Goal: Transaction & Acquisition: Book appointment/travel/reservation

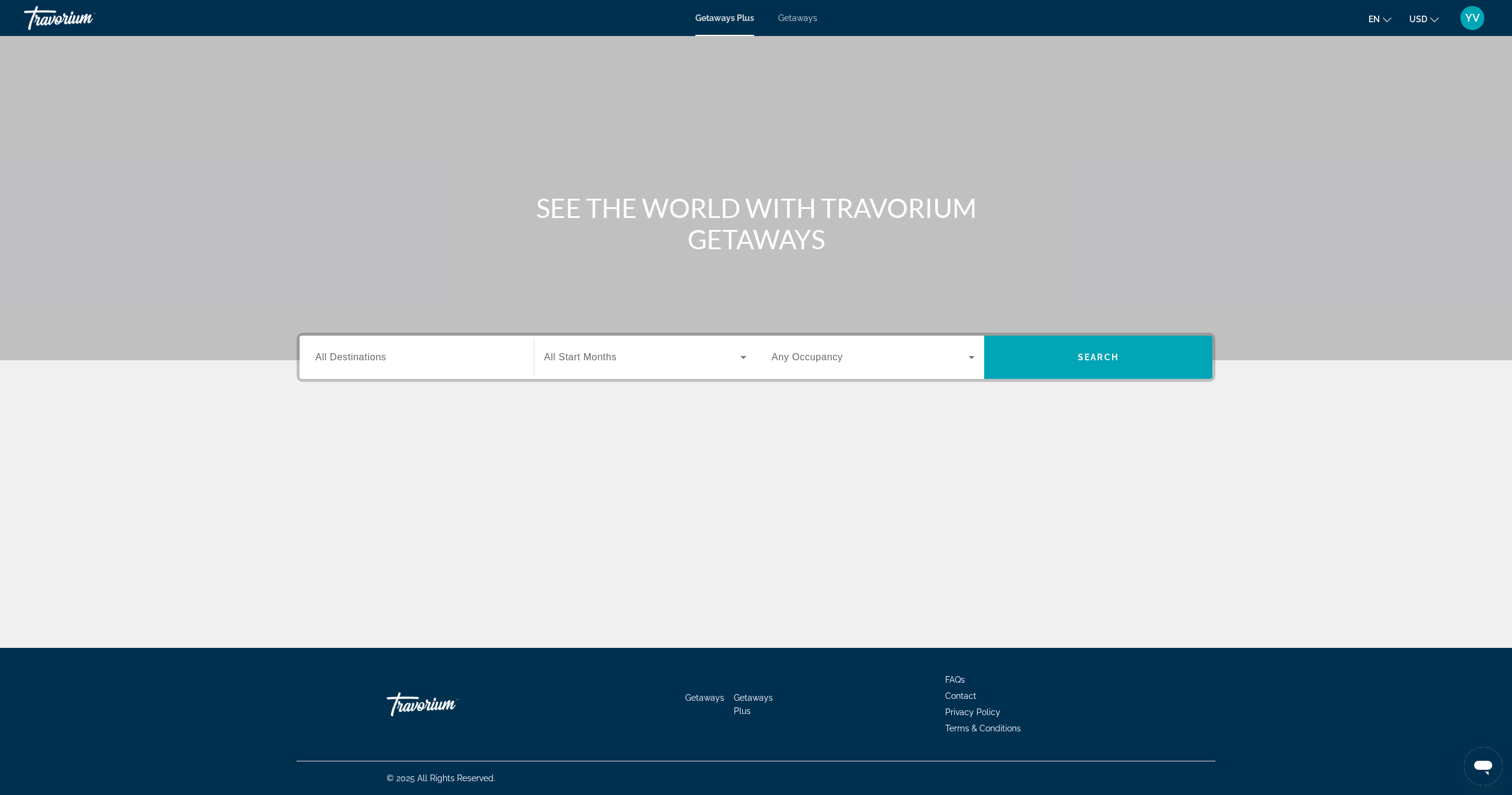
click at [797, 16] on span "Getaways" at bounding box center [798, 18] width 39 height 10
click at [735, 21] on span "Getaways Plus" at bounding box center [724, 18] width 58 height 10
click at [380, 362] on input "Destination All Destinations" at bounding box center [416, 357] width 203 height 14
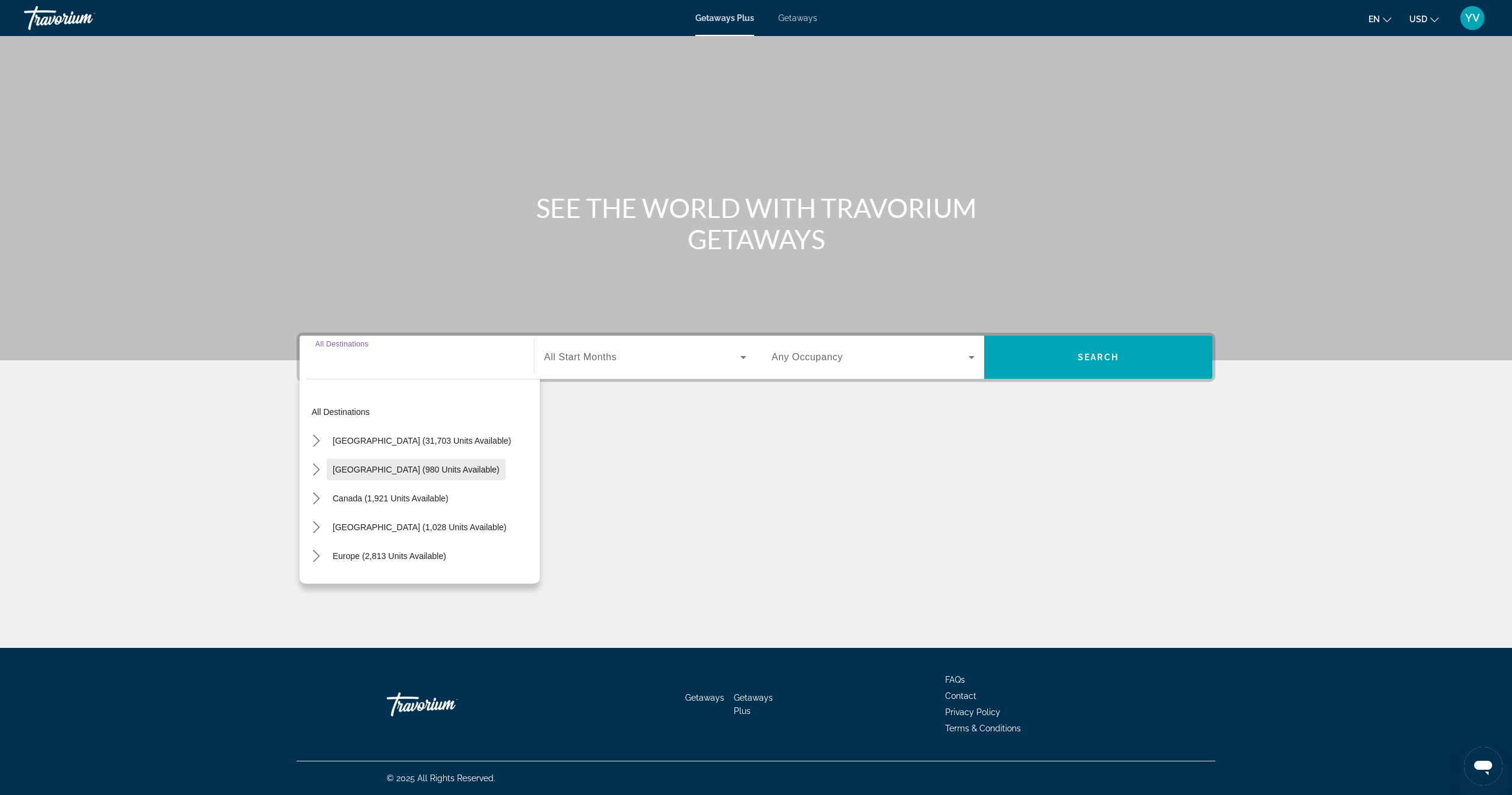
click at [393, 467] on span "[GEOGRAPHIC_DATA] (980 units available)" at bounding box center [416, 469] width 167 height 10
type input "**********"
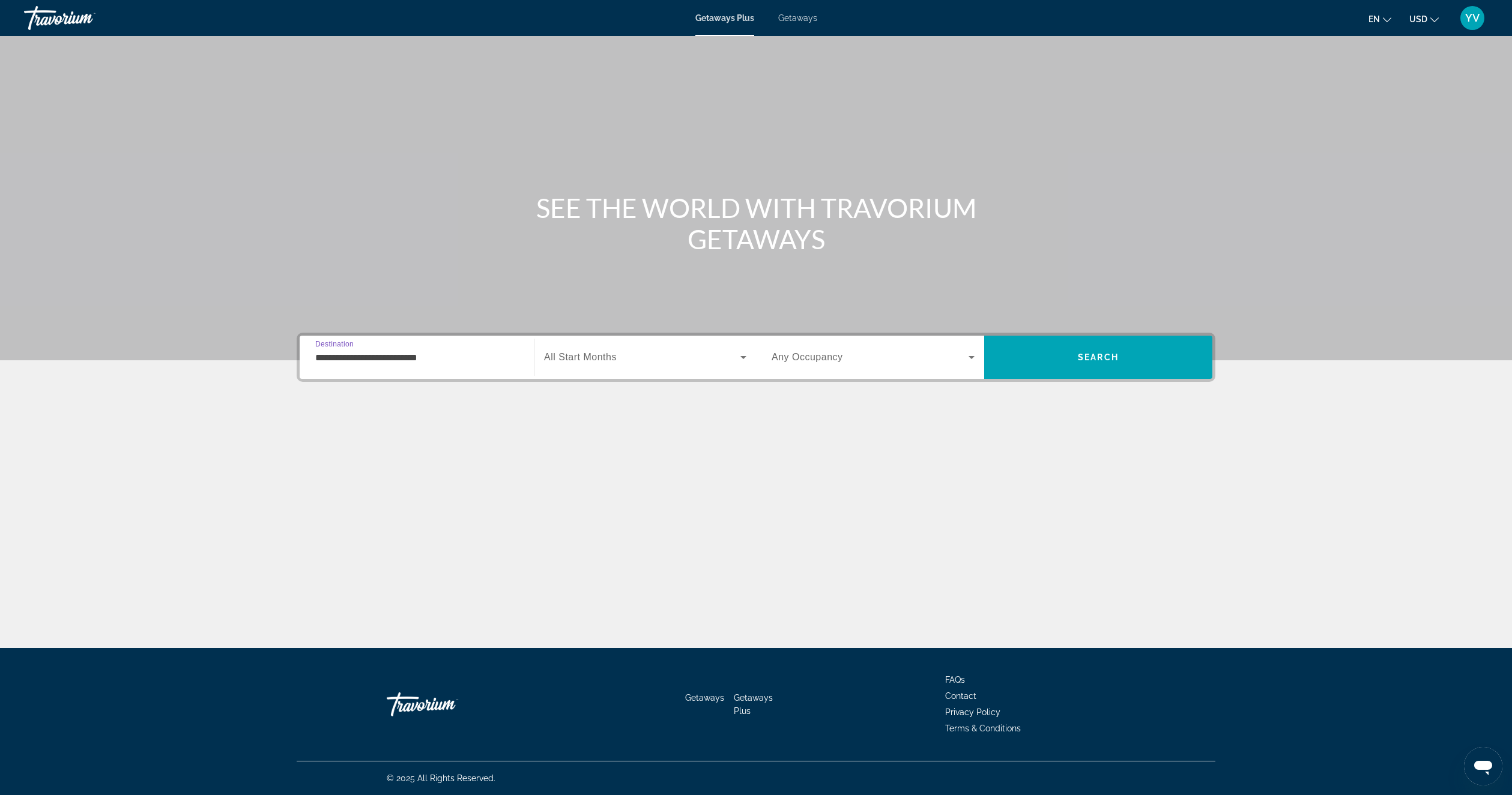
click at [650, 357] on span "Search widget" at bounding box center [642, 357] width 197 height 14
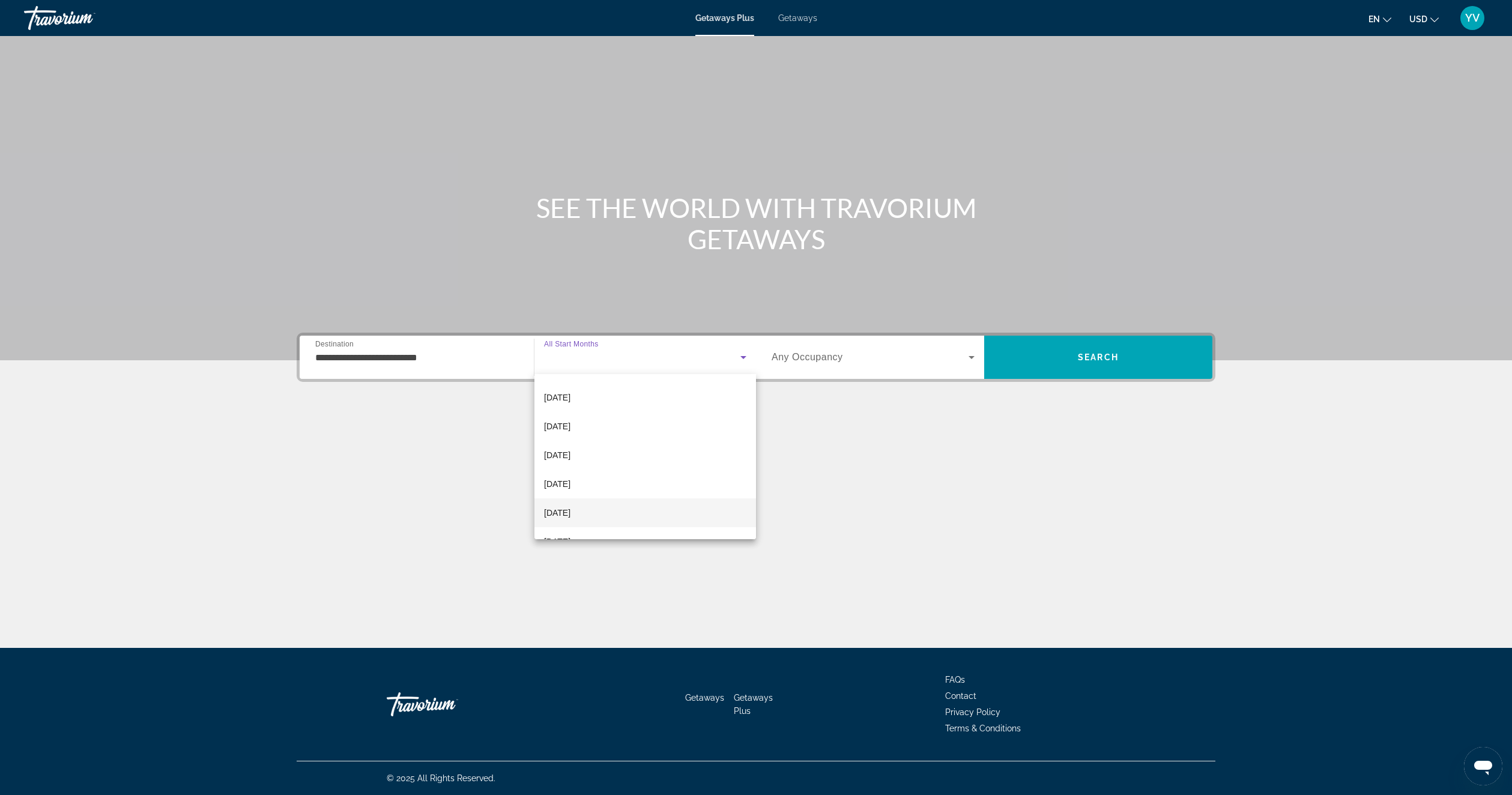
scroll to position [60, 0]
click at [570, 479] on span "[DATE]" at bounding box center [557, 477] width 26 height 14
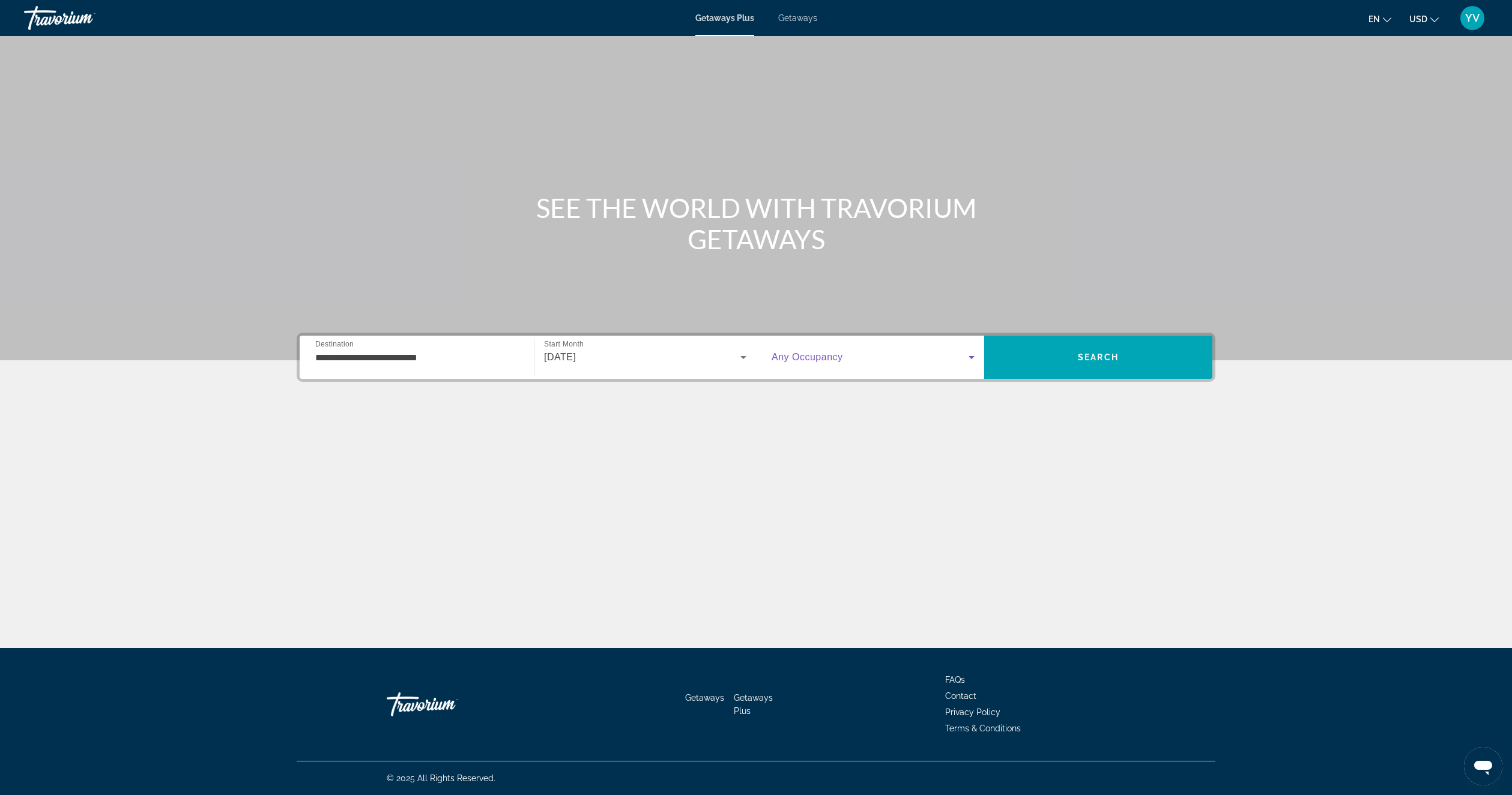
click at [868, 357] on span "Search widget" at bounding box center [871, 357] width 197 height 14
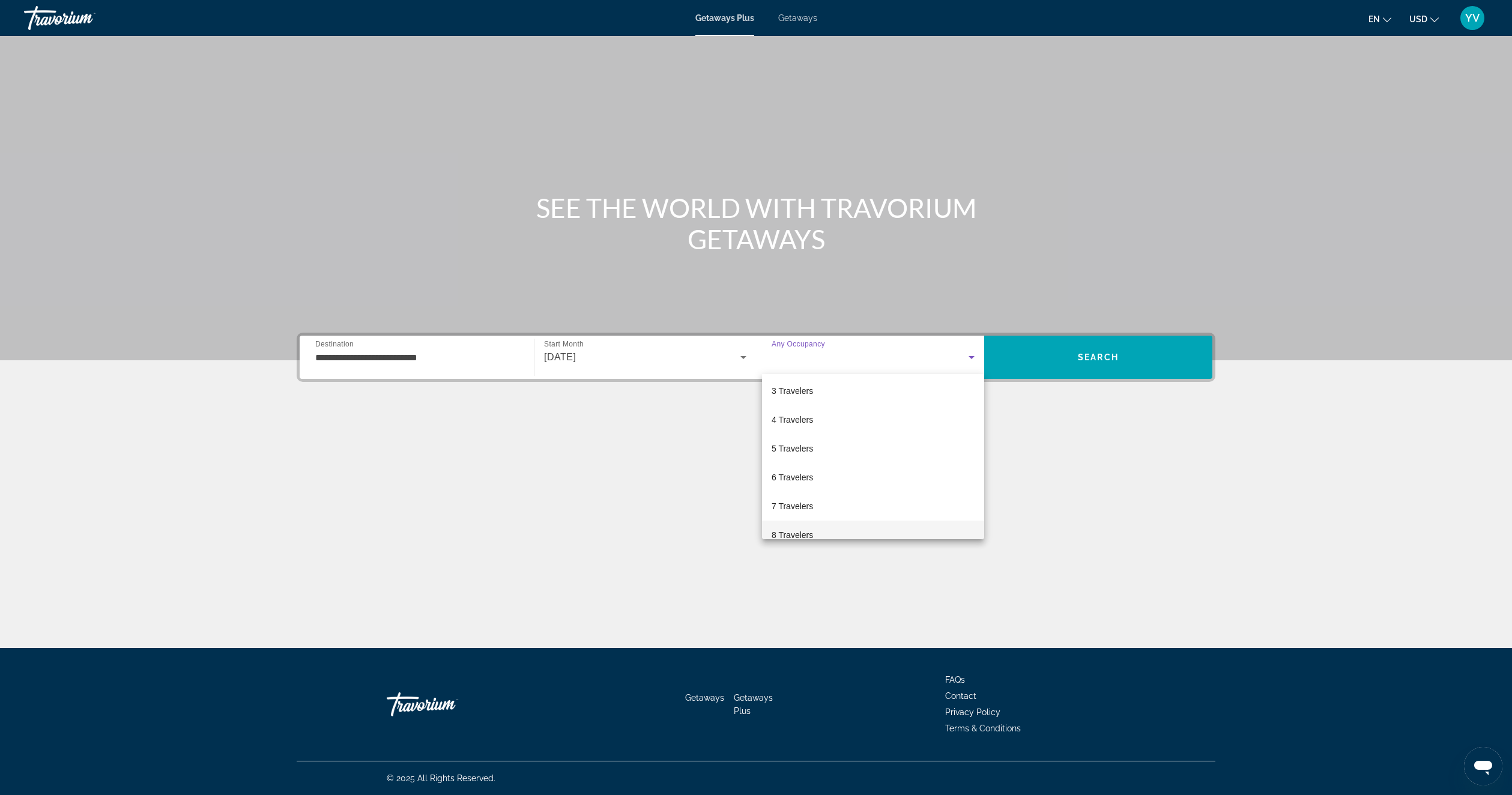
click at [807, 526] on mat-option "8 Travelers" at bounding box center [873, 535] width 222 height 29
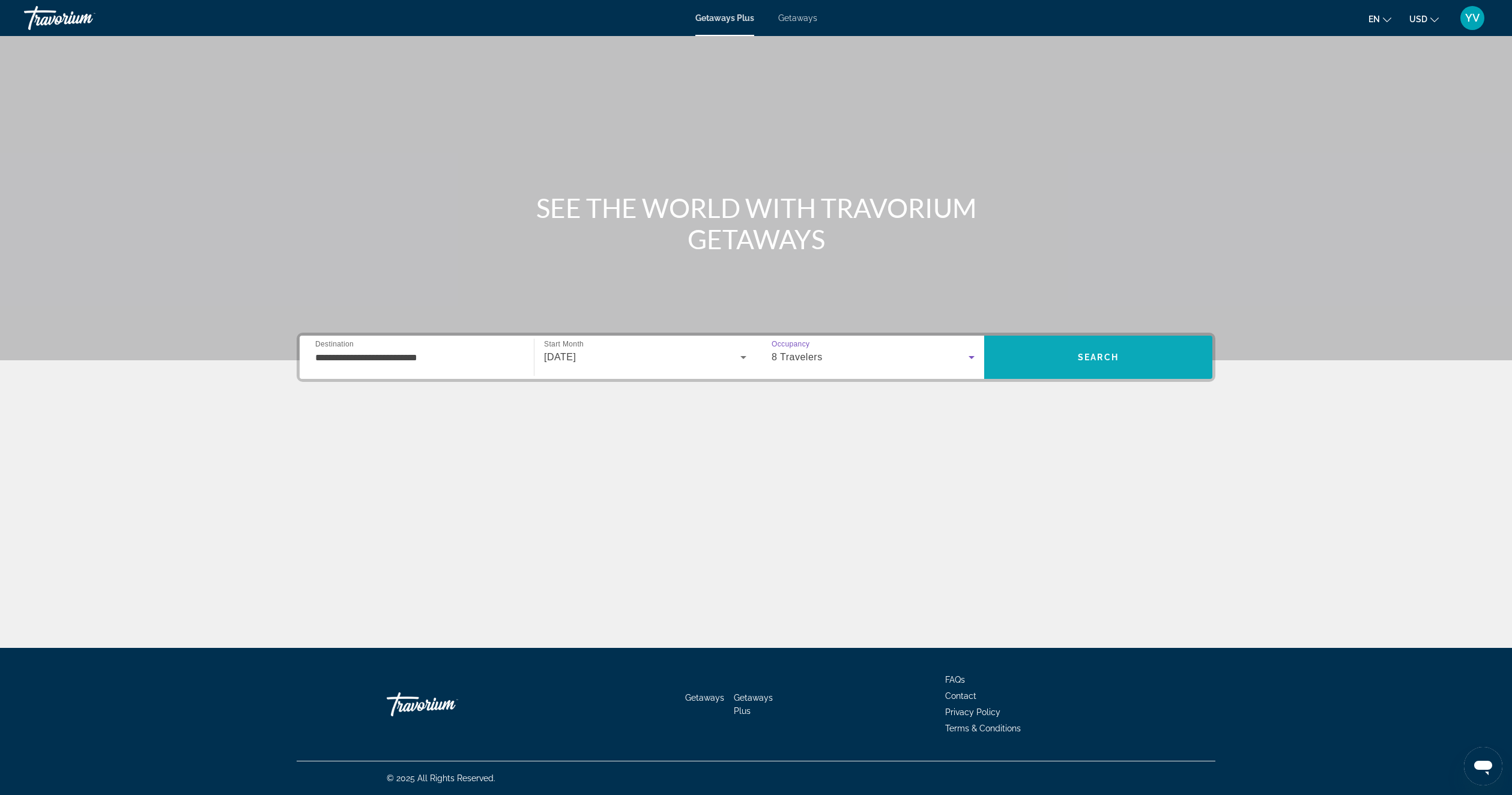
click at [1072, 365] on span "Search" at bounding box center [1098, 357] width 228 height 29
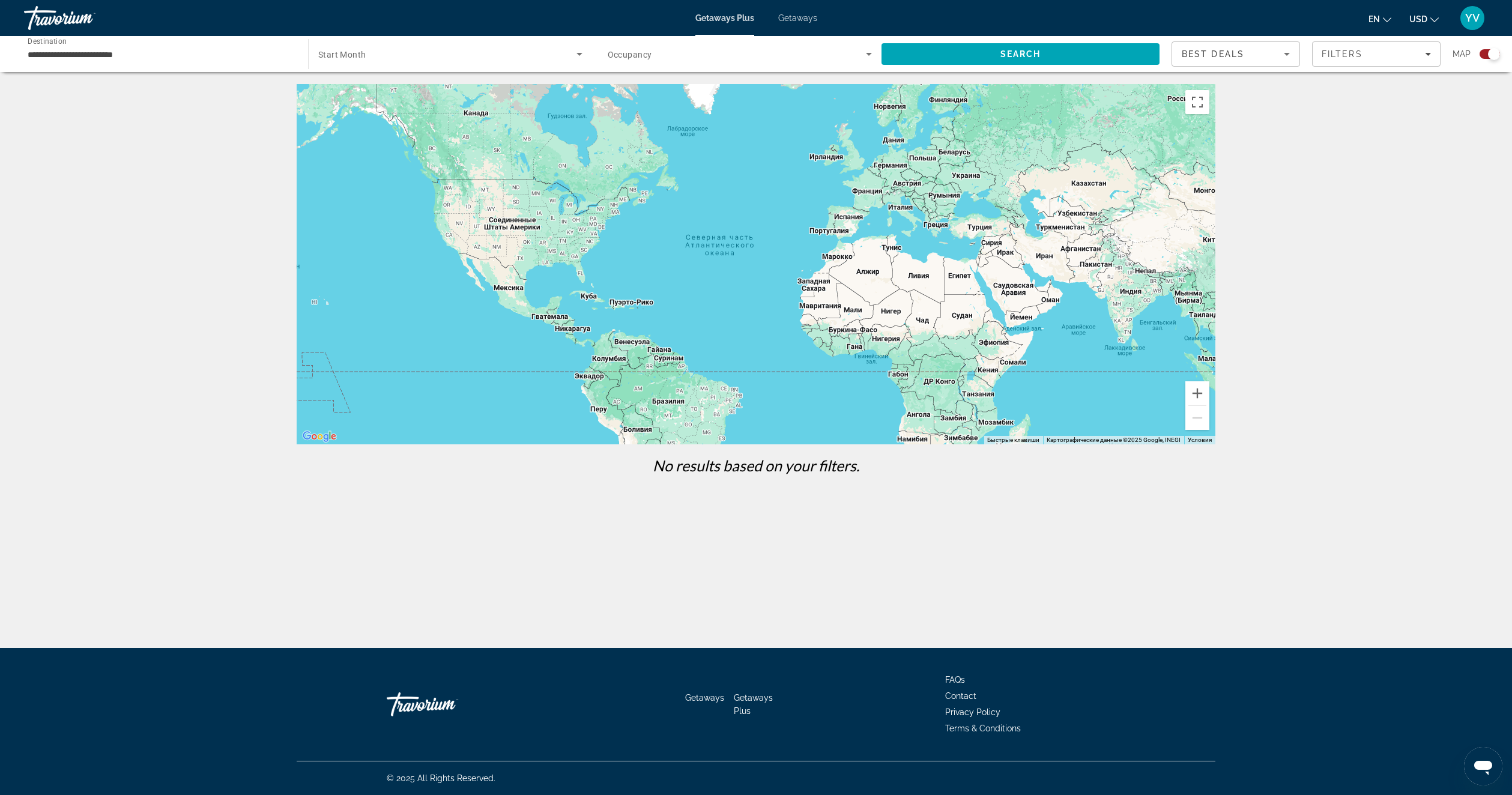
click at [615, 274] on div "Main content" at bounding box center [756, 264] width 919 height 360
click at [1198, 397] on button "Увеличить" at bounding box center [1198, 393] width 24 height 24
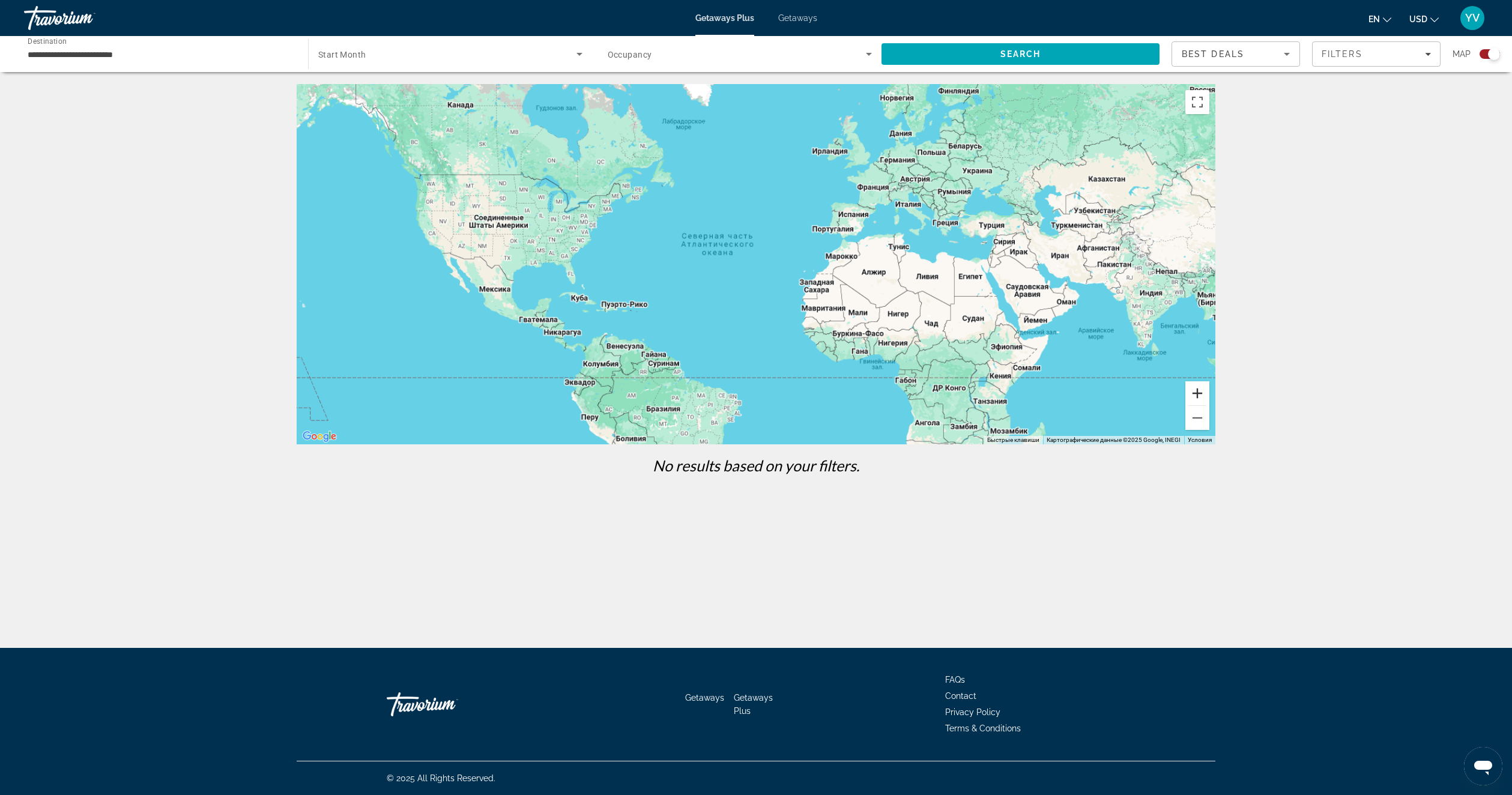
click at [1198, 397] on button "Увеличить" at bounding box center [1198, 393] width 24 height 24
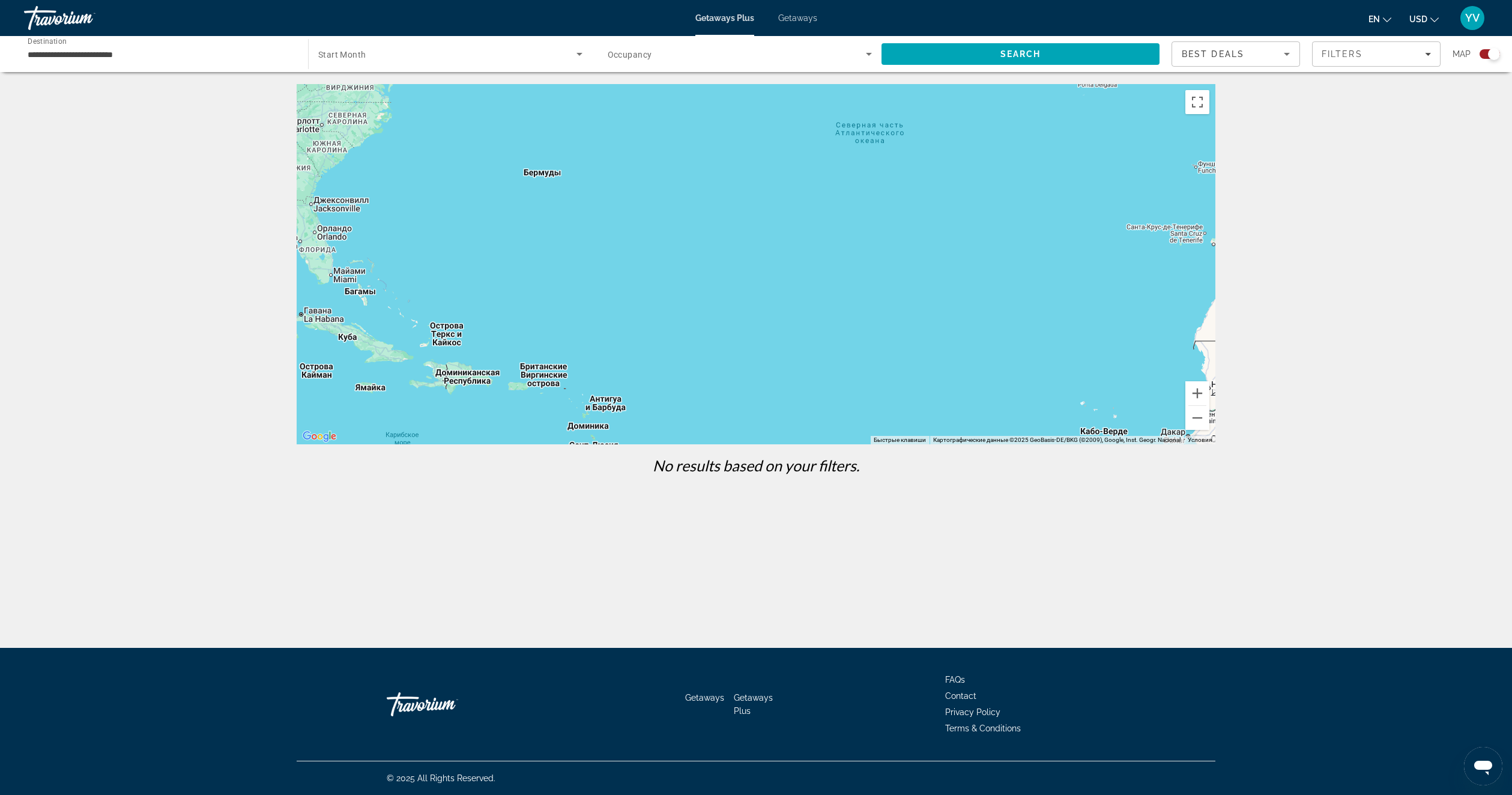
drag, startPoint x: 714, startPoint y: 312, endPoint x: 969, endPoint y: 258, distance: 260.7
click at [969, 258] on div "Main content" at bounding box center [756, 264] width 919 height 360
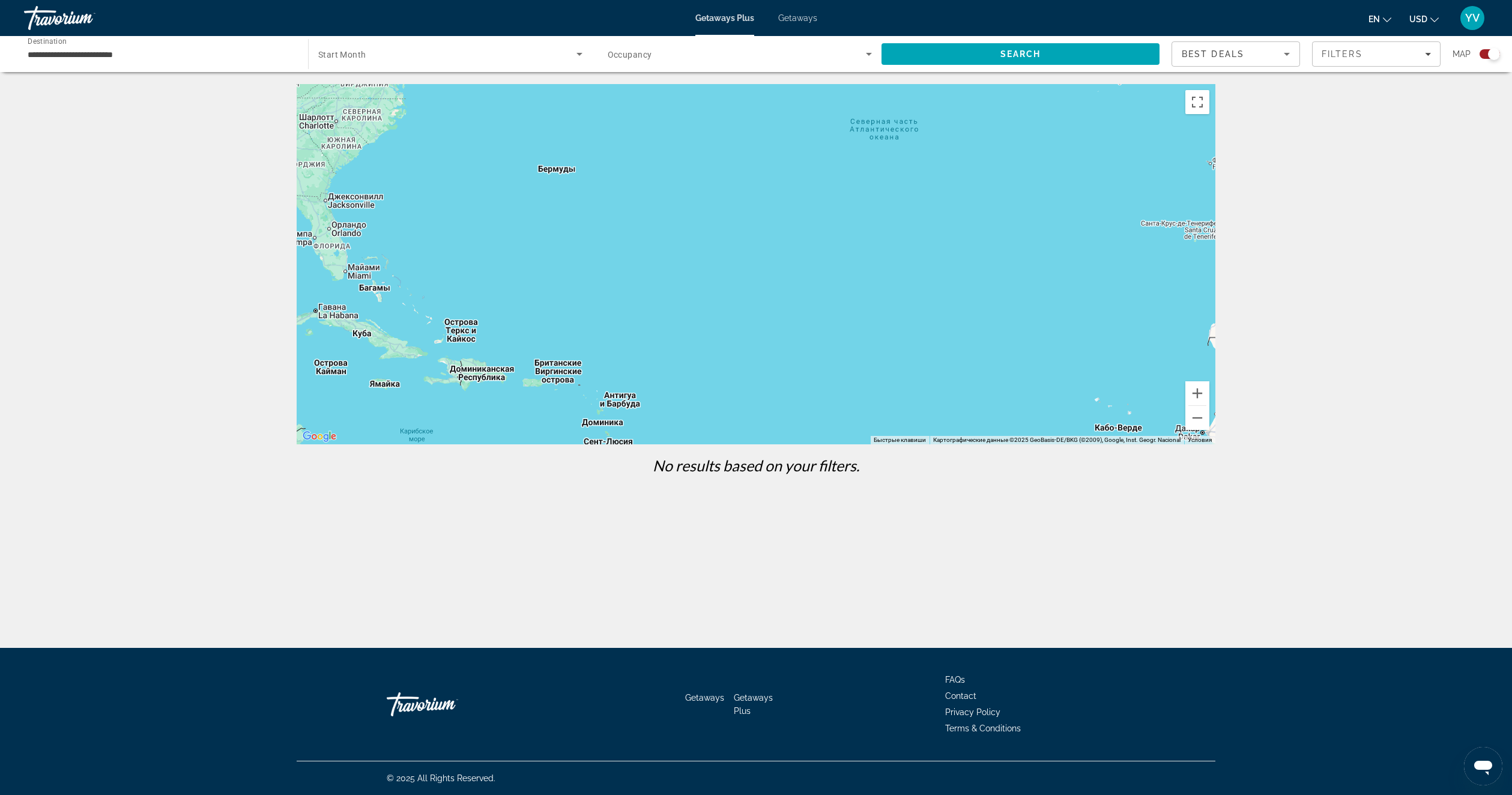
click at [790, 12] on div "Getaways Plus Getaways en English Español Français Italiano Português русский U…" at bounding box center [756, 18] width 1512 height 31
click at [791, 13] on div "Getaways Plus Getaways en English Español Français Italiano Português русский U…" at bounding box center [756, 18] width 1512 height 31
click at [791, 19] on span "Getaways" at bounding box center [798, 18] width 39 height 10
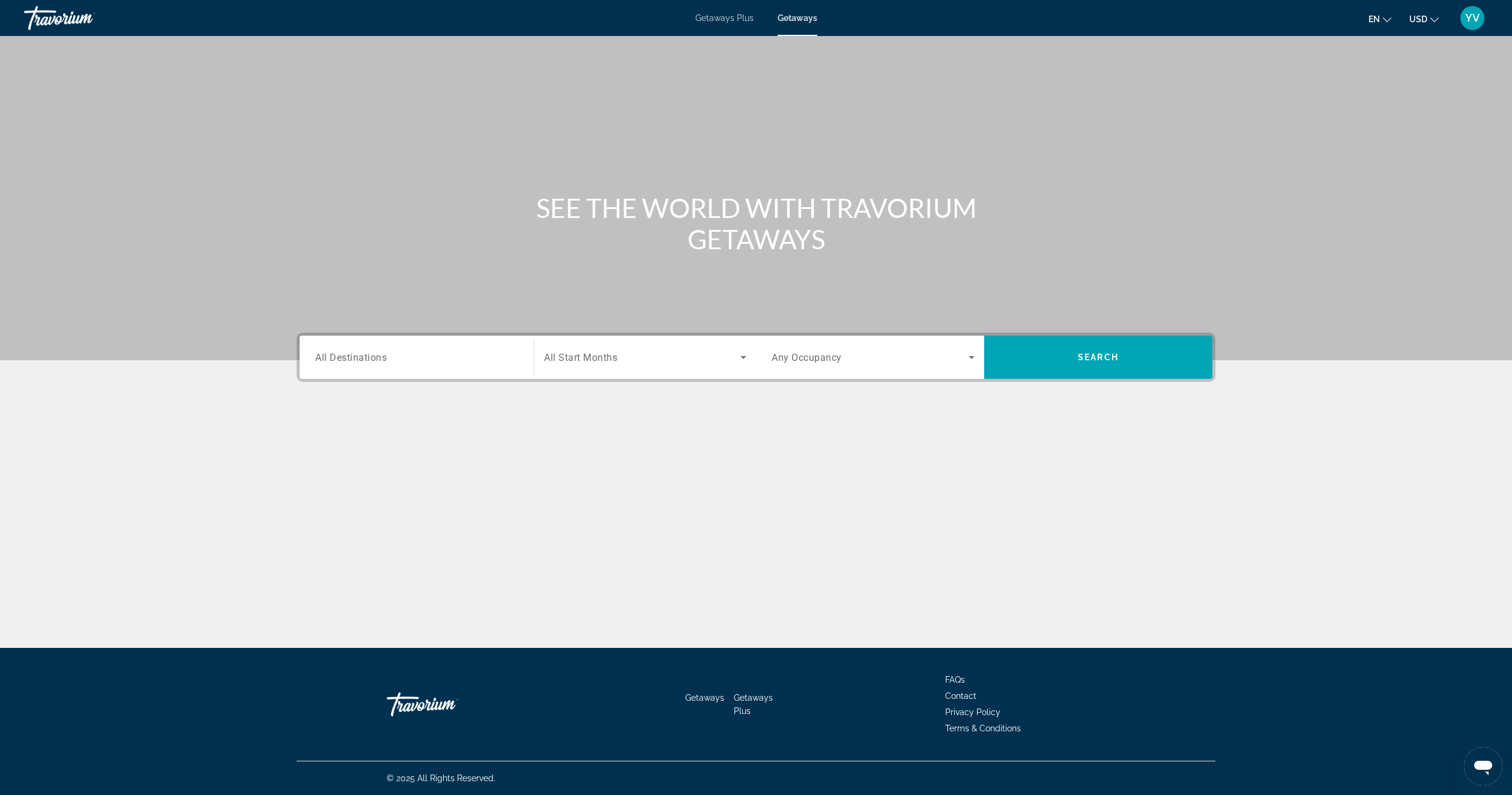
click at [397, 357] on input "Destination All Destinations" at bounding box center [416, 357] width 203 height 14
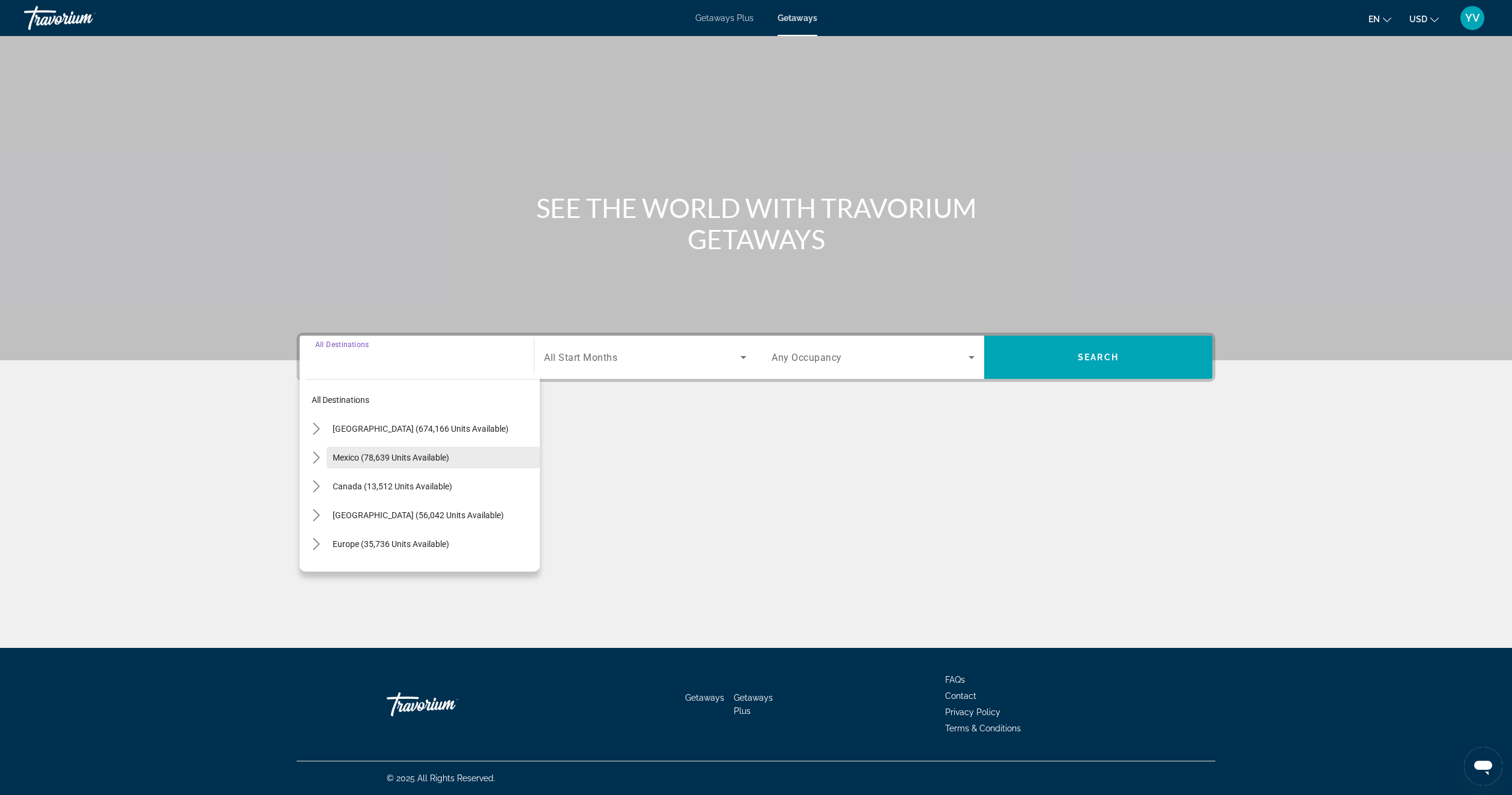
click at [395, 459] on span "Mexico (78,639 units available)" at bounding box center [391, 457] width 116 height 10
type input "**********"
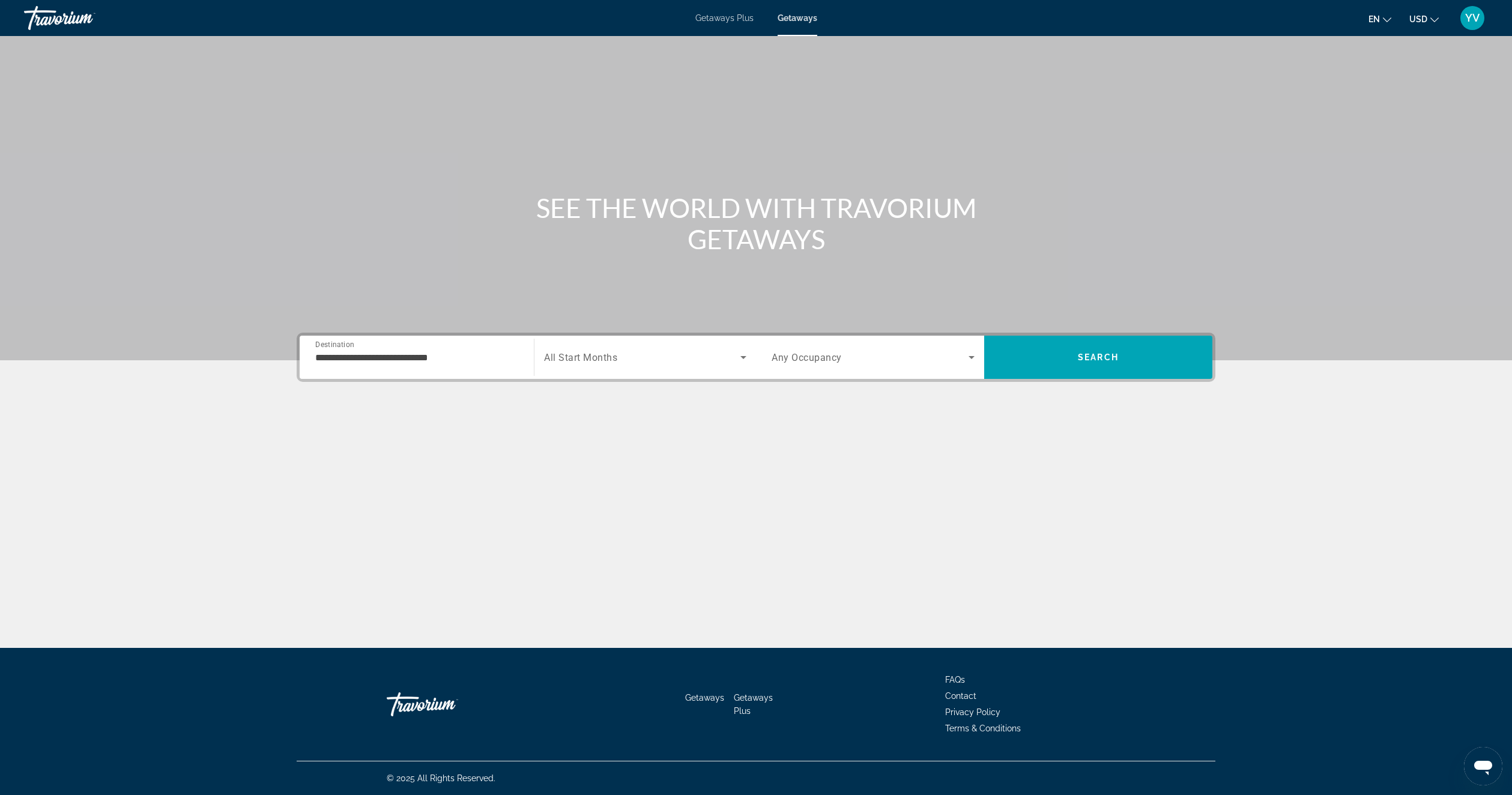
click at [611, 367] on div "Search widget" at bounding box center [645, 357] width 202 height 33
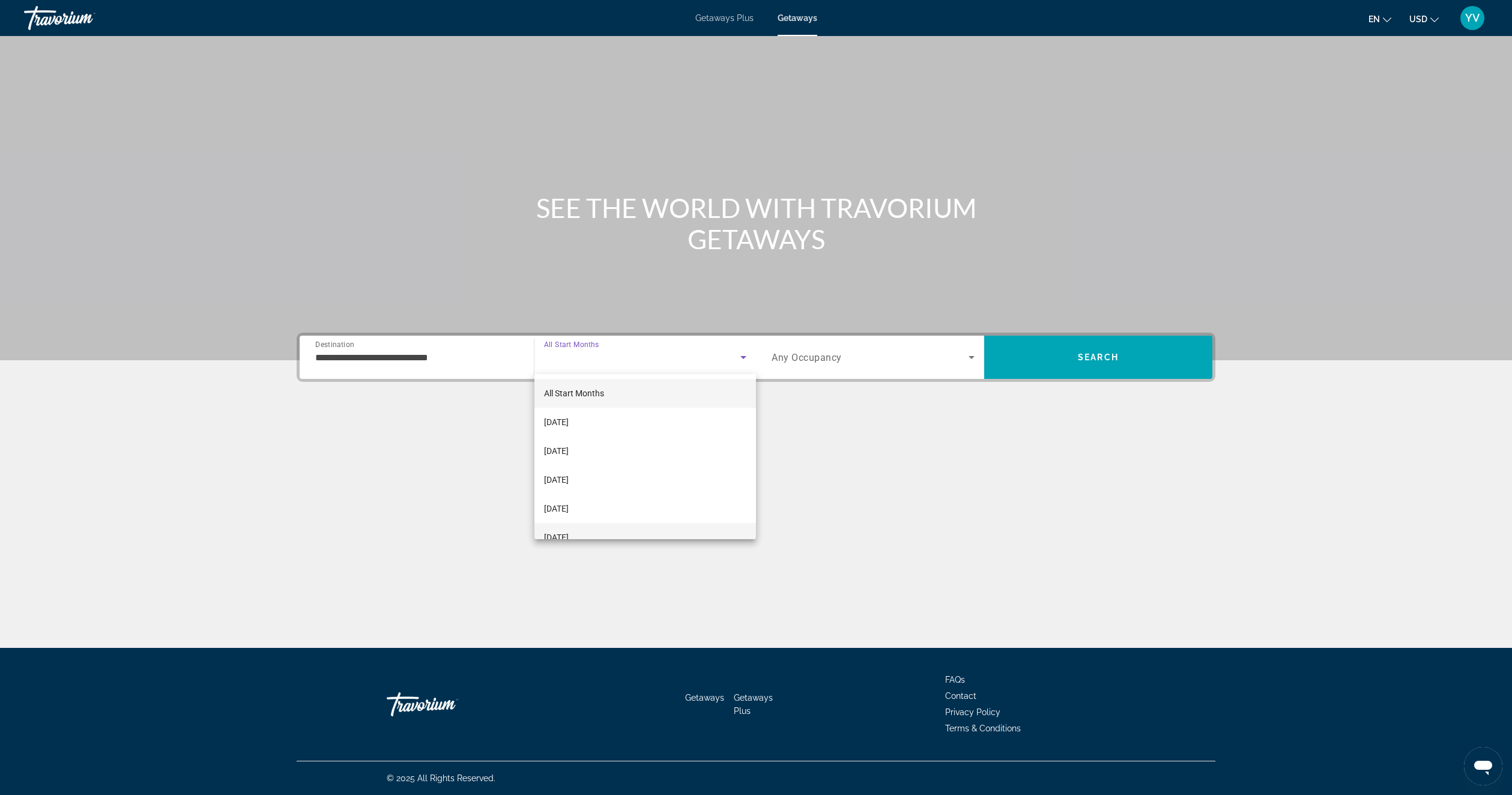
click at [580, 529] on mat-option "[DATE]" at bounding box center [645, 537] width 221 height 29
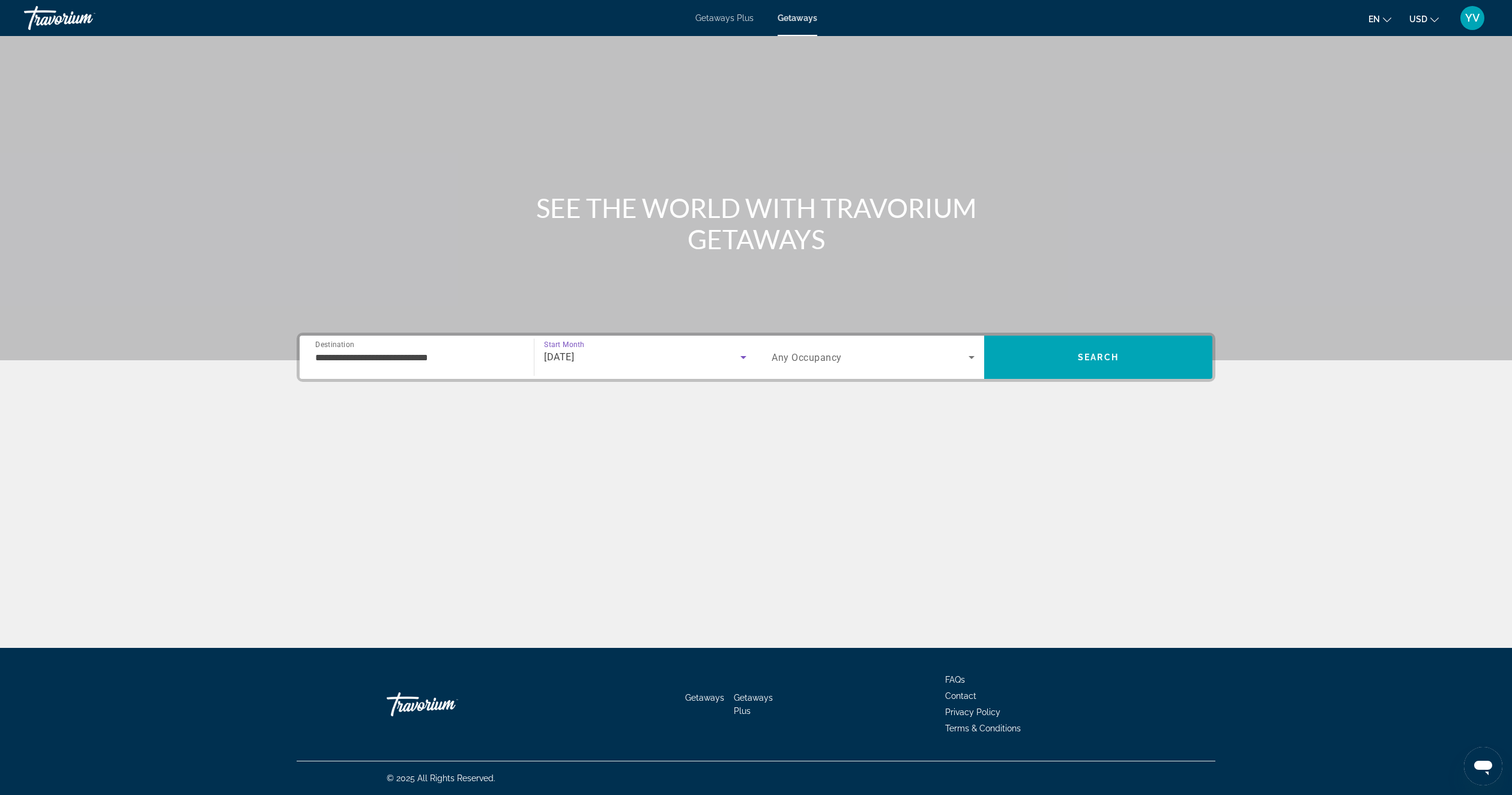
click at [694, 361] on div "[DATE]" at bounding box center [642, 357] width 197 height 14
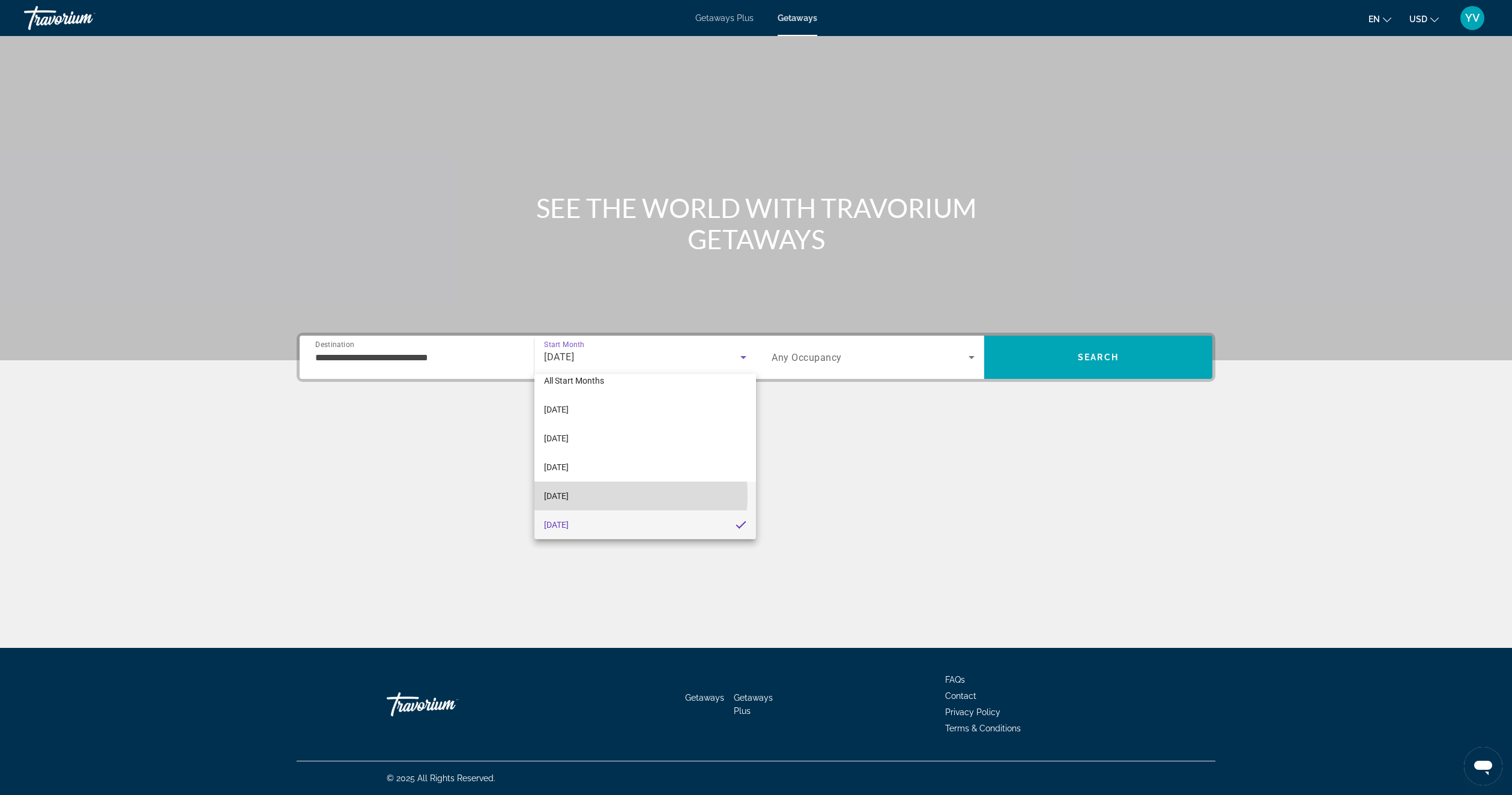
click at [598, 495] on mat-option "[DATE]" at bounding box center [645, 496] width 221 height 29
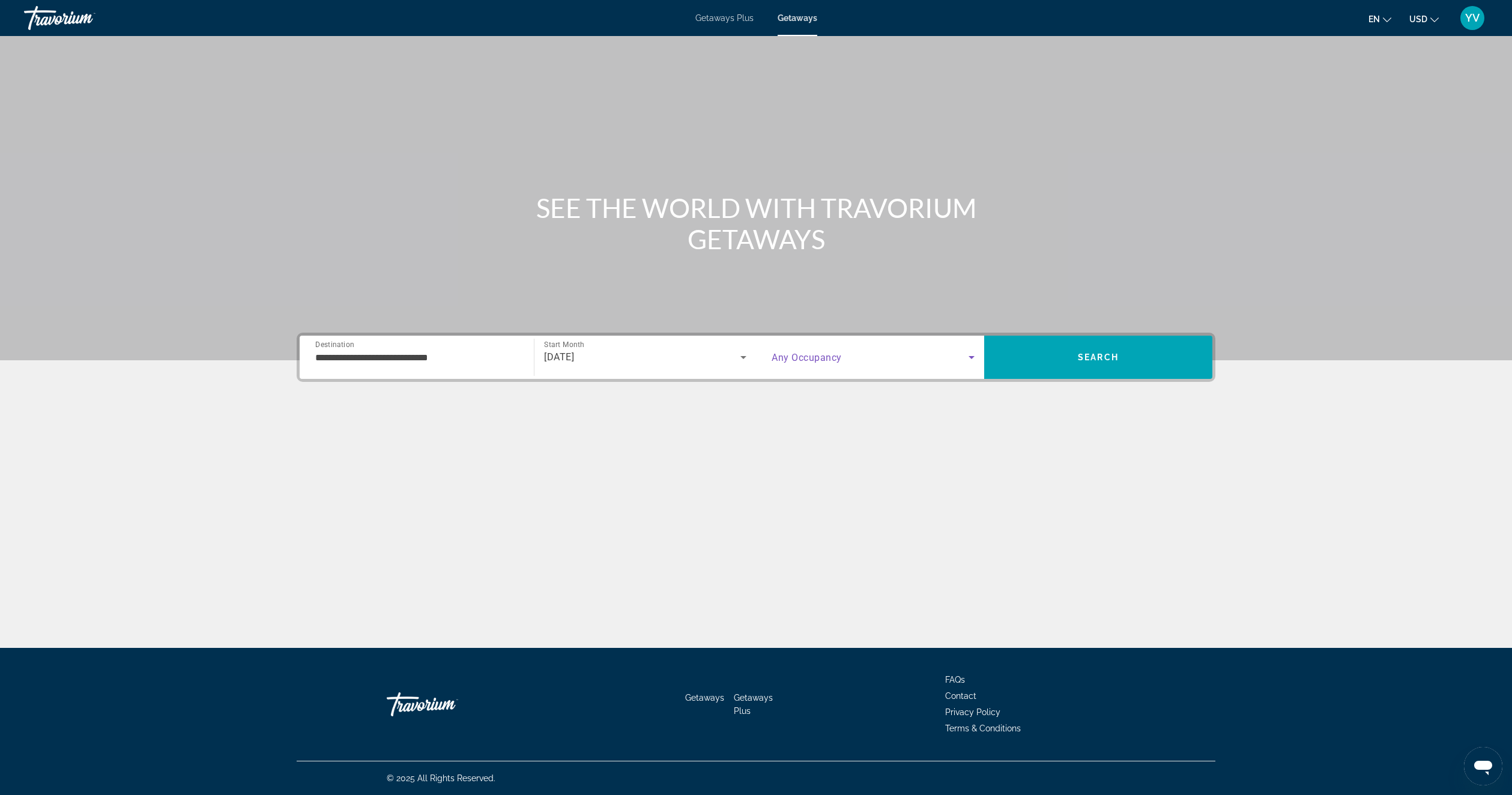
click at [874, 355] on span "Search widget" at bounding box center [871, 357] width 197 height 14
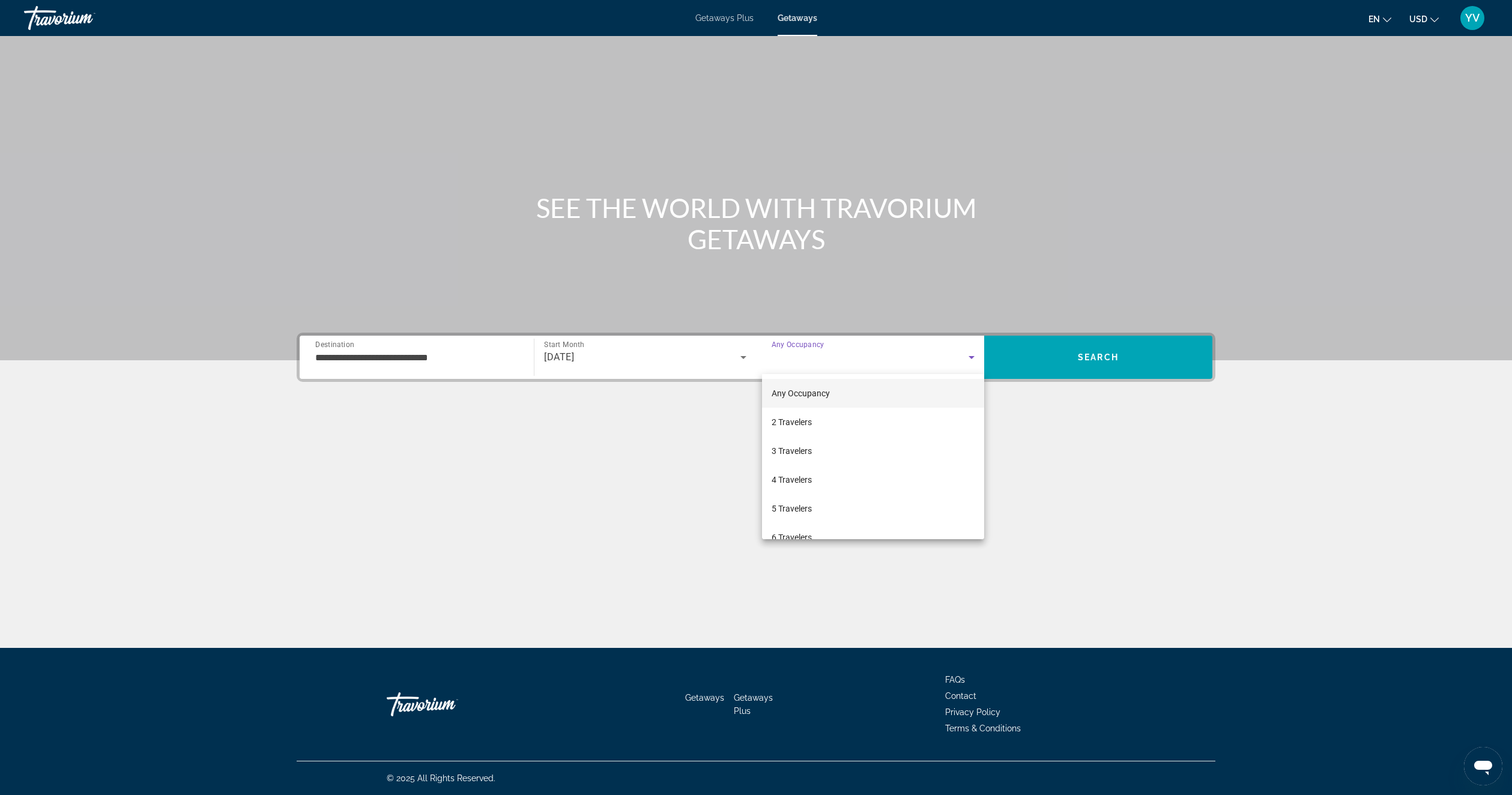
click at [874, 355] on div at bounding box center [756, 397] width 1512 height 795
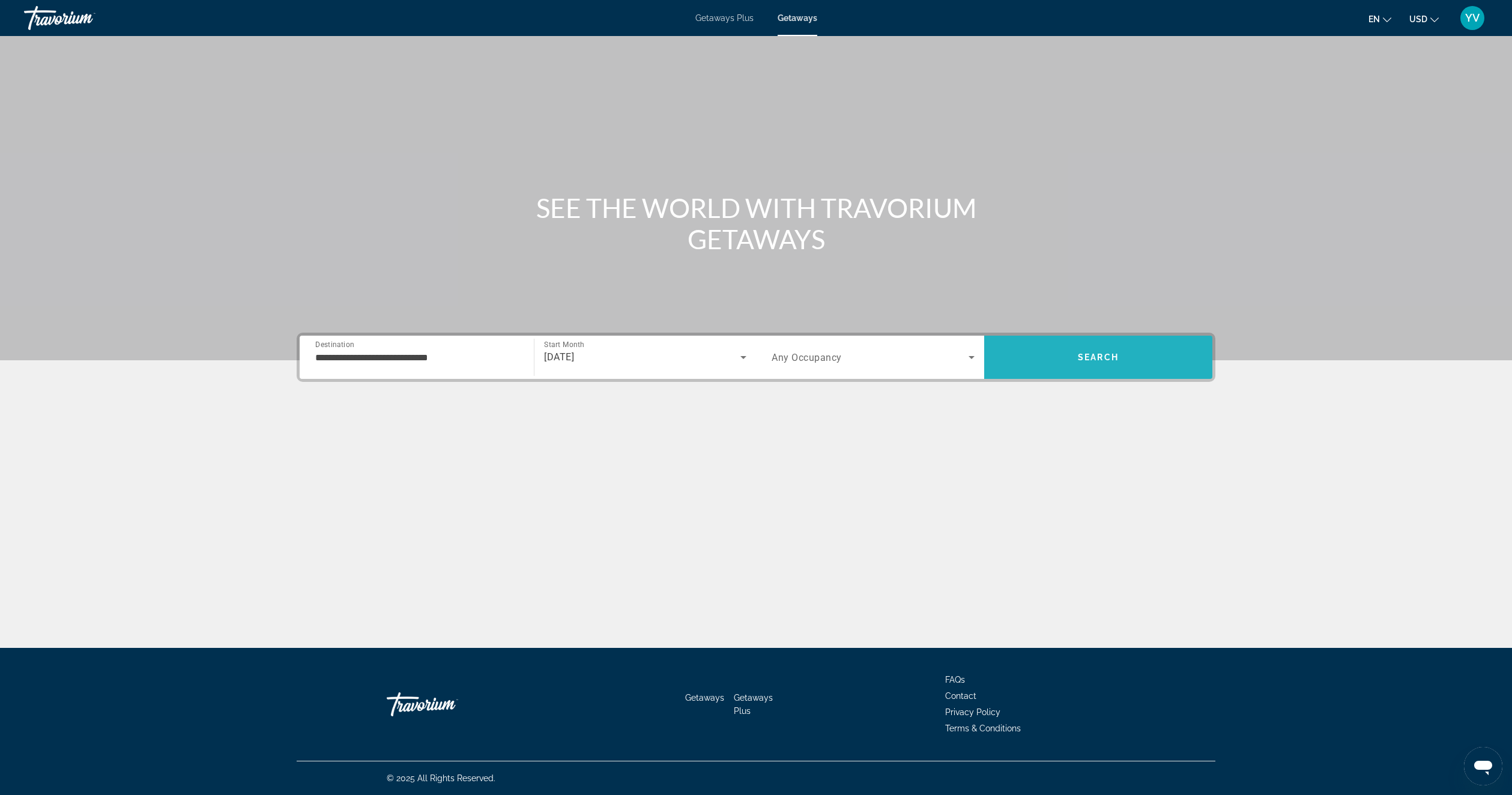
click at [1100, 369] on span "Search" at bounding box center [1098, 357] width 228 height 29
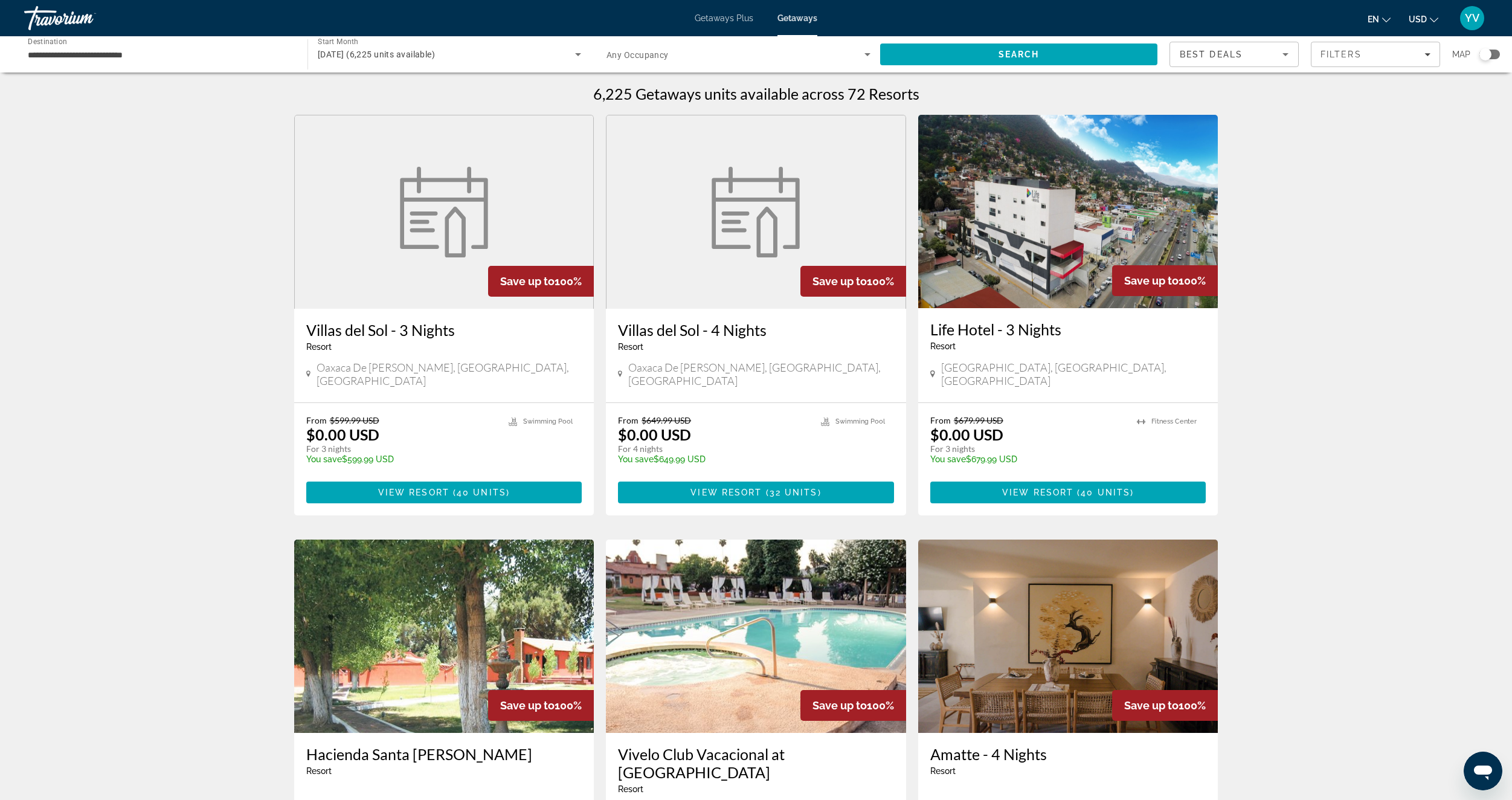
click at [1488, 54] on div "Search widget" at bounding box center [1486, 54] width 12 height 12
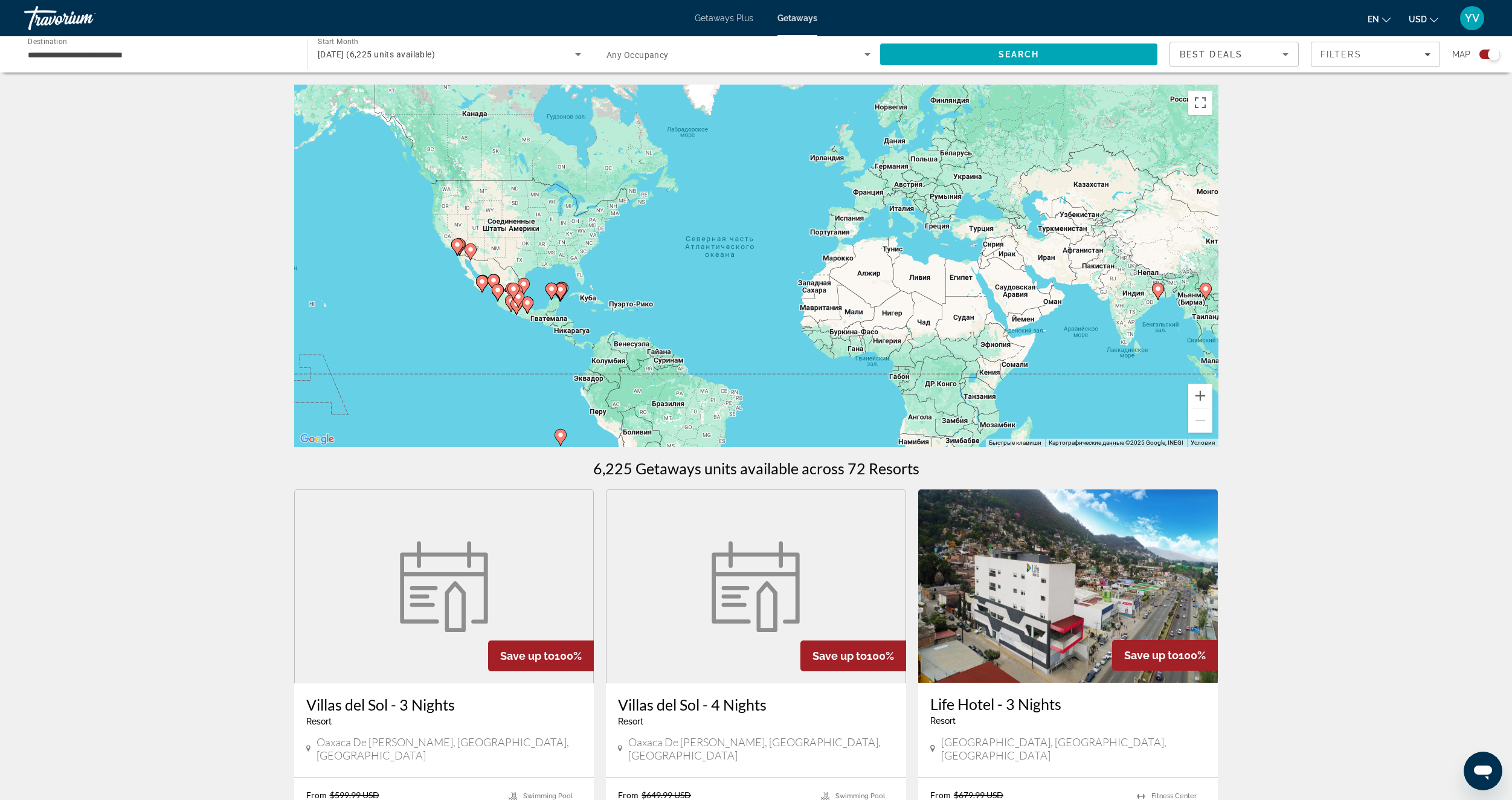
click at [562, 303] on div "Чтобы активировать перетаскивание с помощью клавиатуры, нажмите Alt + Ввод. Пос…" at bounding box center [756, 265] width 924 height 363
click at [1206, 393] on button "Увеличить" at bounding box center [1201, 395] width 24 height 24
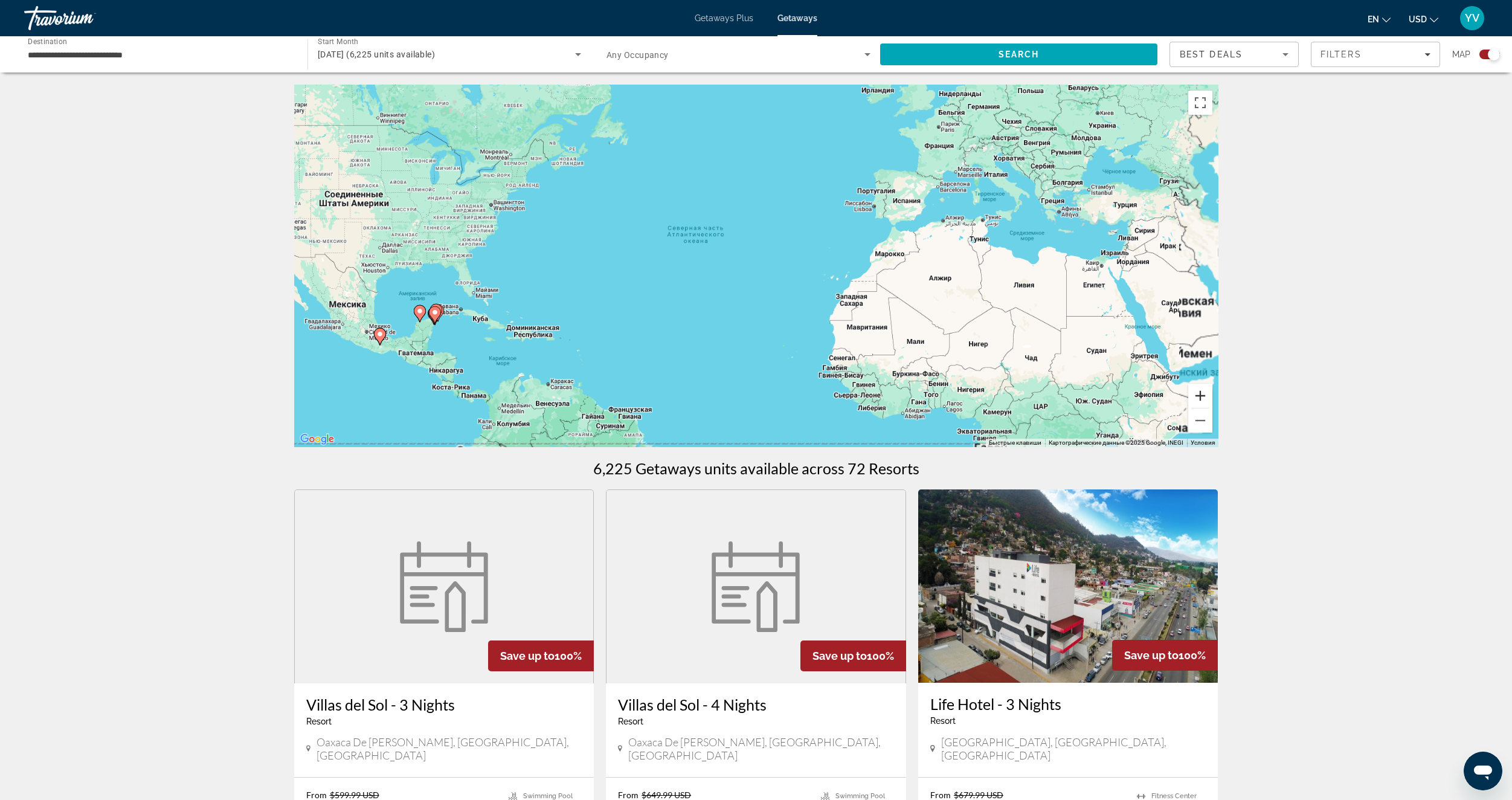
click at [1206, 393] on button "Увеличить" at bounding box center [1201, 395] width 24 height 24
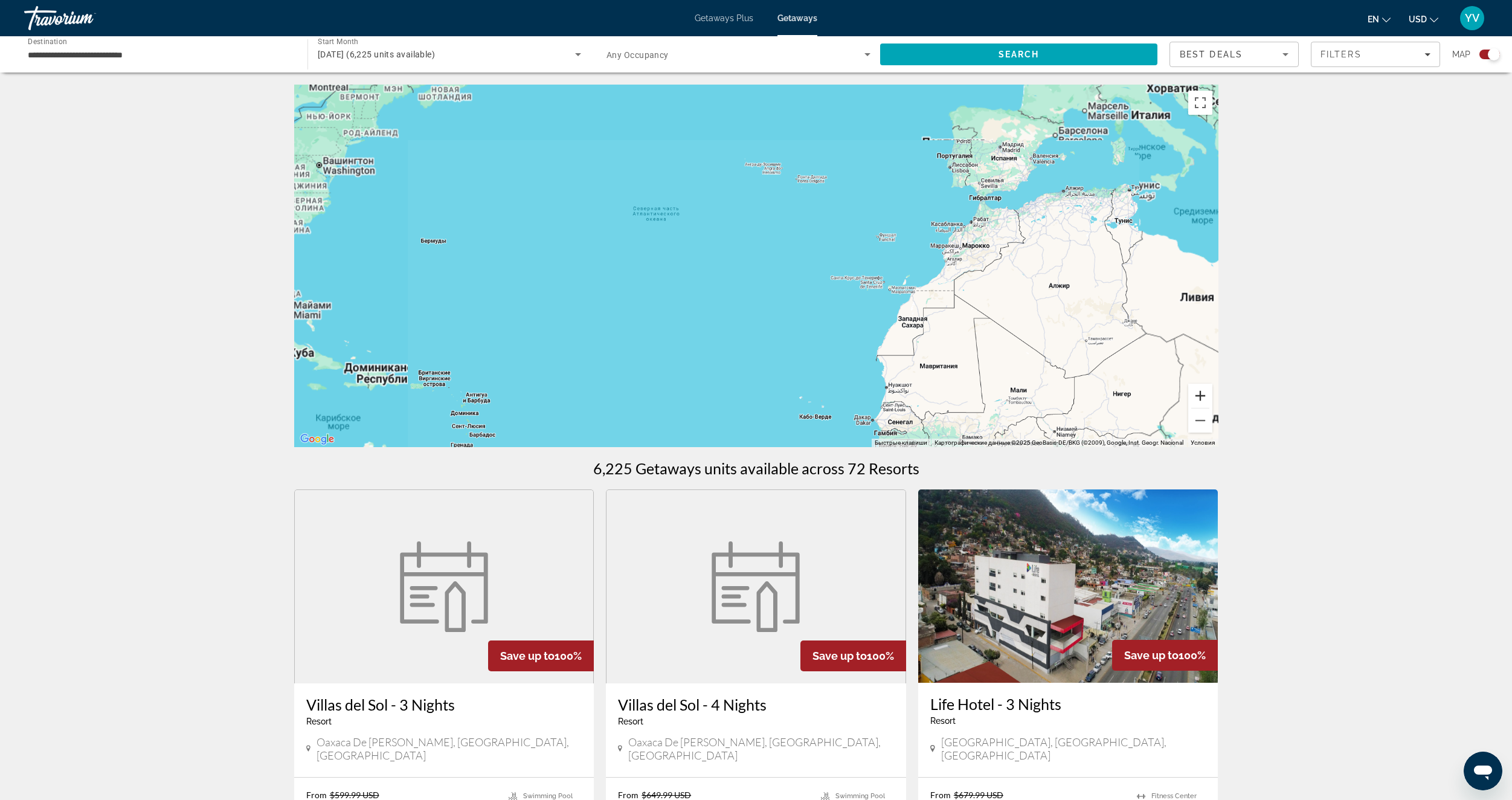
click at [1206, 393] on button "Увеличить" at bounding box center [1201, 395] width 24 height 24
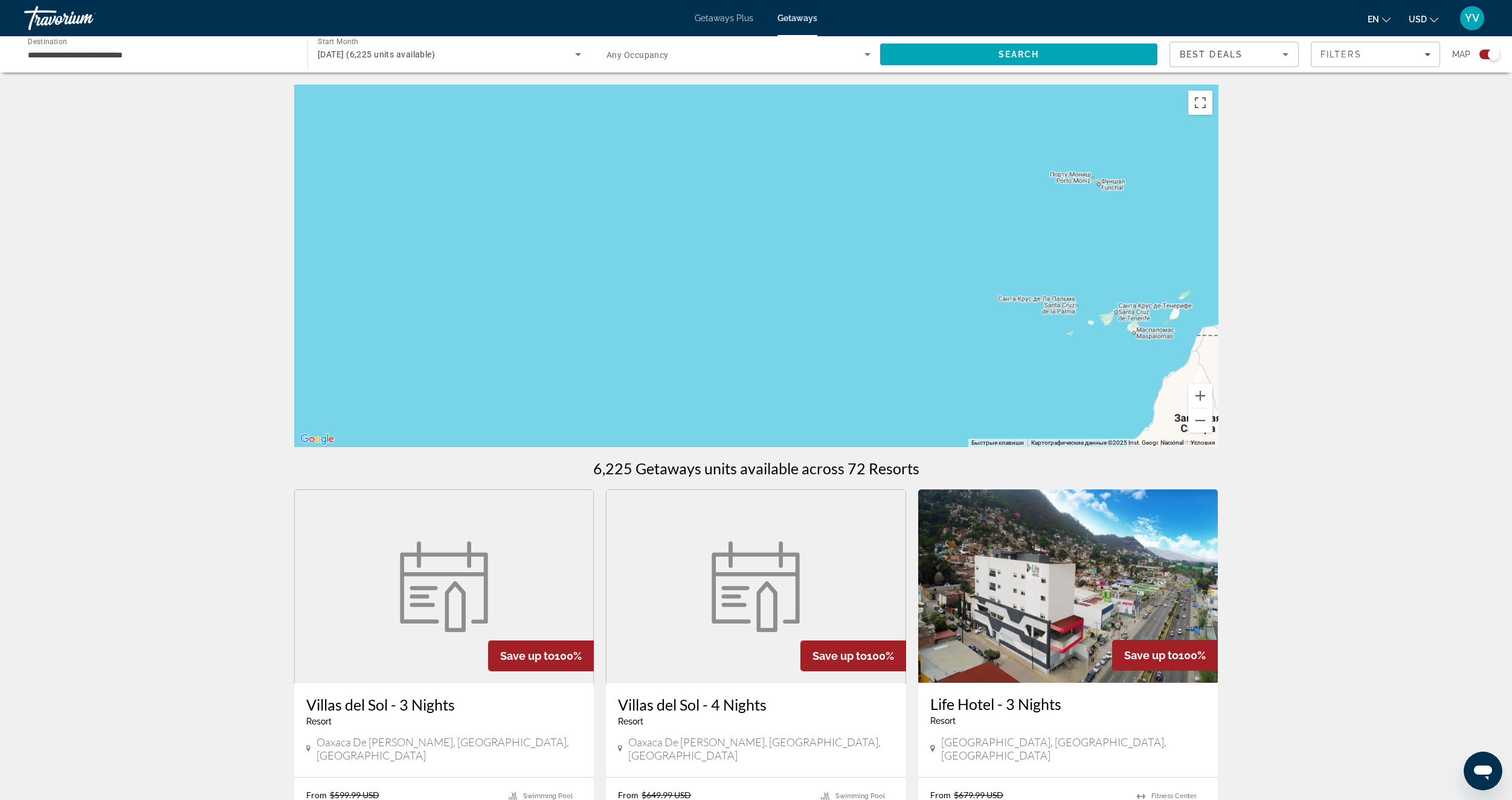
drag, startPoint x: 689, startPoint y: 335, endPoint x: 1109, endPoint y: 278, distance: 423.9
click at [1104, 279] on div "Main content" at bounding box center [756, 265] width 924 height 363
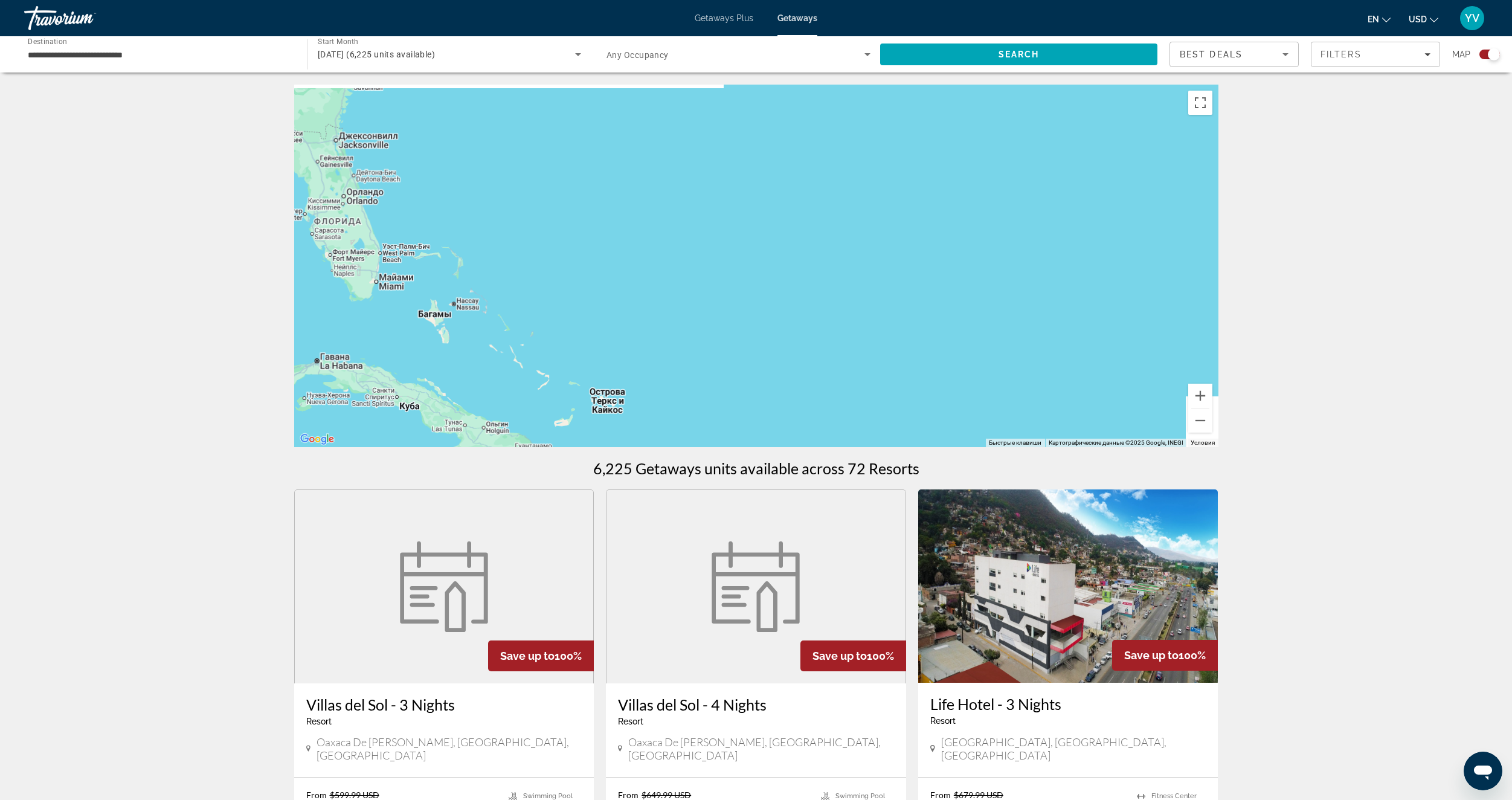
drag, startPoint x: 800, startPoint y: 325, endPoint x: 957, endPoint y: 328, distance: 157.0
click at [951, 325] on div "Main content" at bounding box center [756, 265] width 924 height 363
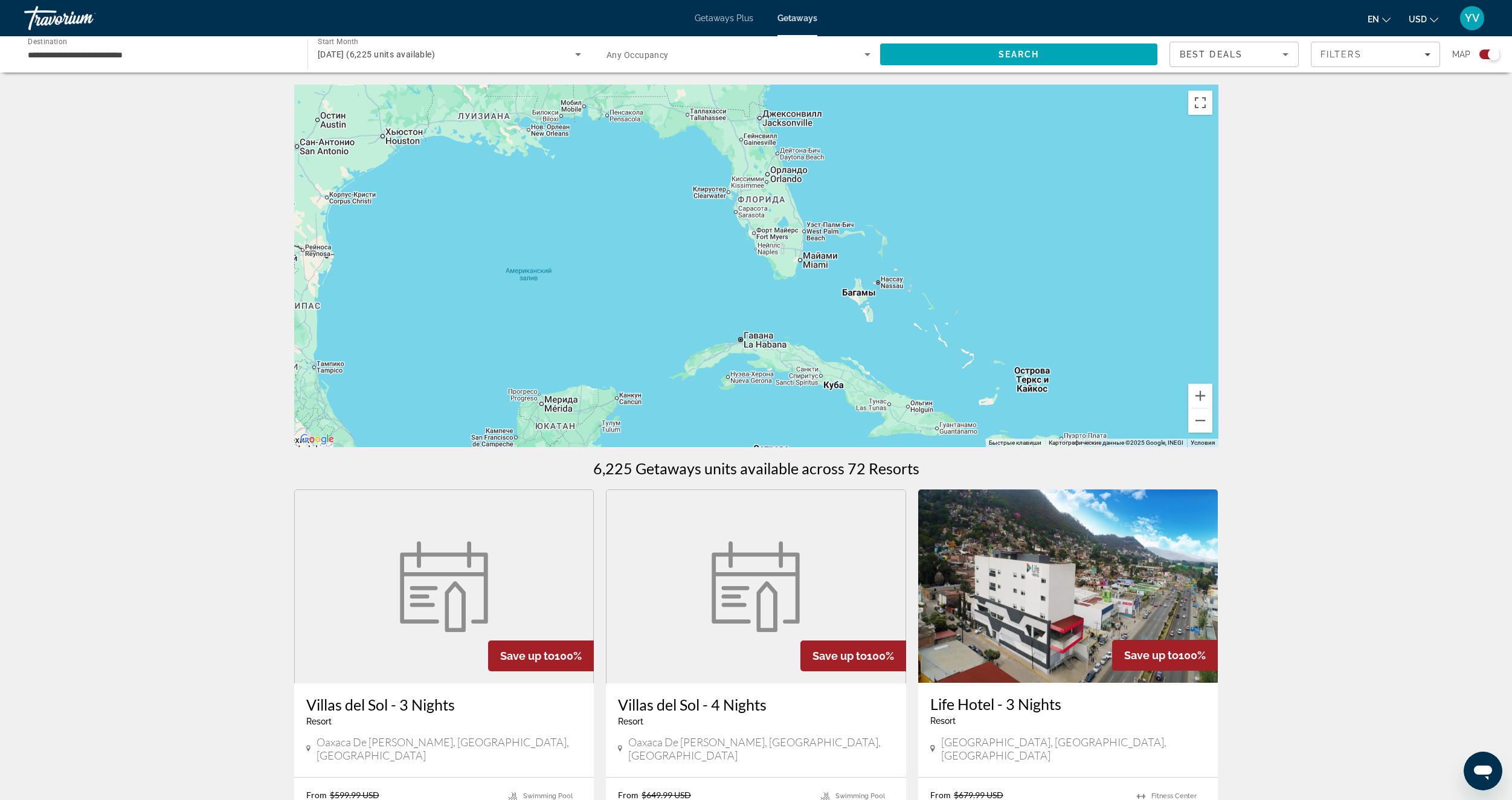
drag, startPoint x: 882, startPoint y: 308, endPoint x: 966, endPoint y: 198, distance: 138.4
click at [967, 198] on div "Main content" at bounding box center [756, 265] width 924 height 363
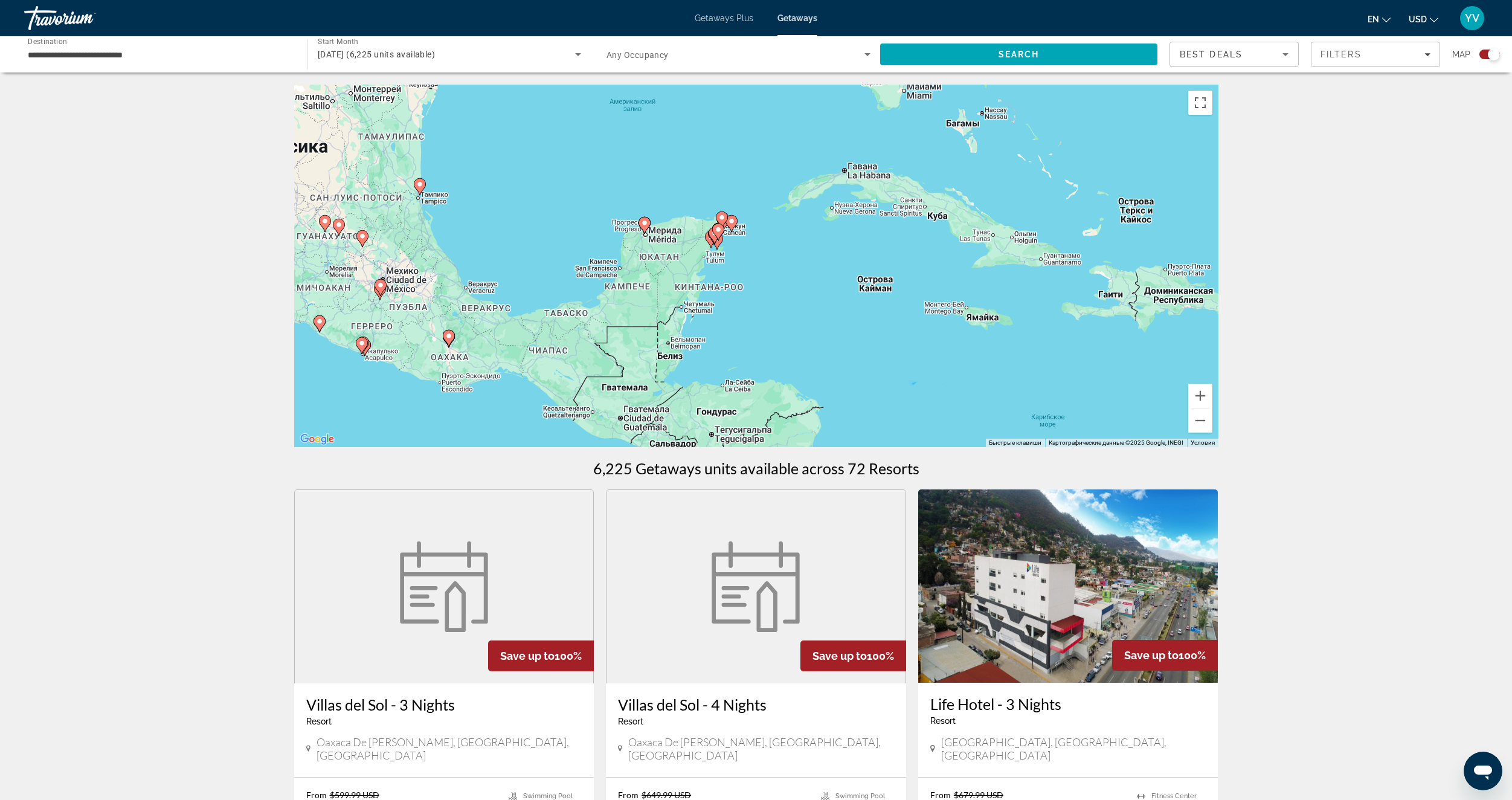
drag, startPoint x: 783, startPoint y: 320, endPoint x: 795, endPoint y: 264, distance: 57.3
click at [795, 264] on div "Чтобы активировать перетаскивание с помощью клавиатуры, нажмите Alt + Ввод. Пос…" at bounding box center [756, 265] width 924 height 363
click at [1197, 397] on button "Увеличить" at bounding box center [1201, 395] width 24 height 24
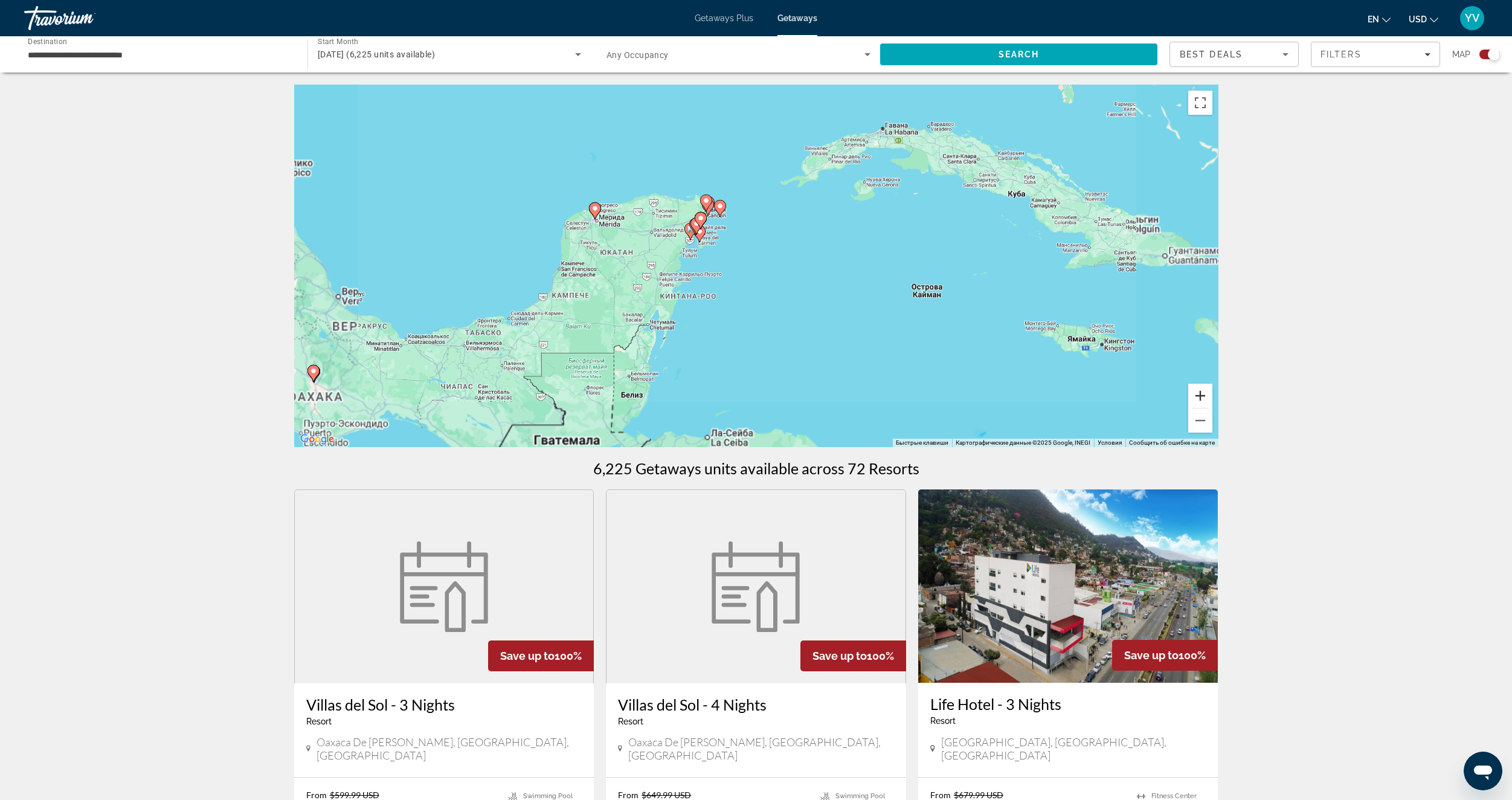
click at [1197, 397] on button "Увеличить" at bounding box center [1201, 395] width 24 height 24
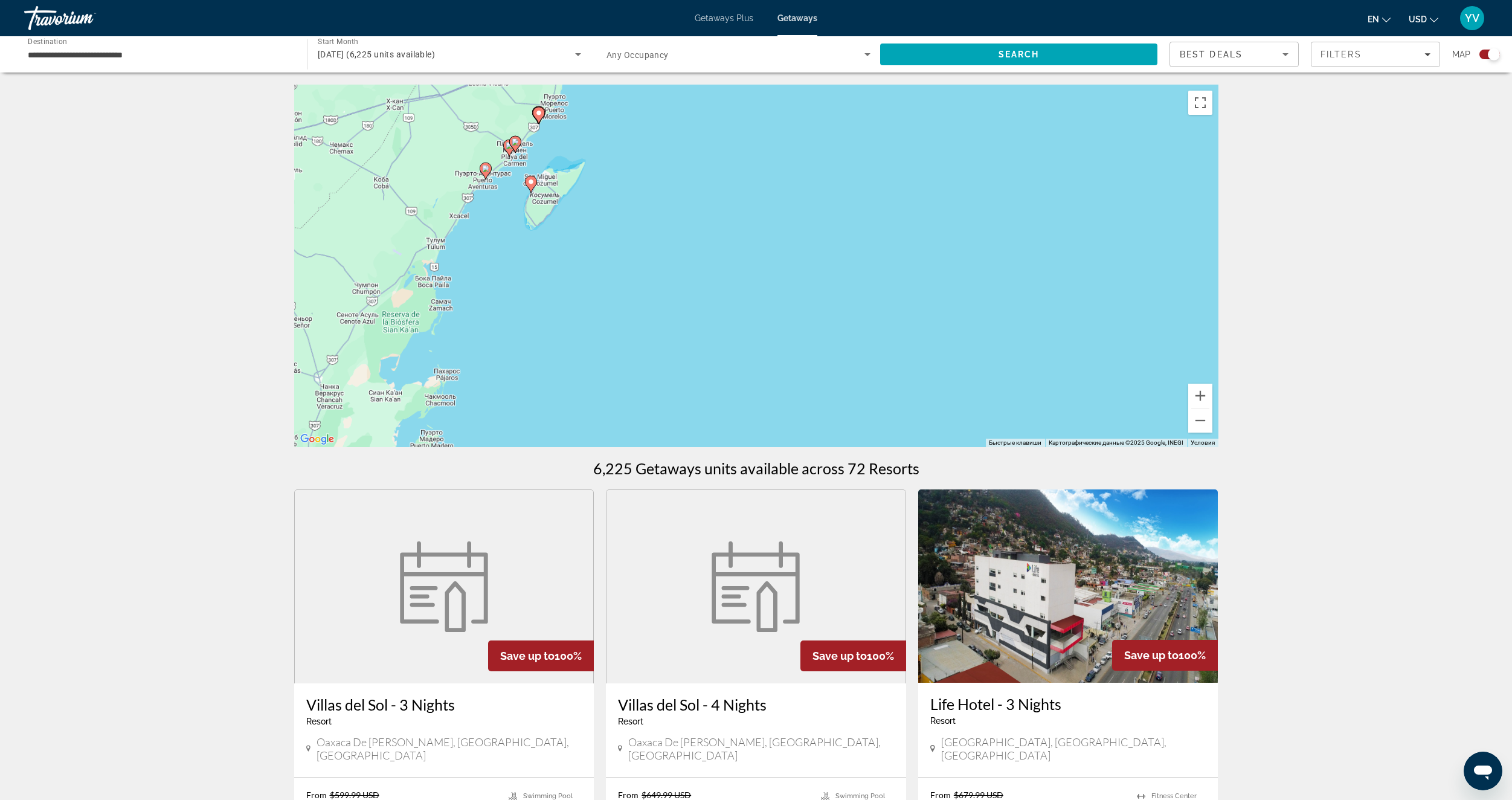
drag, startPoint x: 631, startPoint y: 205, endPoint x: 725, endPoint y: 284, distance: 122.8
click at [725, 284] on div "Чтобы активировать перетаскивание с помощью клавиатуры, нажмите Alt + Ввод. Пос…" at bounding box center [756, 265] width 924 height 363
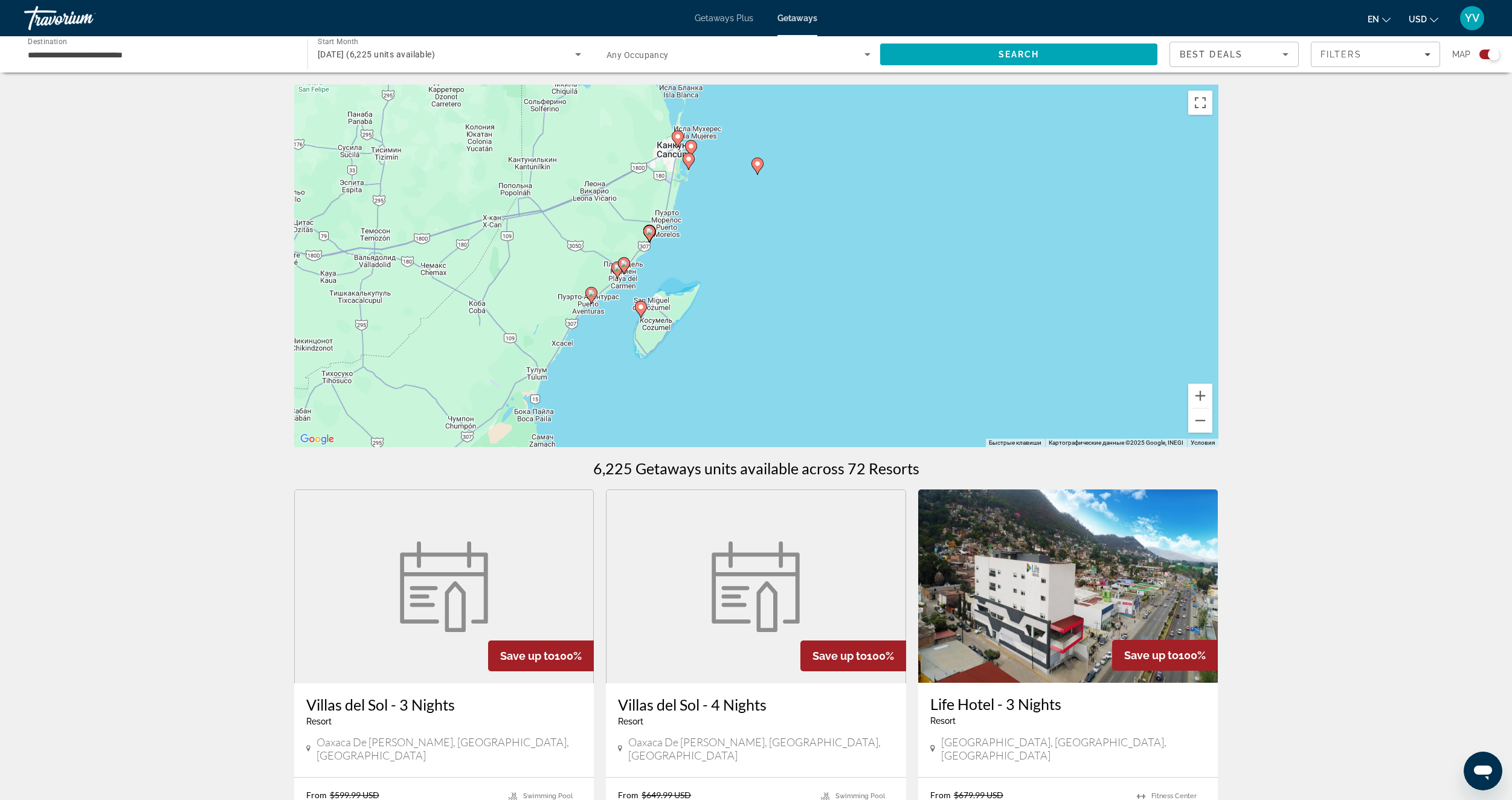
drag, startPoint x: 624, startPoint y: 213, endPoint x: 707, endPoint y: 278, distance: 105.4
click at [707, 278] on div "Чтобы активировать перетаскивание с помощью клавиатуры, нажмите Alt + Ввод. Пос…" at bounding box center [756, 265] width 924 height 363
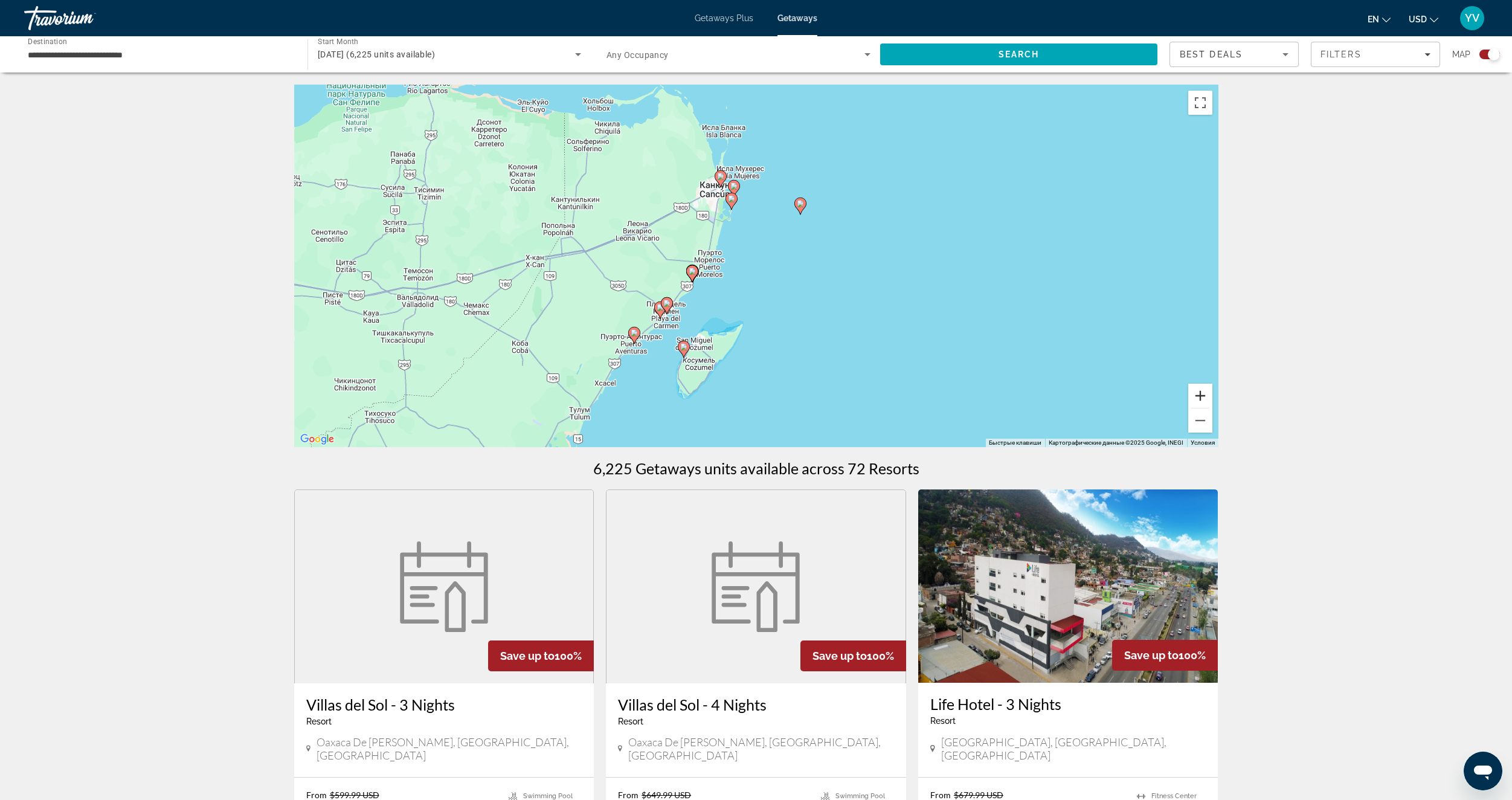
click at [1202, 399] on button "Увеличить" at bounding box center [1201, 395] width 24 height 24
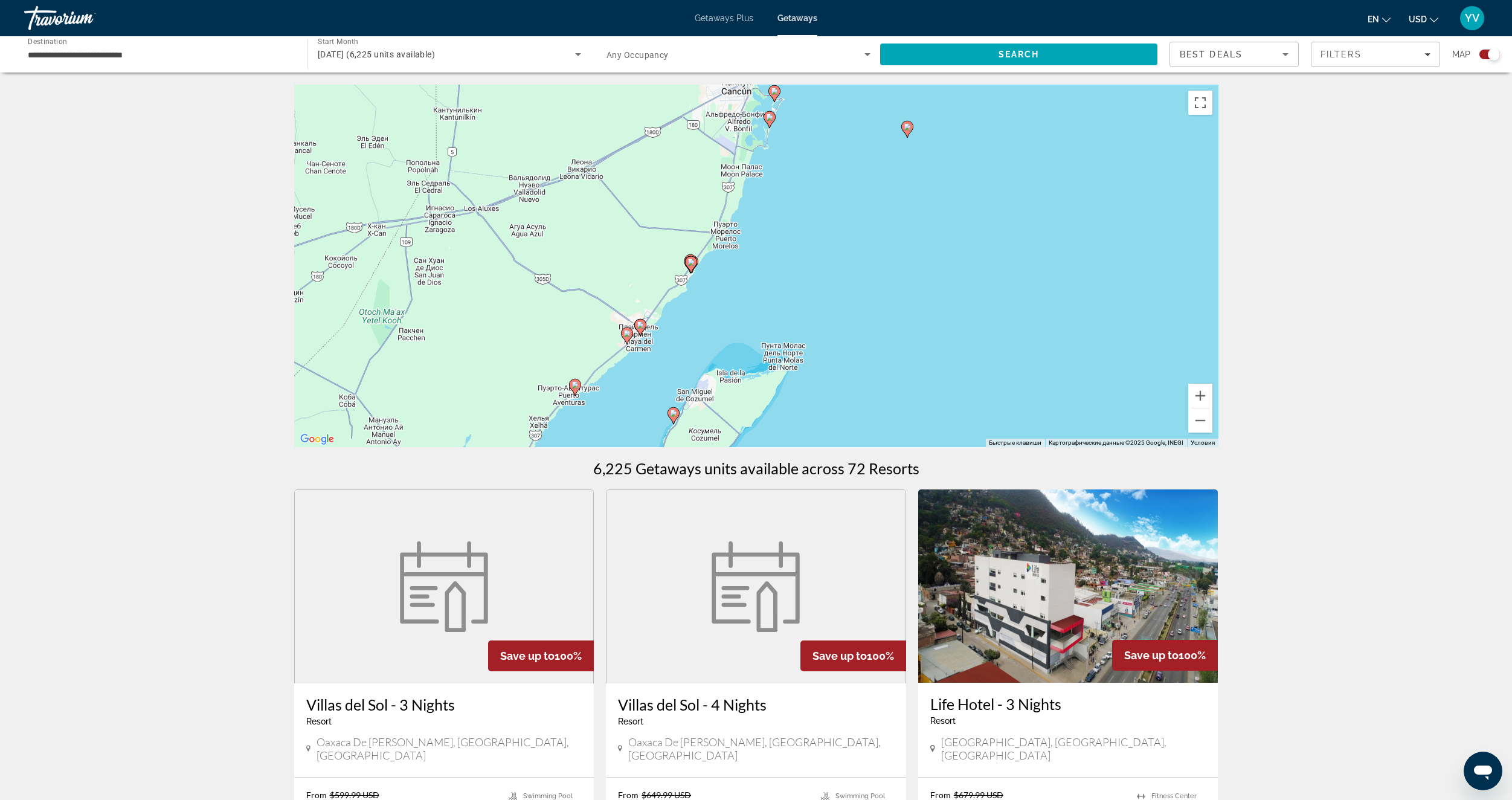
drag, startPoint x: 722, startPoint y: 234, endPoint x: 740, endPoint y: 221, distance: 22.2
click at [740, 221] on div "Чтобы активировать перетаскивание с помощью клавиатуры, нажмите Alt + Ввод. Пос…" at bounding box center [756, 265] width 924 height 363
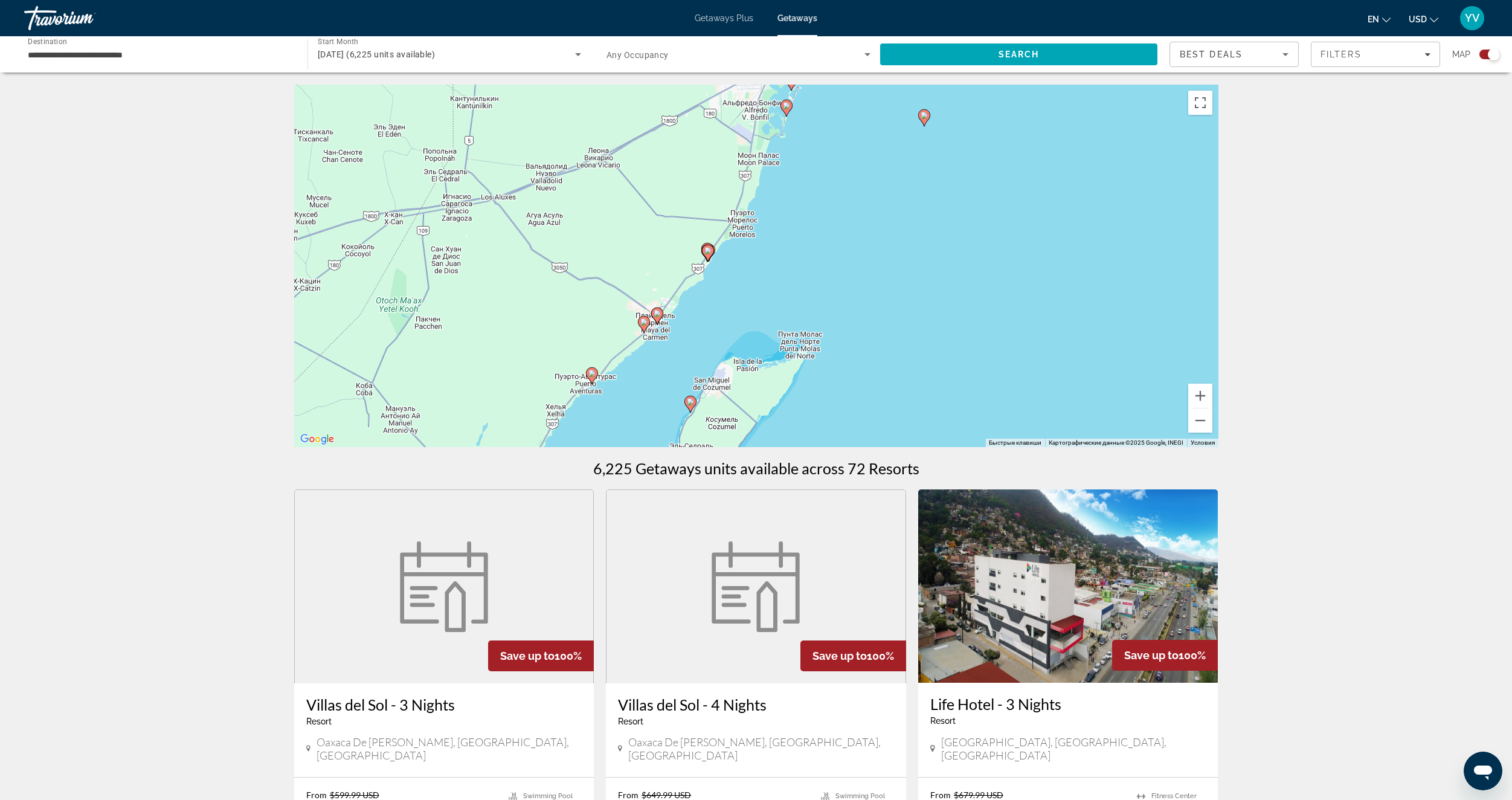
click at [694, 404] on image "Main content" at bounding box center [690, 402] width 7 height 7
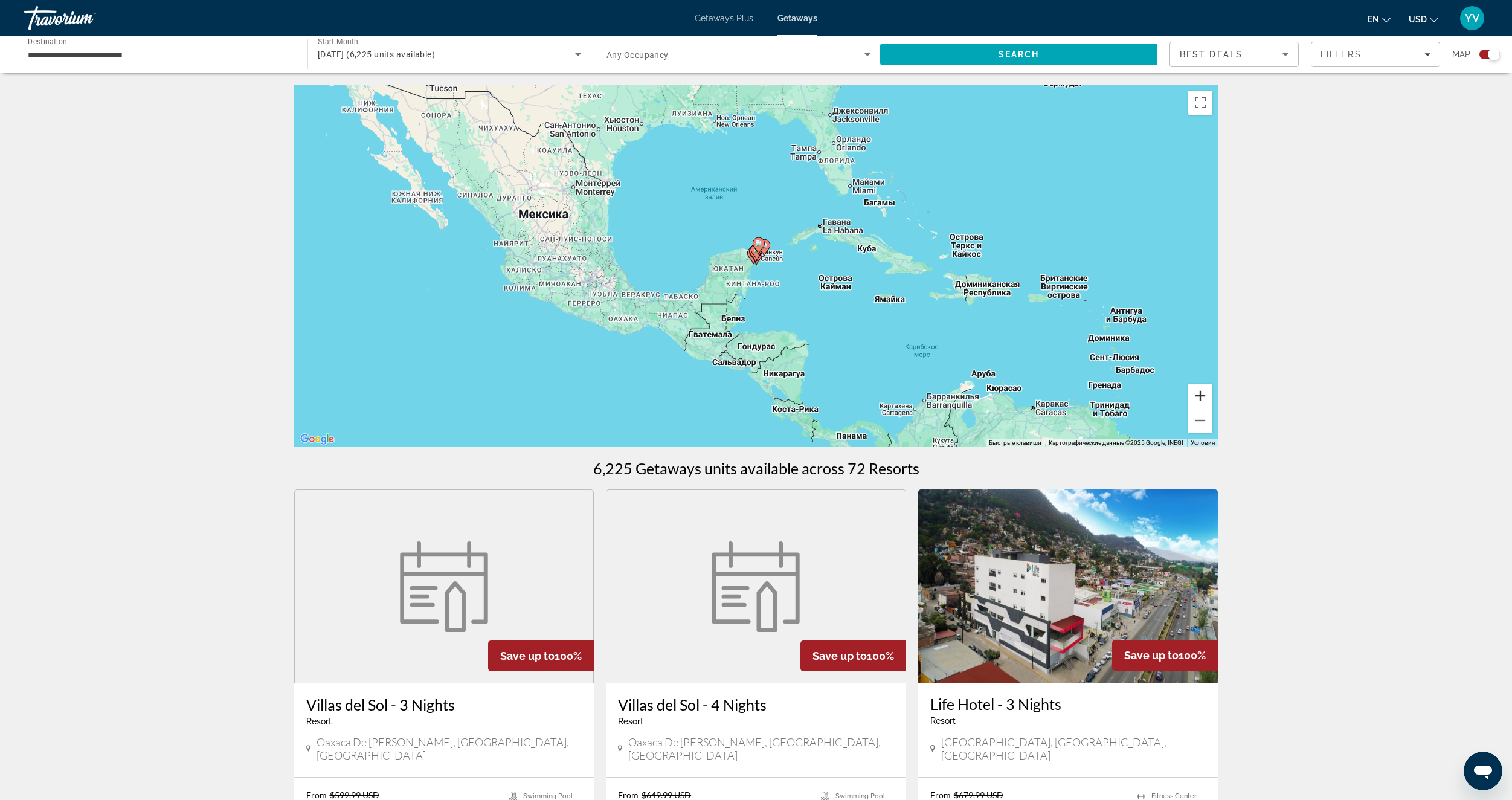
click at [1196, 394] on button "Увеличить" at bounding box center [1201, 395] width 24 height 24
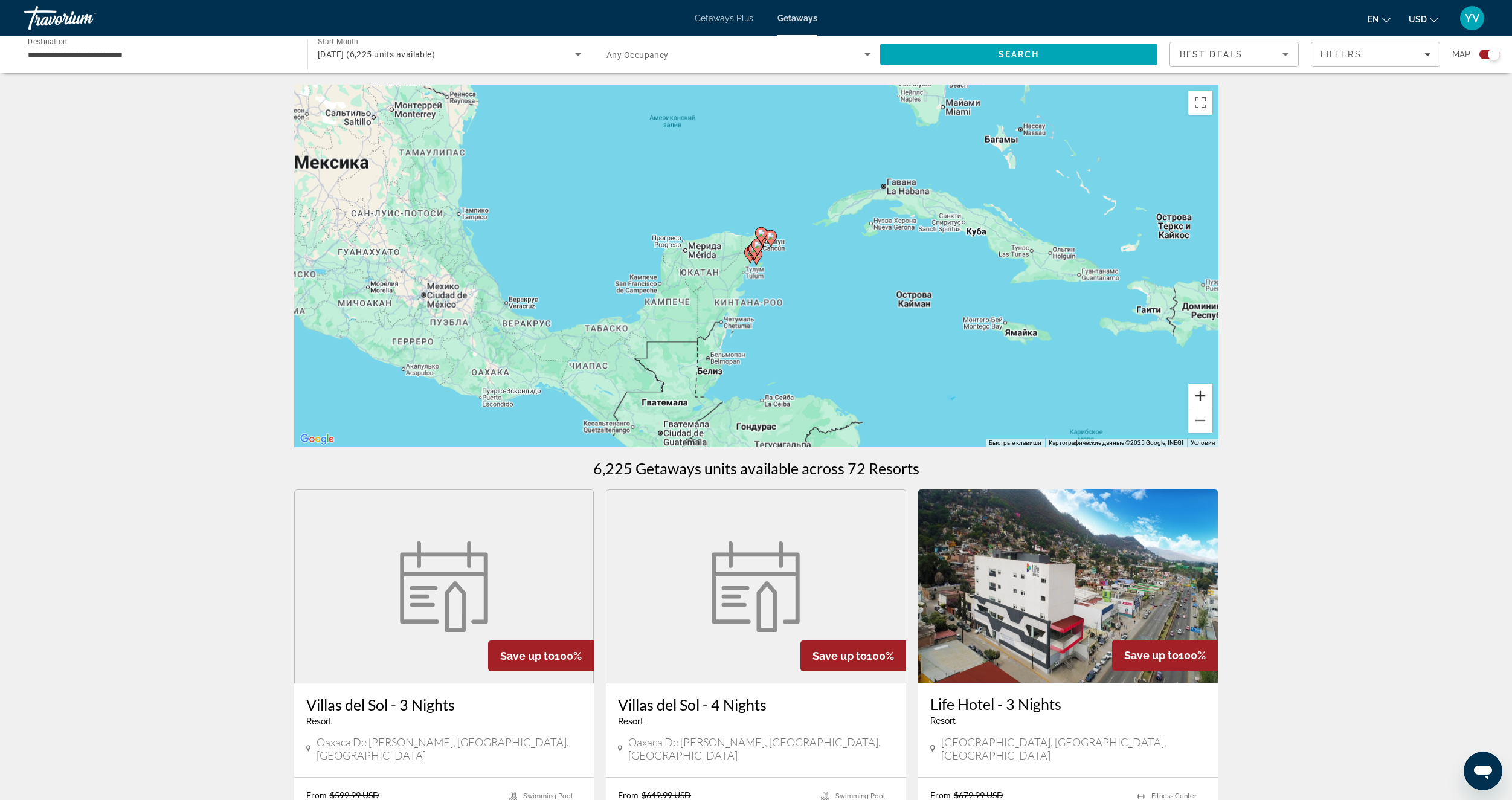
click at [1196, 394] on button "Увеличить" at bounding box center [1201, 395] width 24 height 24
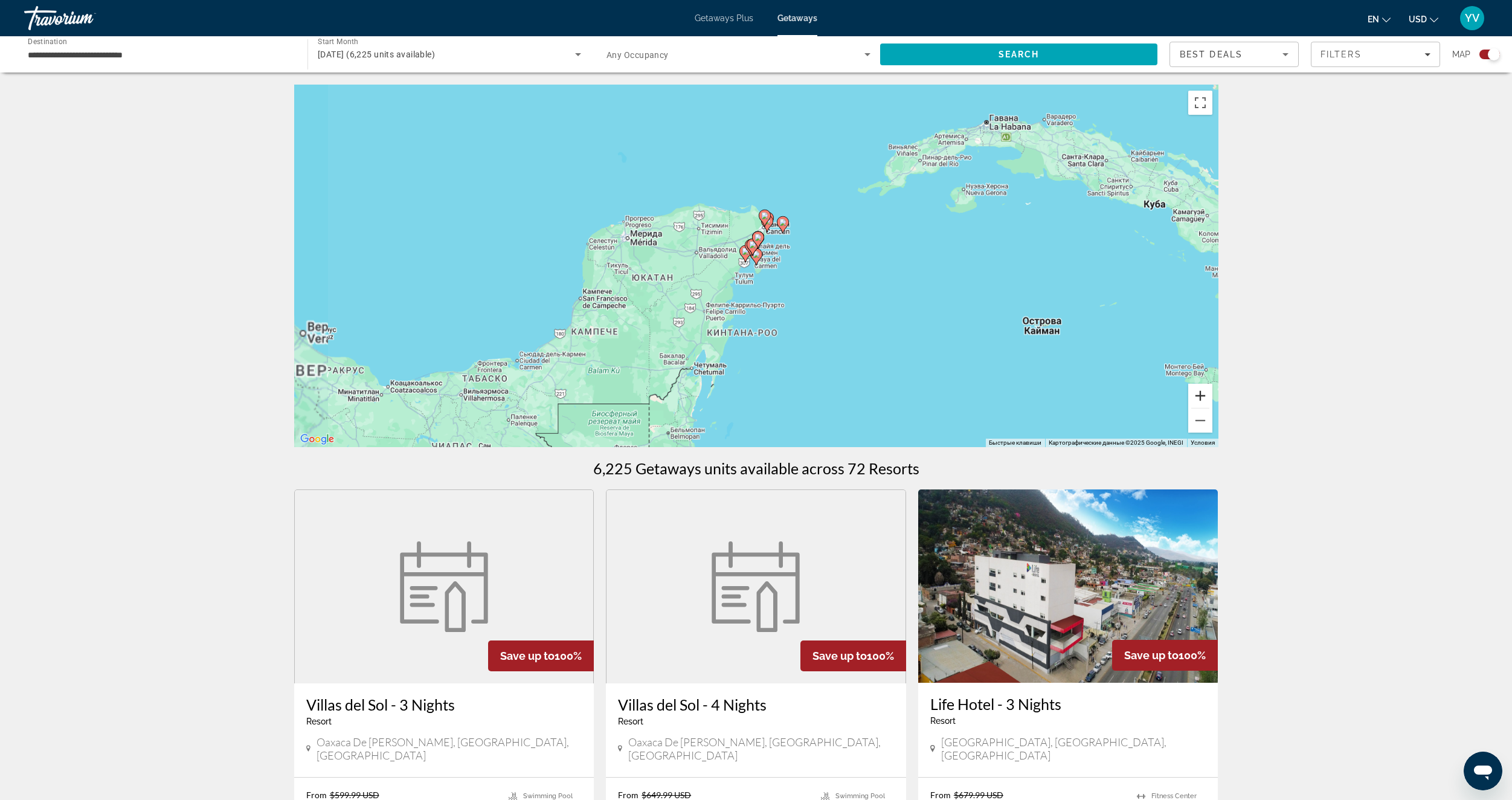
click at [1196, 394] on button "Увеличить" at bounding box center [1201, 395] width 24 height 24
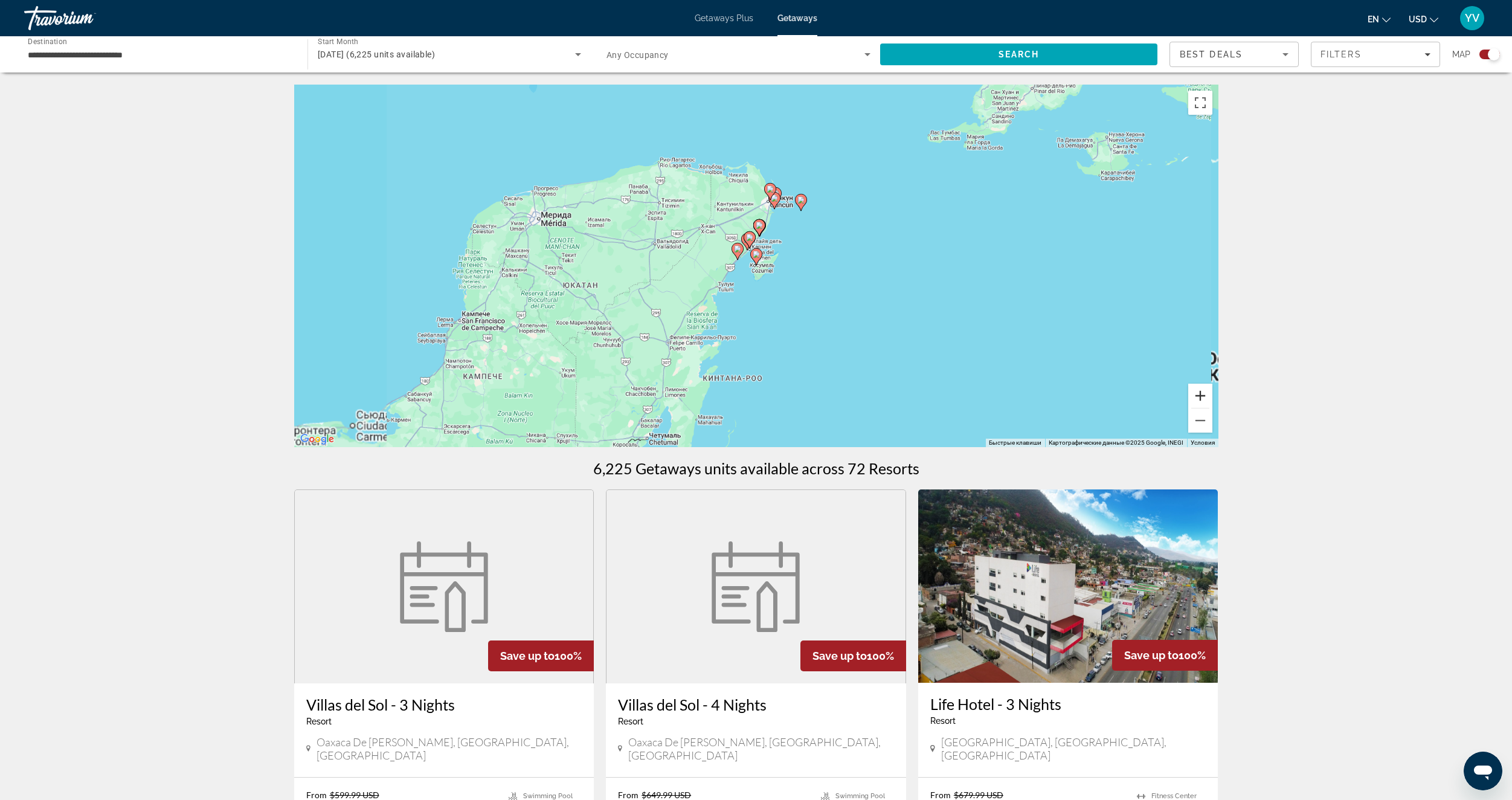
click at [1196, 394] on button "Увеличить" at bounding box center [1201, 395] width 24 height 24
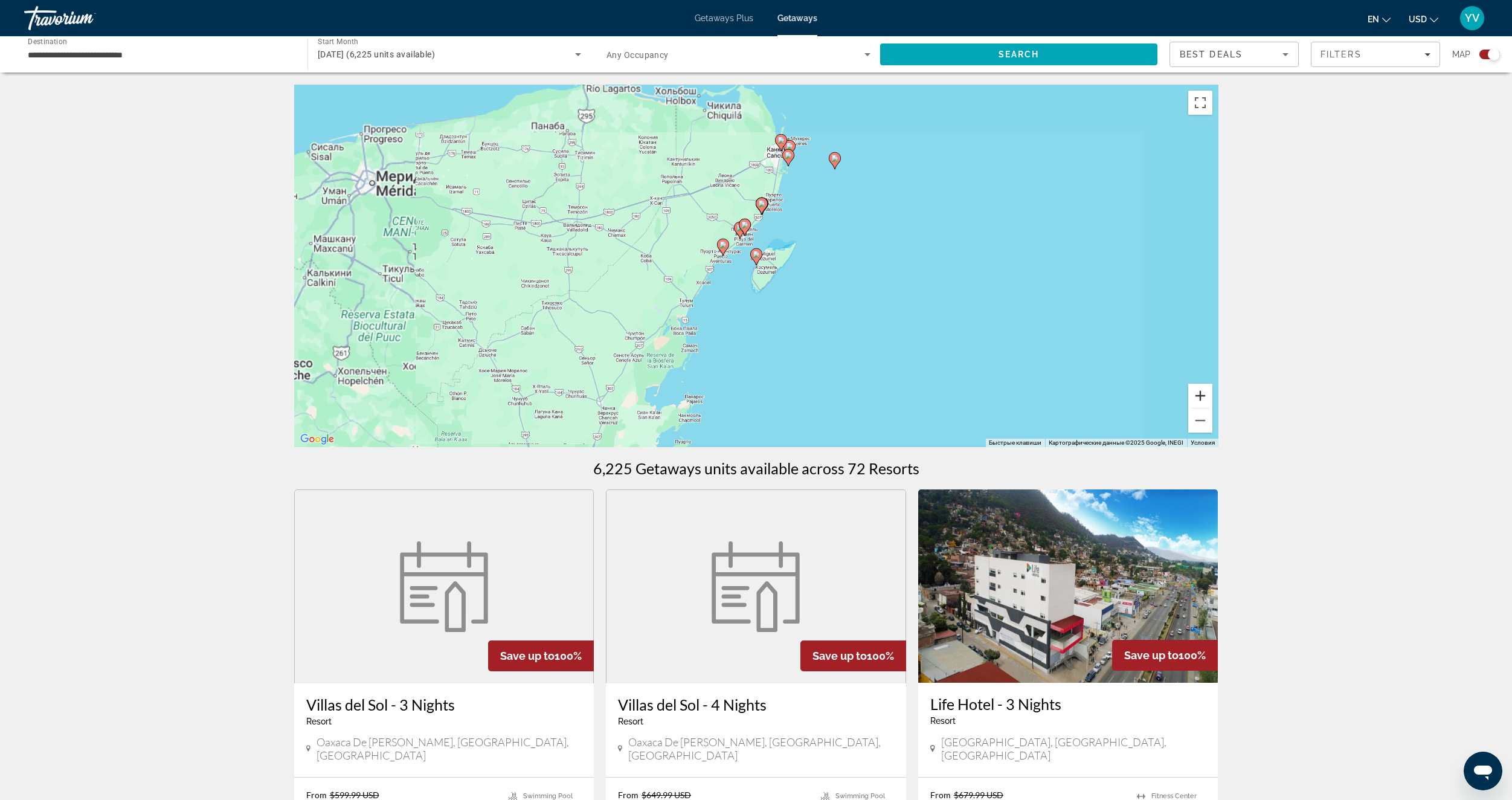
click at [1196, 394] on button "Увеличить" at bounding box center [1201, 395] width 24 height 24
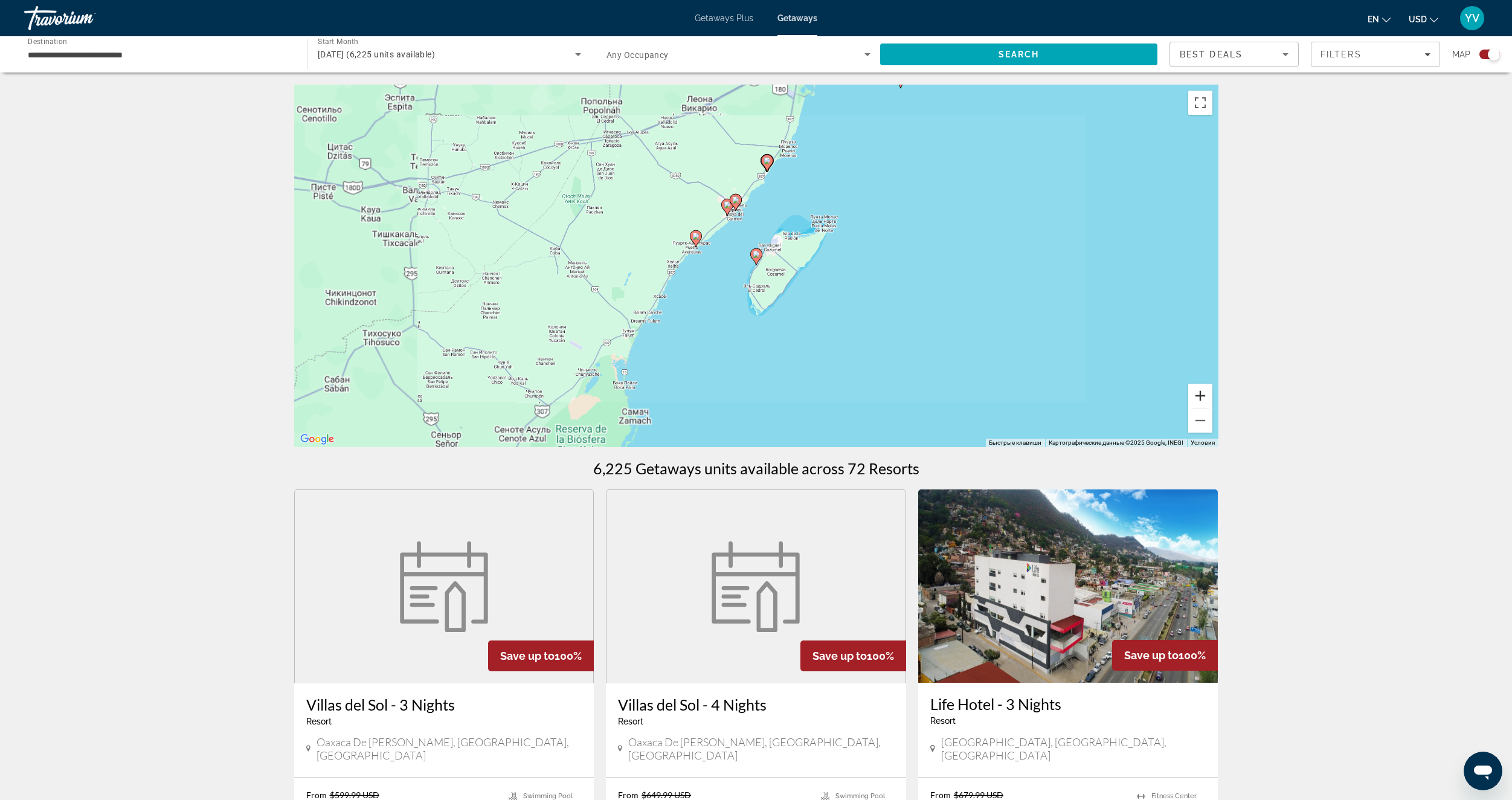
click at [1196, 394] on button "Увеличить" at bounding box center [1201, 395] width 24 height 24
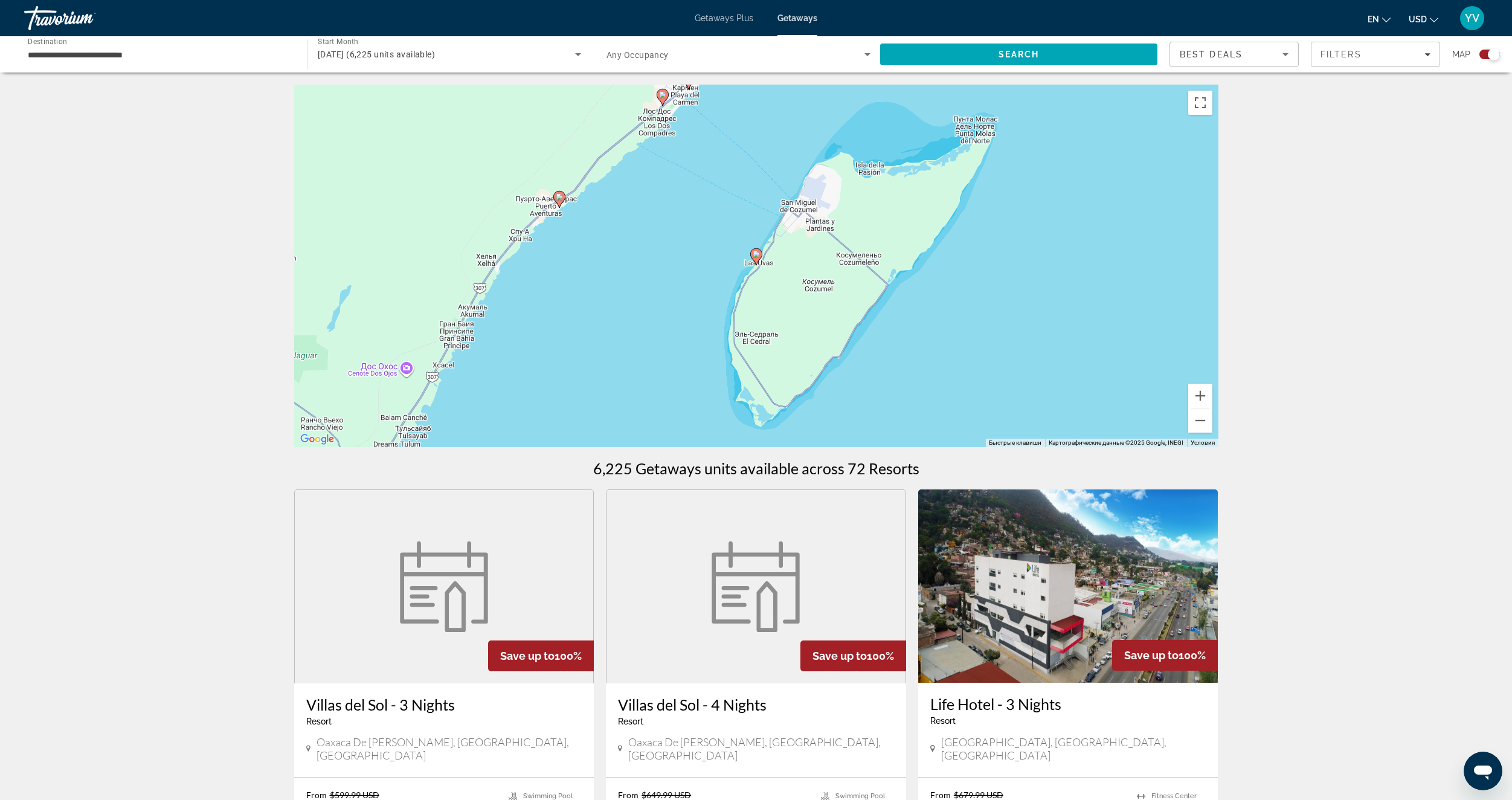
click at [757, 255] on image "Main content" at bounding box center [757, 254] width 7 height 7
type input "**********"
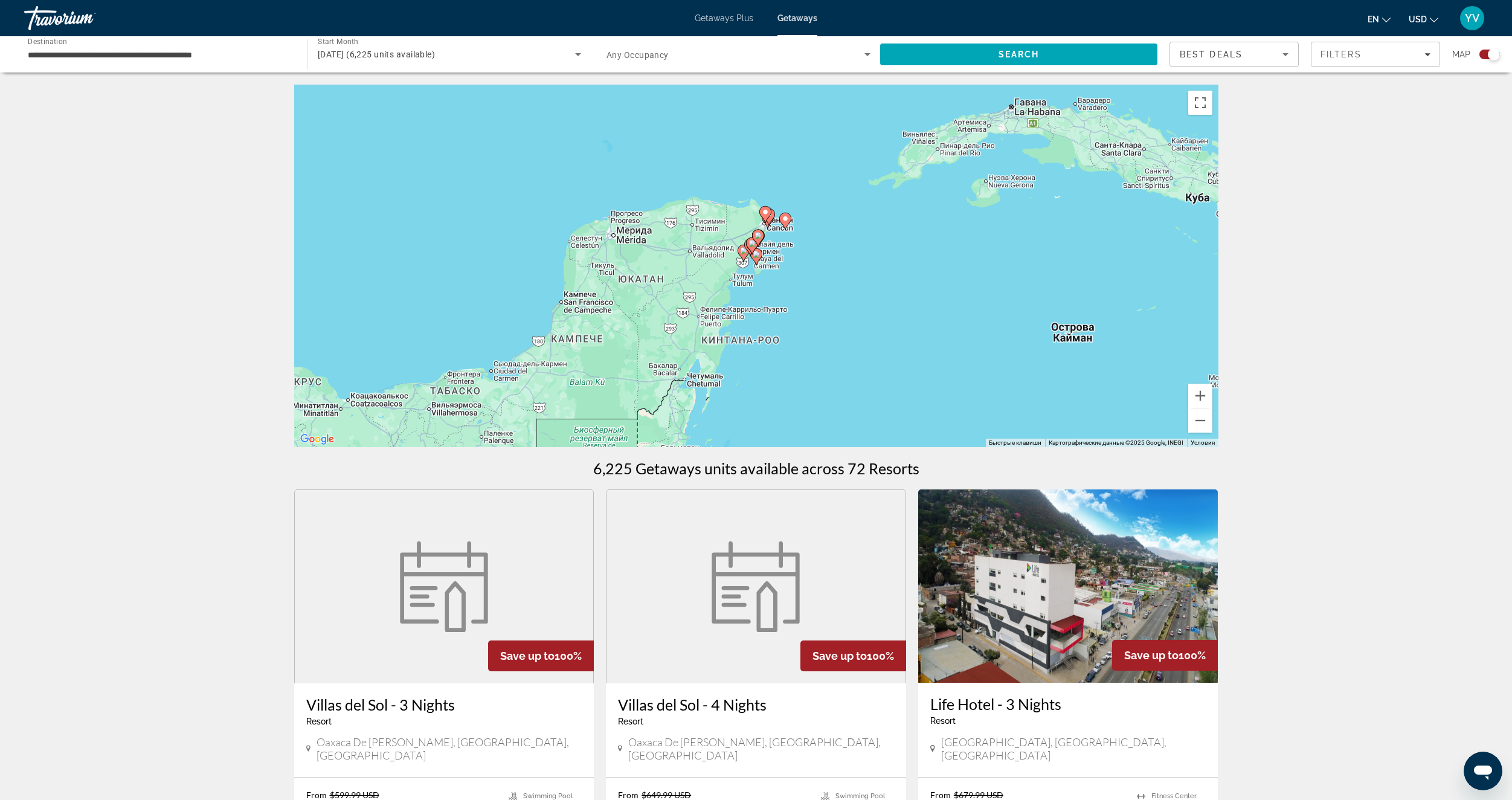
click at [757, 253] on gmp-advanced-marker "Main content" at bounding box center [752, 245] width 12 height 18
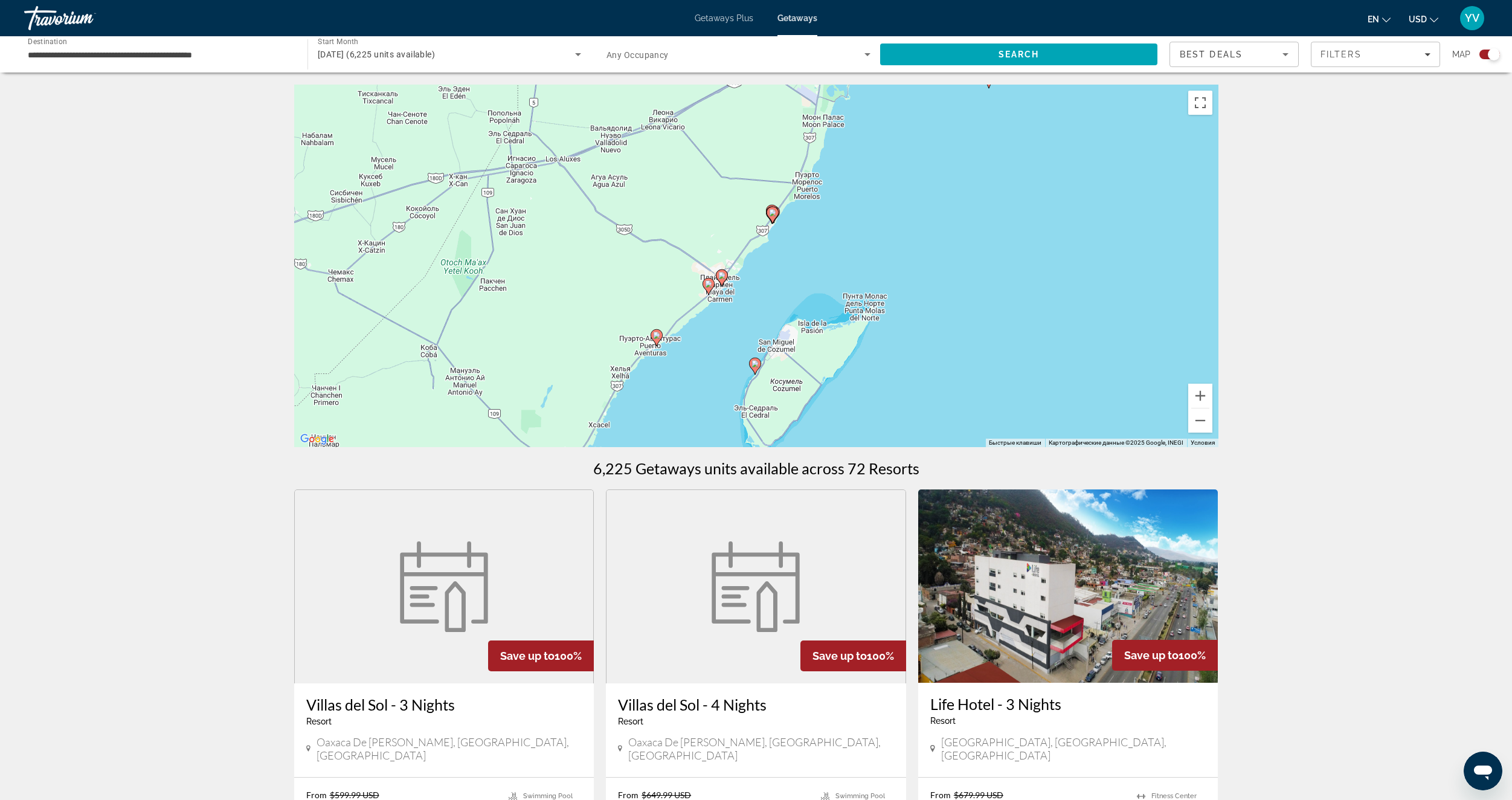
drag, startPoint x: 822, startPoint y: 254, endPoint x: 787, endPoint y: 277, distance: 41.9
click at [787, 277] on div "Чтобы активировать перетаскивание с помощью клавиатуры, нажмите Alt + Ввод. Пос…" at bounding box center [756, 265] width 924 height 363
click at [761, 363] on div "Чтобы активировать перетаскивание с помощью клавиатуры, нажмите Alt + Ввод. Пос…" at bounding box center [756, 265] width 924 height 363
click at [754, 368] on icon "Main content" at bounding box center [754, 366] width 11 height 16
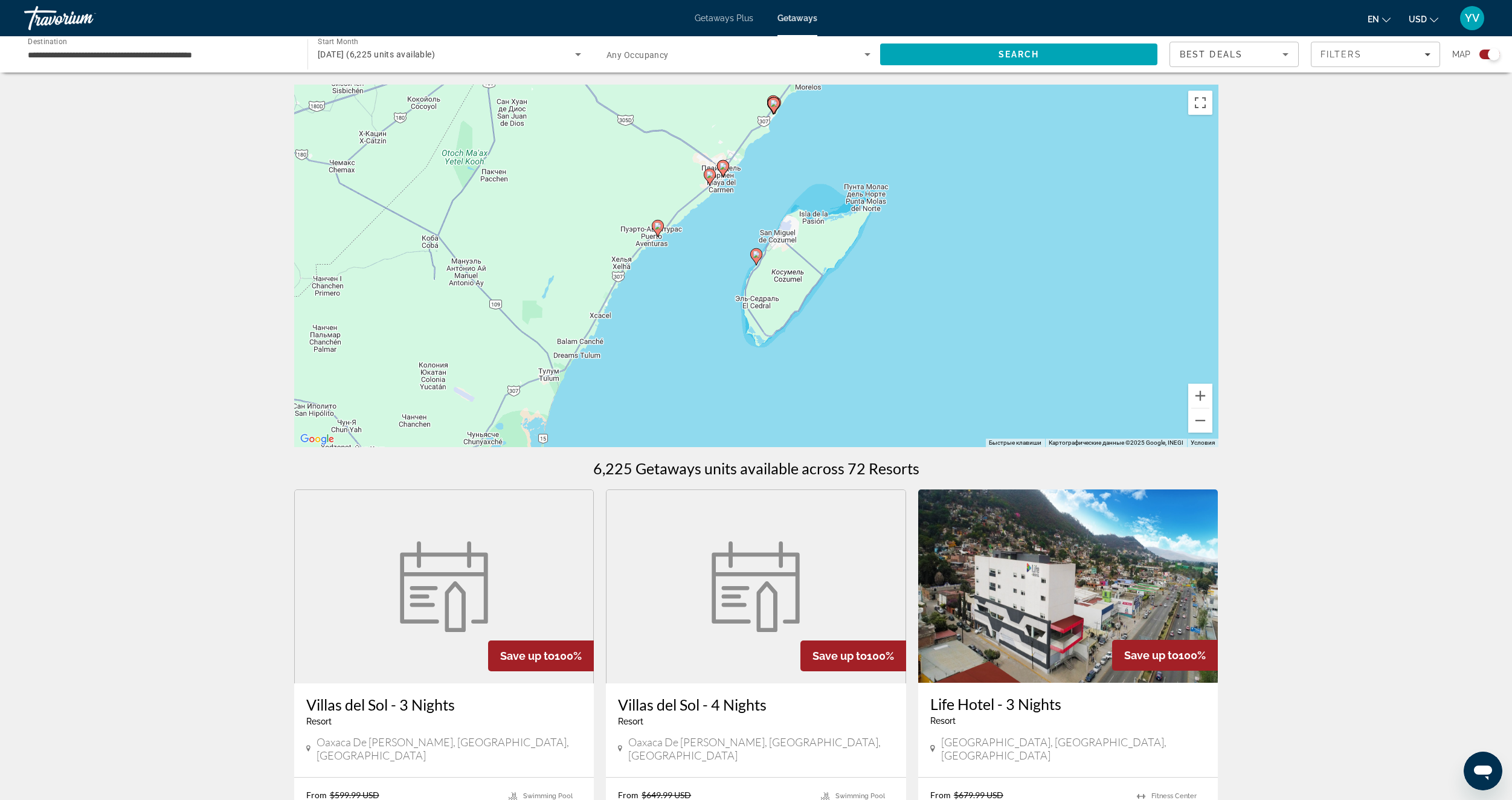
click at [756, 258] on icon "Main content" at bounding box center [755, 257] width 11 height 16
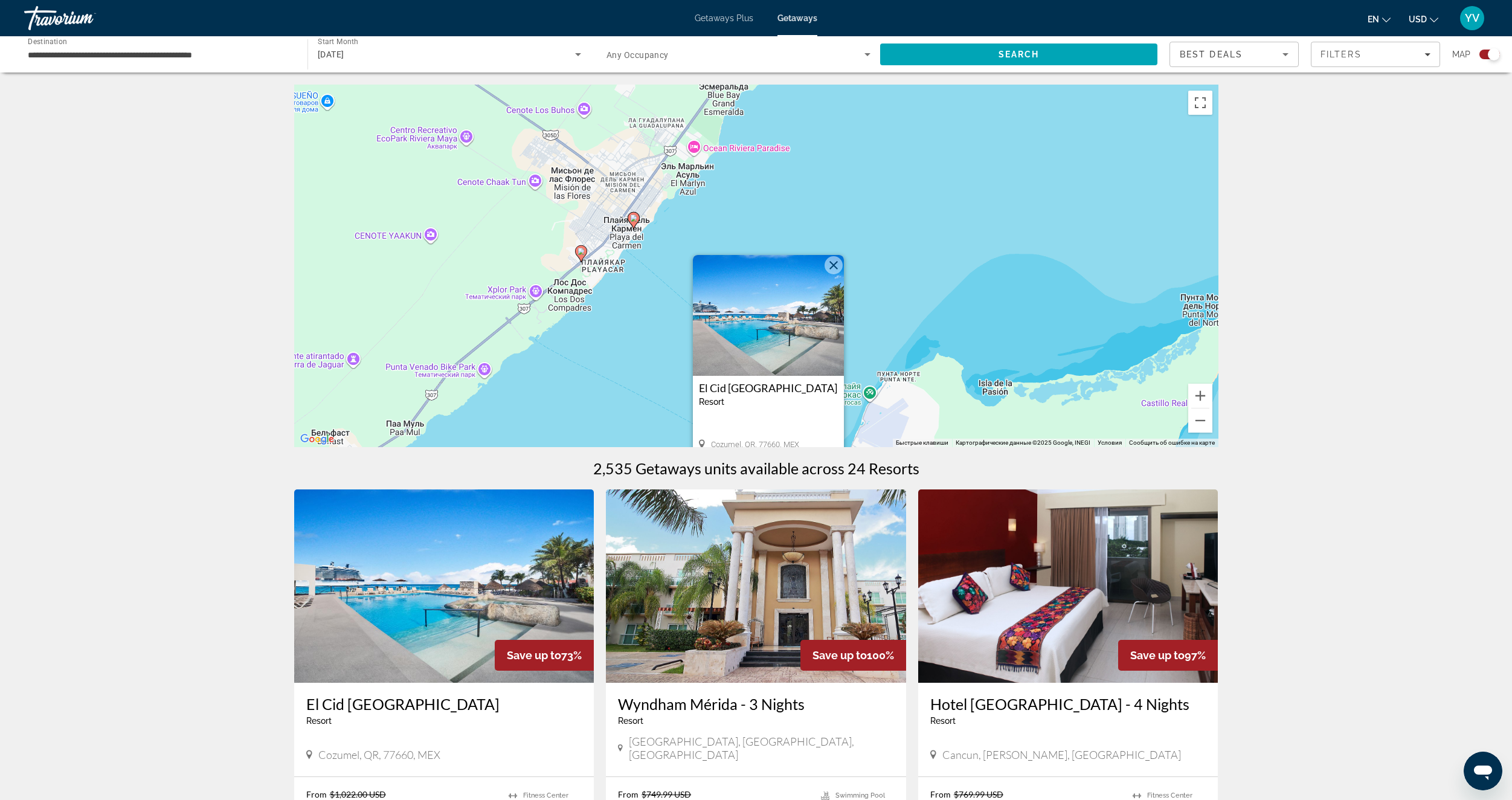
drag, startPoint x: 600, startPoint y: 189, endPoint x: 609, endPoint y: 337, distance: 148.3
click at [613, 348] on div "Чтобы активировать перетаскивание с помощью клавиатуры, нажмите Alt + Ввод. Пос…" at bounding box center [756, 265] width 924 height 363
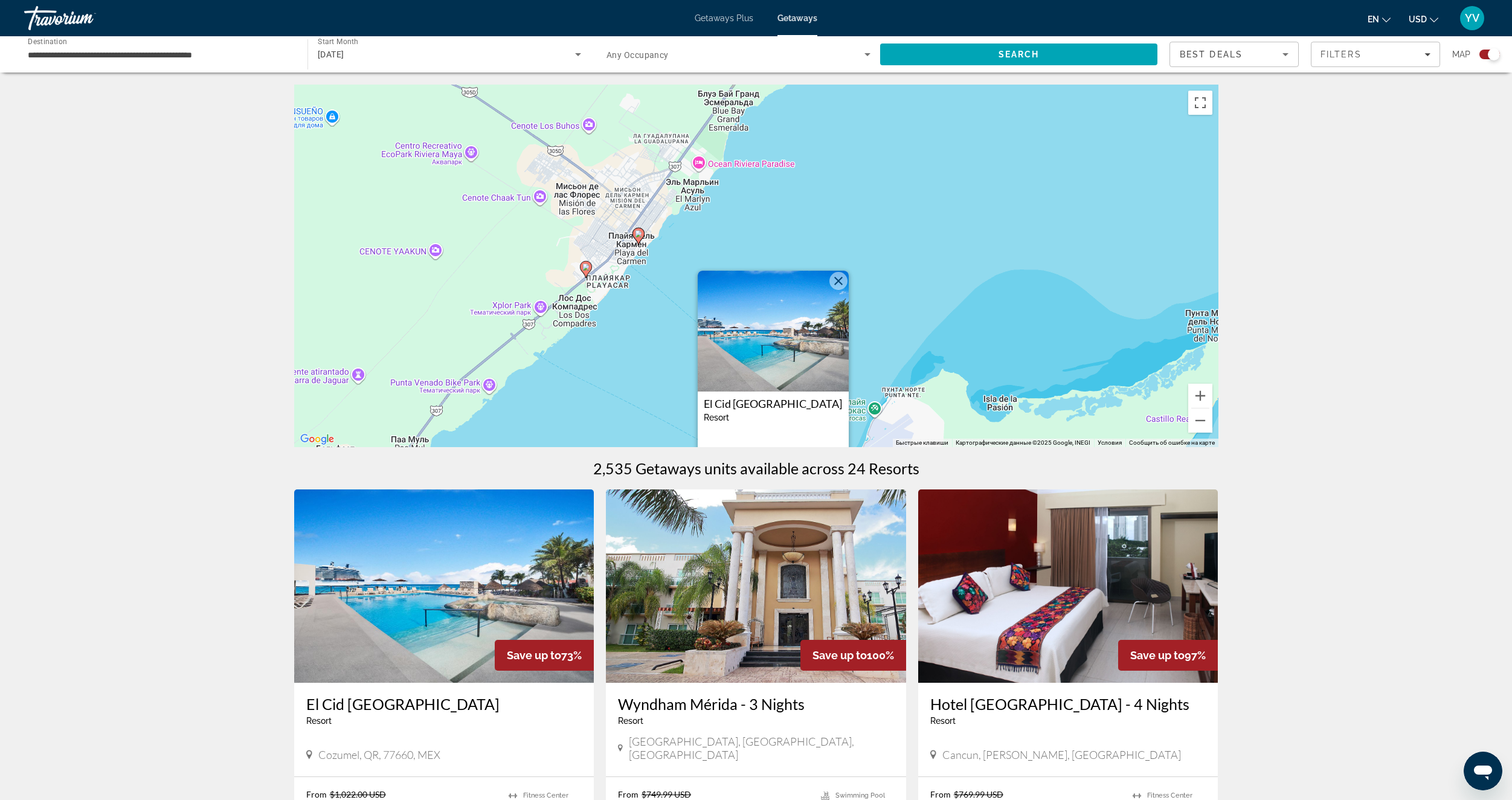
click at [588, 265] on image "Main content" at bounding box center [586, 267] width 7 height 7
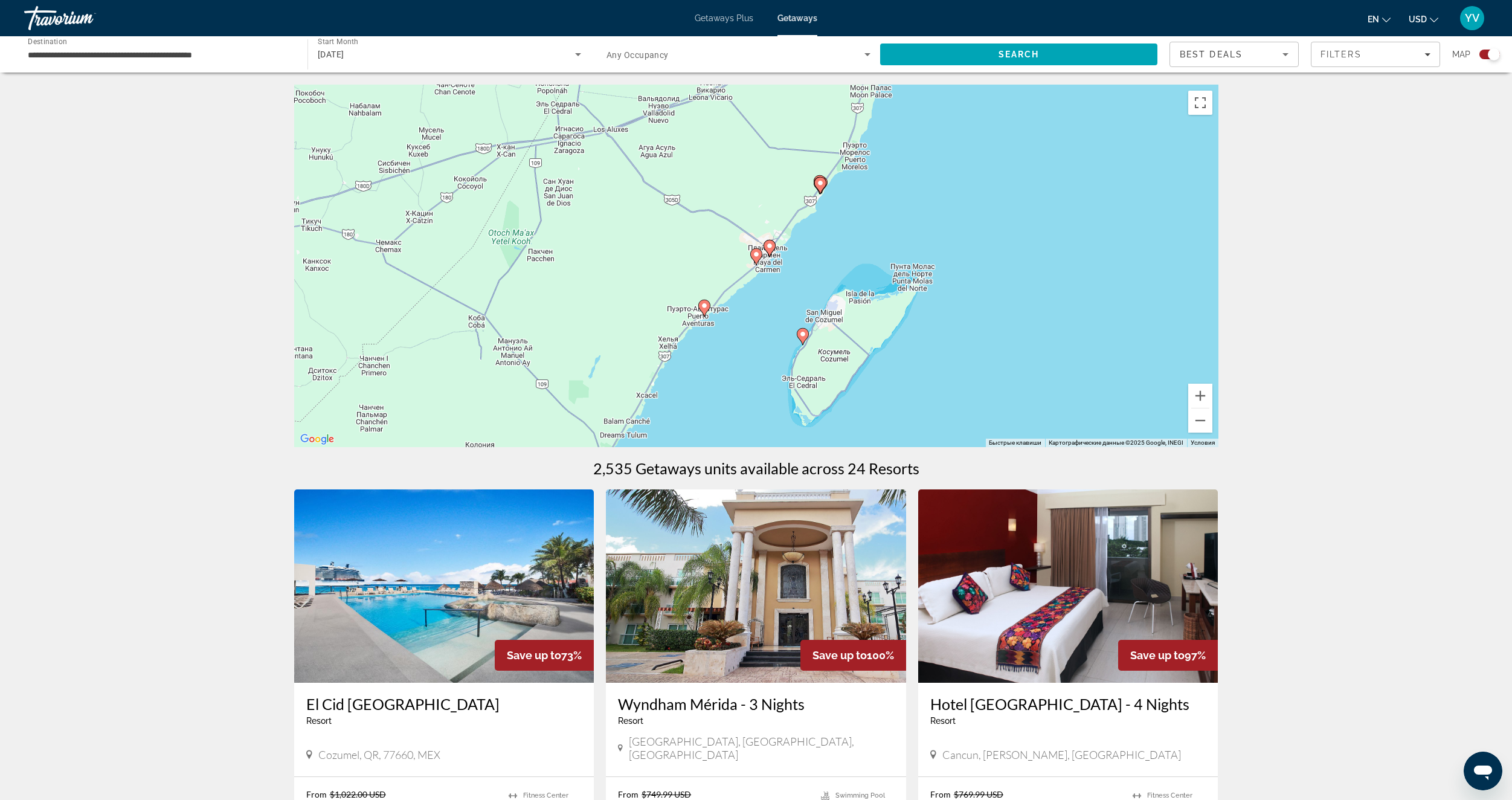
click at [756, 256] on image "Main content" at bounding box center [757, 254] width 7 height 7
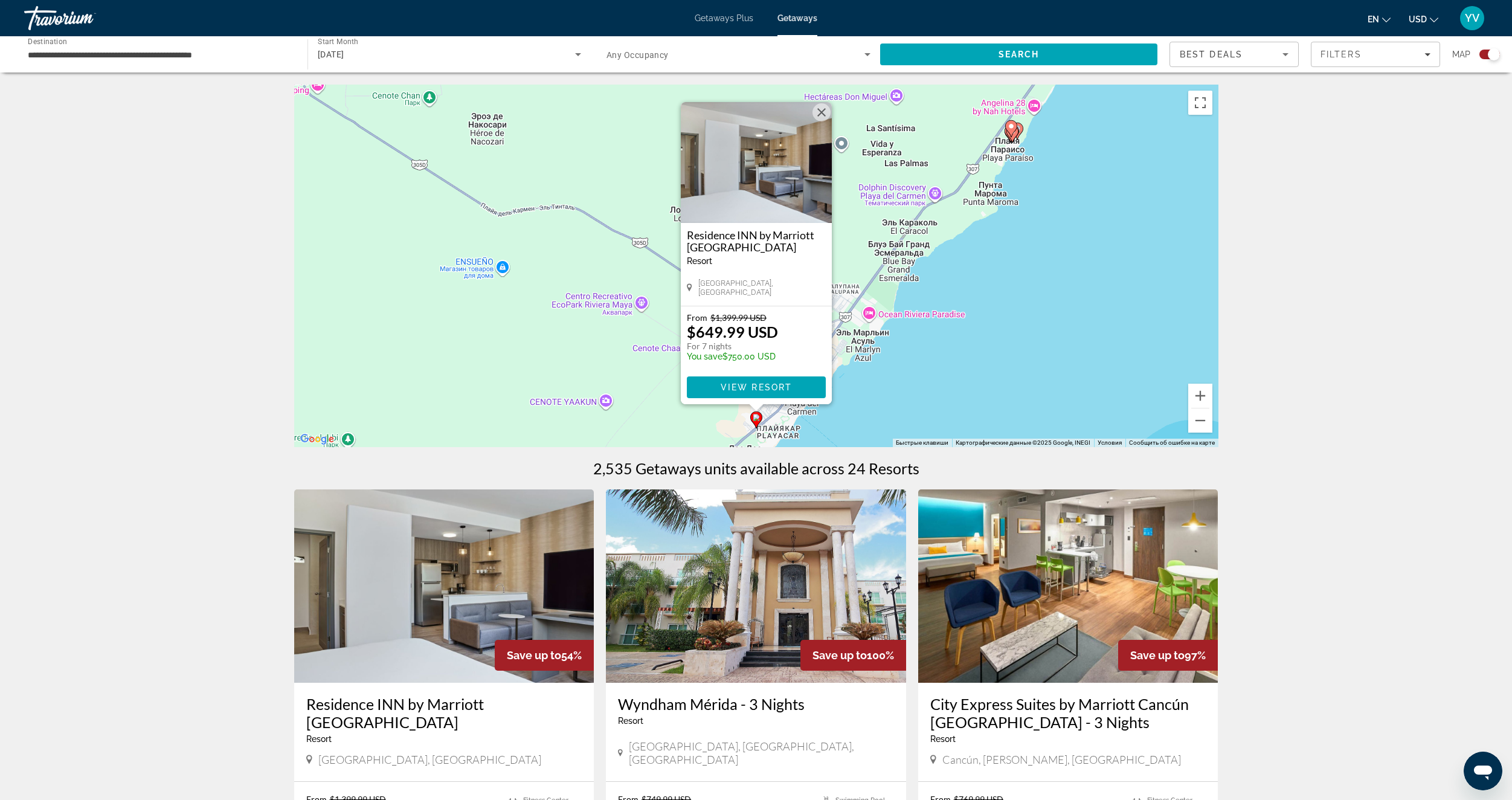
click at [977, 360] on div "Чтобы активировать перетаскивание с помощью клавиатуры, нажмите Alt + Ввод. Пос…" at bounding box center [756, 265] width 924 height 363
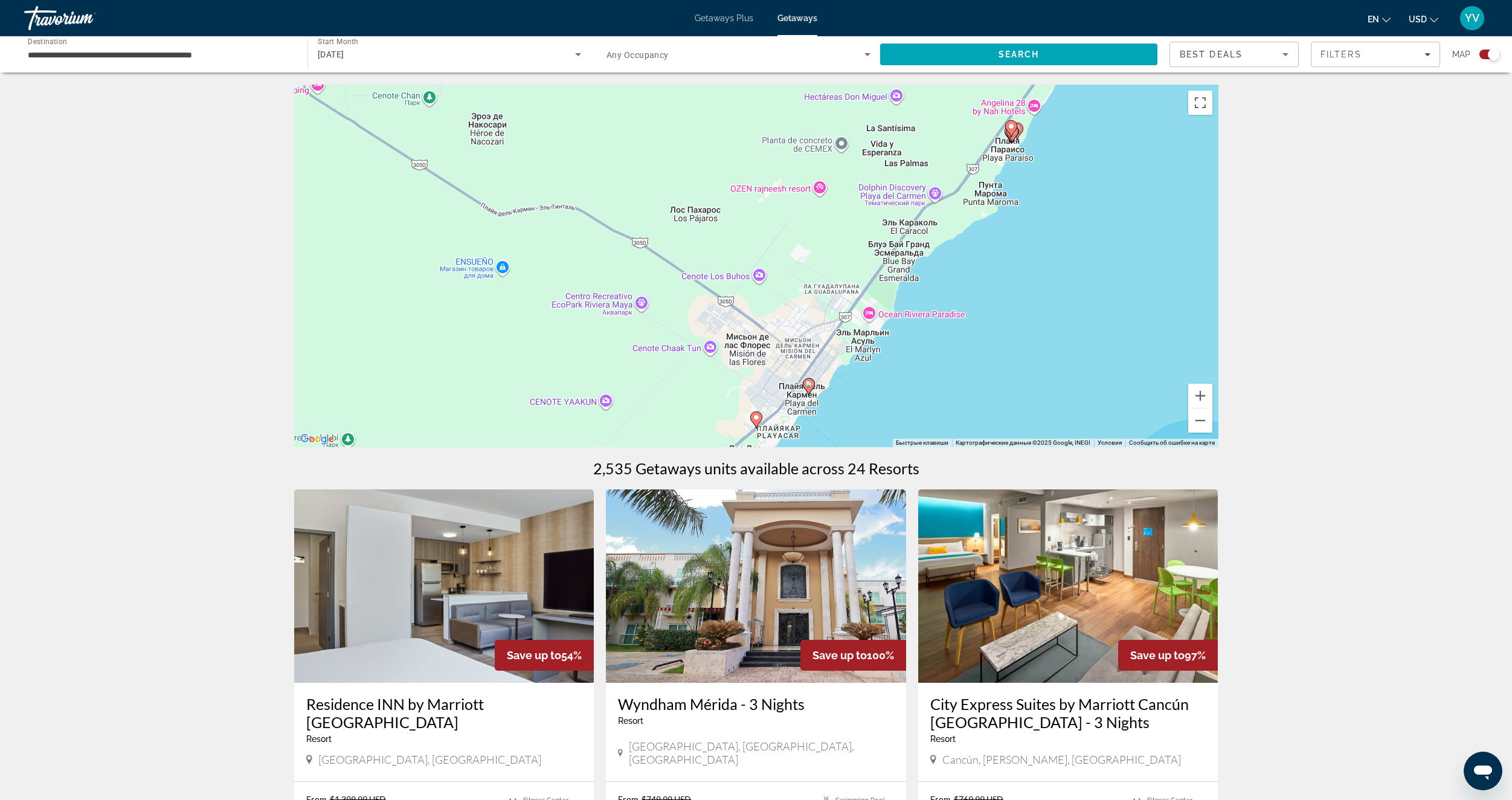
click at [812, 385] on icon "Main content" at bounding box center [808, 387] width 11 height 16
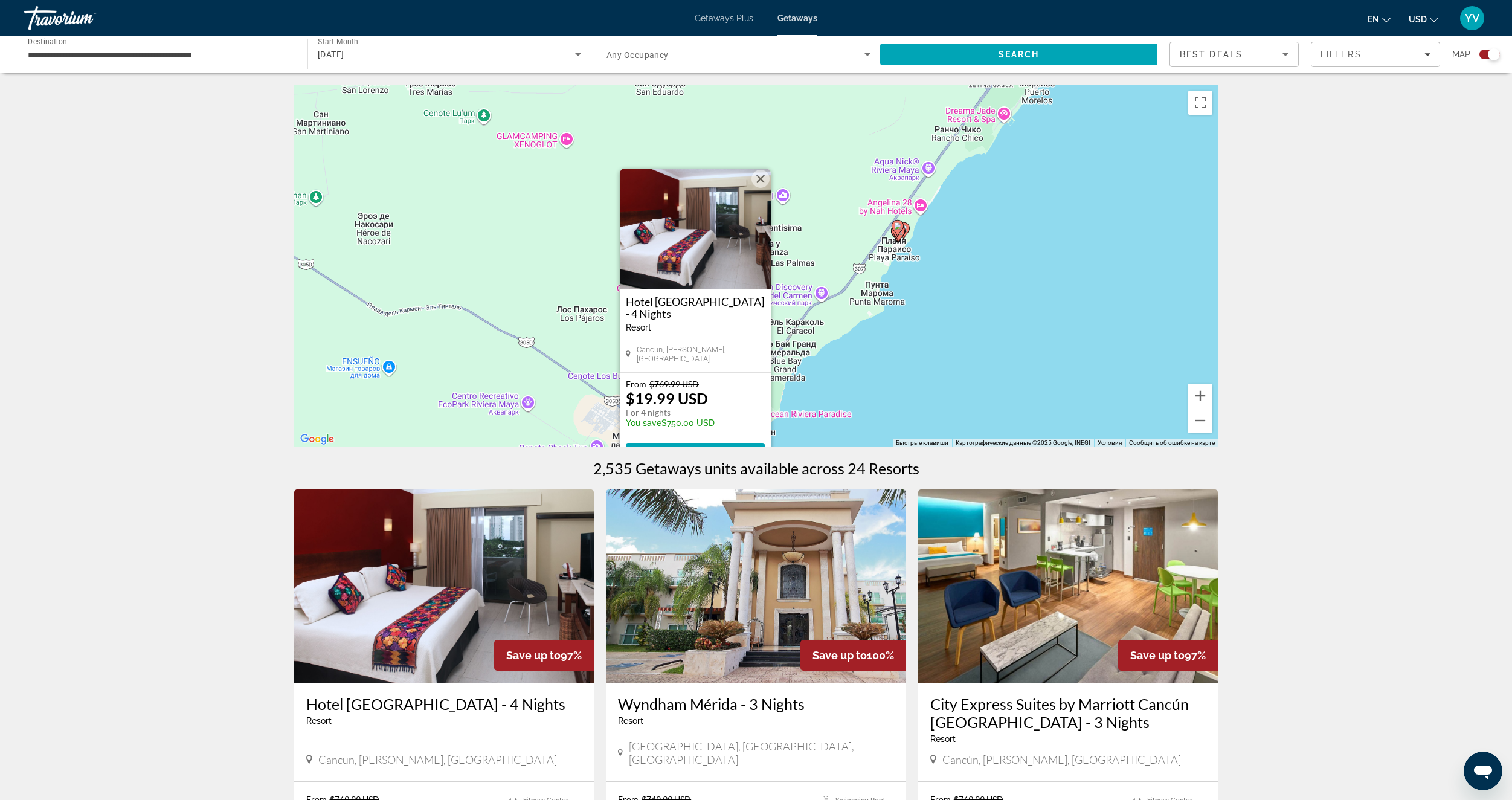
drag, startPoint x: 995, startPoint y: 288, endPoint x: 919, endPoint y: 412, distance: 145.4
click at [920, 418] on div "Чтобы активировать перетаскивание с помощью клавиатуры, нажмите Alt + Ввод. Пос…" at bounding box center [756, 265] width 924 height 363
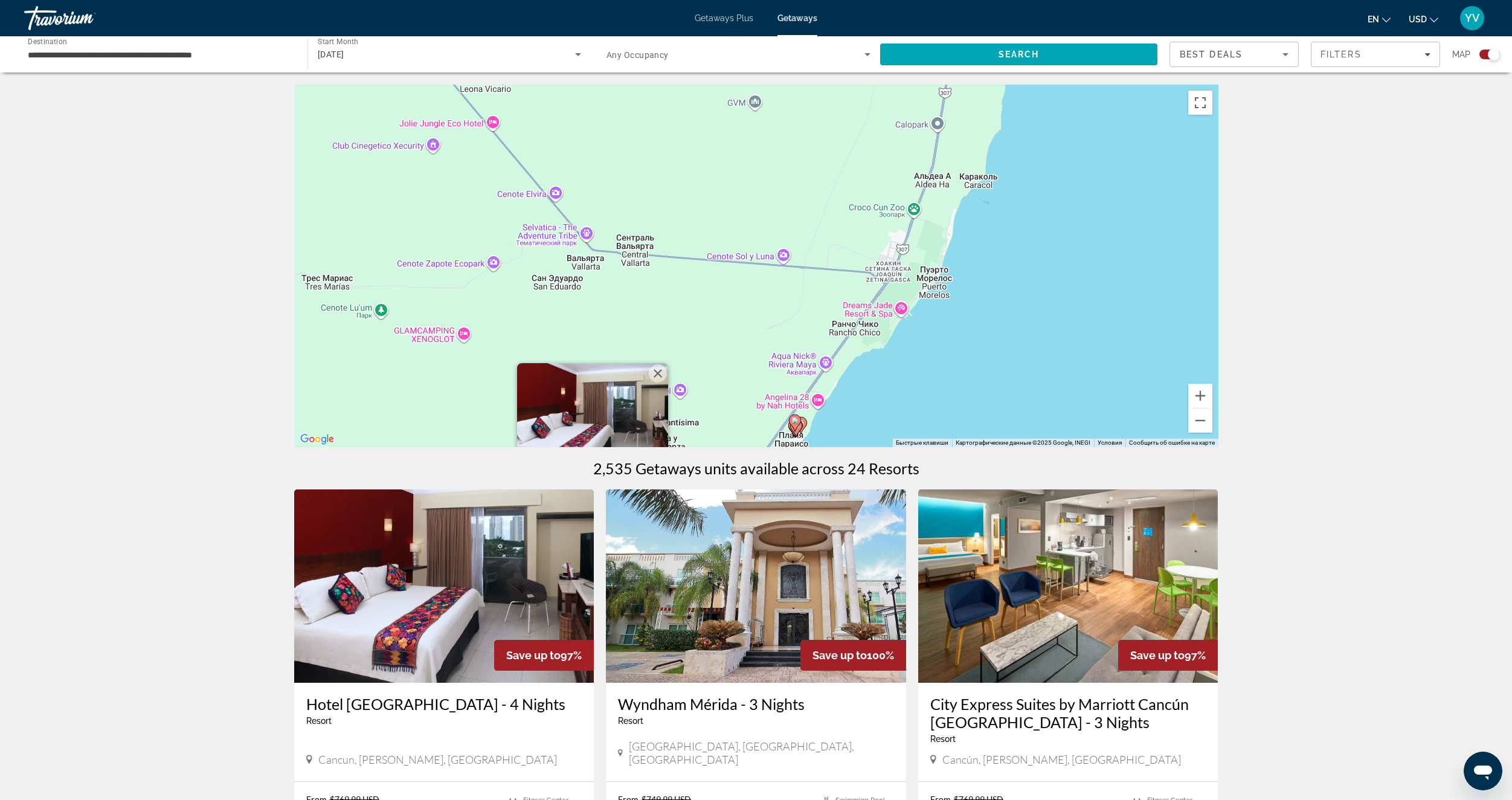
drag, startPoint x: 925, startPoint y: 348, endPoint x: 865, endPoint y: 452, distance: 120.1
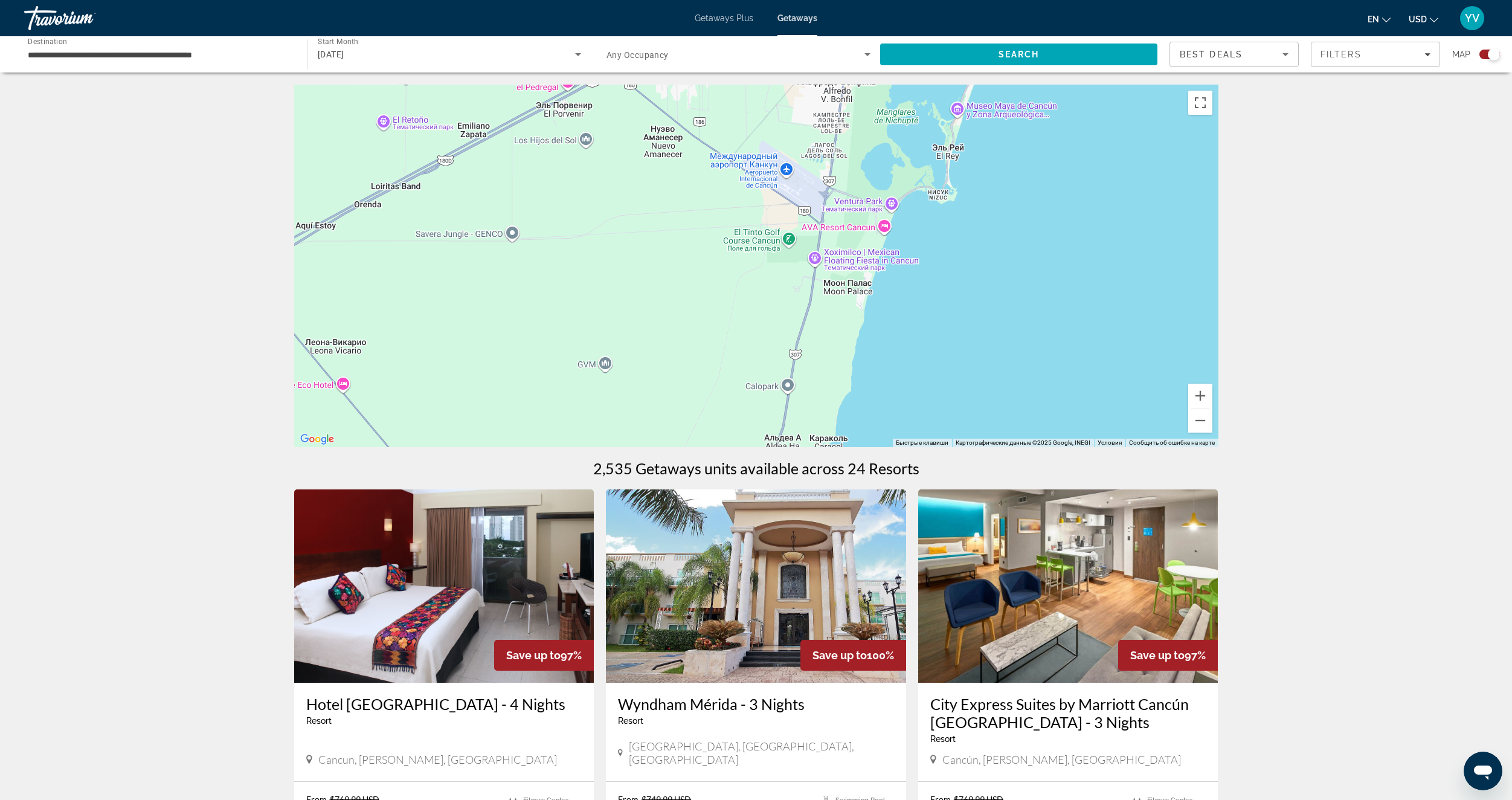
drag, startPoint x: 984, startPoint y: 326, endPoint x: 926, endPoint y: 412, distance: 103.7
click at [926, 411] on div "Чтобы активировать перетаскивание с помощью клавиатуры, нажмите Alt + Ввод. Пос…" at bounding box center [756, 265] width 924 height 363
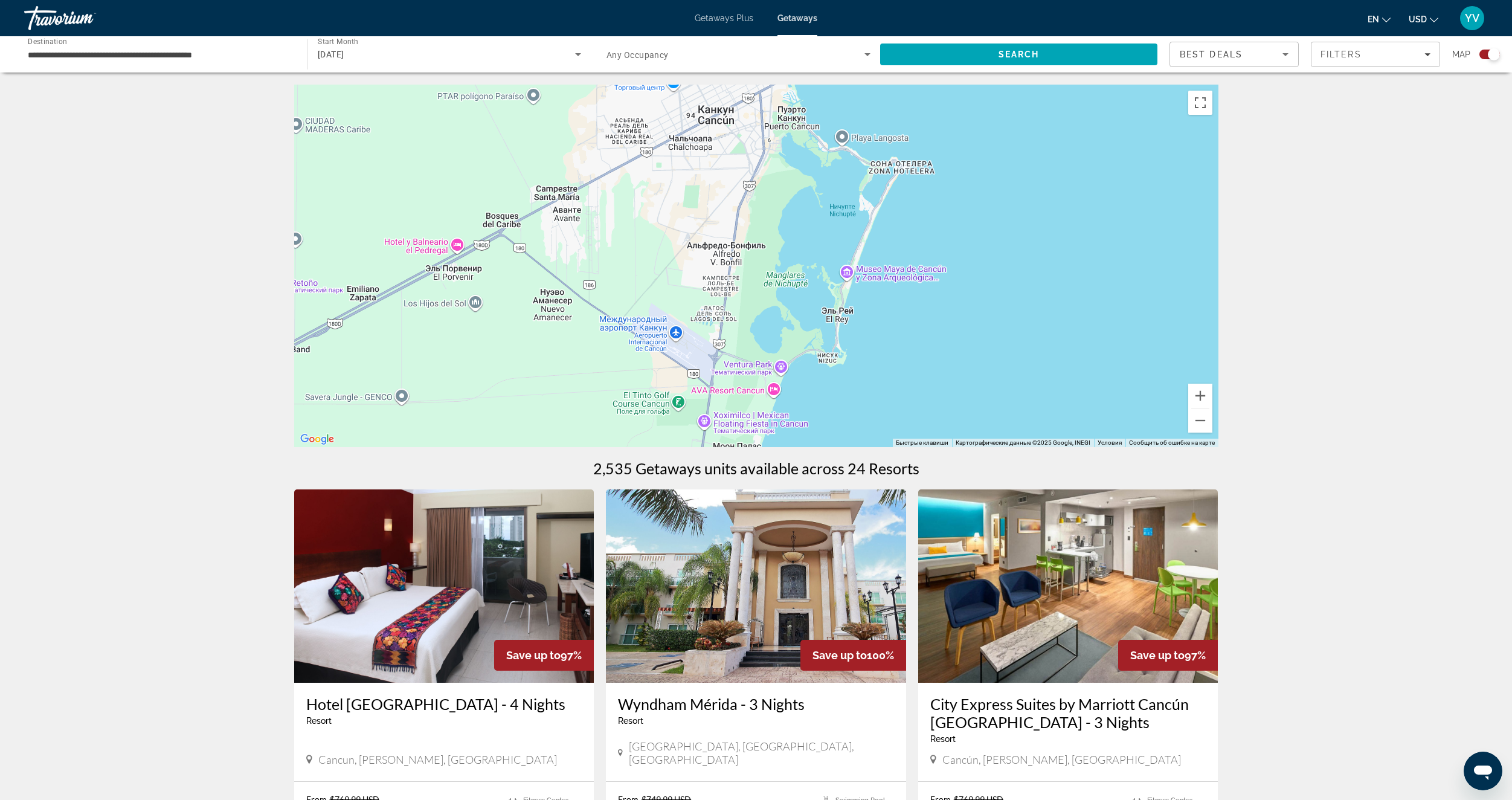
drag, startPoint x: 960, startPoint y: 305, endPoint x: 914, endPoint y: 383, distance: 90.6
click at [914, 383] on div "Чтобы активировать перетаскивание с помощью клавиатуры, нажмите Alt + Ввод. Пос…" at bounding box center [756, 265] width 924 height 363
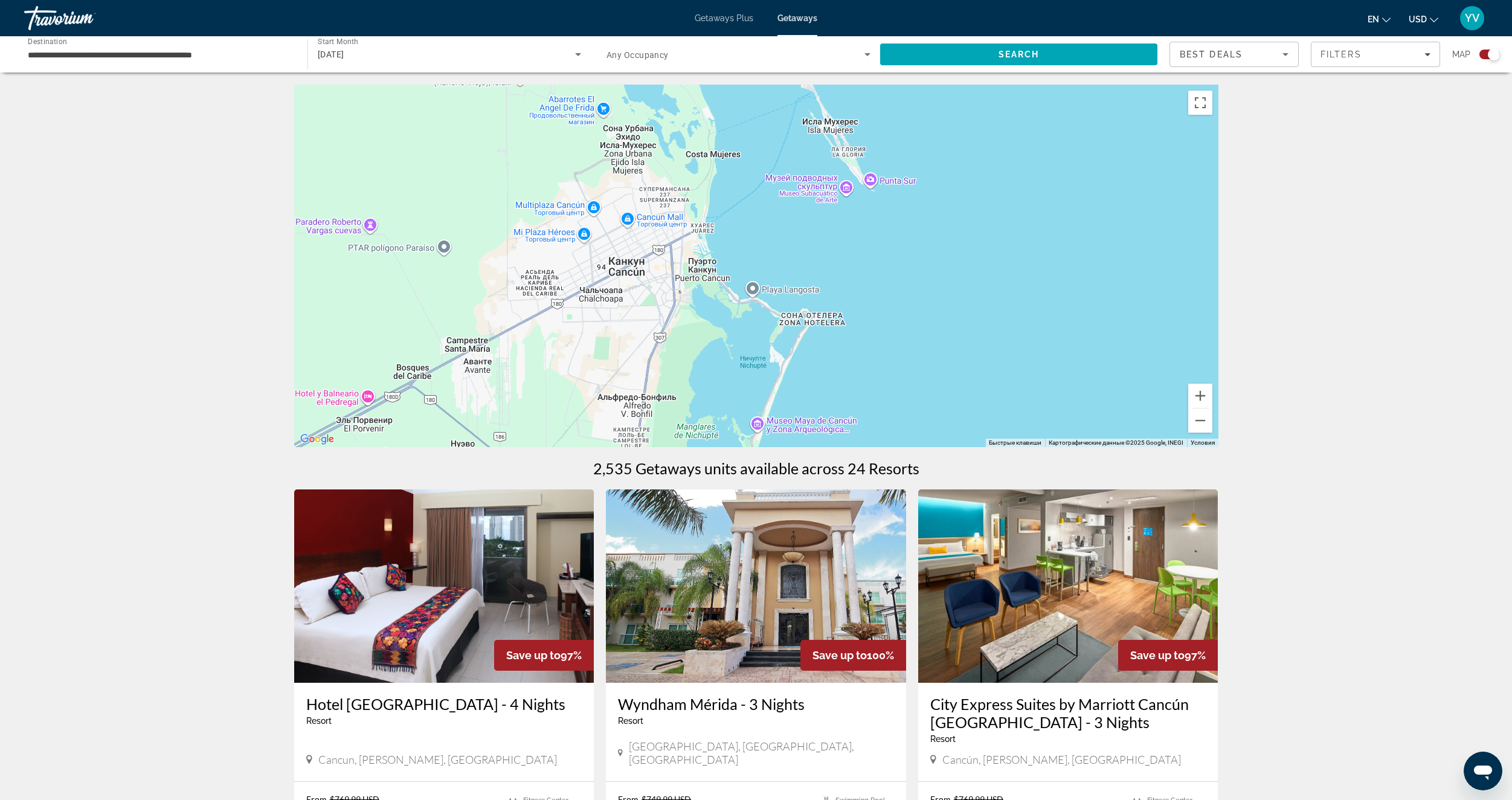
click at [837, 358] on div "Чтобы активировать перетаскивание с помощью клавиатуры, нажмите Alt + Ввод. Пос…" at bounding box center [756, 265] width 924 height 363
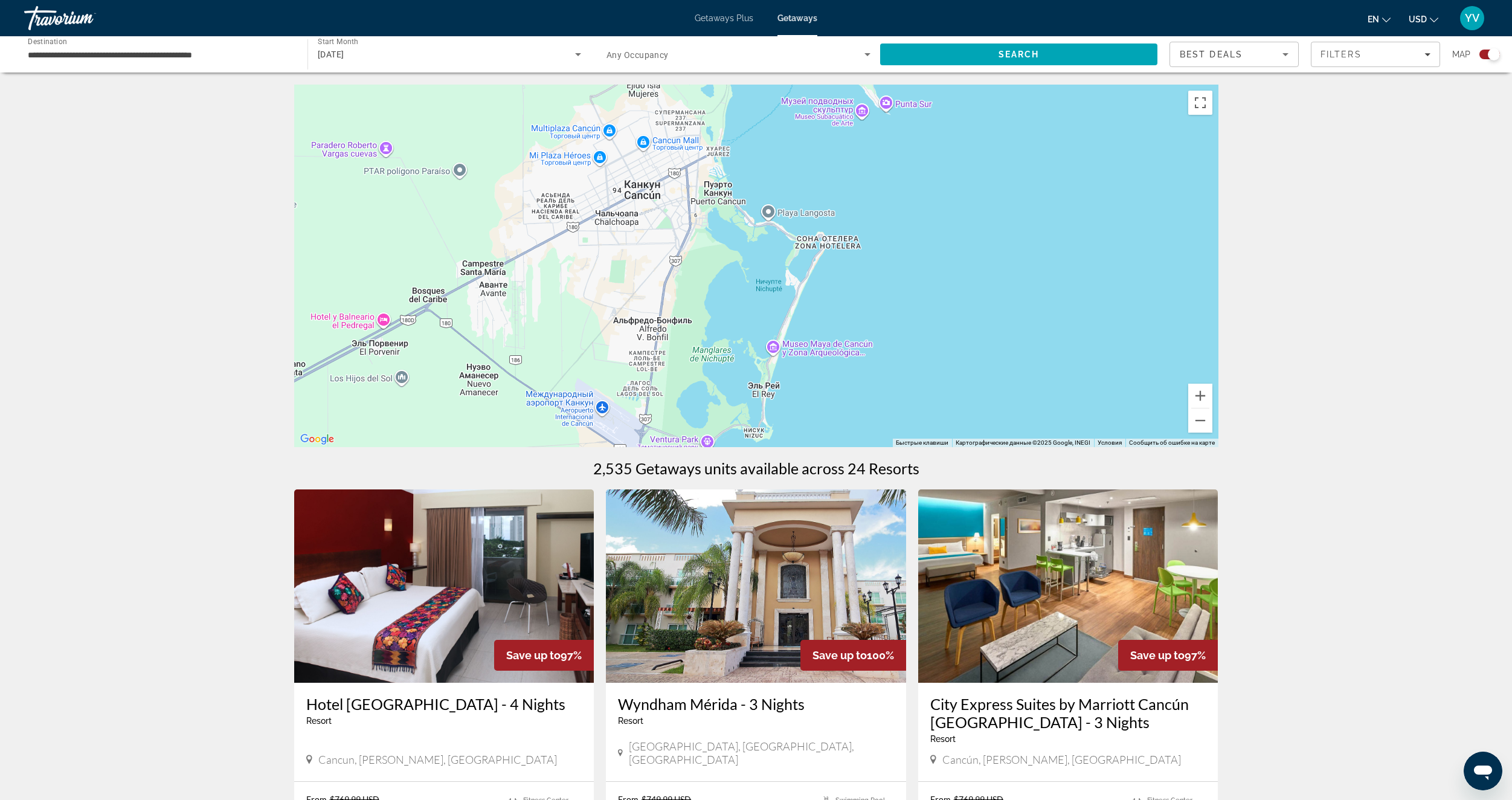
drag, startPoint x: 837, startPoint y: 355, endPoint x: 869, endPoint y: 248, distance: 111.7
click at [860, 258] on div "Чтобы активировать перетаскивание с помощью клавиатуры, нажмите Alt + Ввод. Пос…" at bounding box center [756, 265] width 924 height 363
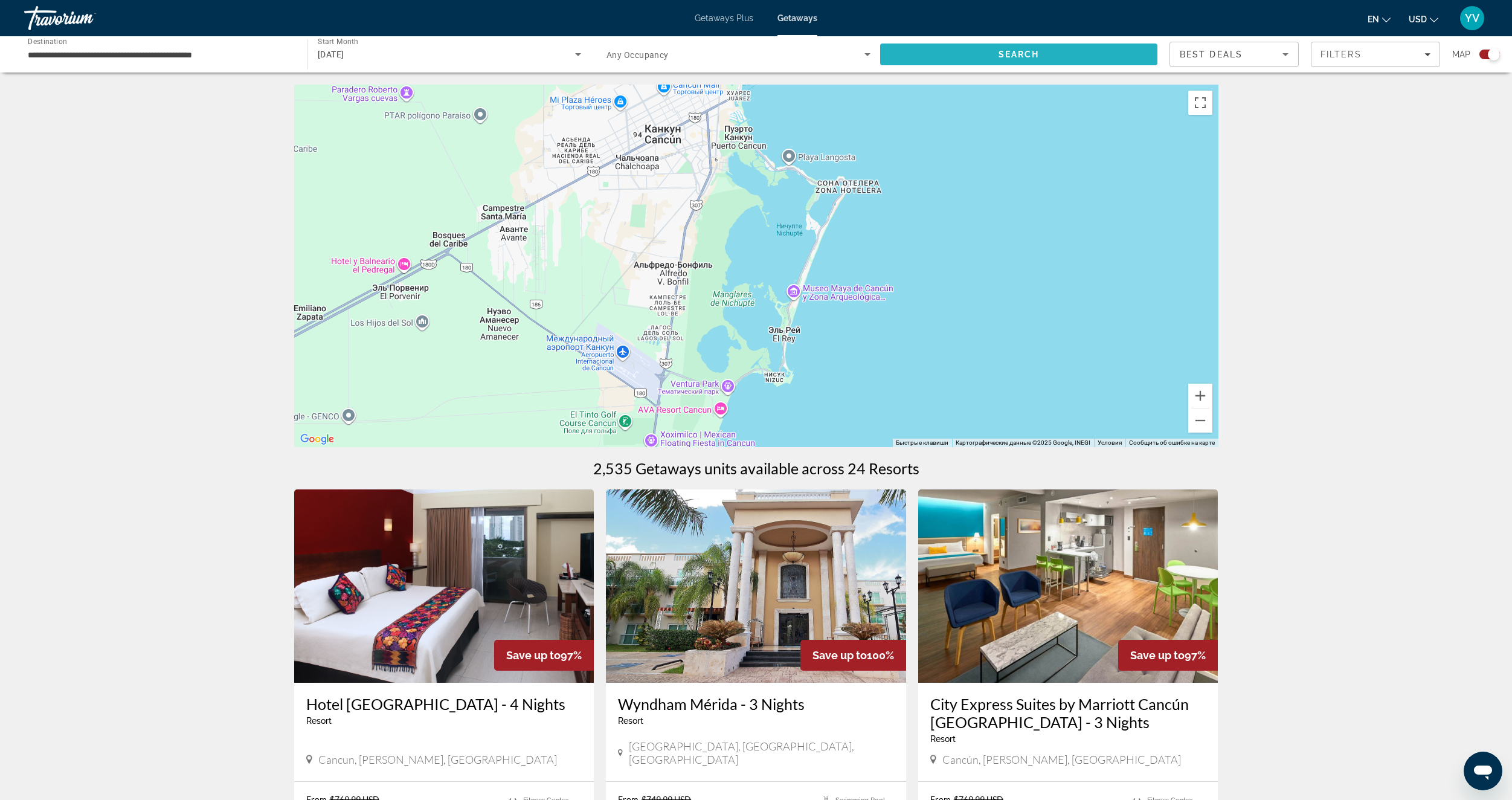
click at [1005, 67] on span "Search" at bounding box center [1019, 54] width 277 height 29
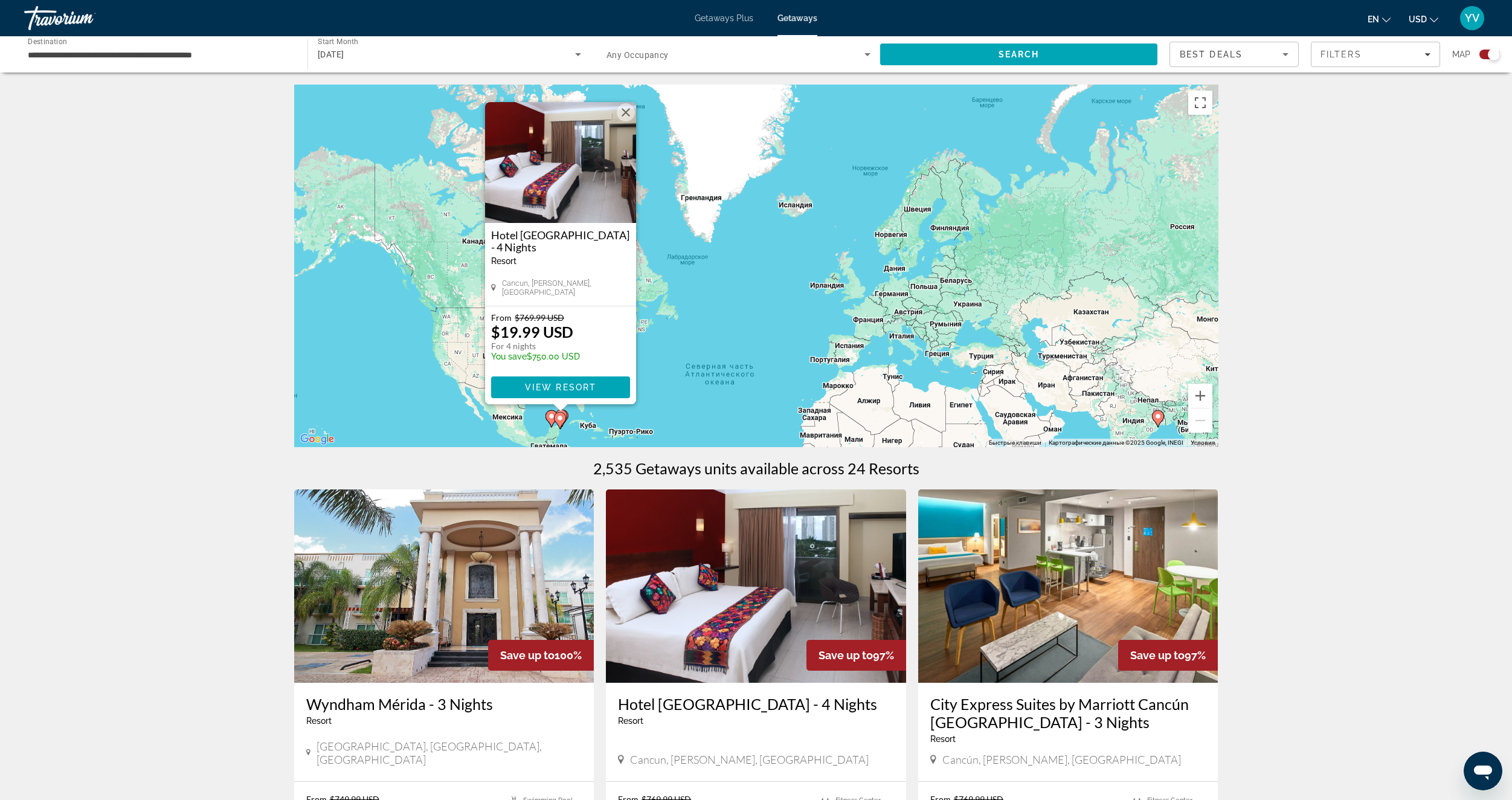
click at [714, 320] on div "Чтобы активировать перетаскивание с помощью клавиатуры, нажмите Alt + Ввод. Пос…" at bounding box center [756, 265] width 924 height 363
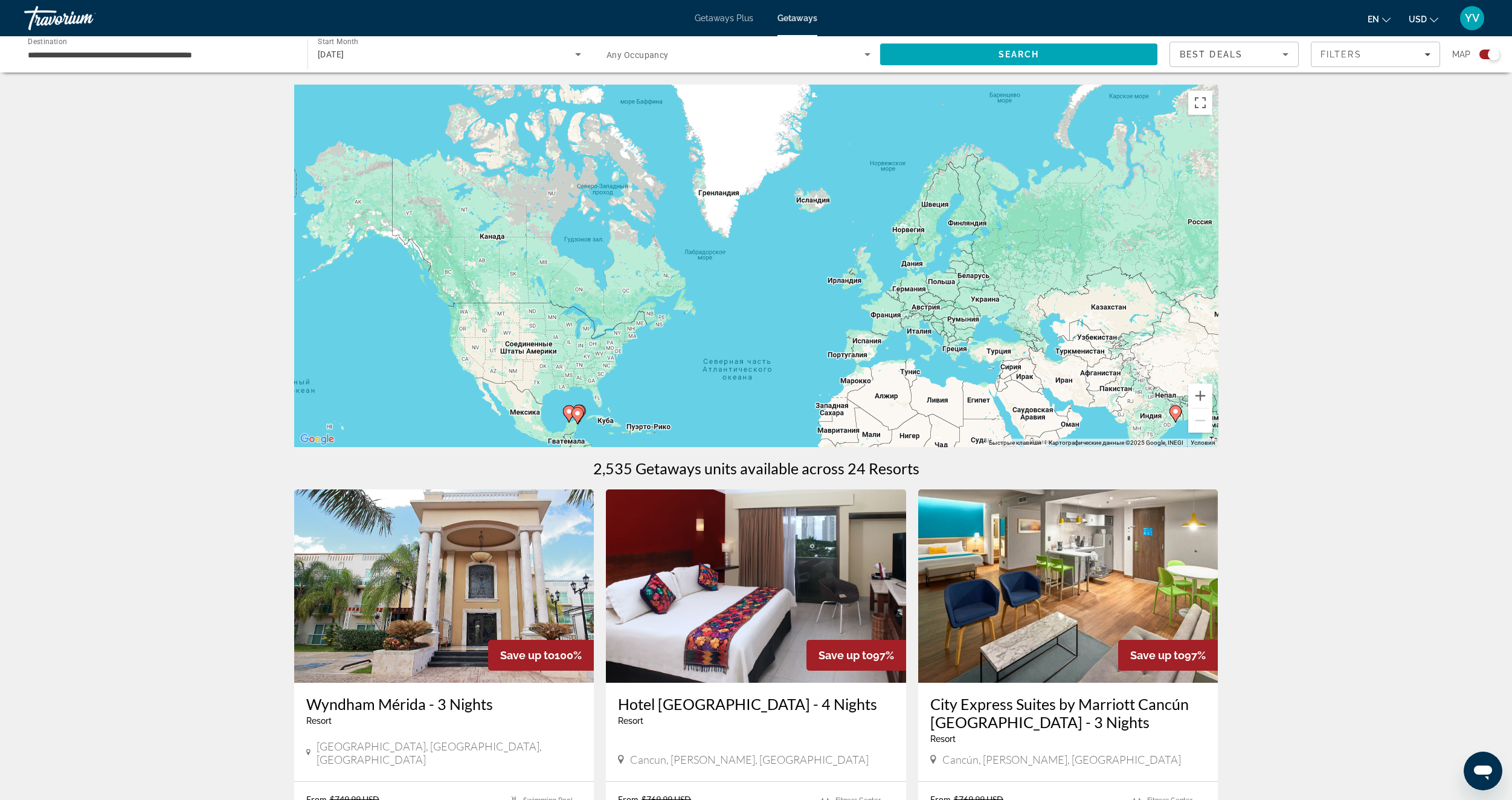
drag, startPoint x: 662, startPoint y: 371, endPoint x: 793, endPoint y: 298, distance: 150.0
click at [793, 298] on div "Чтобы активировать перетаскивание с помощью клавиатуры, нажмите Alt + Ввод. Пос…" at bounding box center [756, 265] width 924 height 363
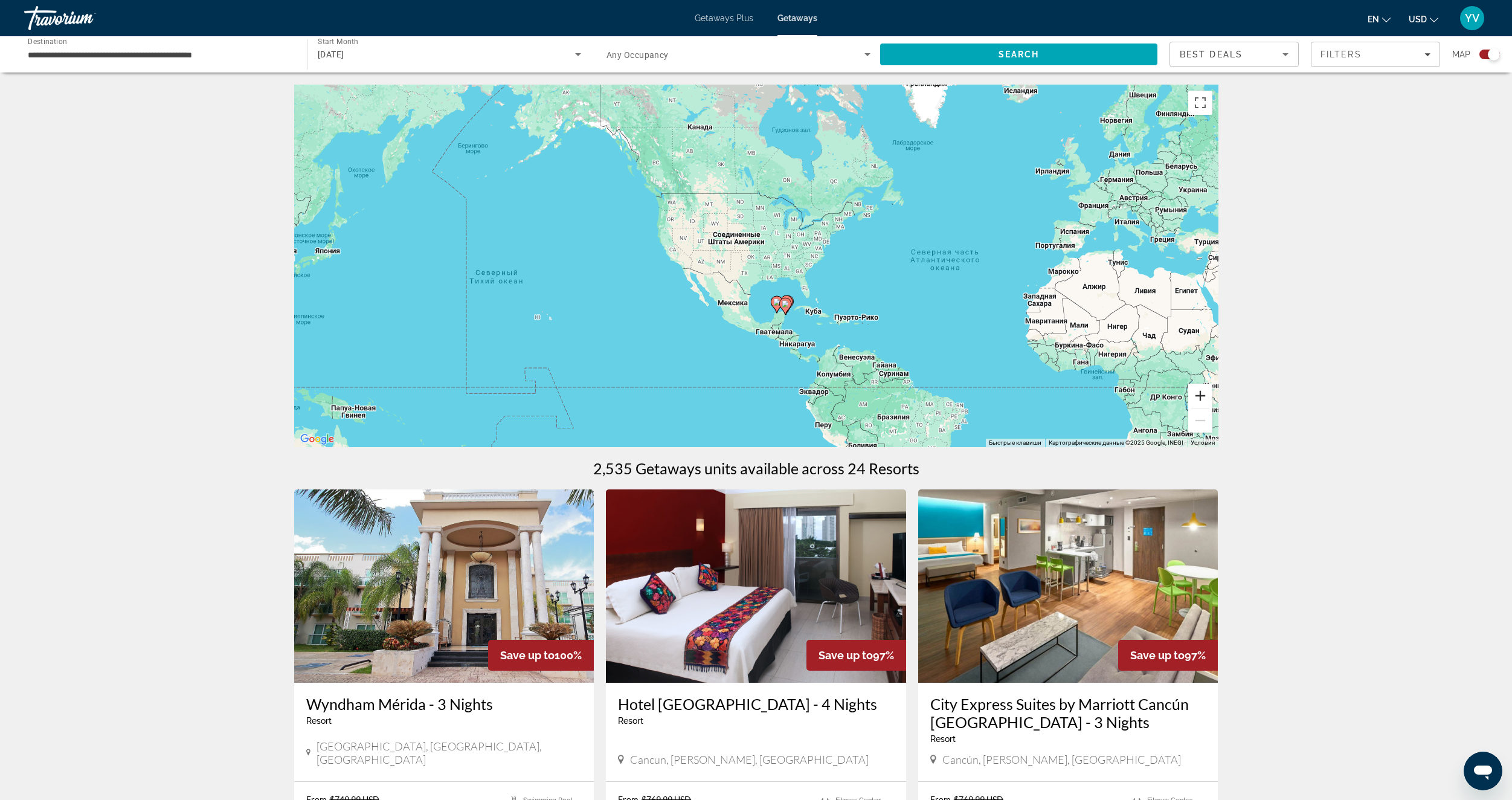
click at [1208, 396] on button "Увеличить" at bounding box center [1201, 395] width 24 height 24
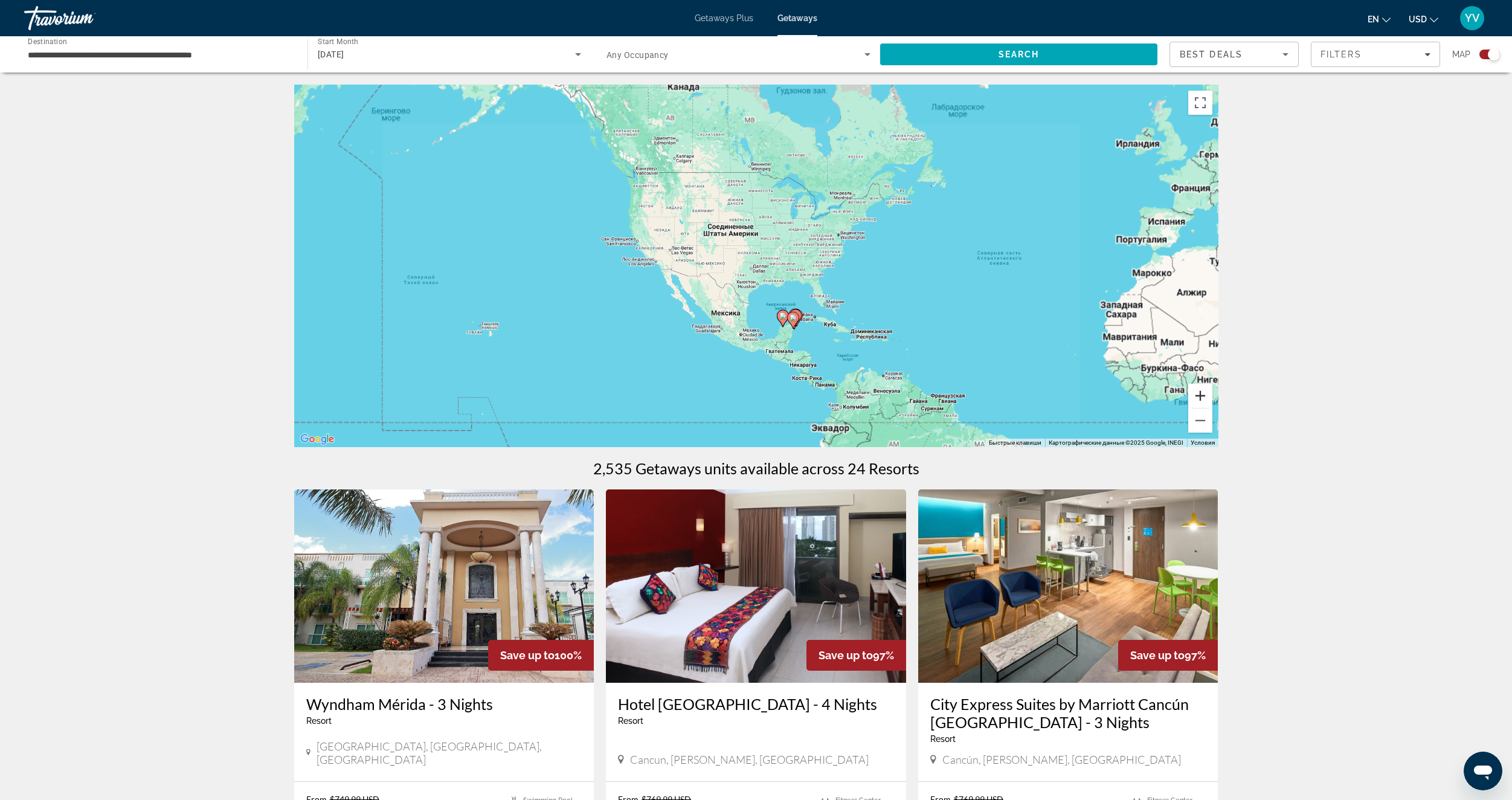
click at [1208, 396] on button "Увеличить" at bounding box center [1201, 395] width 24 height 24
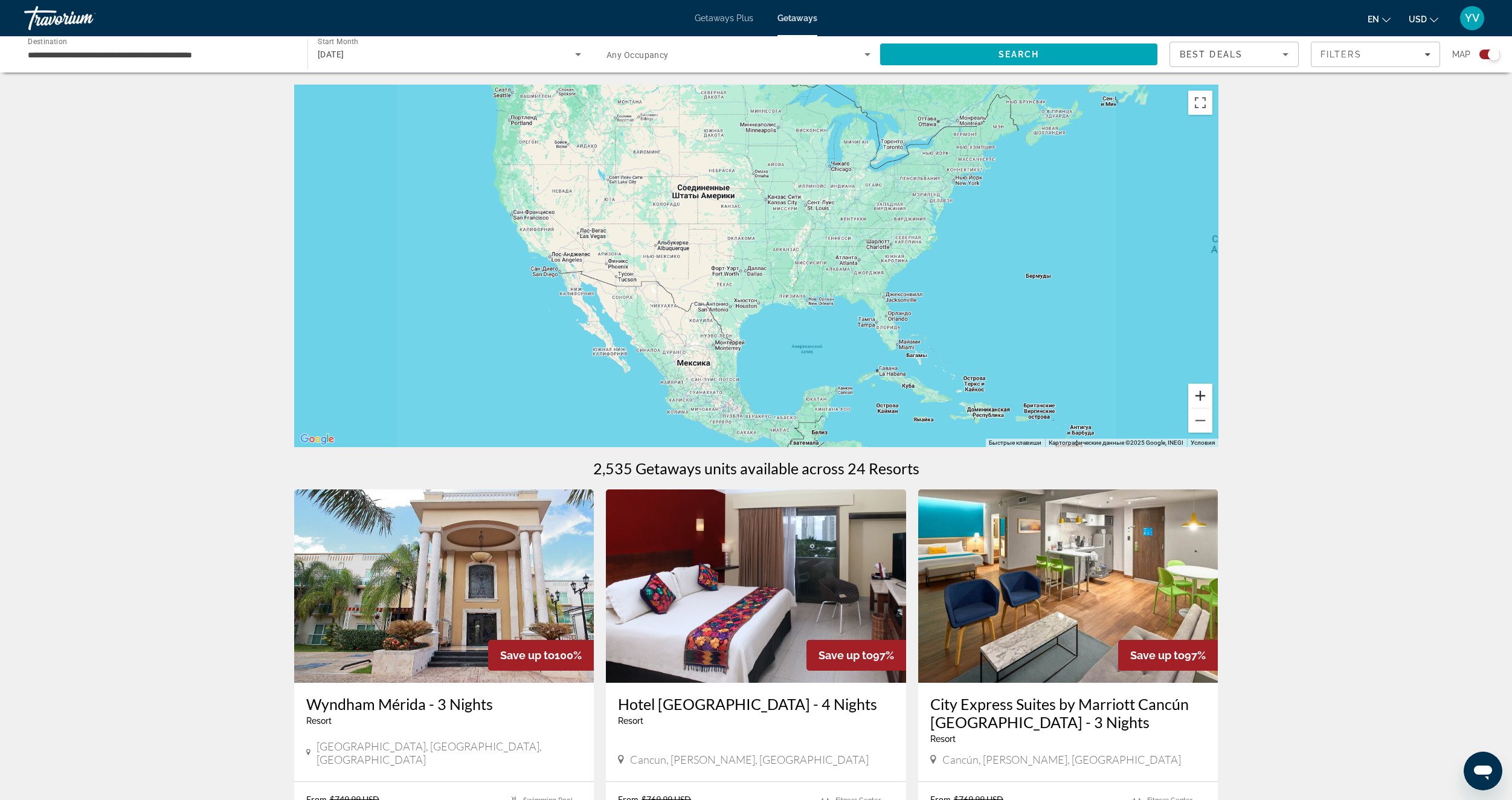
click at [1208, 396] on button "Увеличить" at bounding box center [1201, 395] width 24 height 24
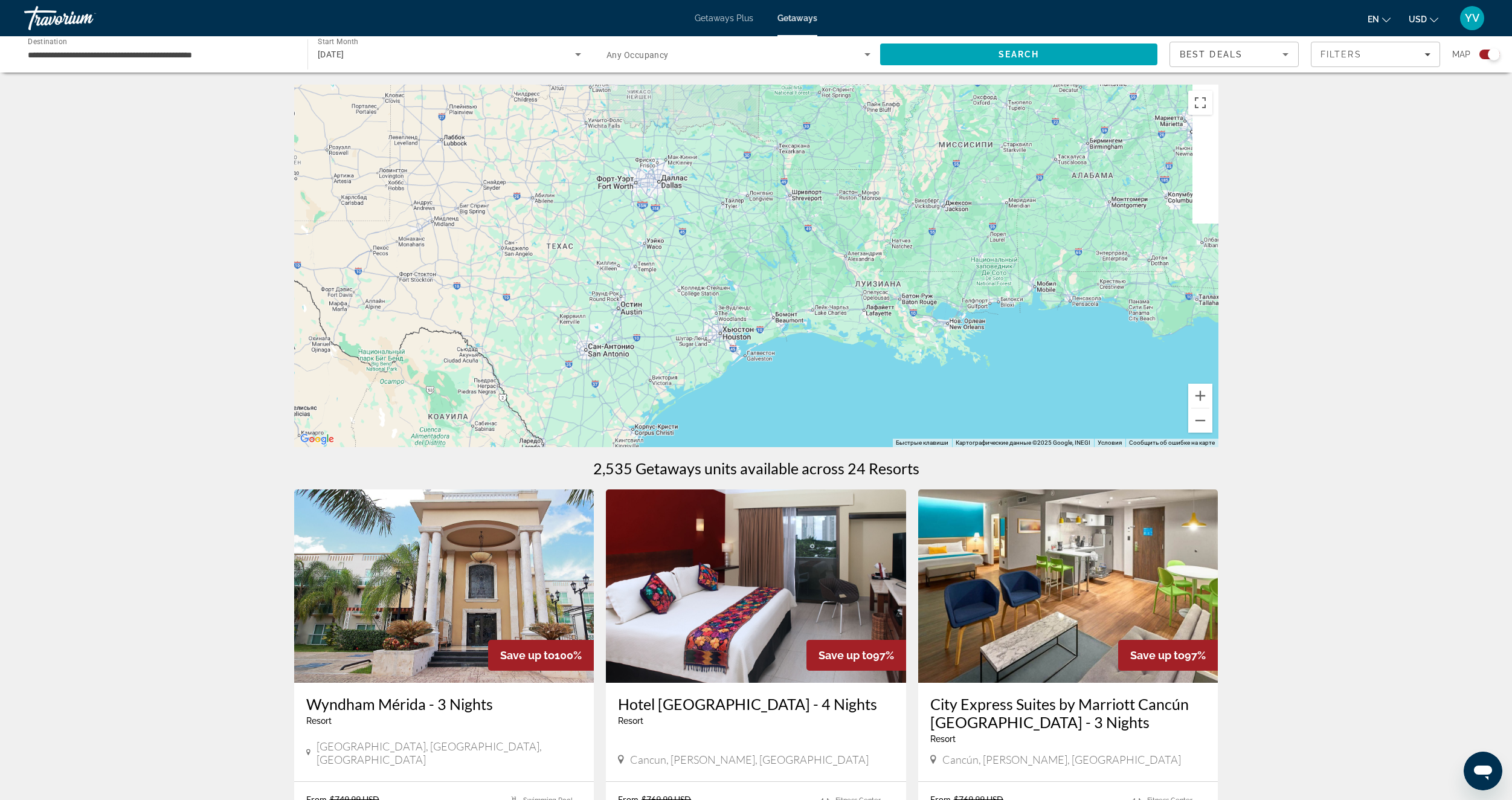
drag, startPoint x: 868, startPoint y: 344, endPoint x: 675, endPoint y: 109, distance: 304.1
click at [682, 113] on div "Main content" at bounding box center [756, 265] width 924 height 363
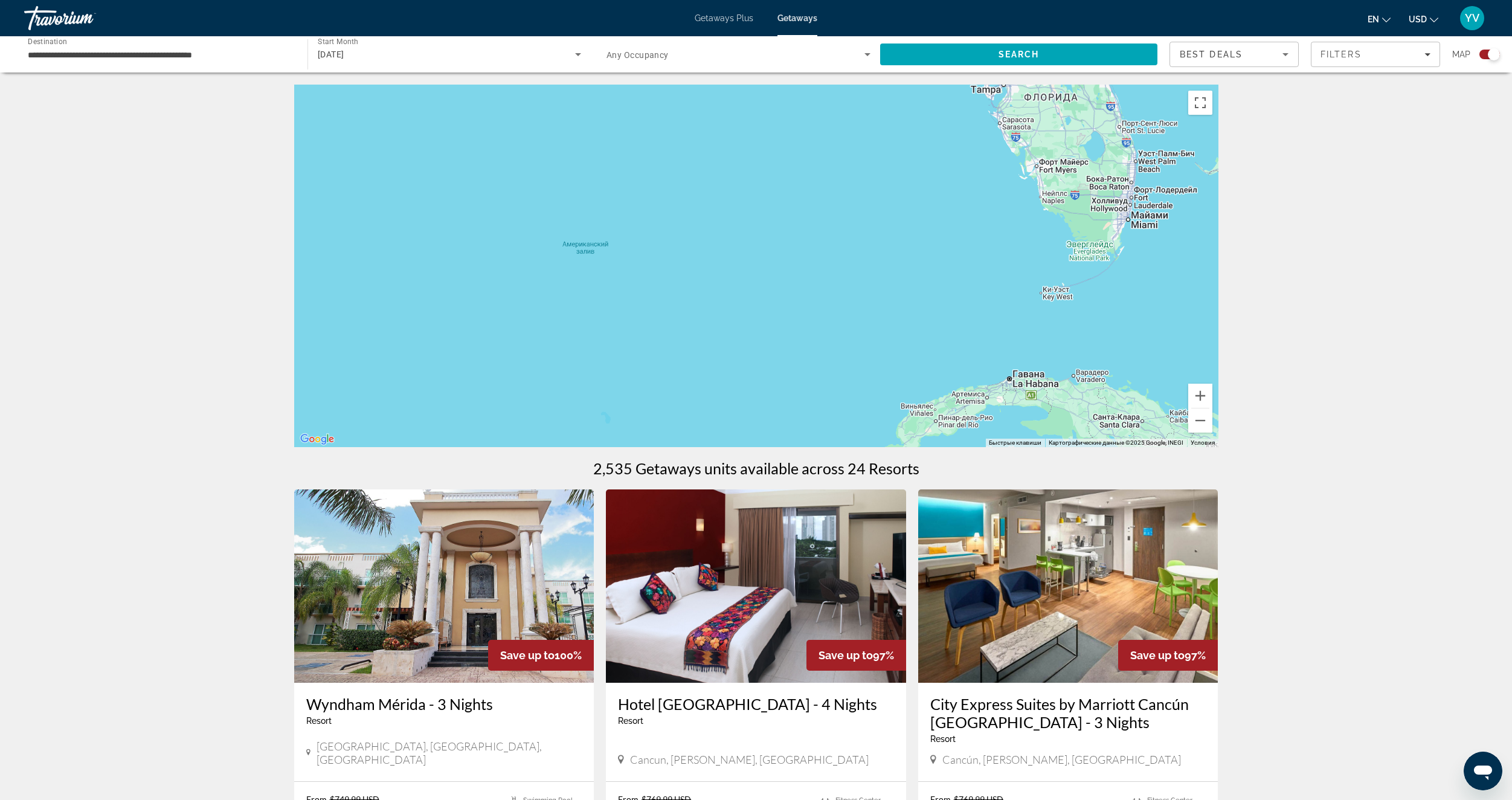
drag, startPoint x: 737, startPoint y: 201, endPoint x: 731, endPoint y: 129, distance: 72.2
click at [725, 125] on div "Main content" at bounding box center [756, 265] width 924 height 363
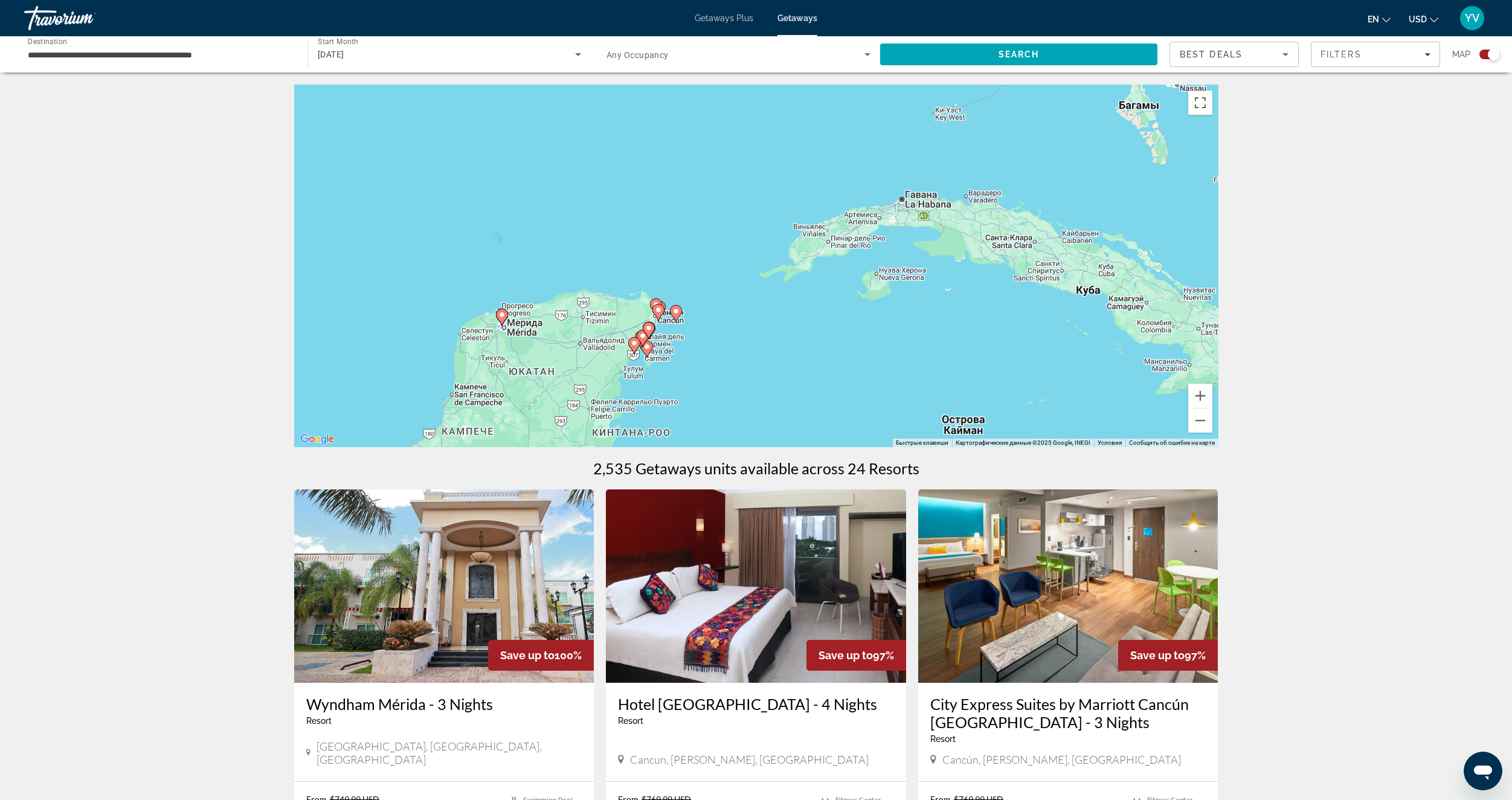
drag, startPoint x: 843, startPoint y: 200, endPoint x: 792, endPoint y: 114, distance: 100.0
click at [792, 114] on div "Чтобы активировать перетаскивание с помощью клавиатуры, нажмите Alt + Ввод. Пос…" at bounding box center [756, 265] width 924 height 363
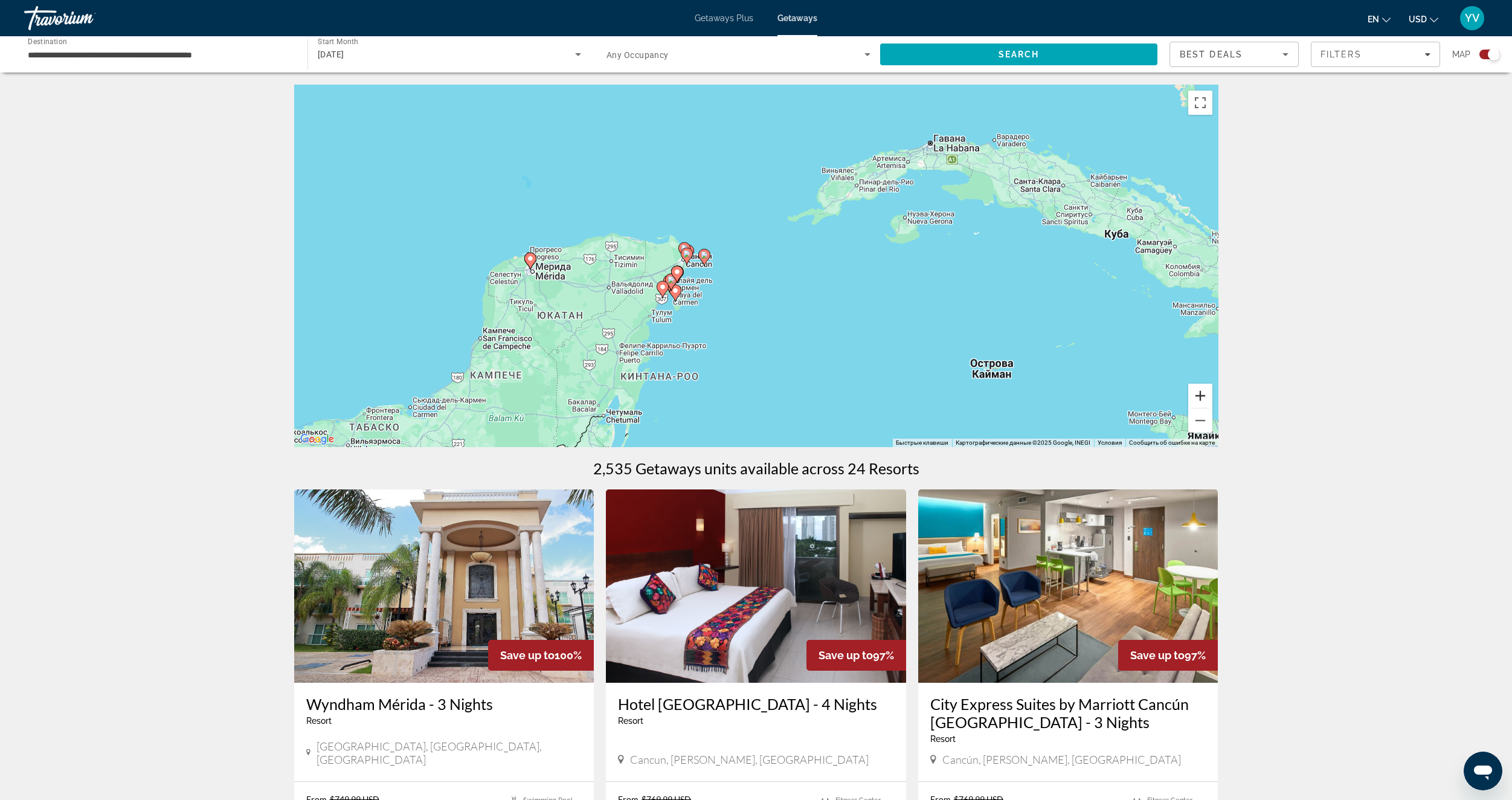
click at [1200, 399] on button "Увеличить" at bounding box center [1201, 395] width 24 height 24
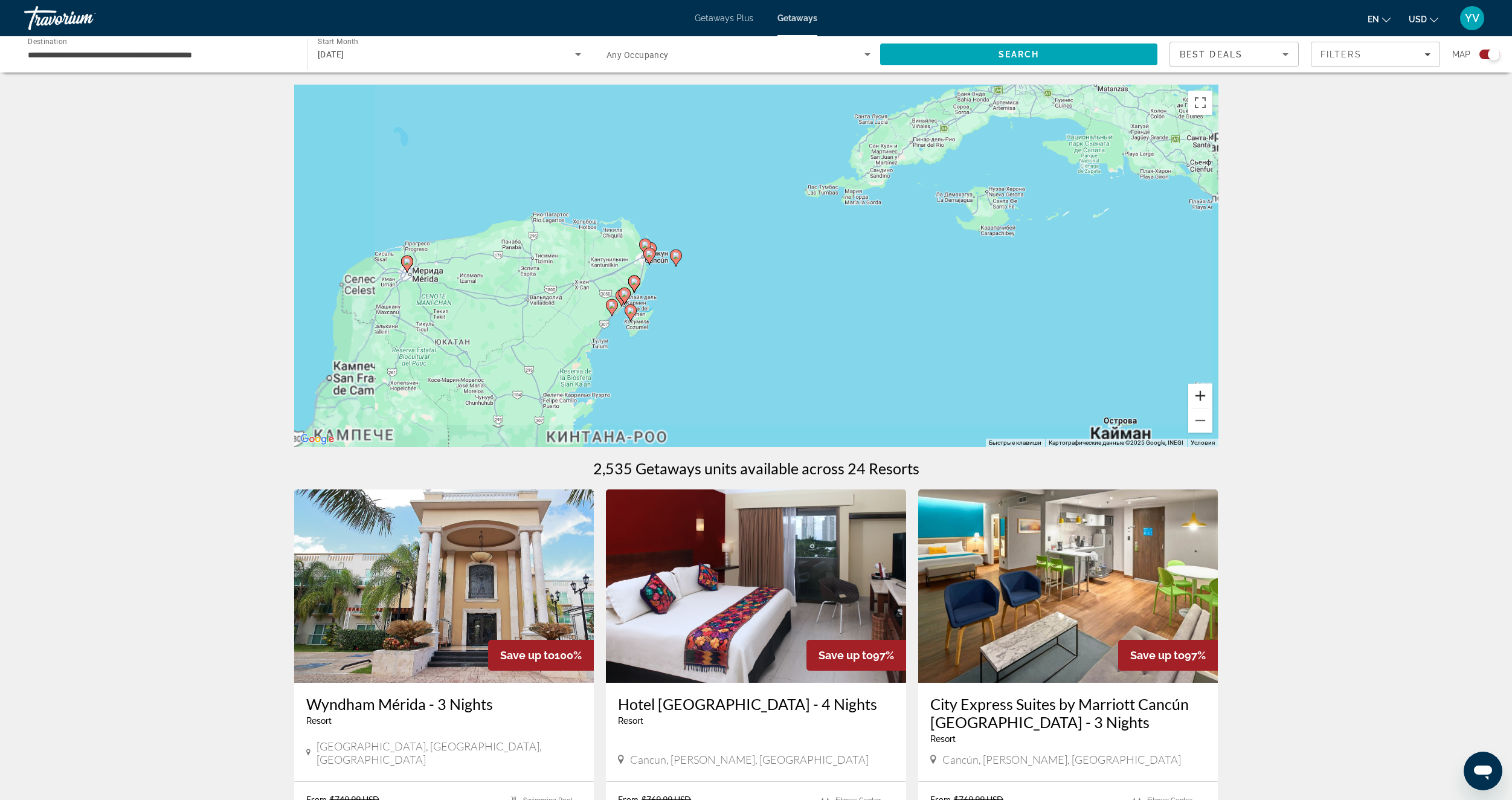
click at [1200, 399] on button "Увеличить" at bounding box center [1201, 395] width 24 height 24
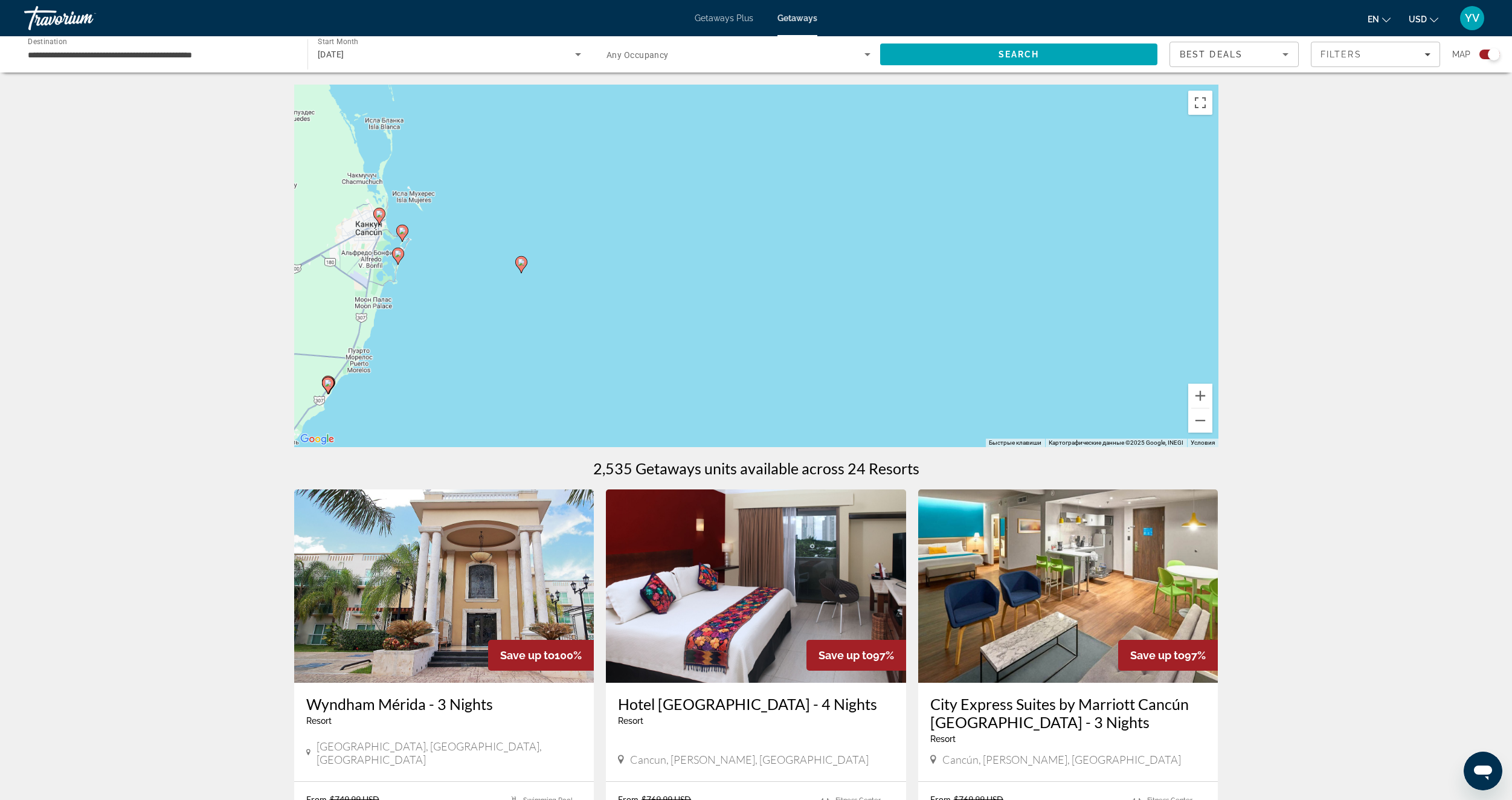
drag, startPoint x: 509, startPoint y: 293, endPoint x: 778, endPoint y: 355, distance: 276.1
click at [778, 355] on div "Чтобы активировать перетаскивание с помощью клавиатуры, нажмите Alt + Ввод. Пос…" at bounding box center [756, 265] width 924 height 363
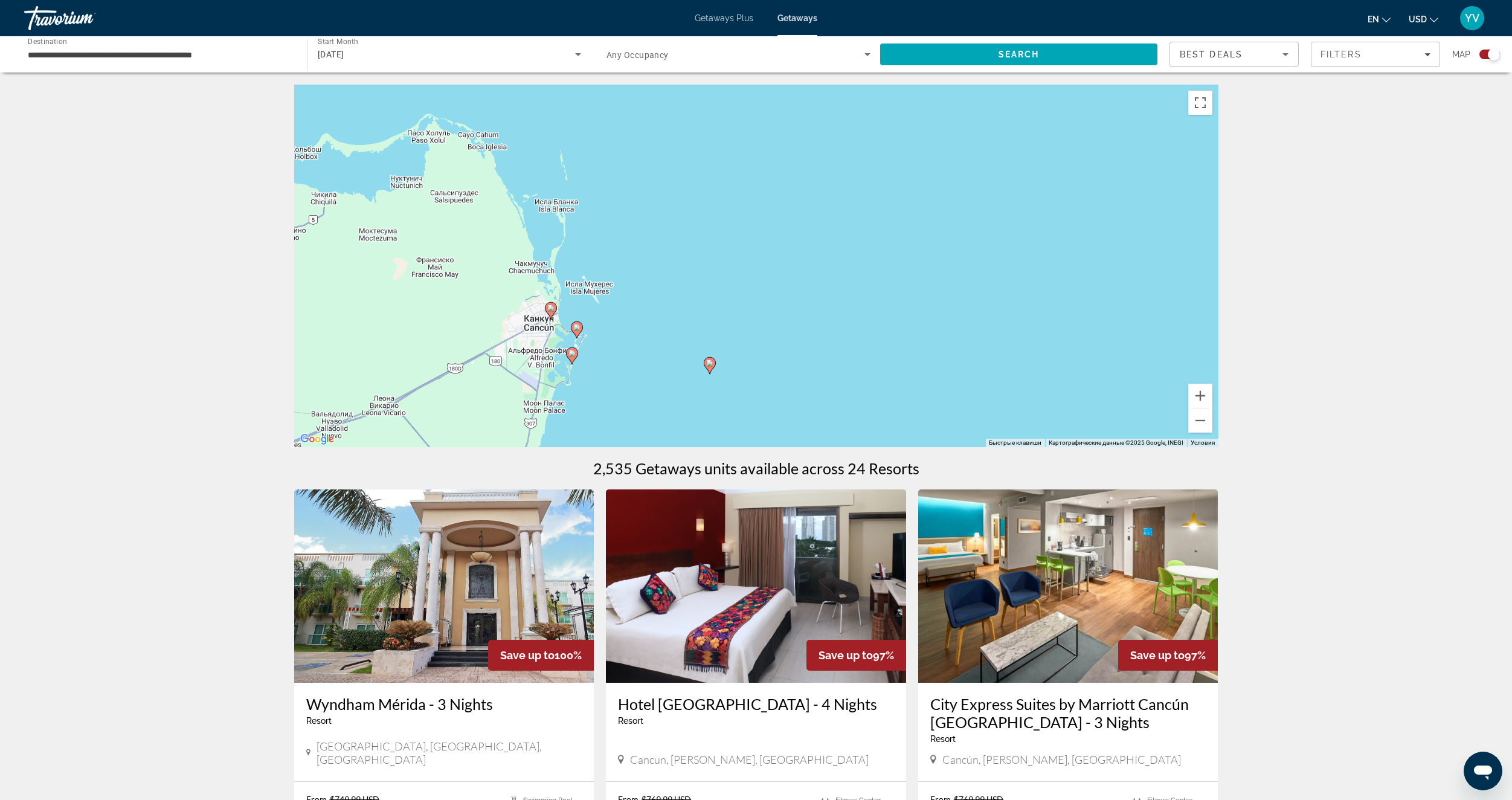
click at [572, 358] on icon "Main content" at bounding box center [571, 355] width 11 height 16
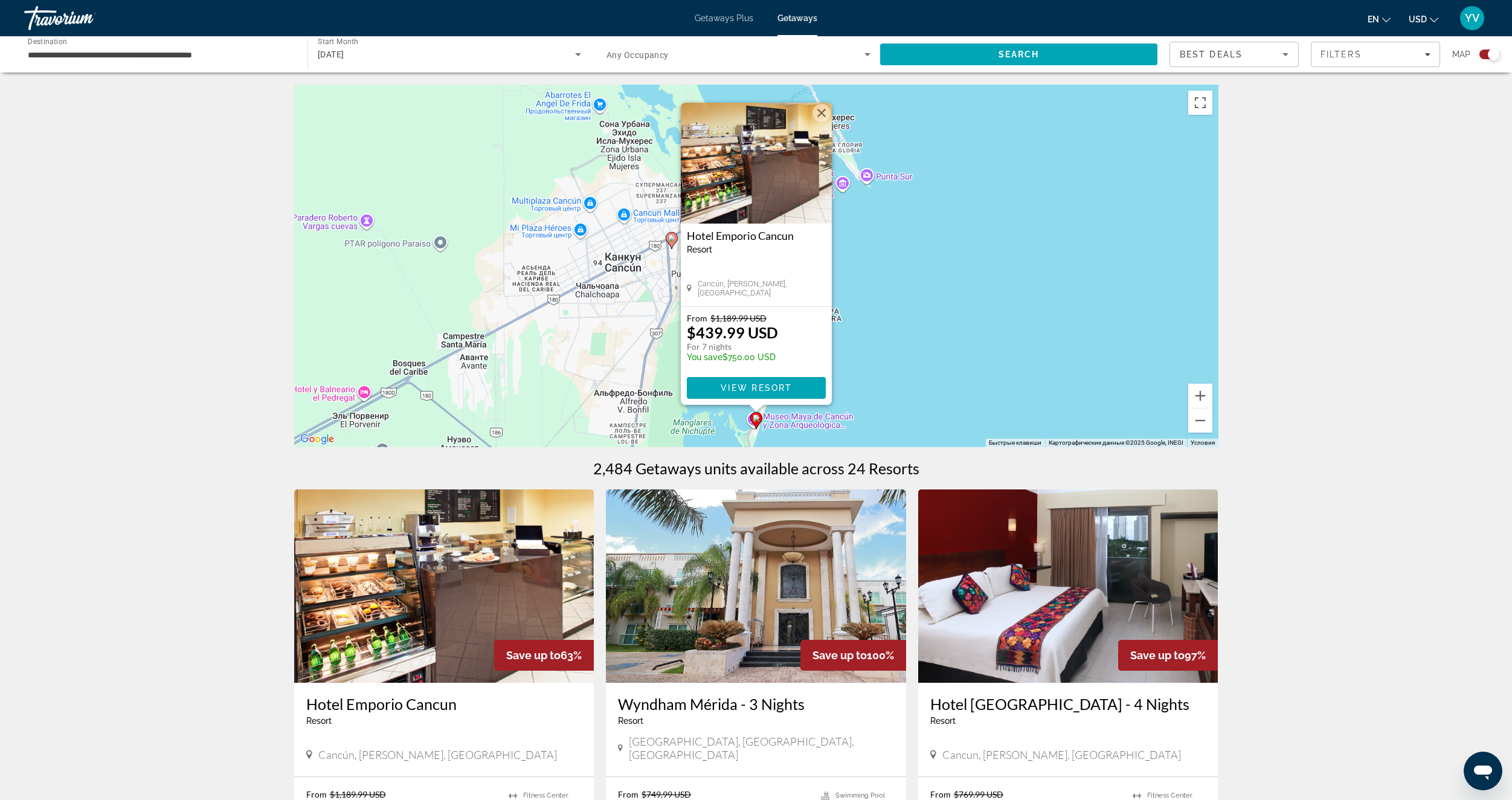
click at [927, 345] on div "Чтобы активировать перетаскивание с помощью клавиатуры, нажмите Alt + Ввод. Пос…" at bounding box center [756, 265] width 924 height 363
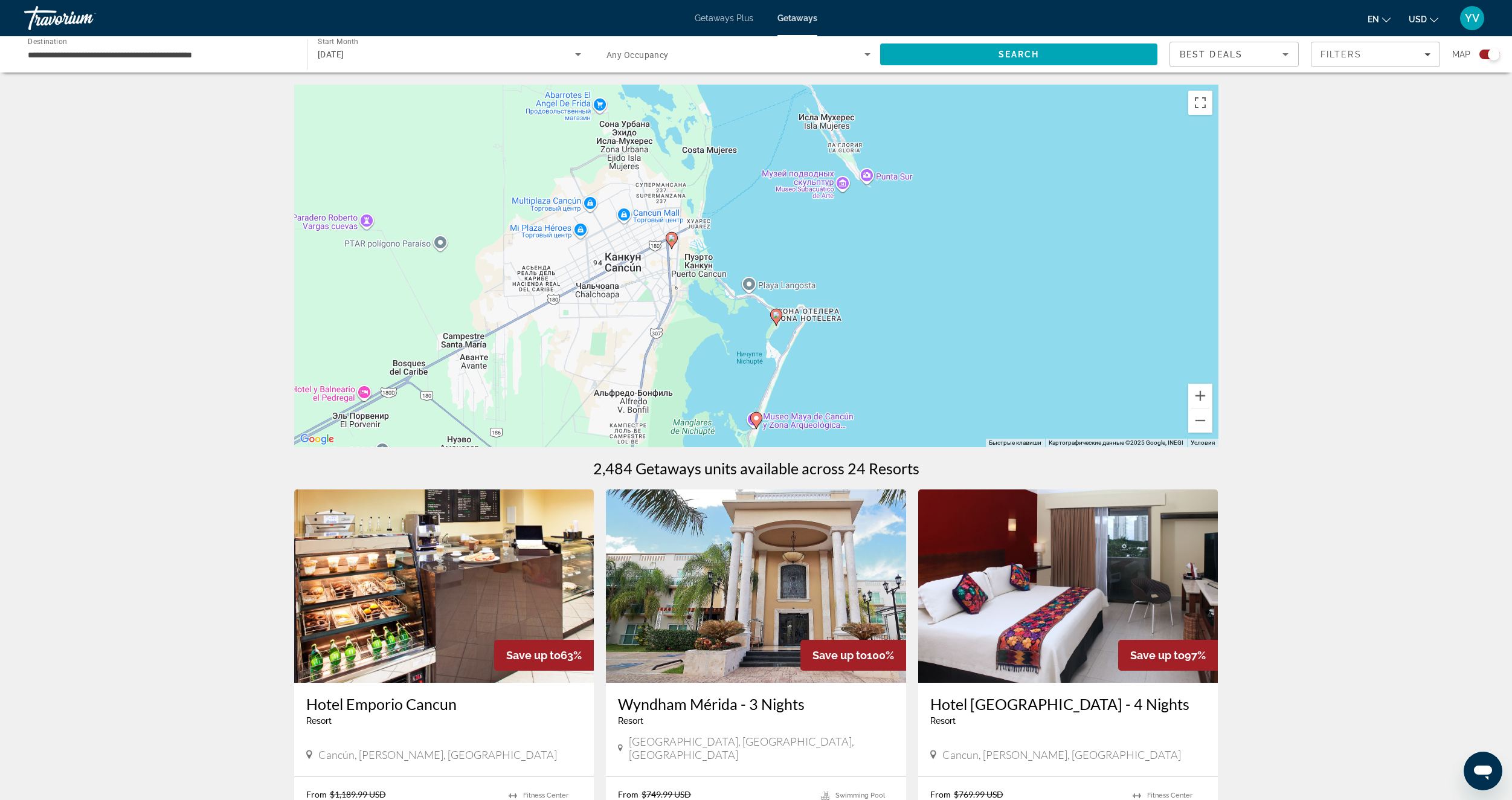
click at [777, 320] on icon "Main content" at bounding box center [775, 317] width 11 height 16
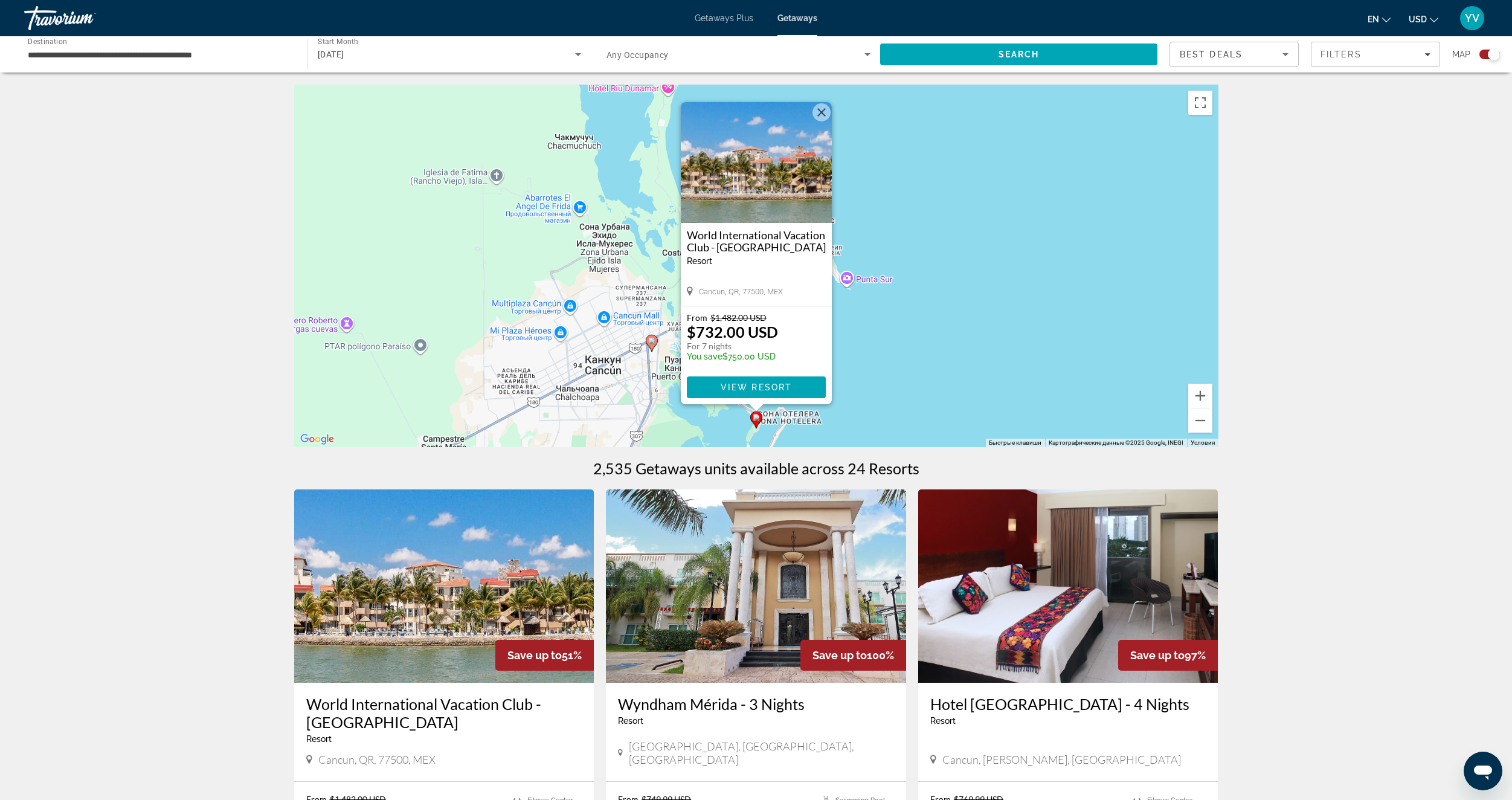
click at [787, 199] on img "Main content" at bounding box center [757, 162] width 151 height 121
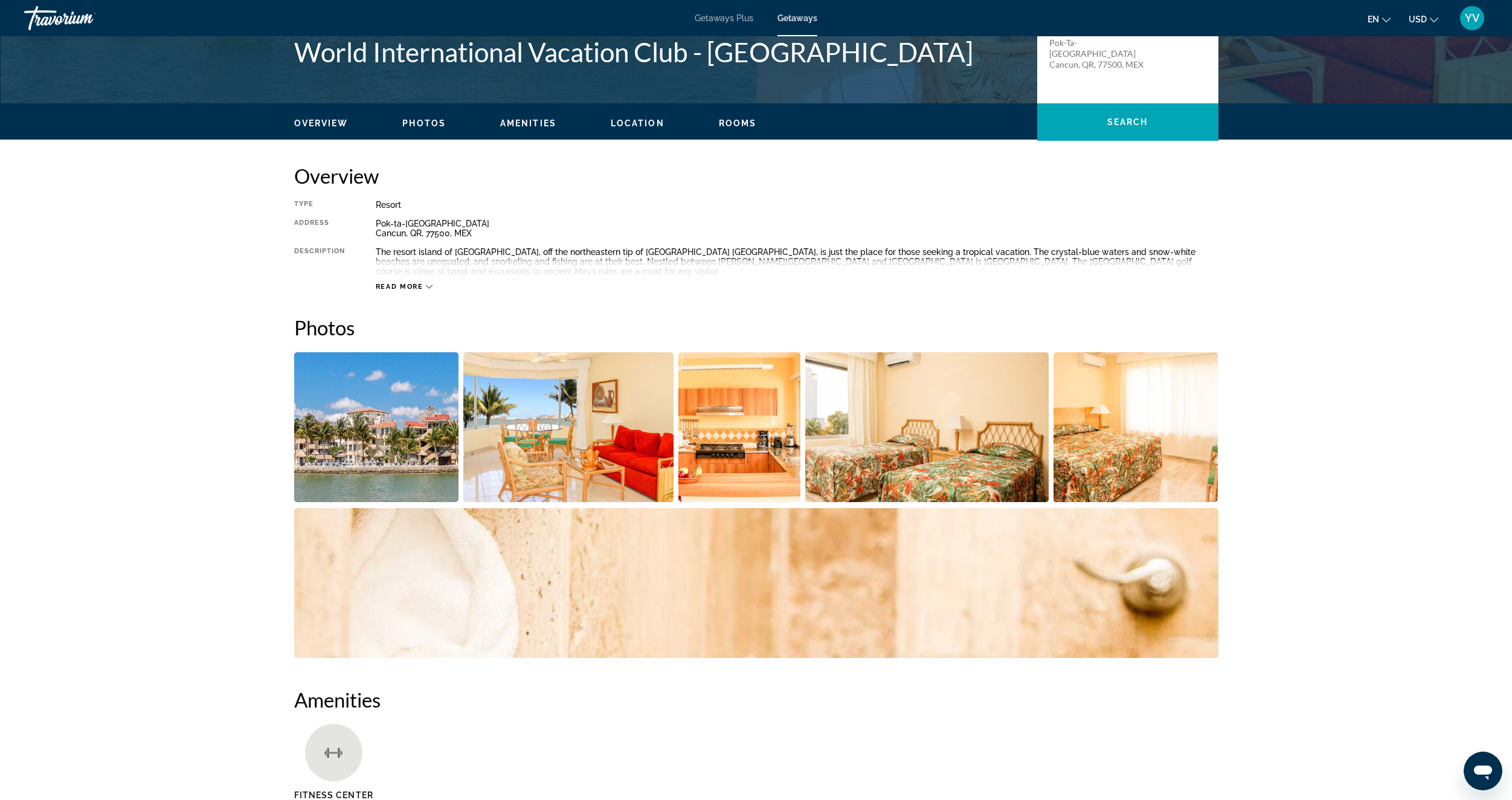
scroll to position [213, 0]
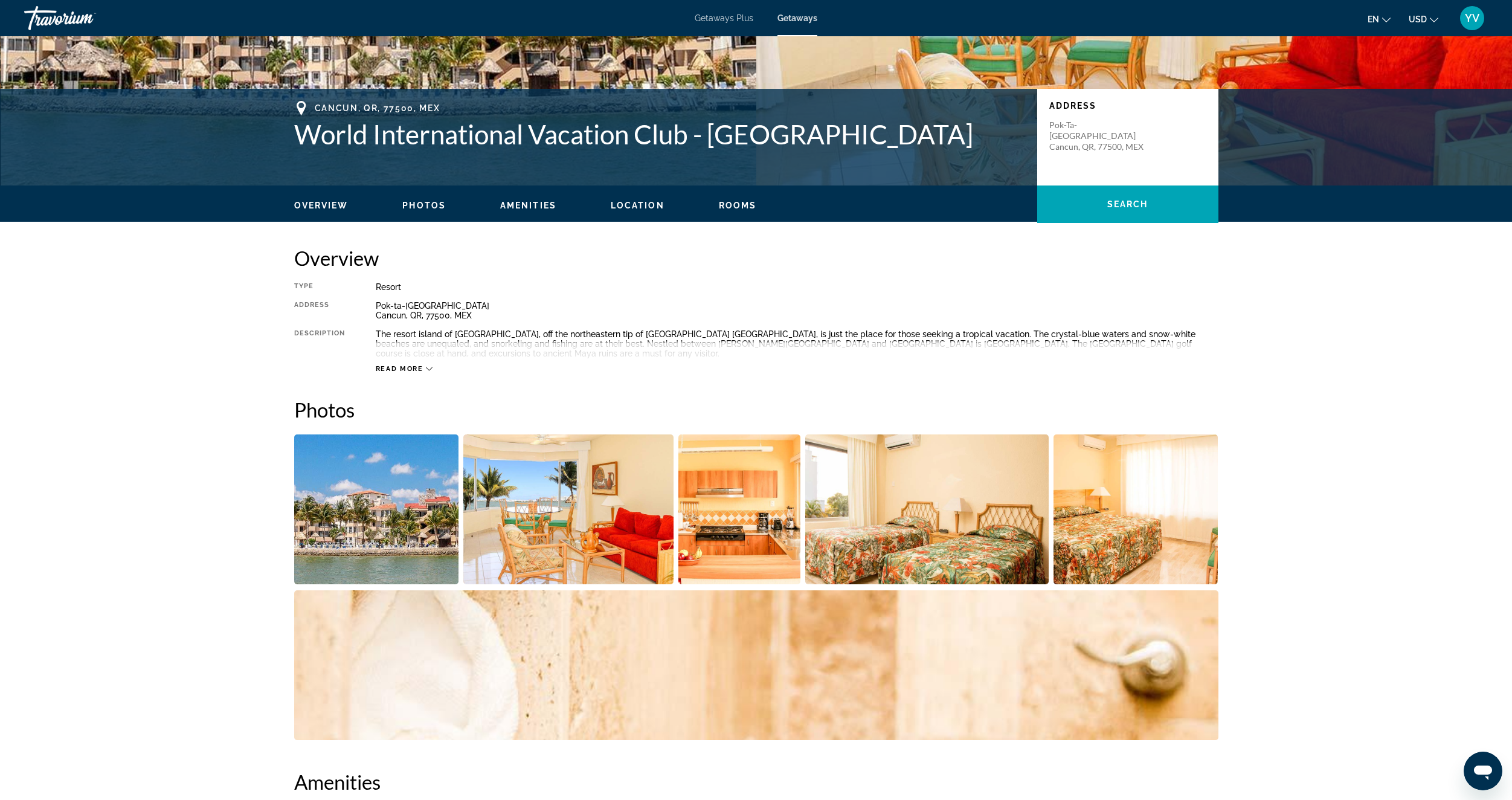
click at [410, 367] on span "Read more" at bounding box center [399, 368] width 48 height 8
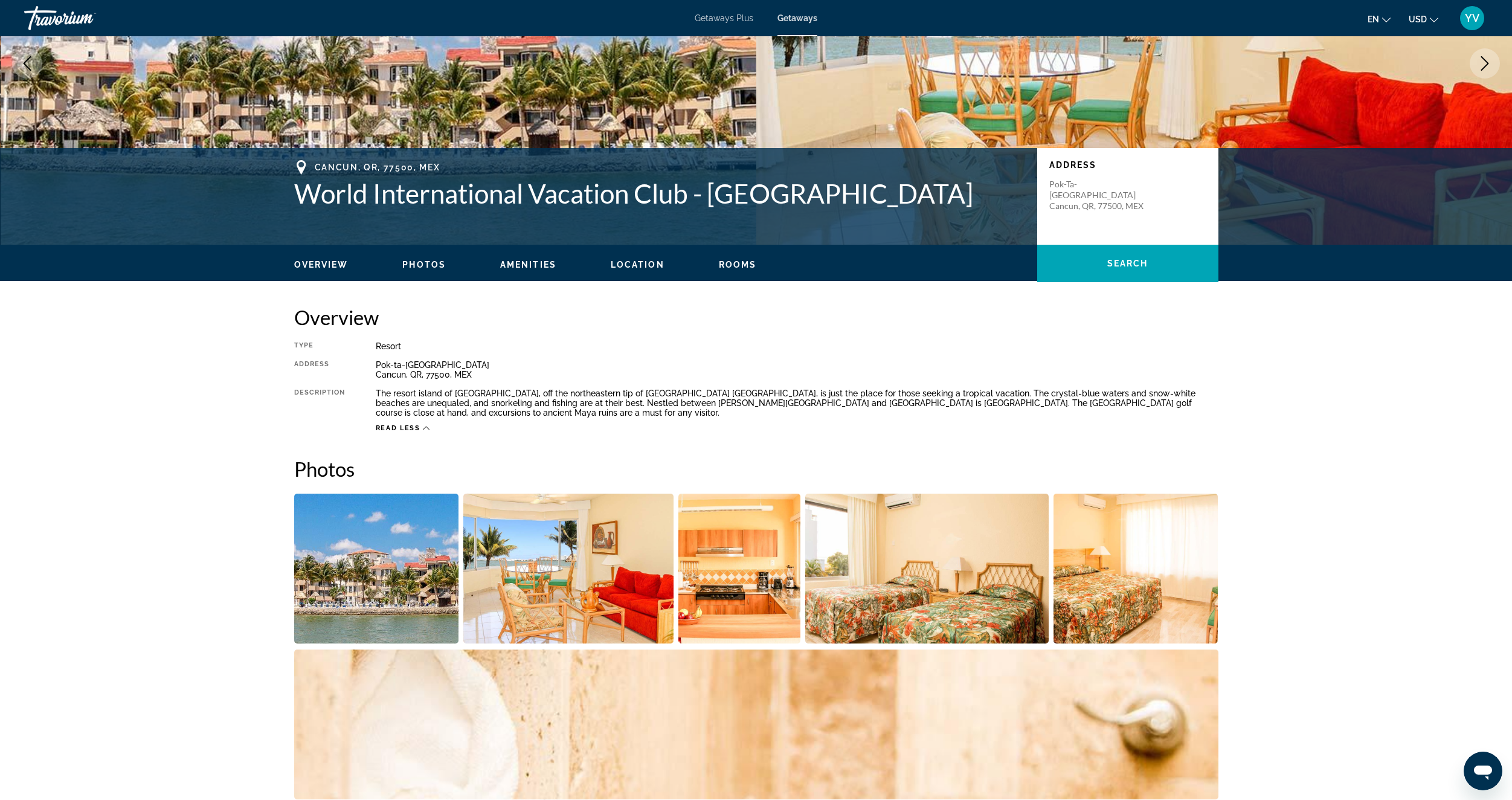
scroll to position [455, 0]
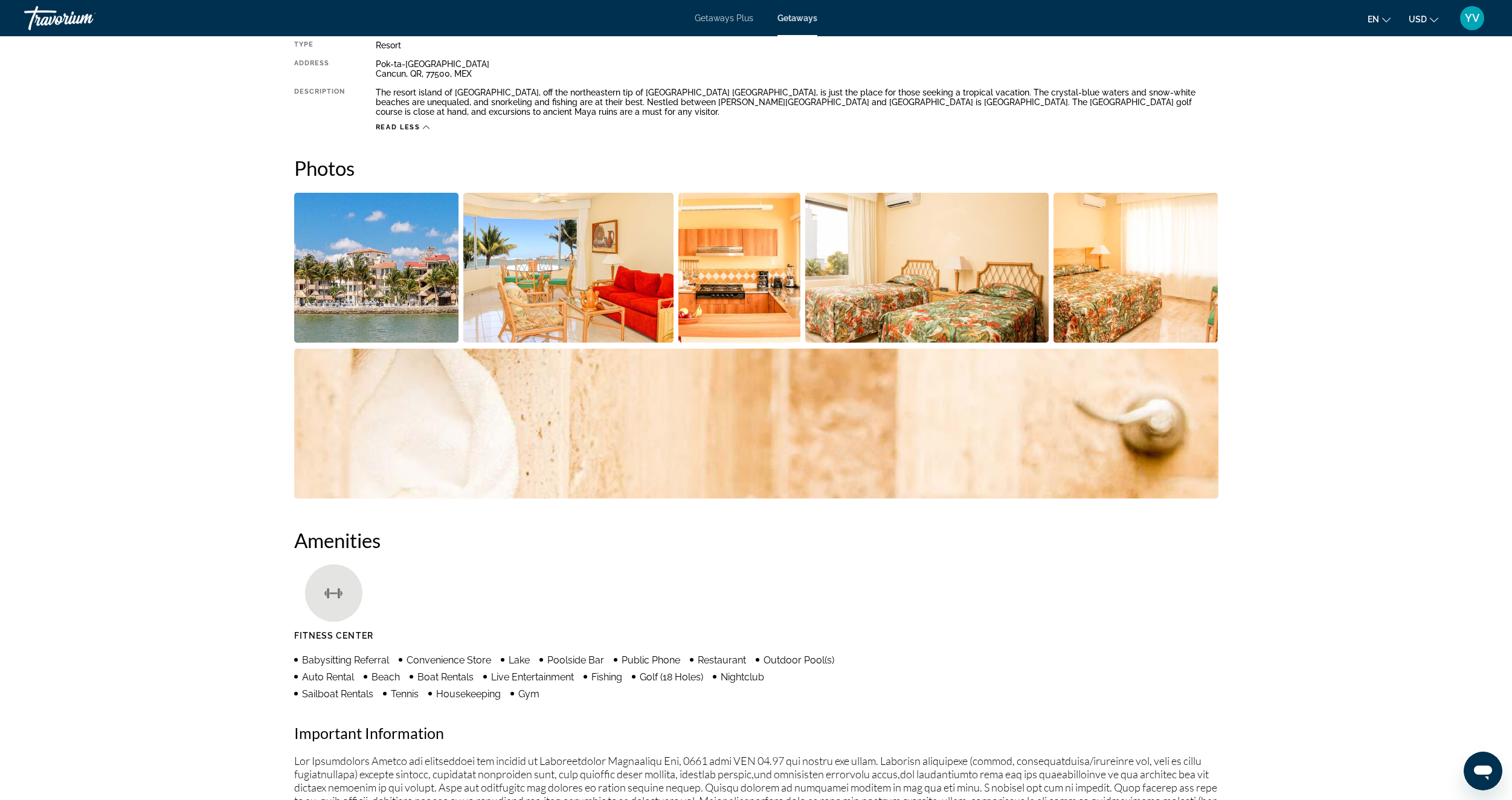
click at [348, 302] on img "Open full-screen image slider" at bounding box center [376, 268] width 165 height 150
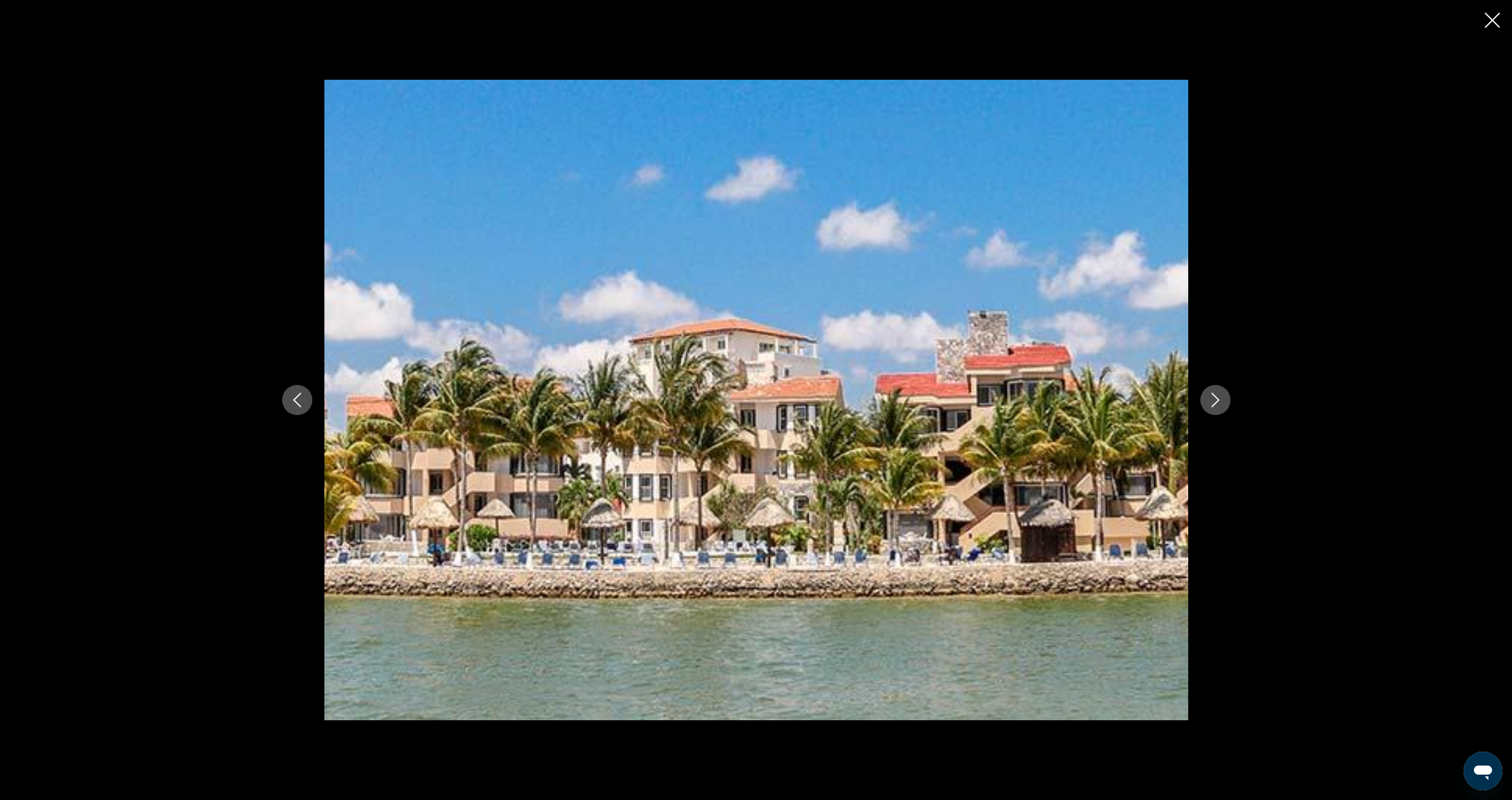
click at [1219, 398] on icon "Next image" at bounding box center [1216, 400] width 14 height 14
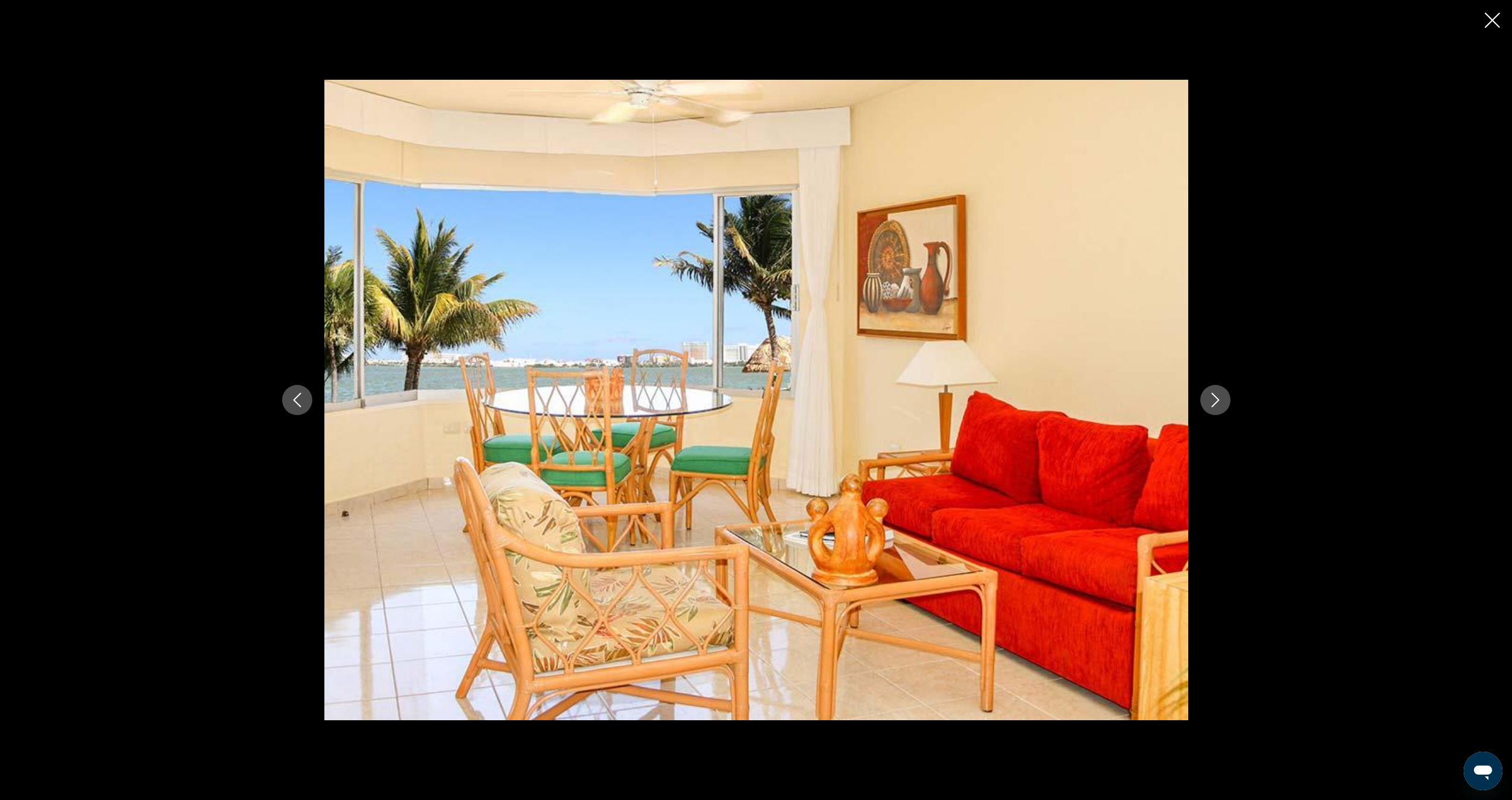
click at [1219, 398] on icon "Next image" at bounding box center [1216, 400] width 14 height 14
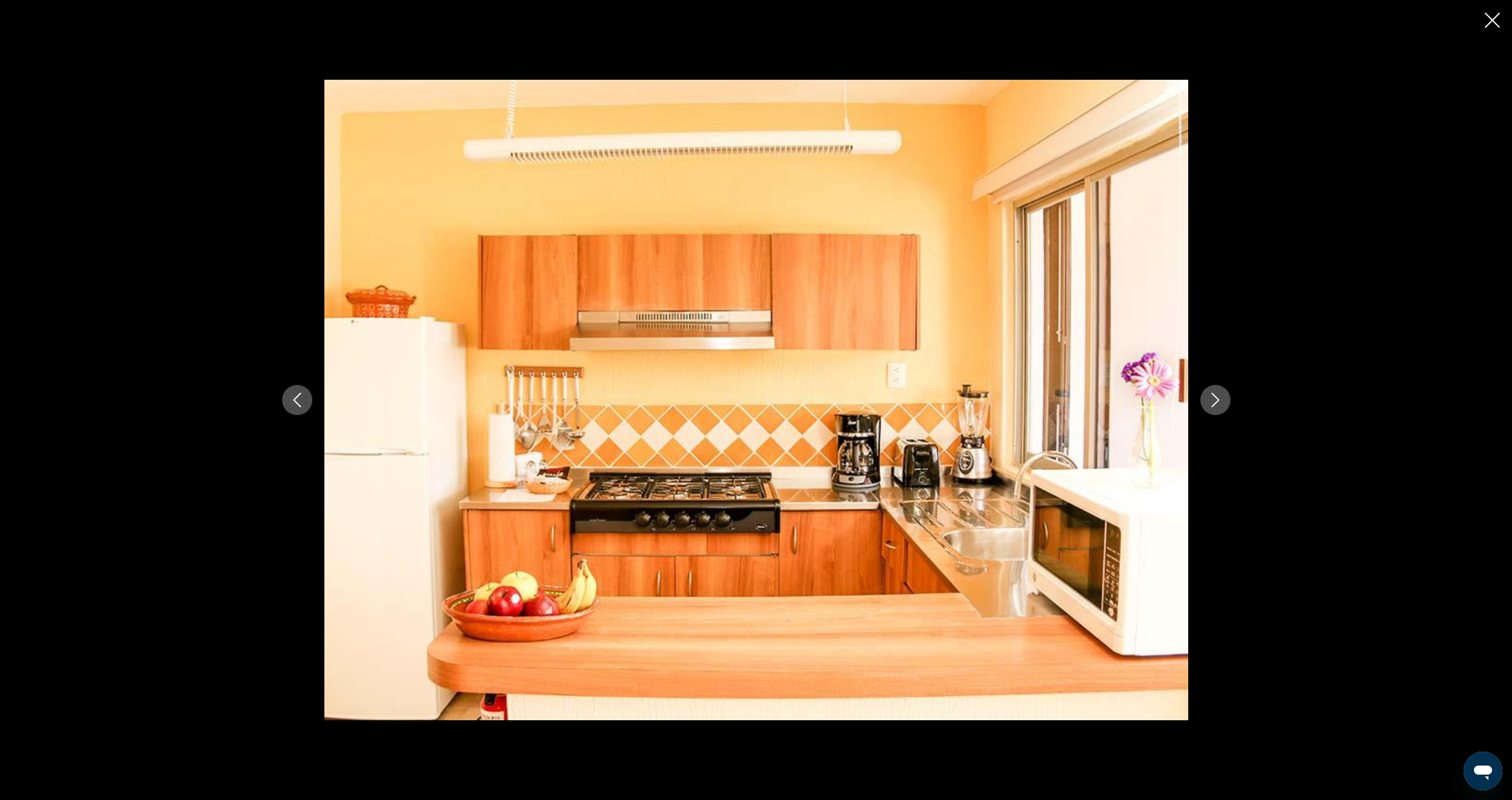
click at [1219, 398] on icon "Next image" at bounding box center [1216, 400] width 14 height 14
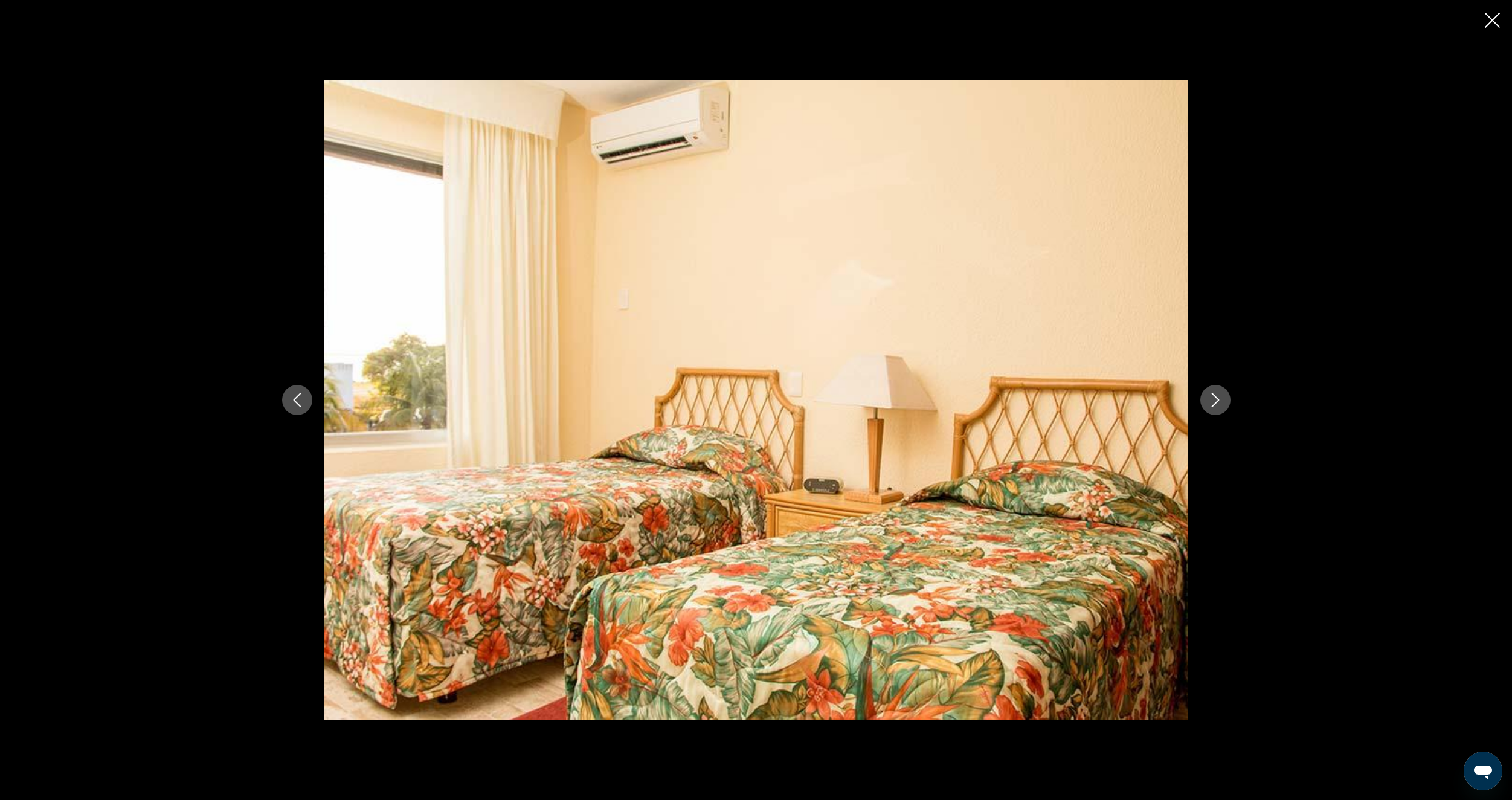
click at [1219, 398] on icon "Next image" at bounding box center [1216, 400] width 14 height 14
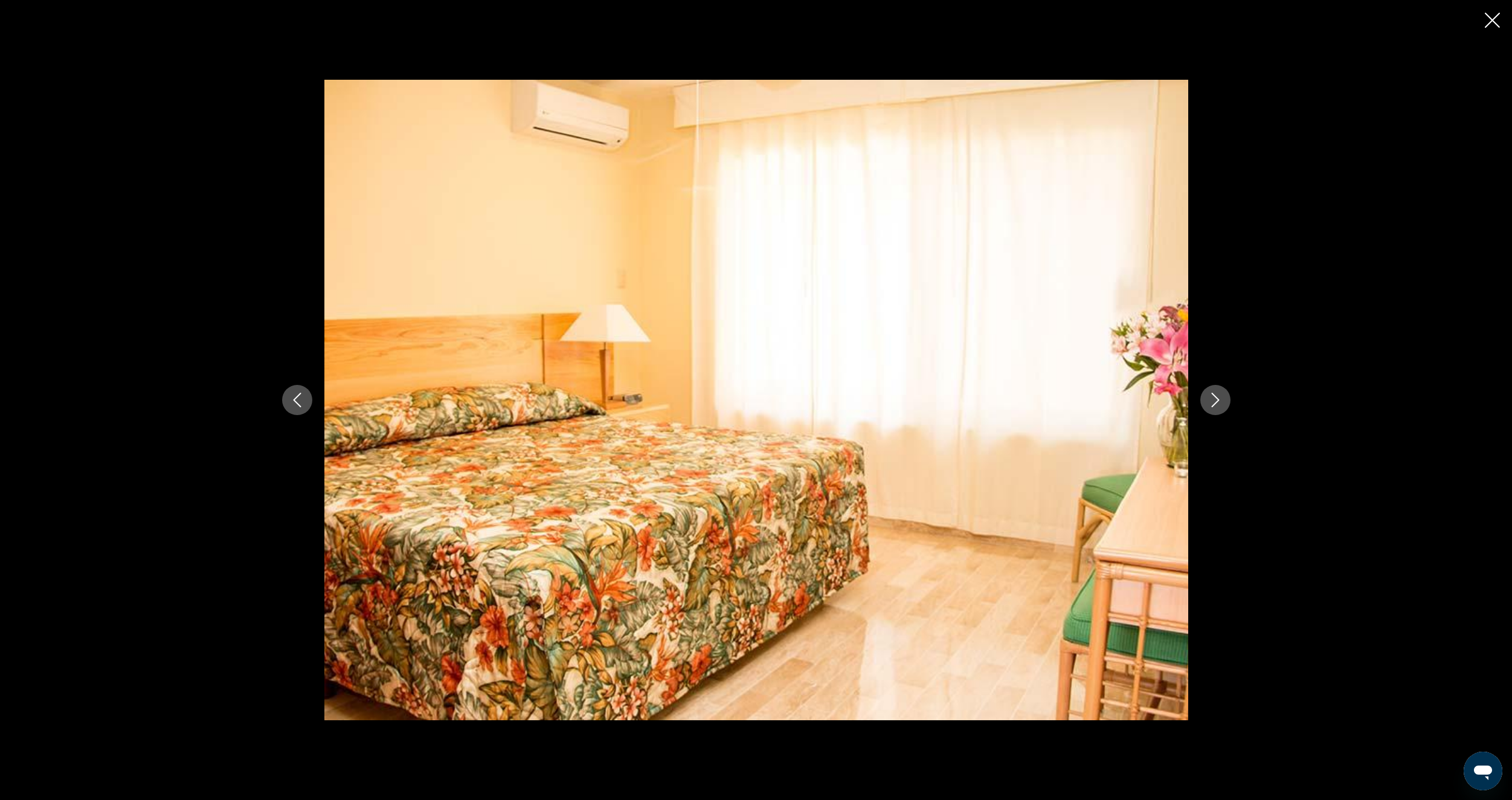
click at [1219, 398] on icon "Next image" at bounding box center [1216, 400] width 14 height 14
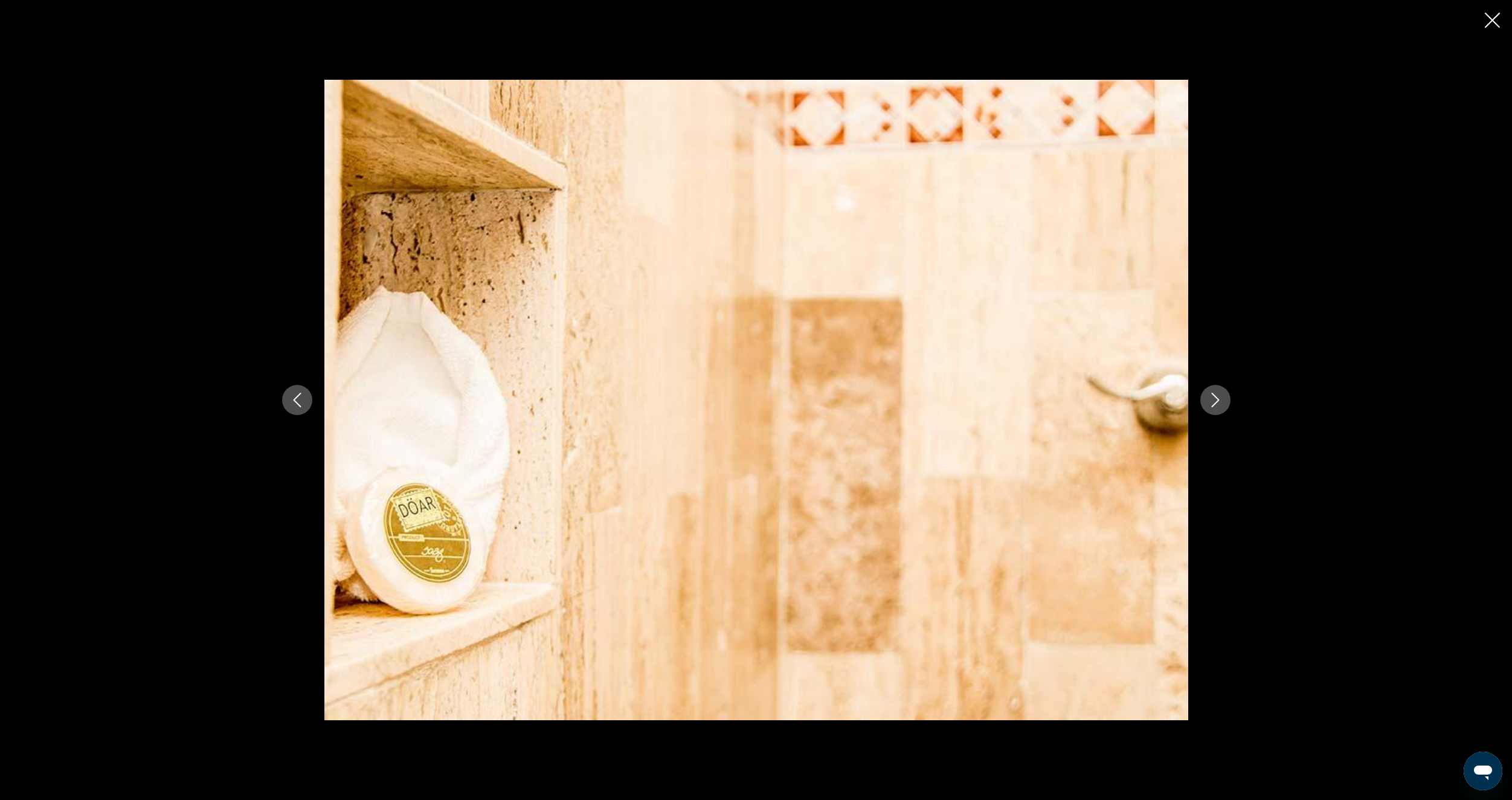
click at [1219, 398] on icon "Next image" at bounding box center [1216, 400] width 14 height 14
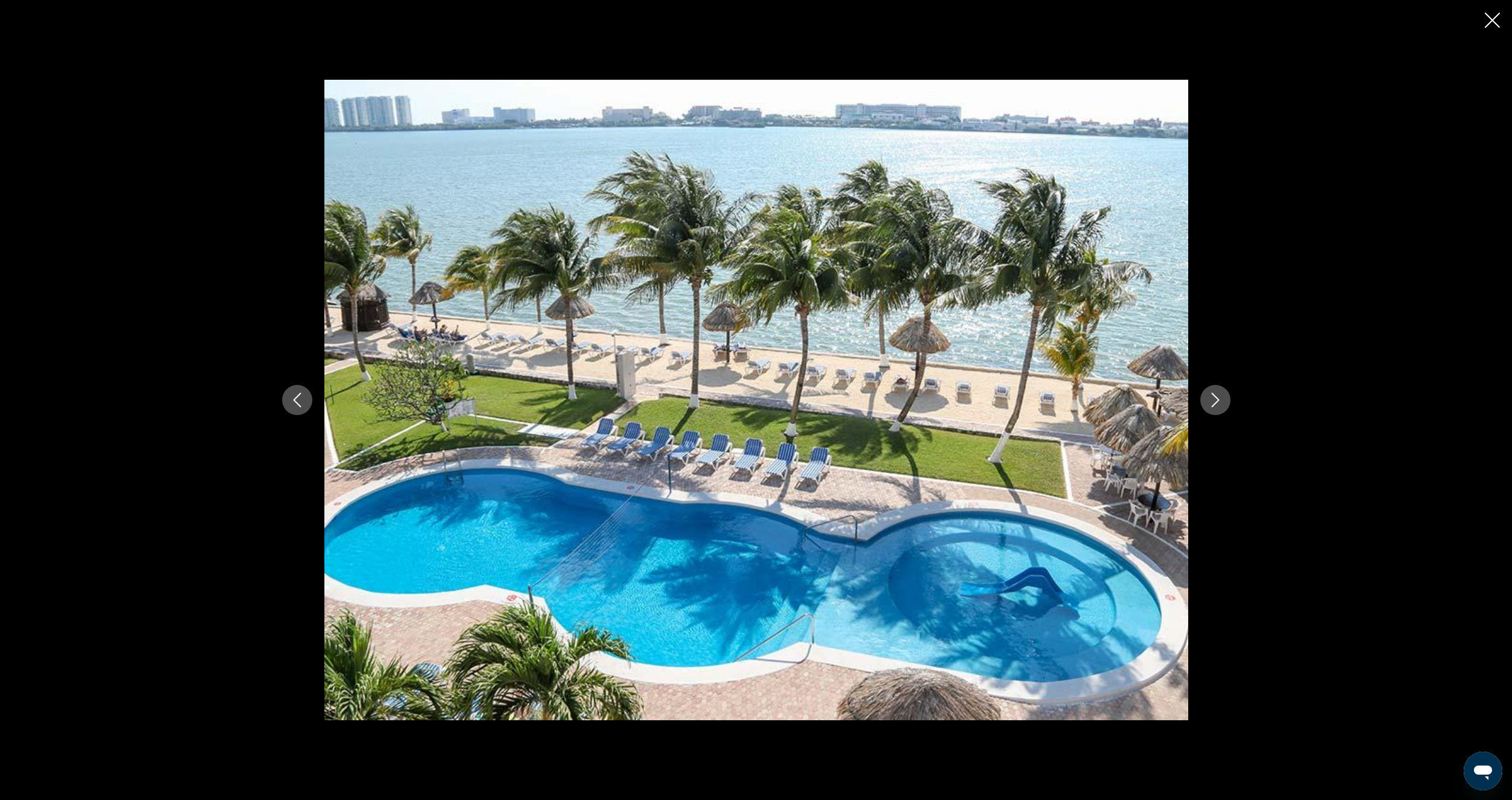
click at [1219, 398] on icon "Next image" at bounding box center [1216, 400] width 14 height 14
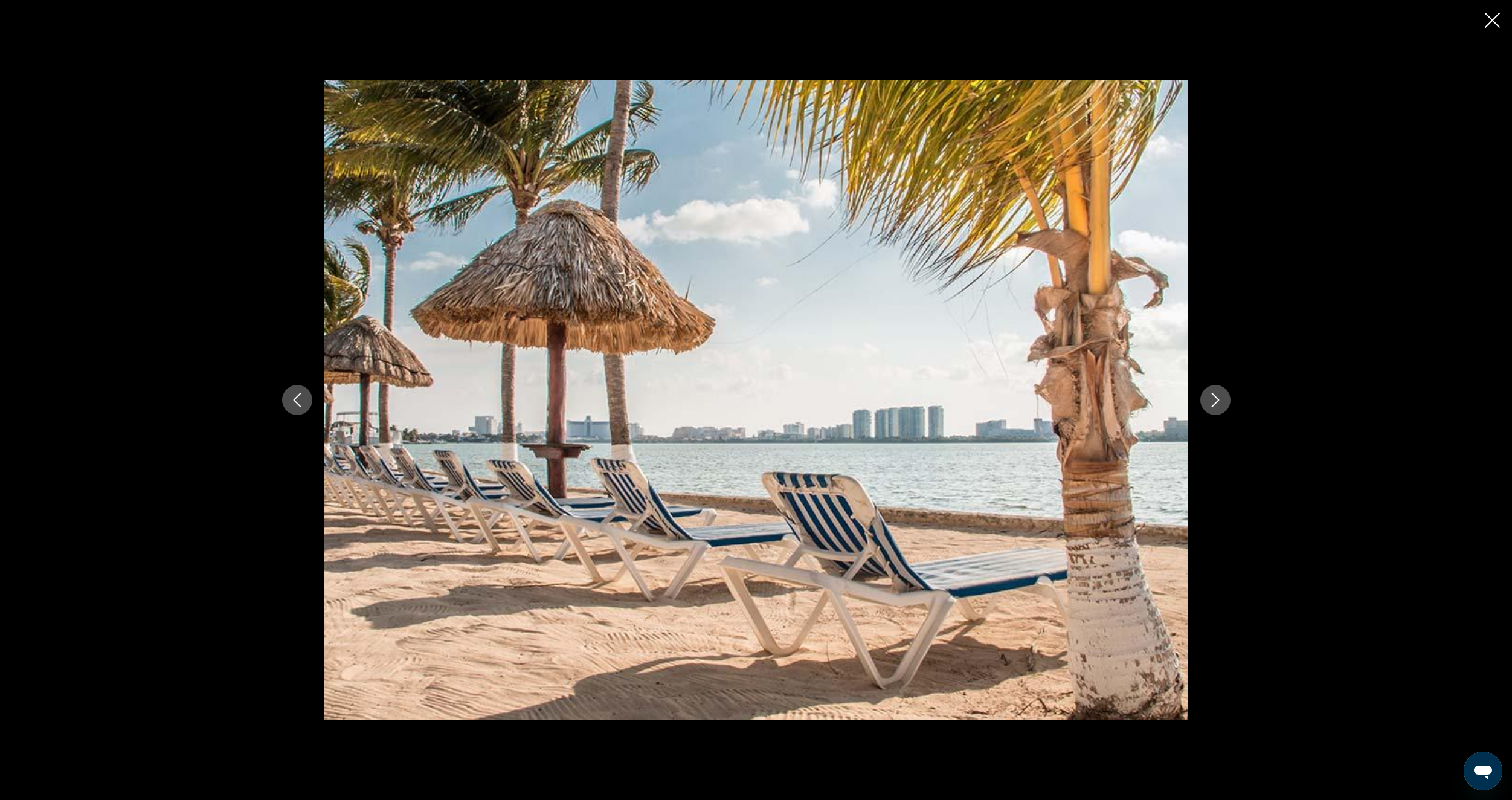
click at [1219, 398] on icon "Next image" at bounding box center [1216, 400] width 14 height 14
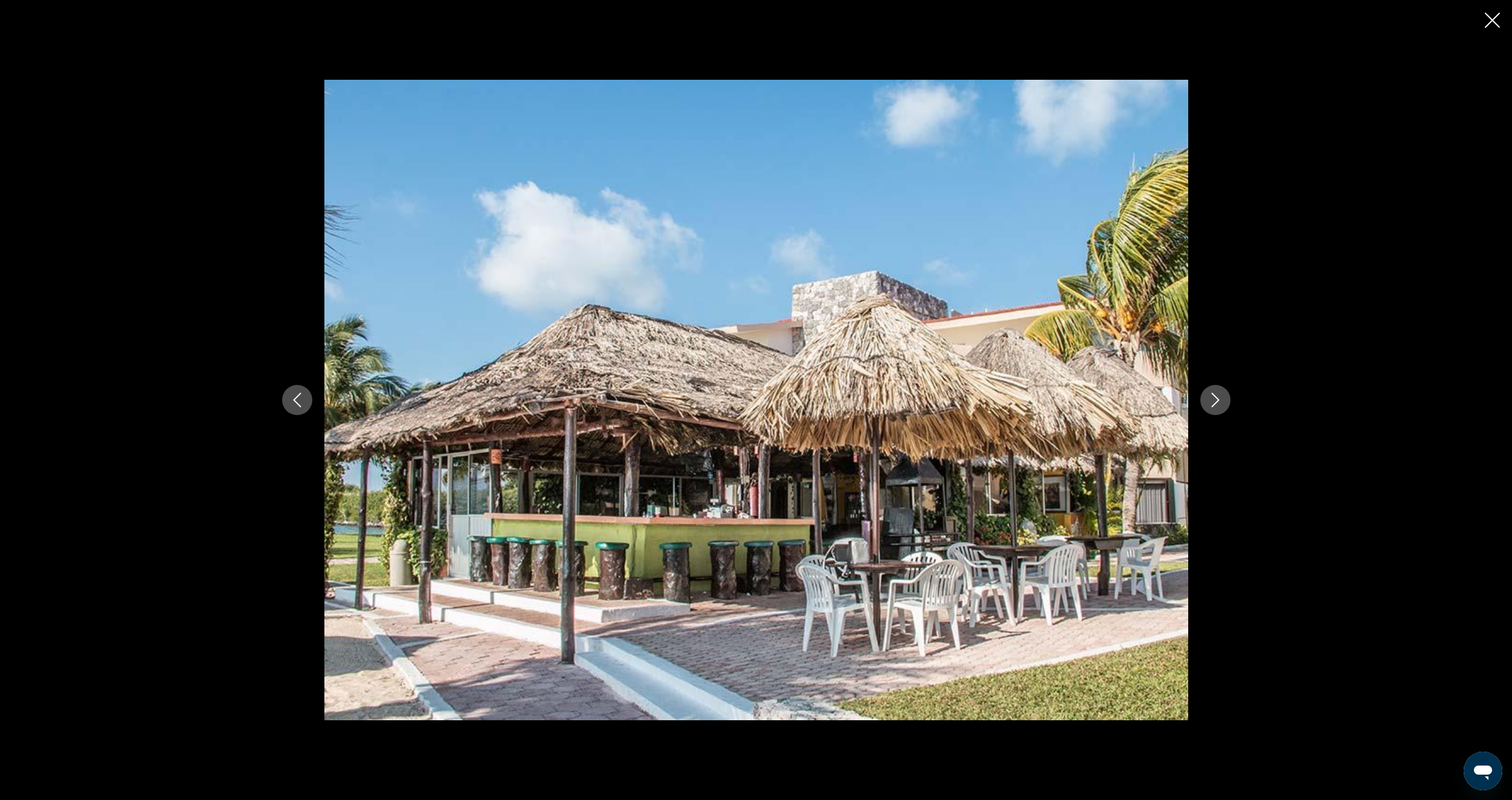
click at [1219, 398] on icon "Next image" at bounding box center [1216, 400] width 14 height 14
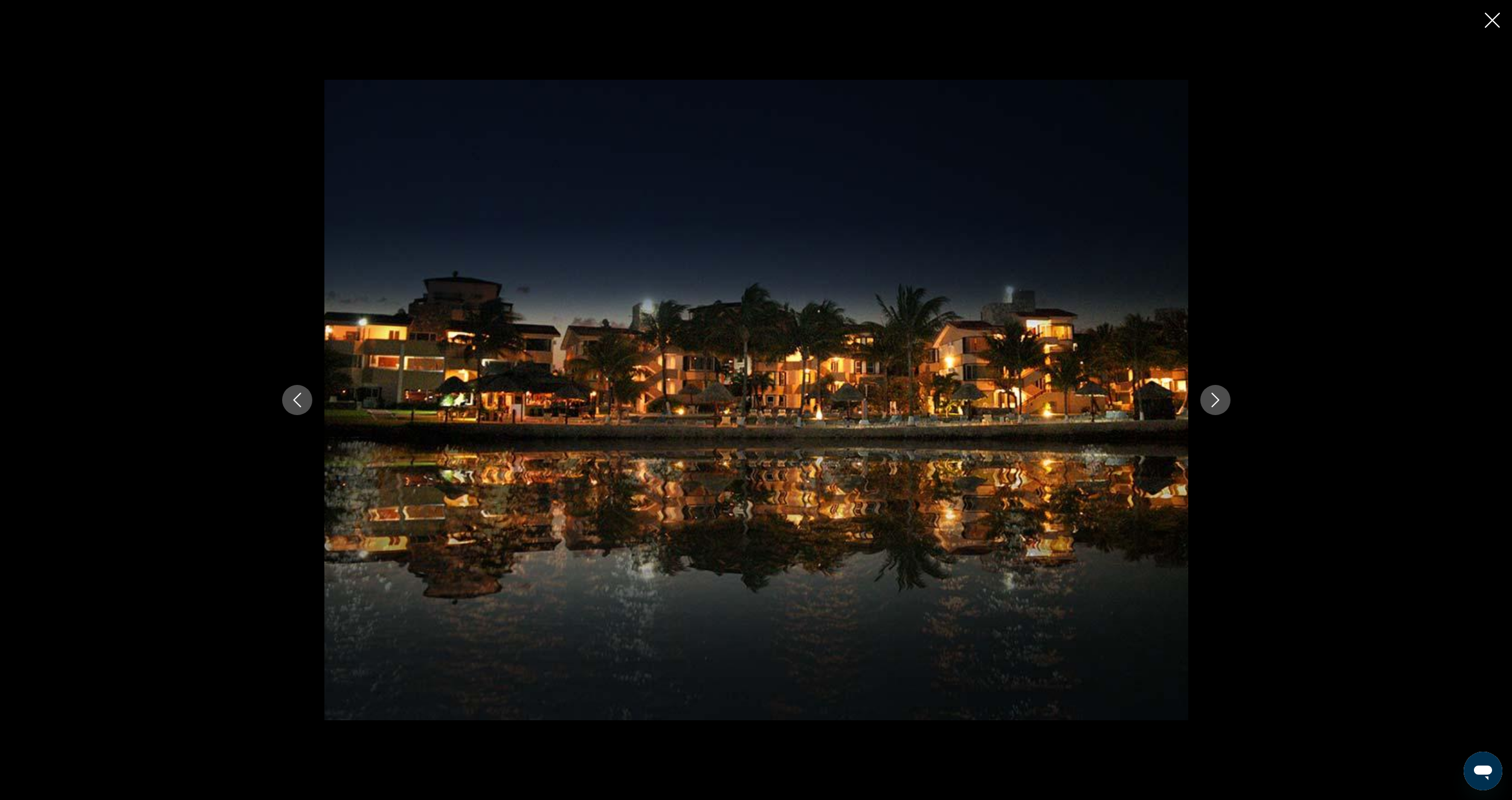
click at [1219, 398] on icon "Next image" at bounding box center [1216, 400] width 14 height 14
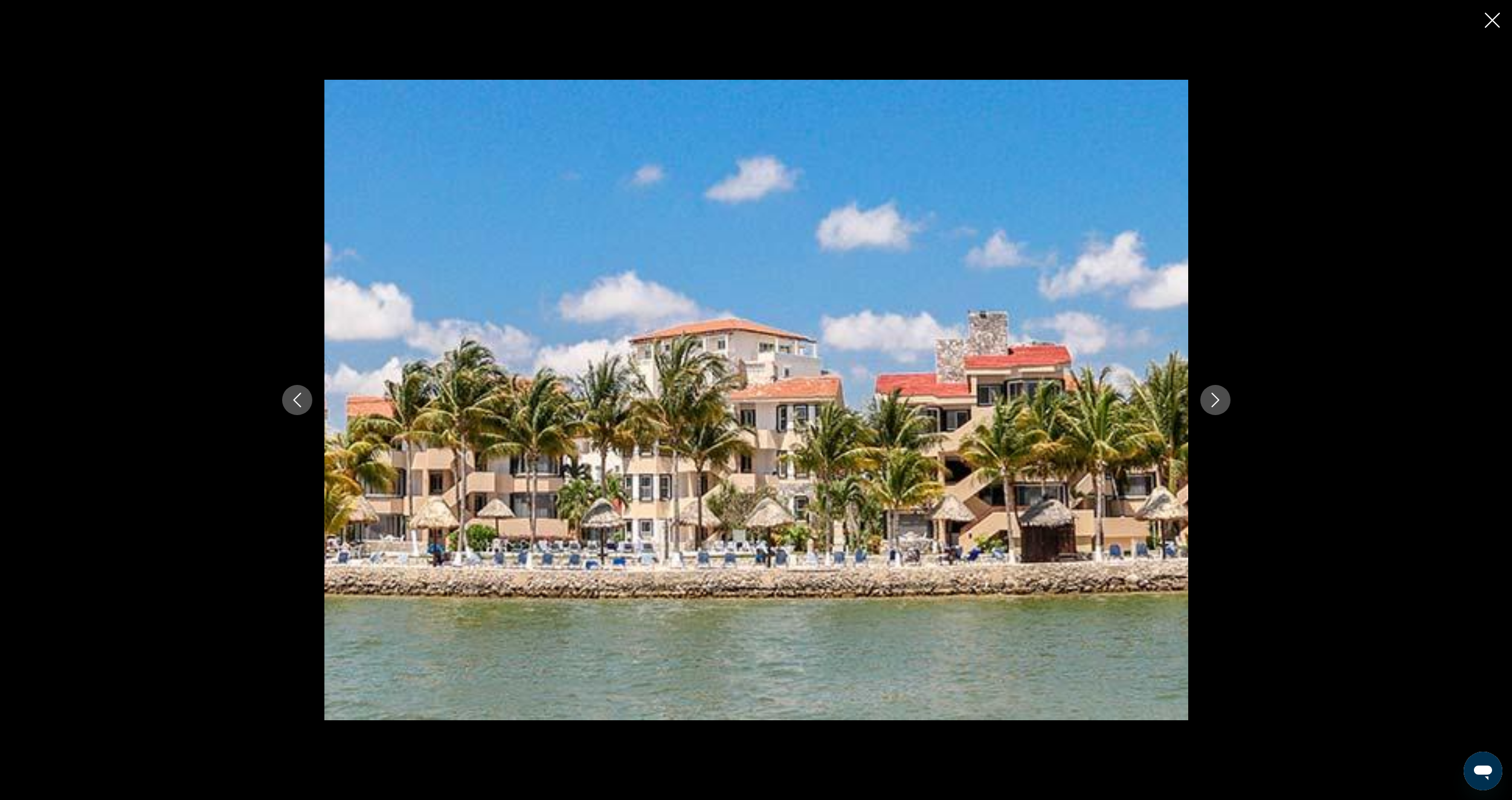
click at [1219, 398] on icon "Next image" at bounding box center [1216, 400] width 14 height 14
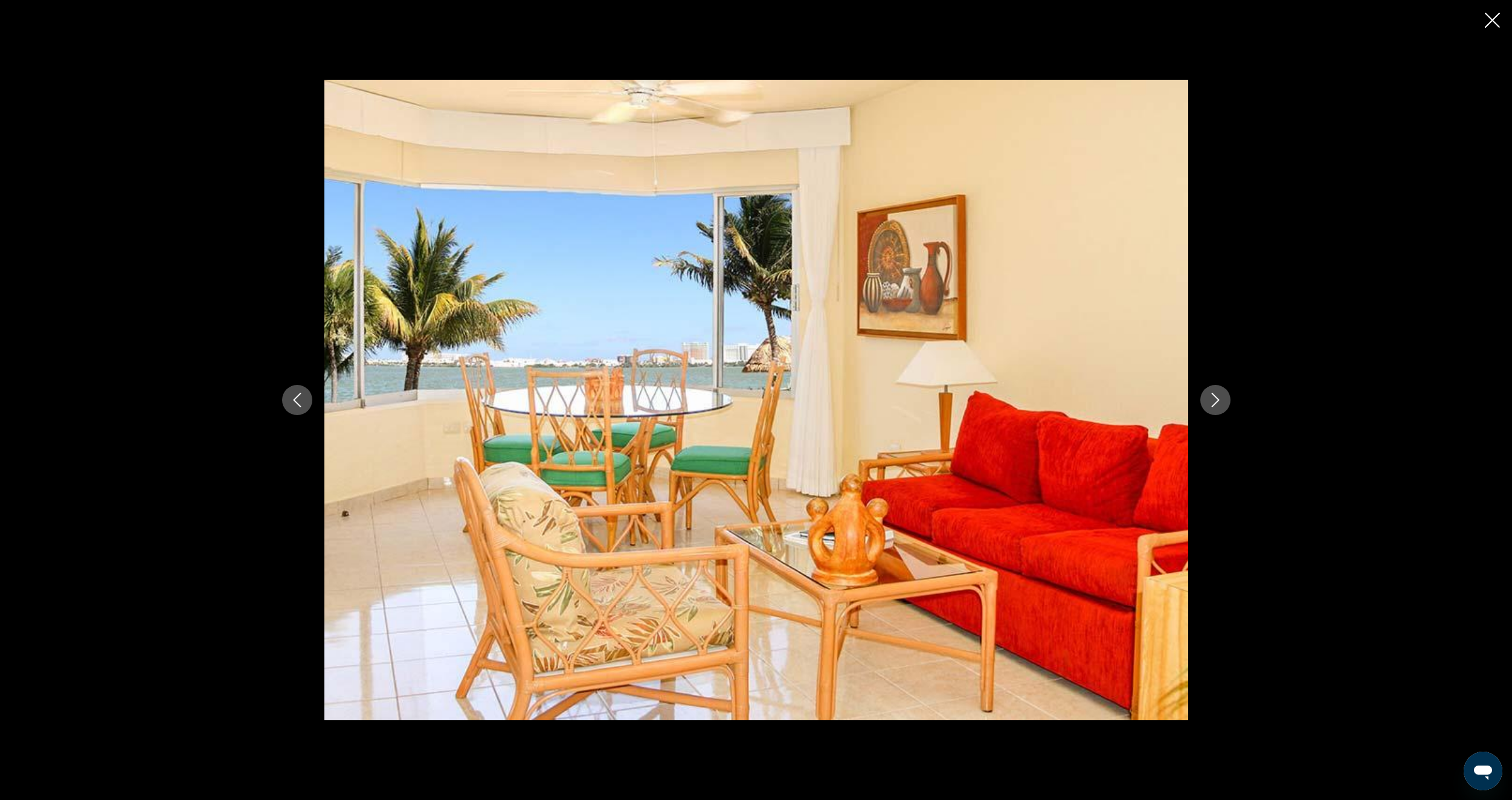
click at [1300, 323] on div "prev next" at bounding box center [756, 400] width 1512 height 800
click at [1497, 21] on icon "Close slideshow" at bounding box center [1492, 20] width 15 height 15
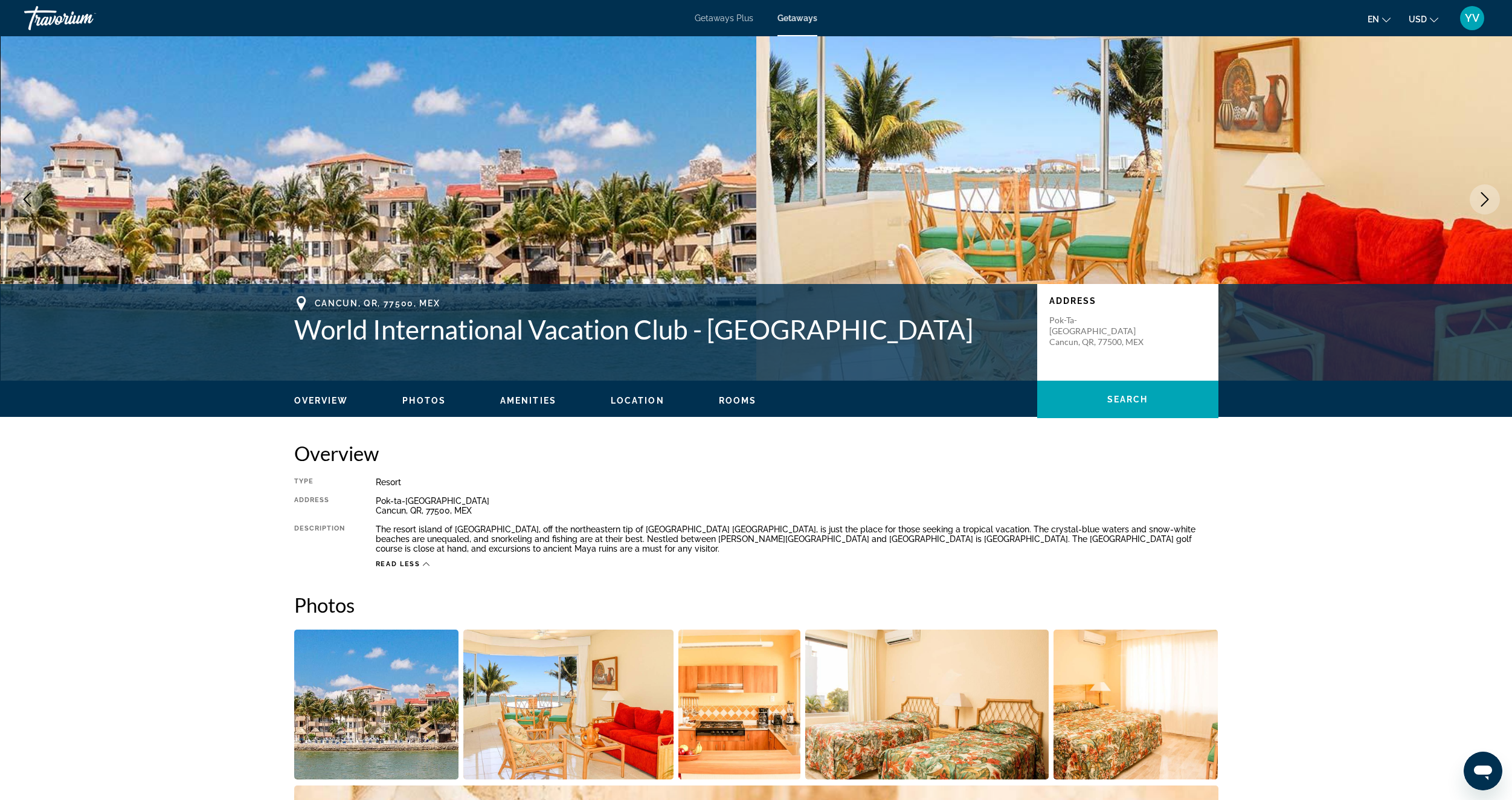
scroll to position [0, 0]
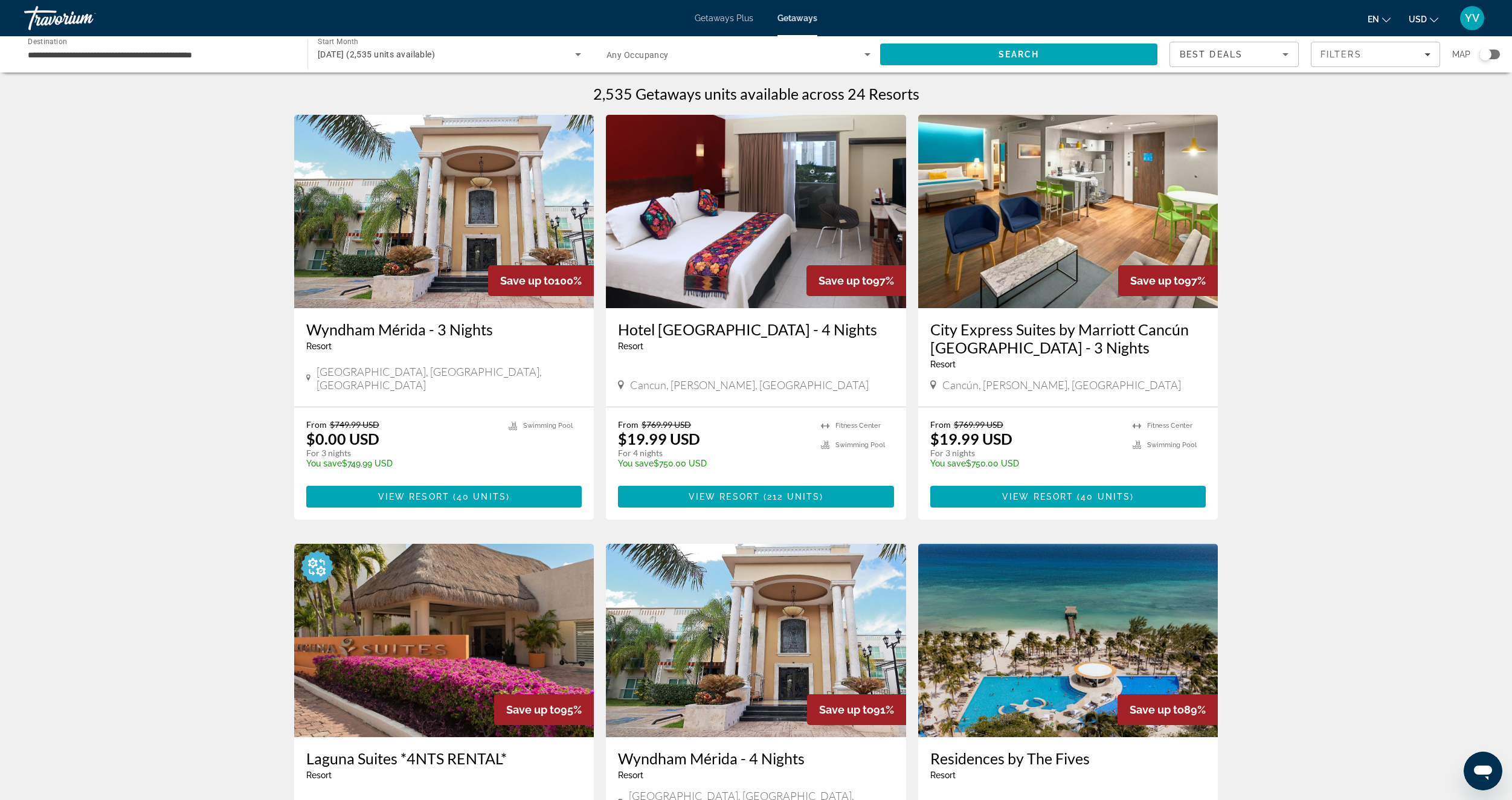
click at [430, 49] on span "January 2026 (2,535 units available)" at bounding box center [376, 54] width 117 height 10
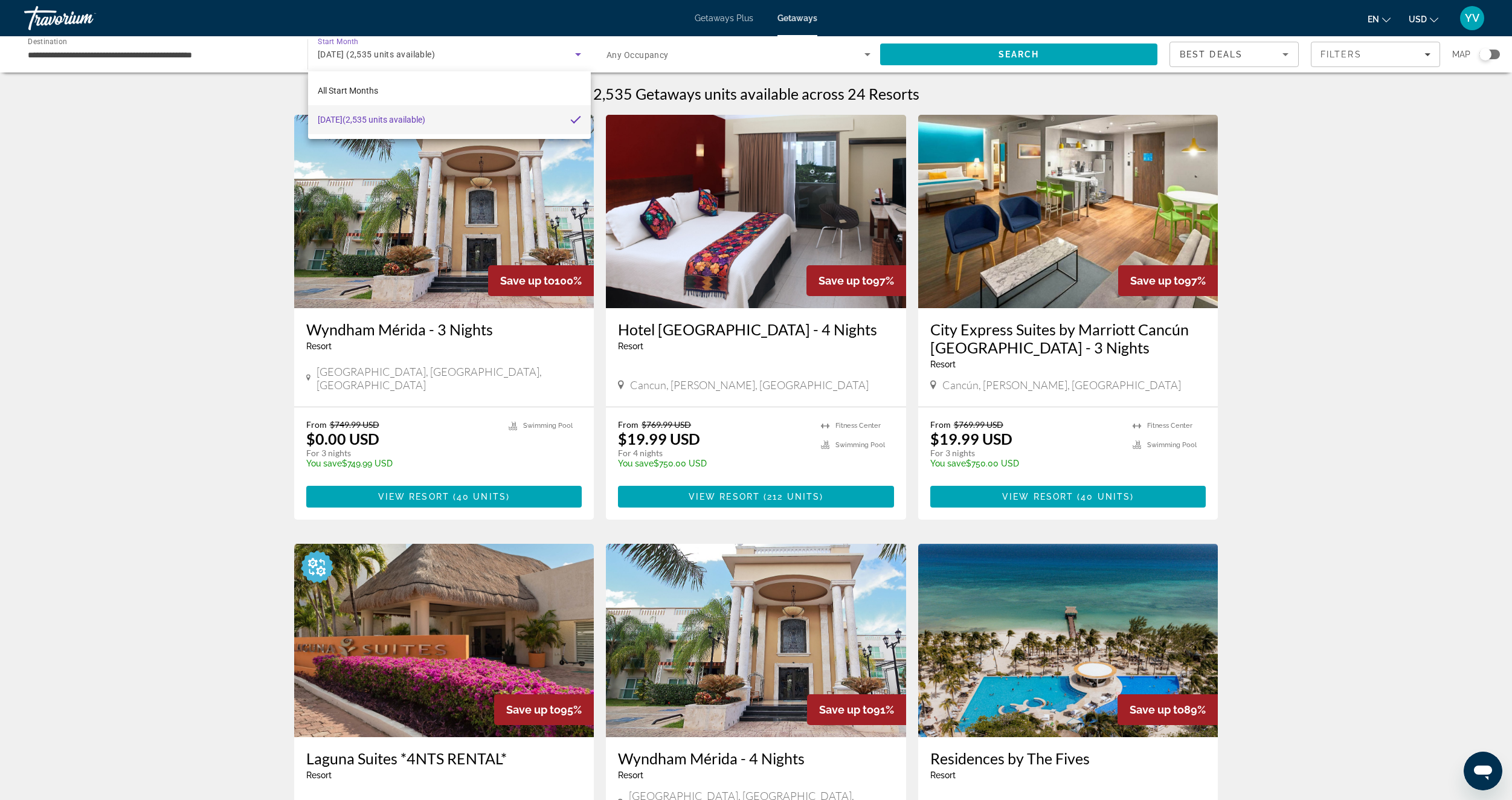
click at [166, 183] on div at bounding box center [756, 400] width 1512 height 800
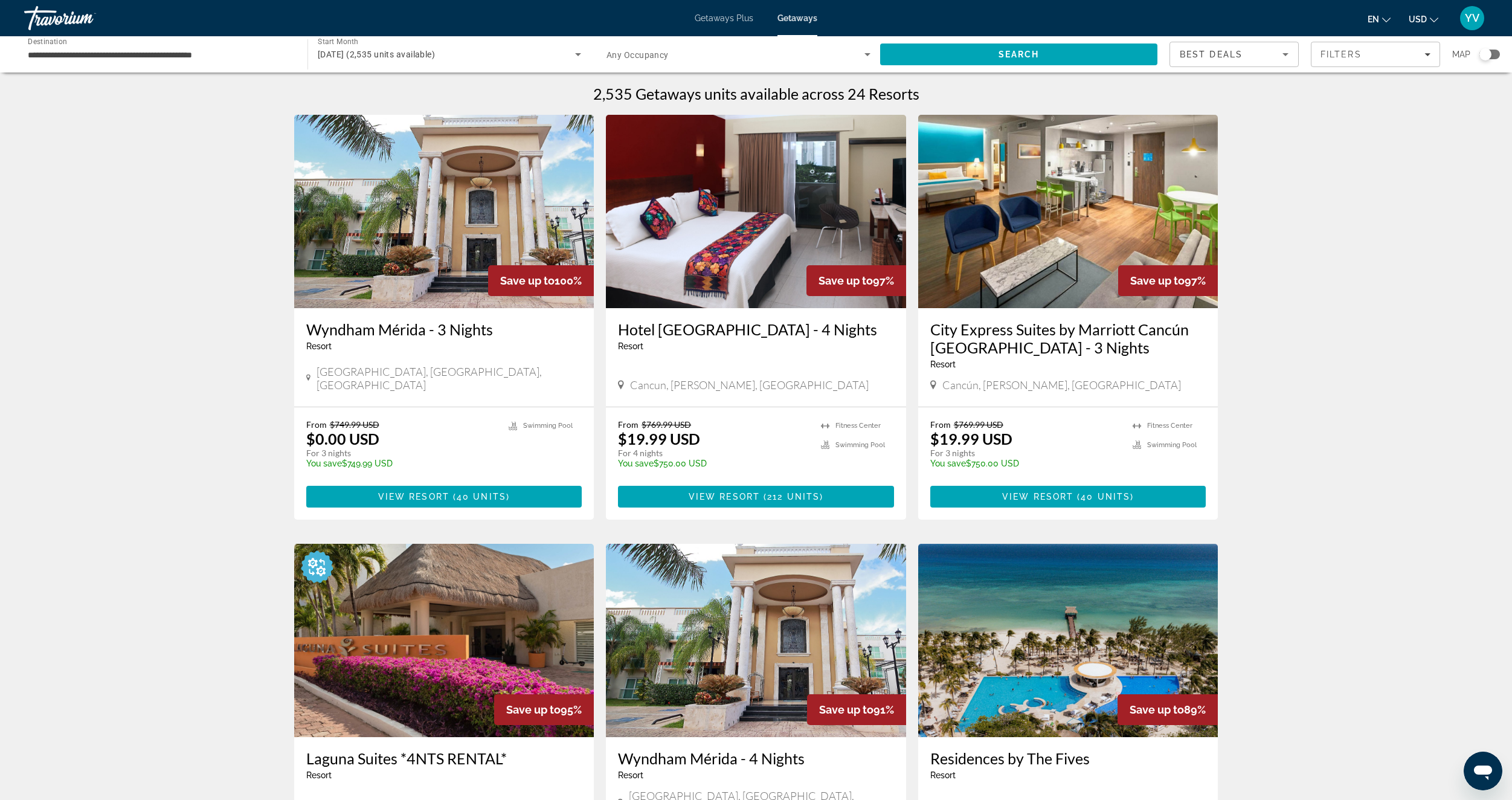
click at [541, 51] on div "January 2026 (2,535 units available)" at bounding box center [446, 54] width 258 height 14
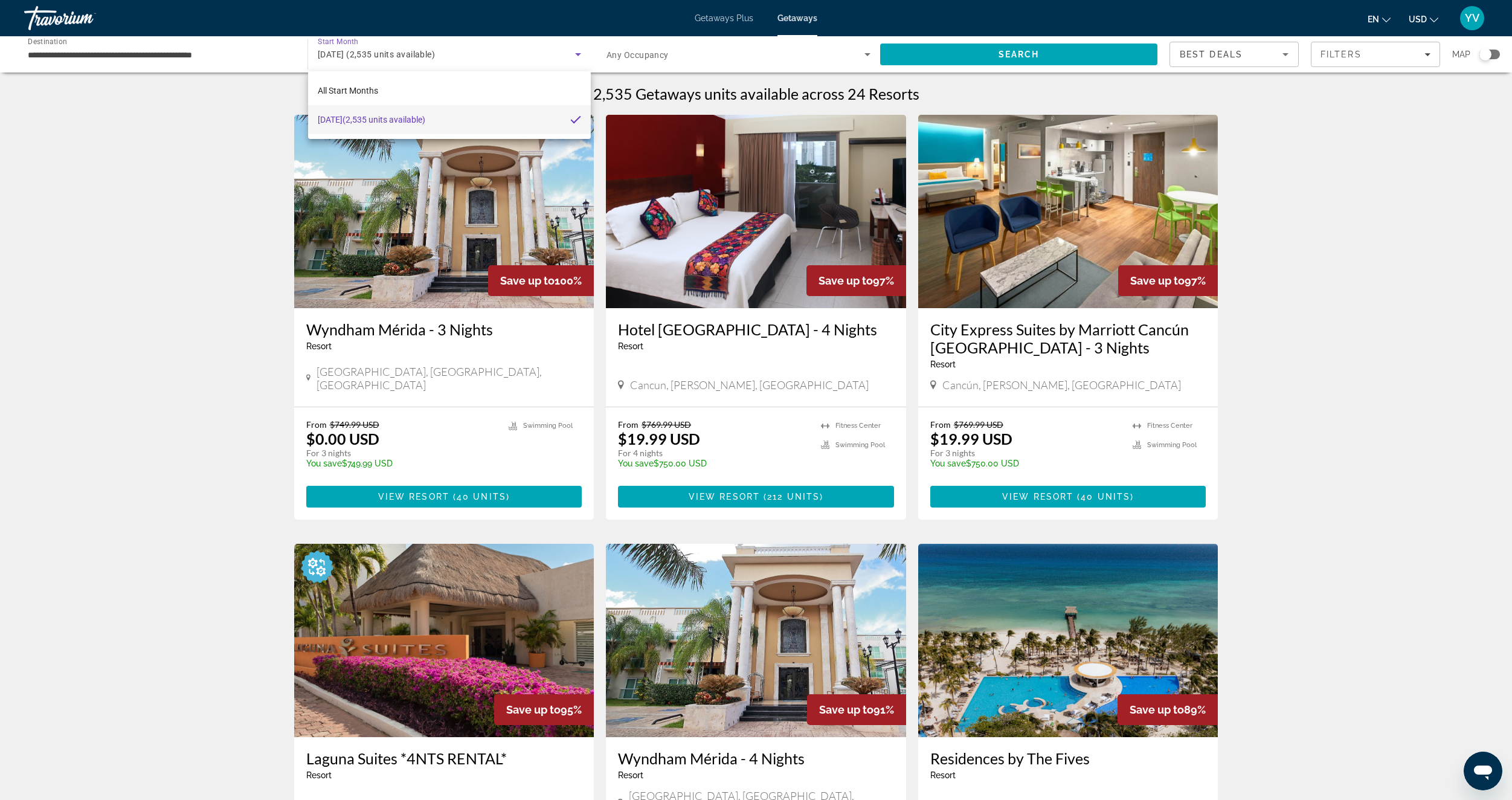
click at [229, 113] on div at bounding box center [756, 400] width 1512 height 800
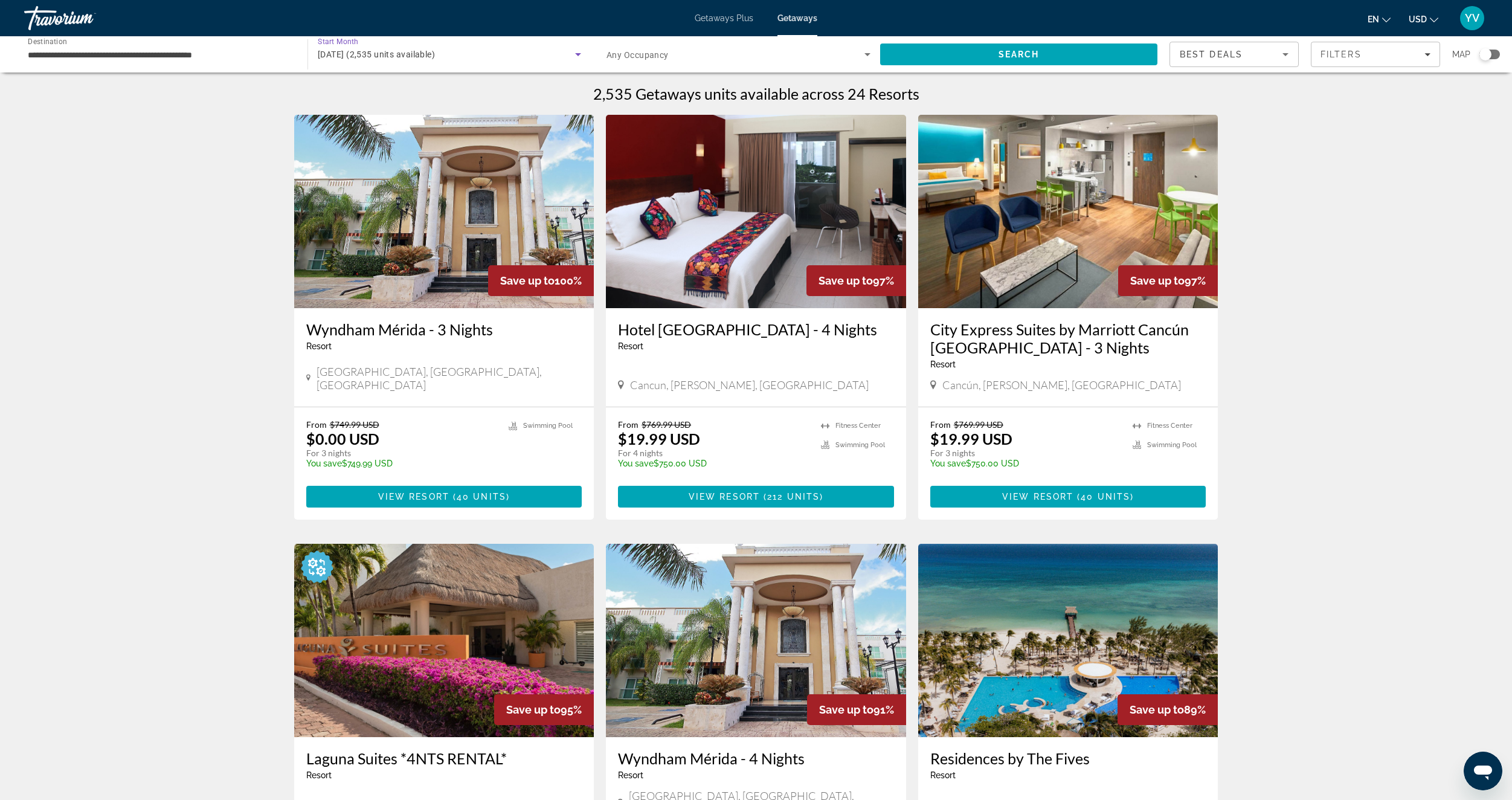
click at [466, 57] on div "January 2026 (2,535 units available)" at bounding box center [446, 54] width 258 height 14
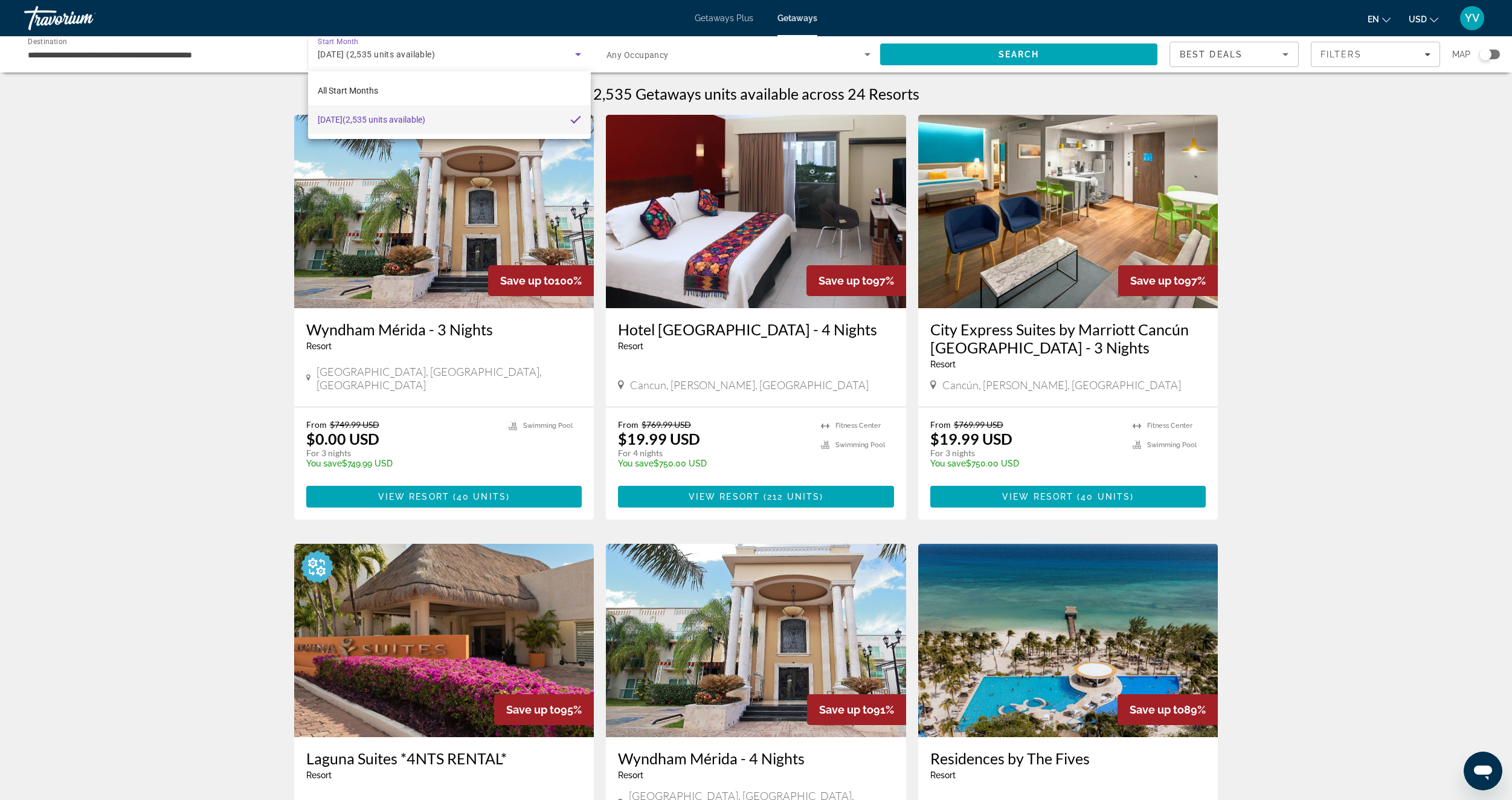
click at [1398, 190] on div at bounding box center [756, 400] width 1512 height 800
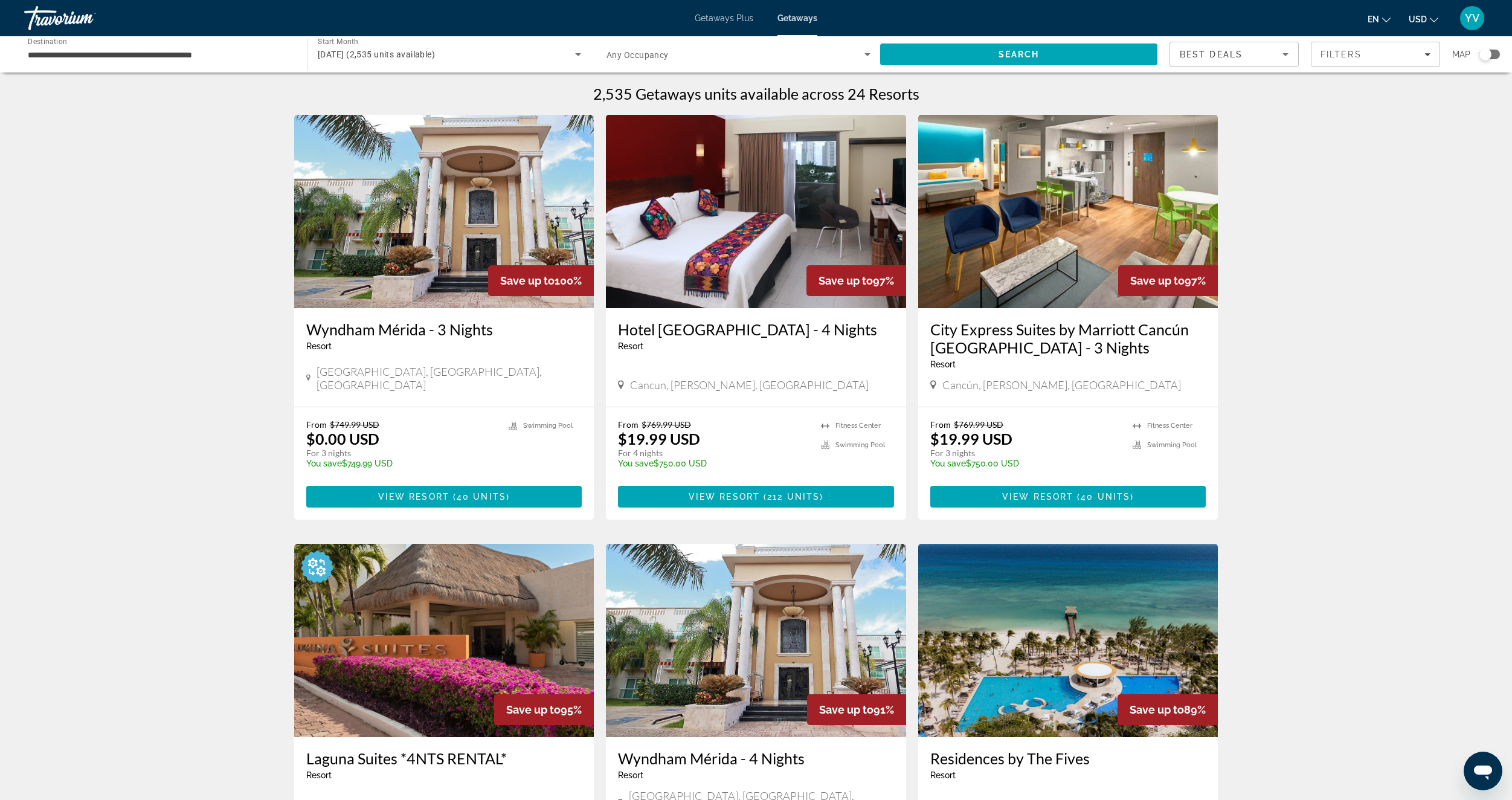
click at [688, 54] on span "Search widget" at bounding box center [735, 54] width 258 height 14
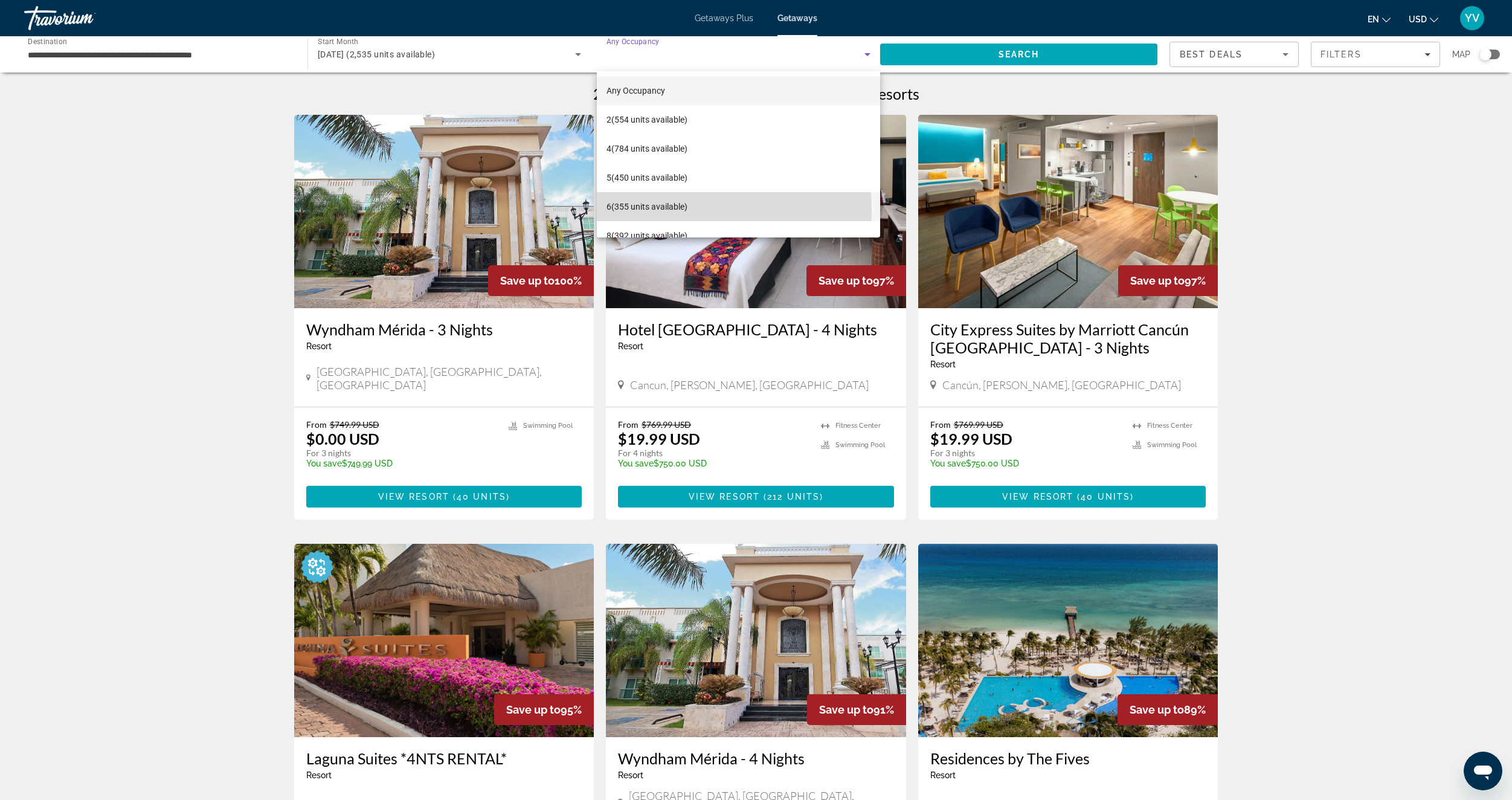
click at [673, 211] on span "6 (355 units available)" at bounding box center [647, 206] width 81 height 14
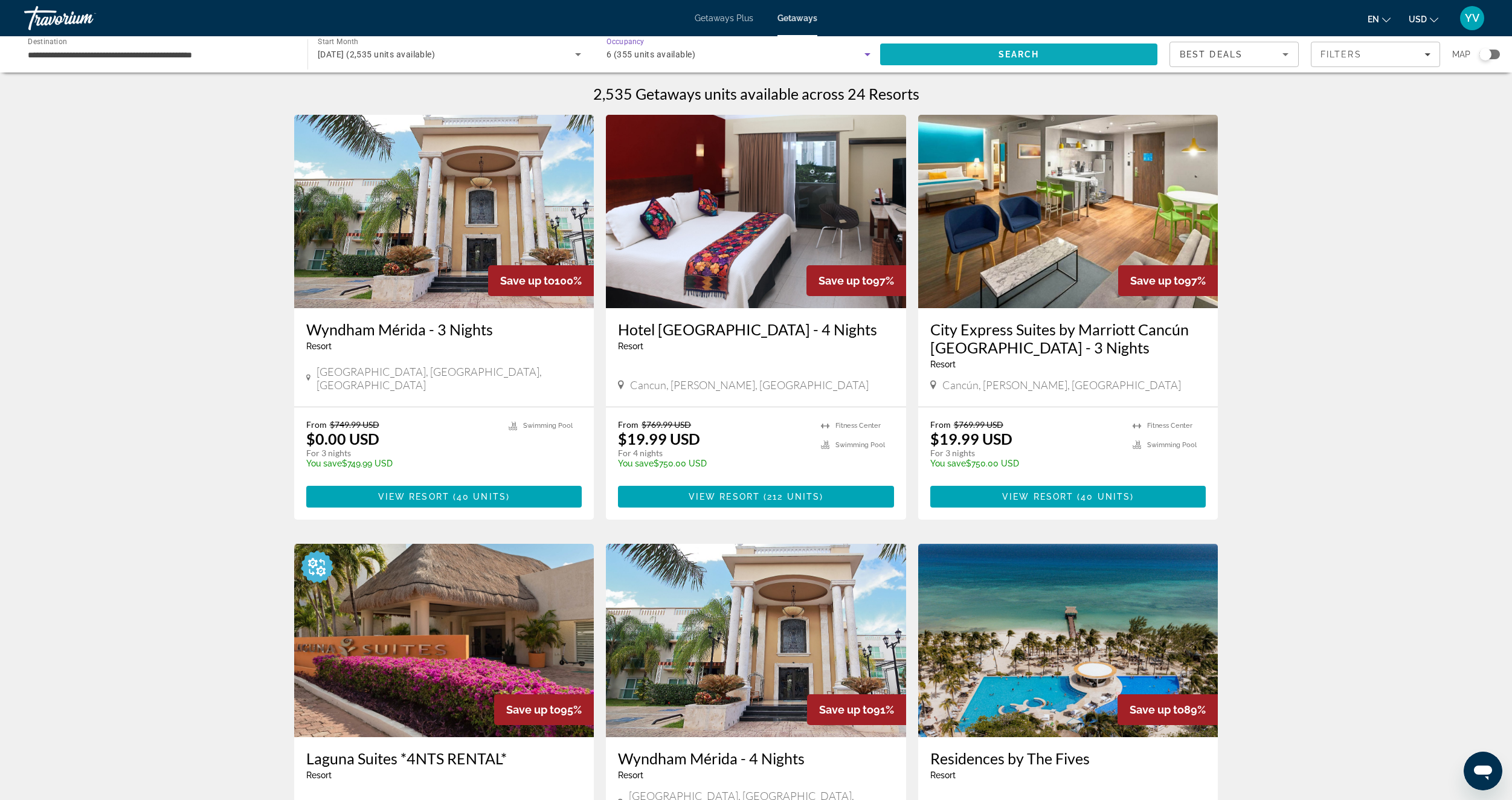
click at [1088, 59] on span "Search" at bounding box center [1019, 54] width 277 height 29
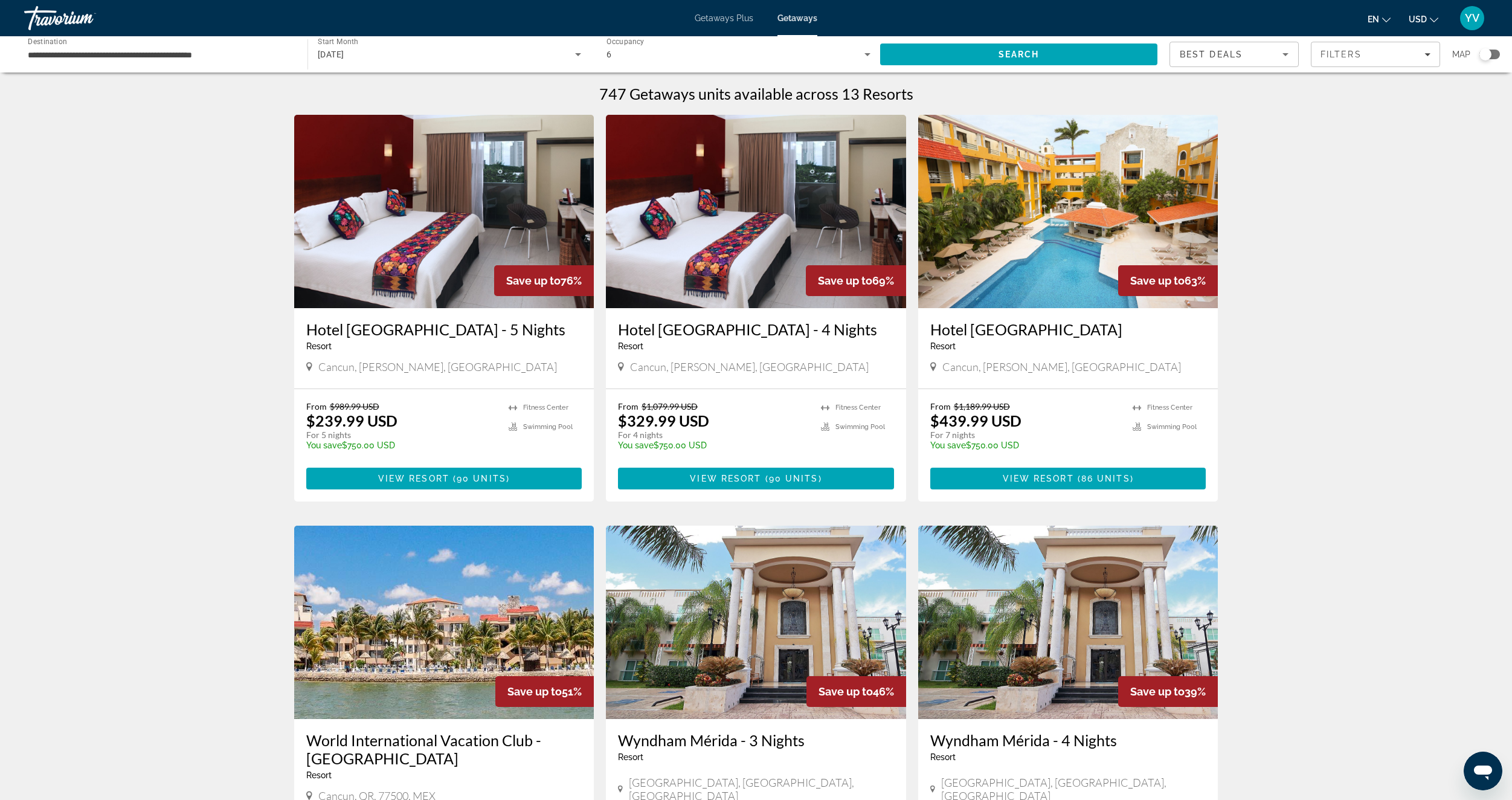
click at [1481, 55] on div "Search widget" at bounding box center [1486, 54] width 12 height 12
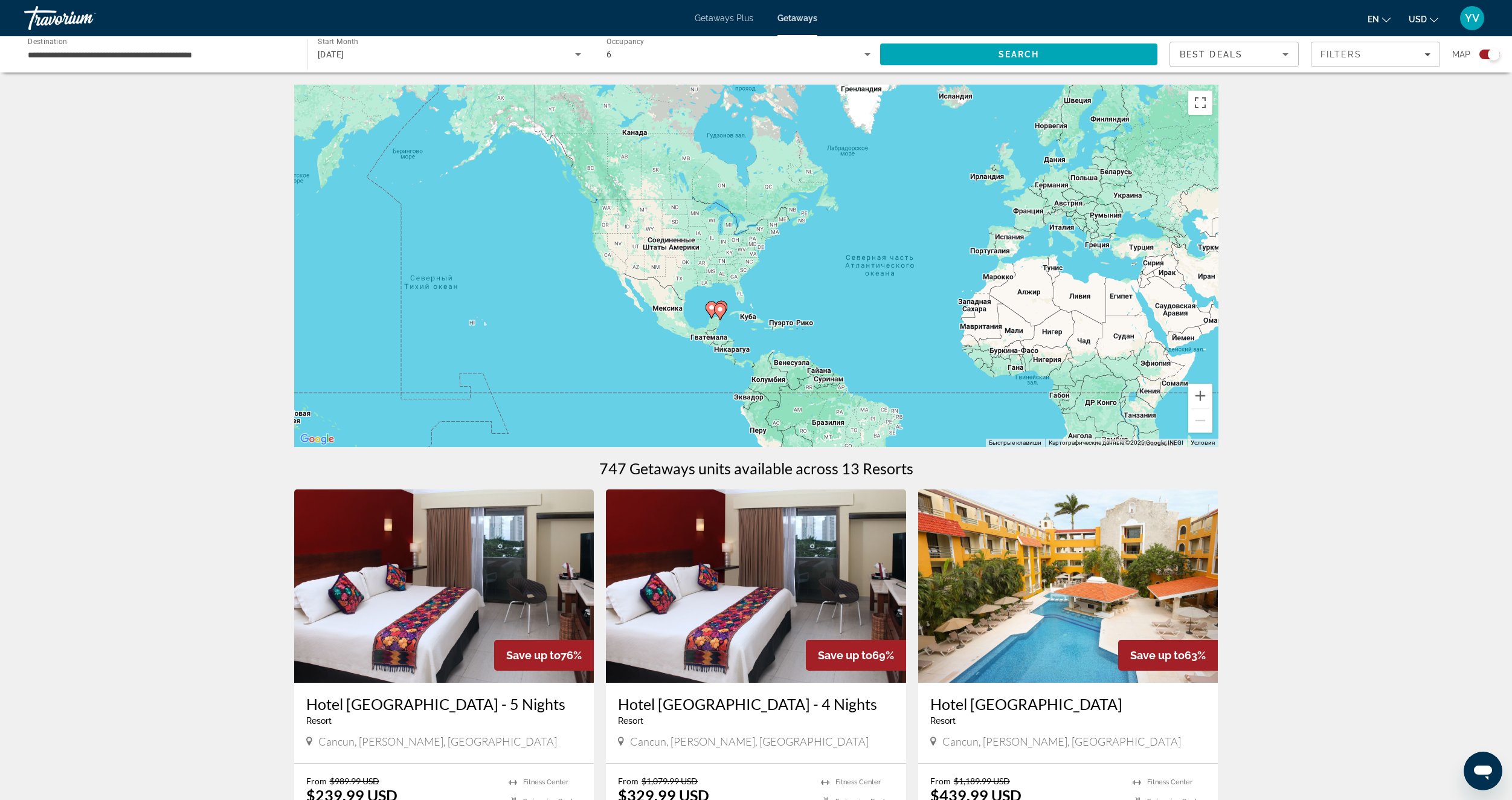
drag, startPoint x: 570, startPoint y: 305, endPoint x: 731, endPoint y: 324, distance: 162.1
click at [731, 324] on div "Чтобы активировать перетаскивание с помощью клавиатуры, нажмите Alt + Ввод. Пос…" at bounding box center [756, 265] width 924 height 363
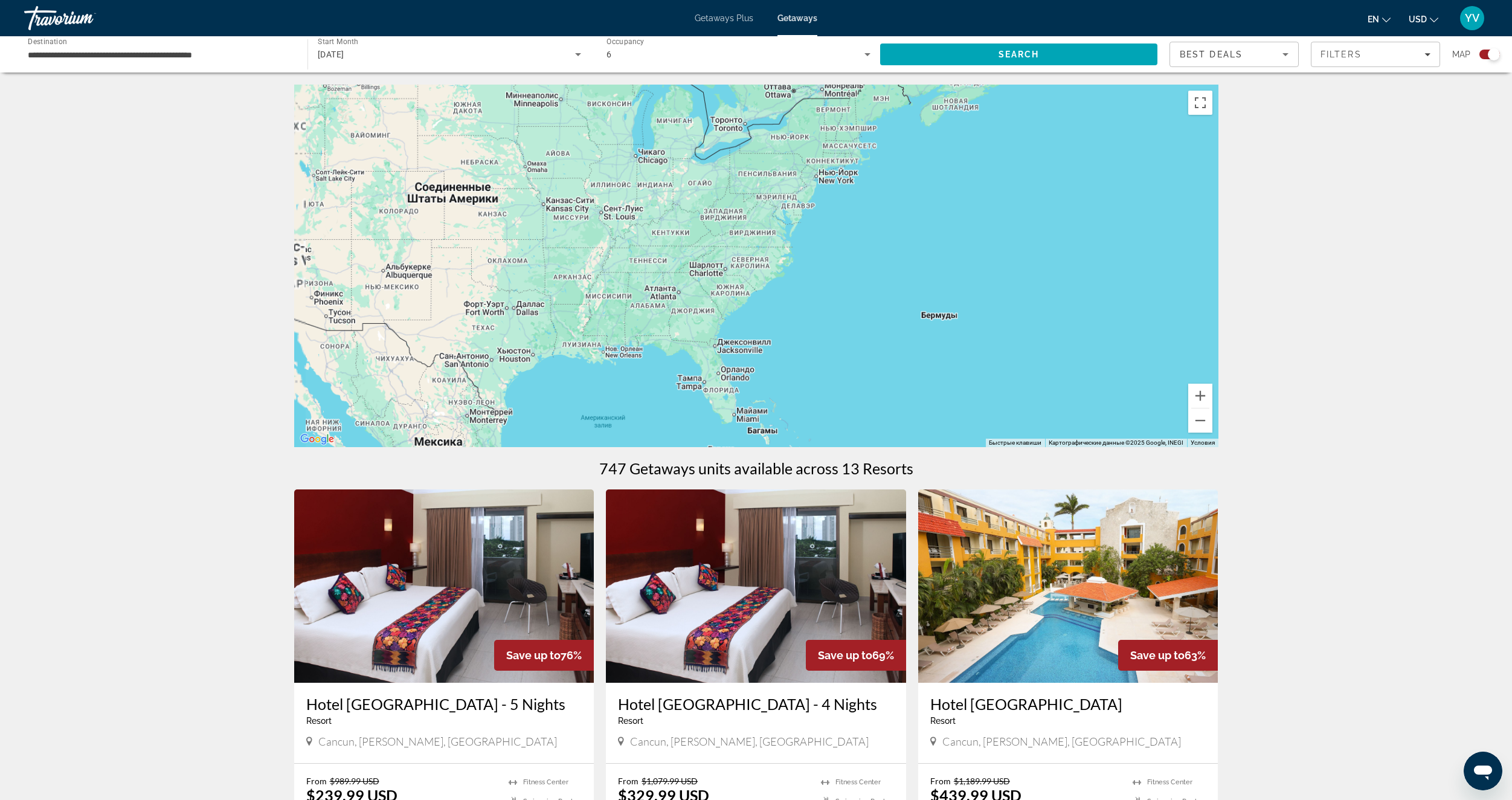
drag, startPoint x: 722, startPoint y: 365, endPoint x: 797, endPoint y: 234, distance: 151.0
click at [797, 235] on div "Чтобы активировать перетаскивание с помощью клавиатуры, нажмите Alt + Ввод. Пос…" at bounding box center [756, 265] width 924 height 363
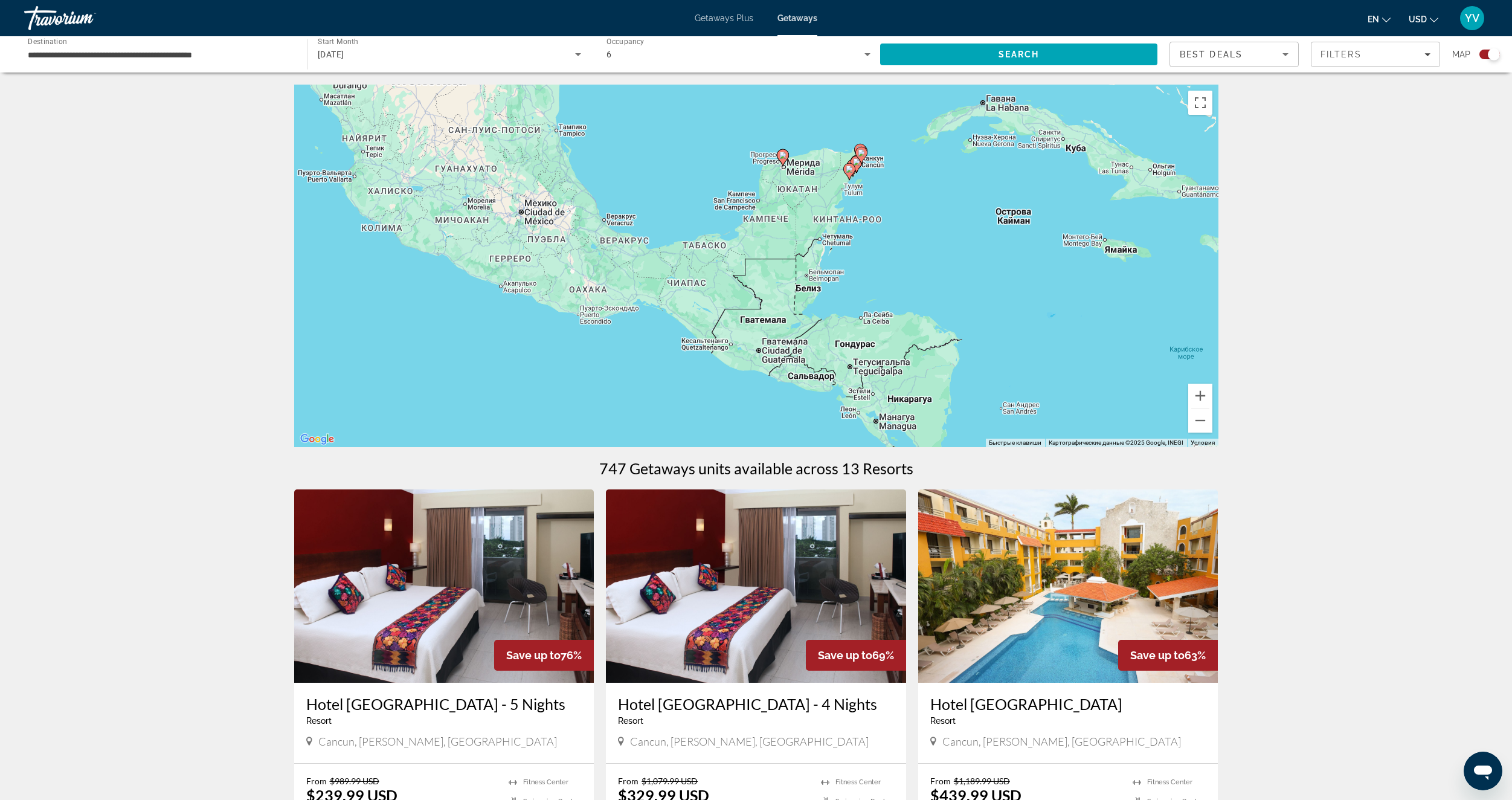
drag, startPoint x: 887, startPoint y: 223, endPoint x: 822, endPoint y: 275, distance: 83.2
click at [822, 279] on div "Чтобы активировать перетаскивание с помощью клавиатуры, нажмите Alt + Ввод. Пос…" at bounding box center [756, 265] width 924 height 363
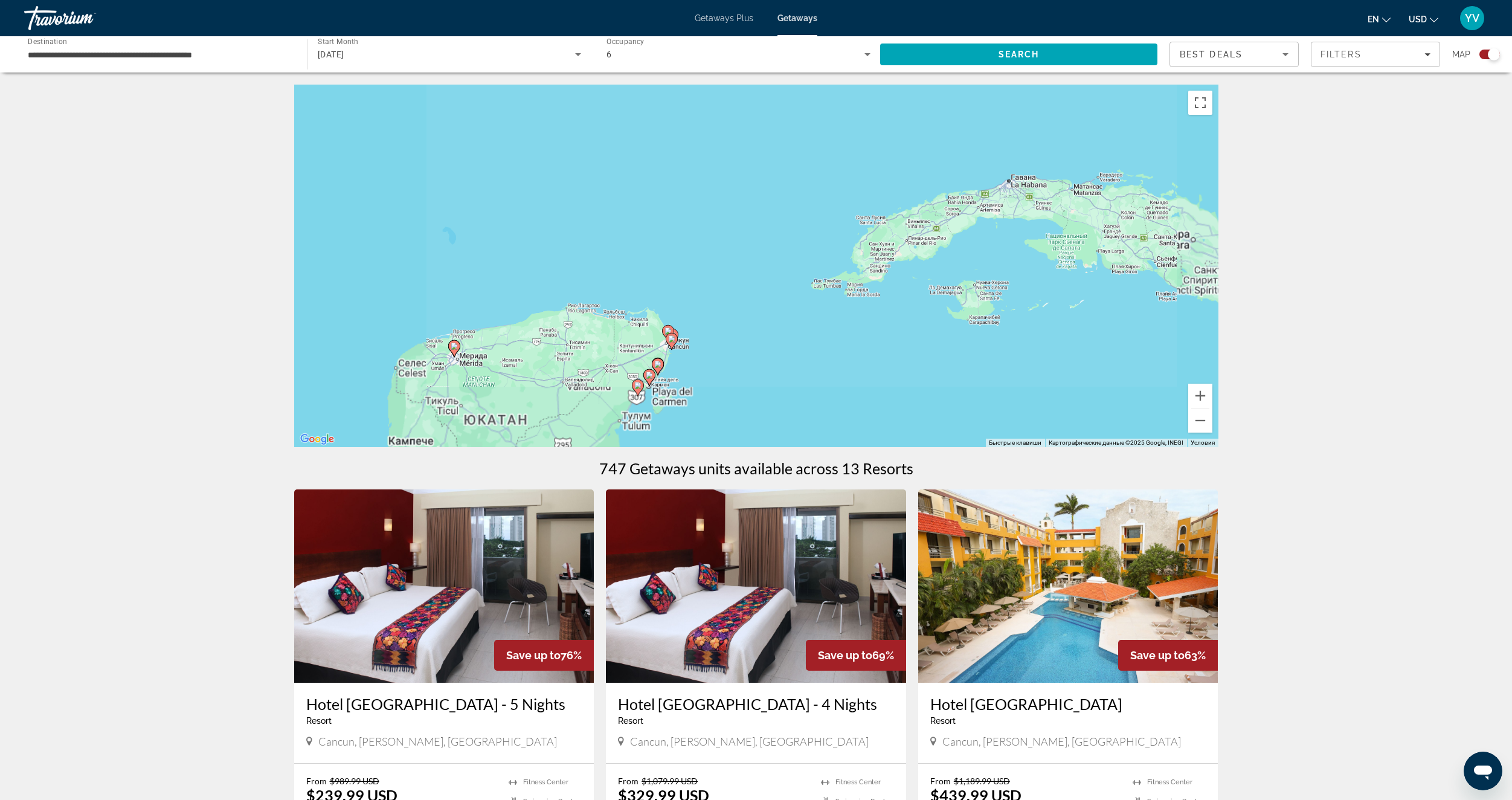
drag, startPoint x: 719, startPoint y: 330, endPoint x: 783, endPoint y: 216, distance: 130.7
click at [785, 215] on div "Чтобы активировать перетаскивание с помощью клавиатуры, нажмите Alt + Ввод. Пос…" at bounding box center [756, 265] width 924 height 363
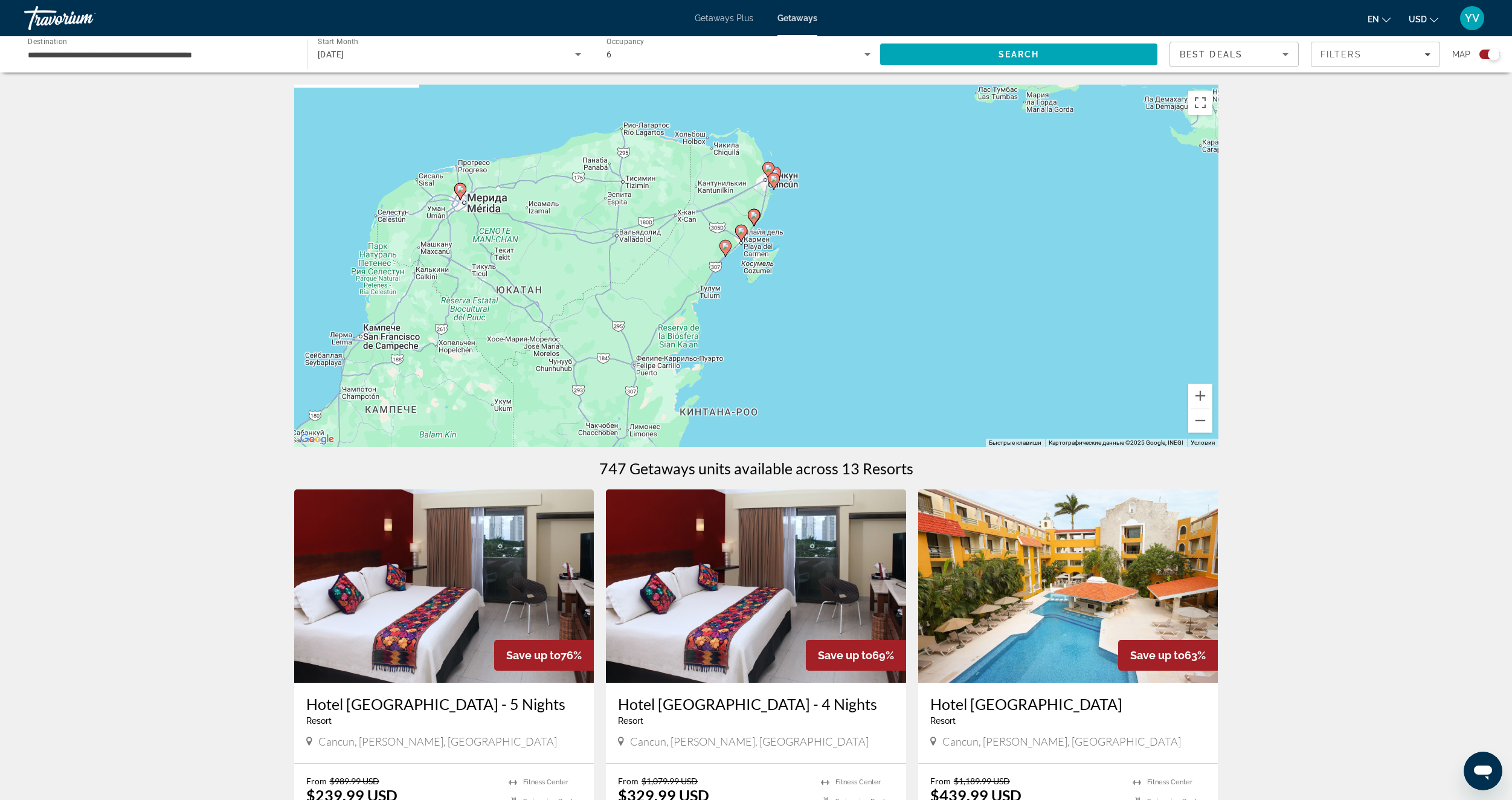
drag, startPoint x: 796, startPoint y: 180, endPoint x: 780, endPoint y: 269, distance: 90.4
click at [780, 269] on div "Чтобы активировать перетаскивание с помощью клавиатуры, нажмите Alt + Ввод. Пос…" at bounding box center [756, 265] width 924 height 363
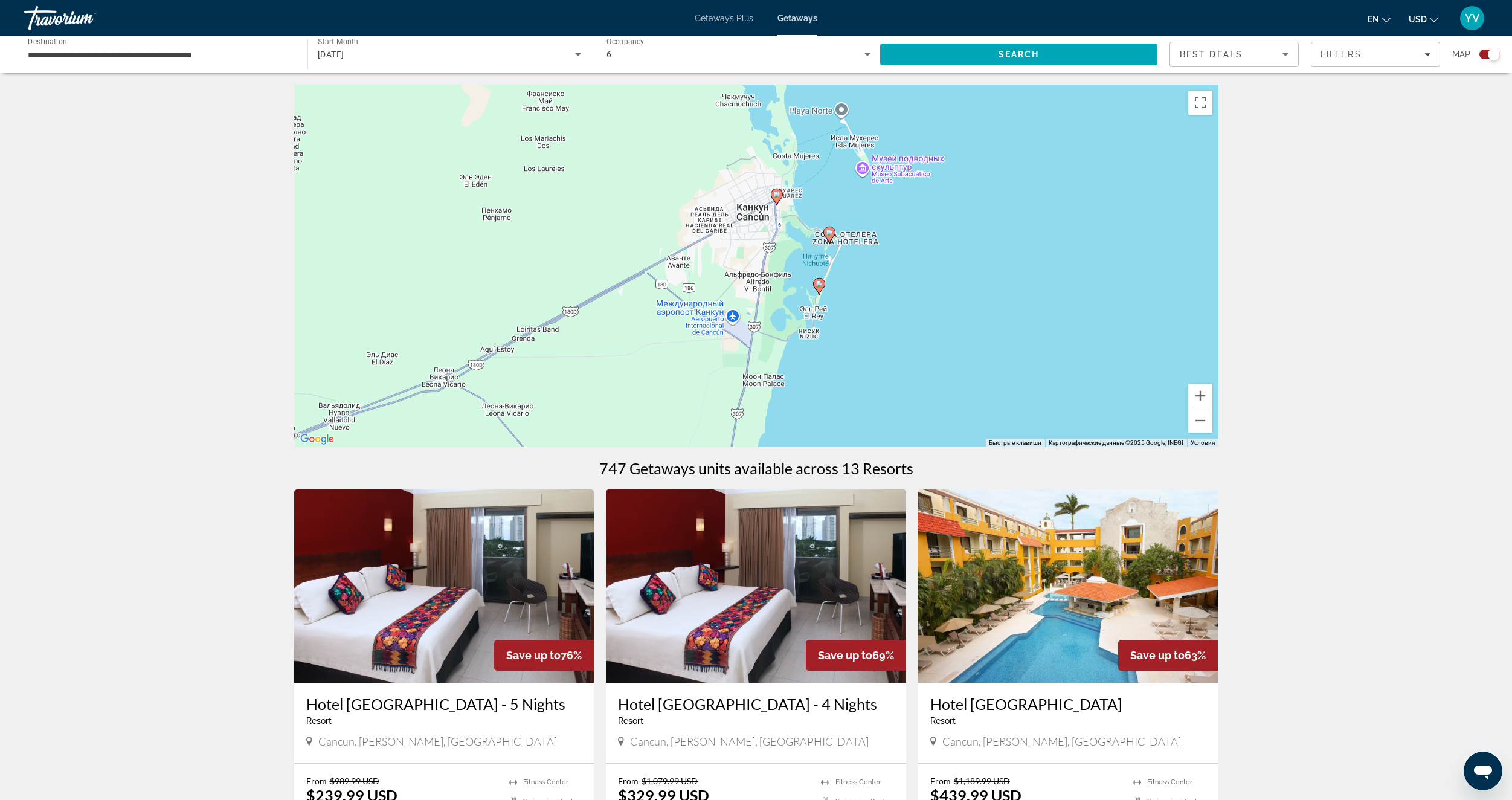
drag, startPoint x: 937, startPoint y: 305, endPoint x: 863, endPoint y: 299, distance: 74.2
click at [895, 297] on div "Чтобы активировать перетаскивание с помощью клавиатуры, нажмите Alt + Ввод. Пос…" at bounding box center [756, 265] width 924 height 363
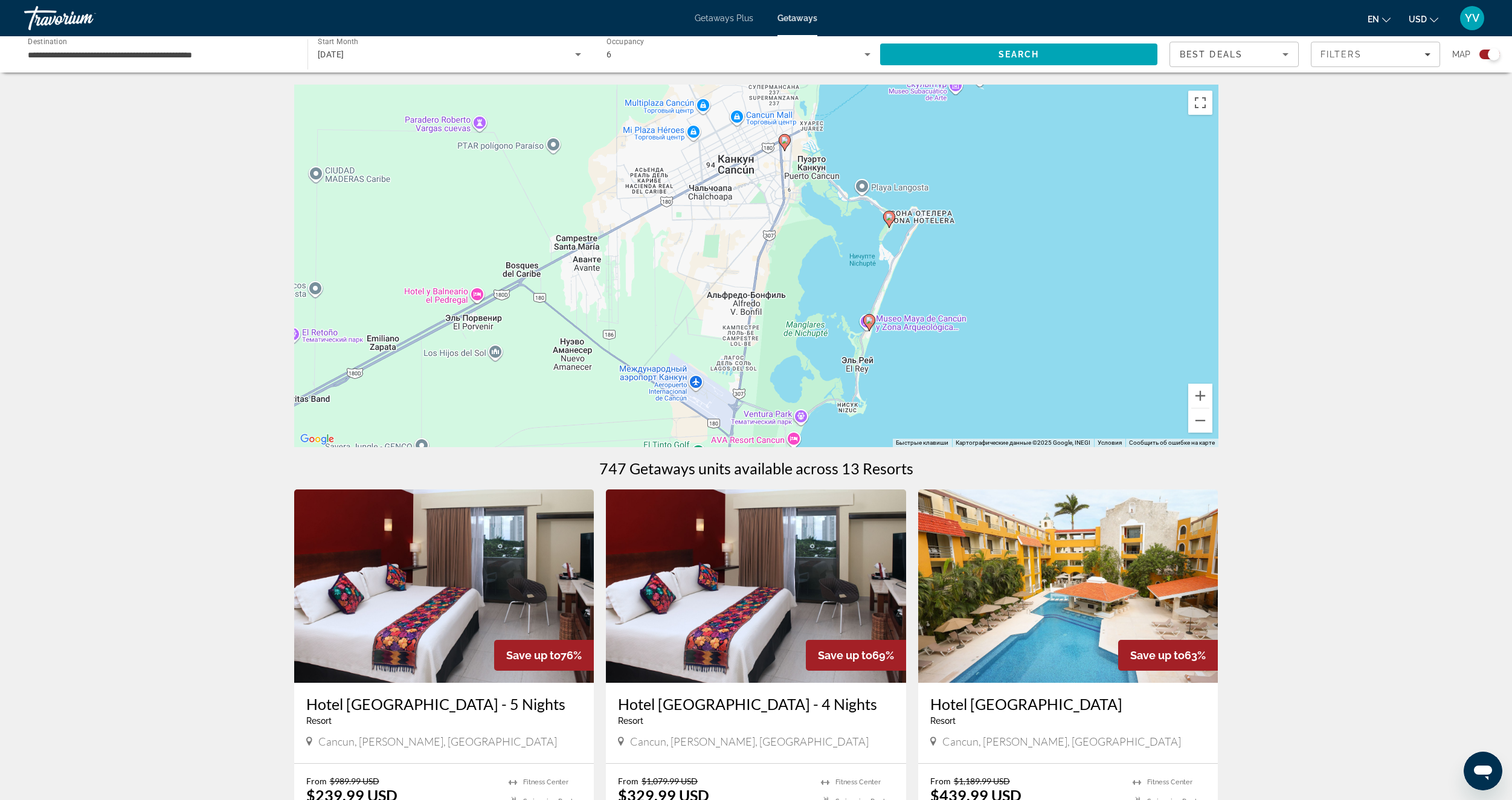
drag, startPoint x: 830, startPoint y: 258, endPoint x: 790, endPoint y: 302, distance: 59.5
click at [790, 302] on div "Чтобы активировать перетаскивание с помощью клавиатуры, нажмите Alt + Ввод. Пос…" at bounding box center [756, 265] width 924 height 363
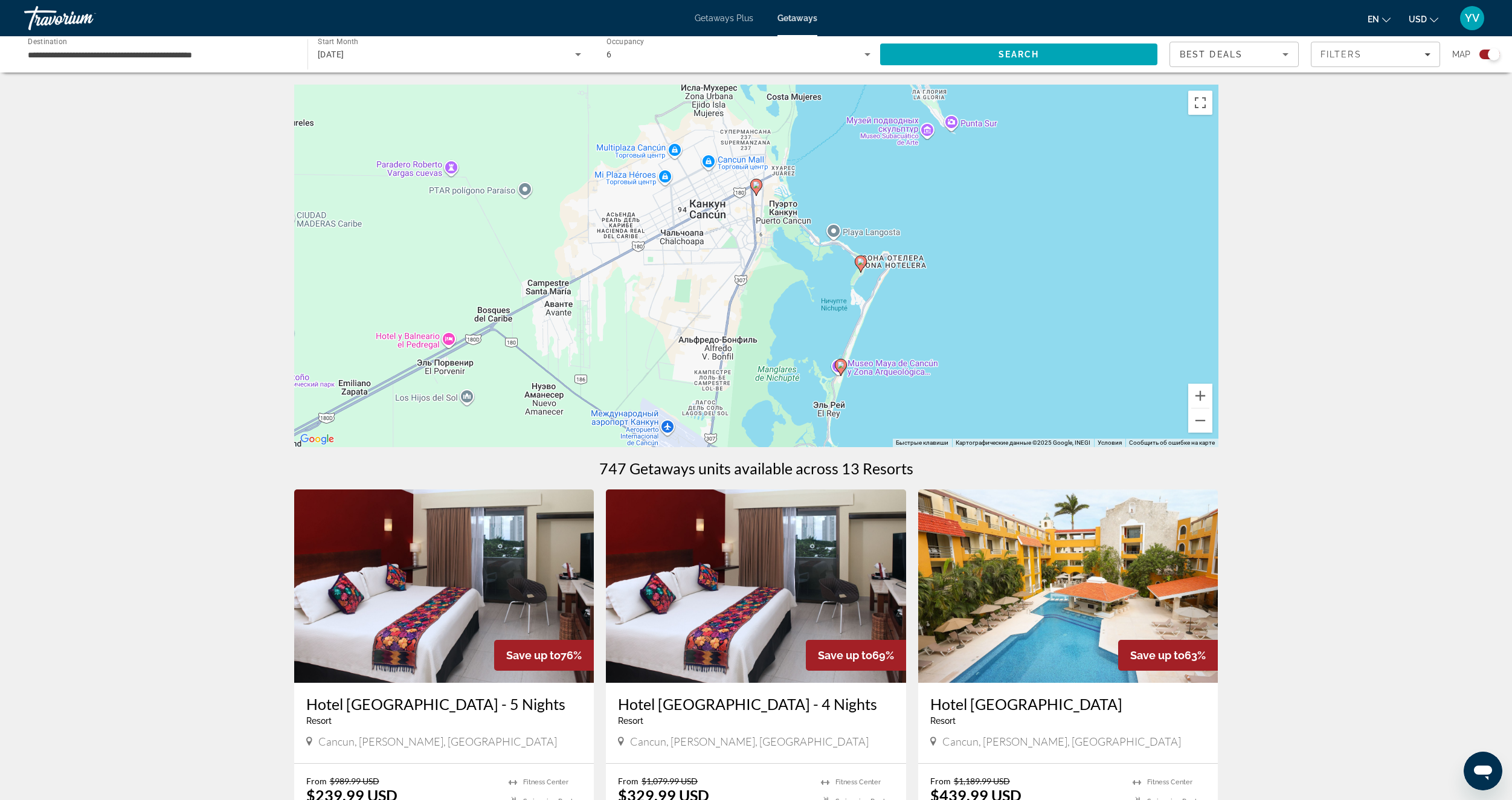
drag, startPoint x: 772, startPoint y: 281, endPoint x: 767, endPoint y: 188, distance: 93.1
click at [767, 184] on div "Чтобы активировать перетаскивание с помощью клавиатуры, нажмите Alt + Ввод. Пос…" at bounding box center [756, 265] width 924 height 363
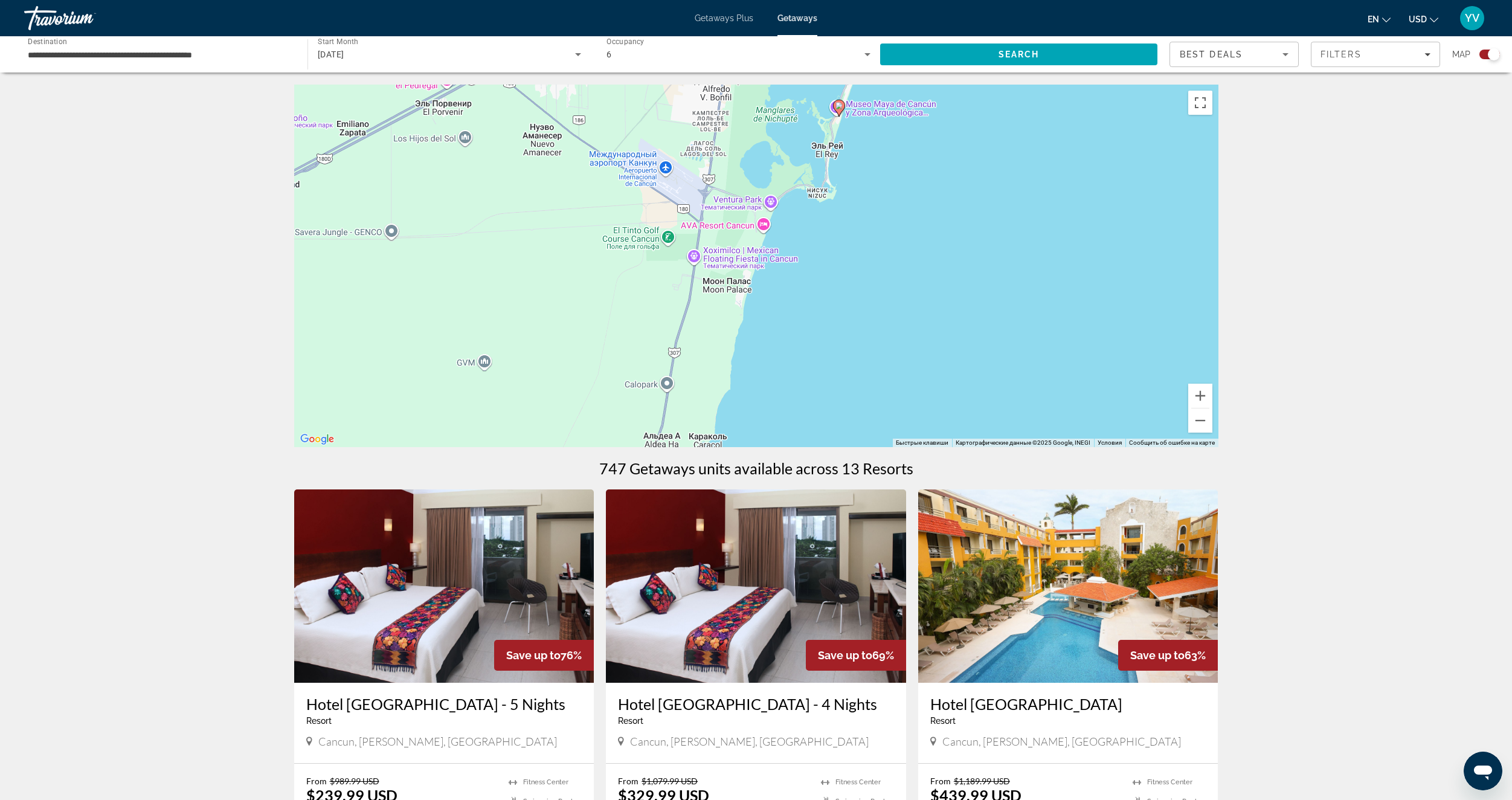
drag, startPoint x: 777, startPoint y: 284, endPoint x: 810, endPoint y: 198, distance: 92.1
click at [808, 216] on div "Чтобы активировать перетаскивание с помощью клавиатуры, нажмите Alt + Ввод. Пос…" at bounding box center [756, 265] width 924 height 363
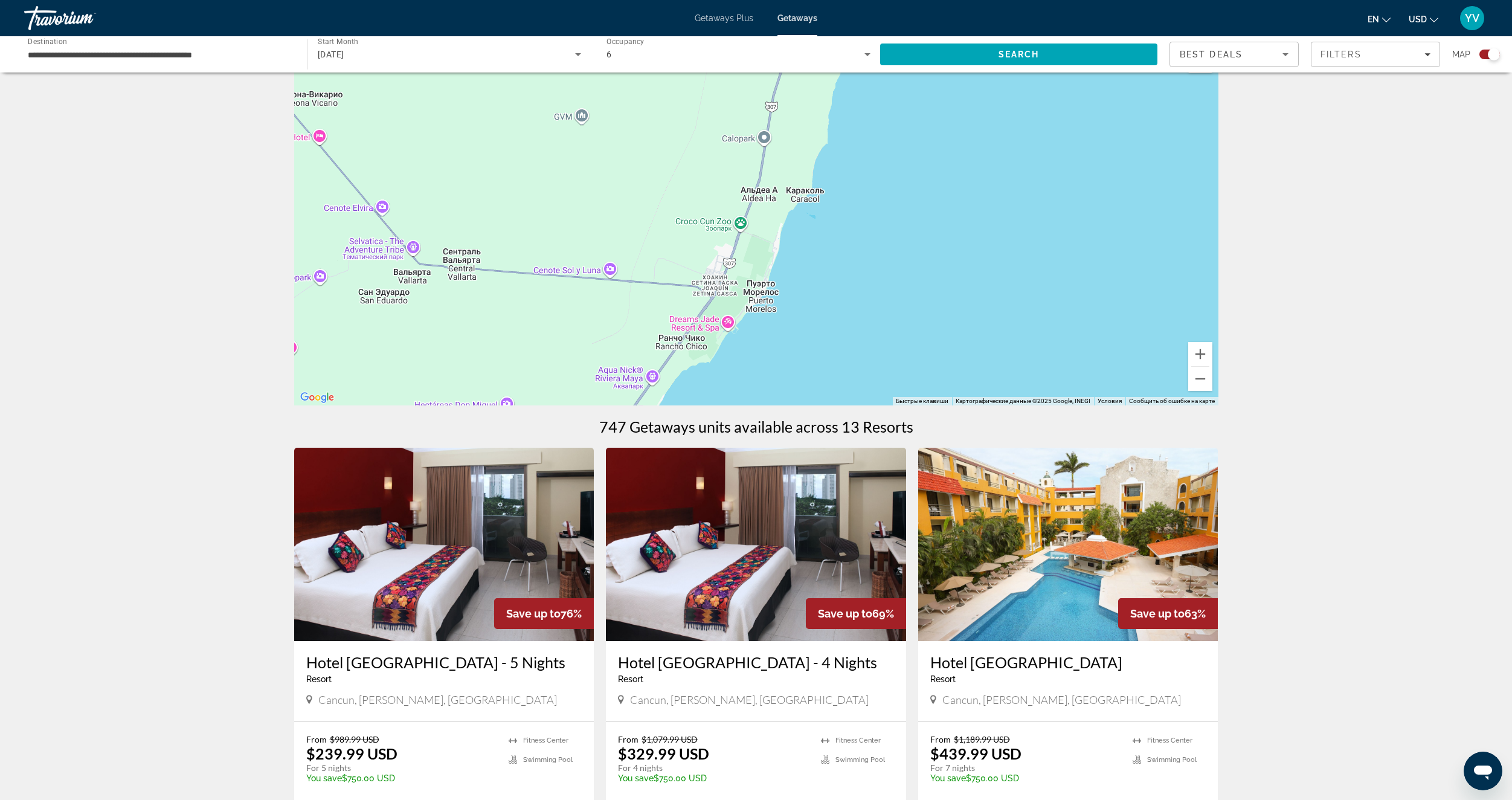
scroll to position [61, 0]
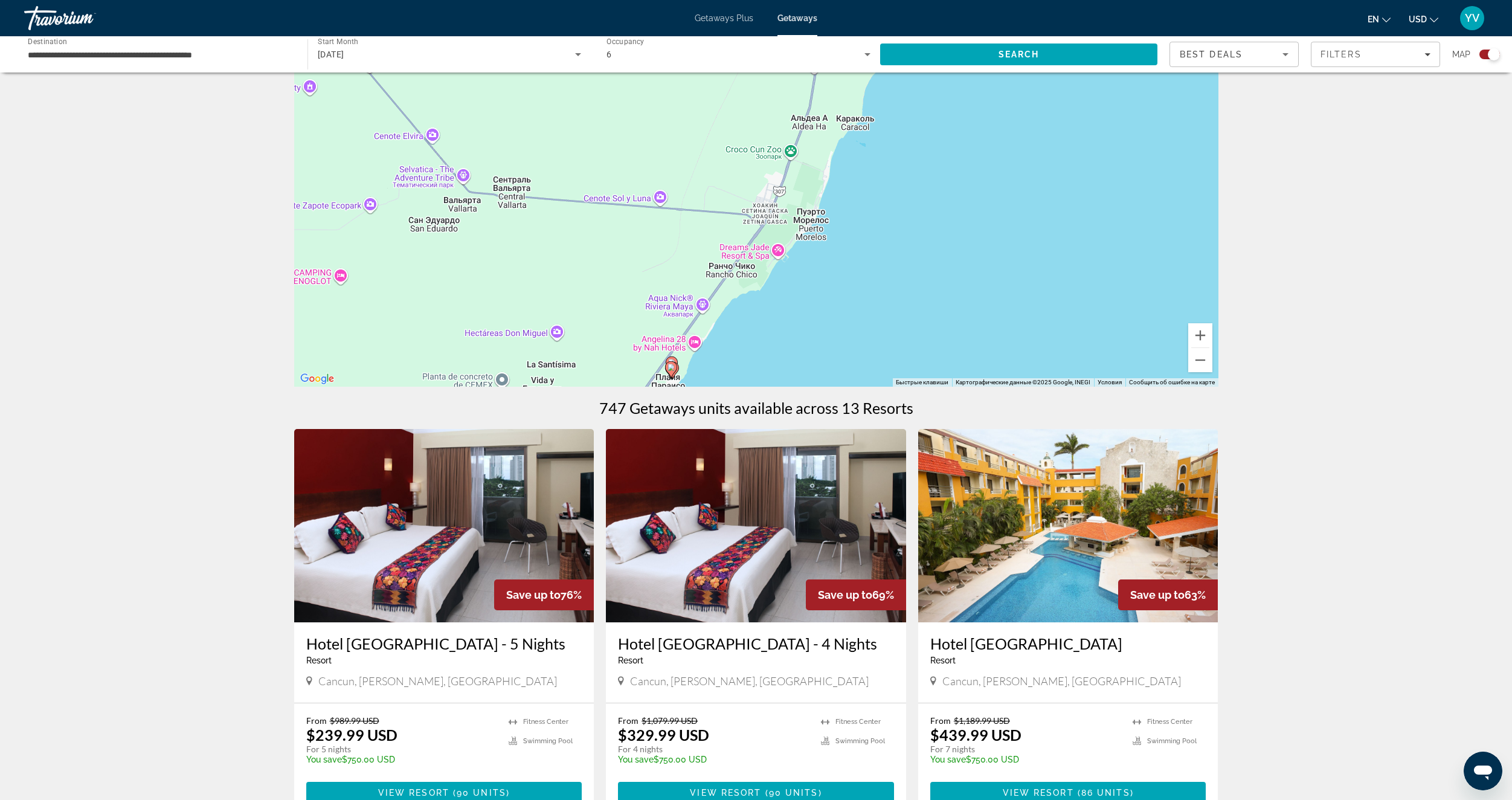
drag, startPoint x: 791, startPoint y: 283, endPoint x: 848, endPoint y: 243, distance: 69.6
click at [843, 243] on div "Чтобы активировать перетаскивание с помощью клавиатуры, нажмите Alt + Ввод. Пос…" at bounding box center [756, 206] width 924 height 363
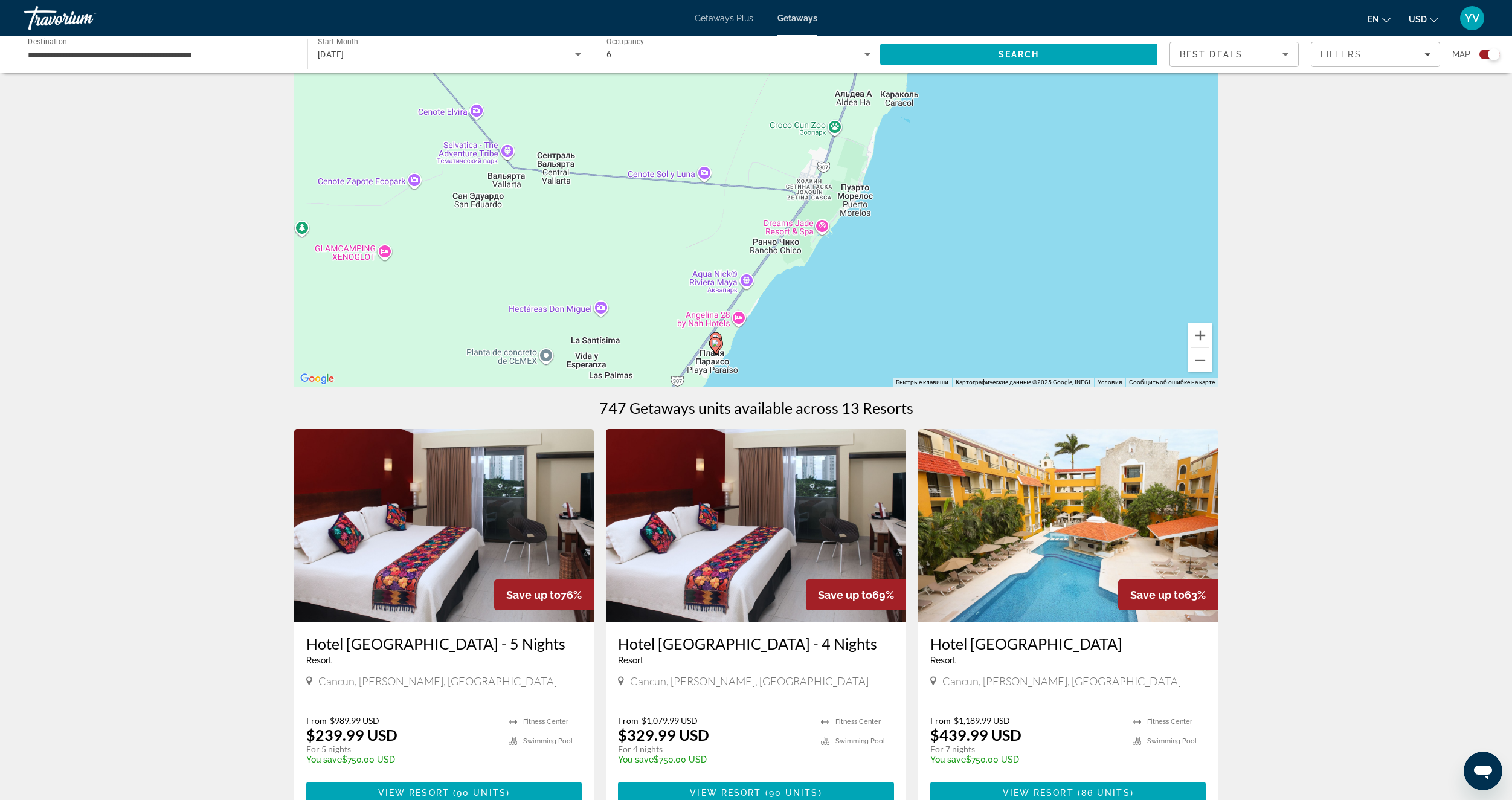
drag, startPoint x: 800, startPoint y: 315, endPoint x: 825, endPoint y: 268, distance: 53.2
click at [824, 269] on div "Чтобы активировать перетаскивание с помощью клавиатуры, нажмите Alt + Ввод. Пос…" at bounding box center [756, 206] width 924 height 363
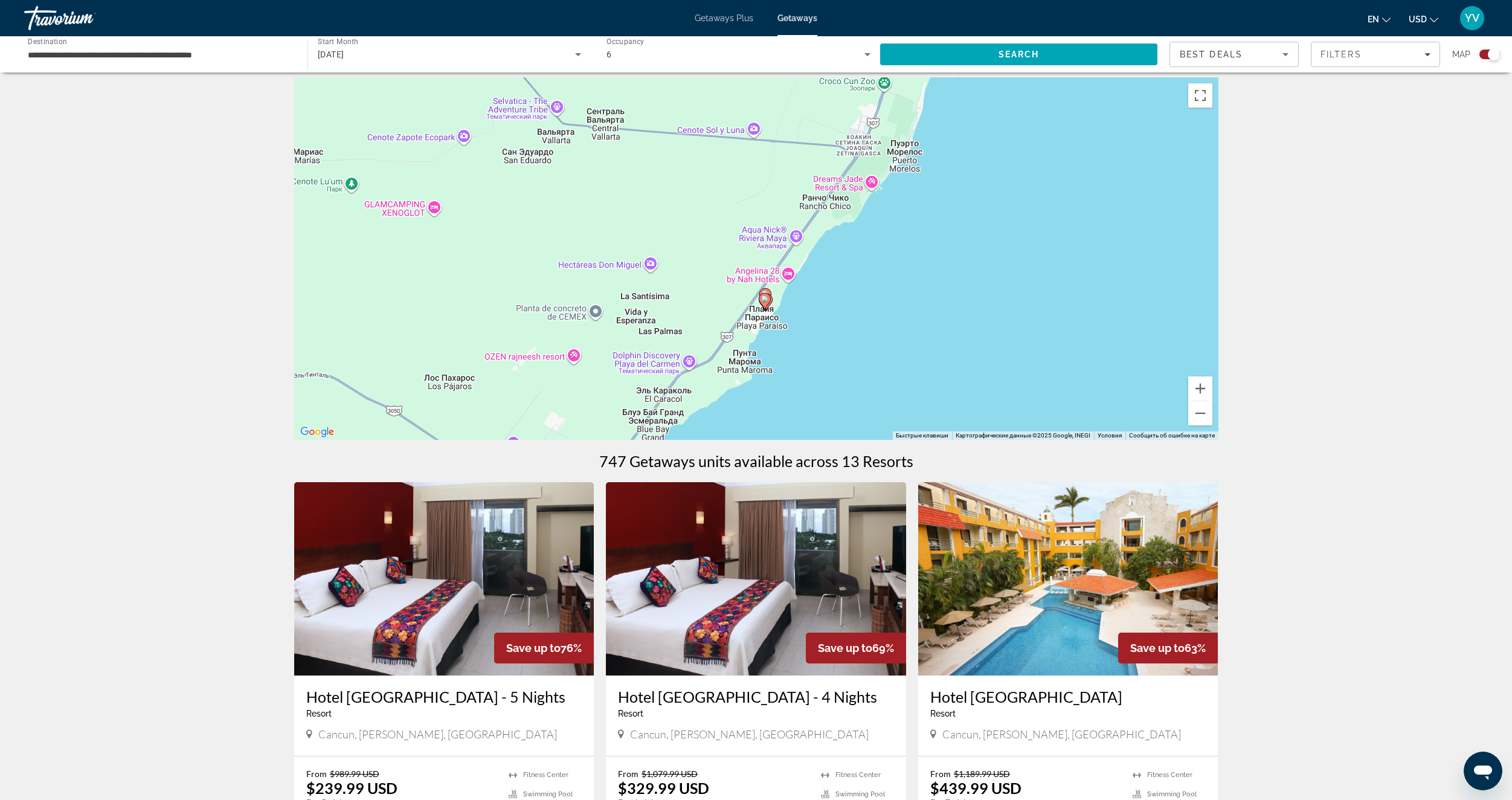
scroll to position [0, 0]
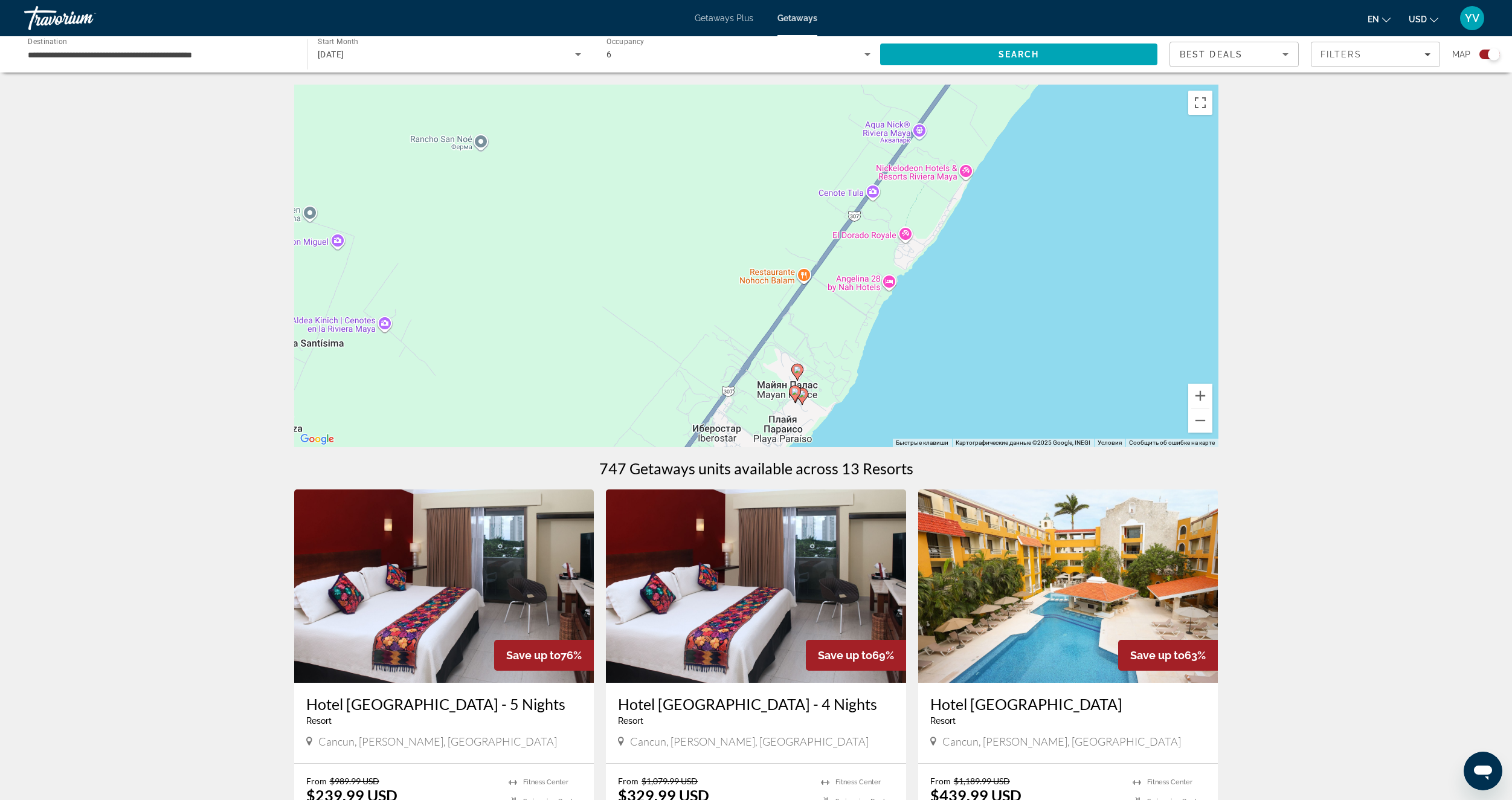
drag, startPoint x: 899, startPoint y: 378, endPoint x: 871, endPoint y: 288, distance: 94.3
click at [902, 278] on div "Чтобы активировать перетаскивание с помощью клавиатуры, нажмите Alt + Ввод. Пос…" at bounding box center [756, 265] width 924 height 363
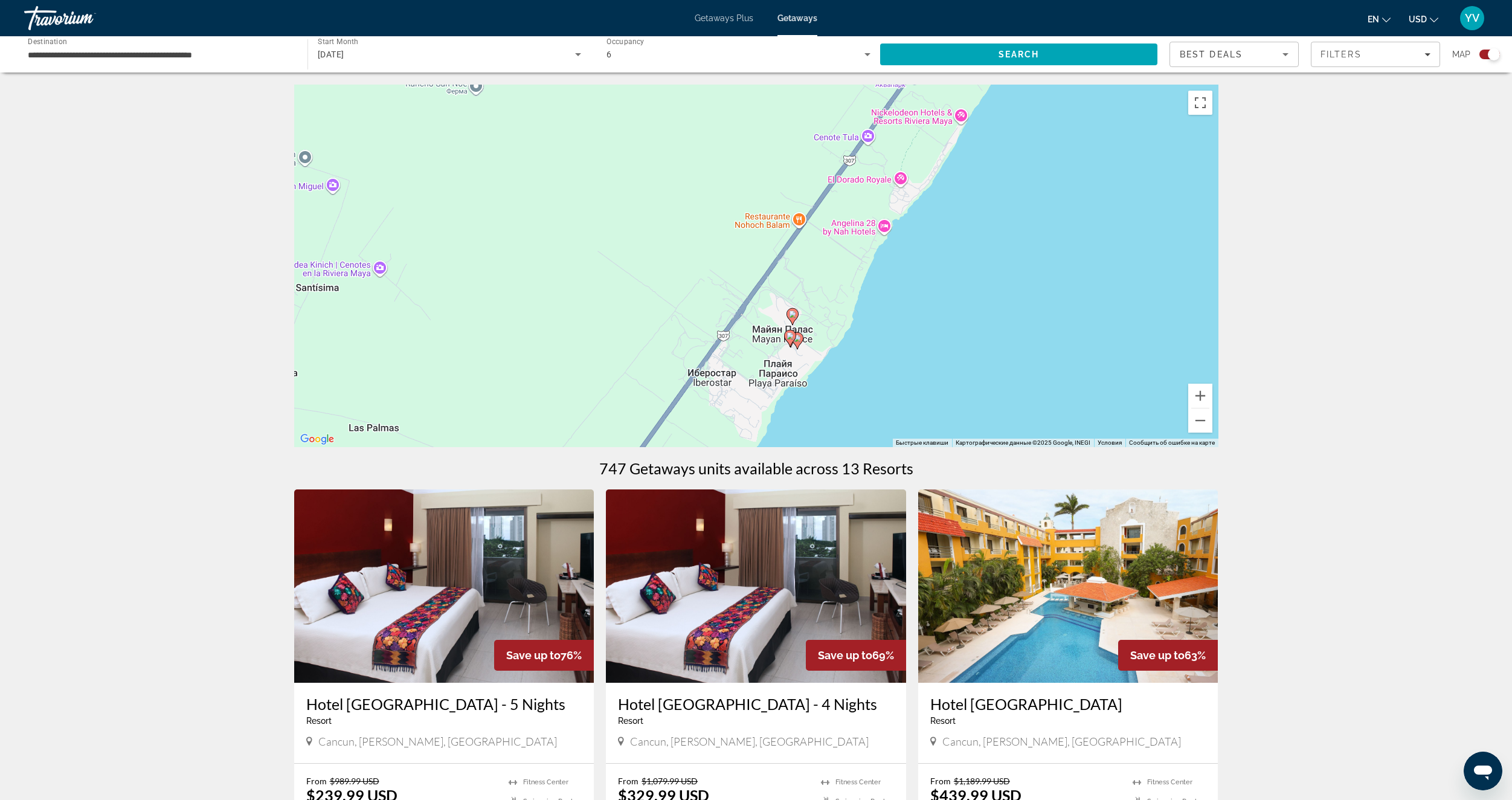
drag, startPoint x: 837, startPoint y: 346, endPoint x: 878, endPoint y: 259, distance: 96.2
click at [876, 263] on div "Чтобы активировать перетаскивание с помощью клавиатуры, нажмите Alt + Ввод. Пос…" at bounding box center [756, 265] width 924 height 363
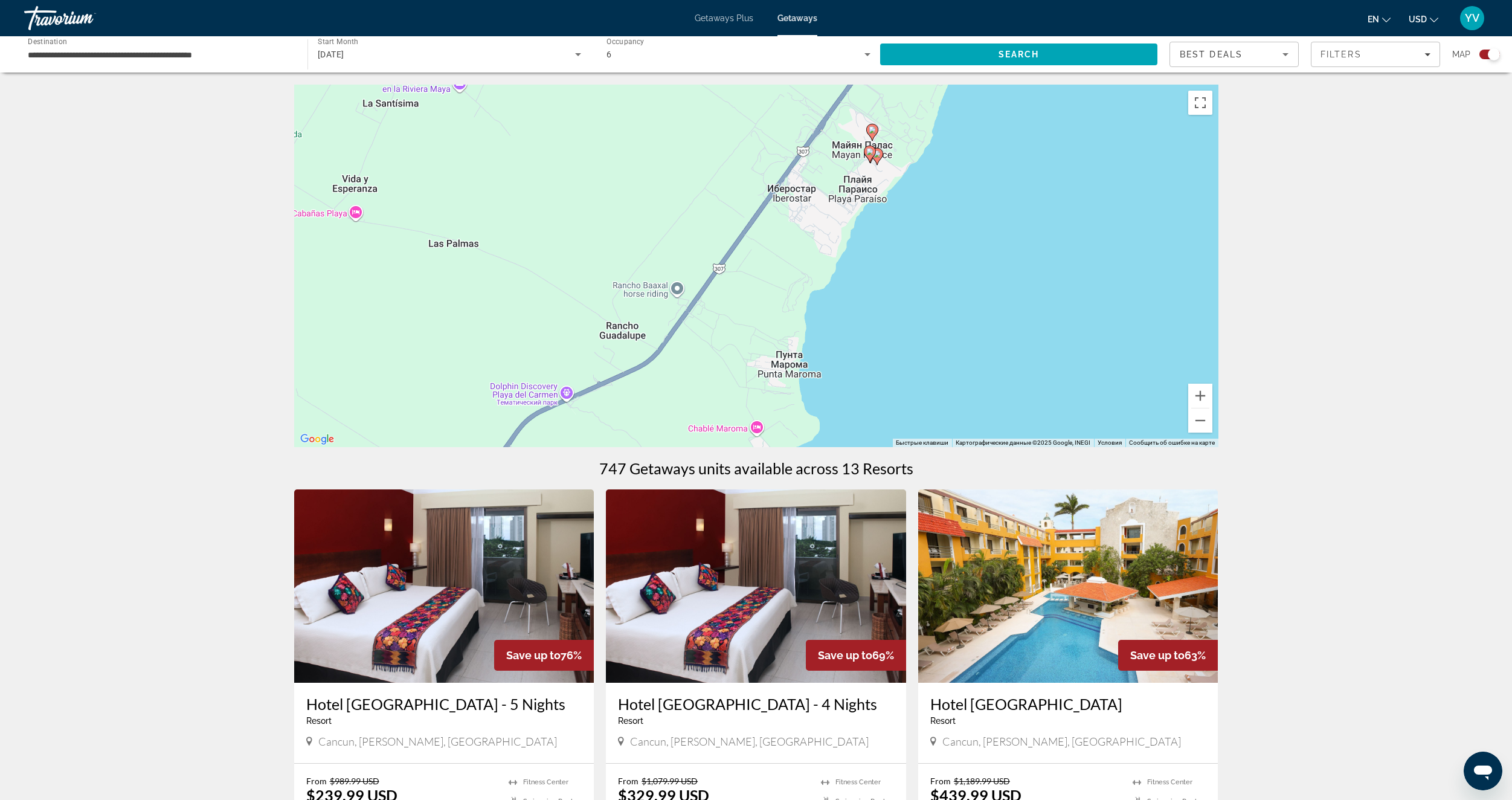
drag, startPoint x: 823, startPoint y: 325, endPoint x: 851, endPoint y: 266, distance: 65.3
click at [845, 274] on div "Чтобы активировать перетаскивание с помощью клавиатуры, нажмите Alt + Ввод. Пос…" at bounding box center [756, 265] width 924 height 363
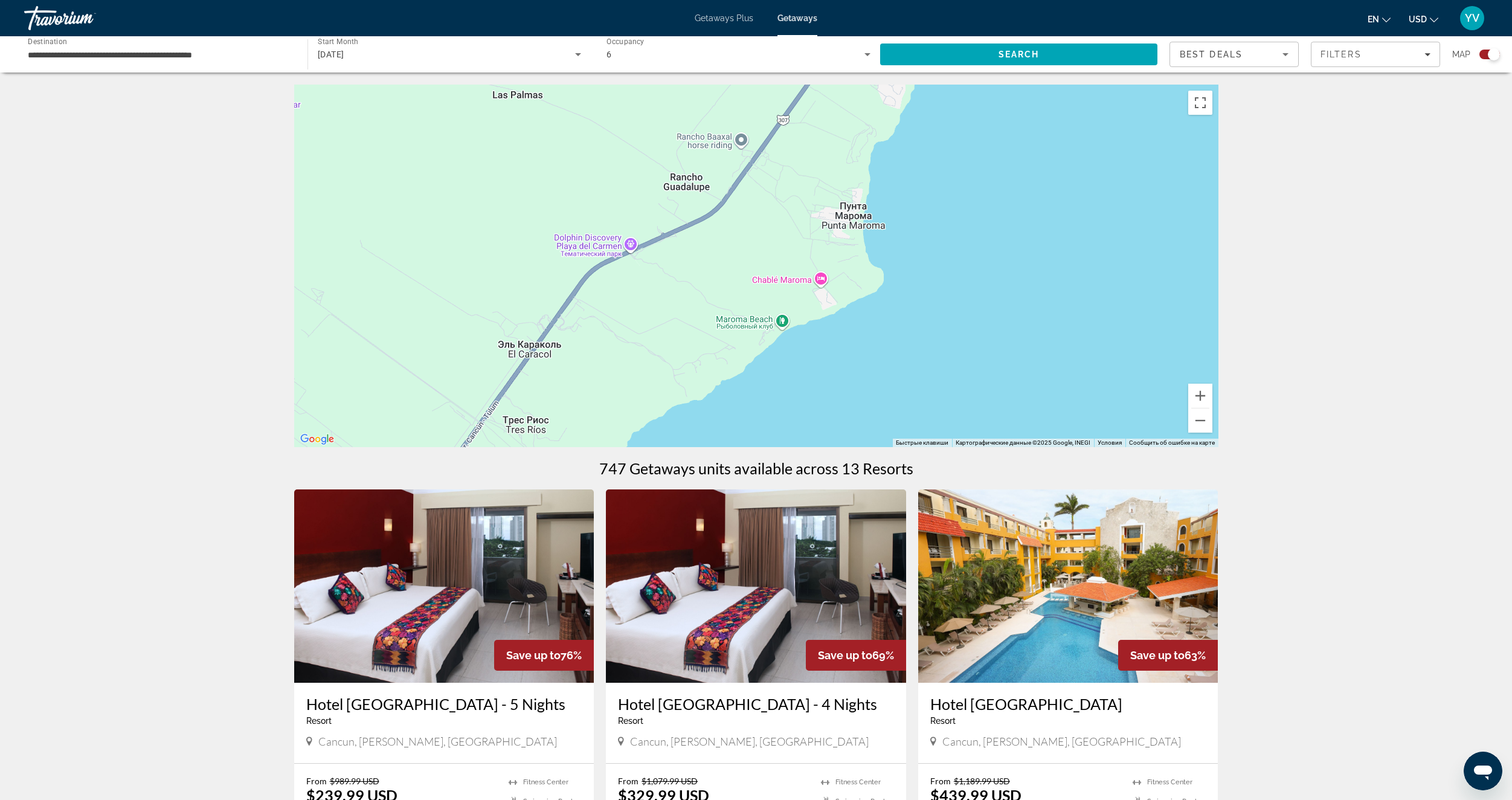
drag, startPoint x: 811, startPoint y: 320, endPoint x: 877, endPoint y: 239, distance: 104.5
click at [866, 250] on div "Чтобы активировать перетаскивание с помощью клавиатуры, нажмите Alt + Ввод. Пос…" at bounding box center [756, 265] width 924 height 363
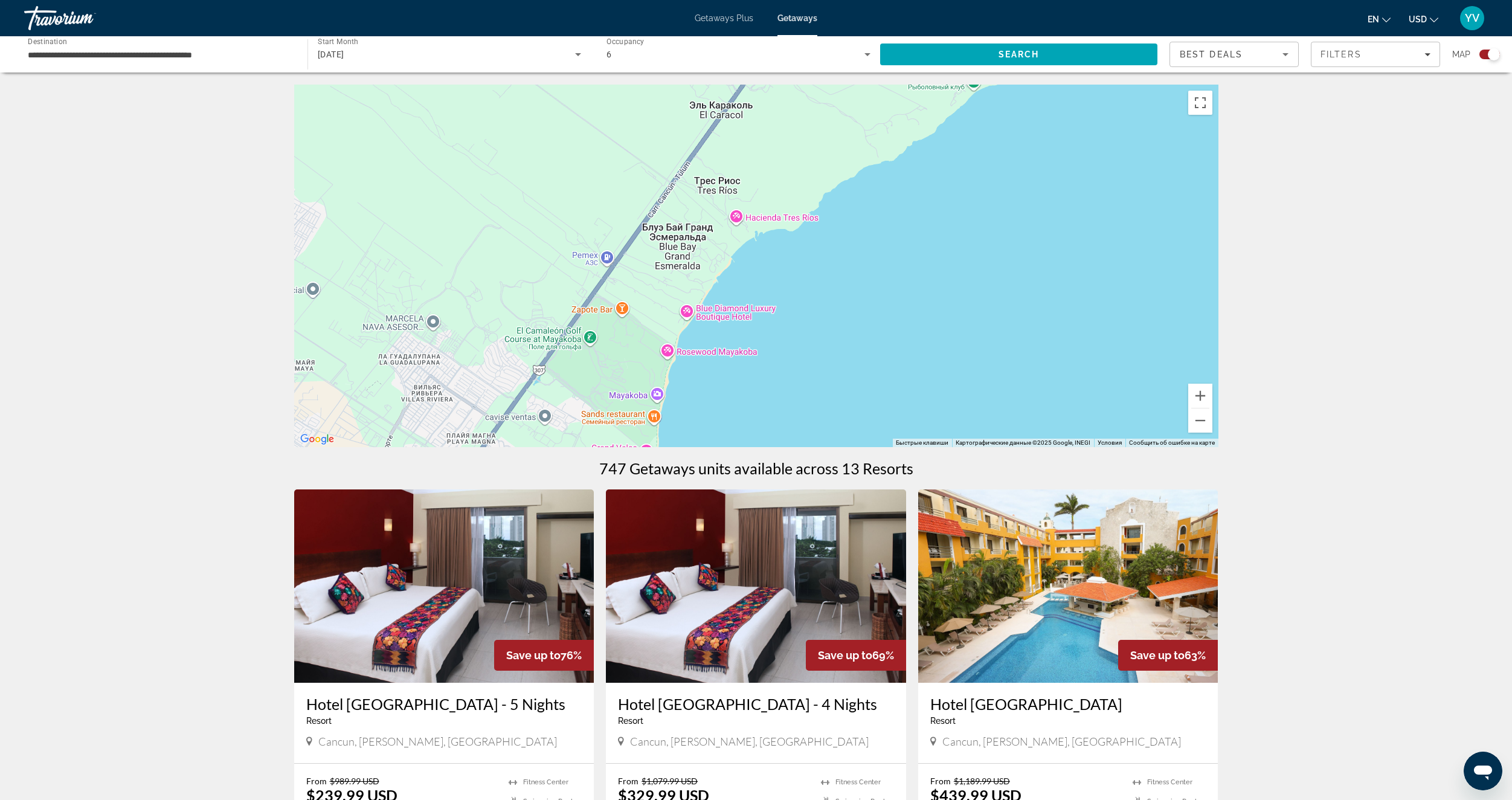
drag, startPoint x: 816, startPoint y: 285, endPoint x: 835, endPoint y: 263, distance: 29.1
click at [832, 265] on div "Чтобы активировать перетаскивание с помощью клавиатуры, нажмите Alt + Ввод. Пос…" at bounding box center [756, 265] width 924 height 363
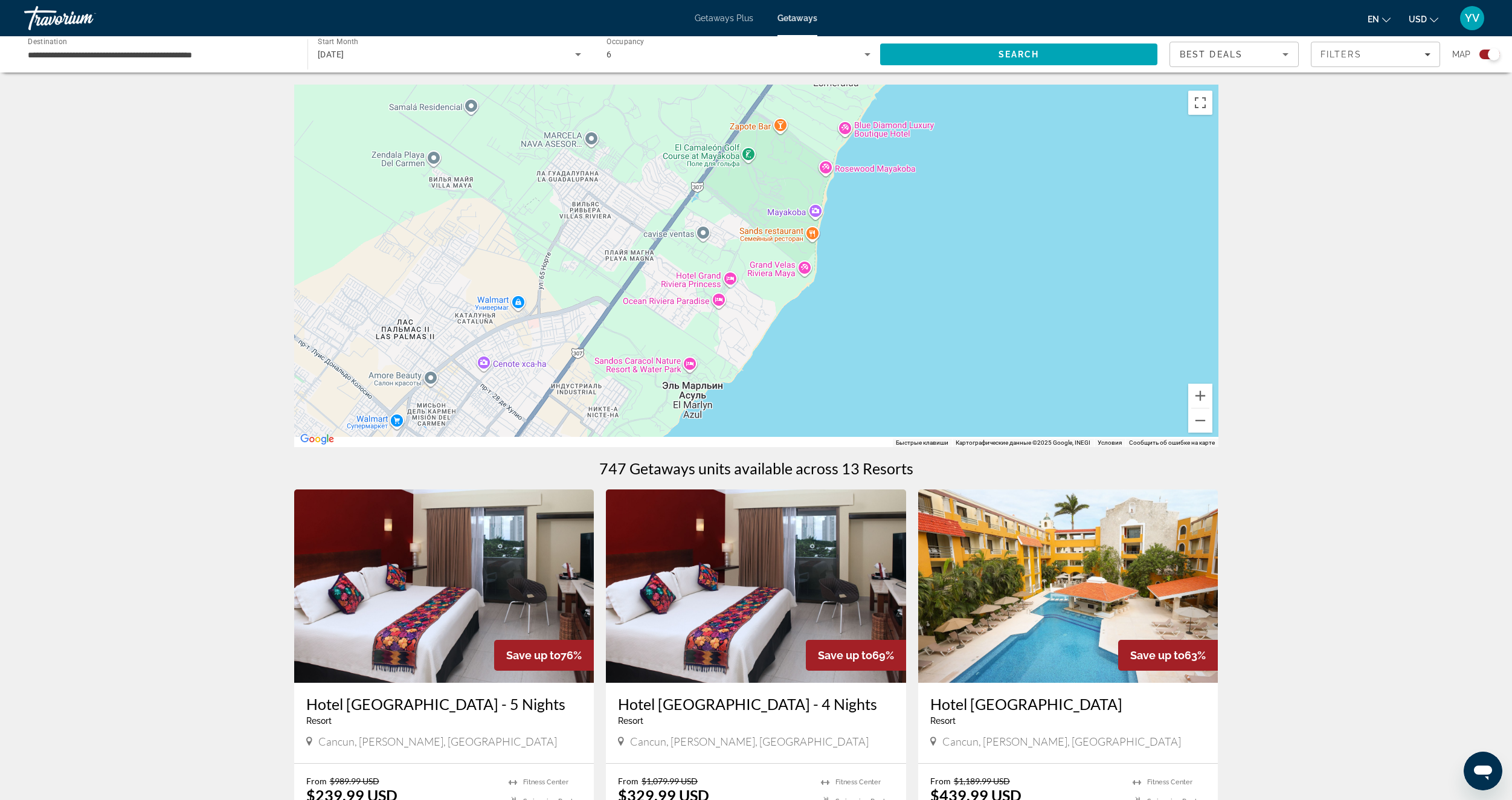
drag, startPoint x: 823, startPoint y: 265, endPoint x: 870, endPoint y: 189, distance: 89.4
click at [864, 200] on div "Чтобы активировать перетаскивание с помощью клавиатуры, нажмите Alt + Ввод. Пос…" at bounding box center [756, 265] width 924 height 363
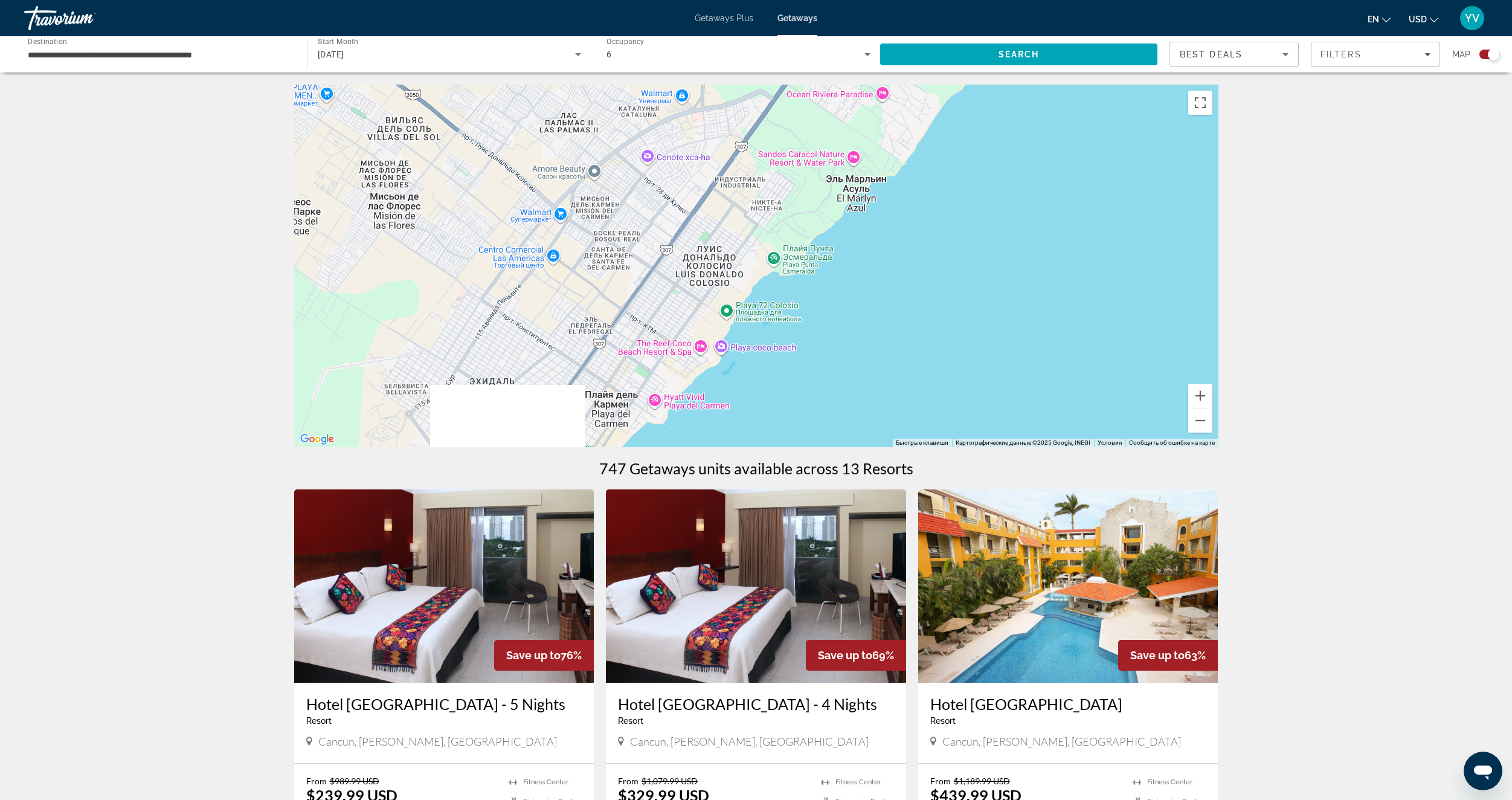
drag, startPoint x: 746, startPoint y: 305, endPoint x: 842, endPoint y: 211, distance: 134.4
click at [840, 217] on div "Чтобы активировать перетаскивание с помощью клавиатуры, нажмите Alt + Ввод. Пос…" at bounding box center [756, 265] width 924 height 363
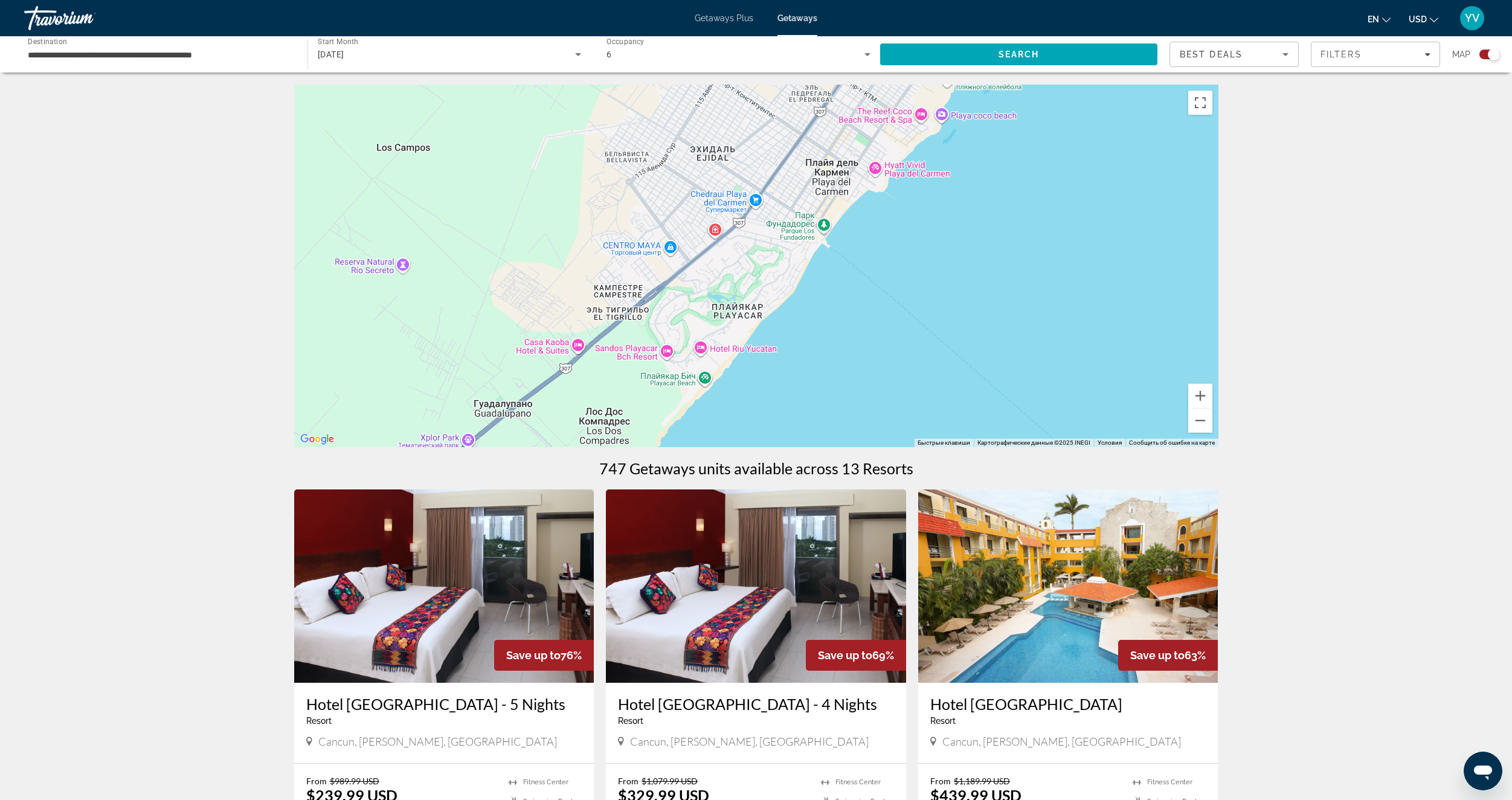
drag, startPoint x: 867, startPoint y: 240, endPoint x: 878, endPoint y: 212, distance: 30.1
click at [875, 218] on div "Чтобы активировать перетаскивание с помощью клавиатуры, нажмите Alt + Ввод. Пос…" at bounding box center [756, 265] width 924 height 363
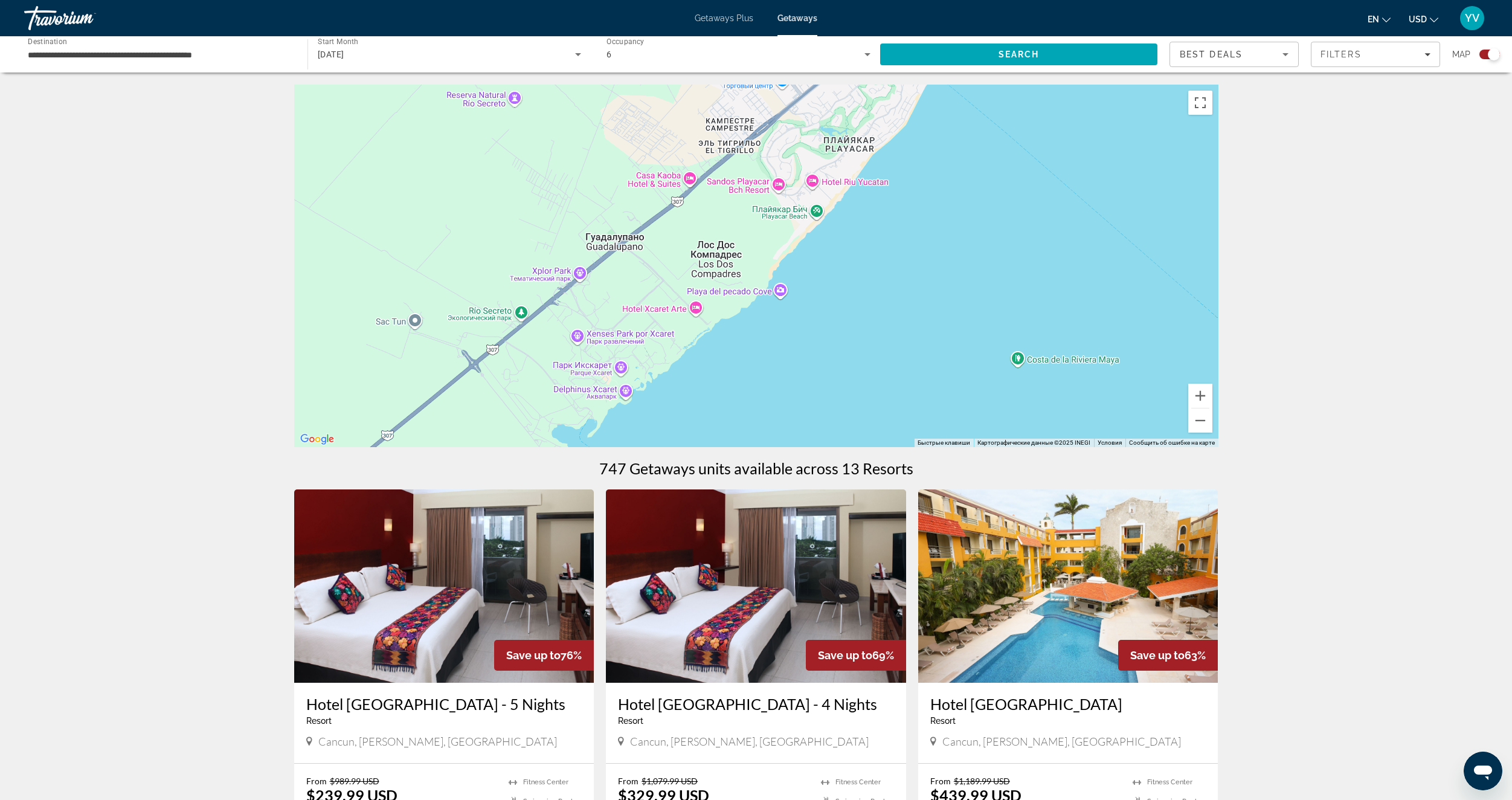
drag, startPoint x: 838, startPoint y: 285, endPoint x: 876, endPoint y: 226, distance: 70.2
click at [868, 238] on div "Чтобы активировать перетаскивание с помощью клавиатуры, нажмите Alt + Ввод. Пос…" at bounding box center [756, 265] width 924 height 363
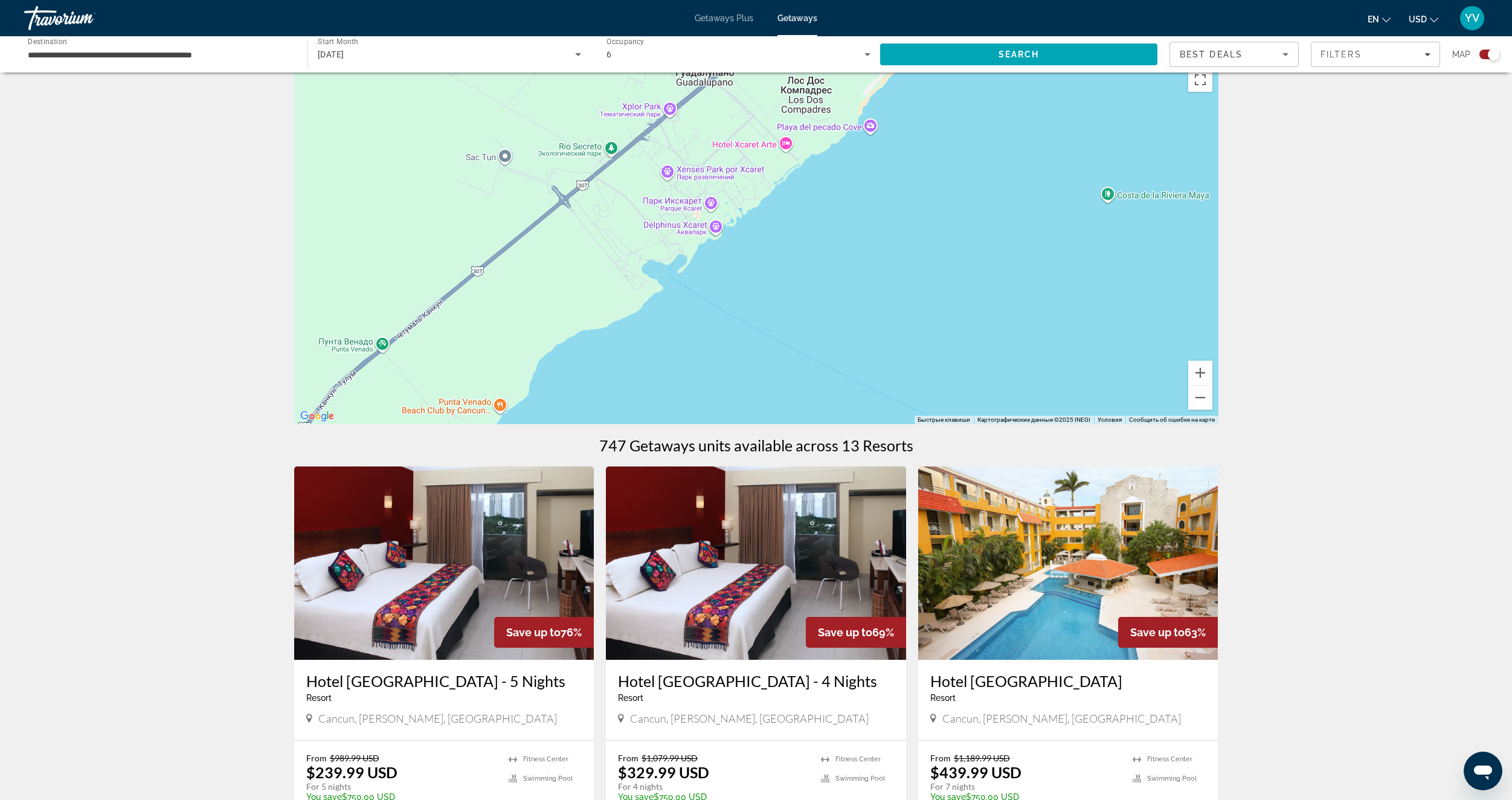
scroll to position [61, 0]
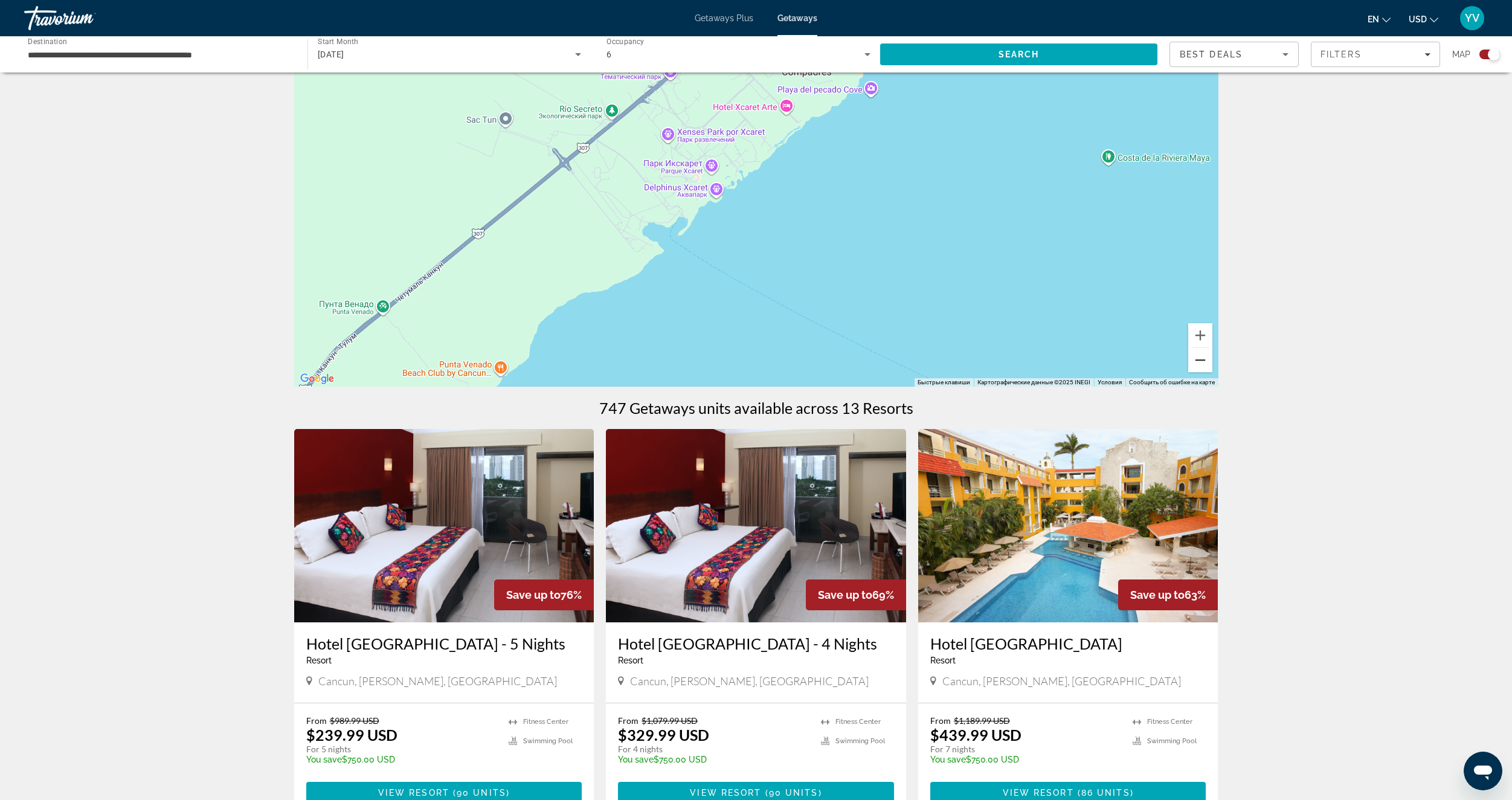
click at [1199, 360] on button "Уменьшить" at bounding box center [1201, 360] width 24 height 24
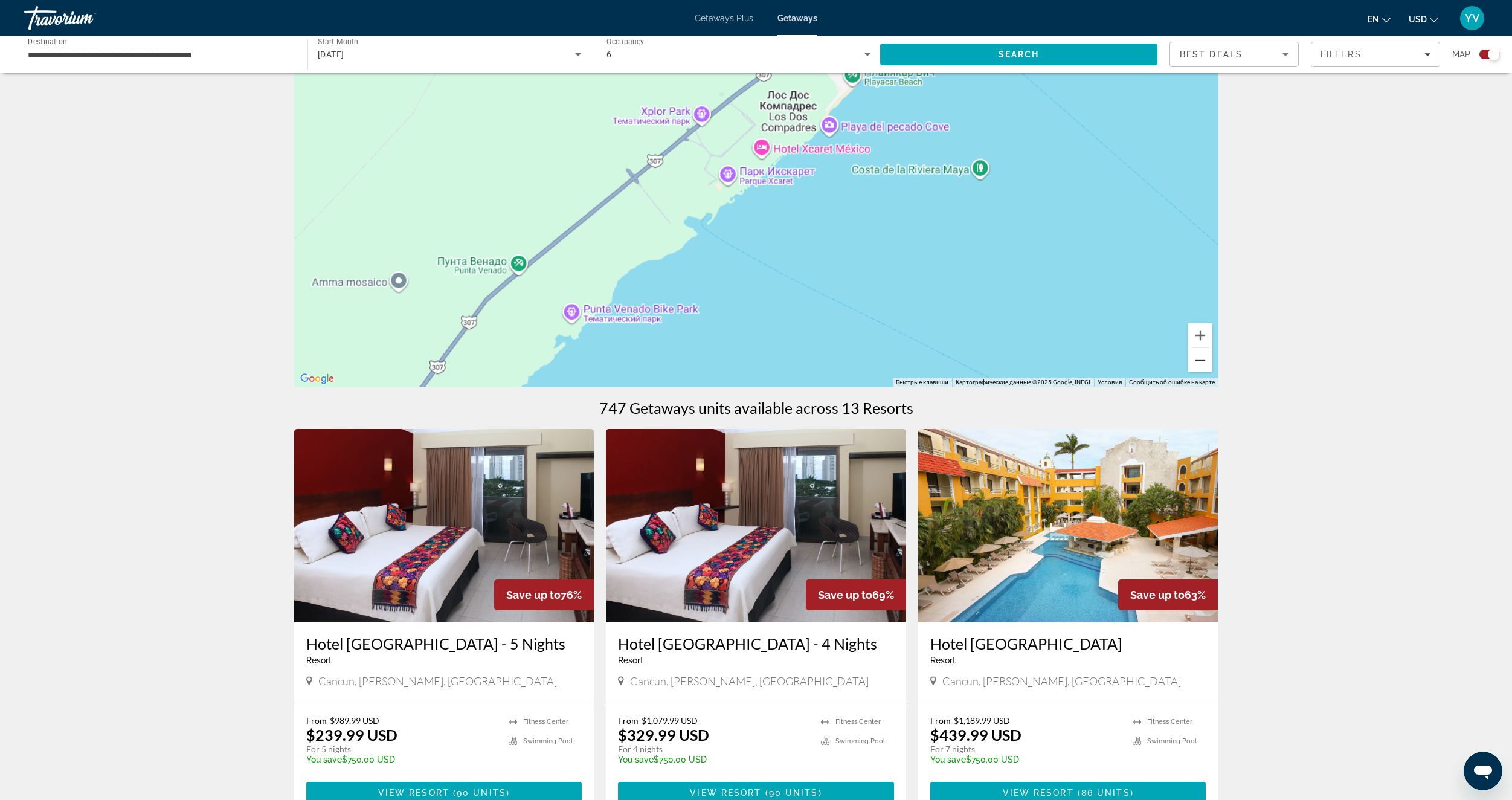
click at [1199, 360] on button "Уменьшить" at bounding box center [1201, 360] width 24 height 24
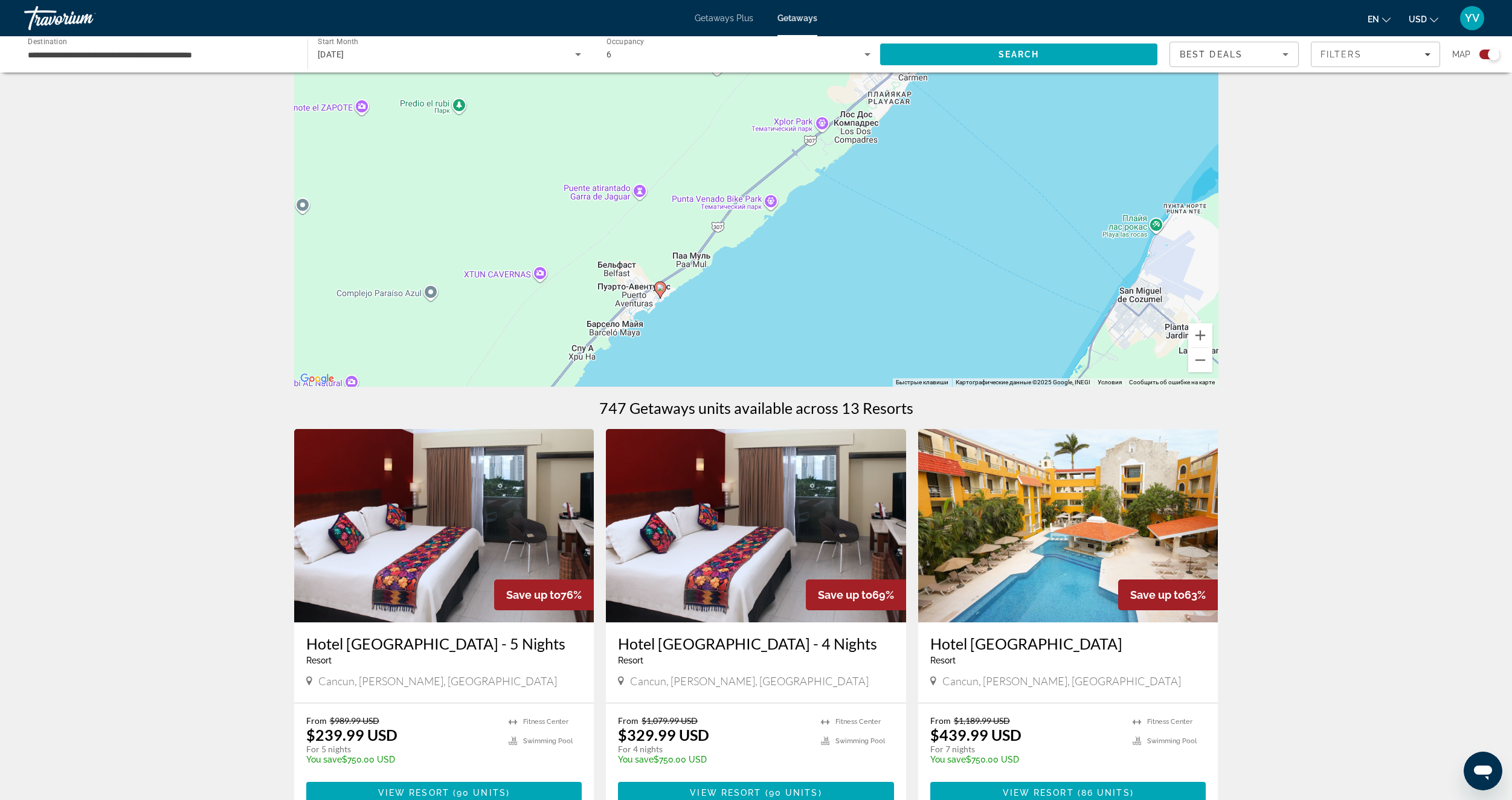
drag, startPoint x: 812, startPoint y: 288, endPoint x: 900, endPoint y: 245, distance: 97.9
click at [900, 245] on div "Чтобы активировать перетаскивание с помощью клавиатуры, нажмите Alt + Ввод. Пос…" at bounding box center [756, 206] width 924 height 363
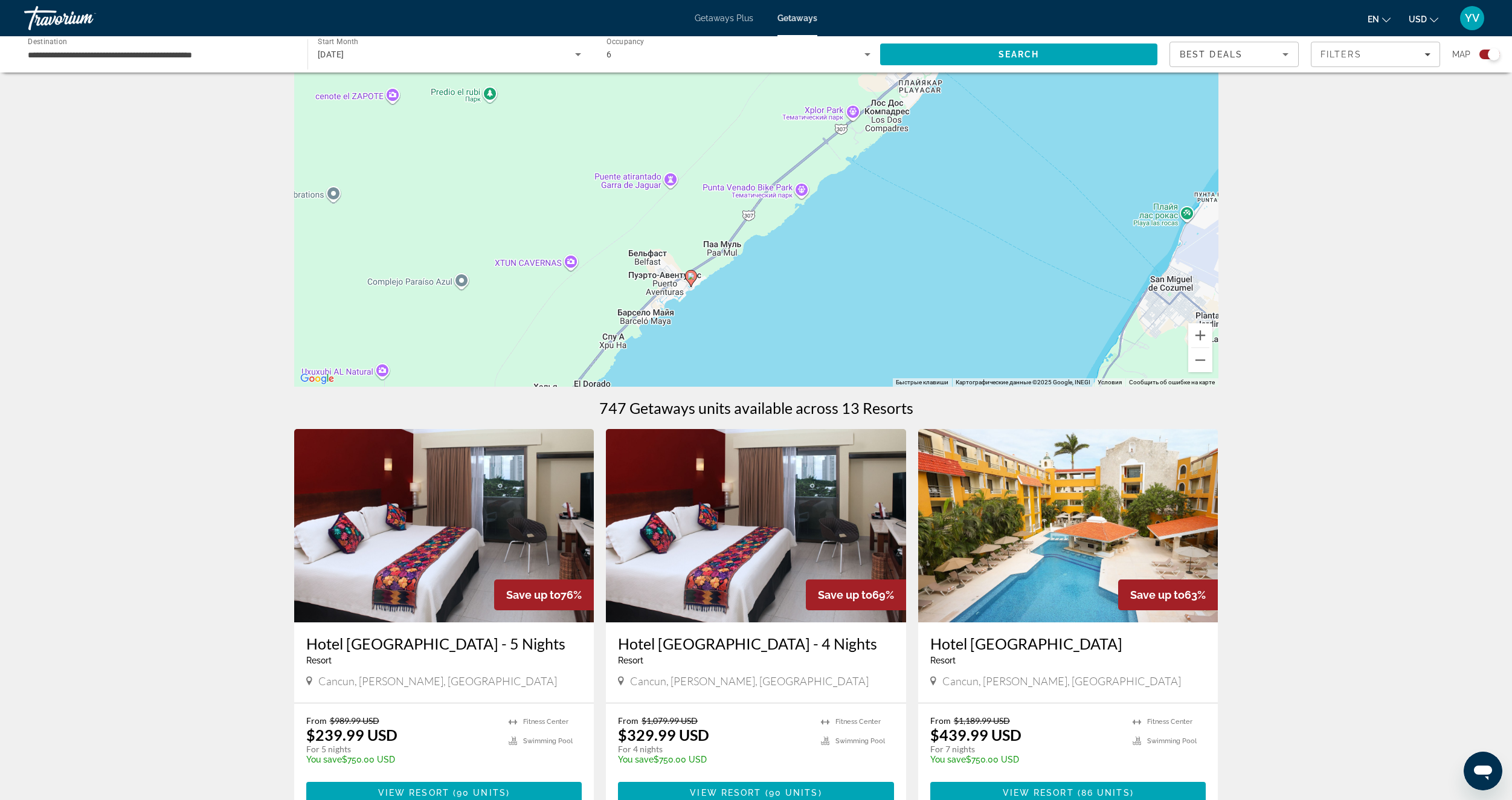
click at [690, 277] on image "Main content" at bounding box center [691, 276] width 7 height 7
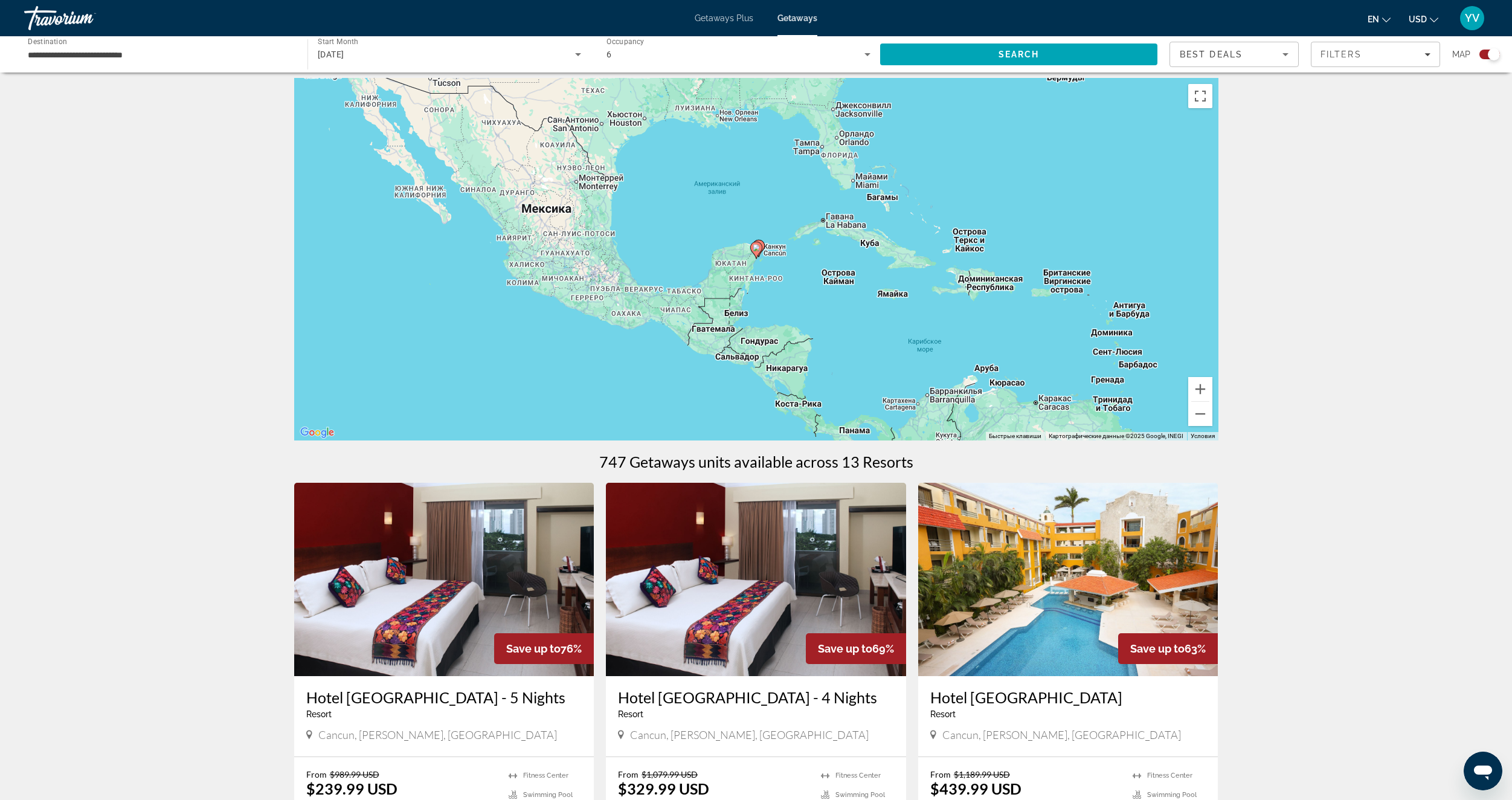
scroll to position [0, 0]
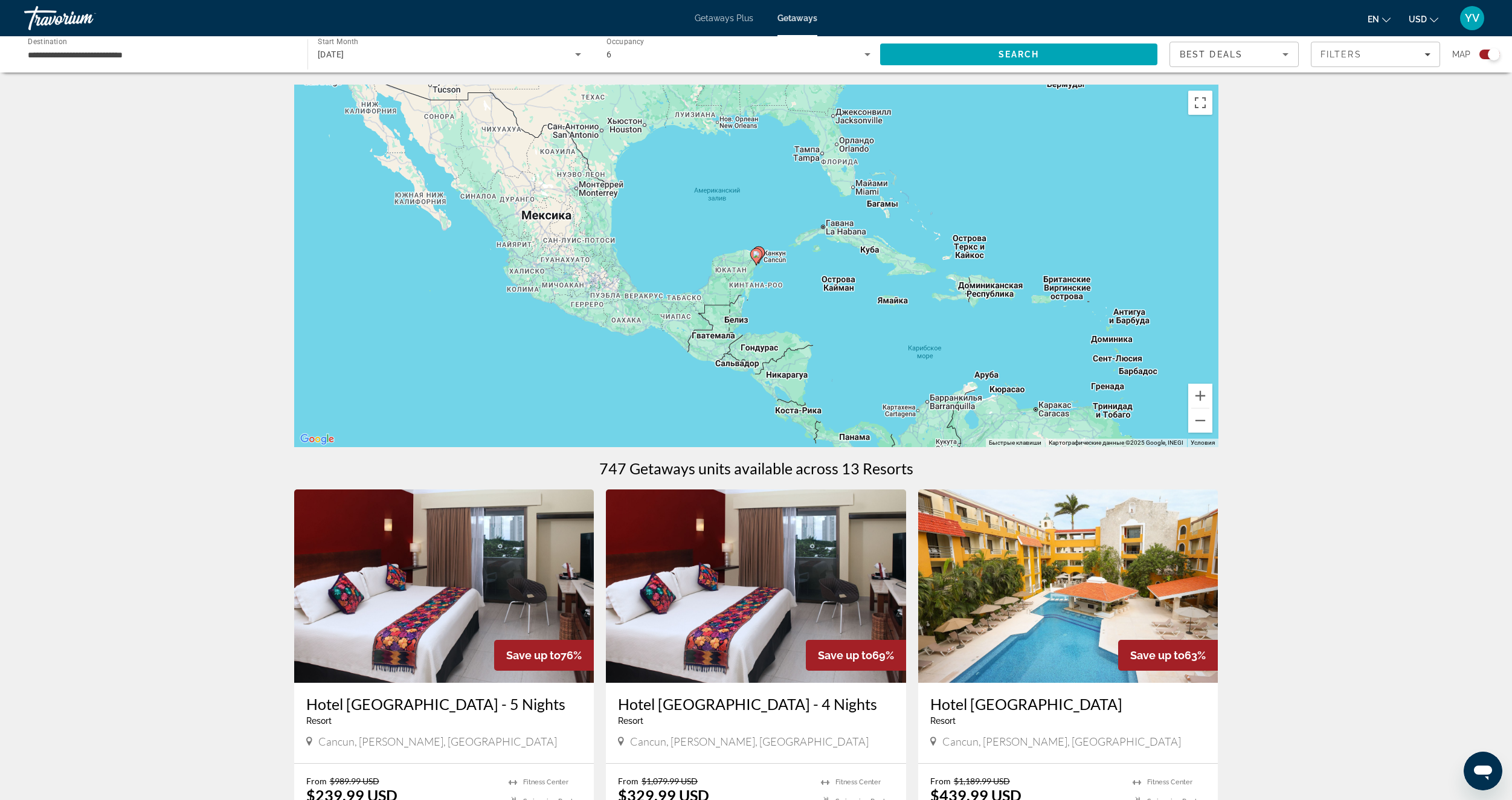
click at [785, 277] on div "Для навигации используйте клавиши со стрелками. Чтобы активировать перетаскиван…" at bounding box center [756, 265] width 924 height 363
click at [1209, 391] on button "Увеличить" at bounding box center [1201, 395] width 24 height 24
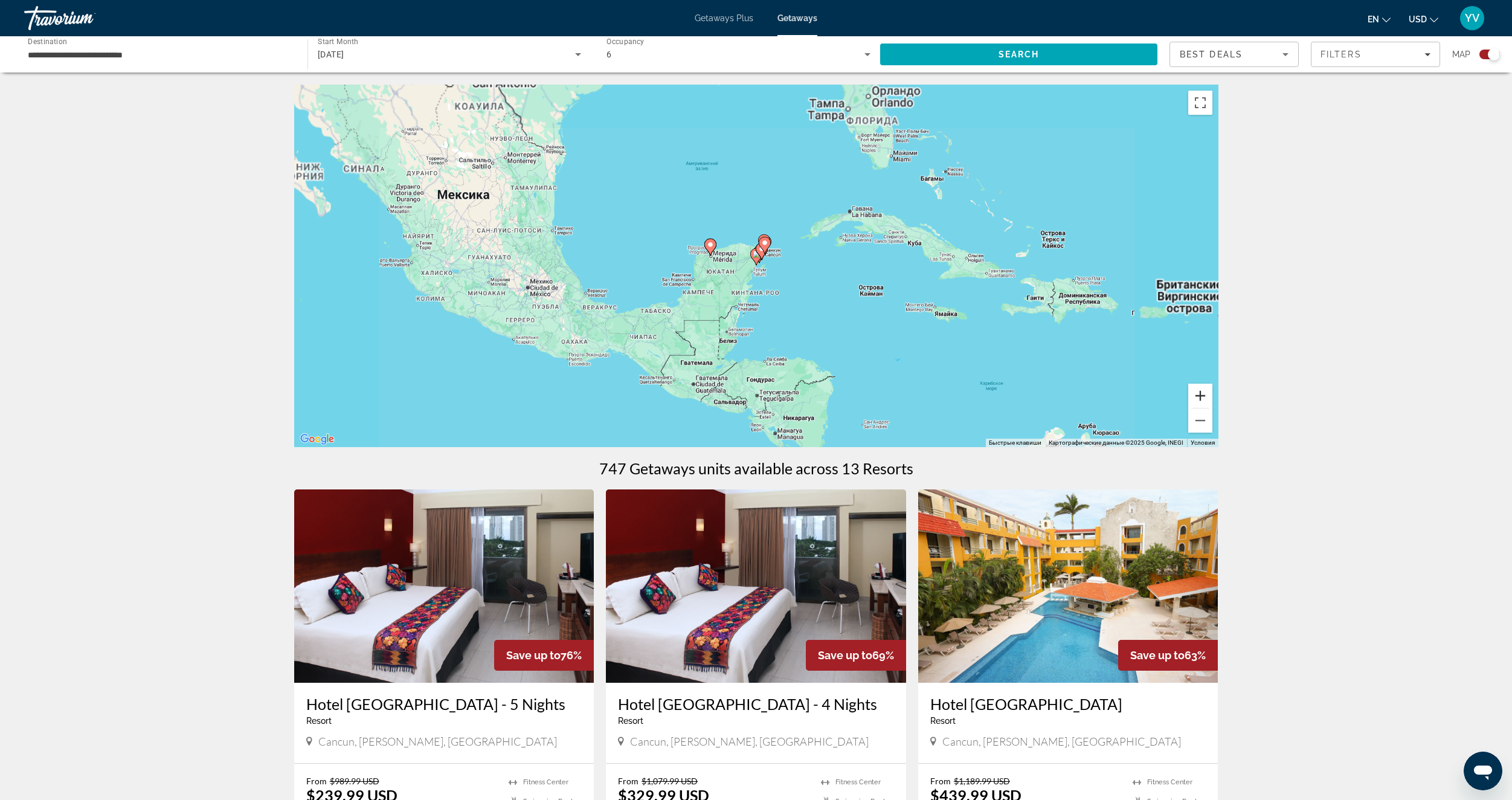
click at [1209, 391] on button "Увеличить" at bounding box center [1201, 395] width 24 height 24
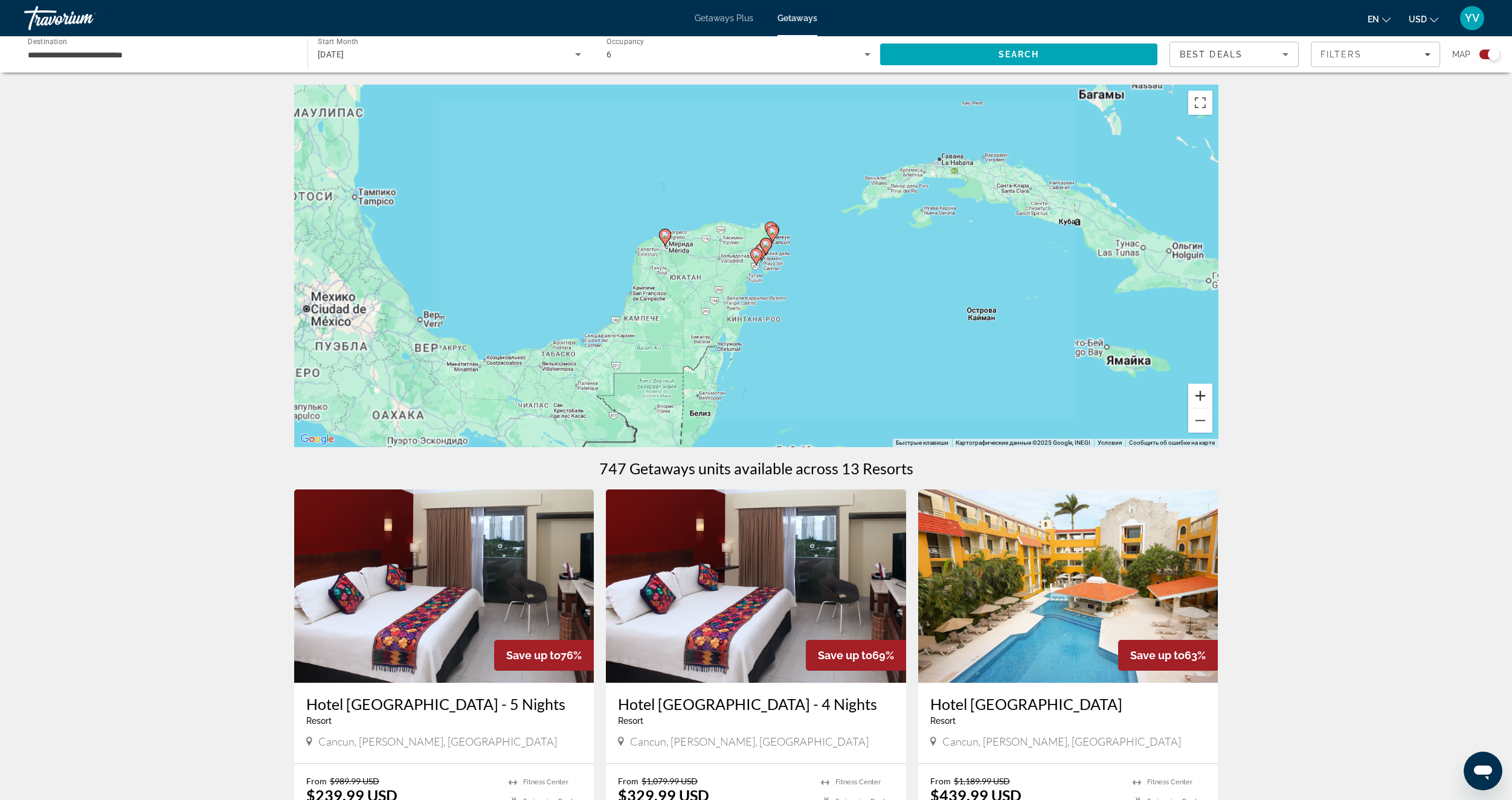
click at [1209, 391] on button "Увеличить" at bounding box center [1201, 395] width 24 height 24
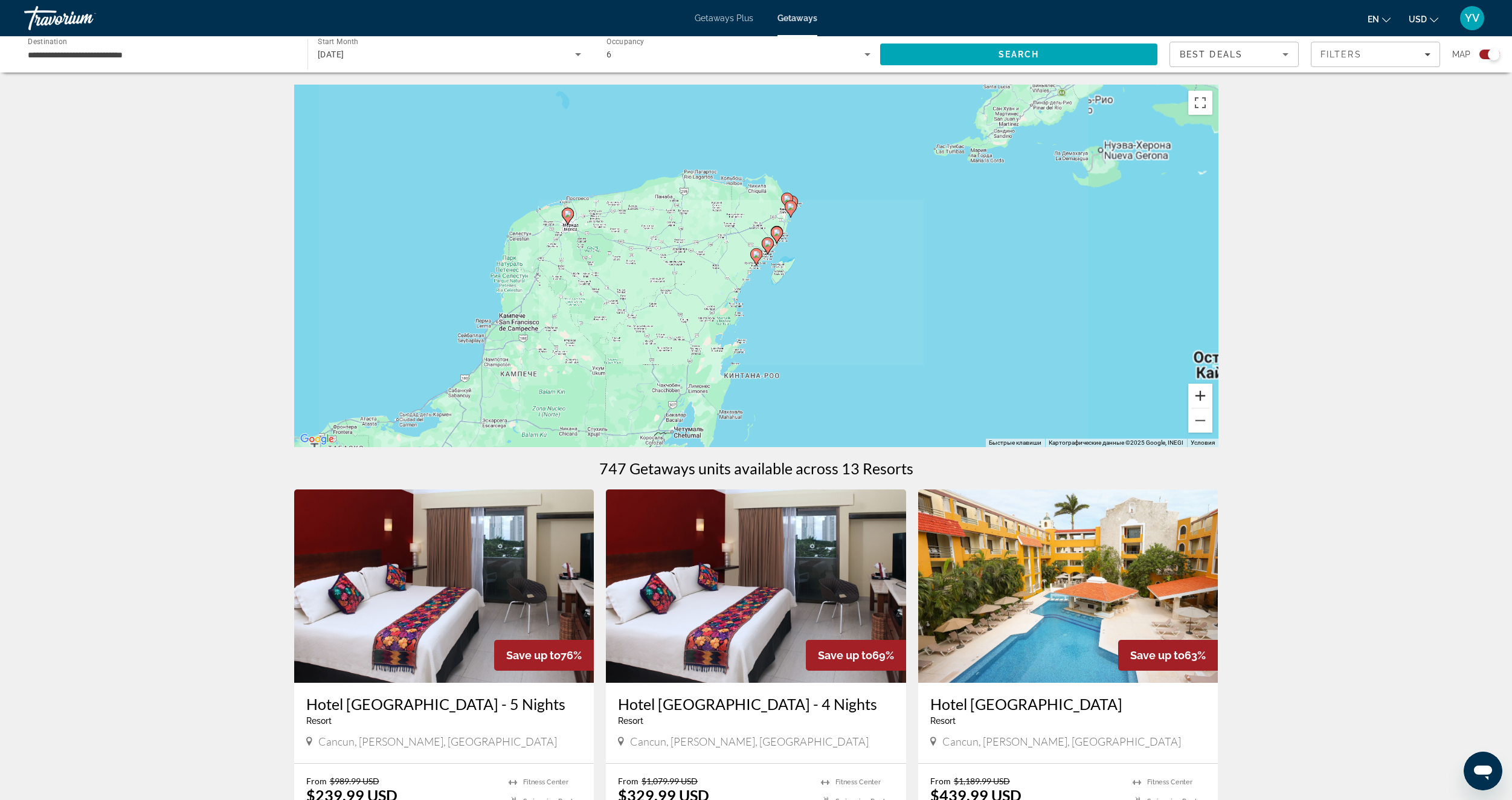
click at [1209, 391] on button "Увеличить" at bounding box center [1201, 395] width 24 height 24
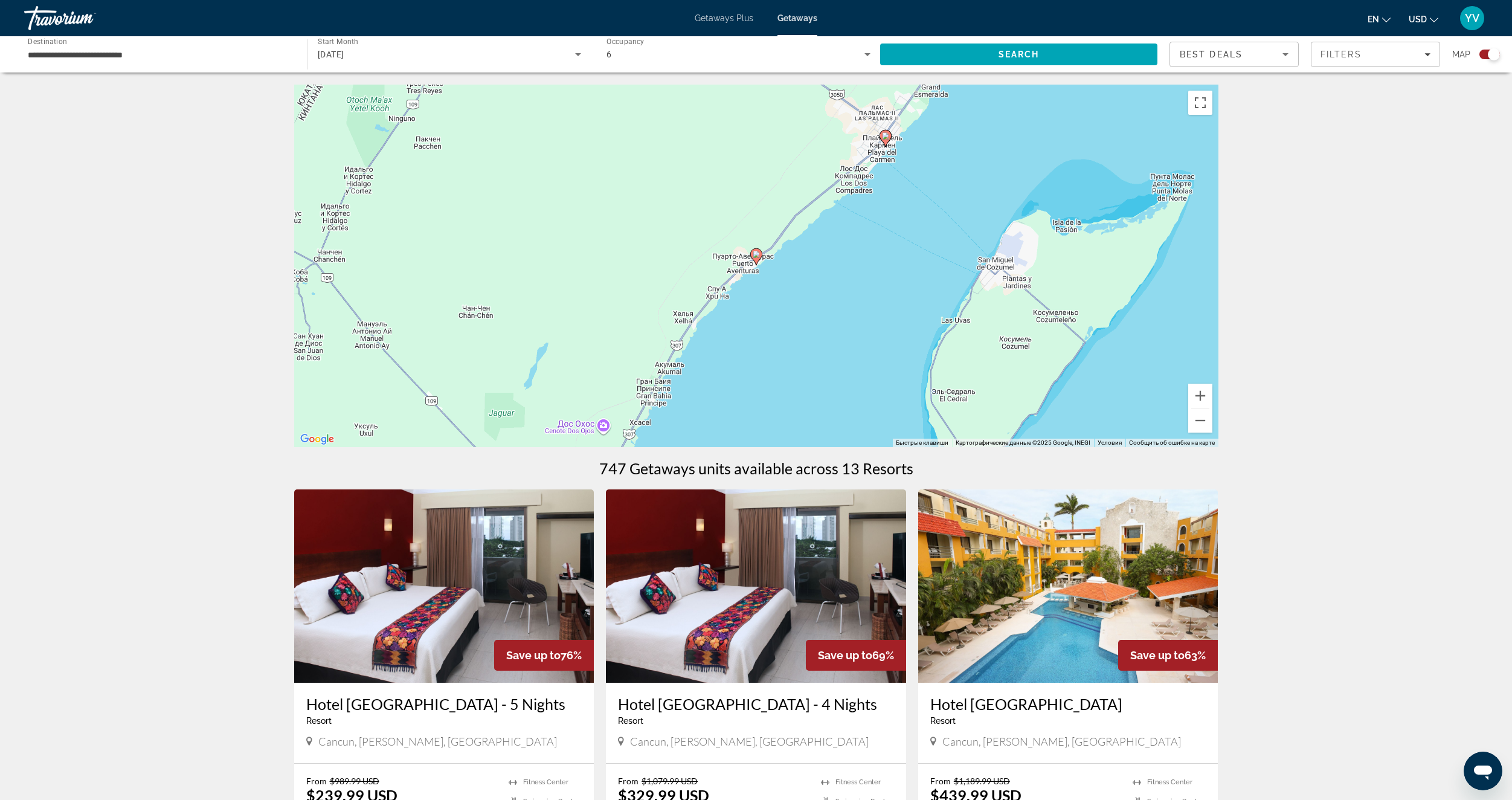
click at [756, 257] on image "Main content" at bounding box center [757, 254] width 7 height 7
type input "**********"
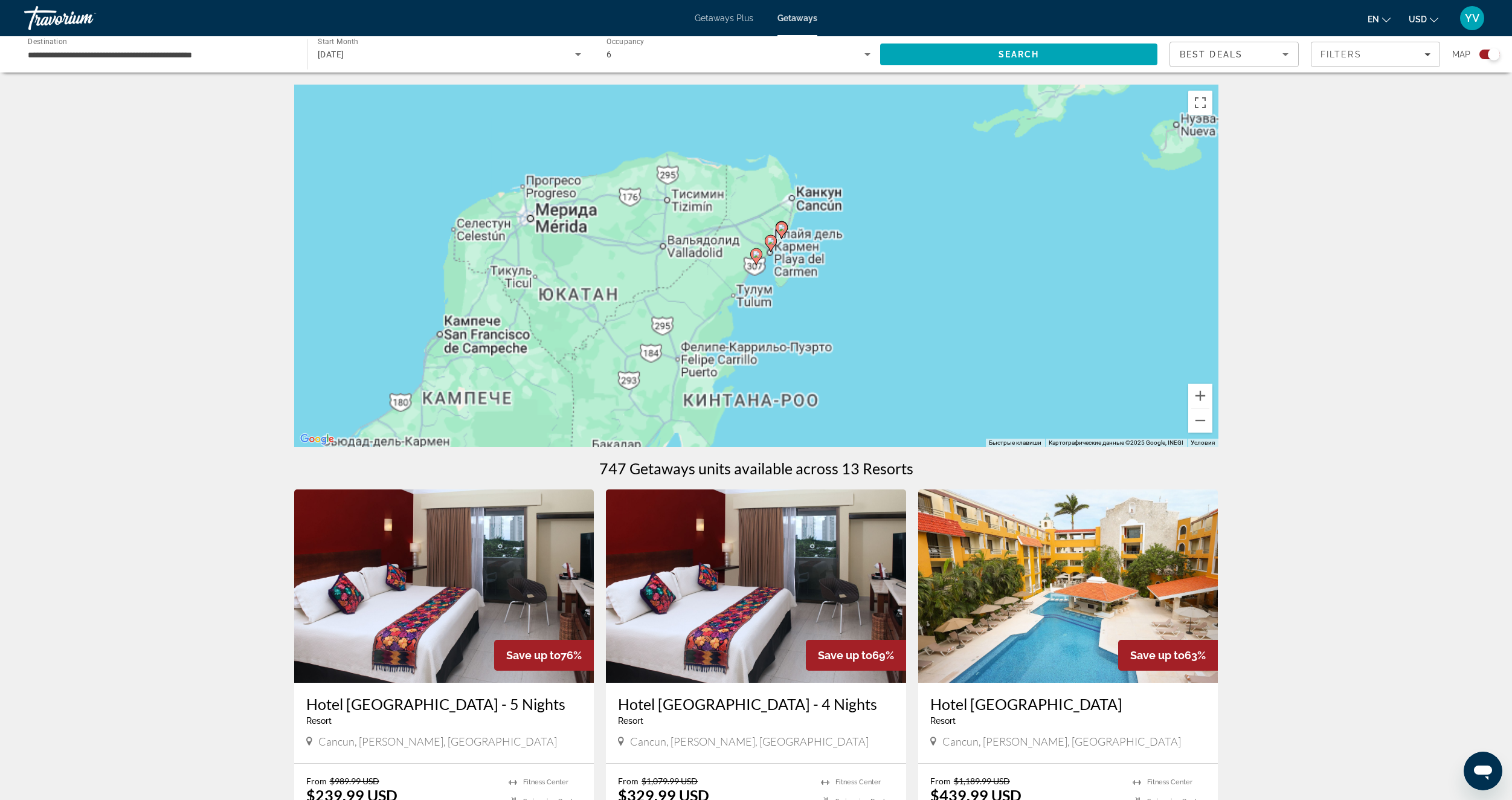
click at [756, 257] on image "Main content" at bounding box center [757, 254] width 7 height 7
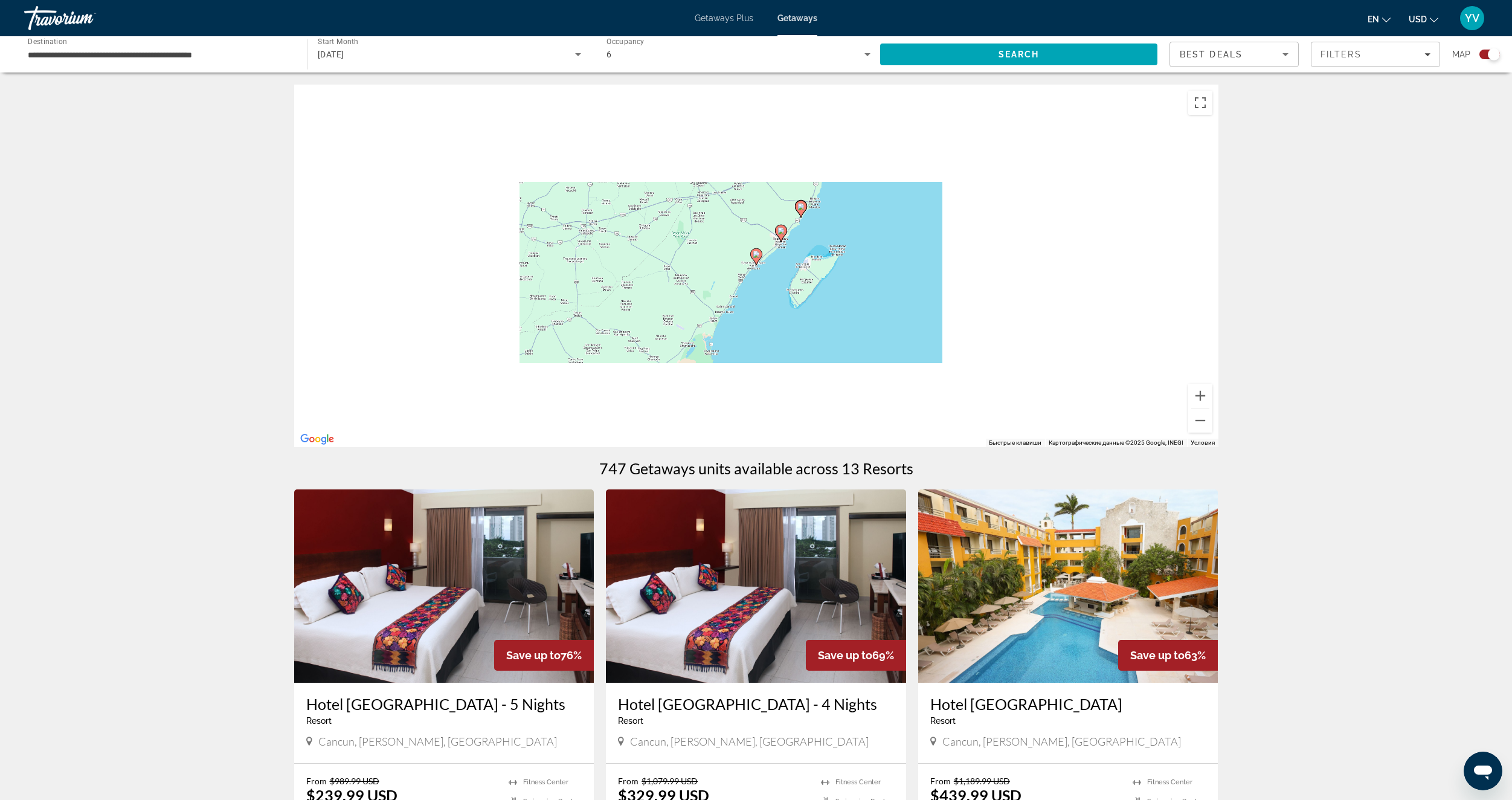
click at [756, 257] on image "Main content" at bounding box center [757, 254] width 7 height 7
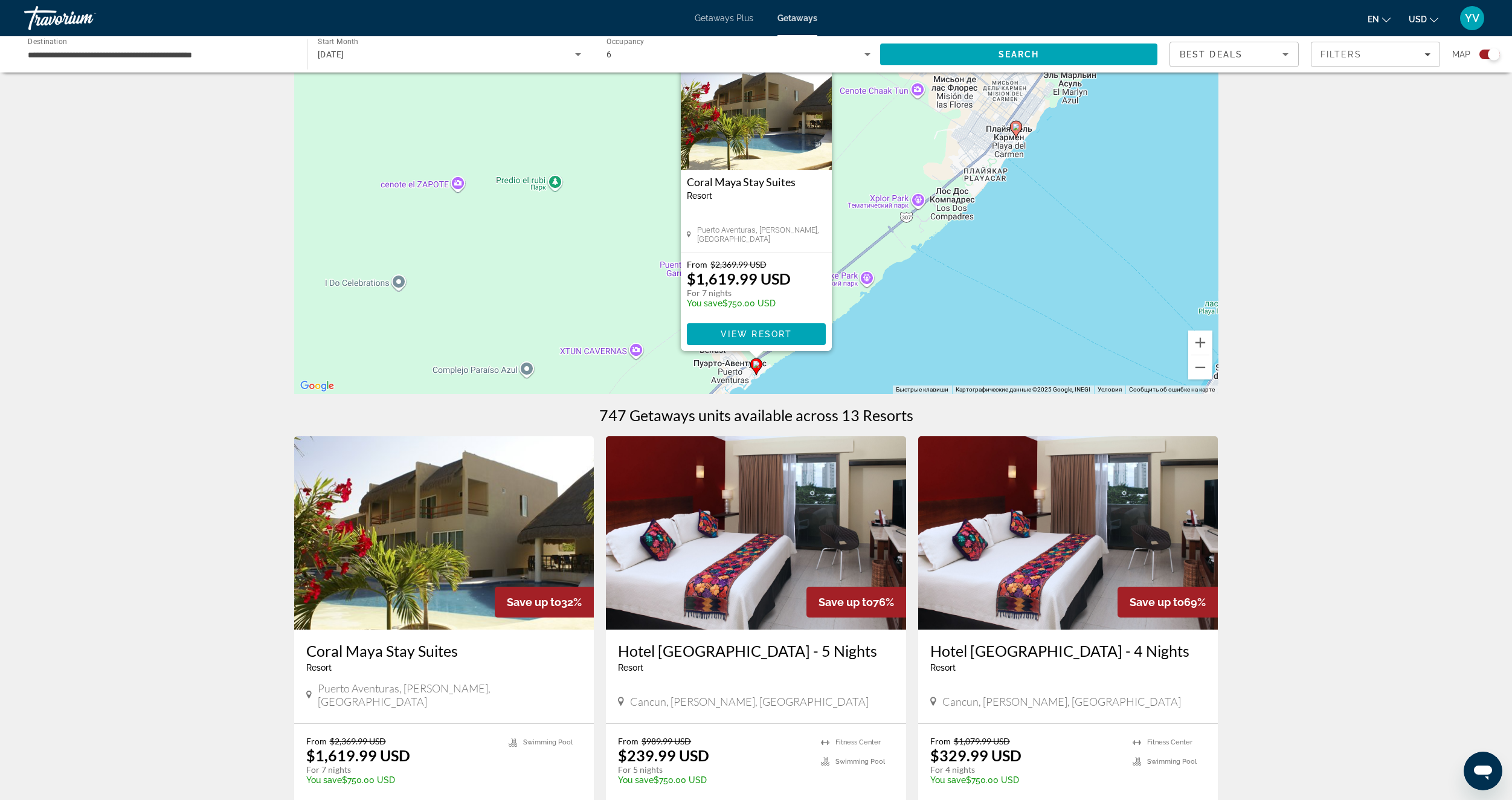
scroll to position [61, 0]
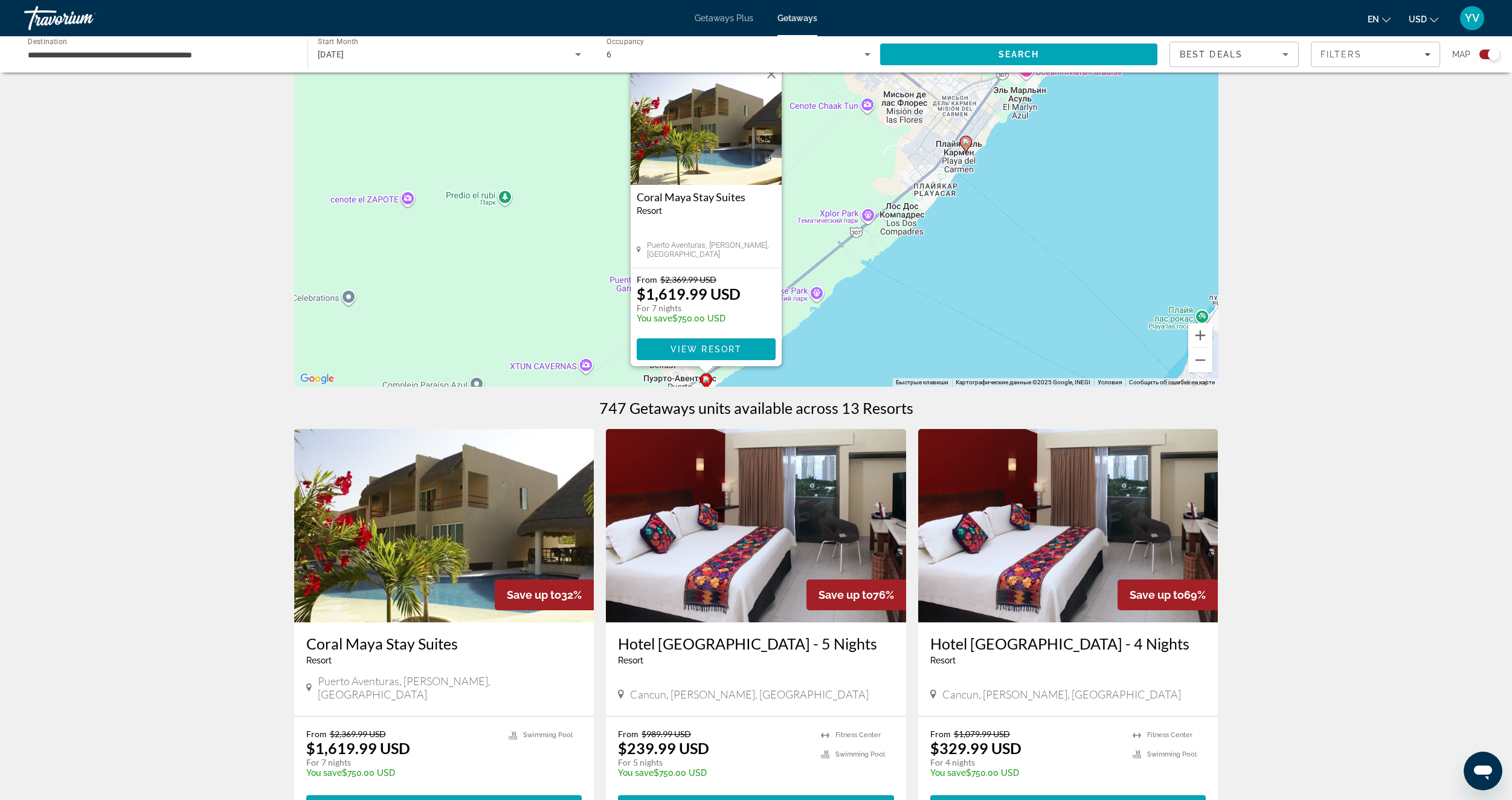
drag, startPoint x: 1005, startPoint y: 253, endPoint x: 967, endPoint y: 226, distance: 46.6
click at [967, 226] on div "Чтобы активировать перетаскивание с помощью клавиатуры, нажмите Alt + Ввод. Пос…" at bounding box center [756, 206] width 924 height 363
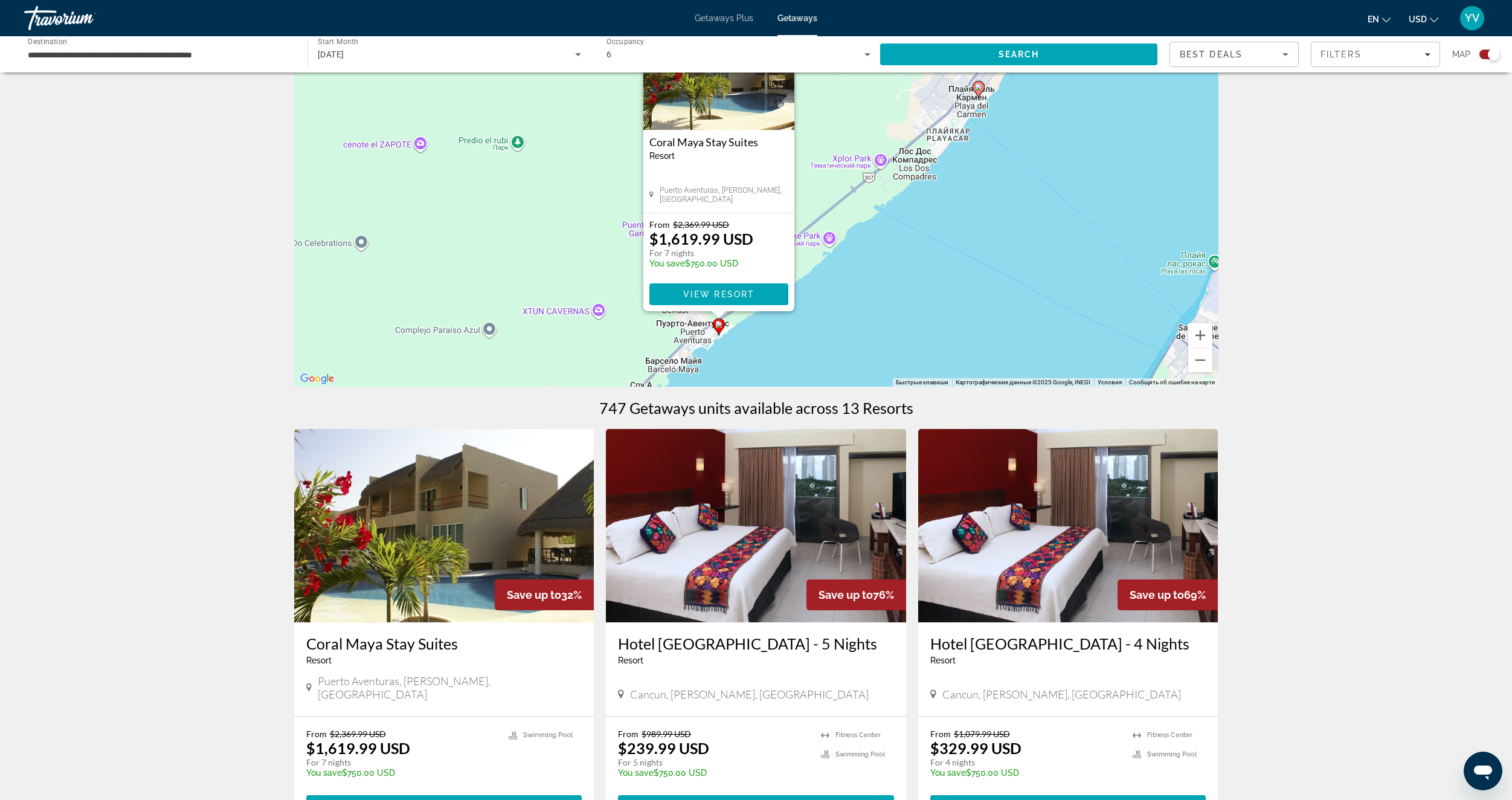
click at [967, 226] on div "Чтобы активировать перетаскивание с помощью клавиатуры, нажмите Alt + Ввод. Пос…" at bounding box center [756, 206] width 924 height 363
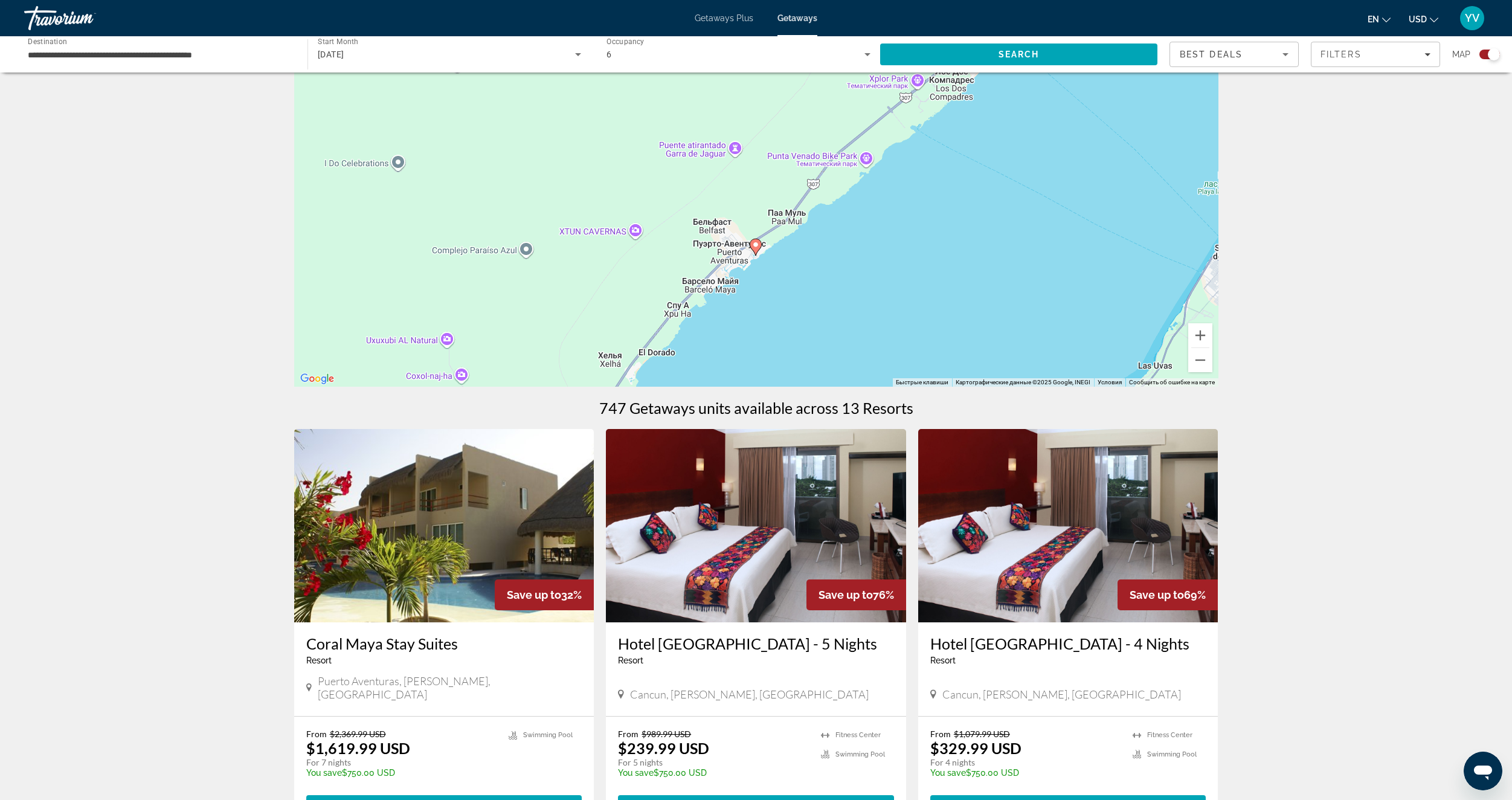
drag, startPoint x: 949, startPoint y: 237, endPoint x: 835, endPoint y: 278, distance: 121.1
click at [845, 270] on div "Чтобы активировать перетаскивание с помощью клавиатуры, нажмите Alt + Ввод. Пос…" at bounding box center [756, 206] width 924 height 363
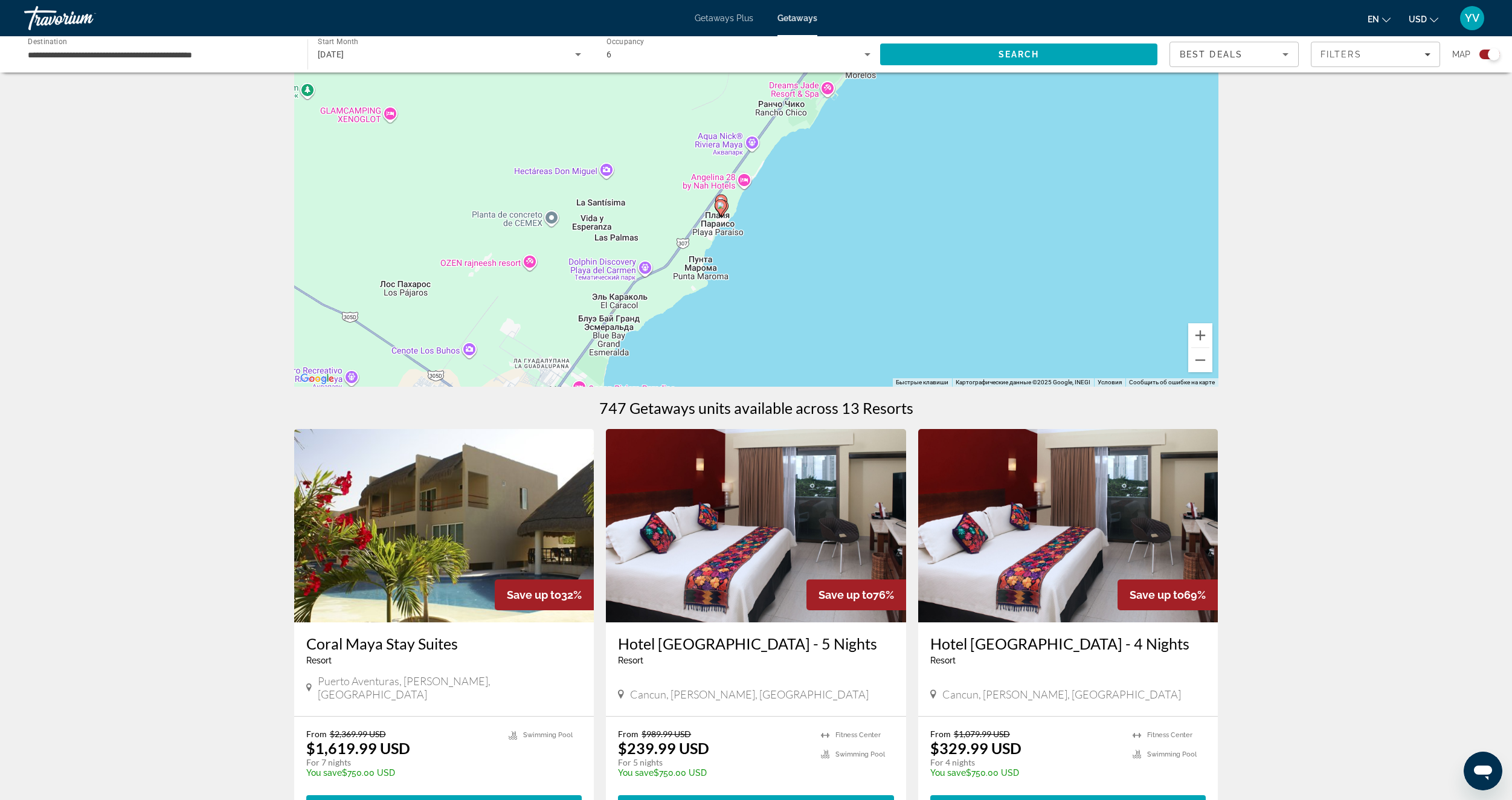
drag, startPoint x: 822, startPoint y: 273, endPoint x: 720, endPoint y: 395, distance: 159.0
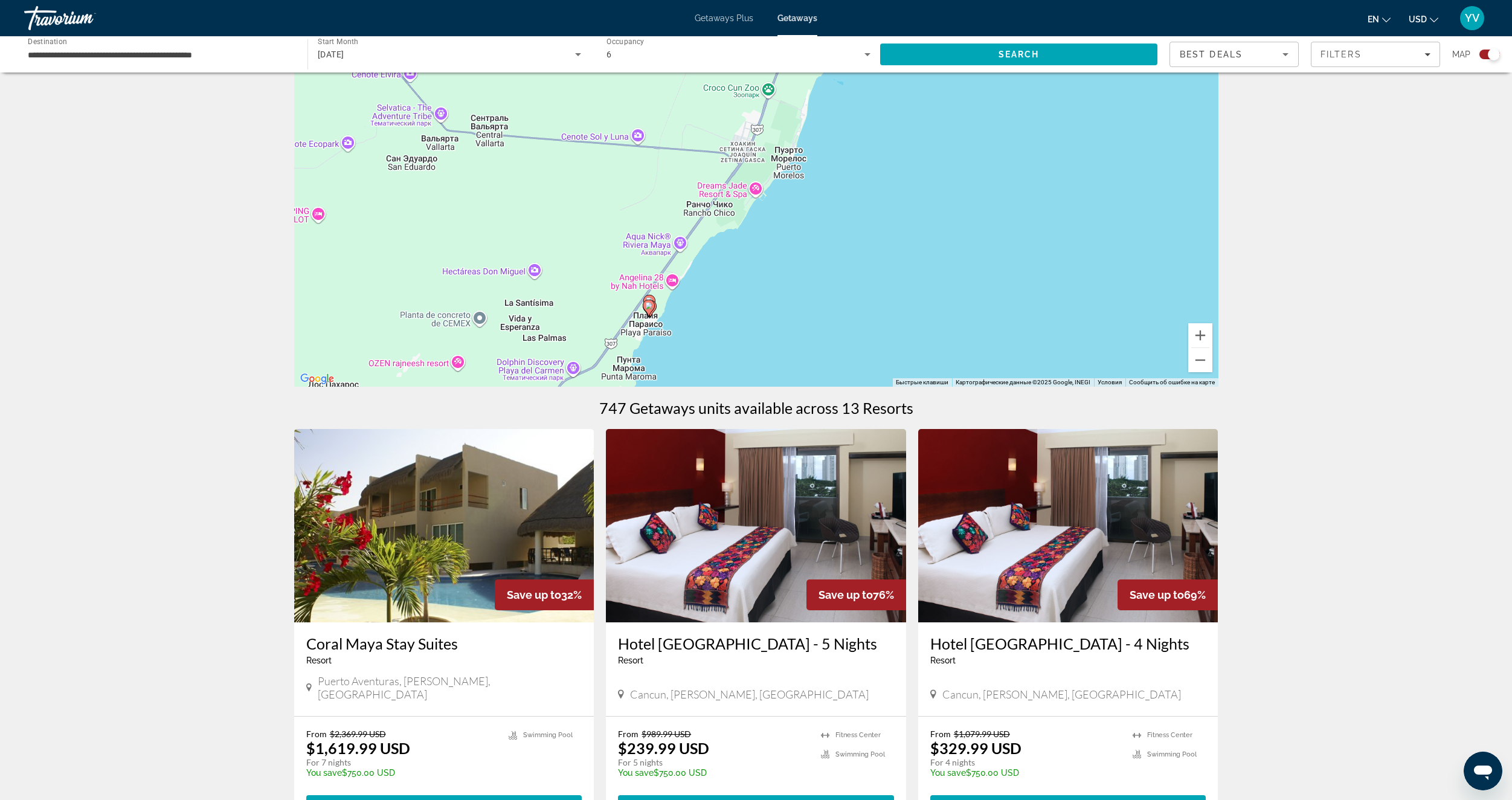
drag, startPoint x: 838, startPoint y: 253, endPoint x: 752, endPoint y: 418, distance: 186.1
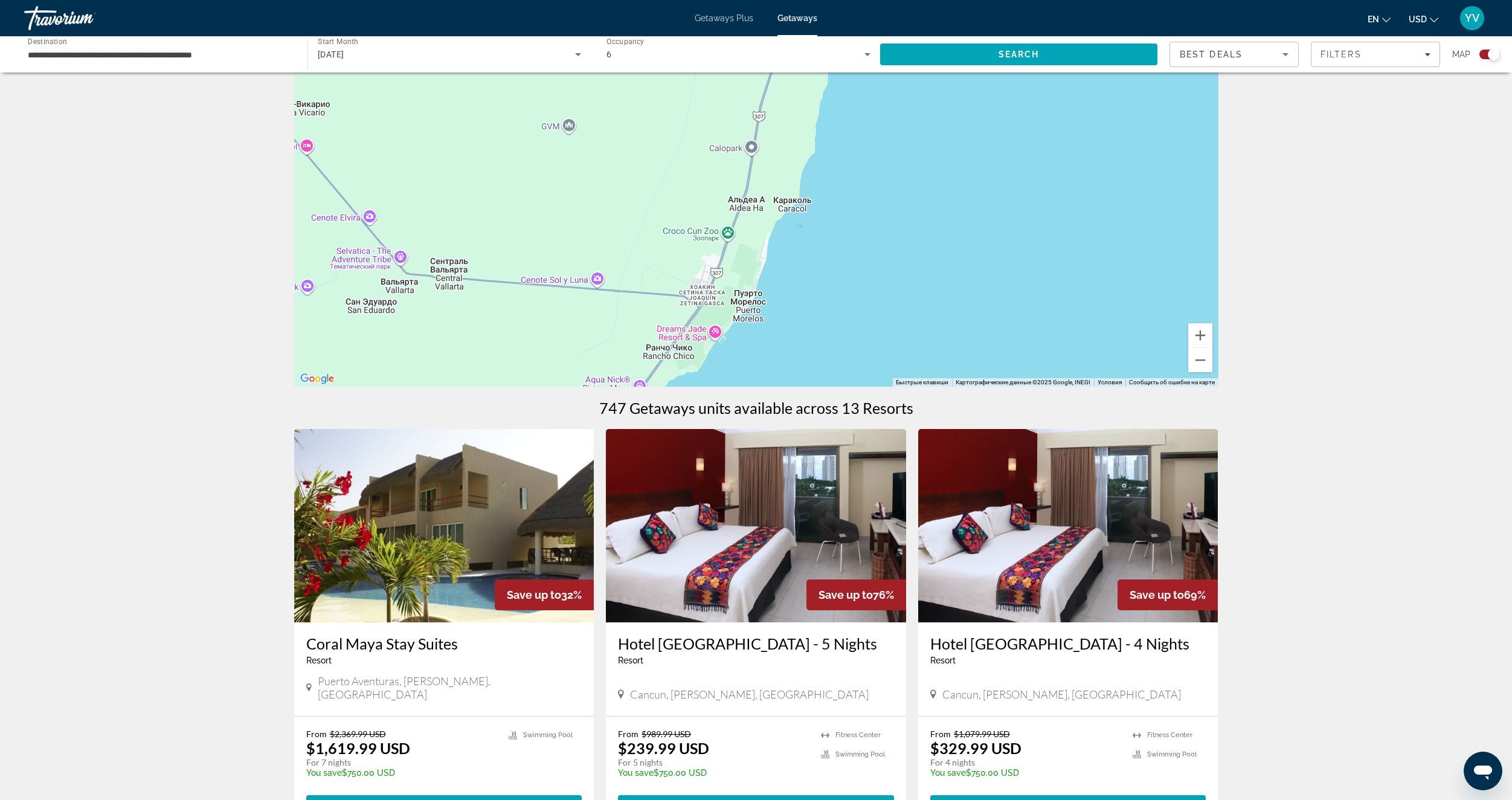
drag, startPoint x: 833, startPoint y: 278, endPoint x: 795, endPoint y: 377, distance: 106.0
click at [795, 375] on div "Чтобы активировать перетаскивание с помощью клавиатуры, нажмите Alt + Ввод. Пос…" at bounding box center [756, 206] width 924 height 363
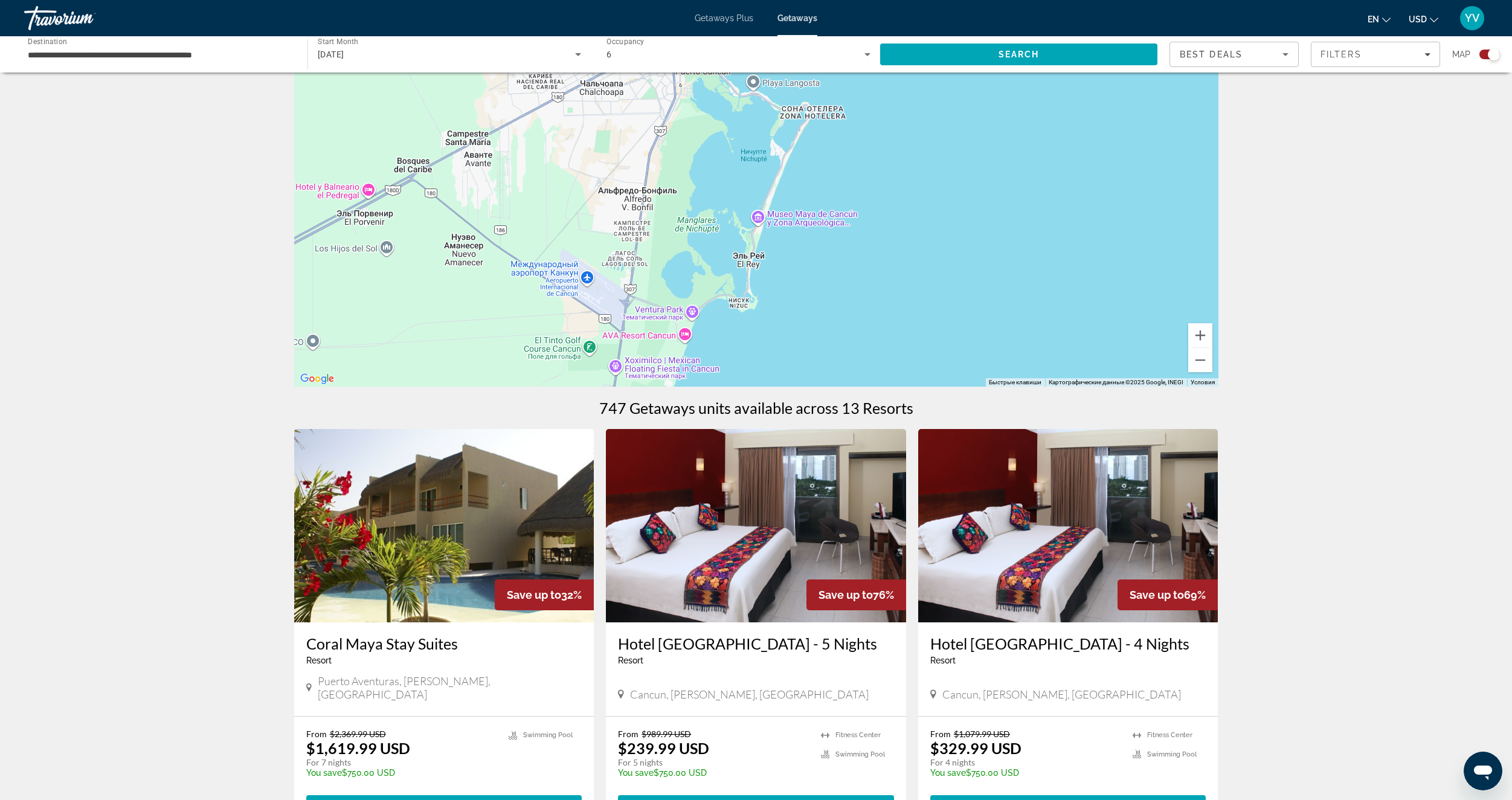
drag, startPoint x: 880, startPoint y: 269, endPoint x: 820, endPoint y: 358, distance: 107.3
click at [821, 356] on div "Чтобы активировать перетаскивание с помощью клавиатуры, нажмите Alt + Ввод. Пос…" at bounding box center [756, 206] width 924 height 363
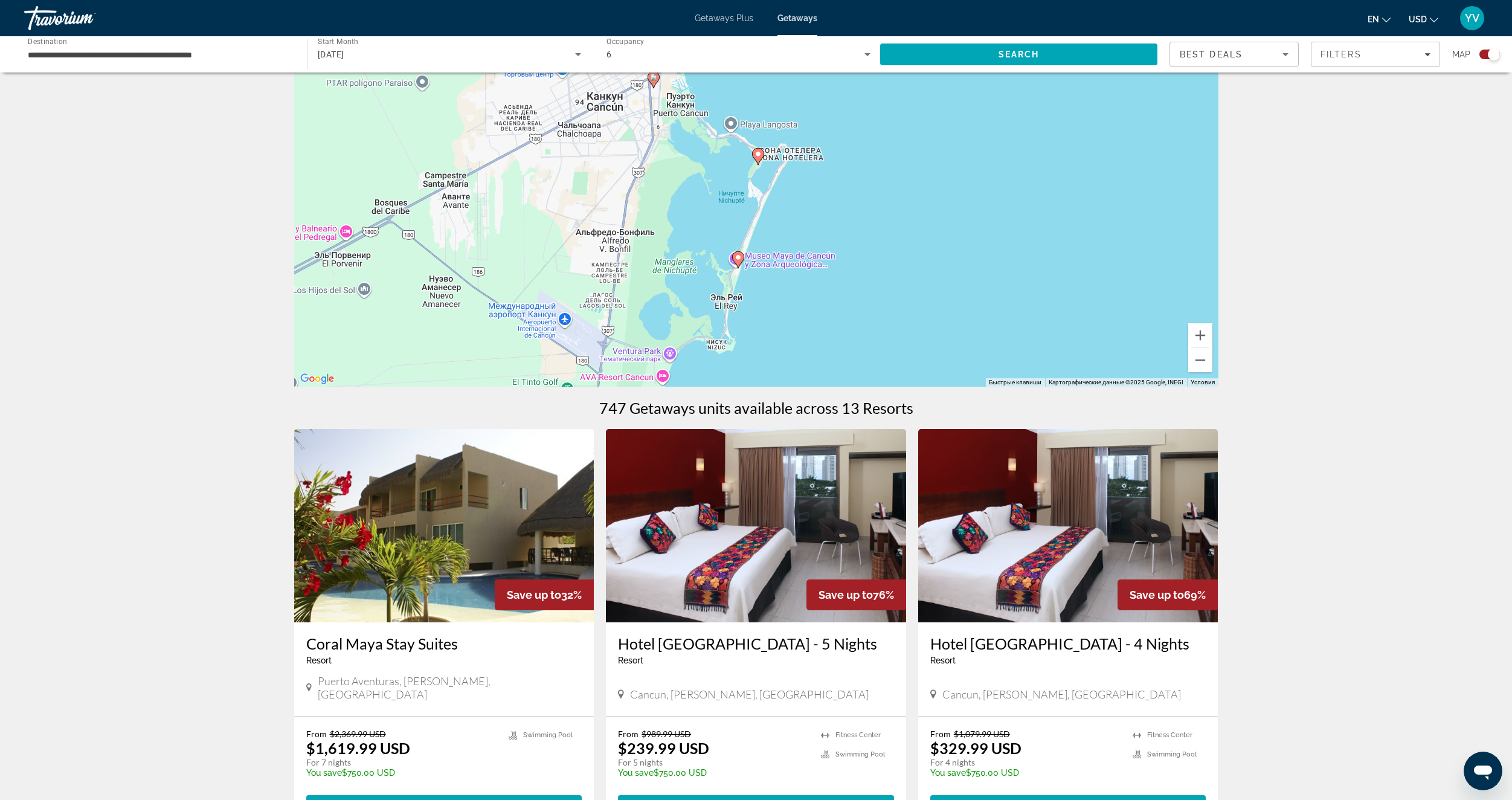
click at [739, 256] on image "Main content" at bounding box center [738, 257] width 7 height 7
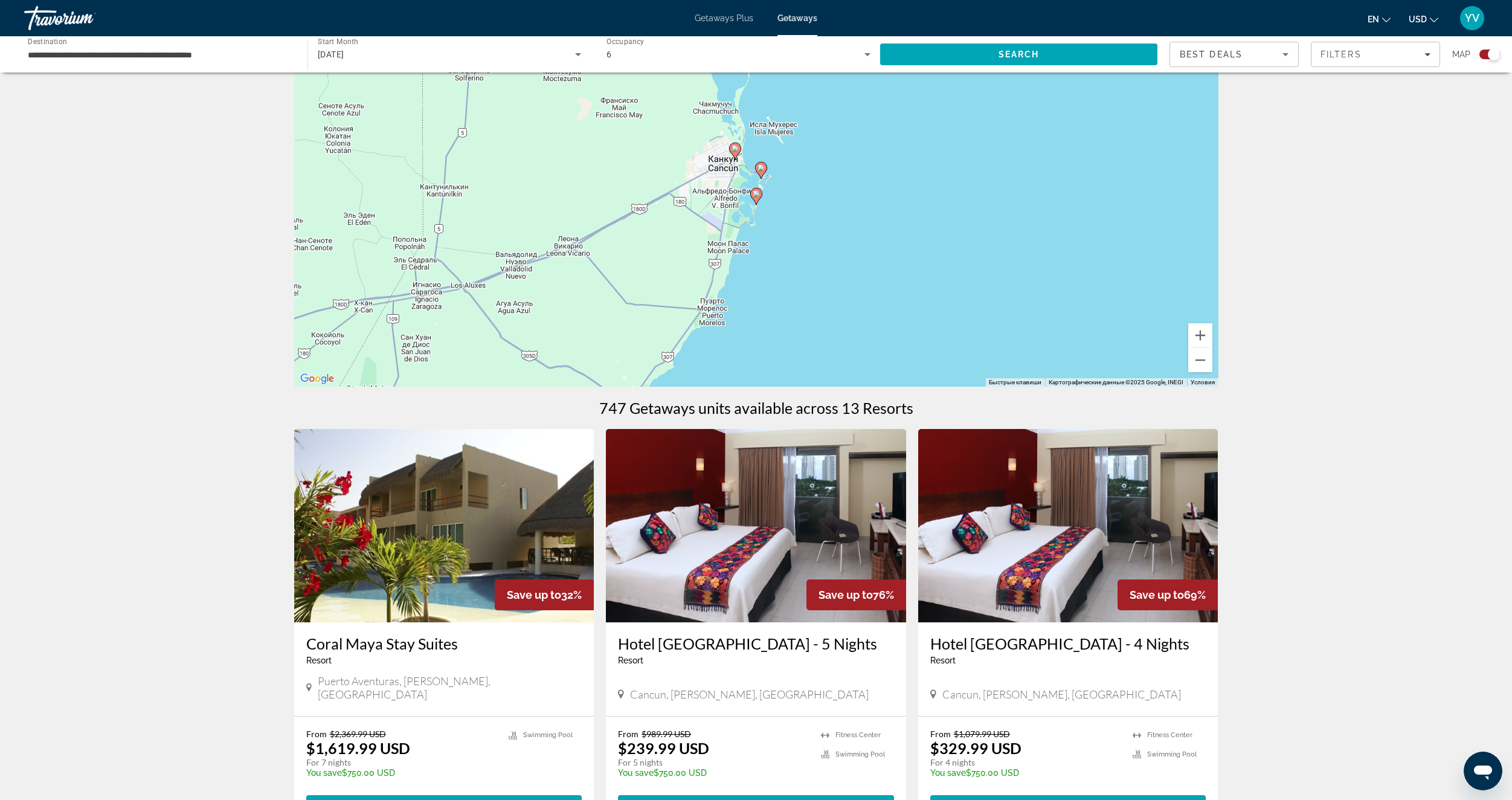
click at [760, 199] on gmp-advanced-marker "Main content" at bounding box center [756, 196] width 12 height 18
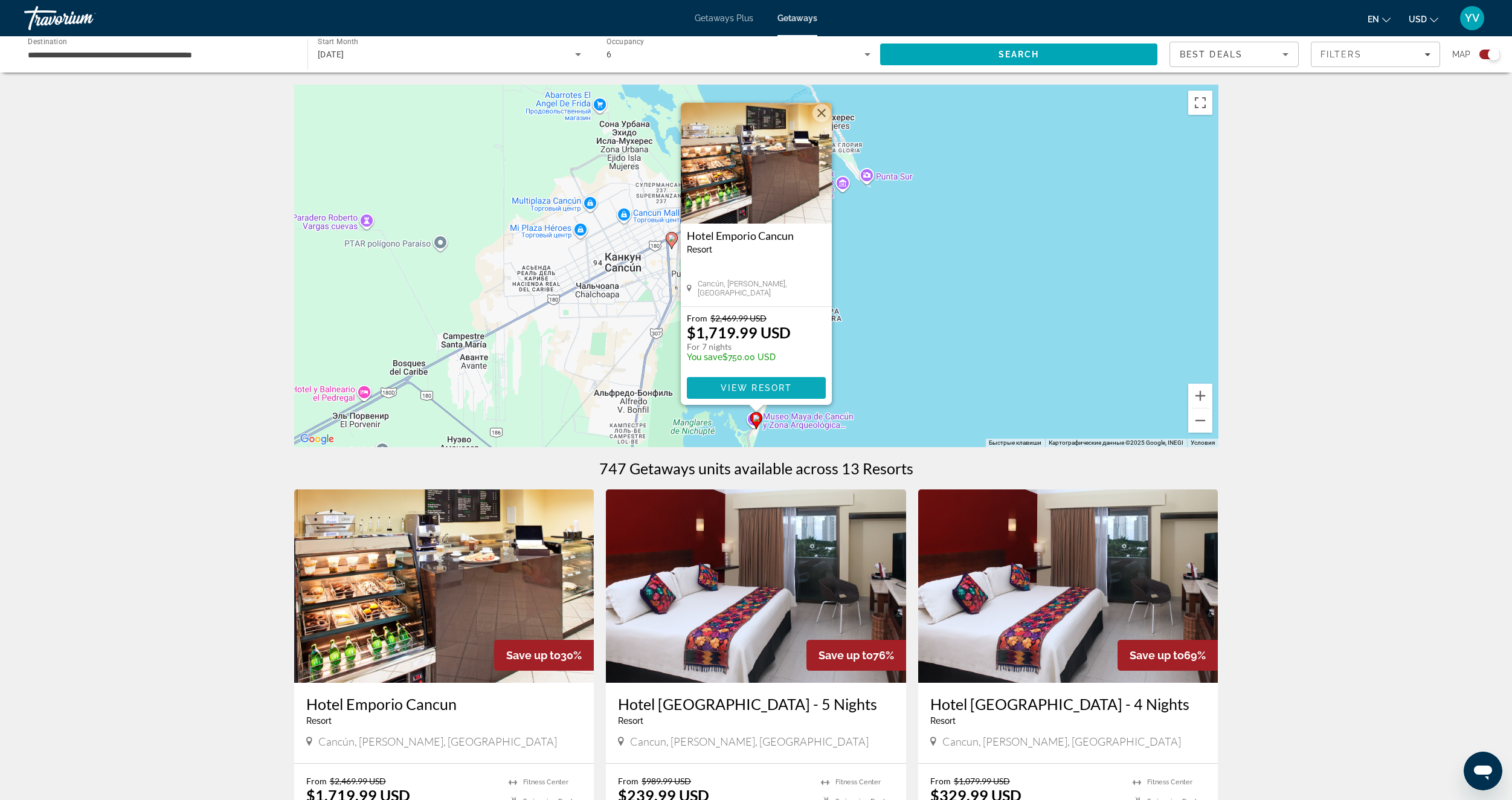
click at [725, 385] on span "View Resort" at bounding box center [756, 388] width 71 height 10
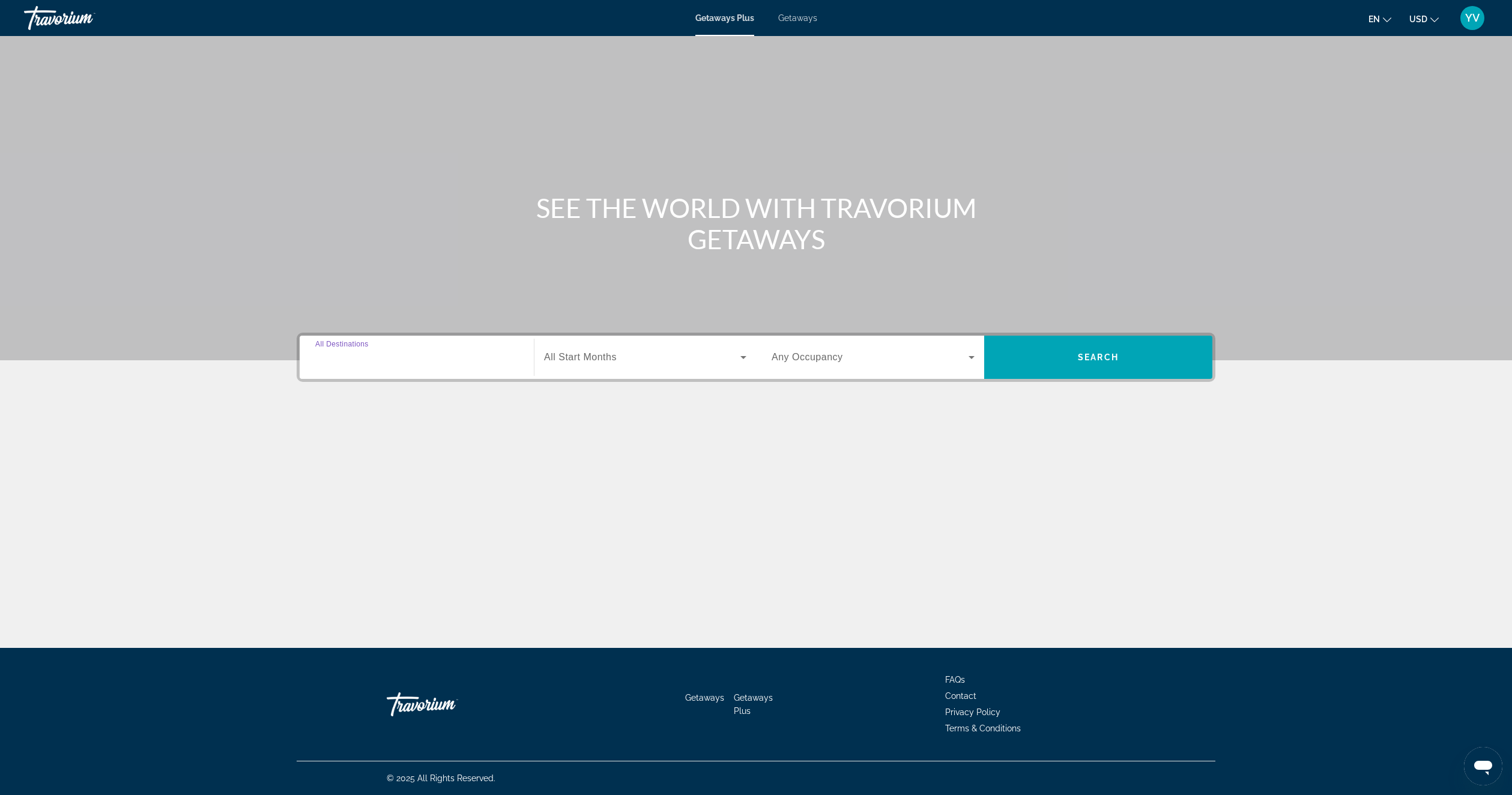
click at [412, 363] on input "Destination All Destinations" at bounding box center [416, 357] width 203 height 14
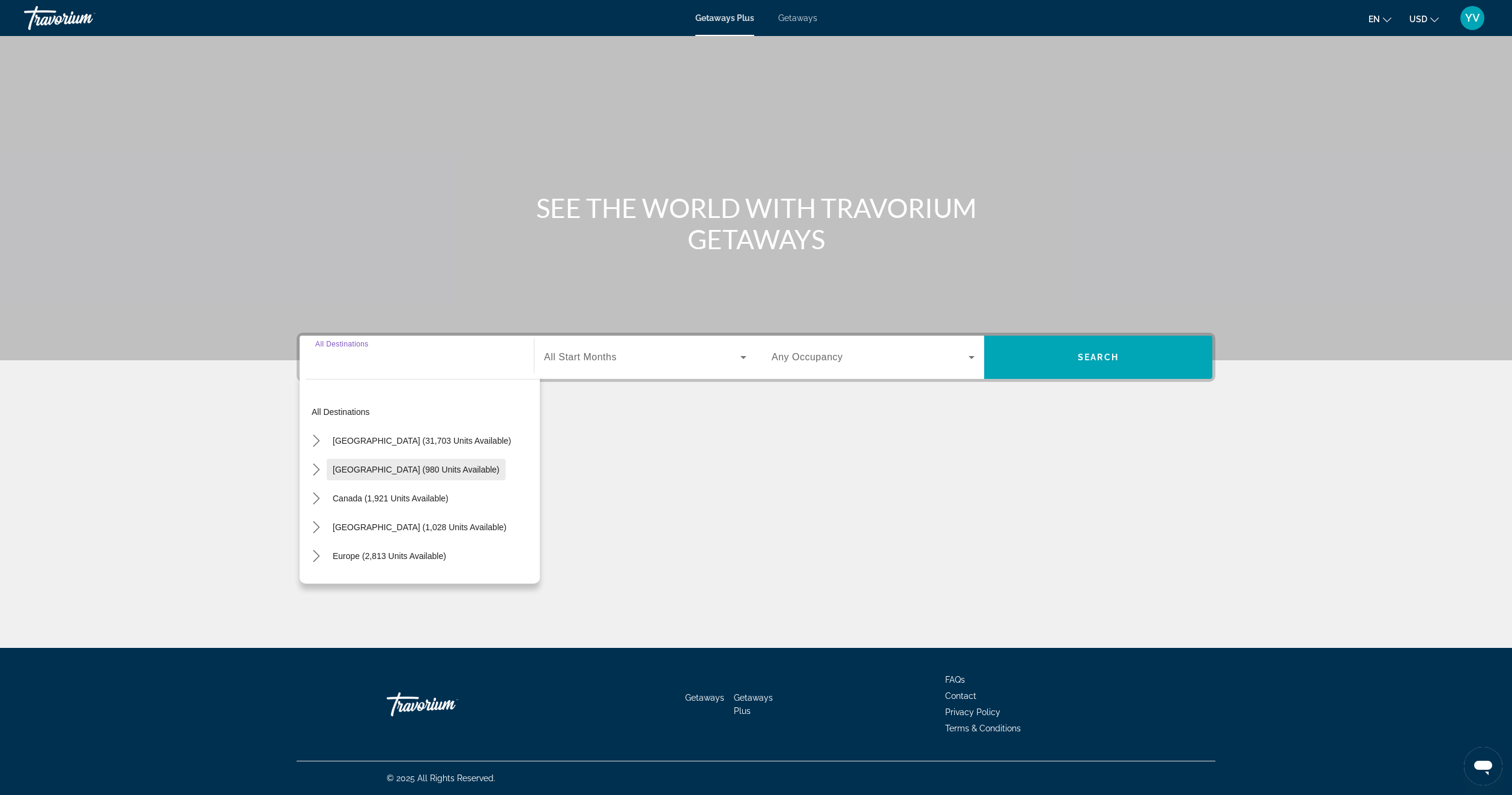
click at [424, 467] on span "[GEOGRAPHIC_DATA] (980 units available)" at bounding box center [416, 469] width 167 height 10
type input "**********"
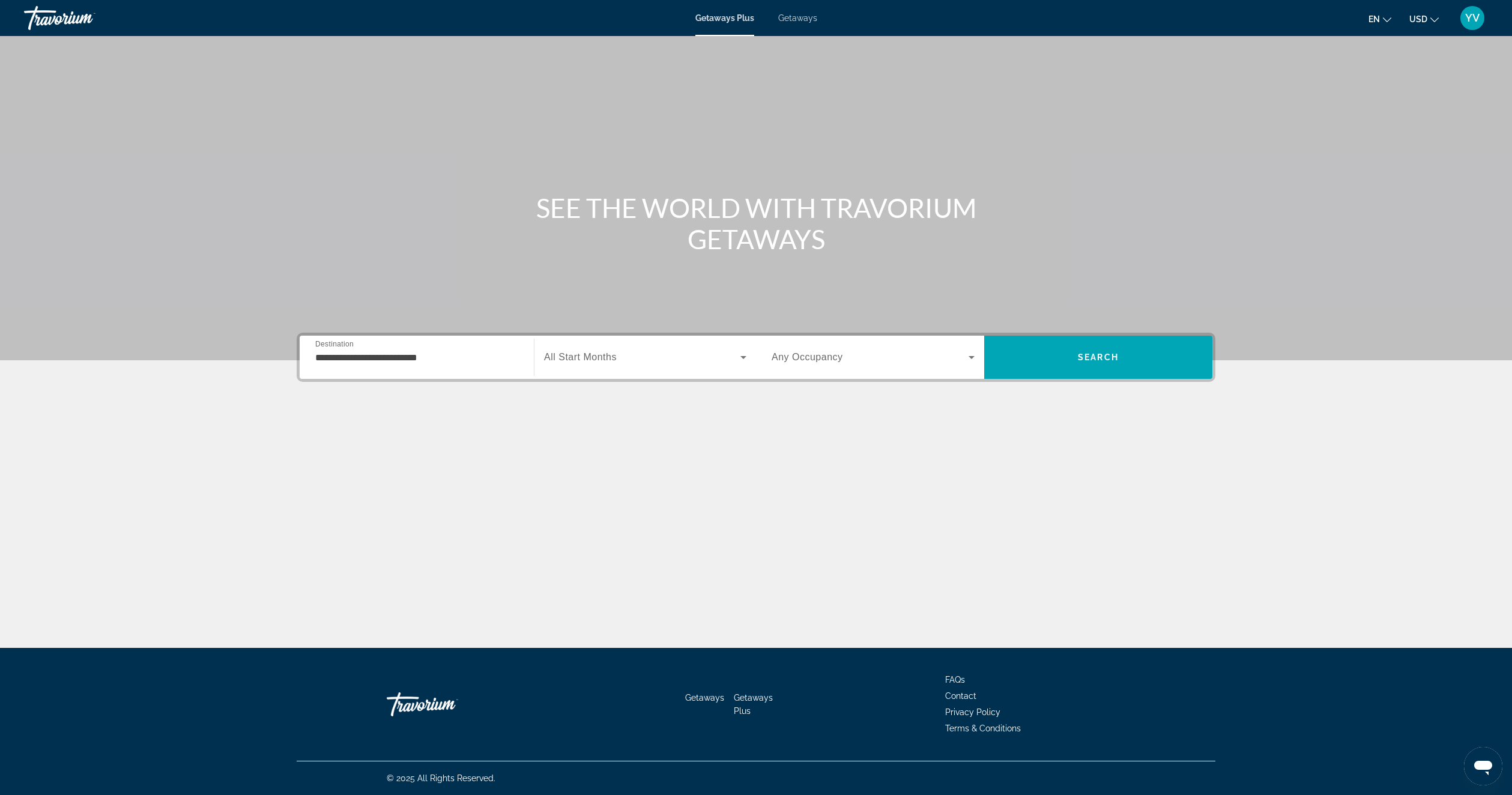
click at [597, 358] on span "All Start Months" at bounding box center [580, 357] width 72 height 10
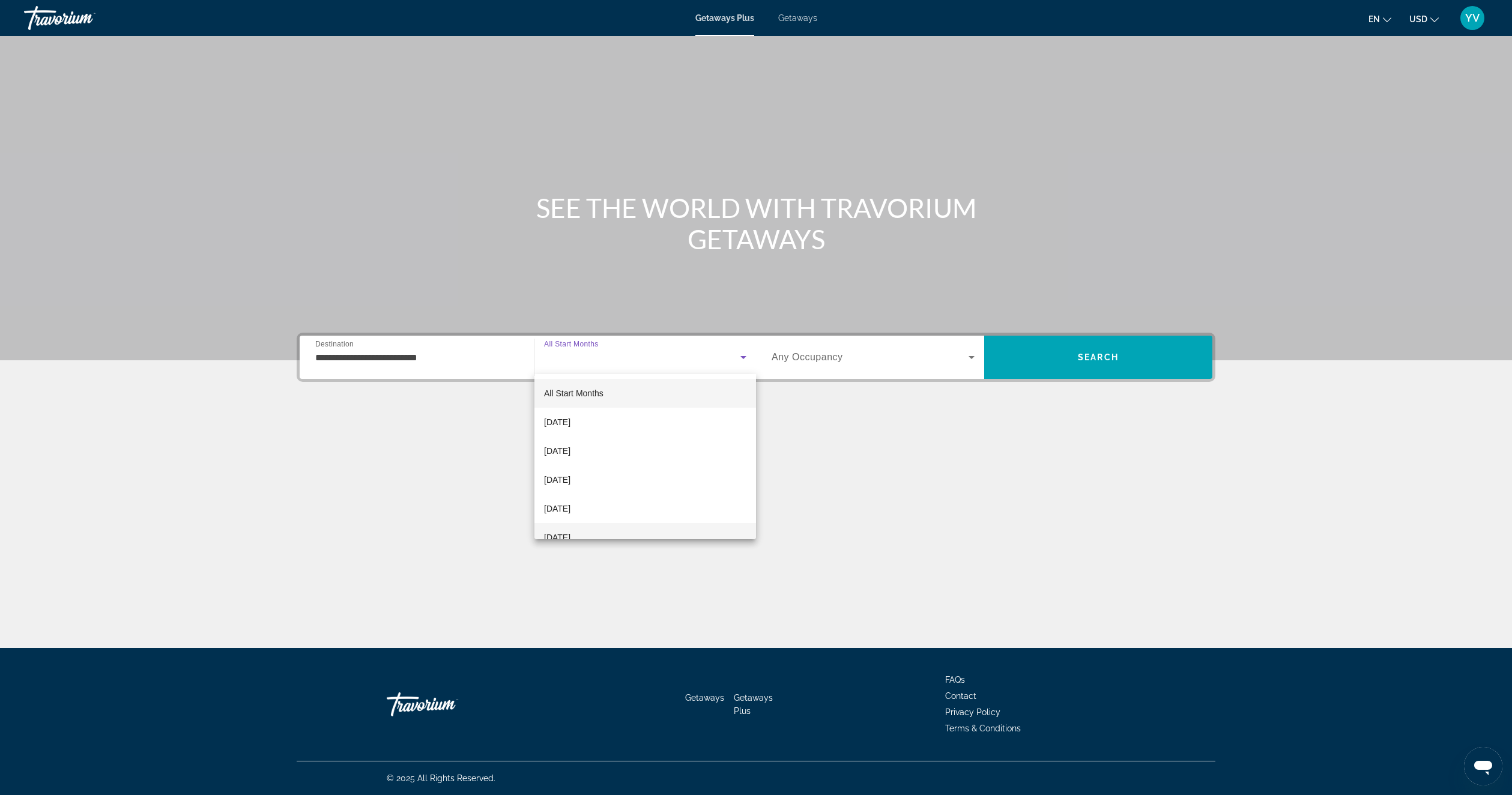
click at [570, 532] on span "[DATE]" at bounding box center [557, 537] width 26 height 14
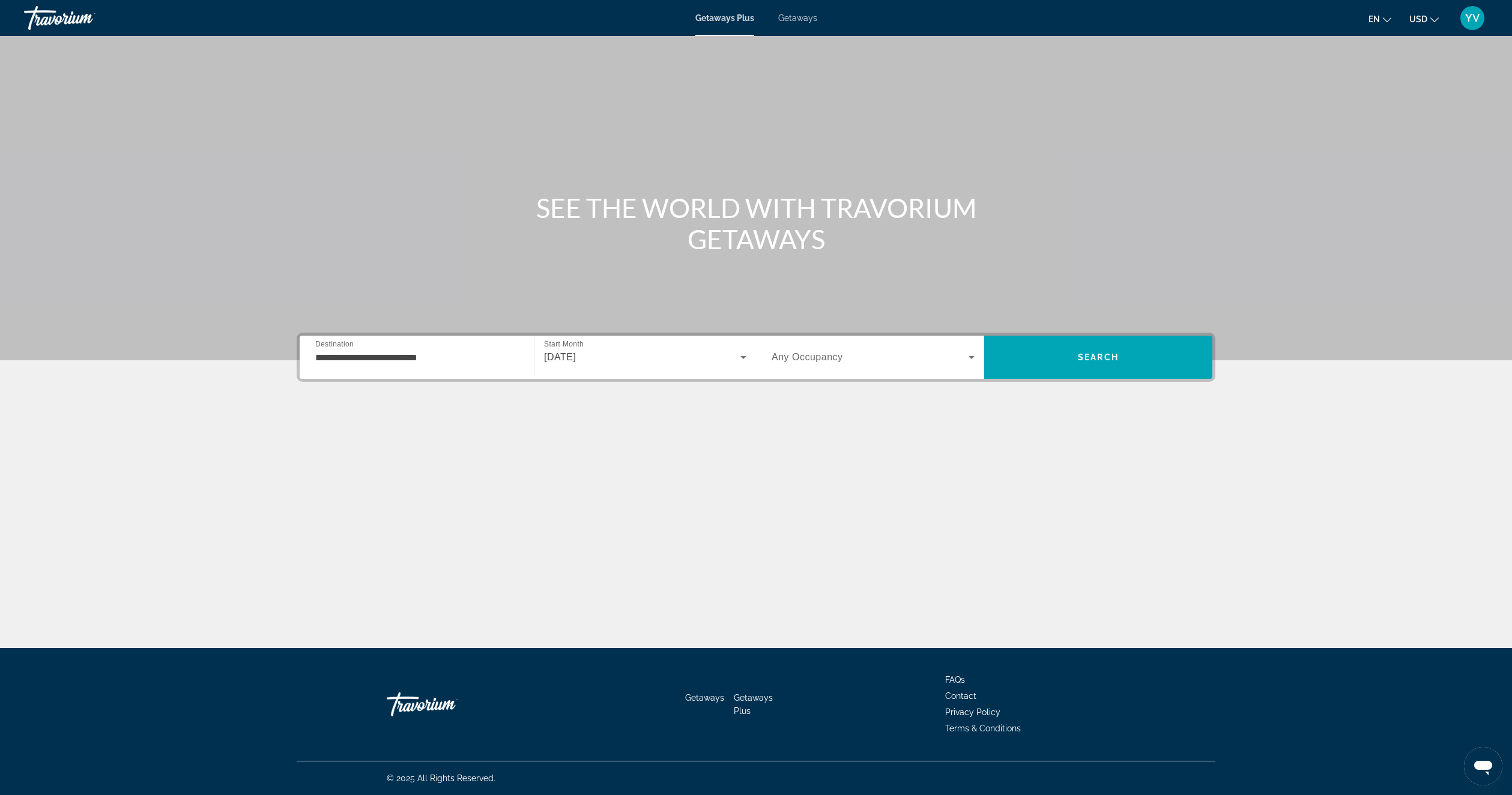
click at [861, 365] on div "Search widget" at bounding box center [873, 357] width 203 height 33
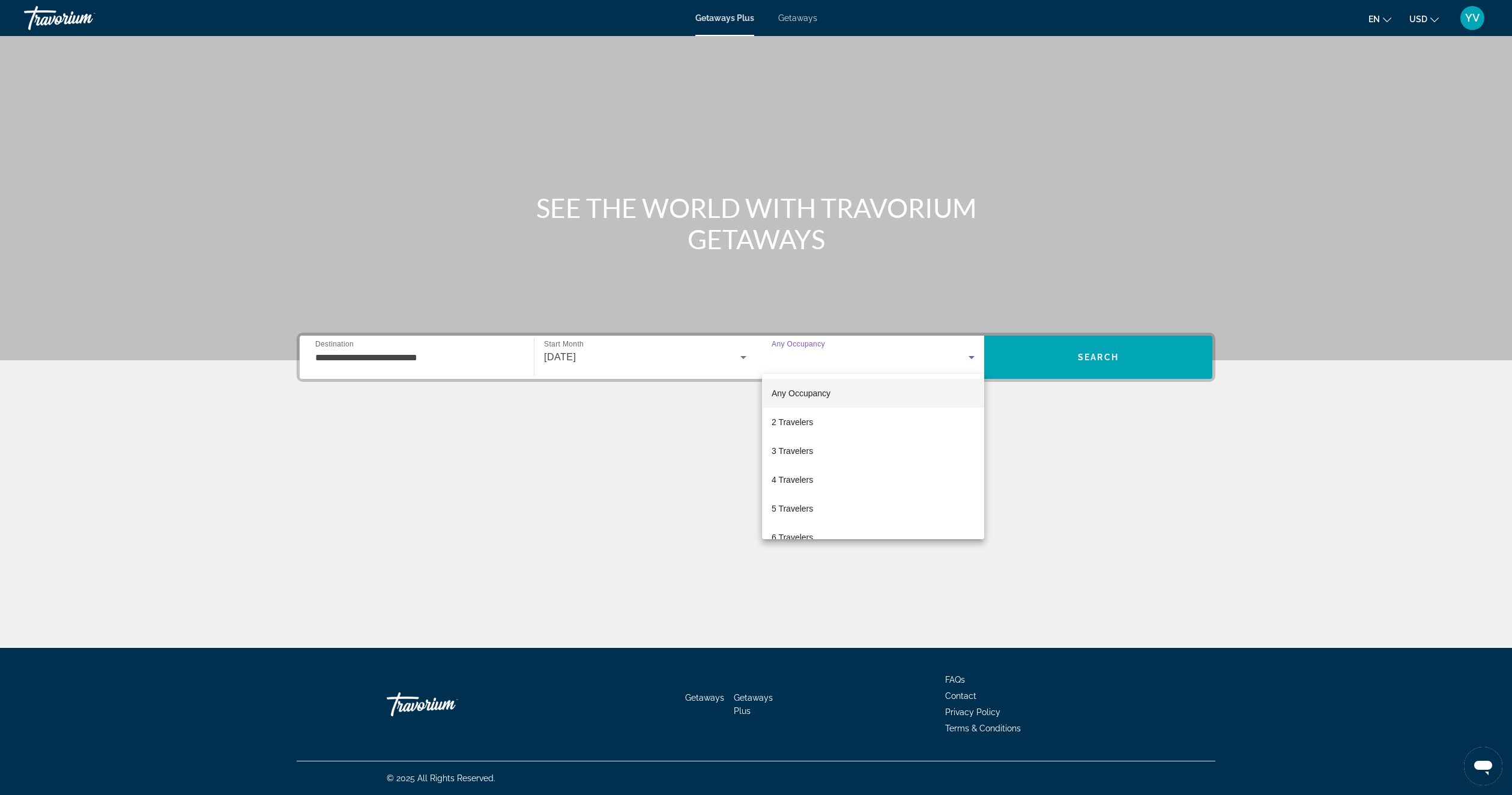
drag, startPoint x: 805, startPoint y: 480, endPoint x: 1082, endPoint y: 489, distance: 277.1
click at [1088, 489] on div "Any Occupancy 2 Travelers 3 Travelers 4 Travelers 5 Travelers 6 Travelers 7 Tra…" at bounding box center [756, 397] width 1512 height 795
click at [795, 529] on span "8 Travelers" at bounding box center [793, 535] width 41 height 14
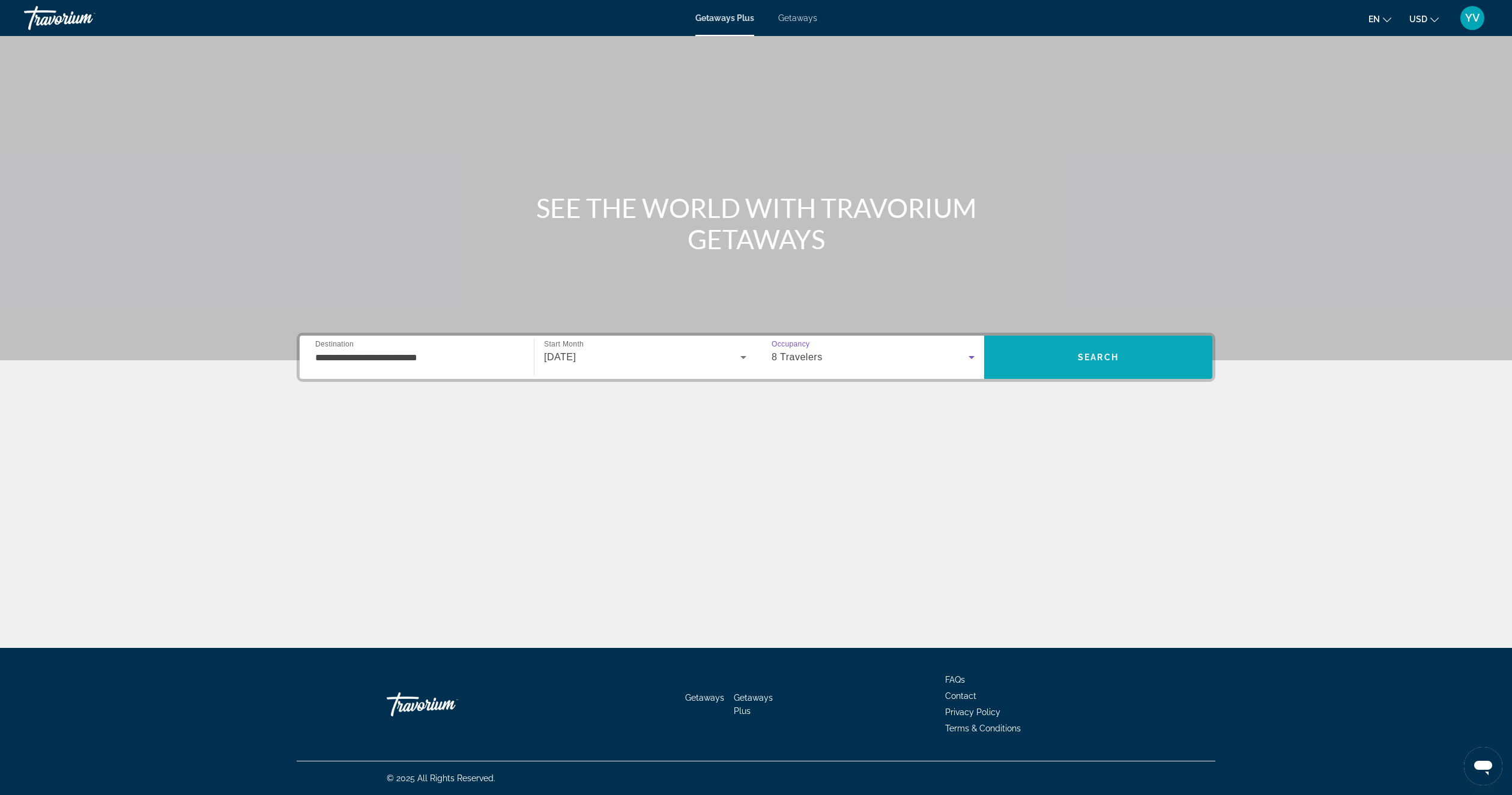
click at [1093, 361] on span "Search" at bounding box center [1098, 357] width 41 height 10
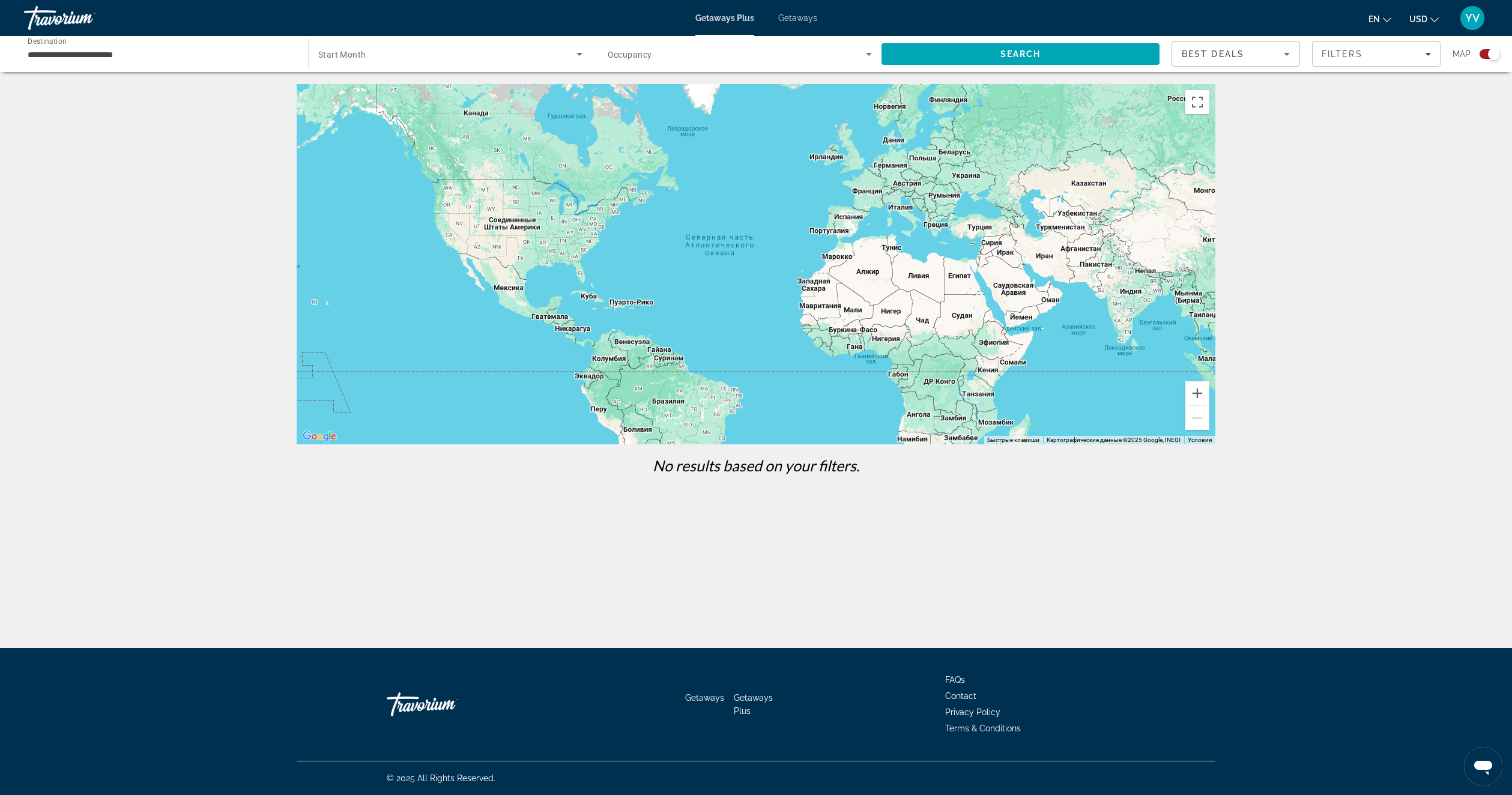
click at [788, 6] on div "Getaways Plus Getaways en English Español Français Italiano Português русский U…" at bounding box center [756, 18] width 1512 height 31
click at [786, 15] on span "Getaways" at bounding box center [798, 18] width 39 height 10
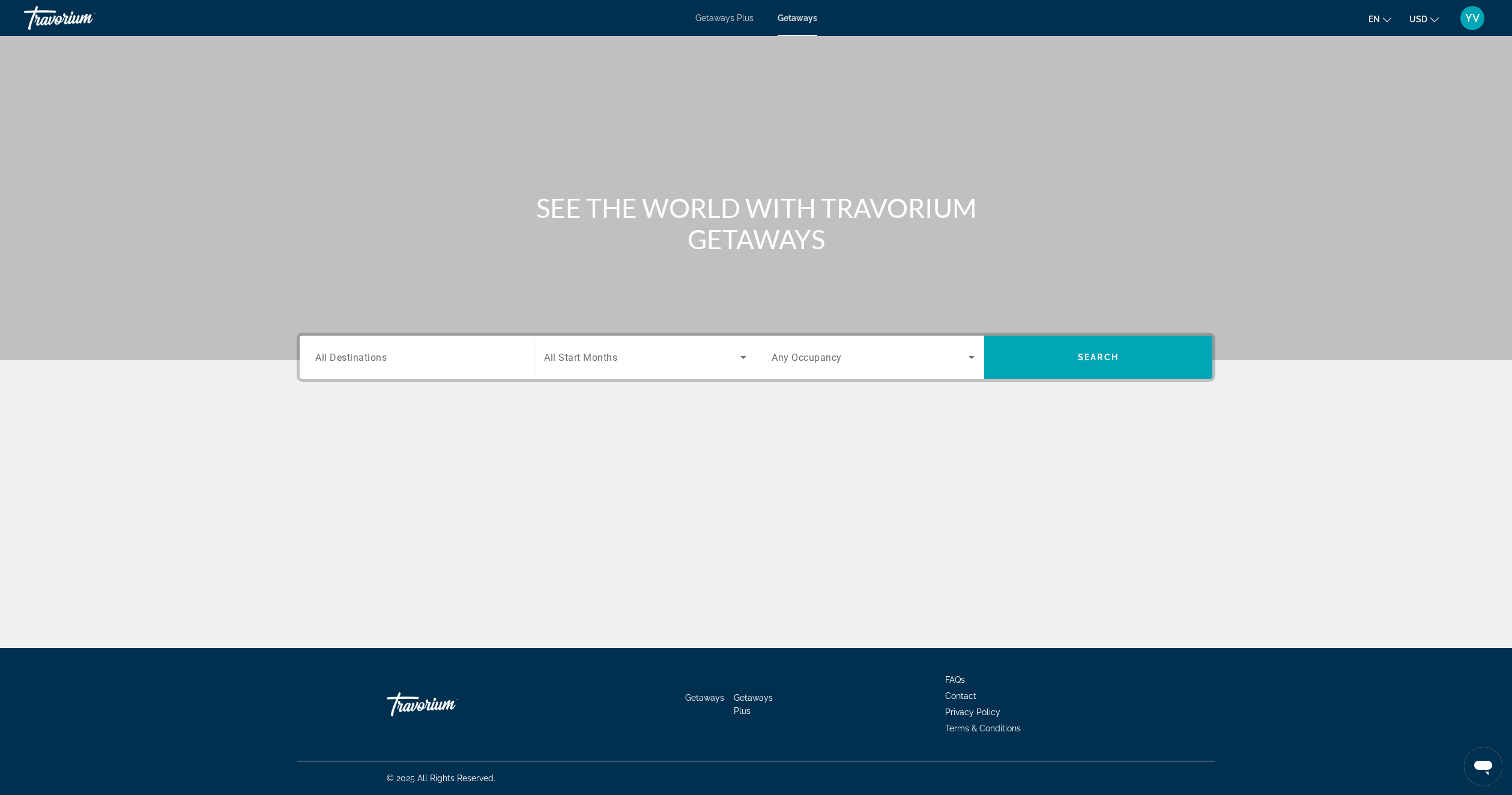
click at [429, 357] on input "Destination All Destinations" at bounding box center [416, 357] width 203 height 14
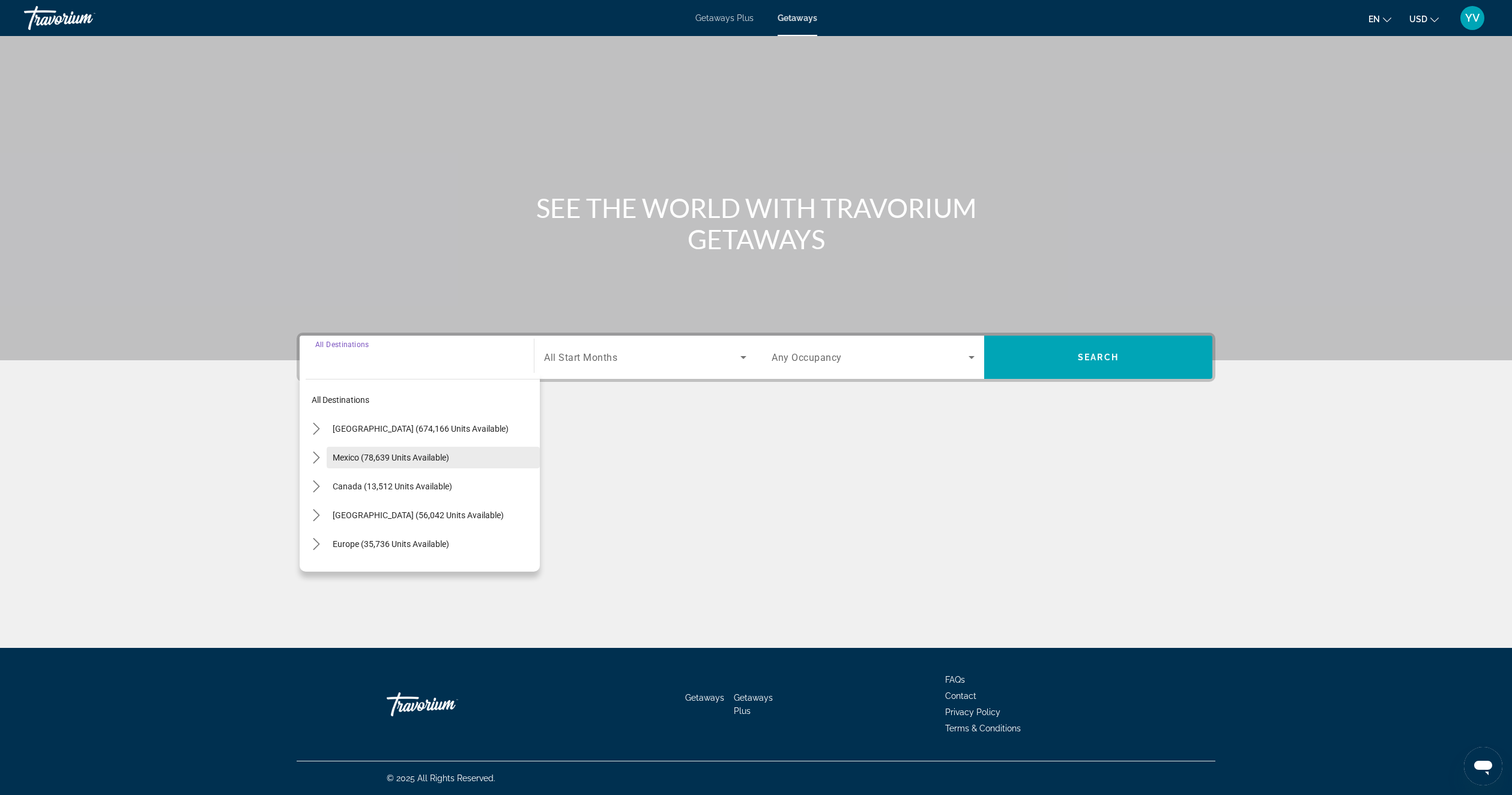
click at [403, 452] on span "Mexico (78,639 units available)" at bounding box center [391, 457] width 116 height 10
type input "**********"
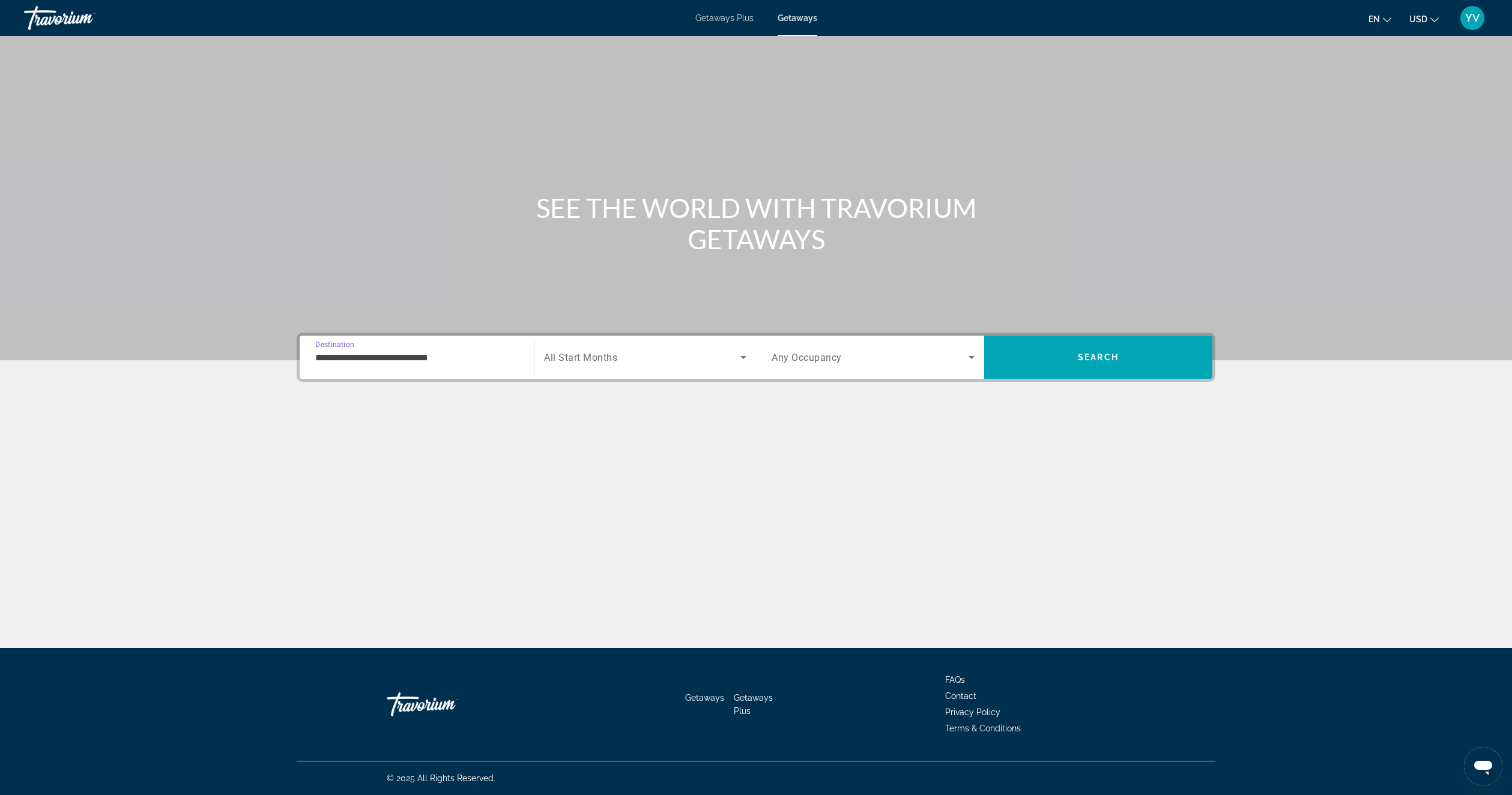
click at [667, 366] on div "Search widget" at bounding box center [645, 357] width 202 height 33
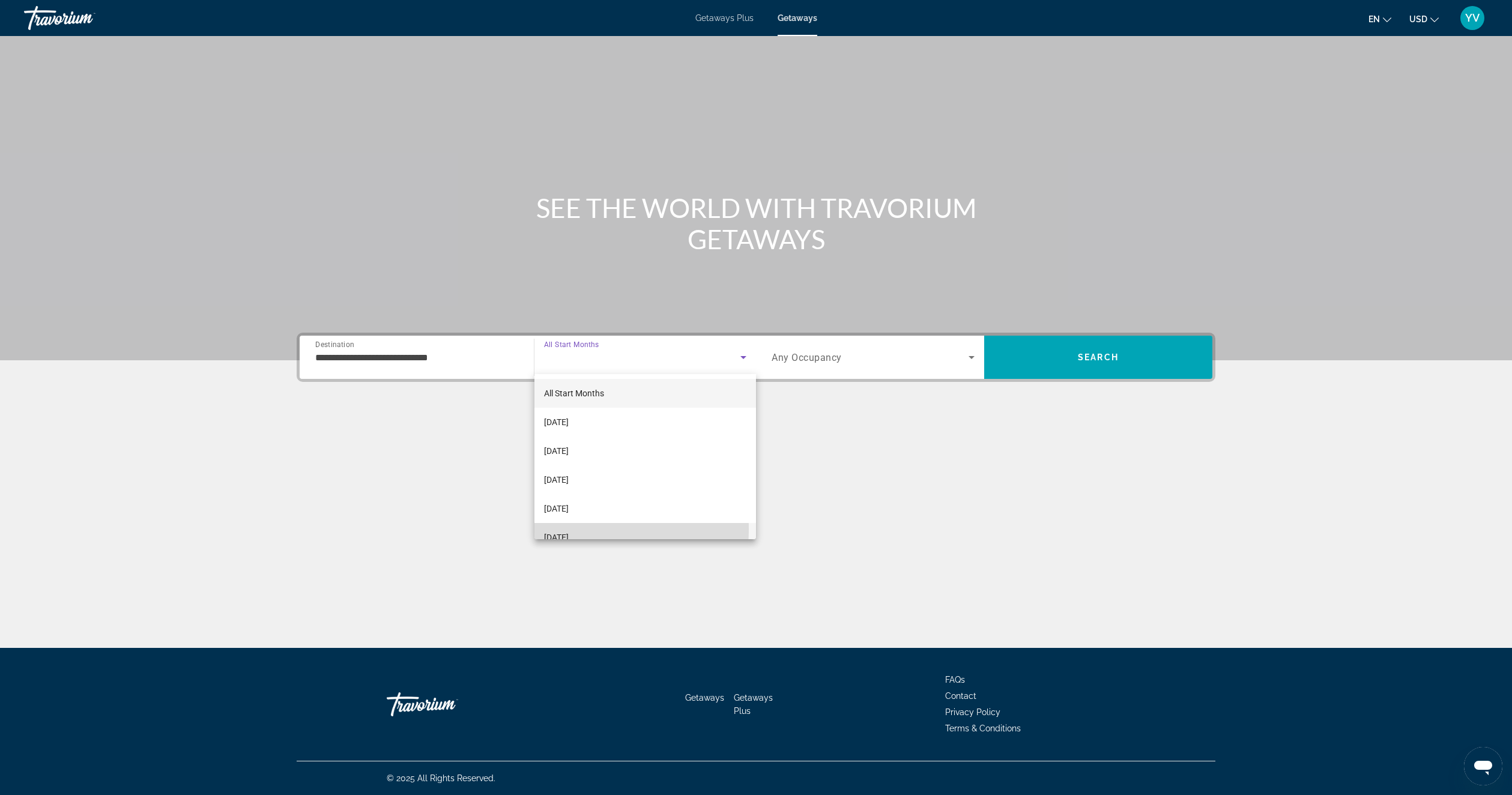
click at [587, 529] on mat-option "[DATE]" at bounding box center [645, 537] width 221 height 29
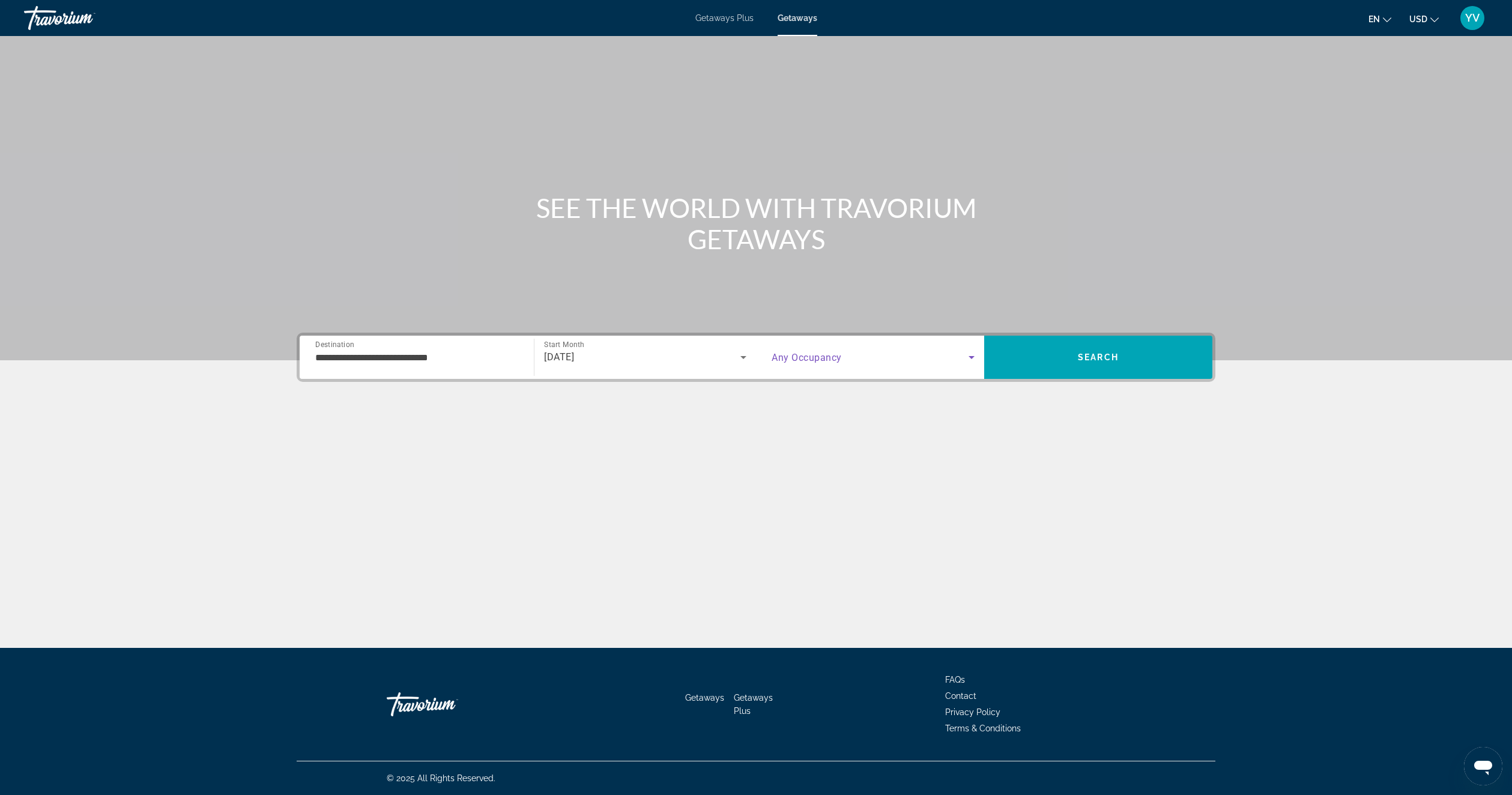
click at [845, 363] on span "Search widget" at bounding box center [871, 357] width 197 height 14
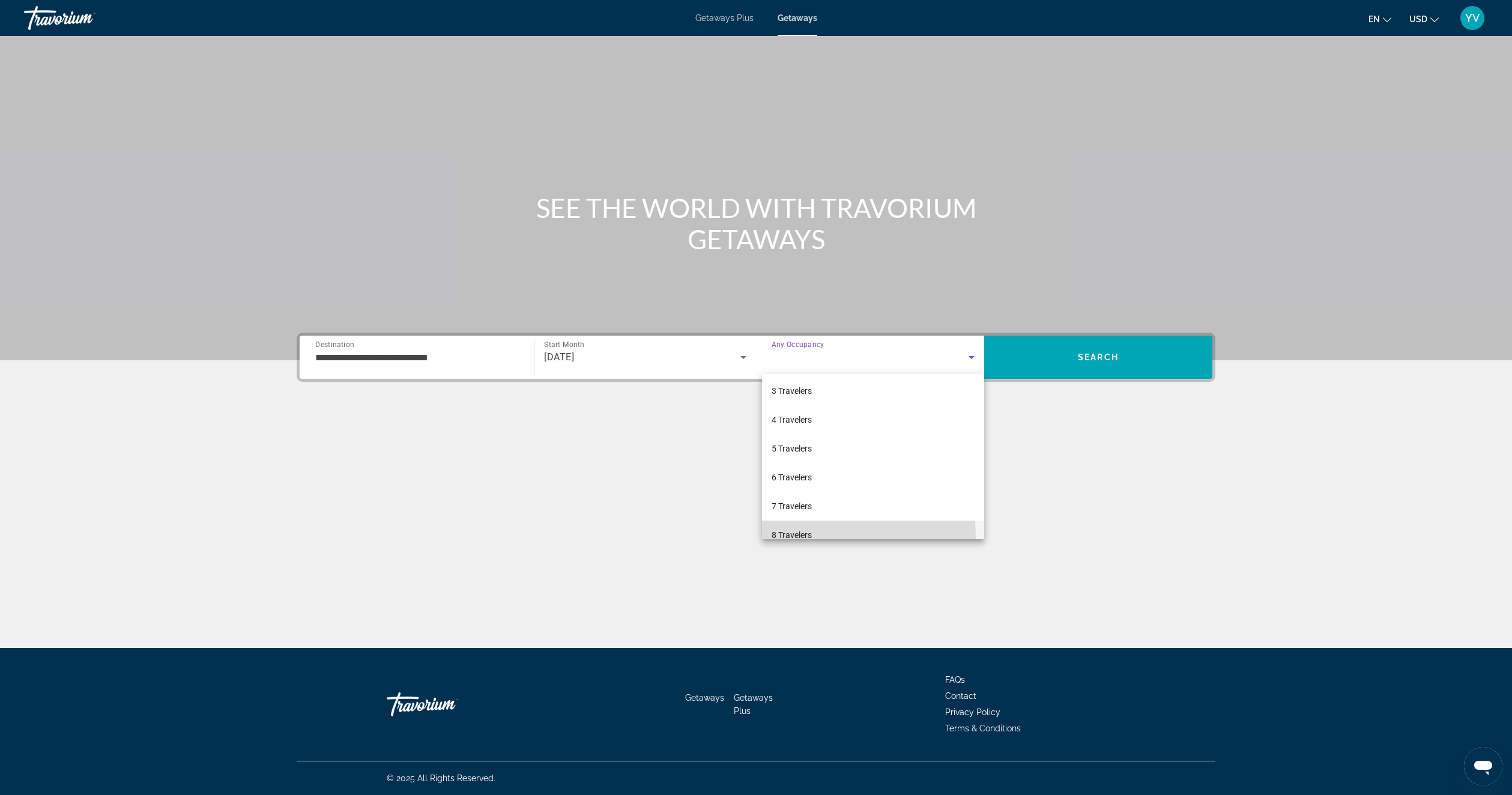
click at [802, 536] on span "8 Travelers" at bounding box center [792, 535] width 40 height 14
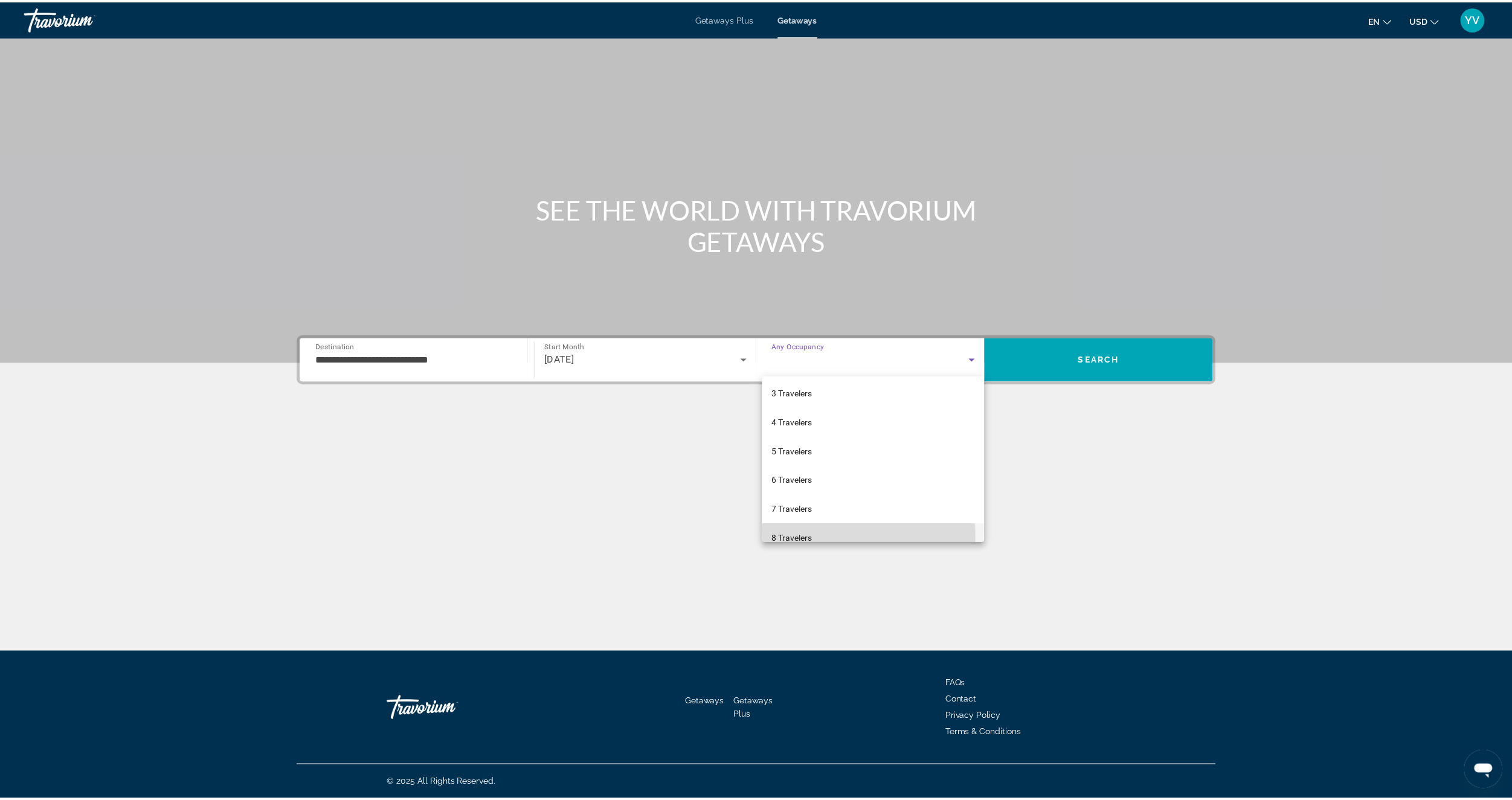
scroll to position [71, 0]
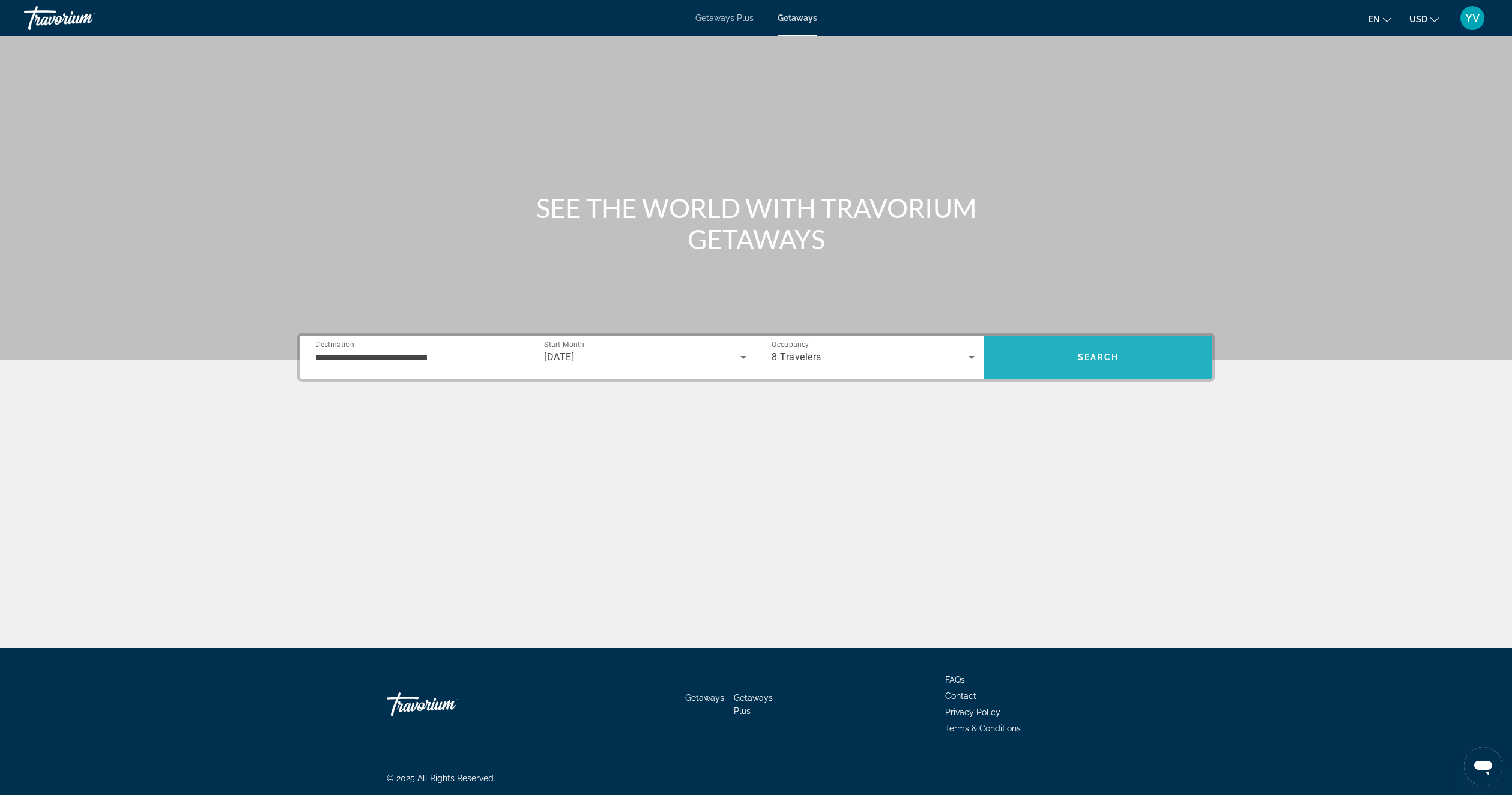
click at [1042, 377] on span "Search" at bounding box center [1098, 357] width 228 height 43
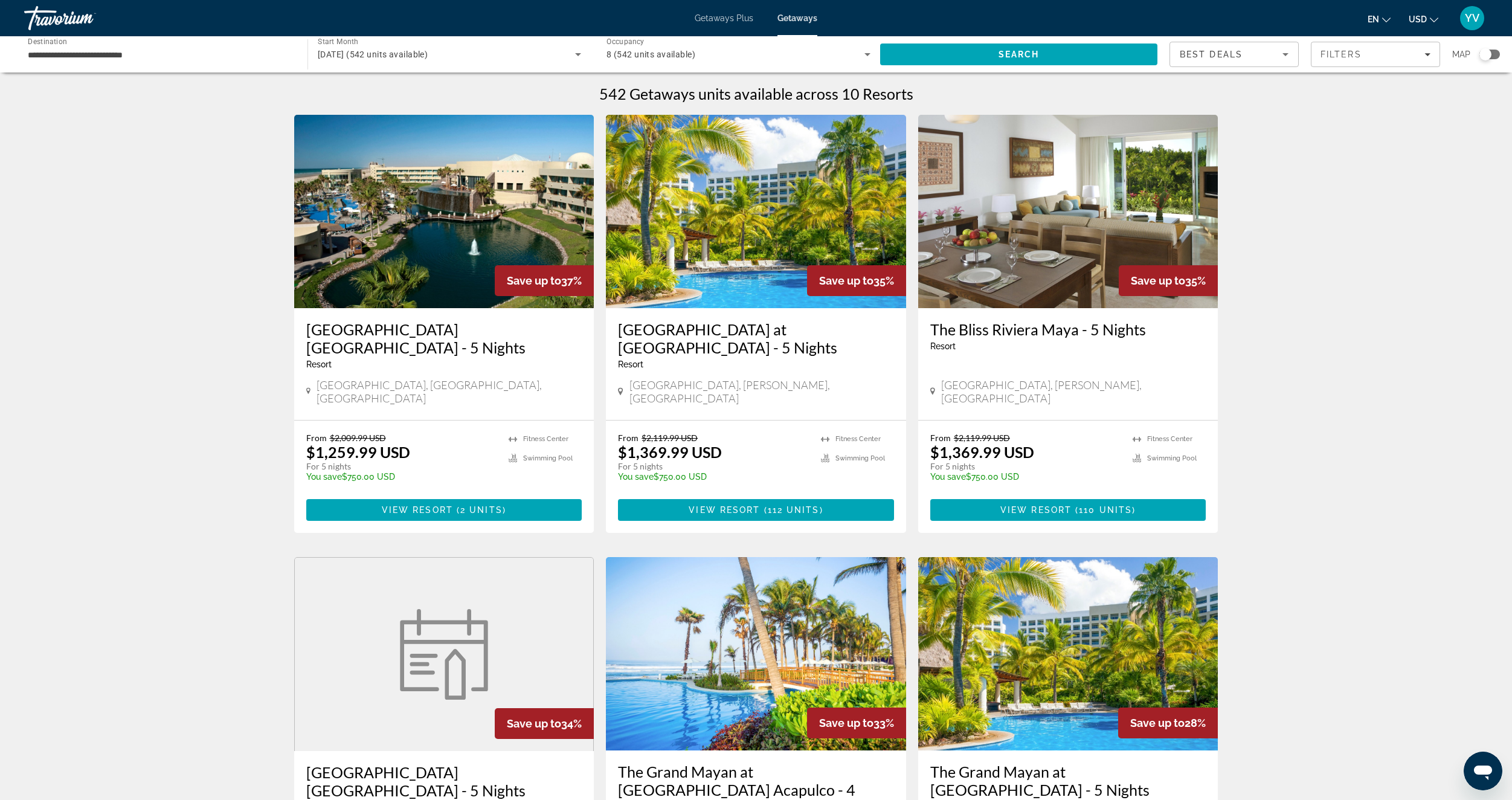
click at [1484, 57] on div "Search widget" at bounding box center [1486, 54] width 12 height 12
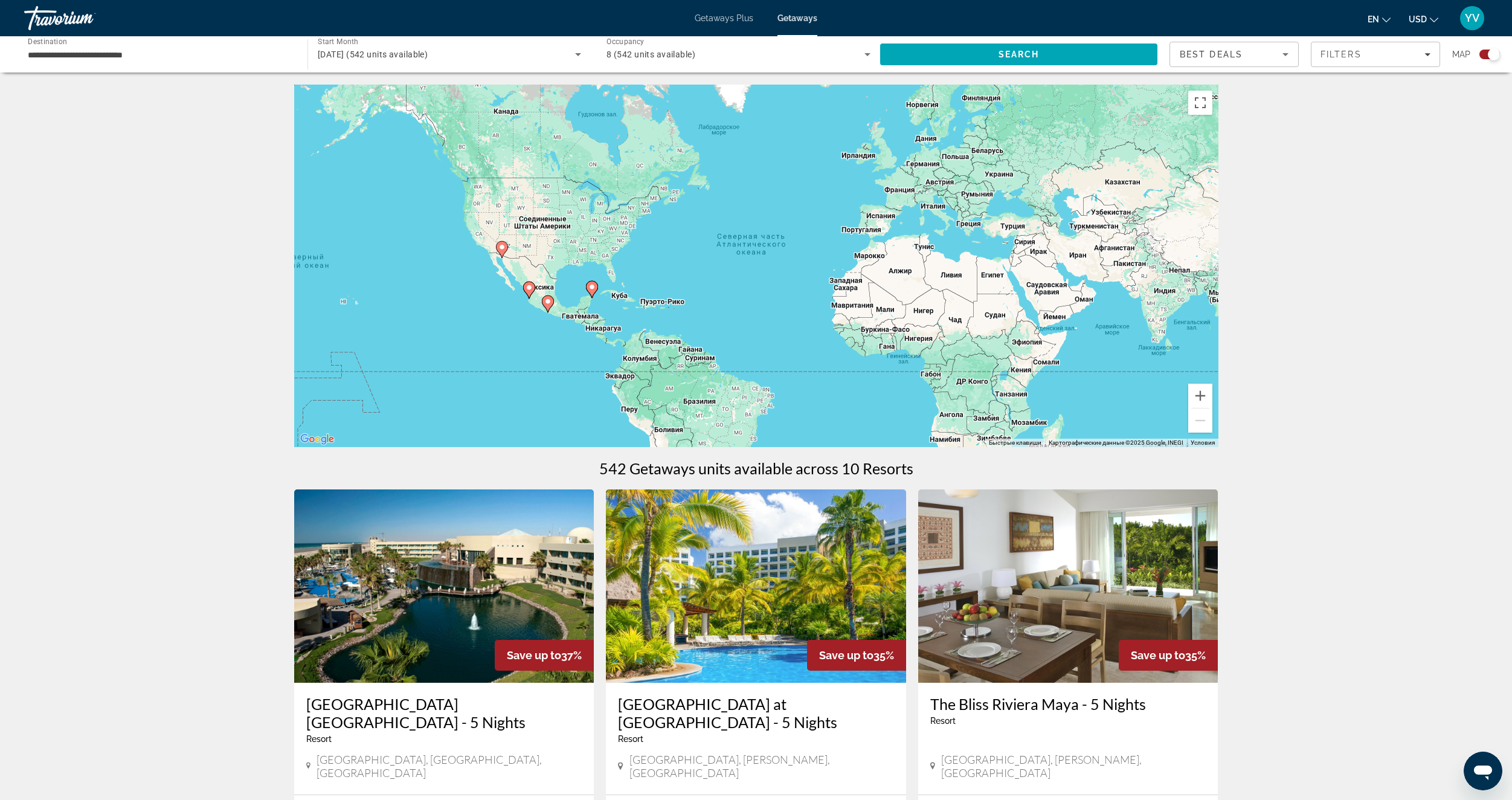
drag, startPoint x: 569, startPoint y: 305, endPoint x: 602, endPoint y: 303, distance: 33.1
click at [602, 303] on div "Чтобы активировать перетаскивание с помощью клавиатуры, нажмите Alt + Ввод. Пос…" at bounding box center [756, 265] width 924 height 363
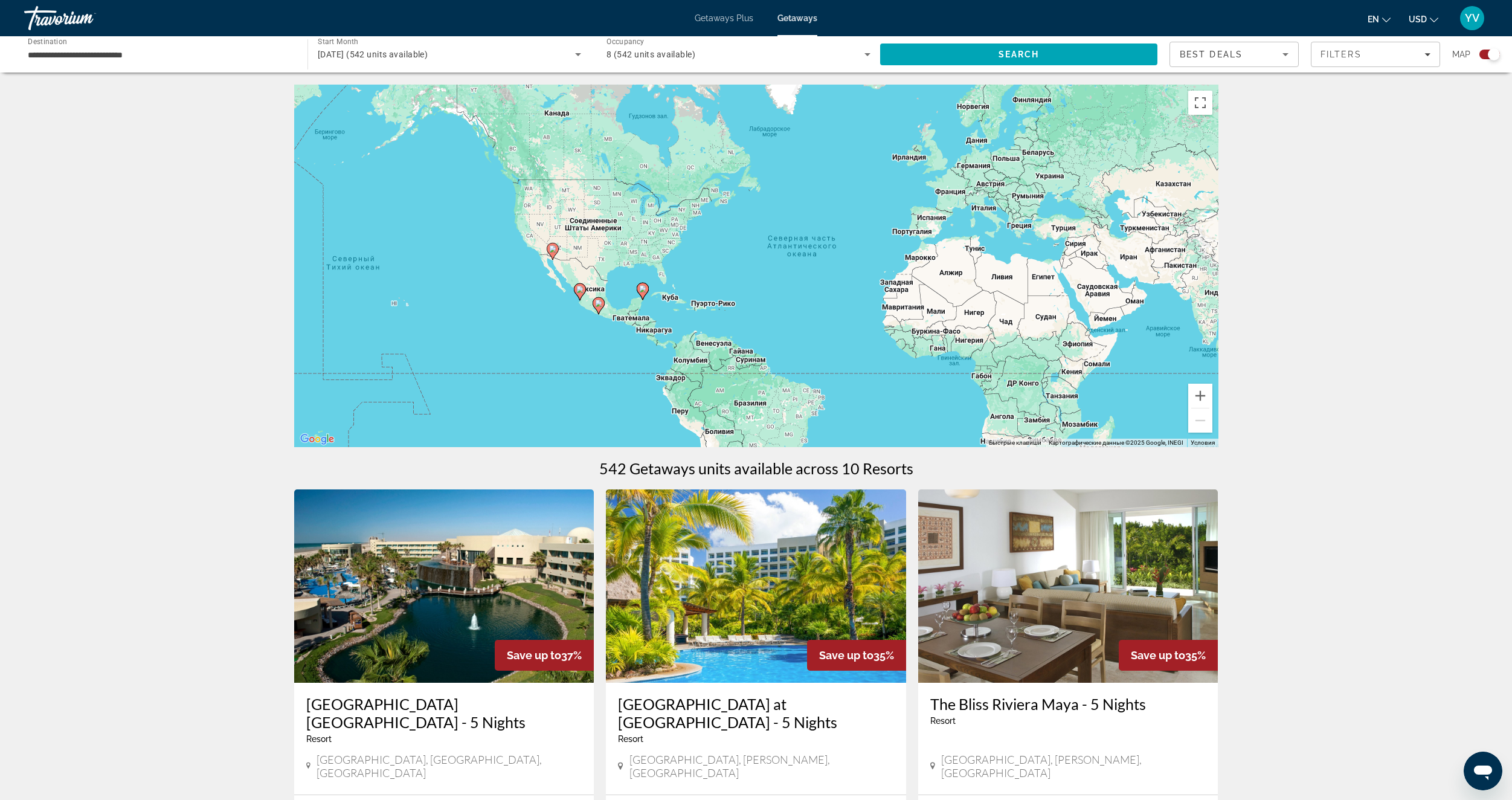
drag, startPoint x: 602, startPoint y: 303, endPoint x: 653, endPoint y: 303, distance: 51.0
click at [653, 303] on div "Чтобы активировать перетаскивание с помощью клавиатуры, нажмите Alt + Ввод. Пос…" at bounding box center [756, 265] width 924 height 363
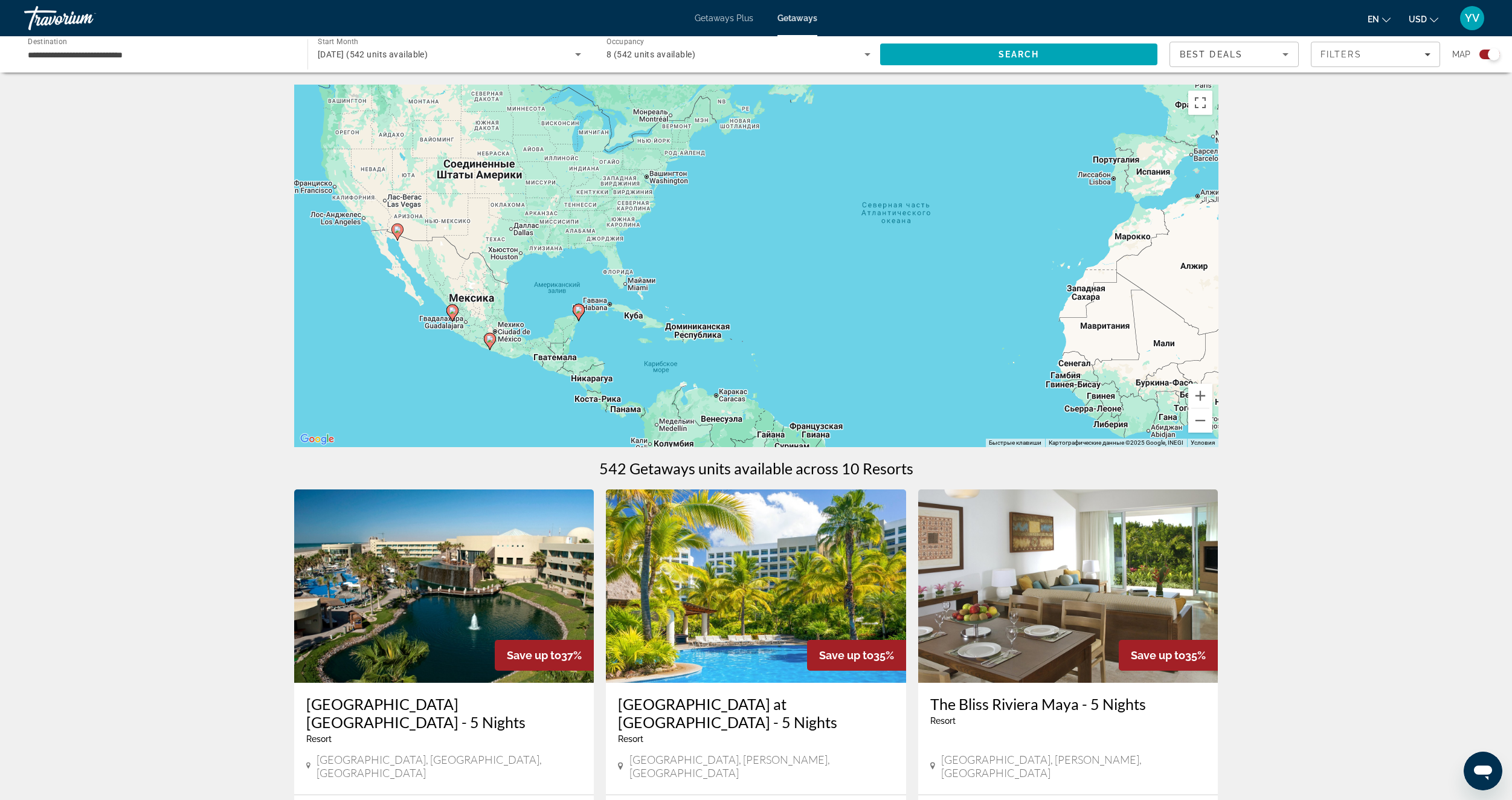
drag, startPoint x: 530, startPoint y: 328, endPoint x: 607, endPoint y: 314, distance: 78.3
click at [601, 316] on div "Чтобы активировать перетаскивание с помощью клавиатуры, нажмите Alt + Ввод. Пос…" at bounding box center [756, 265] width 924 height 363
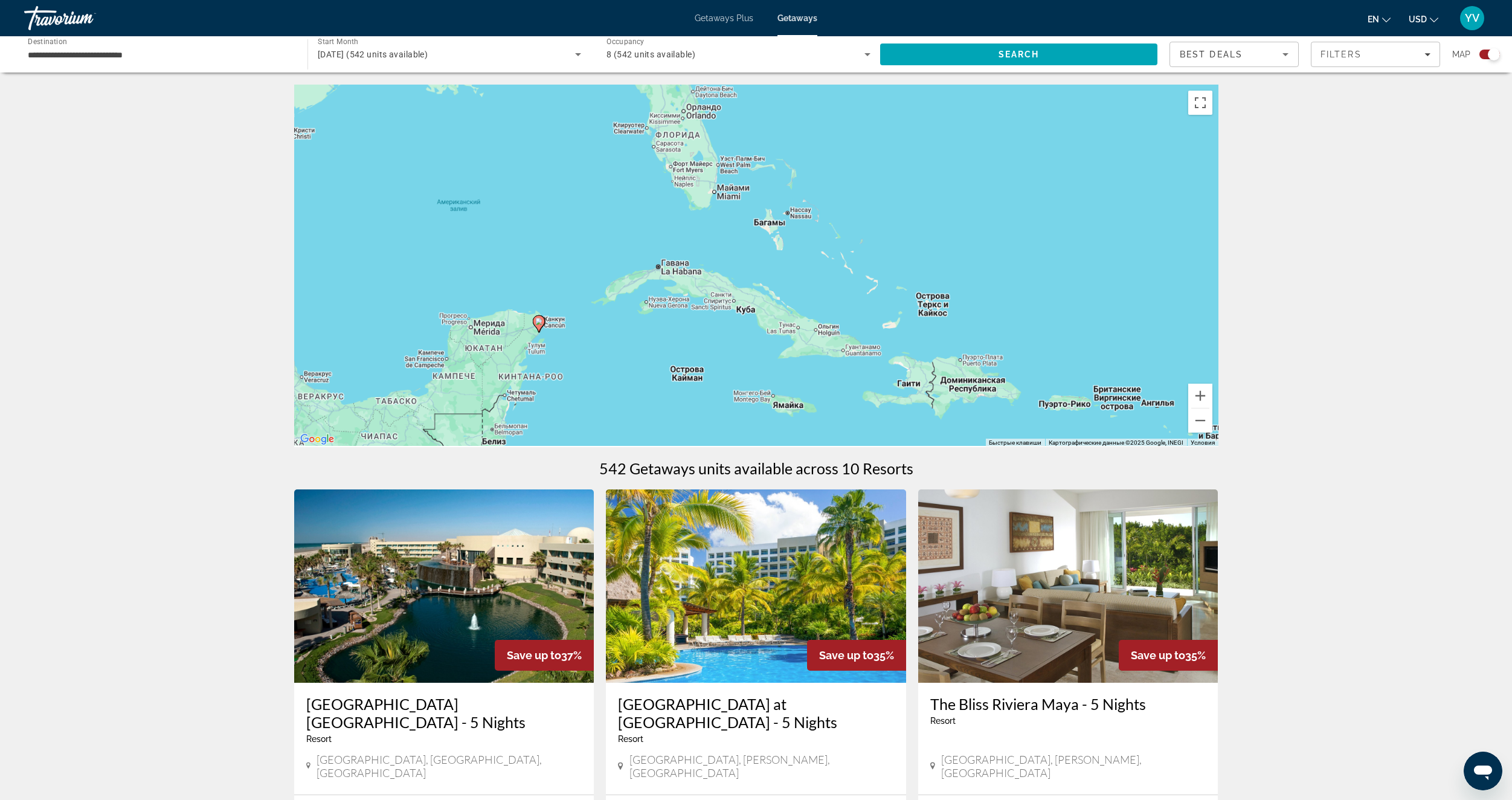
drag, startPoint x: 579, startPoint y: 348, endPoint x: 780, endPoint y: 265, distance: 217.5
click at [808, 247] on div "Чтобы активировать перетаскивание с помощью клавиатуры, нажмите Alt + Ввод. Пос…" at bounding box center [756, 265] width 924 height 363
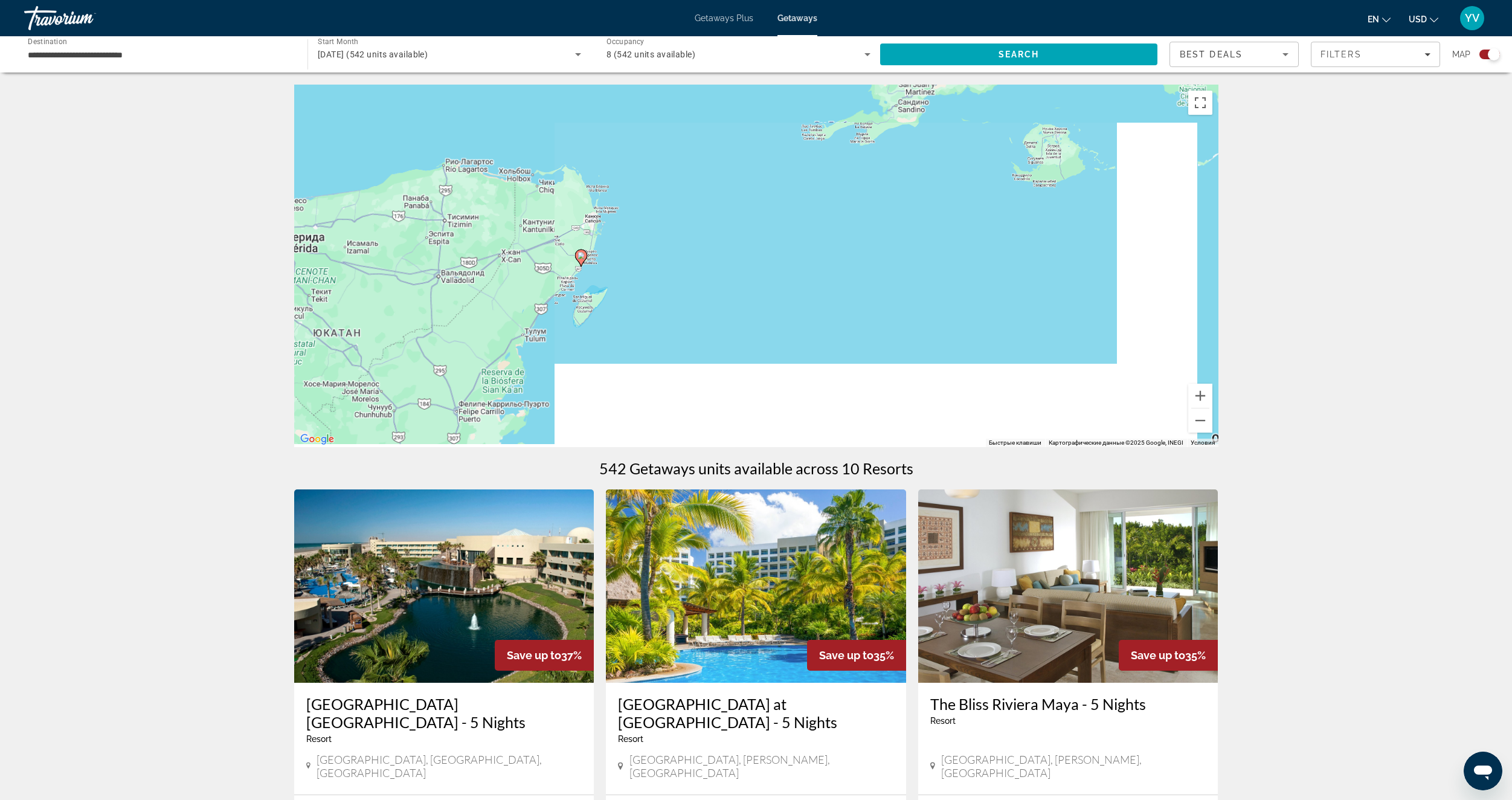
drag, startPoint x: 637, startPoint y: 298, endPoint x: 685, endPoint y: 283, distance: 50.3
click at [742, 274] on div "Чтобы активировать перетаскивание с помощью клавиатуры, нажмите Alt + Ввод. Пос…" at bounding box center [756, 265] width 924 height 363
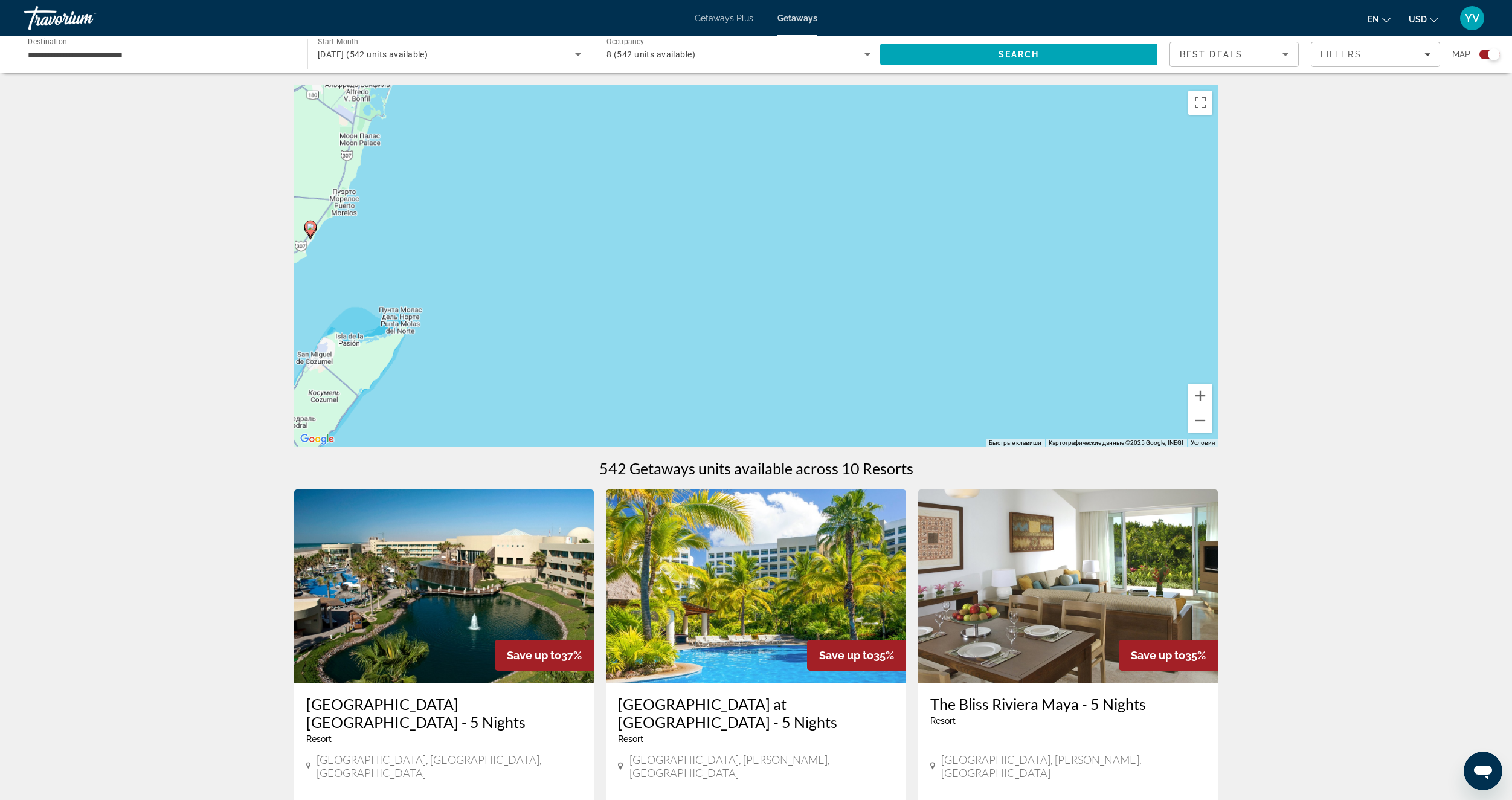
drag, startPoint x: 575, startPoint y: 277, endPoint x: 715, endPoint y: 269, distance: 140.2
click at [810, 245] on div "Чтобы активировать перетаскивание с помощью клавиатуры, нажмите Alt + Ввод. Пос…" at bounding box center [756, 265] width 924 height 363
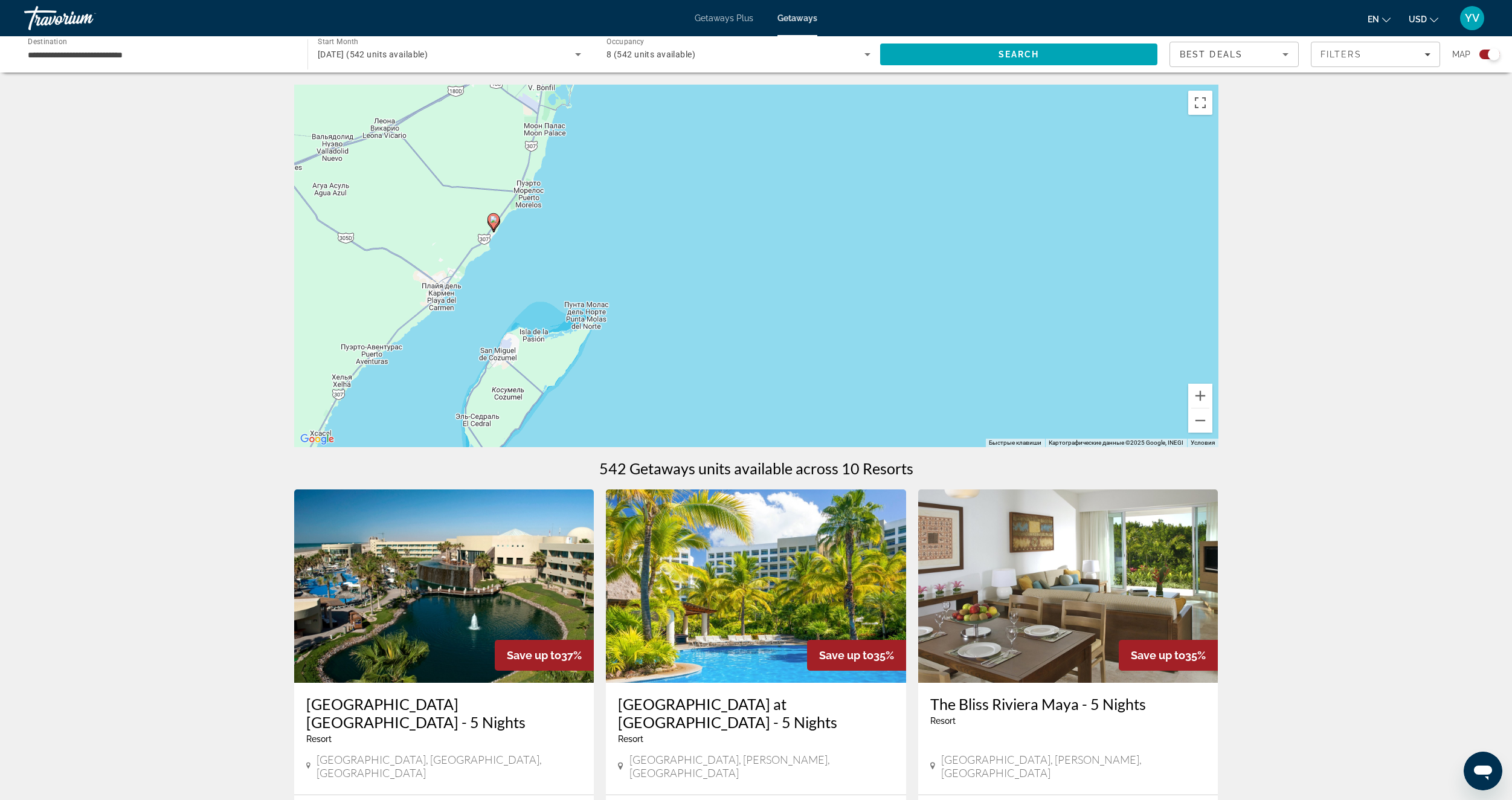
drag, startPoint x: 506, startPoint y: 264, endPoint x: 738, endPoint y: 269, distance: 232.1
click at [750, 263] on div "Чтобы активировать перетаскивание с помощью клавиатуры, нажмите Alt + Ввод. Пос…" at bounding box center [756, 265] width 924 height 363
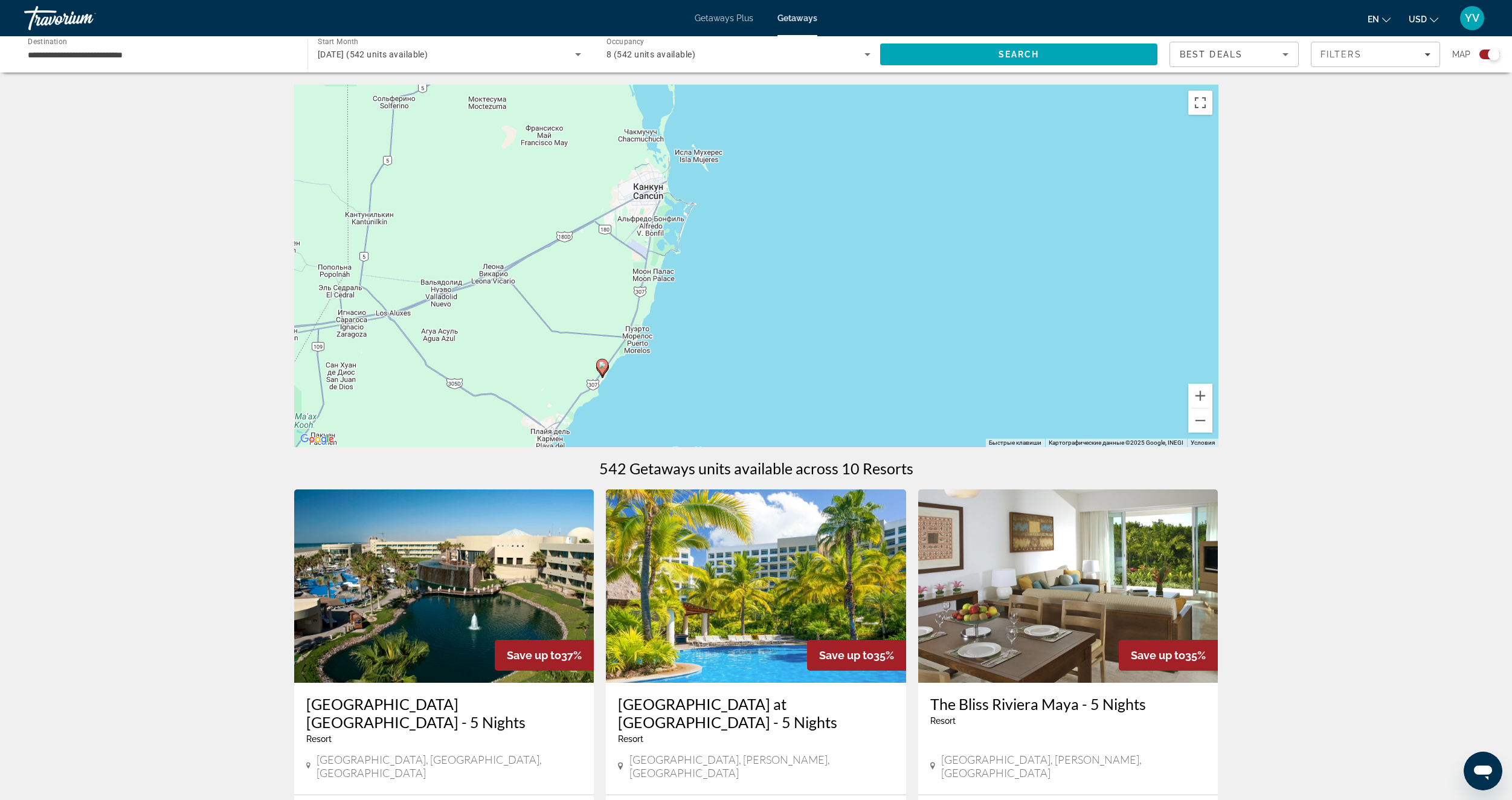
drag, startPoint x: 626, startPoint y: 260, endPoint x: 652, endPoint y: 383, distance: 125.7
click at [652, 383] on div "Чтобы активировать перетаскивание с помощью клавиатуры, нажмите Alt + Ввод. Пос…" at bounding box center [756, 265] width 924 height 363
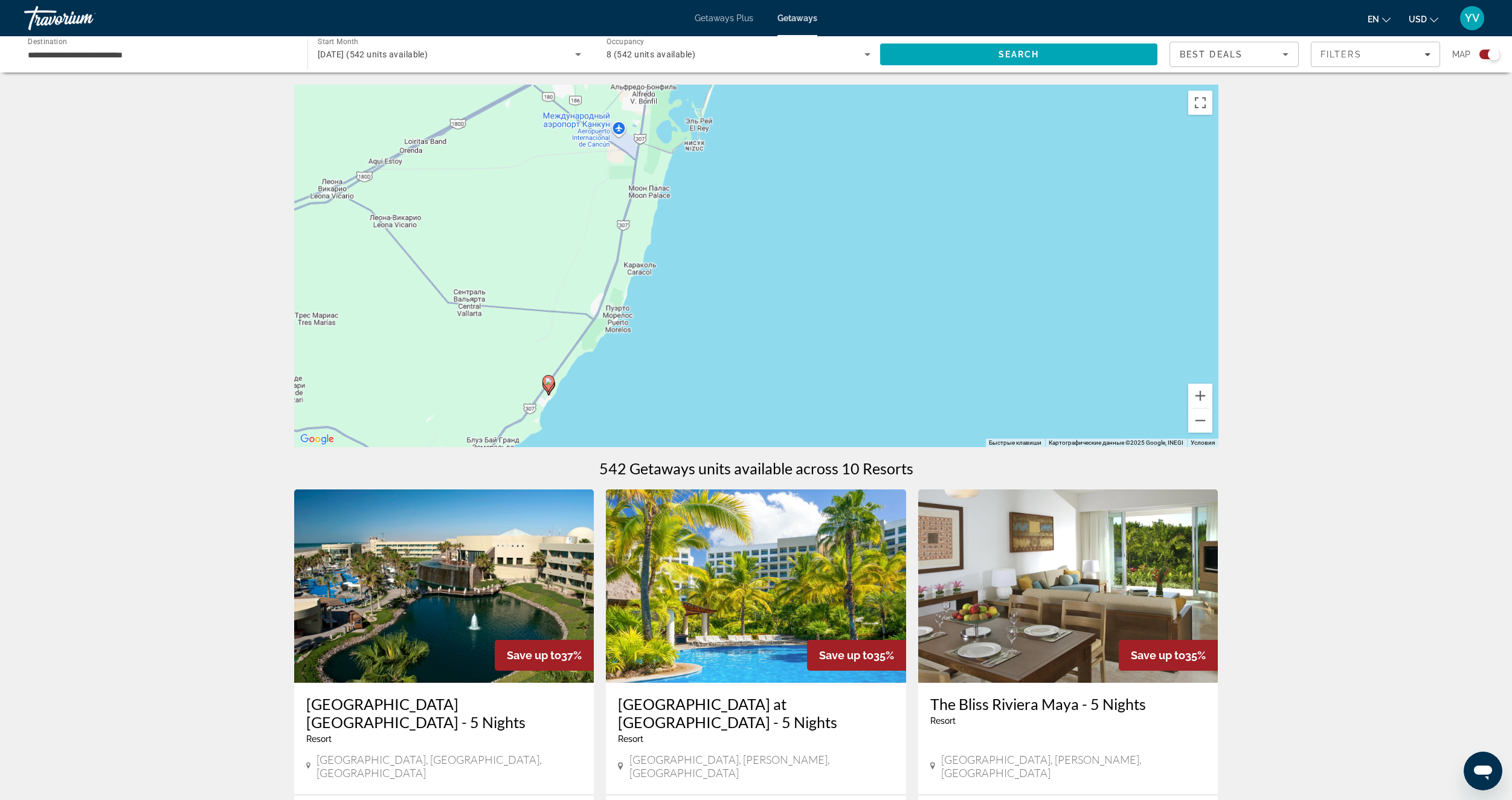
drag, startPoint x: 607, startPoint y: 395, endPoint x: 704, endPoint y: 303, distance: 133.7
click at [704, 303] on div "Чтобы активировать перетаскивание с помощью клавиатуры, нажмите Alt + Ввод. Пос…" at bounding box center [756, 265] width 924 height 363
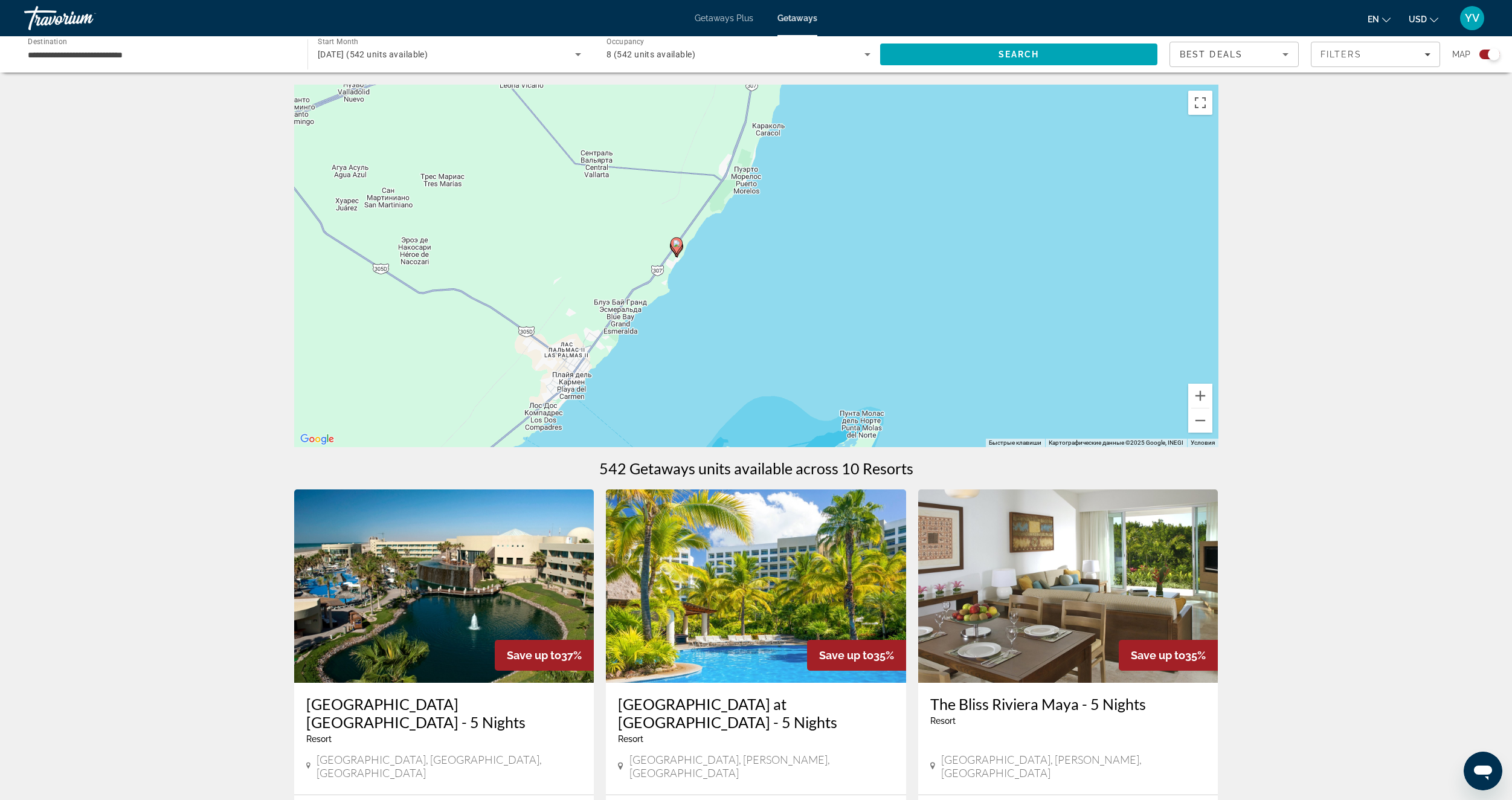
drag, startPoint x: 610, startPoint y: 361, endPoint x: 686, endPoint y: 271, distance: 117.8
click at [686, 271] on div "Чтобы активировать перетаскивание с помощью клавиатуры, нажмите Alt + Ввод. Пос…" at bounding box center [756, 265] width 924 height 363
click at [679, 248] on icon "Main content" at bounding box center [675, 245] width 11 height 16
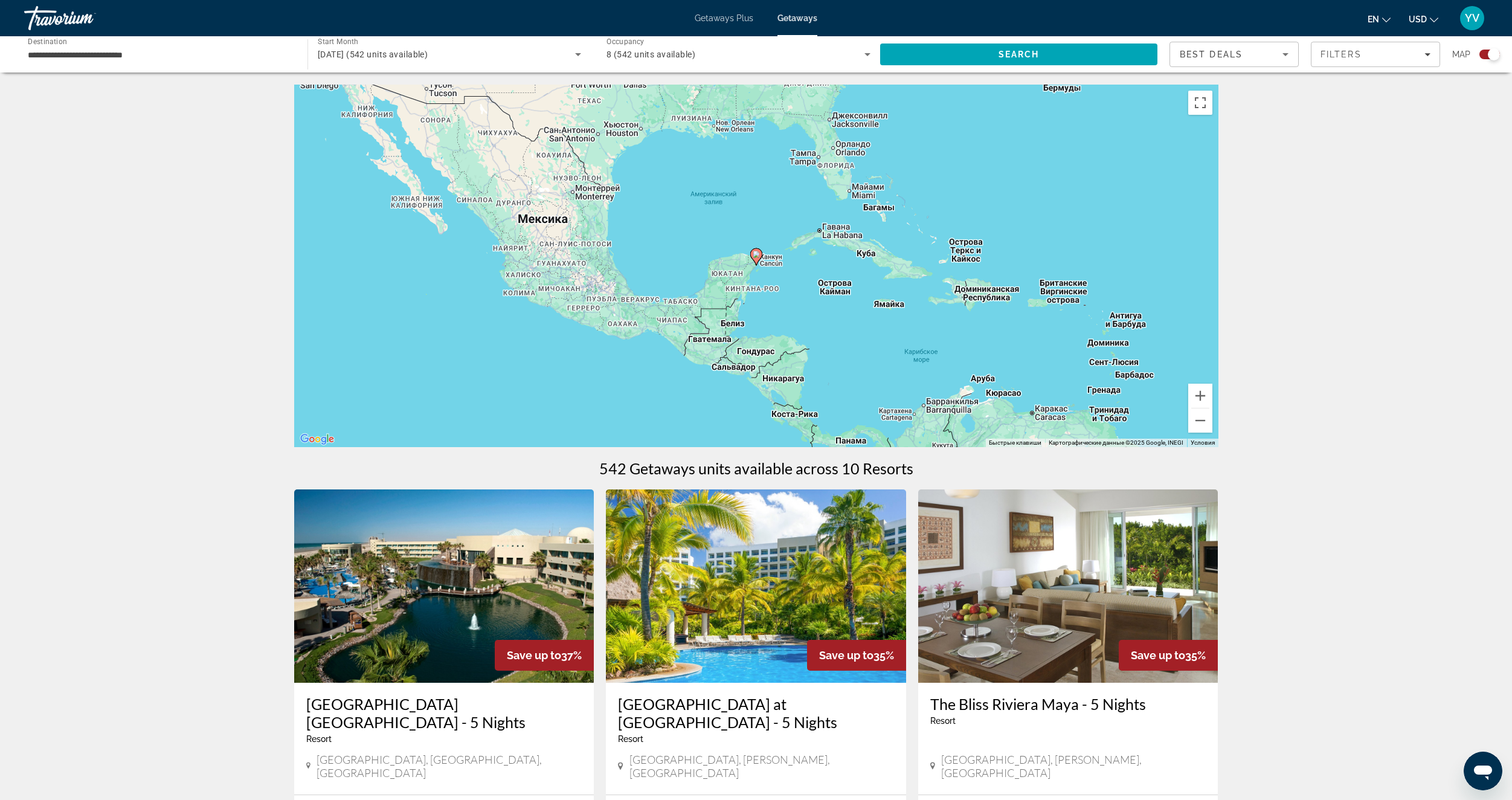
click at [757, 256] on image "Main content" at bounding box center [757, 254] width 7 height 7
type input "**********"
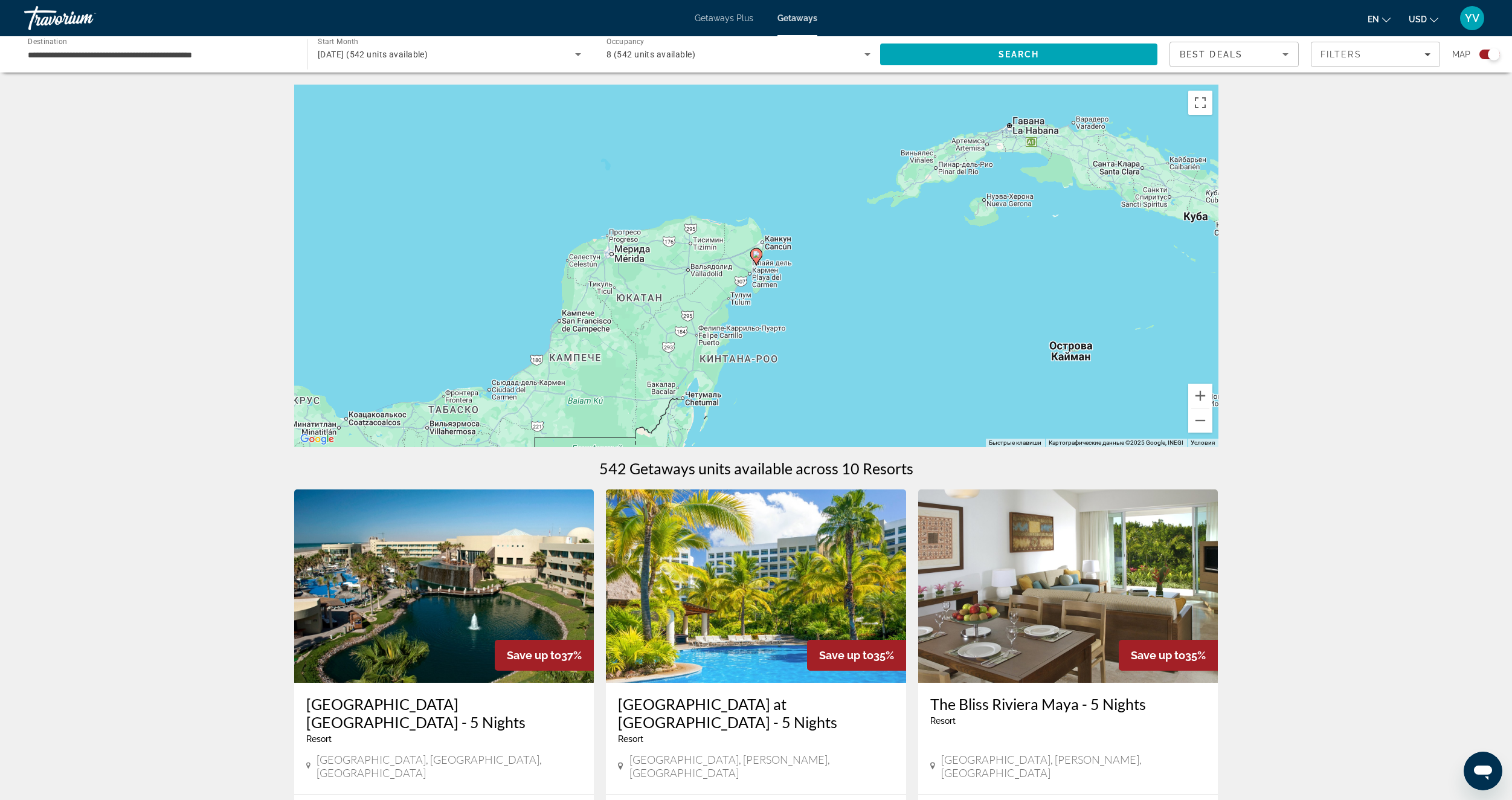
click at [753, 258] on icon "Main content" at bounding box center [755, 257] width 11 height 16
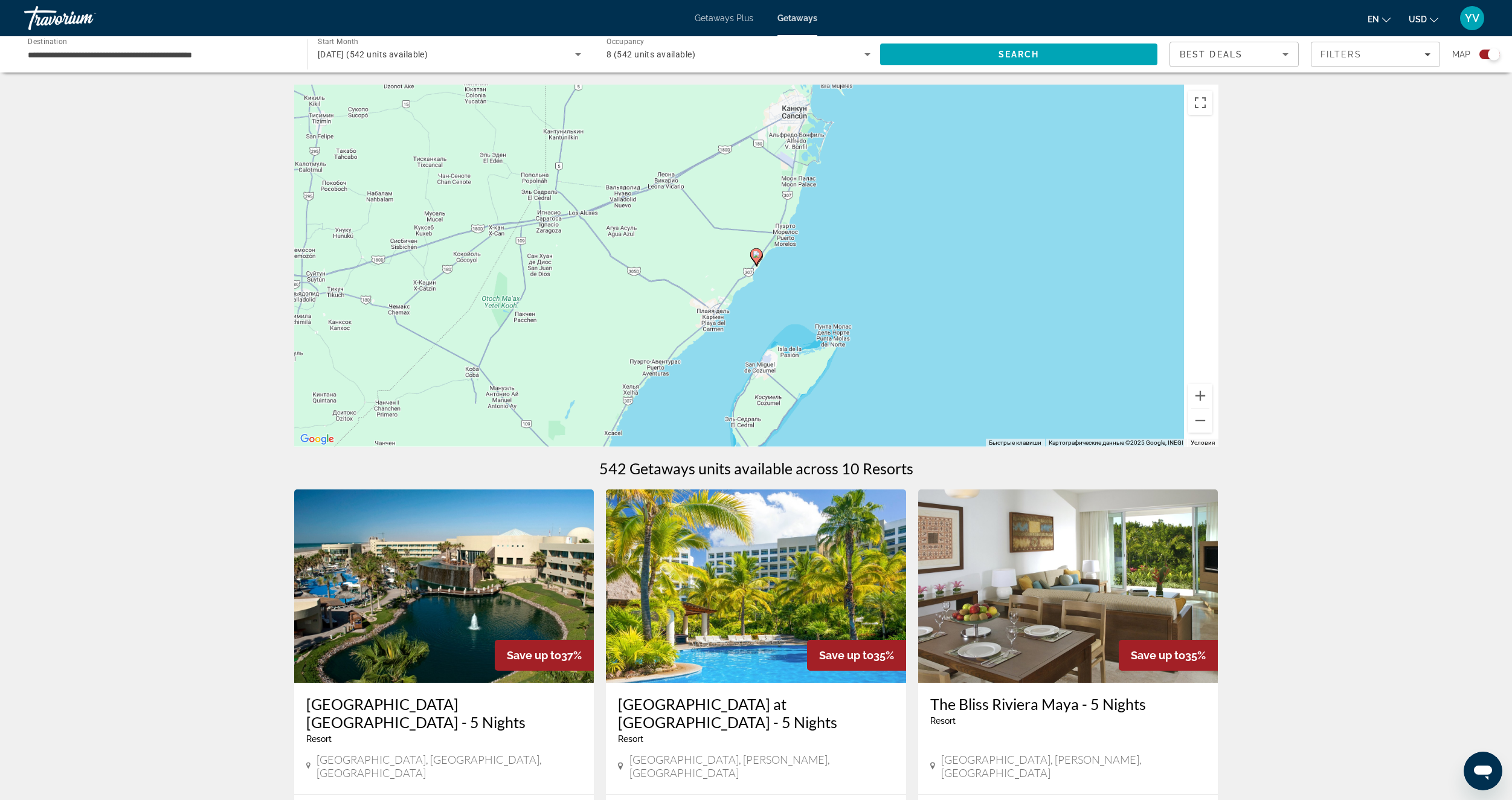
click at [753, 258] on icon "Main content" at bounding box center [755, 257] width 11 height 16
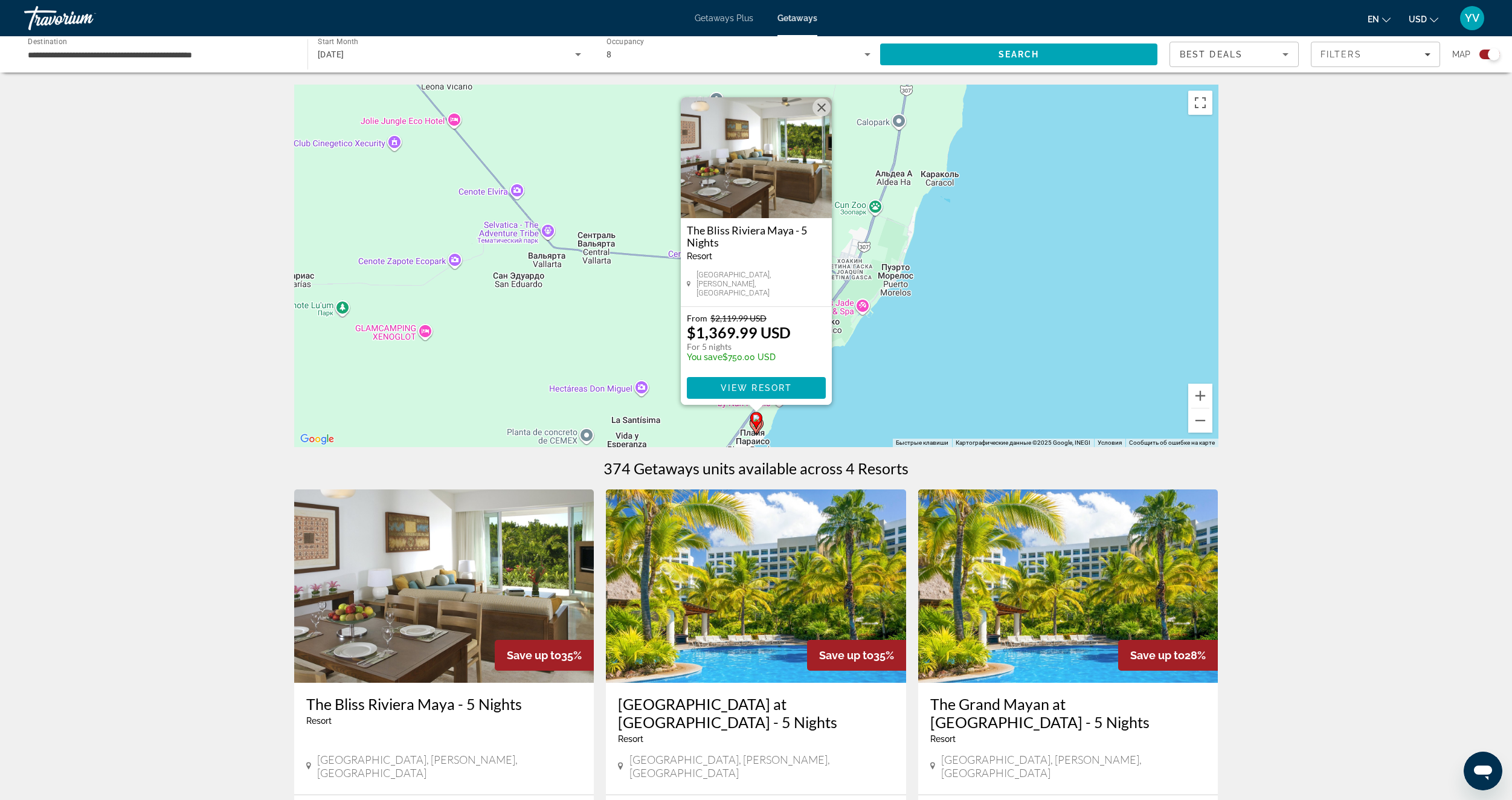
click at [896, 368] on div "Чтобы активировать перетаскивание с помощью клавиатуры, нажмите Alt + Ввод. Пос…" at bounding box center [756, 265] width 924 height 363
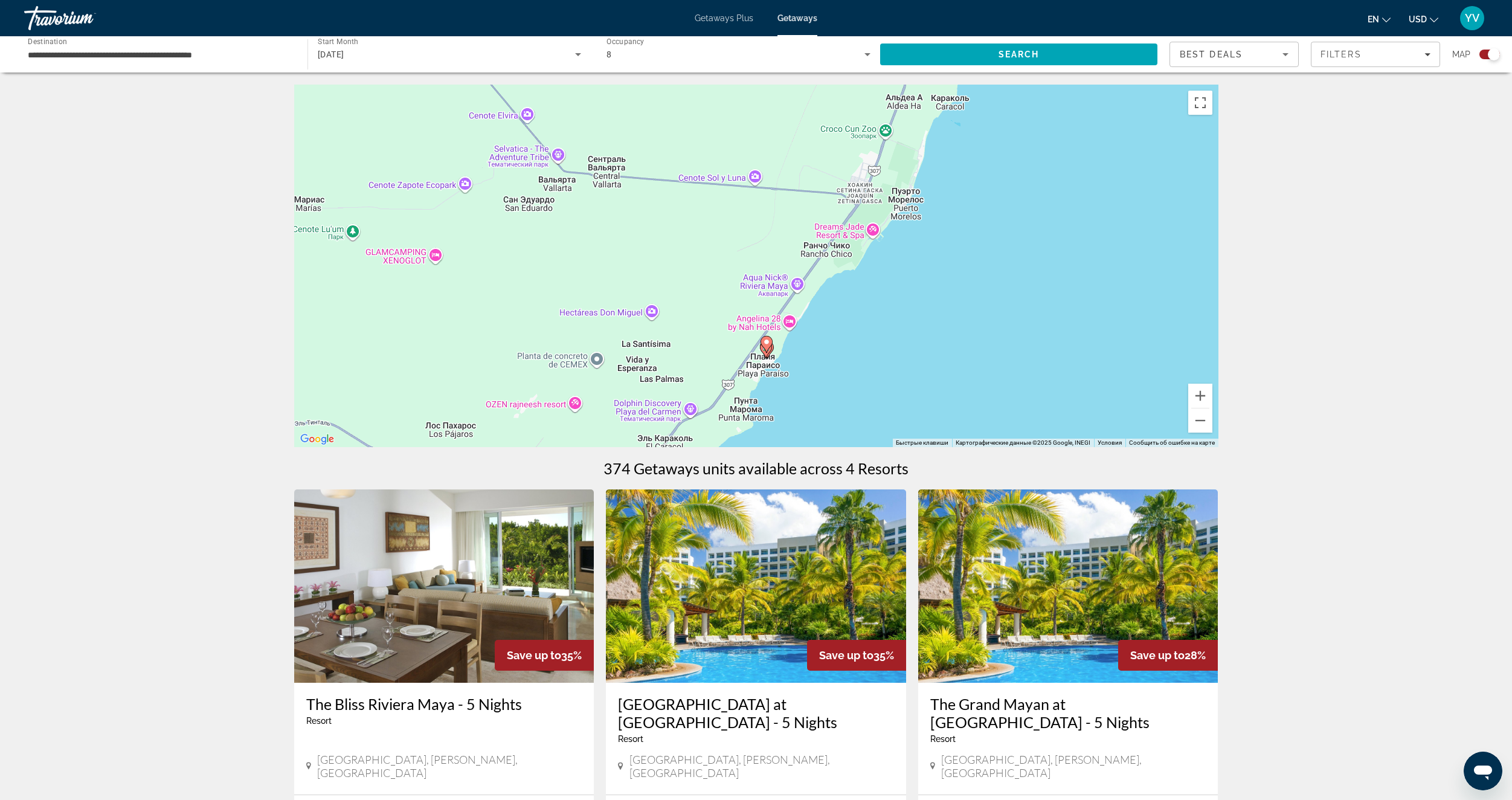
drag, startPoint x: 879, startPoint y: 378, endPoint x: 889, endPoint y: 300, distance: 78.6
click at [889, 300] on div "Чтобы активировать перетаскивание с помощью клавиатуры, нажмите Alt + Ввод. Пос…" at bounding box center [756, 265] width 924 height 363
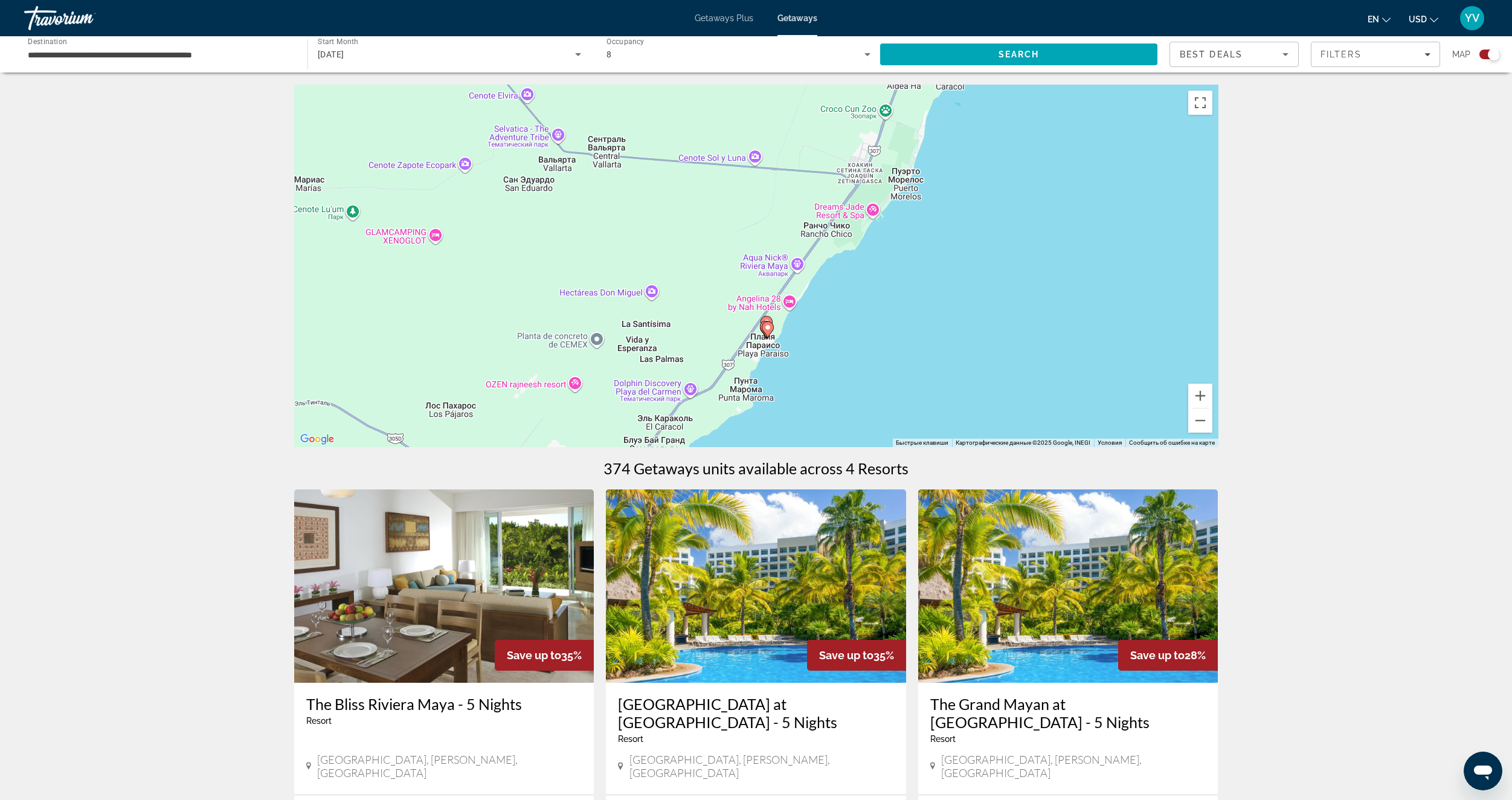
click at [766, 337] on gmp-advanced-marker "Main content" at bounding box center [767, 329] width 12 height 18
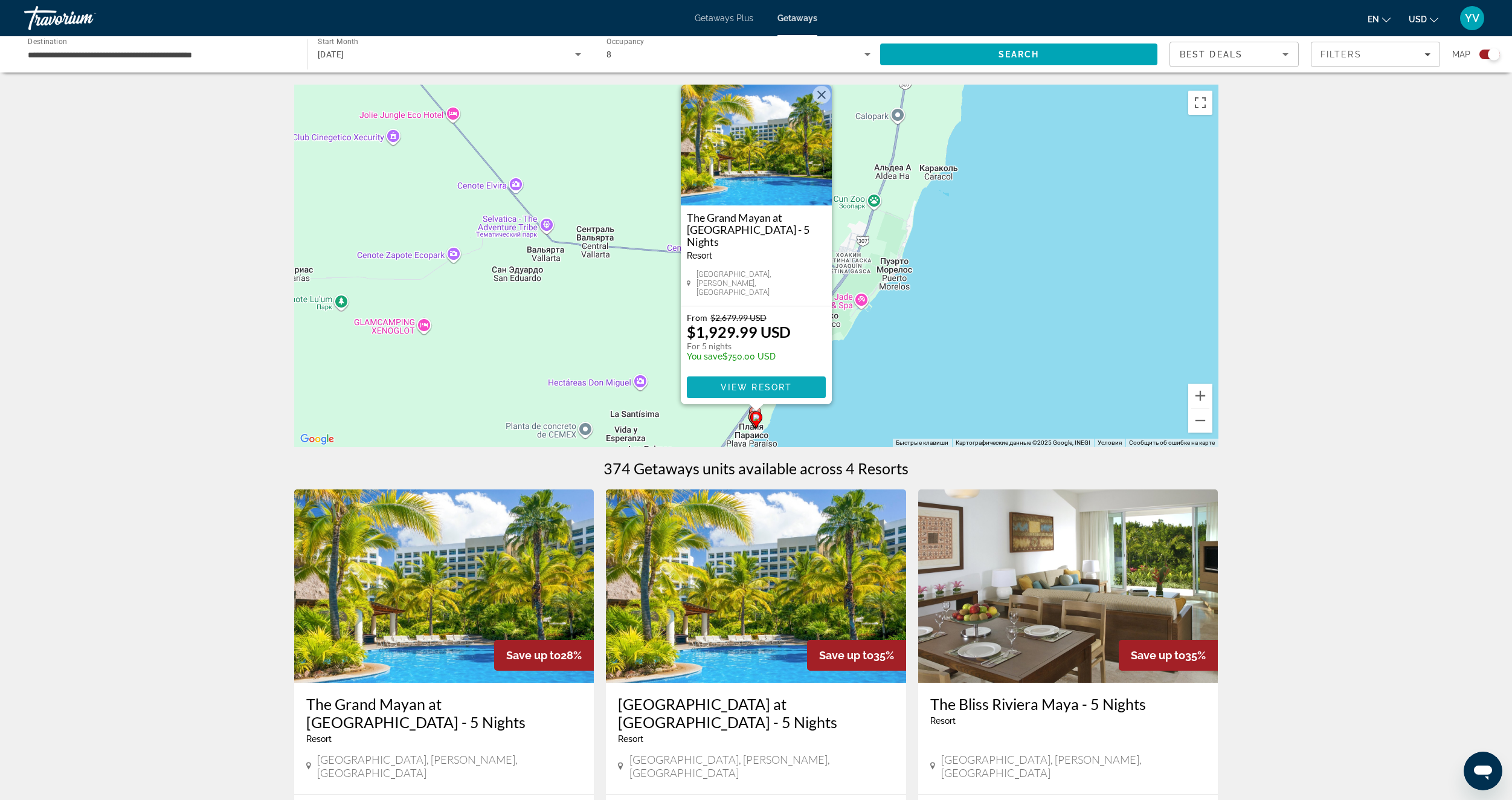
click at [777, 386] on span "View Resort" at bounding box center [756, 388] width 71 height 10
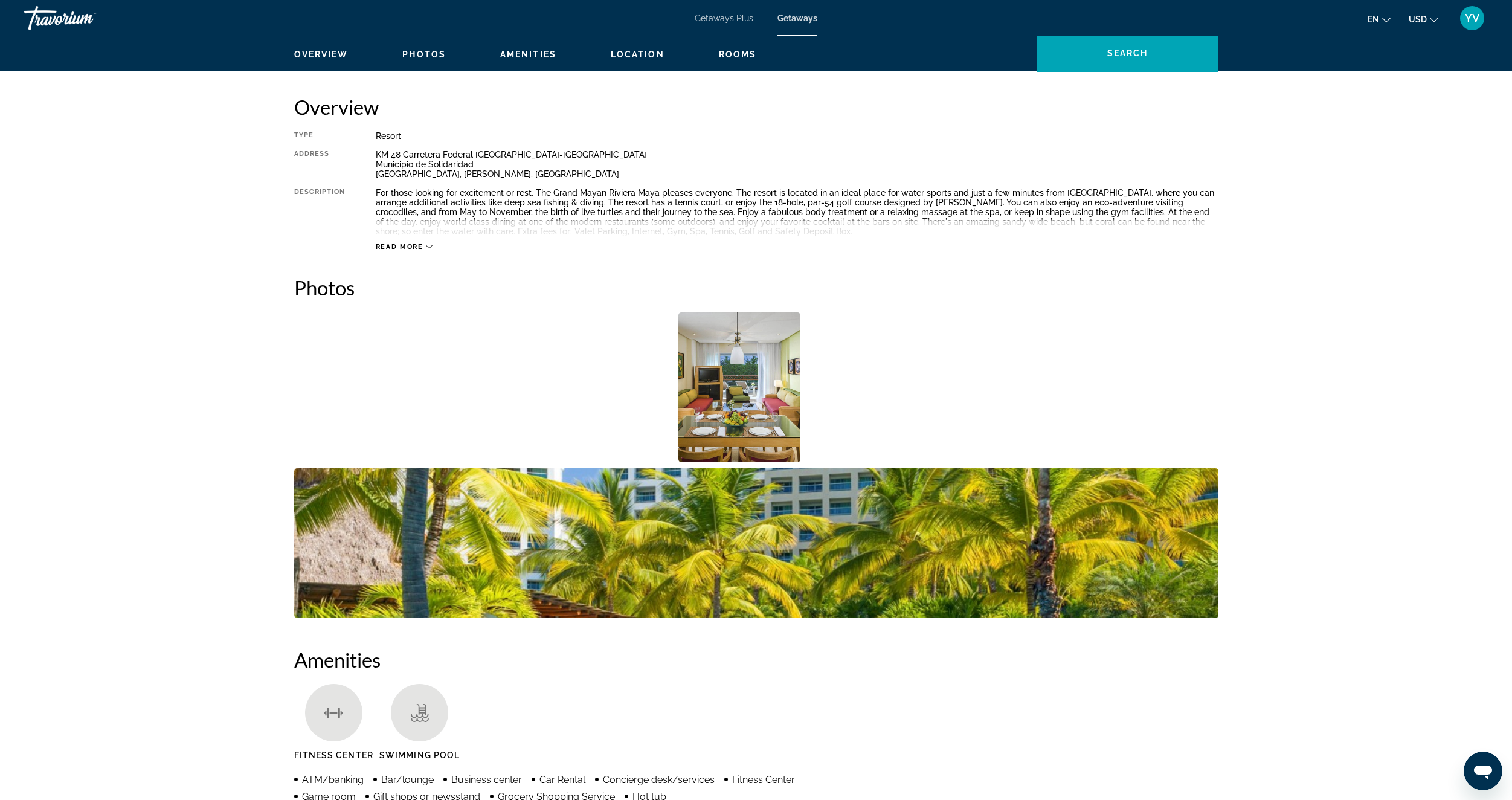
scroll to position [359, 0]
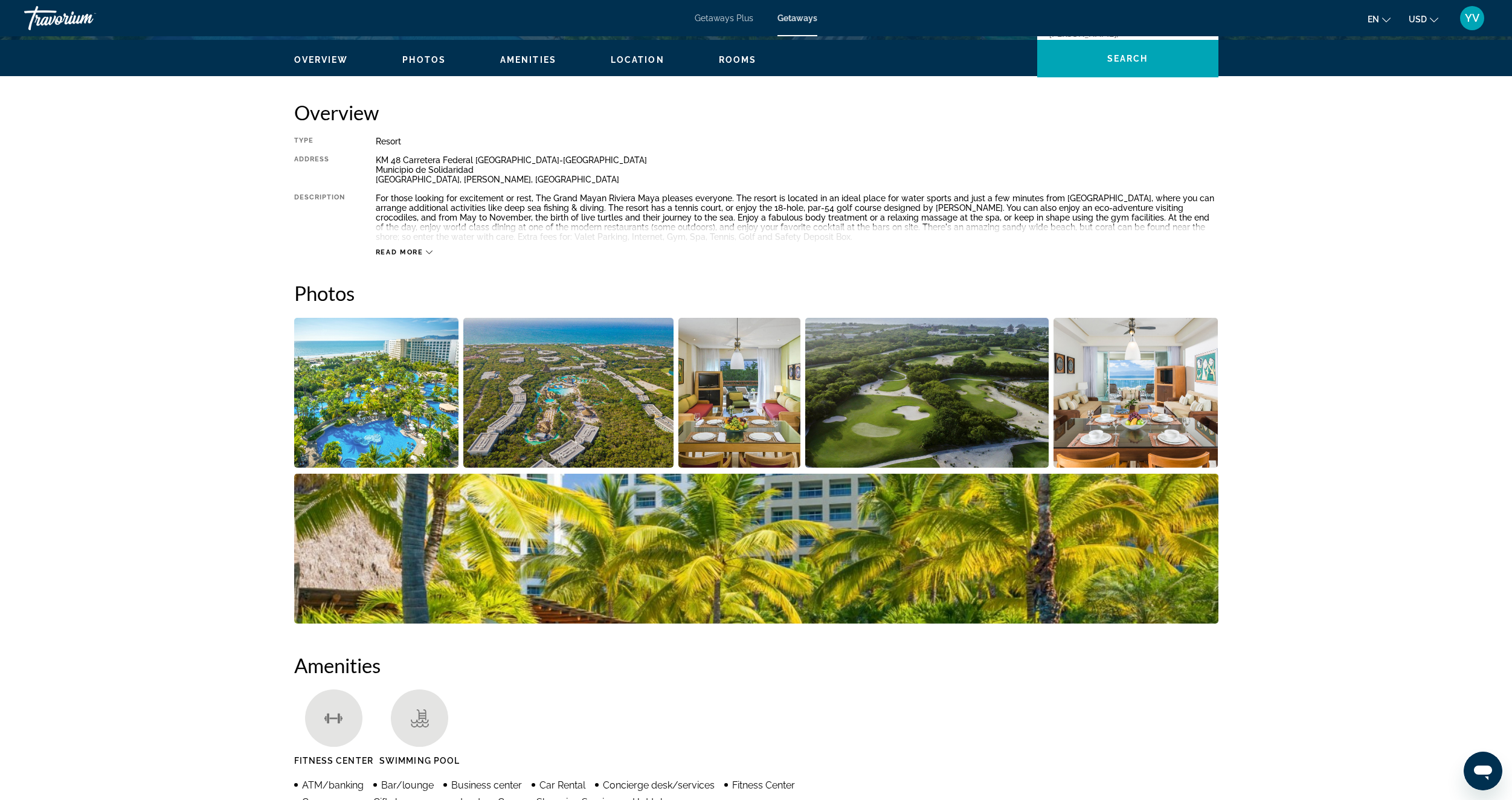
click at [422, 343] on img "Open full-screen image slider" at bounding box center [376, 393] width 165 height 150
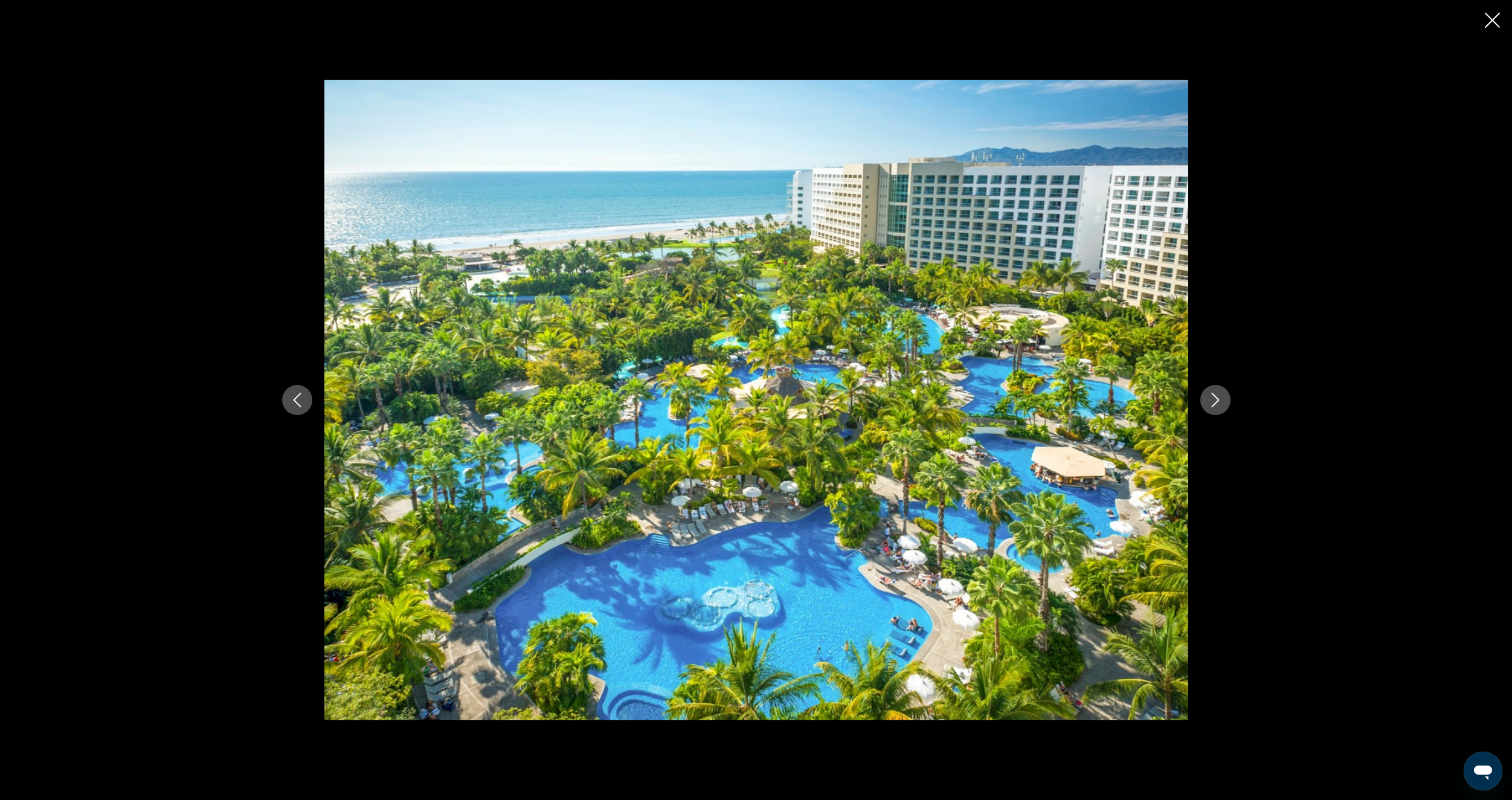
click at [1219, 390] on button "Next image" at bounding box center [1216, 400] width 30 height 30
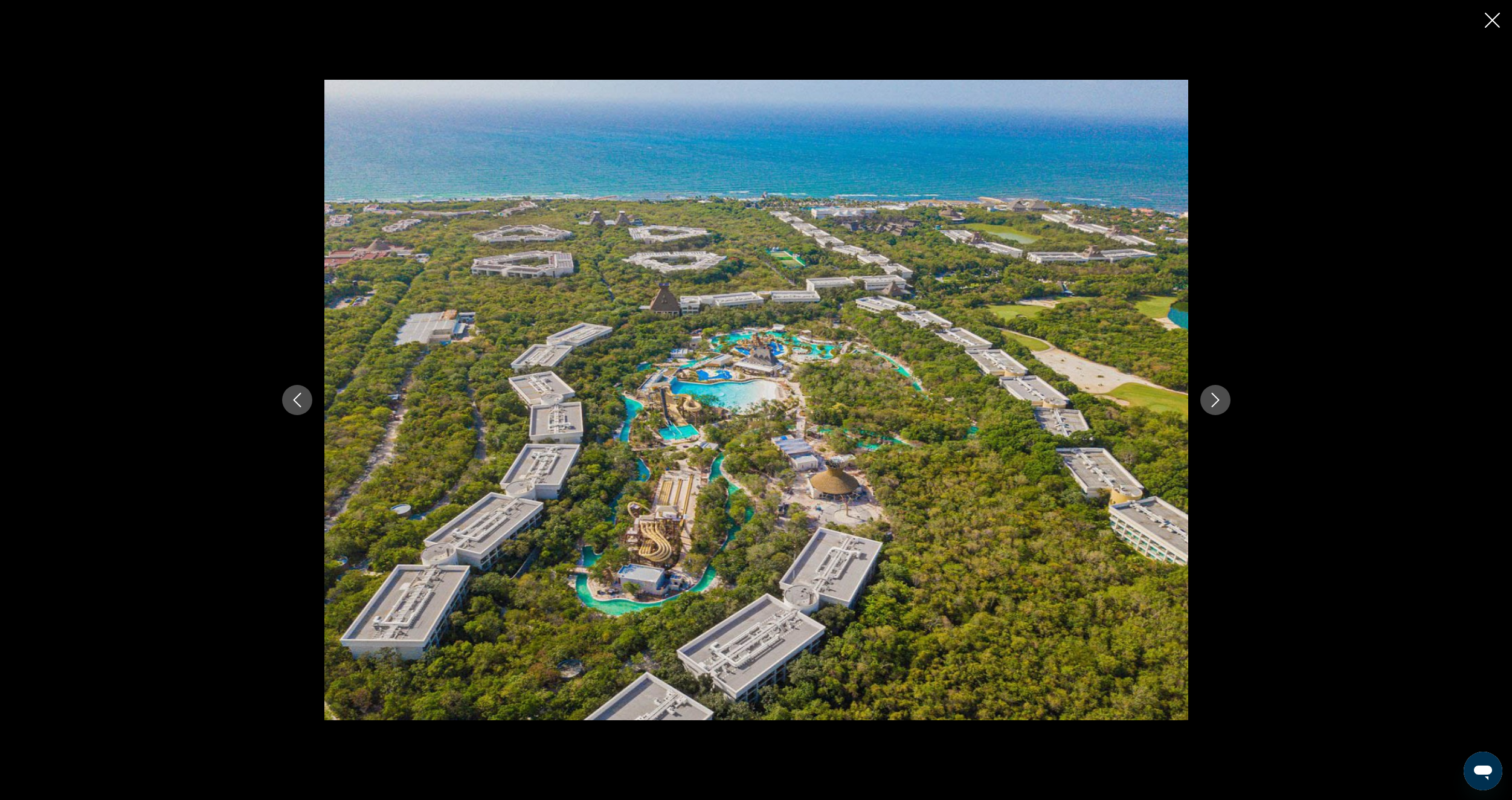
click at [1218, 393] on icon "Next image" at bounding box center [1216, 400] width 14 height 14
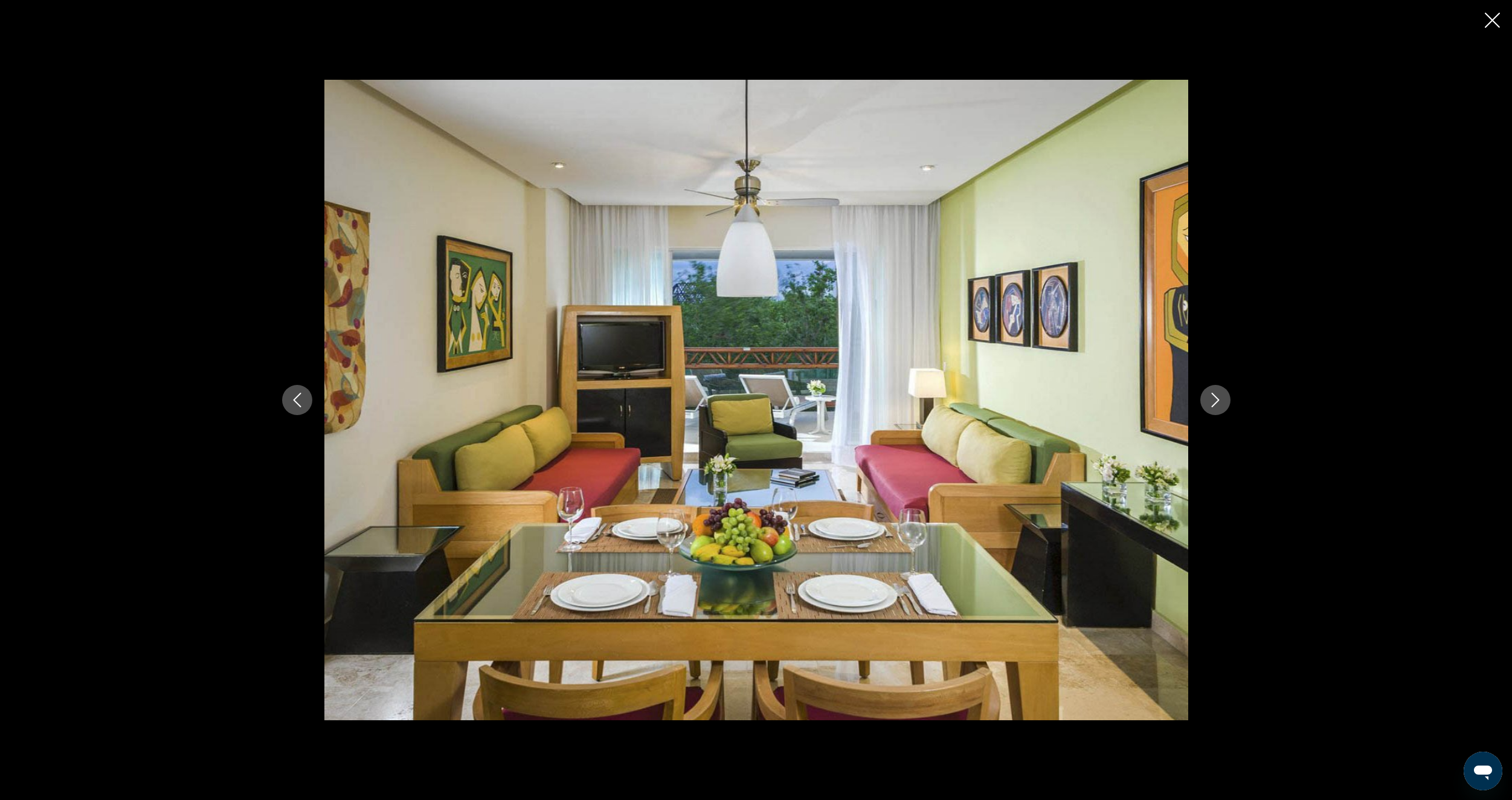
click at [1218, 393] on icon "Next image" at bounding box center [1216, 400] width 14 height 14
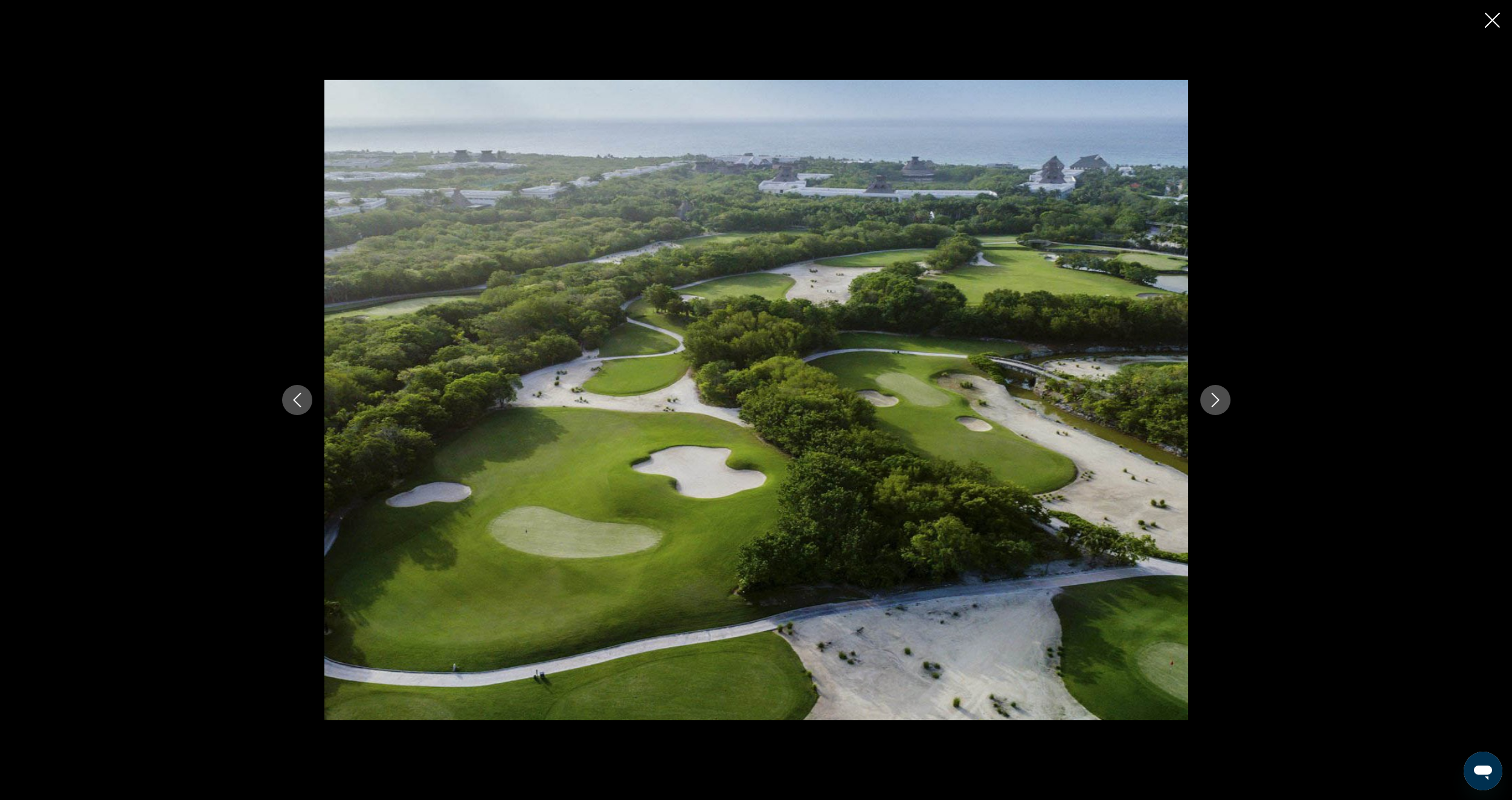
click at [1218, 393] on icon "Next image" at bounding box center [1216, 400] width 14 height 14
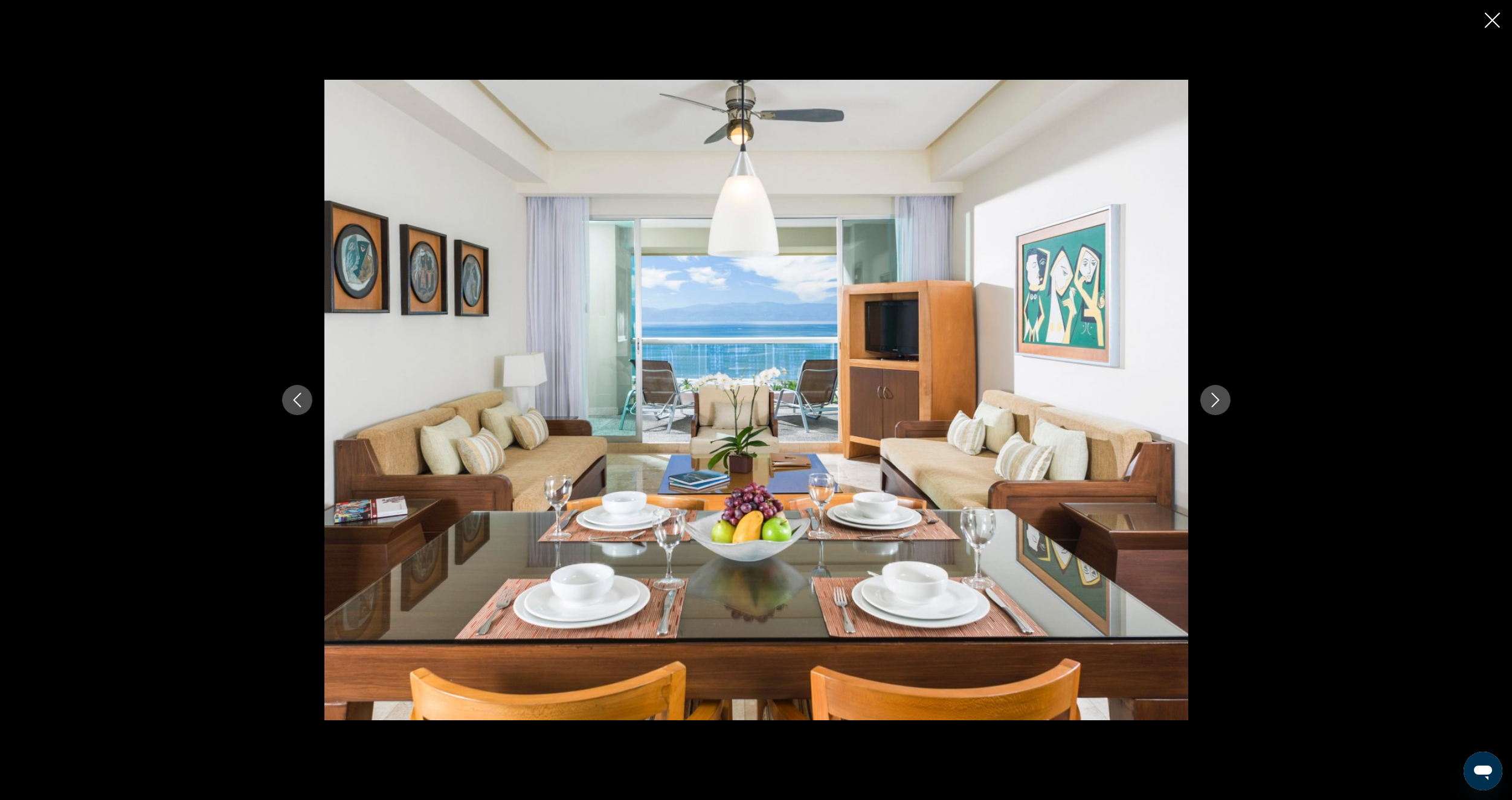
click at [1218, 393] on icon "Next image" at bounding box center [1216, 400] width 14 height 14
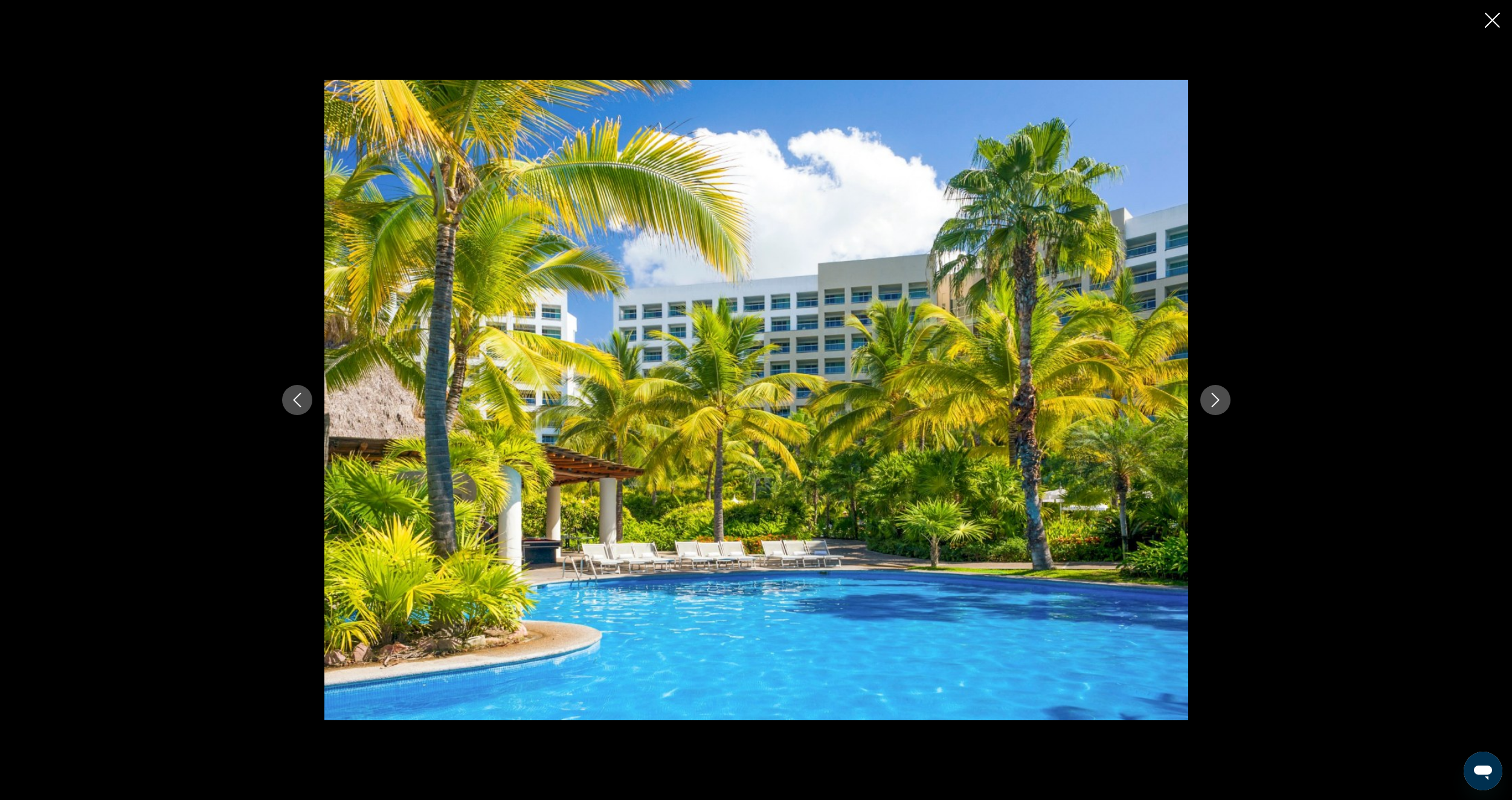
click at [1218, 393] on icon "Next image" at bounding box center [1216, 400] width 14 height 14
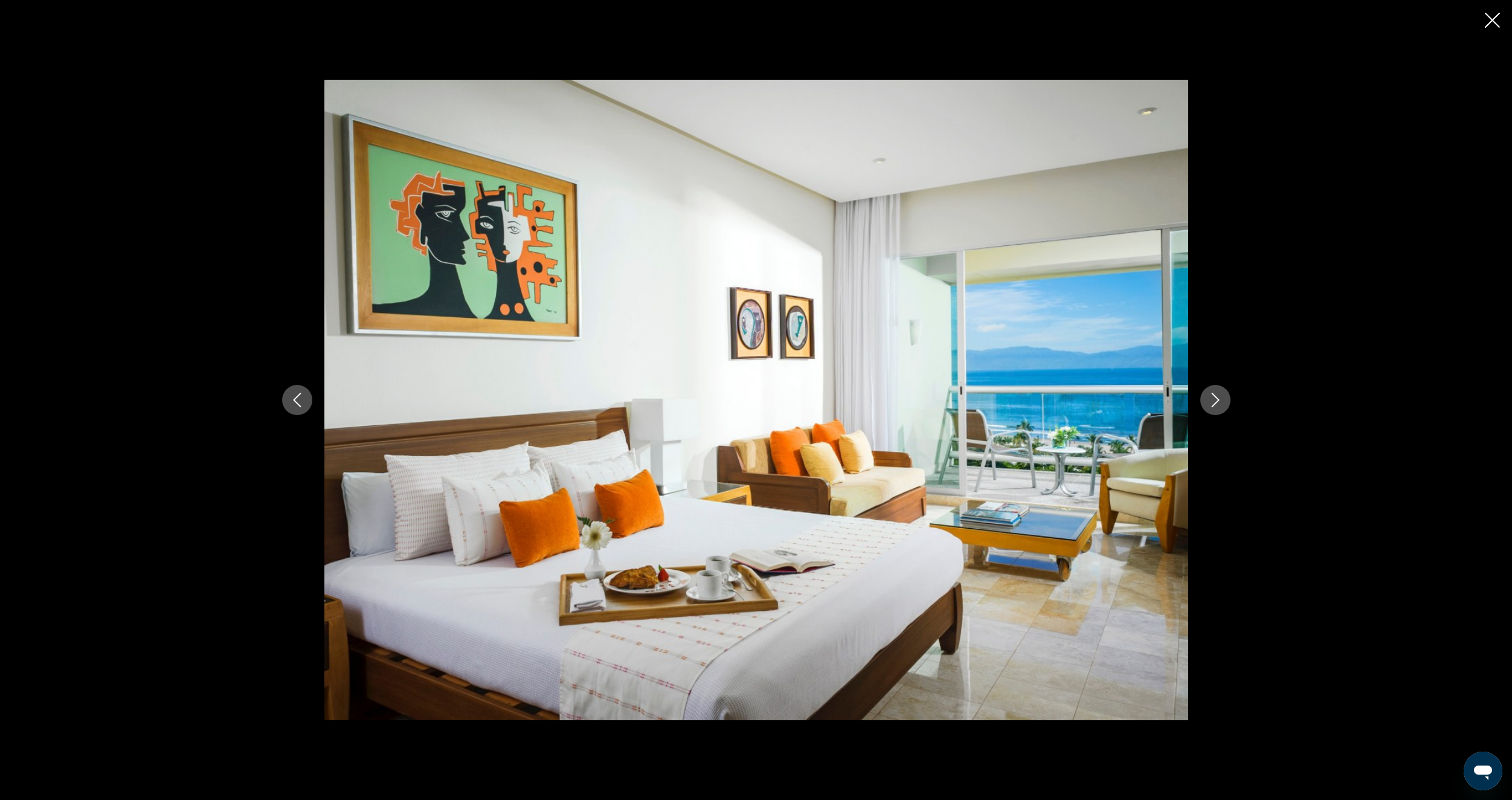
click at [1218, 393] on icon "Next image" at bounding box center [1216, 400] width 14 height 14
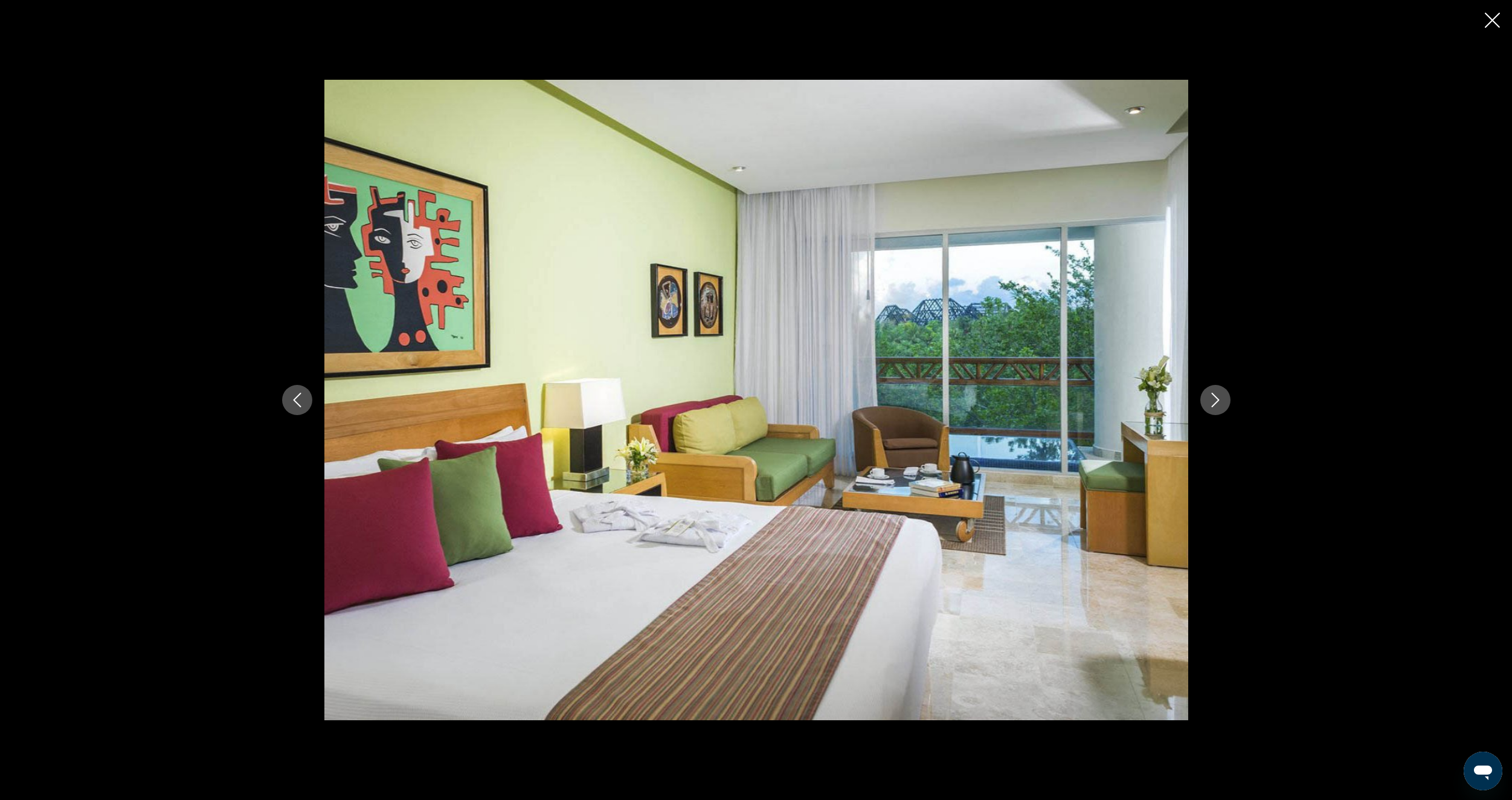
click at [1218, 393] on icon "Next image" at bounding box center [1216, 400] width 14 height 14
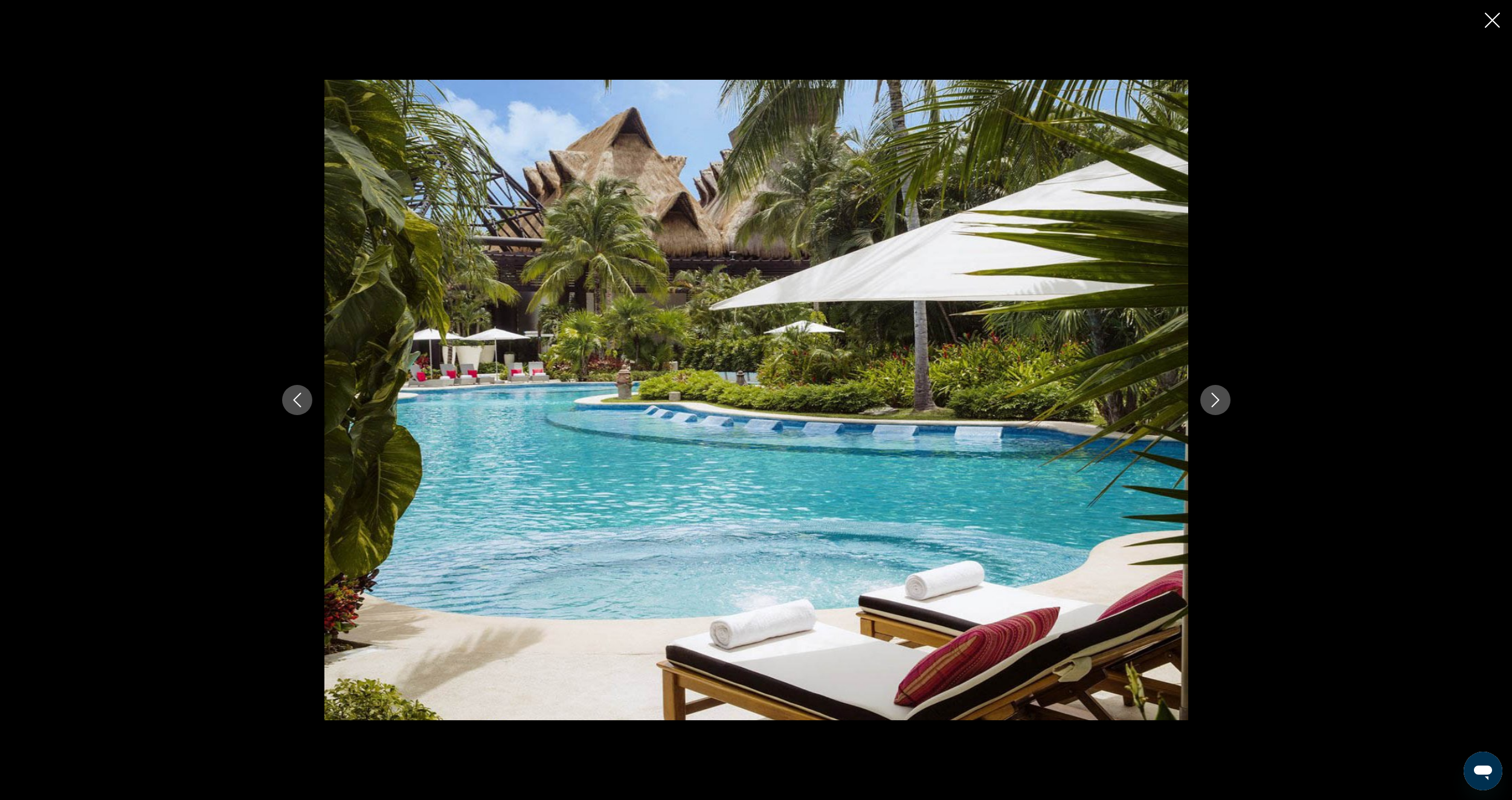
click at [1218, 393] on icon "Next image" at bounding box center [1216, 400] width 14 height 14
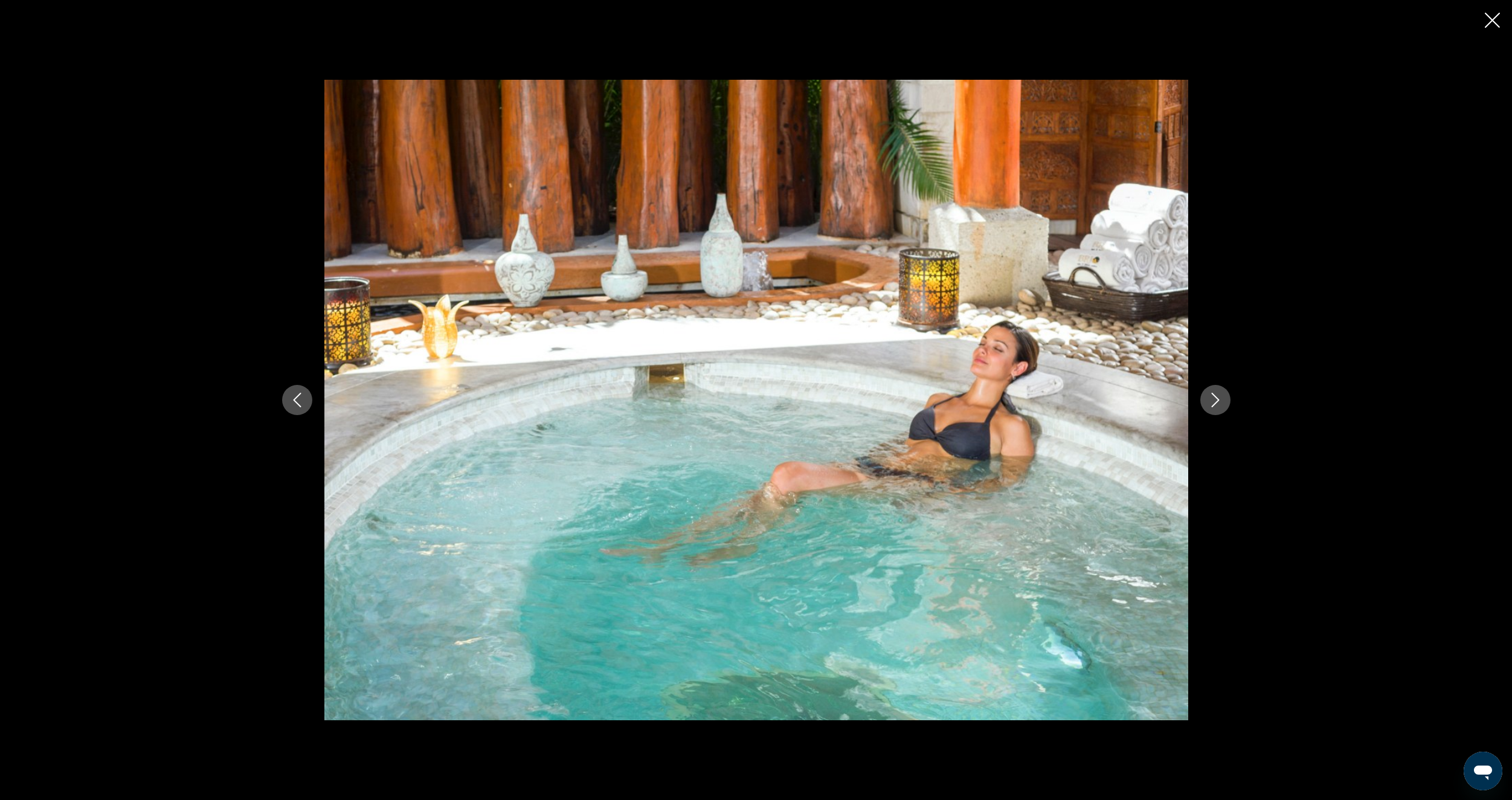
click at [1218, 393] on icon "Next image" at bounding box center [1216, 400] width 14 height 14
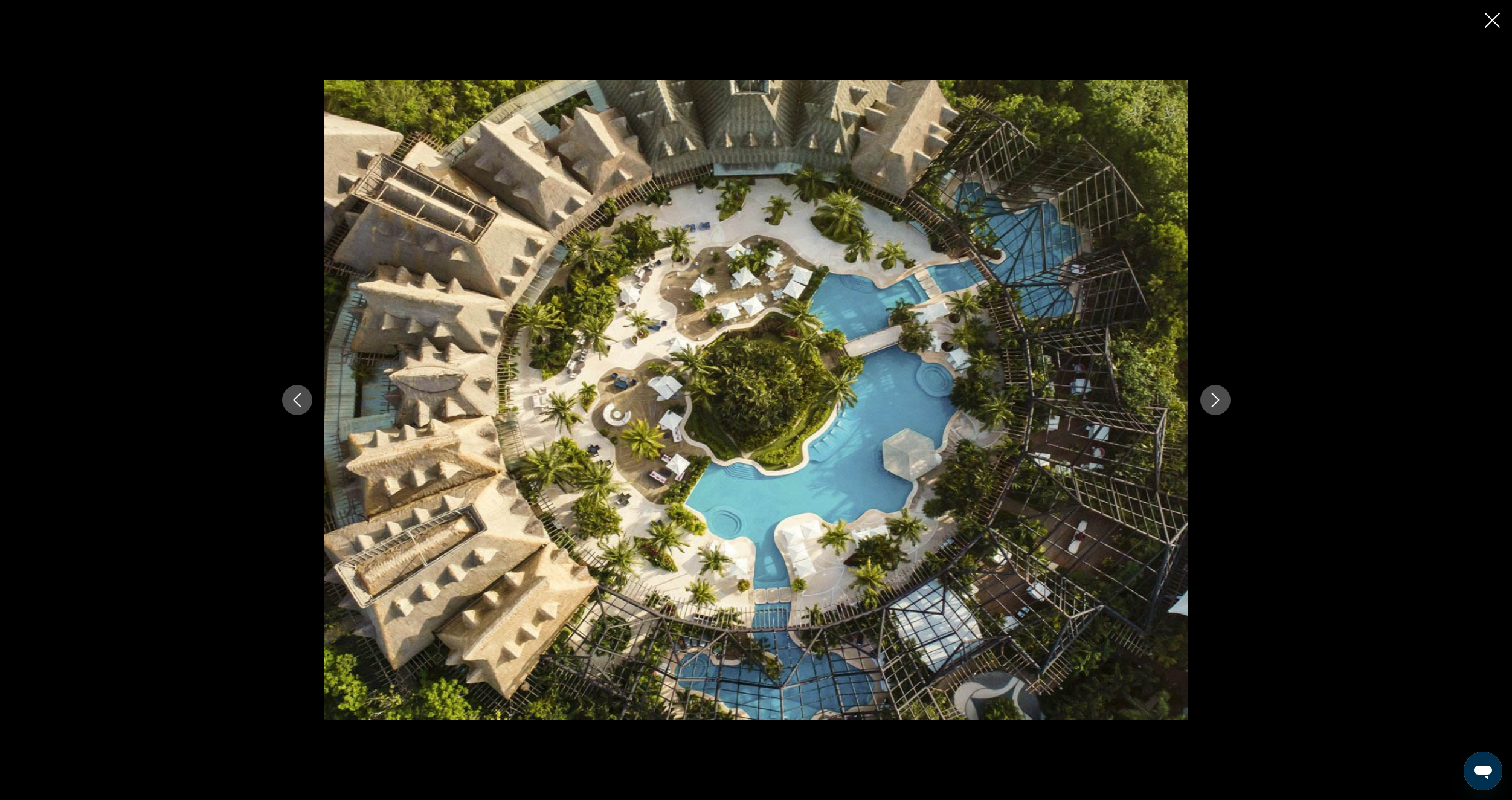
click at [1218, 393] on icon "Next image" at bounding box center [1216, 400] width 14 height 14
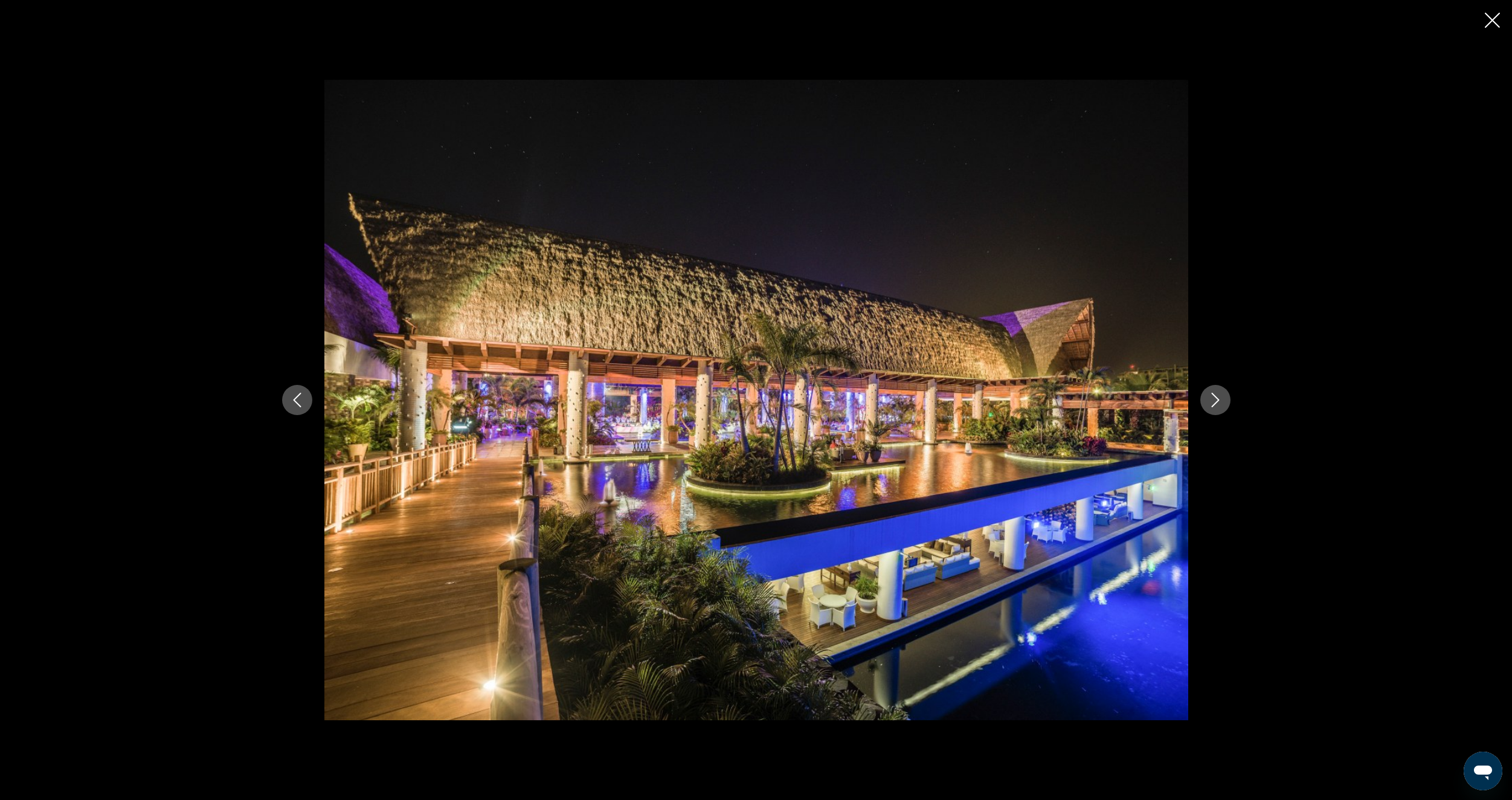
click at [1218, 393] on icon "Next image" at bounding box center [1216, 400] width 14 height 14
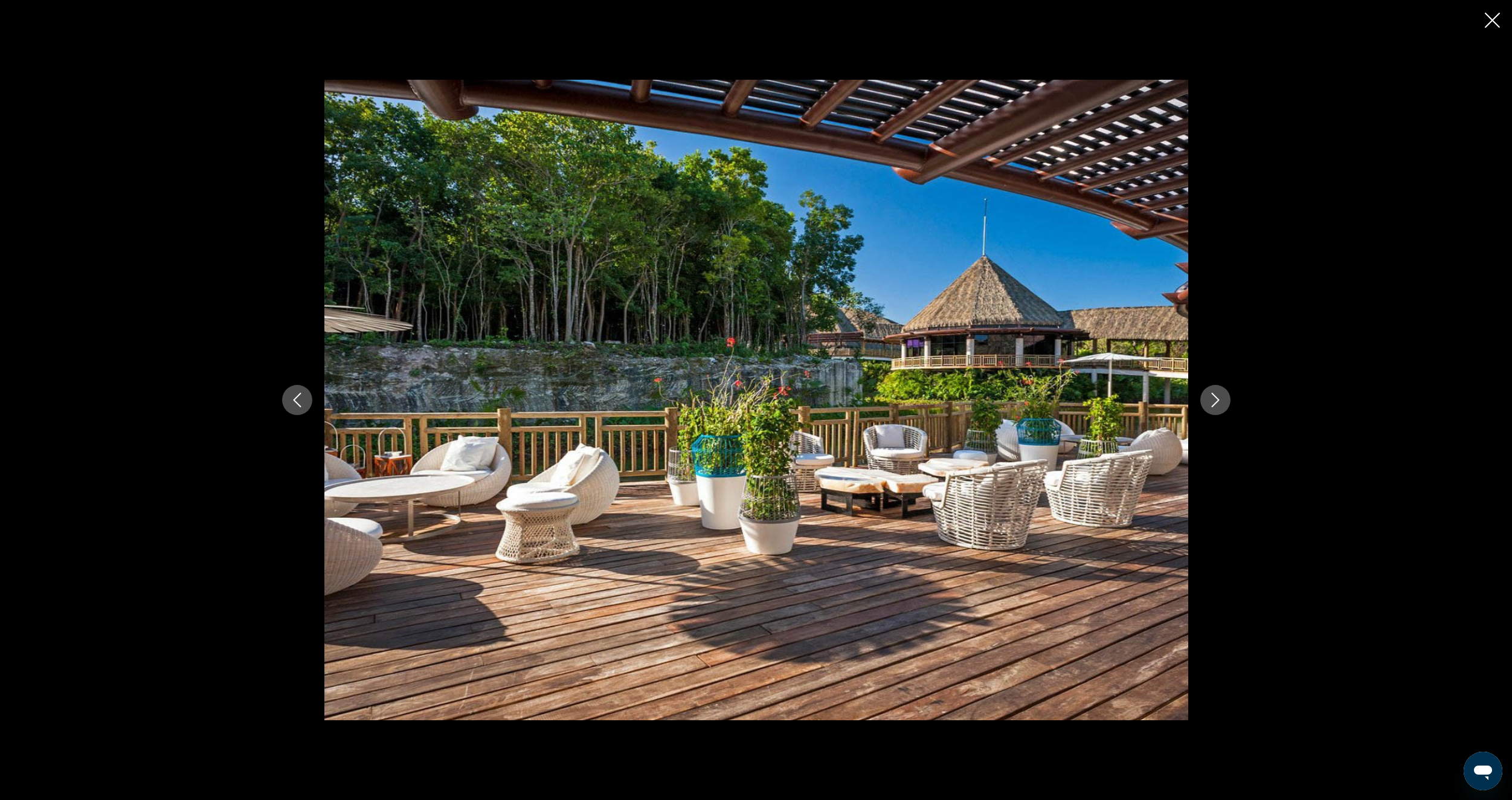
click at [1218, 393] on icon "Next image" at bounding box center [1216, 400] width 14 height 14
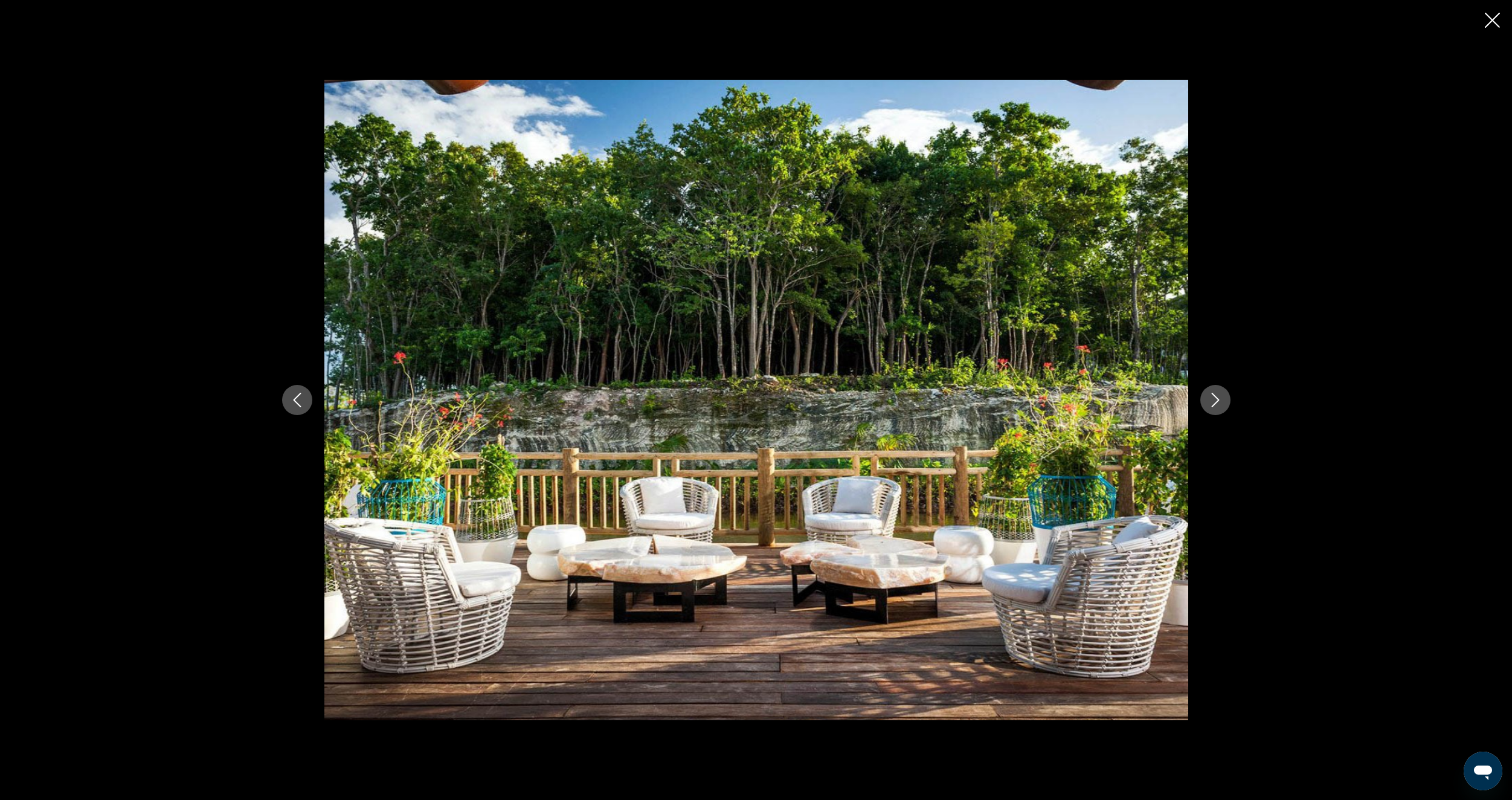
click at [1218, 393] on icon "Next image" at bounding box center [1216, 400] width 14 height 14
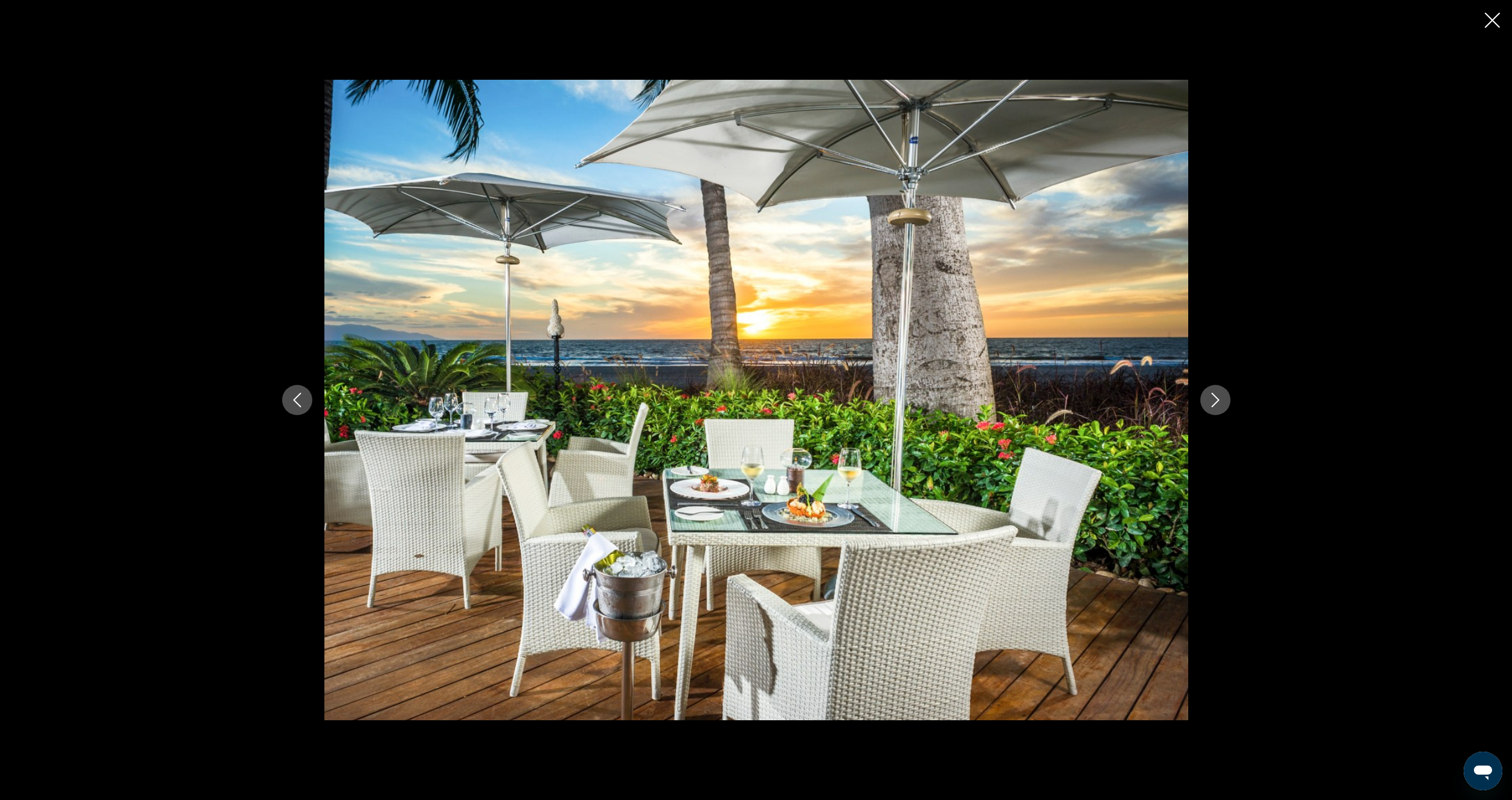
click at [1218, 393] on icon "Next image" at bounding box center [1216, 400] width 14 height 14
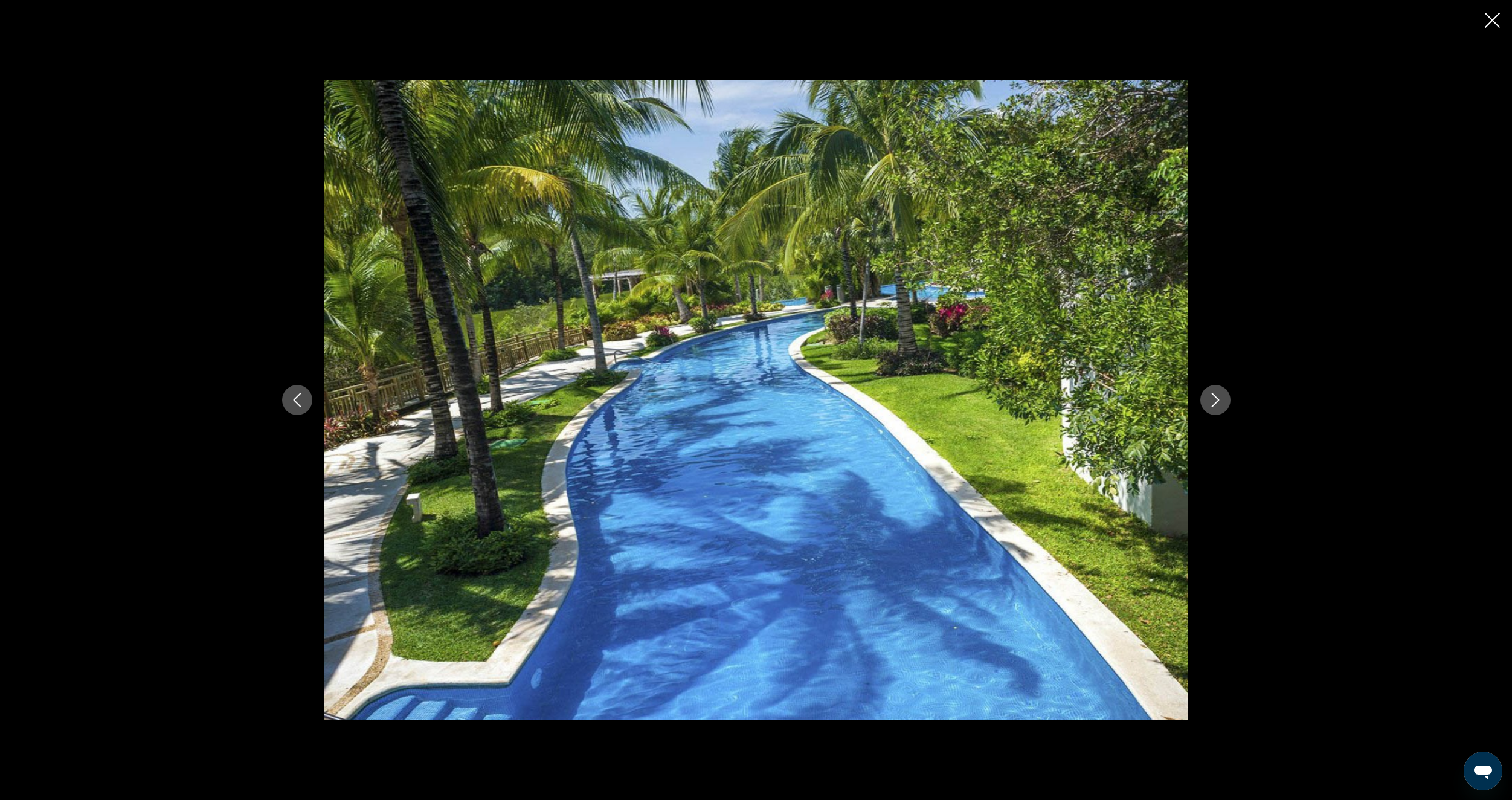
click at [1218, 393] on icon "Next image" at bounding box center [1216, 400] width 14 height 14
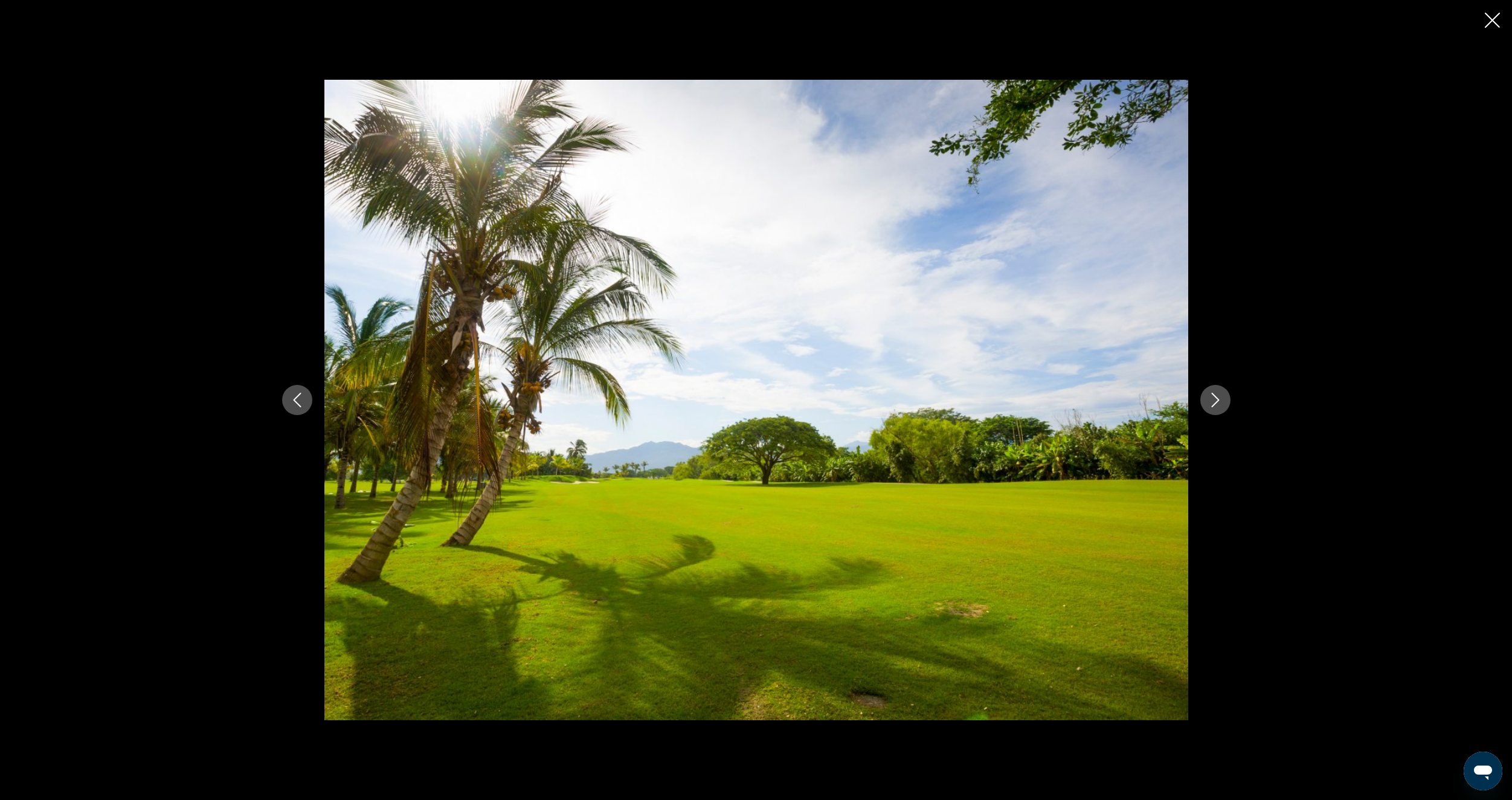
click at [1218, 393] on icon "Next image" at bounding box center [1216, 400] width 14 height 14
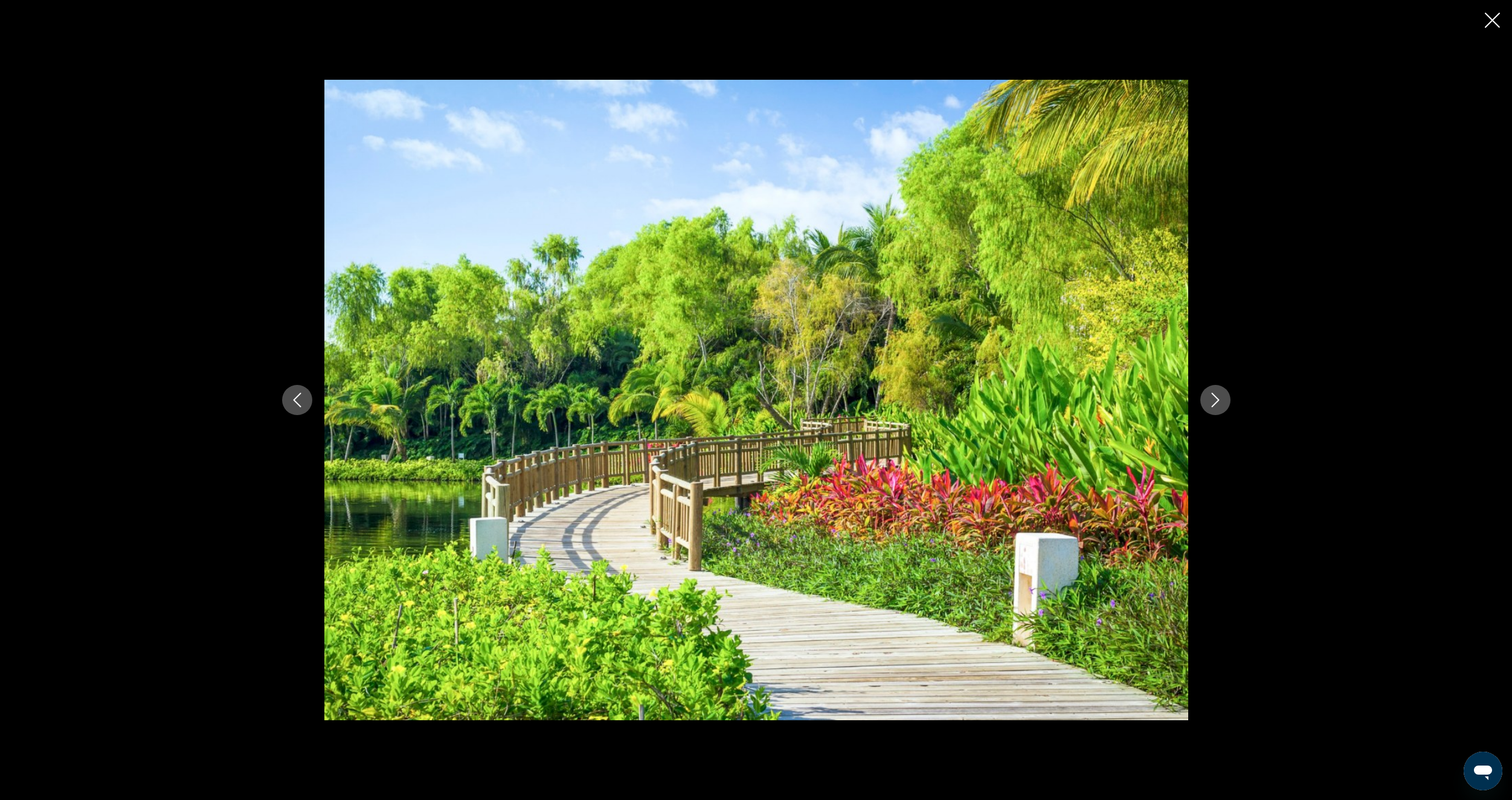
click at [1218, 393] on icon "Next image" at bounding box center [1216, 400] width 14 height 14
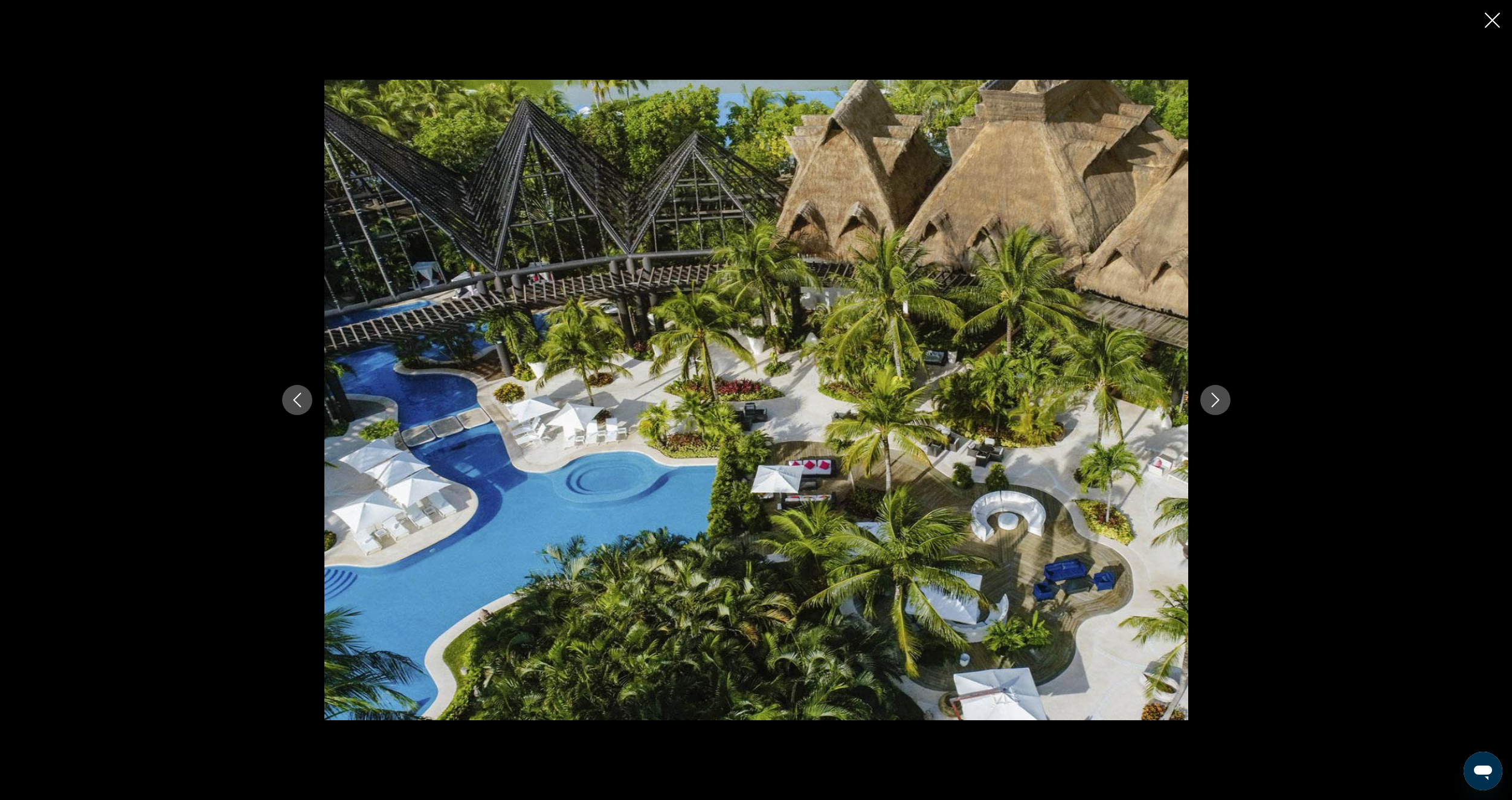
click at [1218, 393] on icon "Next image" at bounding box center [1216, 400] width 14 height 14
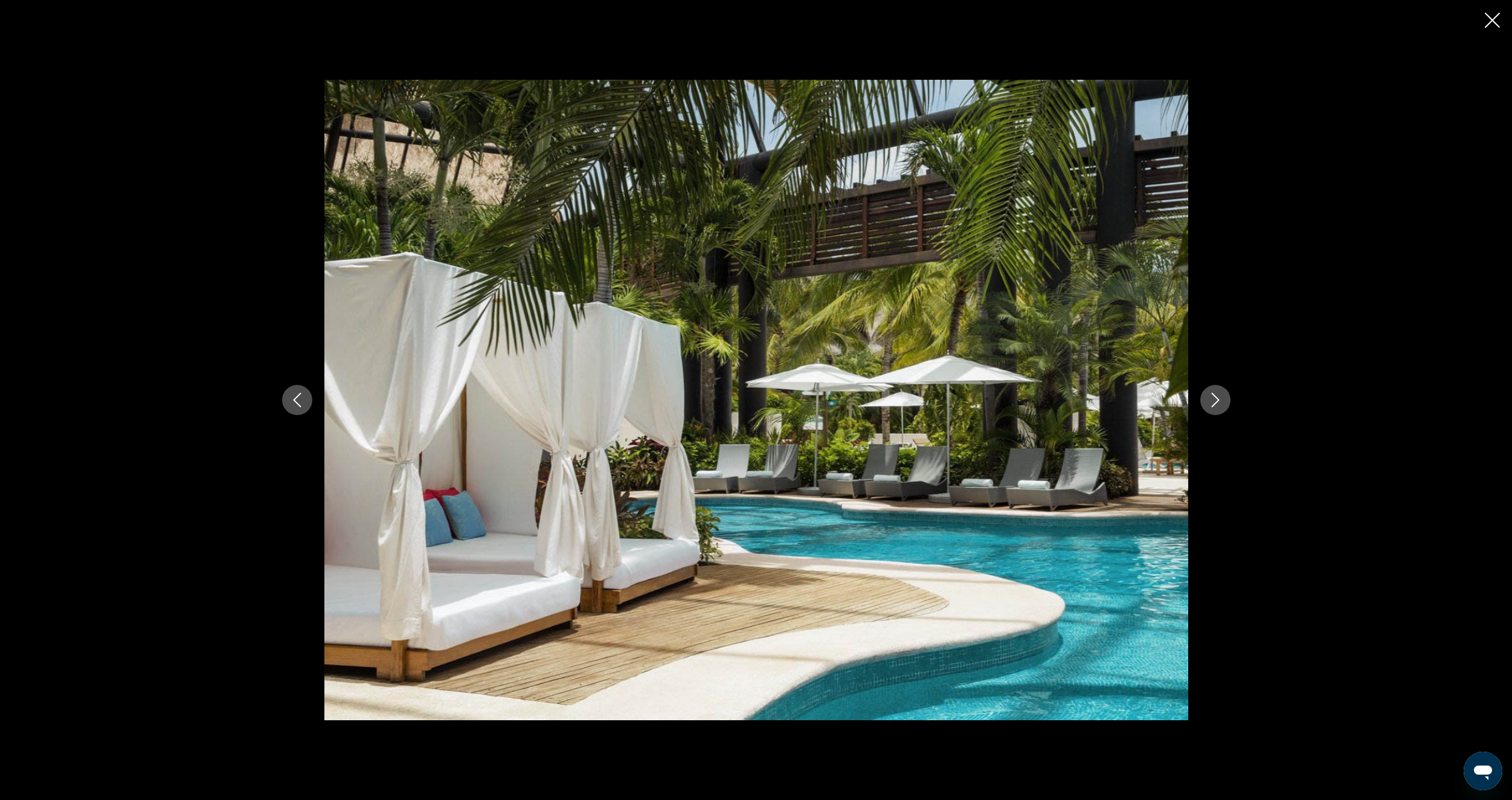
click at [1365, 273] on div "prev next" at bounding box center [756, 400] width 1512 height 800
click at [1492, 15] on icon "Close slideshow" at bounding box center [1492, 20] width 15 height 15
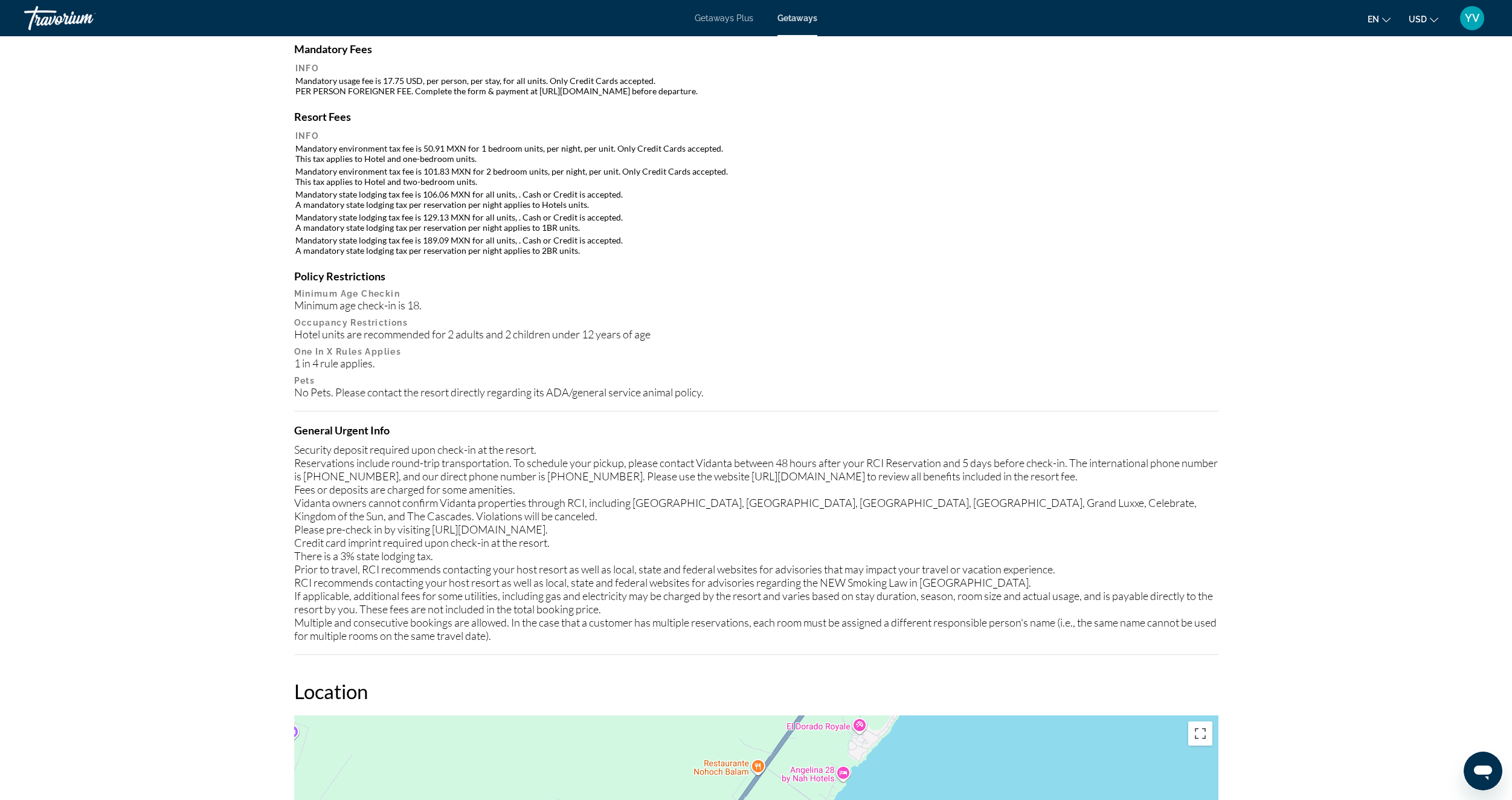
scroll to position [1265, 0]
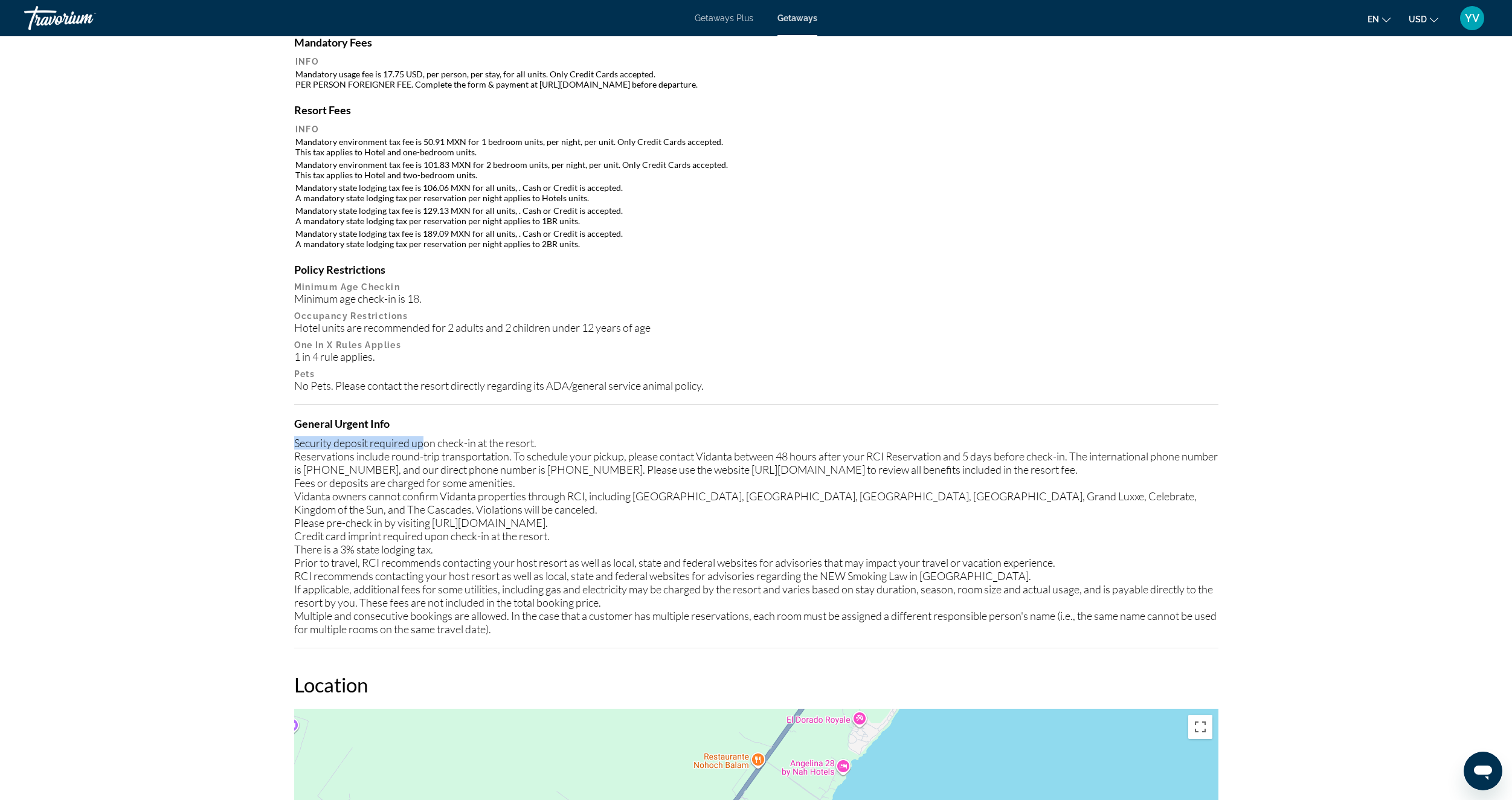
drag, startPoint x: 291, startPoint y: 442, endPoint x: 427, endPoint y: 435, distance: 136.2
click at [493, 436] on div "Security deposit required upon check-in at the resort. Reservations include rou…" at bounding box center [756, 535] width 924 height 199
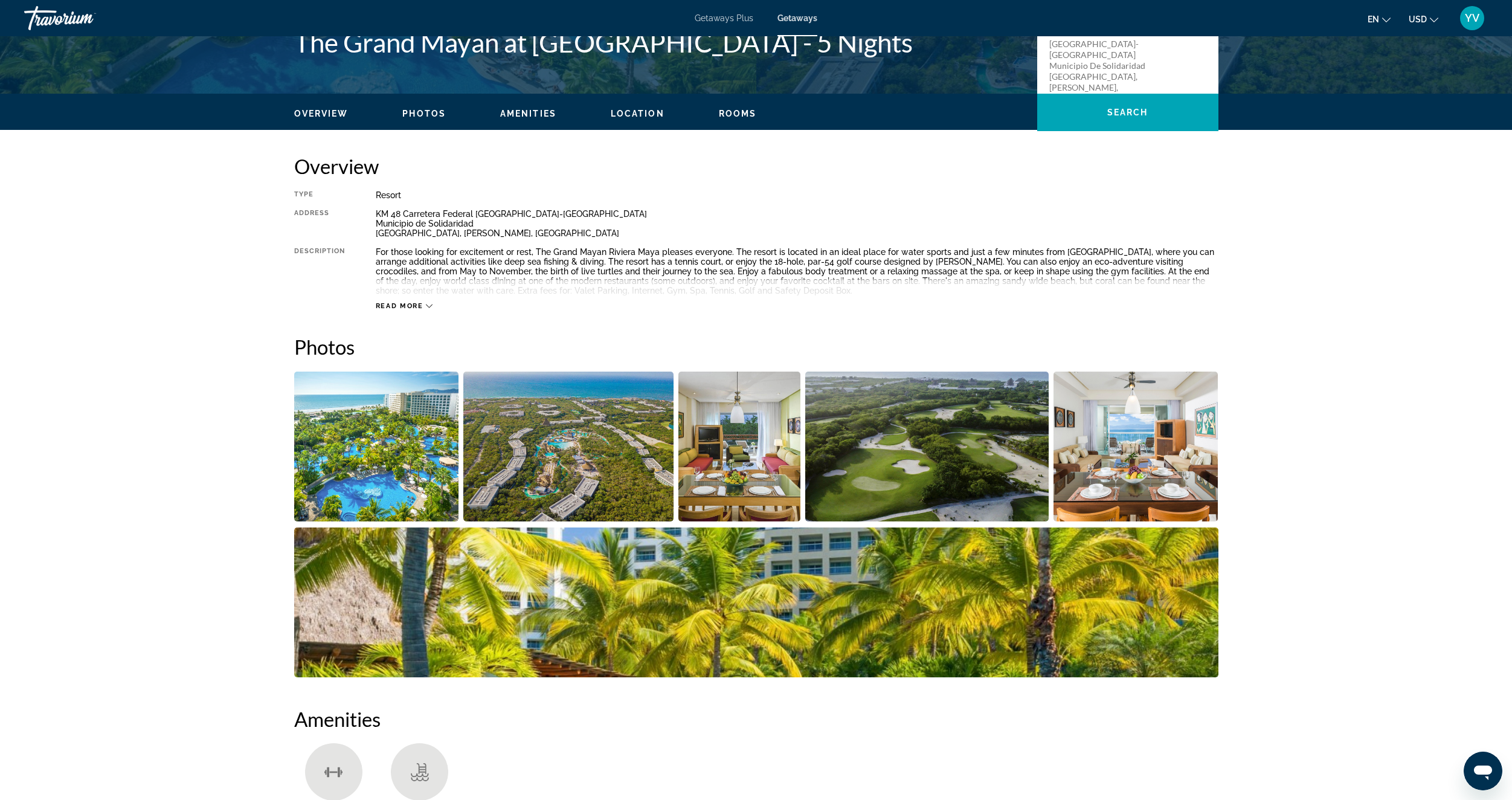
scroll to position [238, 0]
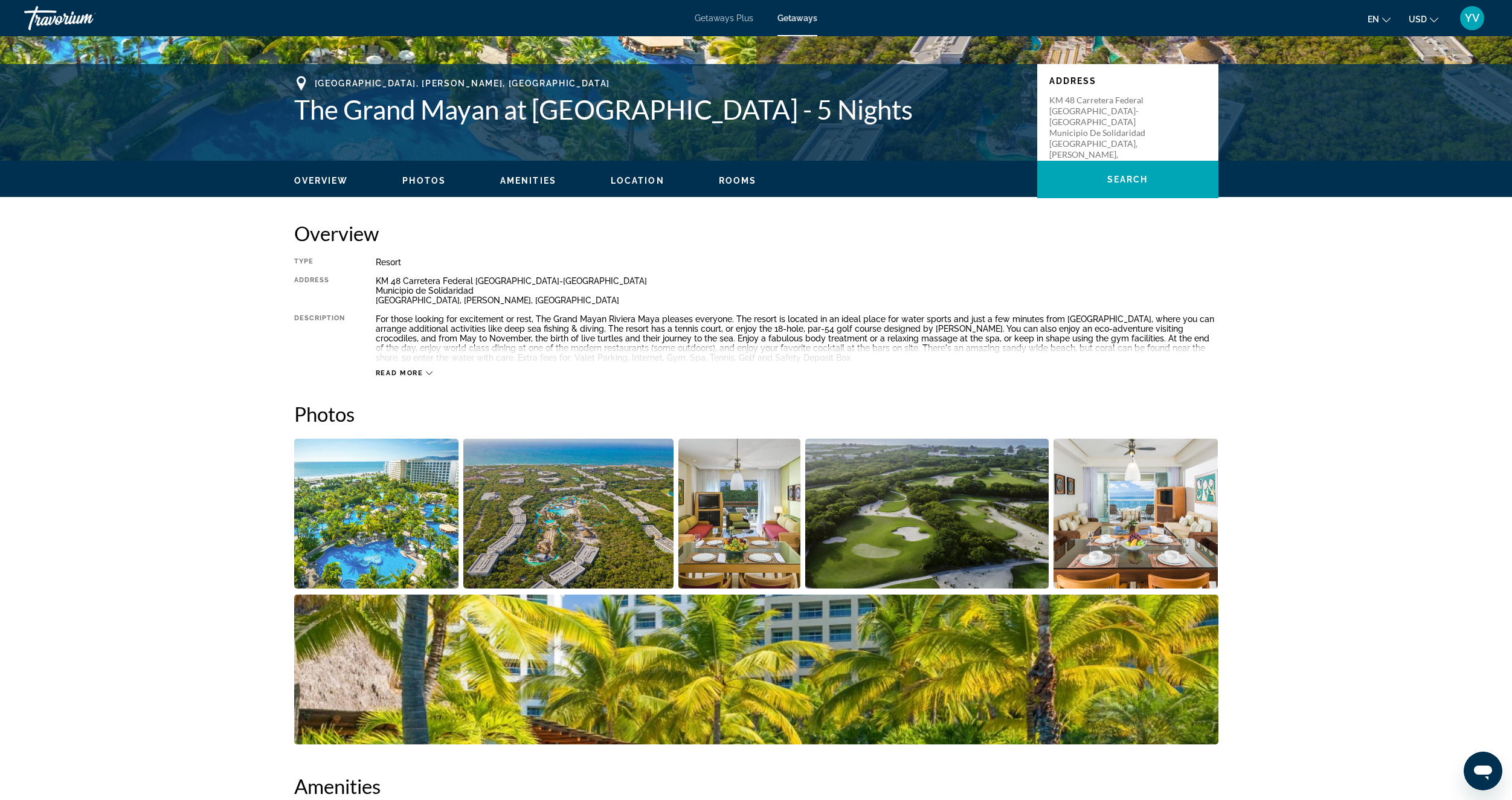
click at [413, 371] on span "Read more" at bounding box center [399, 373] width 48 height 8
click at [546, 532] on img "Open full-screen image slider" at bounding box center [568, 513] width 211 height 150
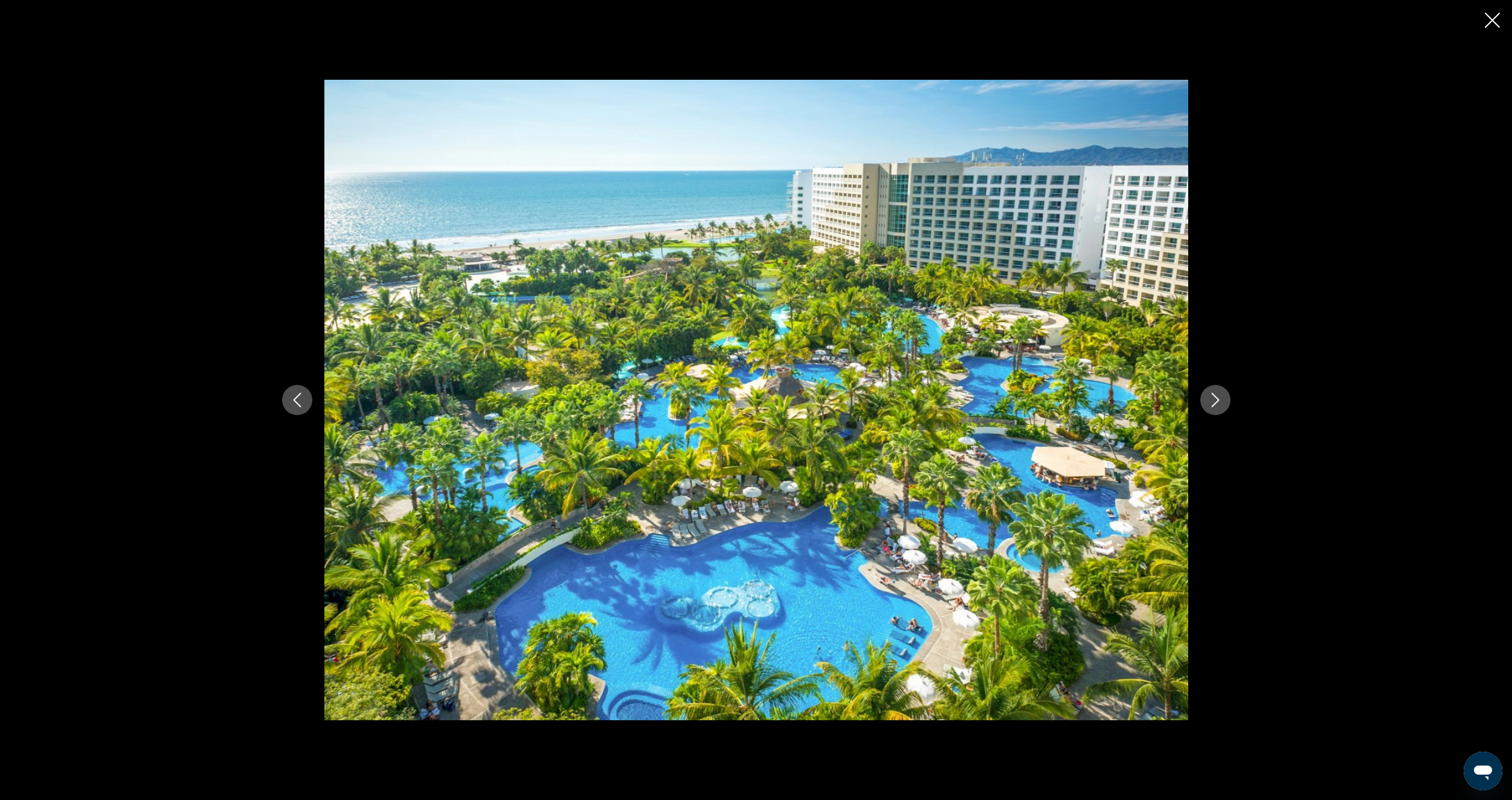
click at [1221, 401] on icon "Next image" at bounding box center [1216, 400] width 14 height 14
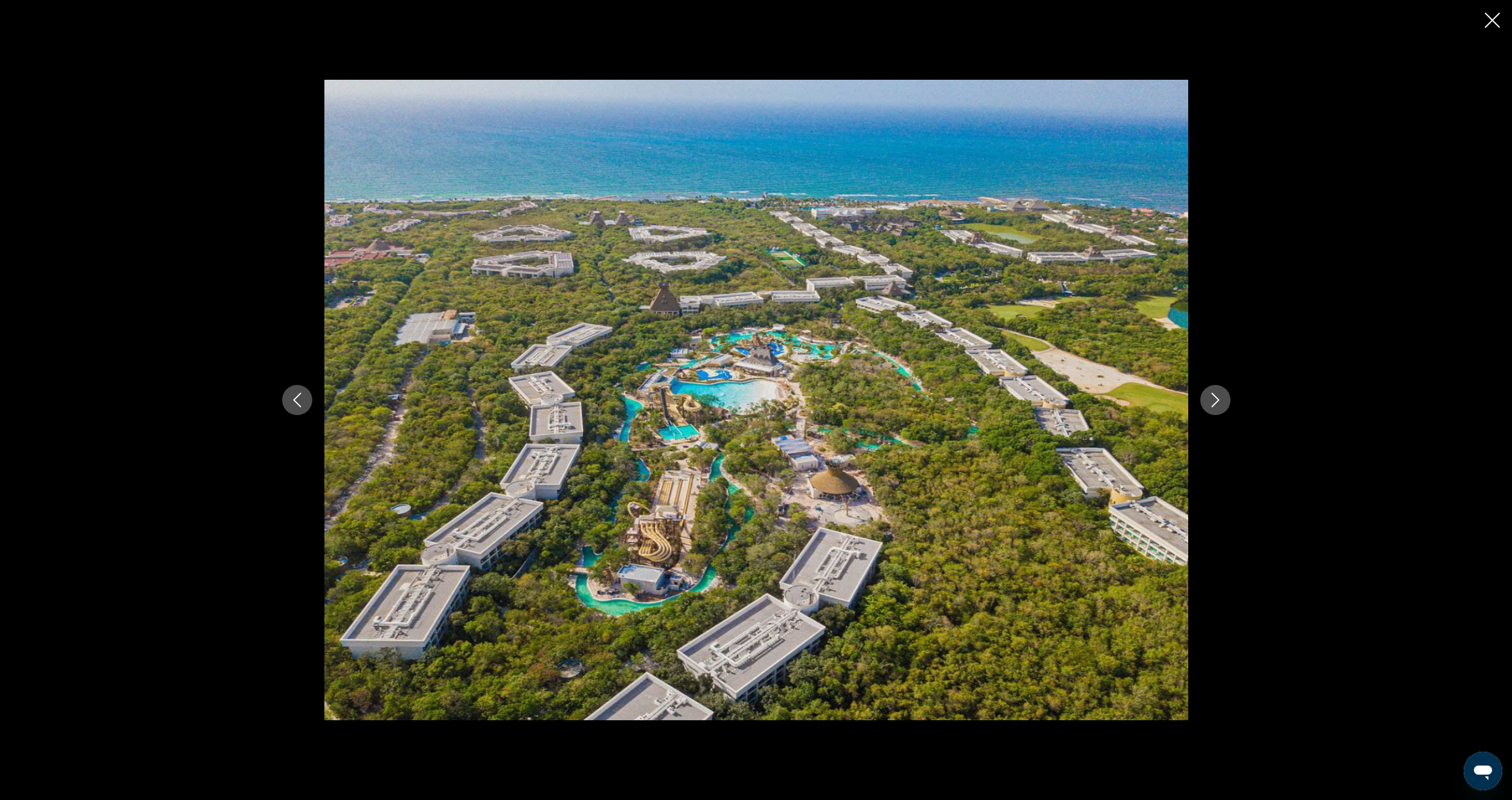
click at [298, 393] on icon "Previous image" at bounding box center [297, 400] width 14 height 14
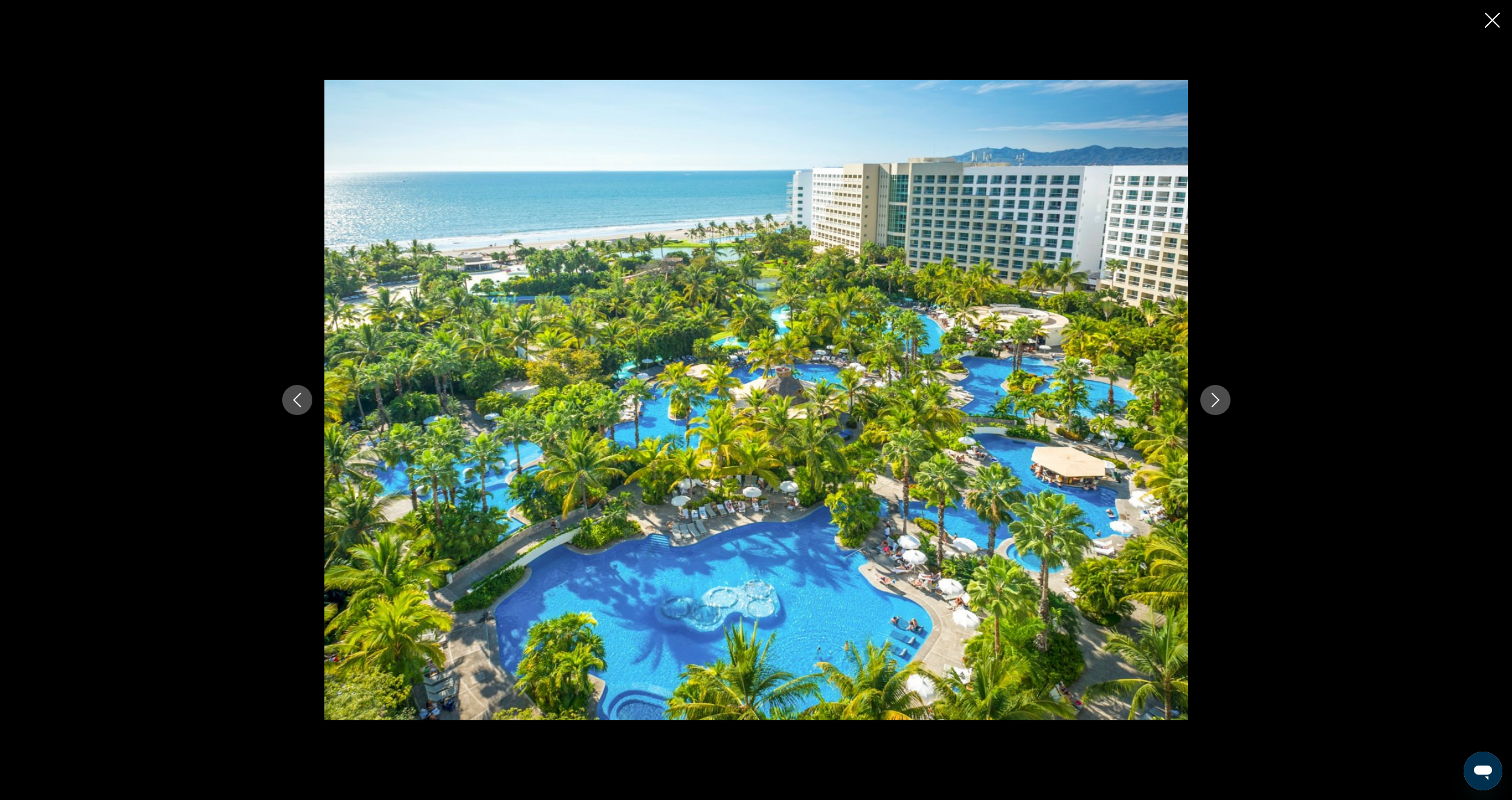
click at [1209, 396] on icon "Next image" at bounding box center [1216, 400] width 14 height 14
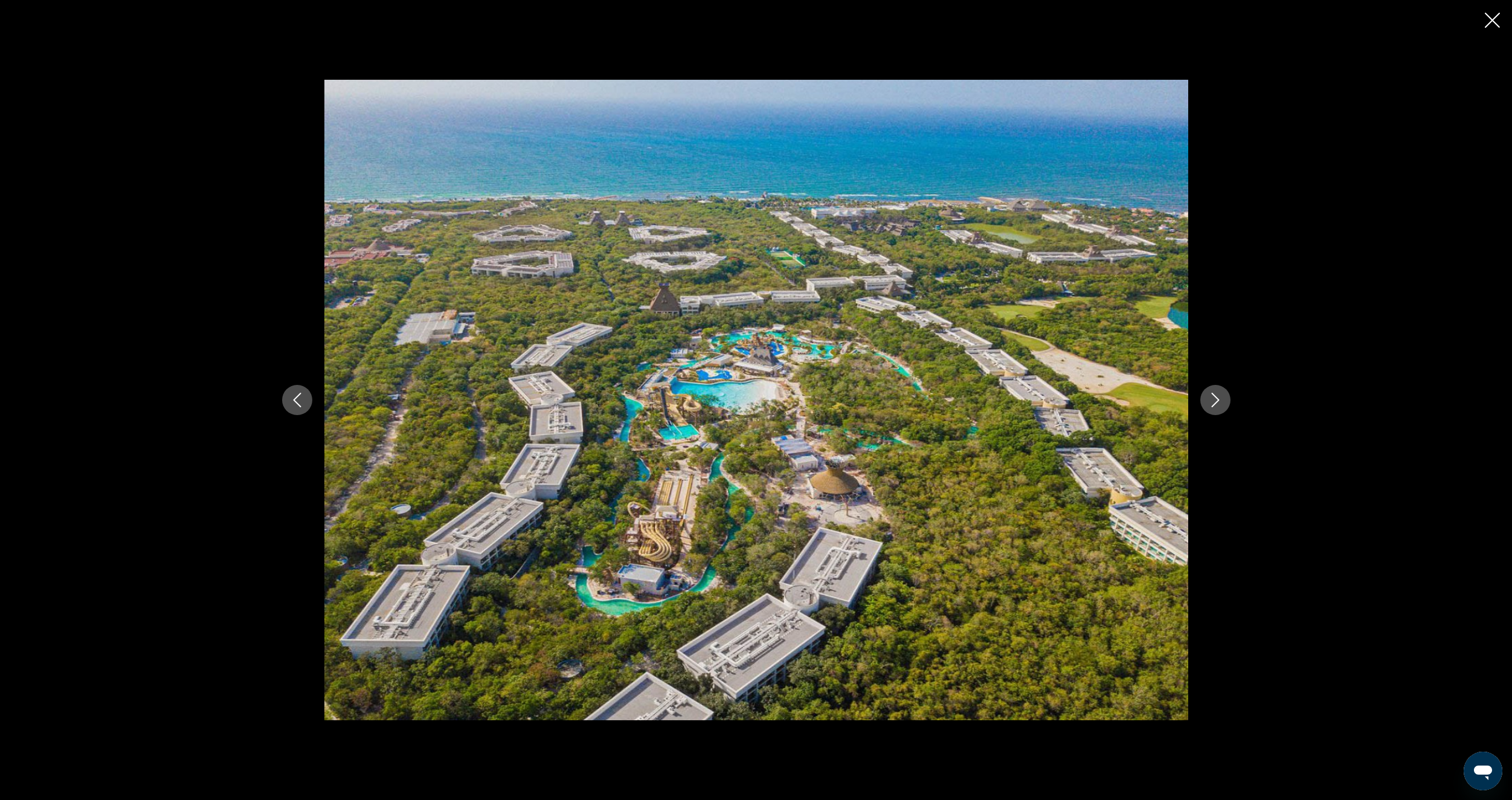
click at [1204, 413] on div "prev next" at bounding box center [756, 400] width 973 height 639
click at [1209, 376] on div "prev next" at bounding box center [756, 400] width 973 height 639
click at [1209, 393] on icon "Next image" at bounding box center [1216, 400] width 14 height 14
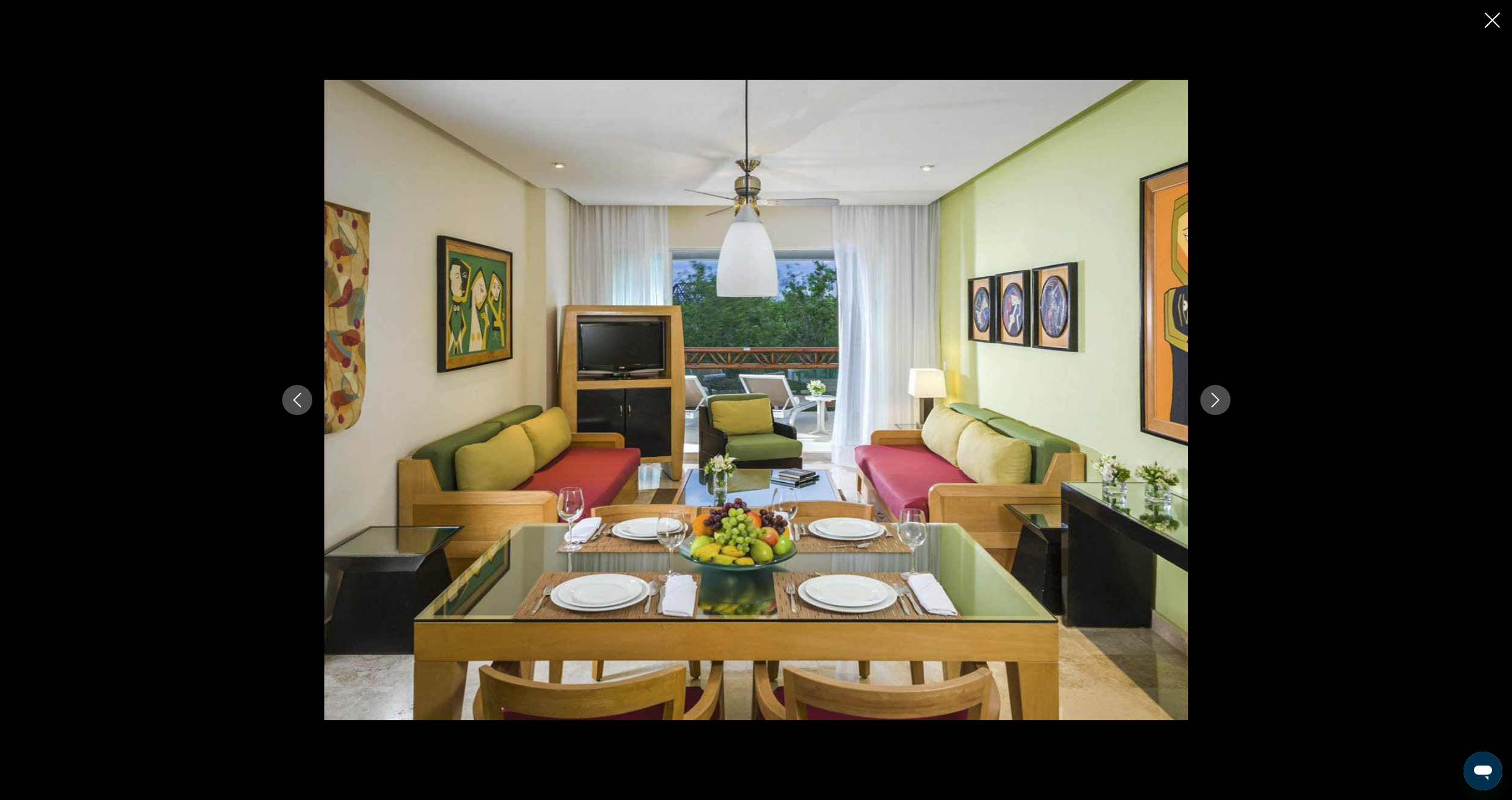
click at [1491, 18] on icon "Close slideshow" at bounding box center [1492, 20] width 15 height 15
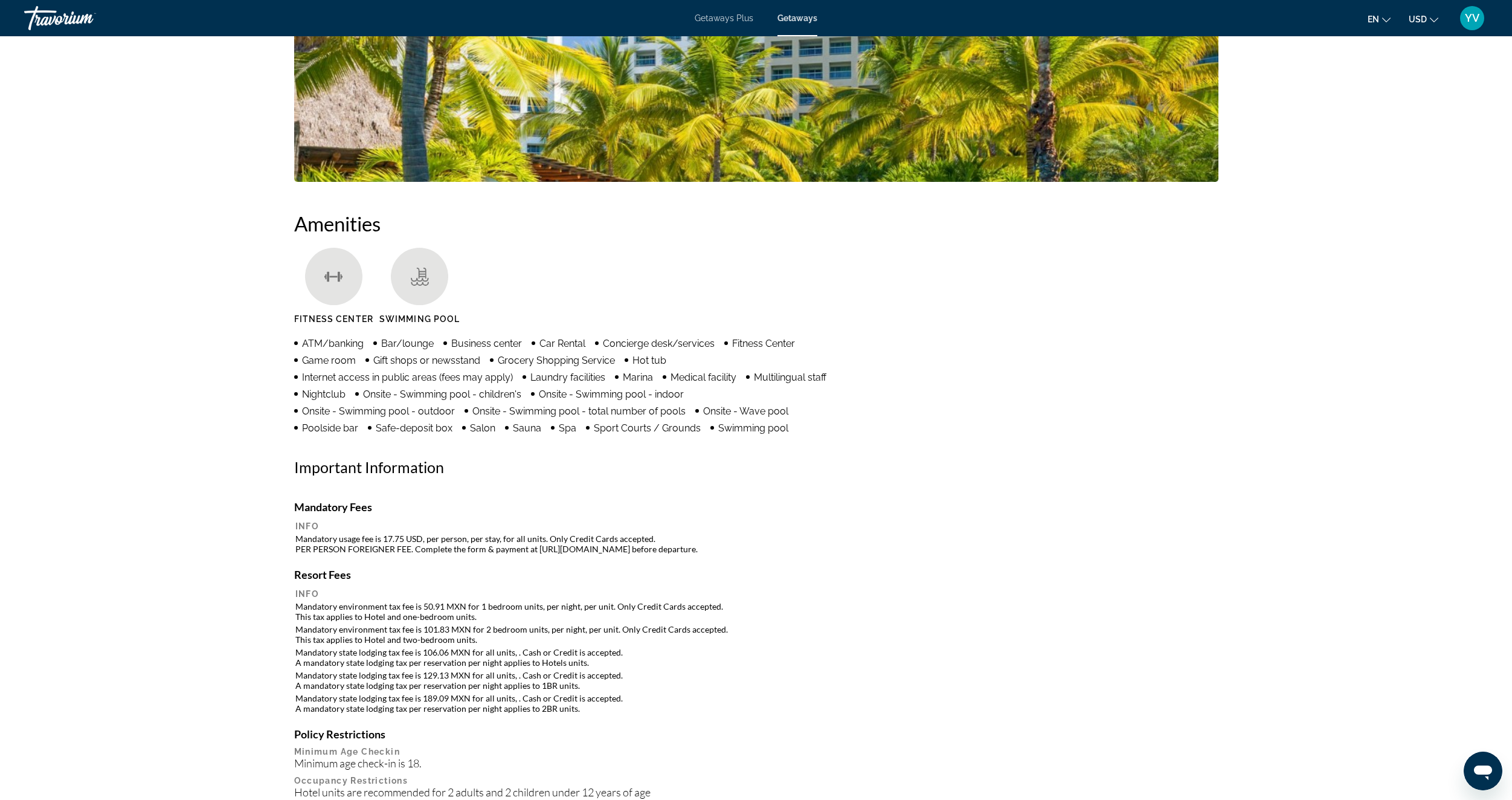
scroll to position [661, 0]
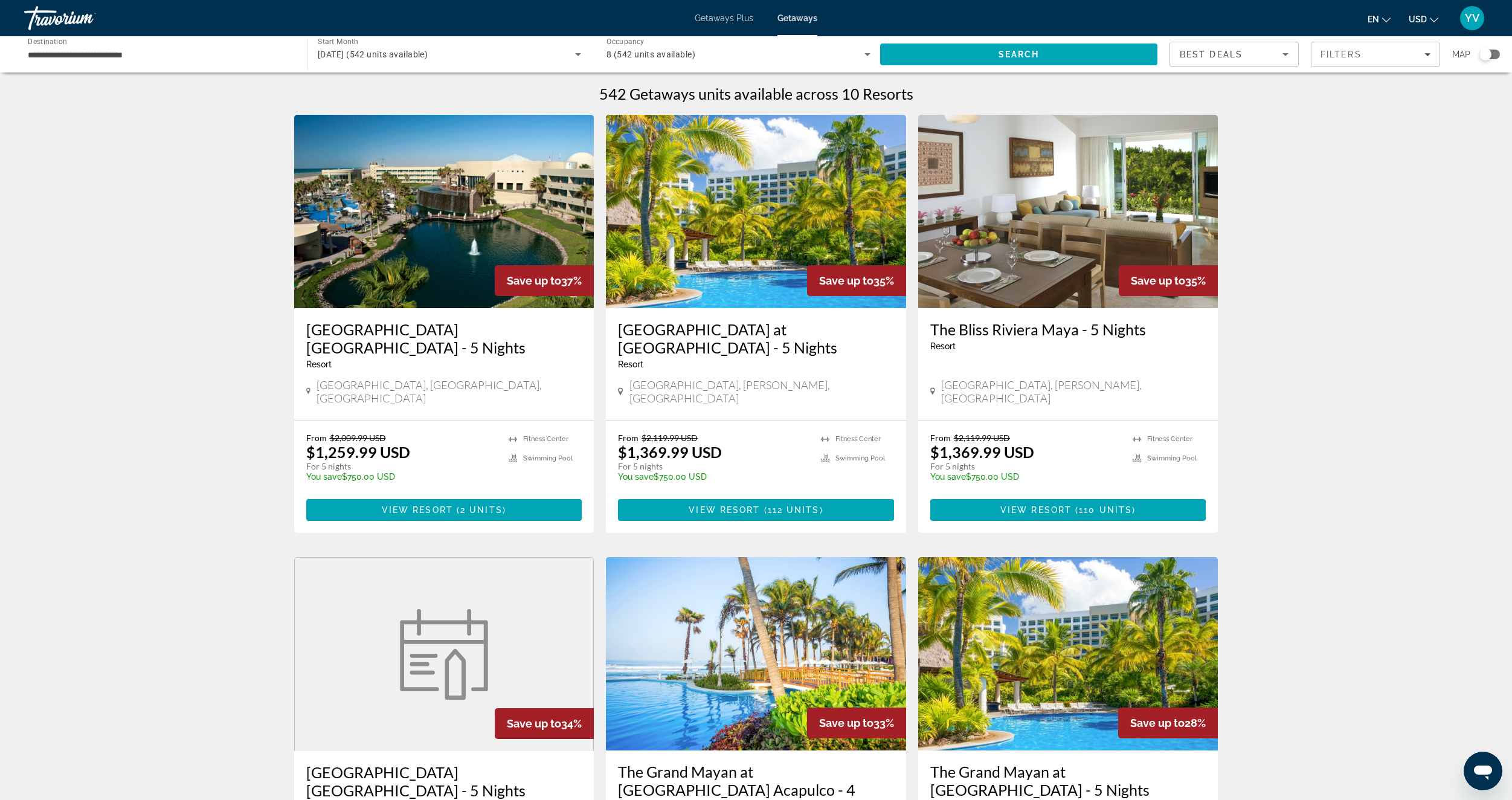
click at [229, 48] on input "**********" at bounding box center [160, 55] width 264 height 14
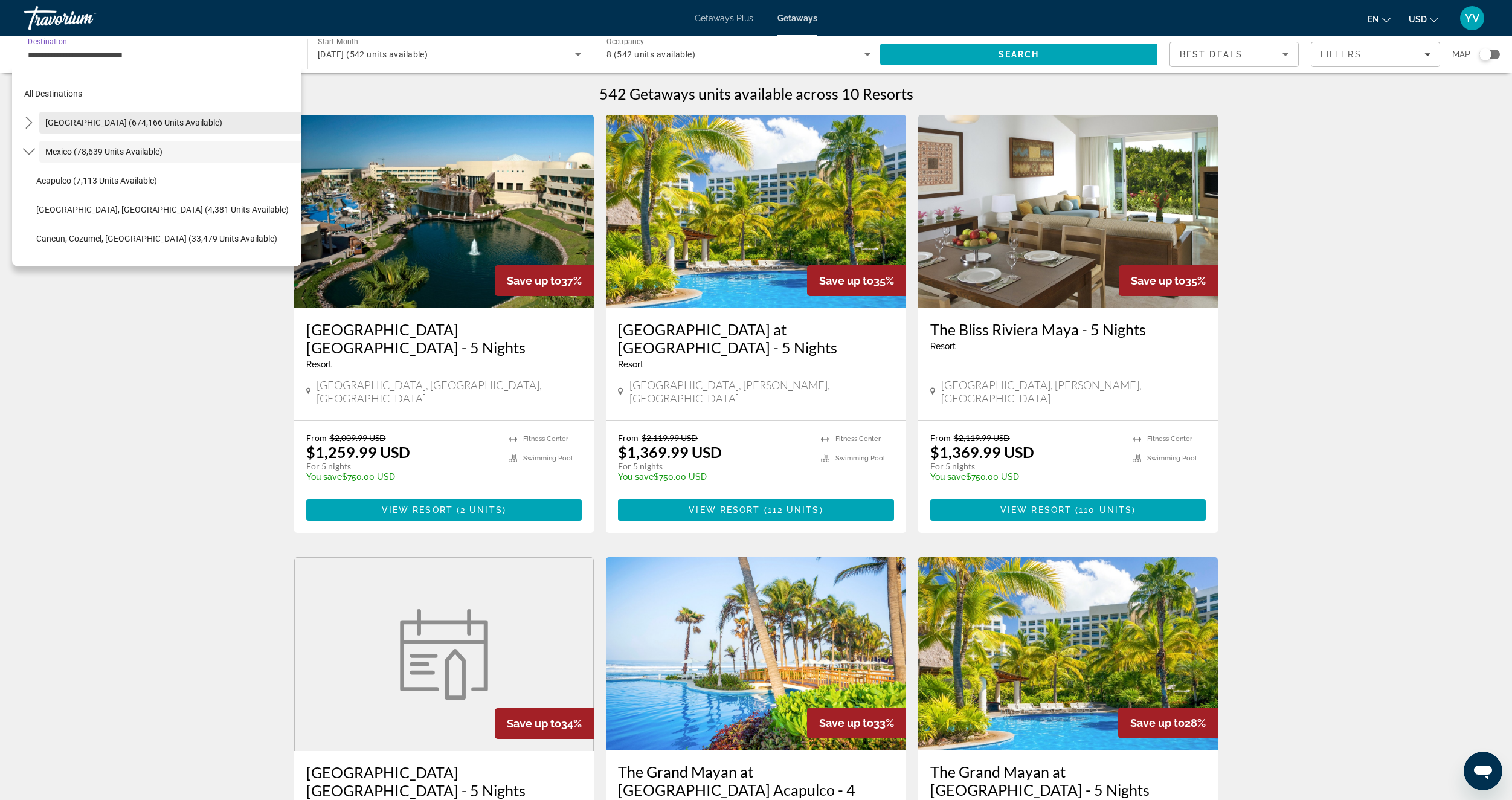
click at [186, 131] on span "Select destination: United States (674,166 units available)" at bounding box center [170, 122] width 262 height 29
type input "**********"
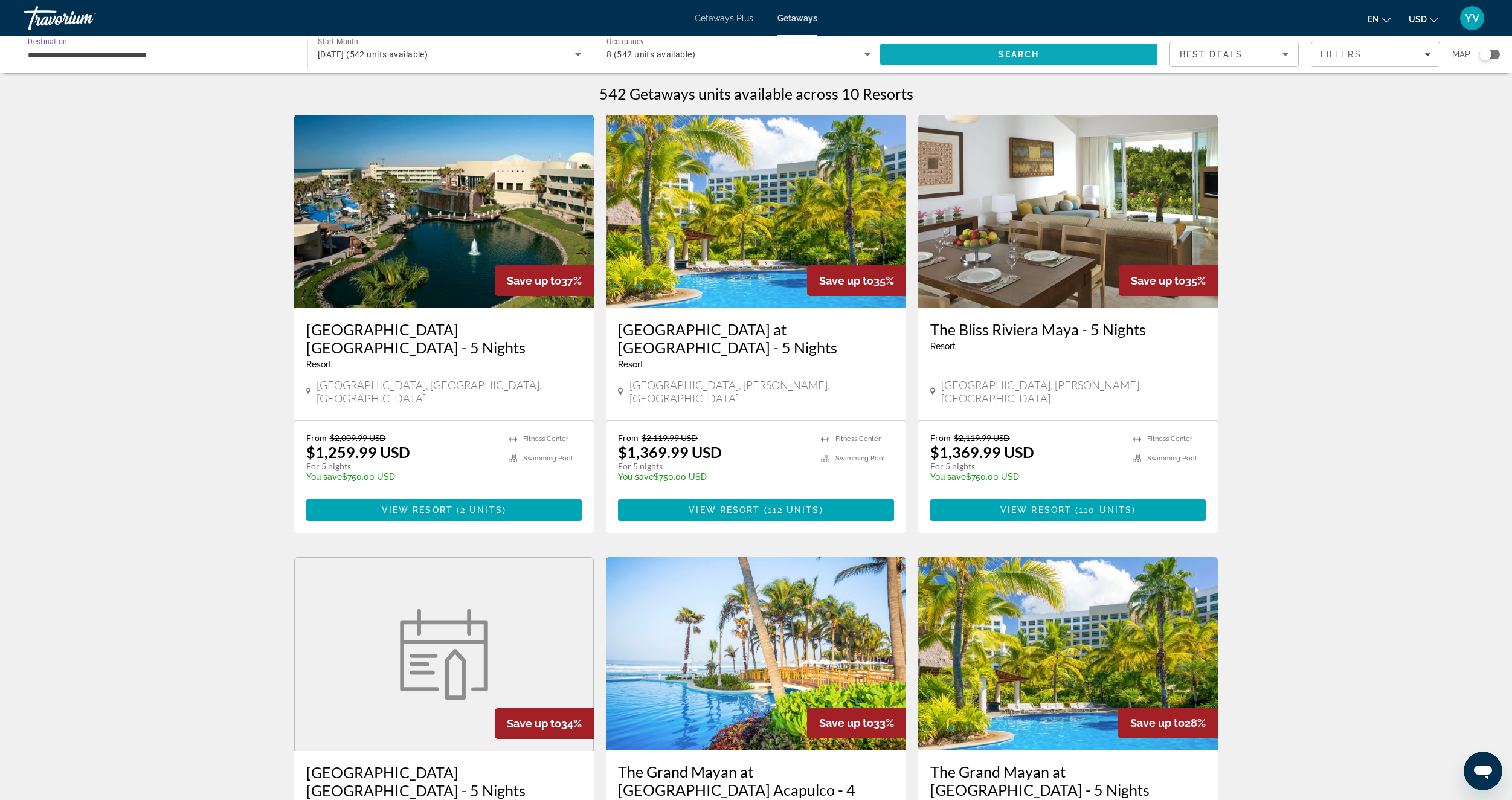
click at [1060, 61] on span "Search" at bounding box center [1019, 54] width 277 height 29
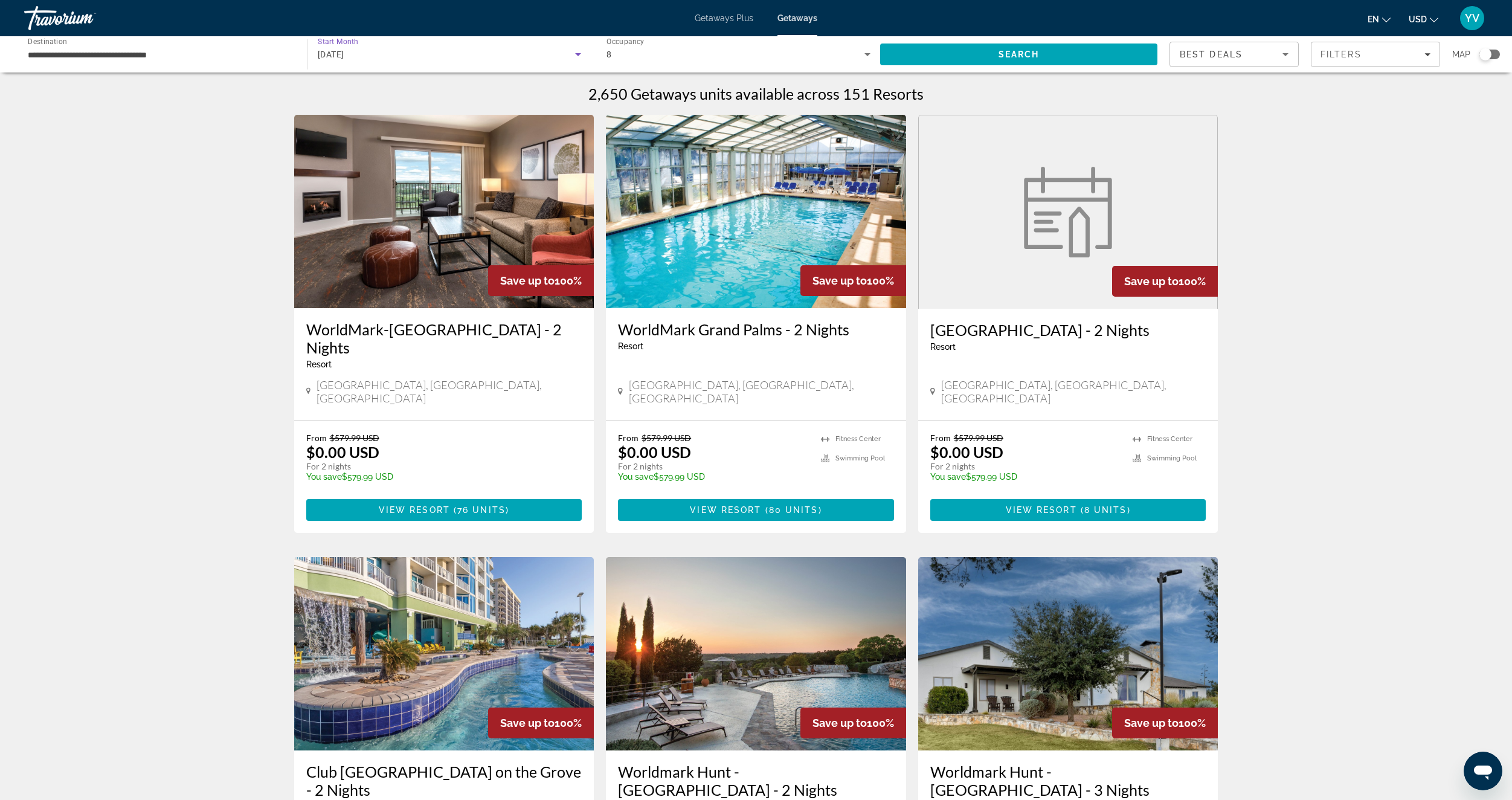
click at [530, 49] on div "[DATE]" at bounding box center [446, 54] width 258 height 14
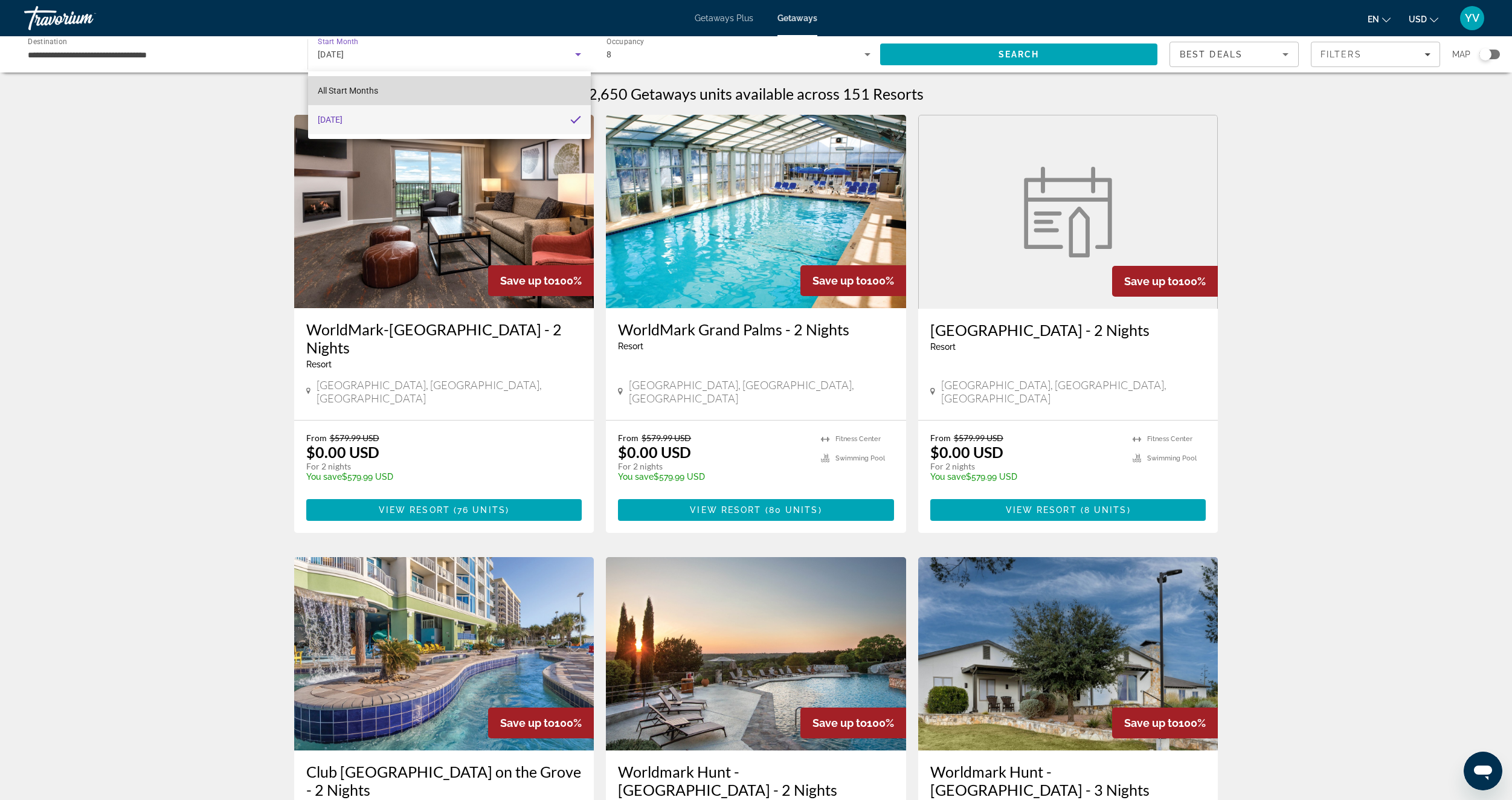
click at [485, 93] on mat-option "All Start Months" at bounding box center [450, 91] width 283 height 29
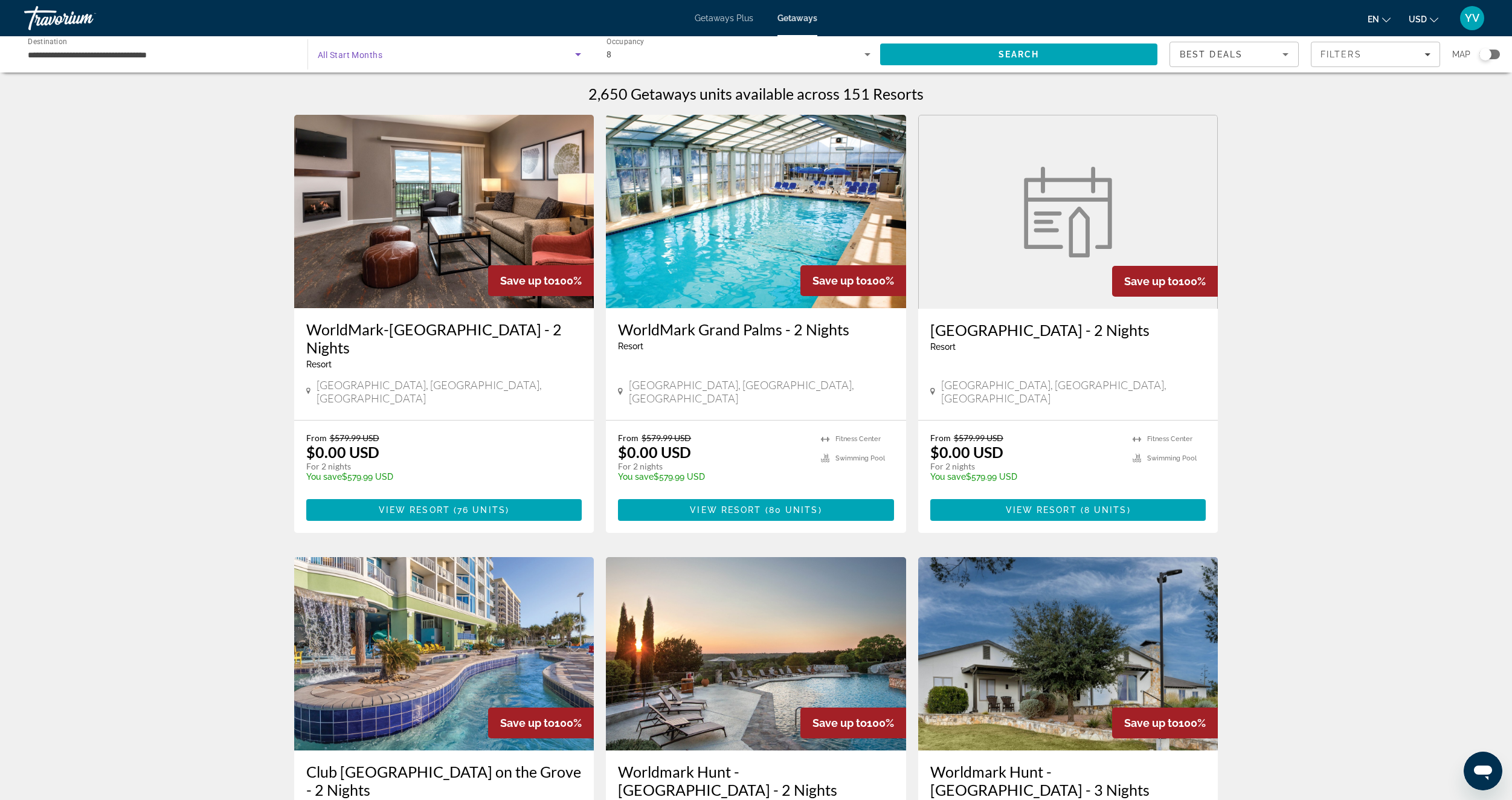
click at [505, 50] on span "Search widget" at bounding box center [446, 54] width 258 height 14
click at [505, 50] on div at bounding box center [756, 400] width 1512 height 800
click at [730, 22] on span "Getaways Plus" at bounding box center [724, 19] width 59 height 10
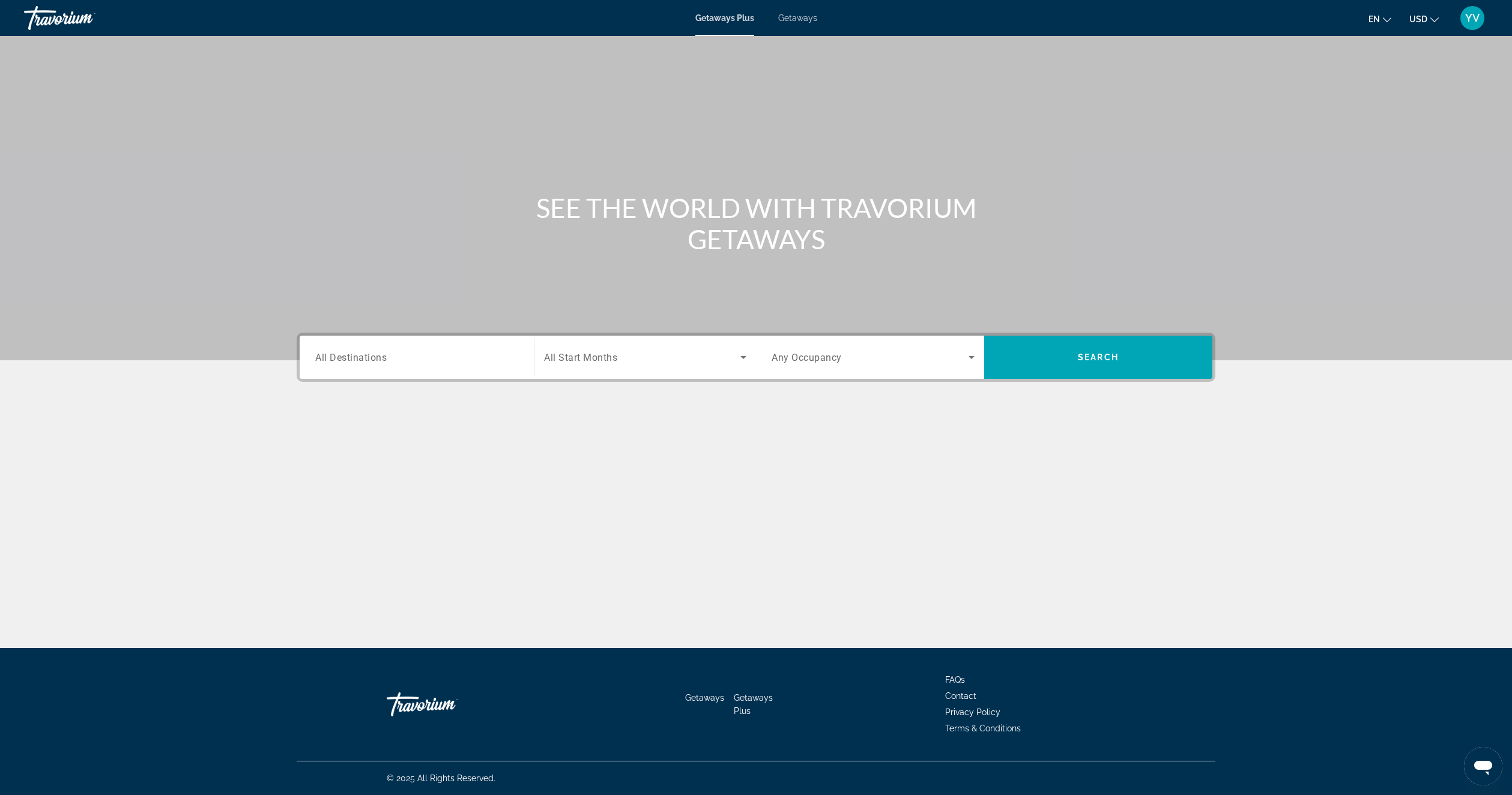
click at [791, 16] on span "Getaways" at bounding box center [798, 18] width 39 height 10
click at [456, 350] on input "Destination All Destinations" at bounding box center [416, 357] width 203 height 14
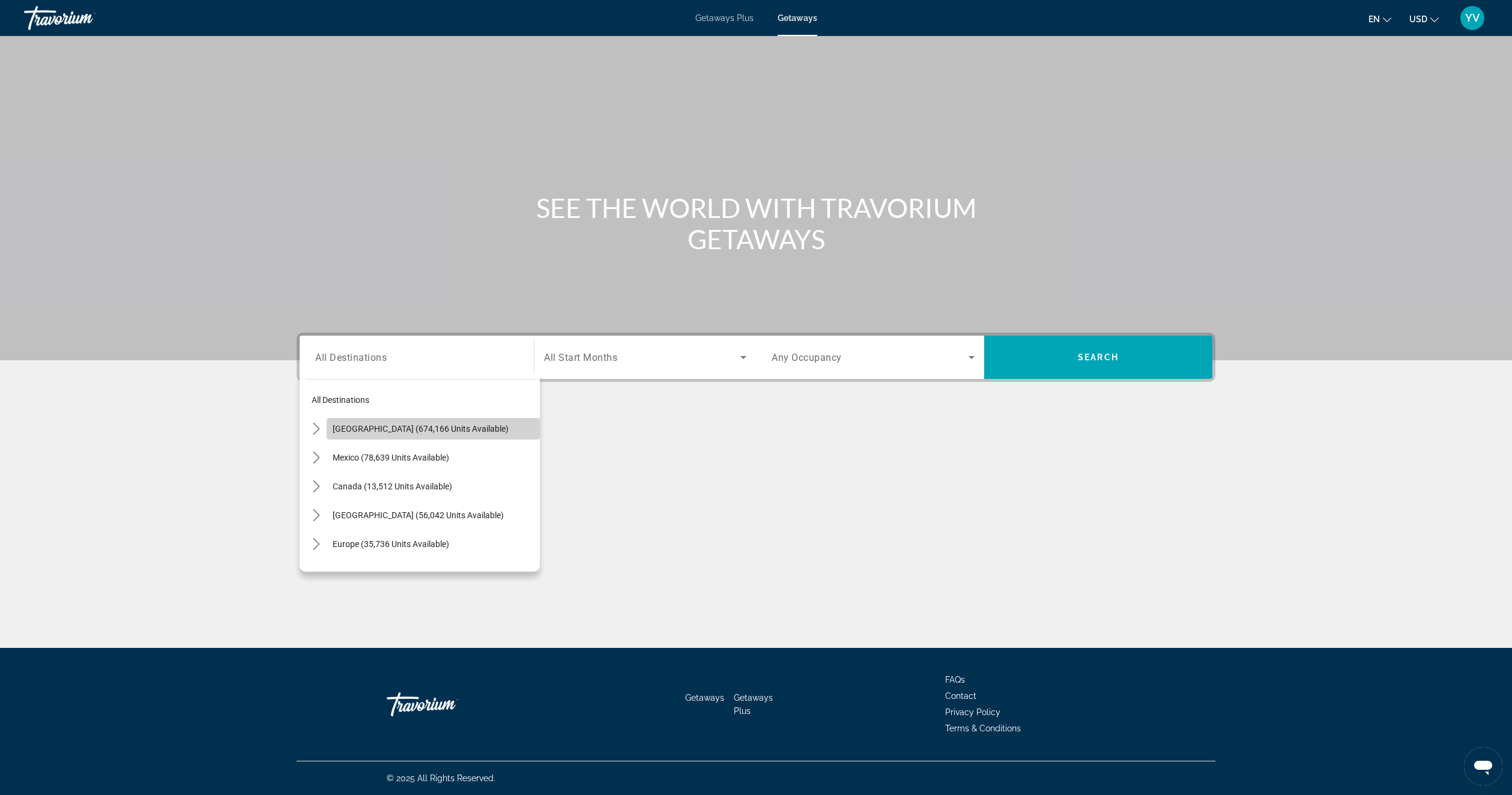
click at [437, 423] on span "Select destination: United States (674,166 units available)" at bounding box center [433, 428] width 213 height 29
type input "**********"
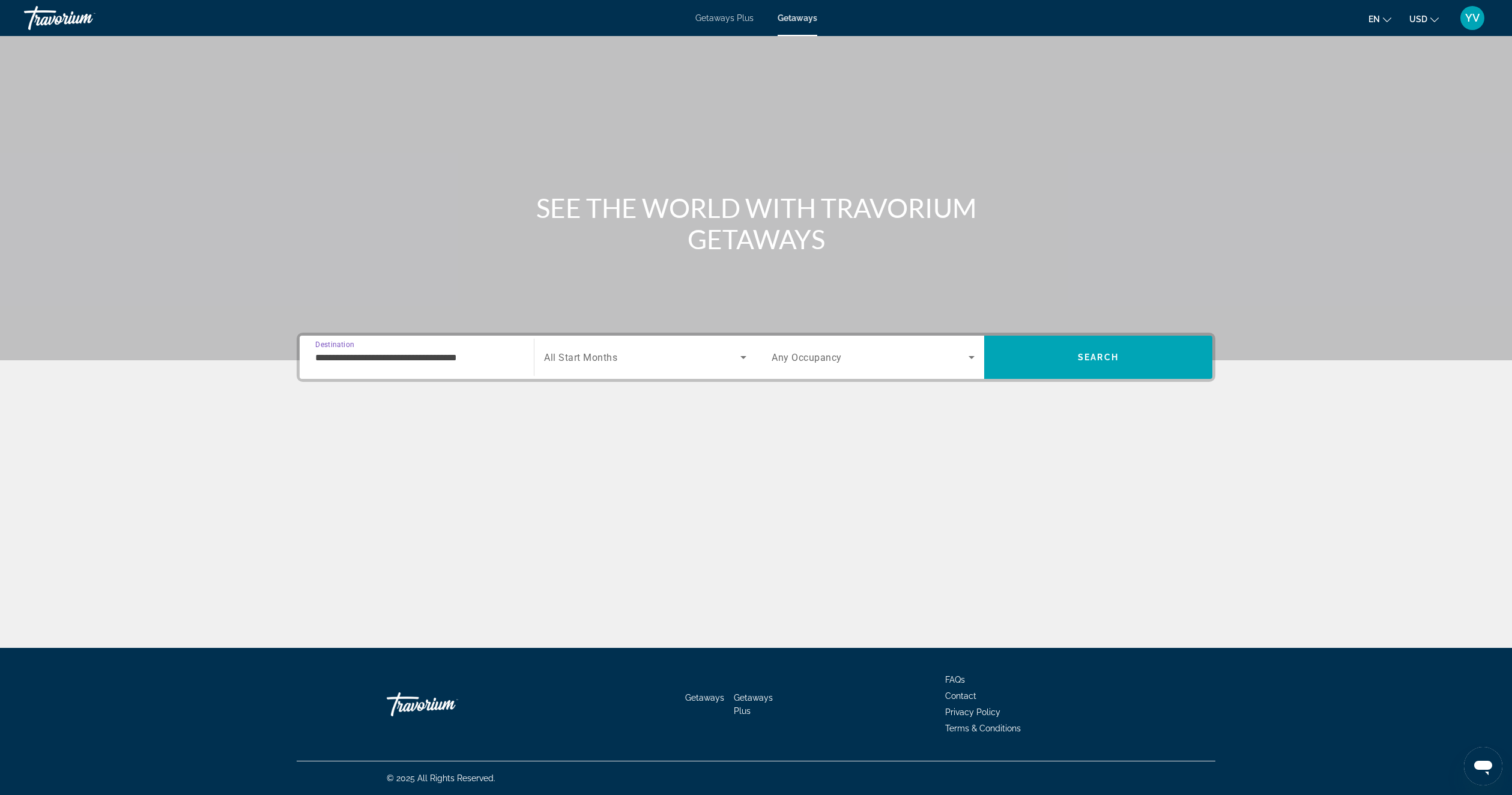
click at [602, 354] on span "All Start Months" at bounding box center [580, 357] width 73 height 11
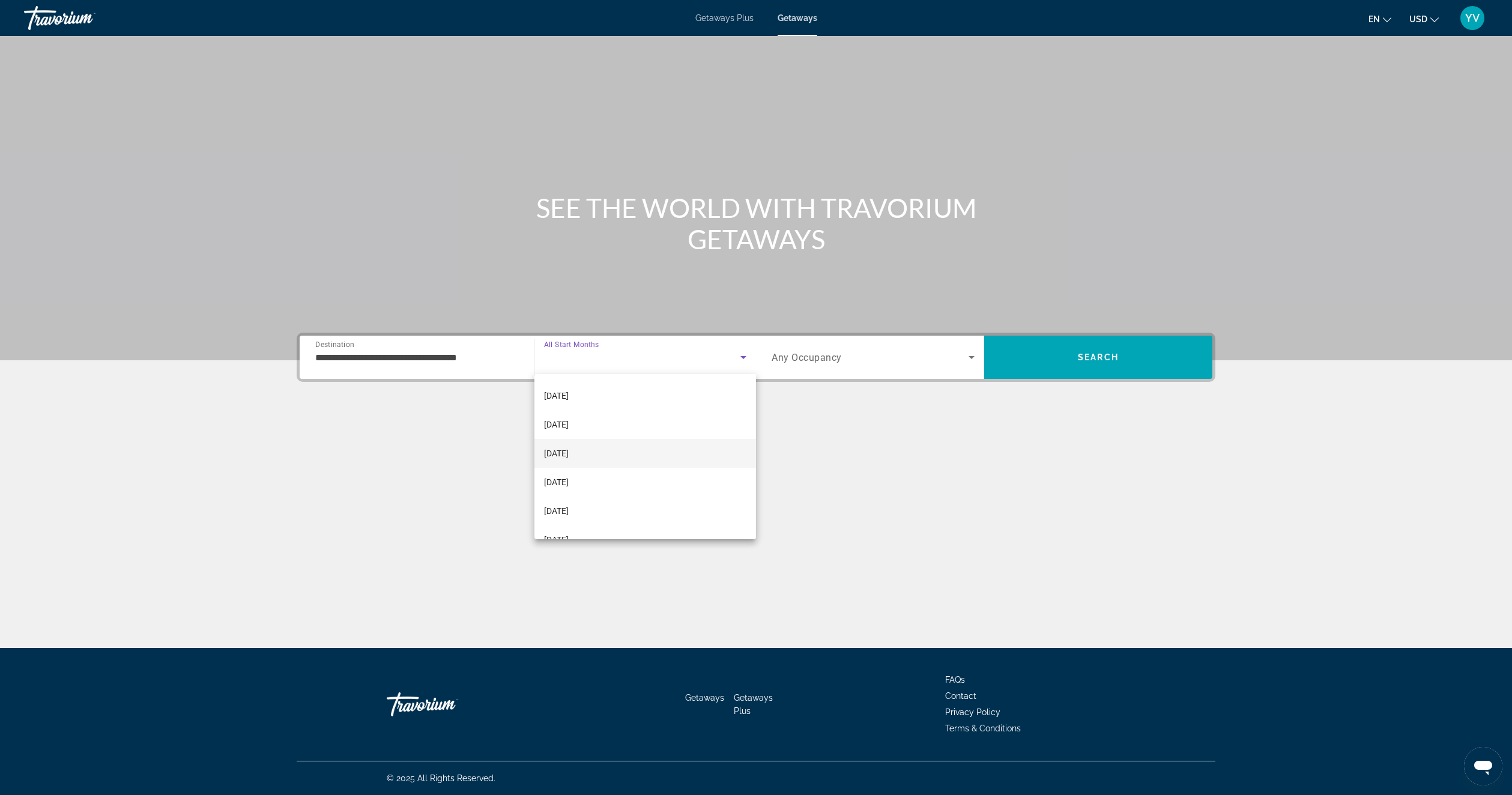
scroll to position [120, 0]
click at [568, 471] on span "[DATE]" at bounding box center [556, 474] width 25 height 14
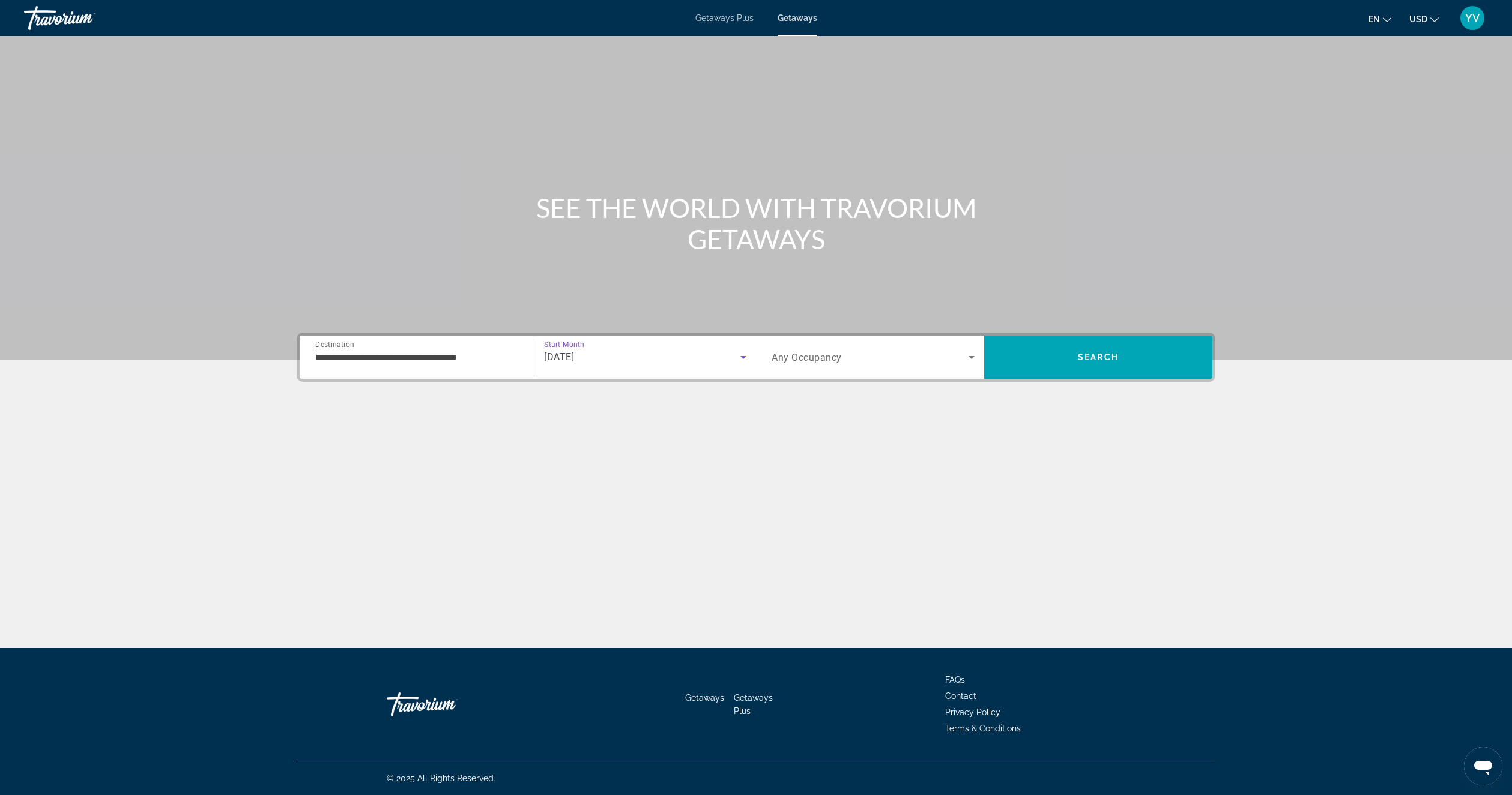
click at [831, 357] on span "Any Occupancy" at bounding box center [807, 357] width 70 height 11
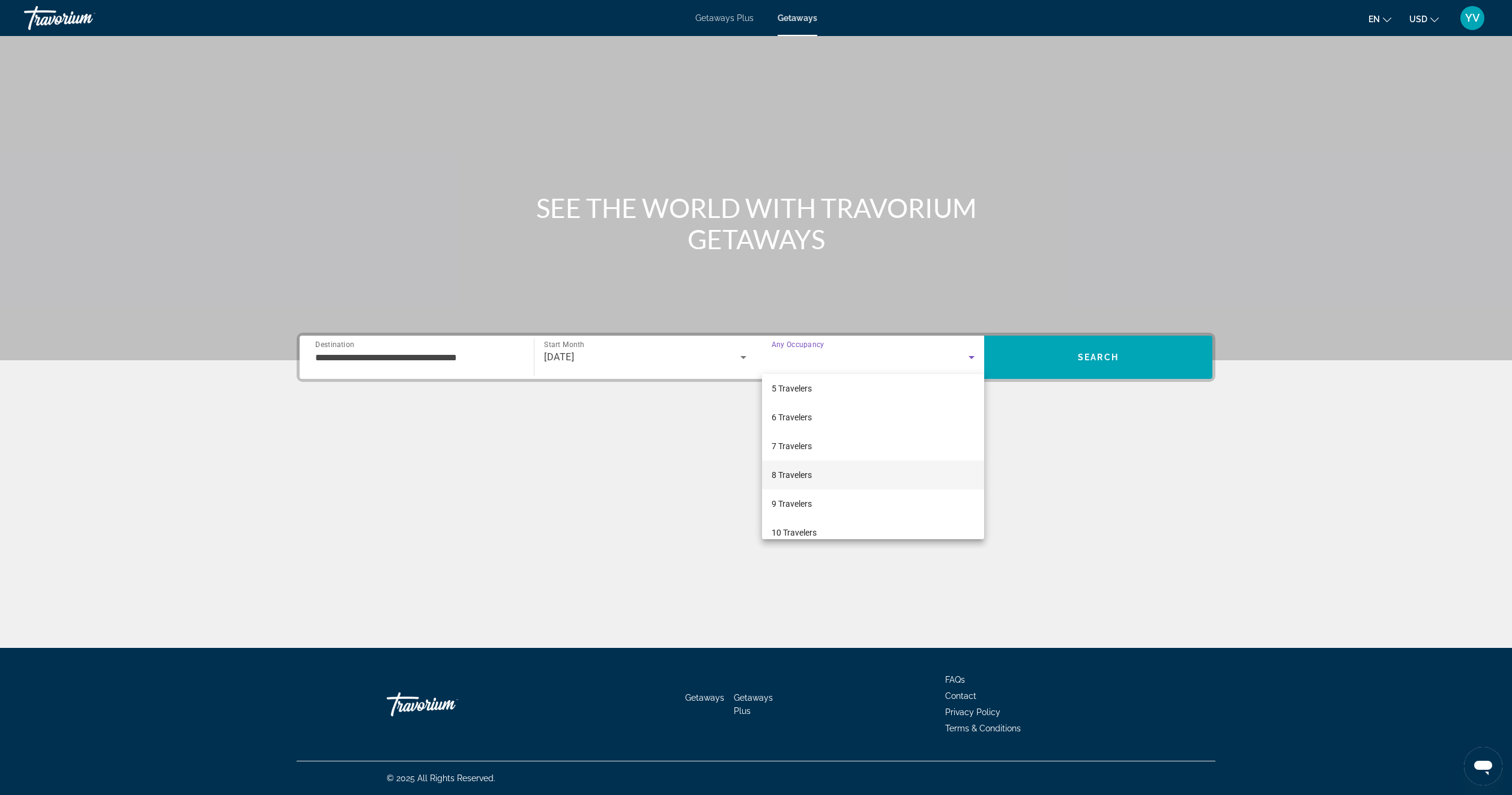
click at [807, 465] on mat-option "8 Travelers" at bounding box center [873, 474] width 222 height 29
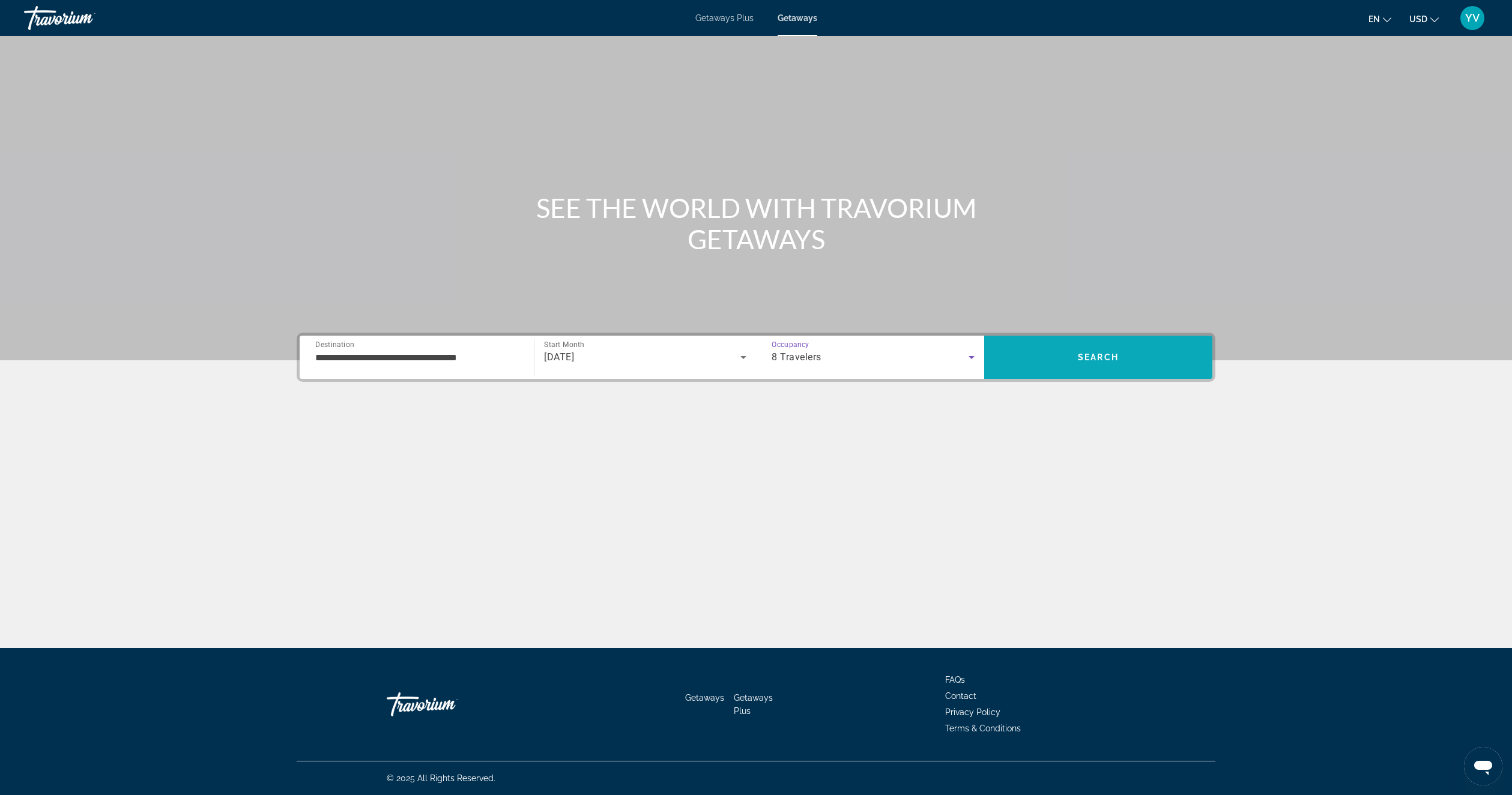
click at [1043, 357] on span "Search" at bounding box center [1098, 357] width 228 height 29
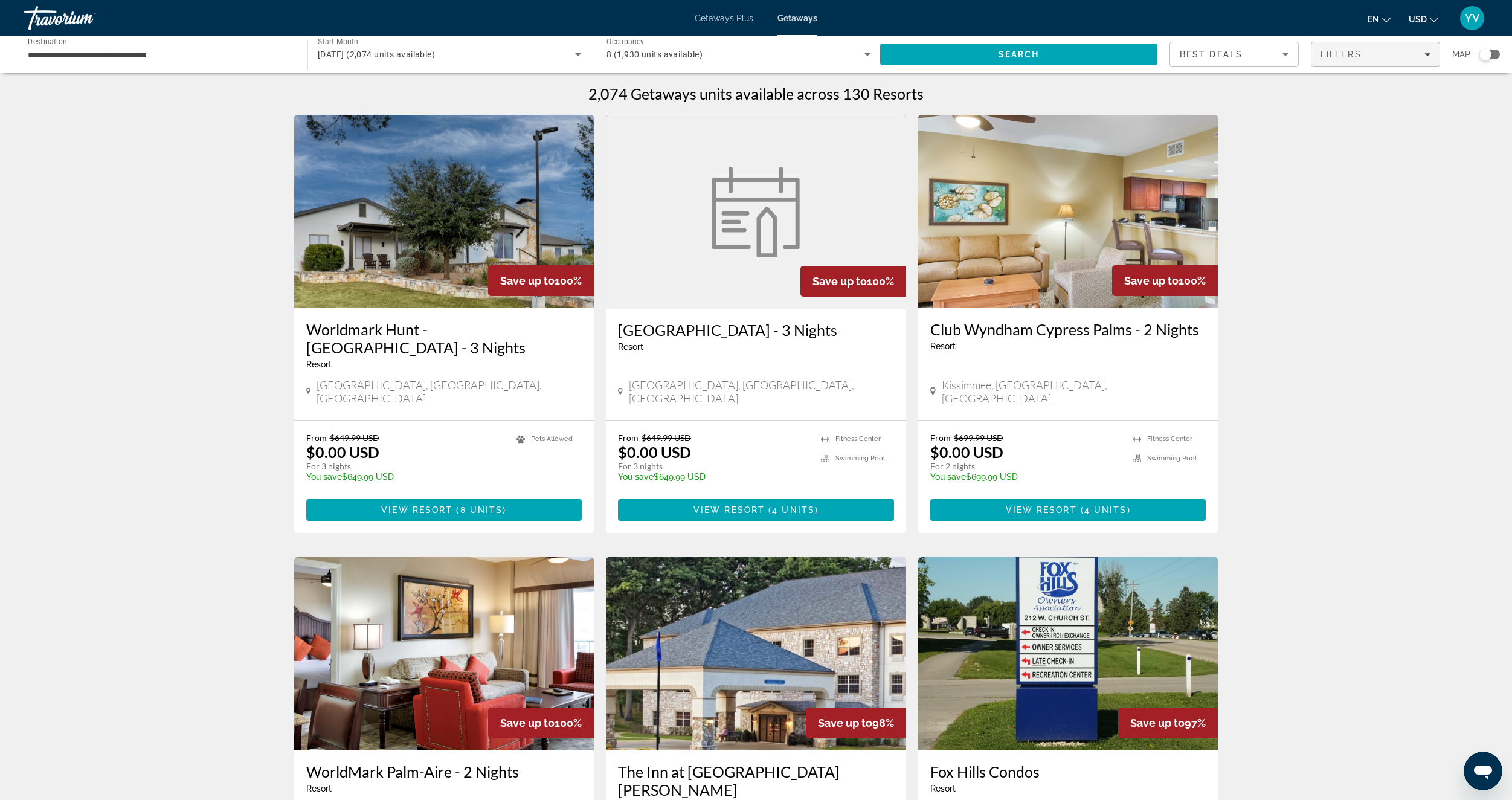
click at [1410, 56] on div "Filters" at bounding box center [1376, 54] width 110 height 10
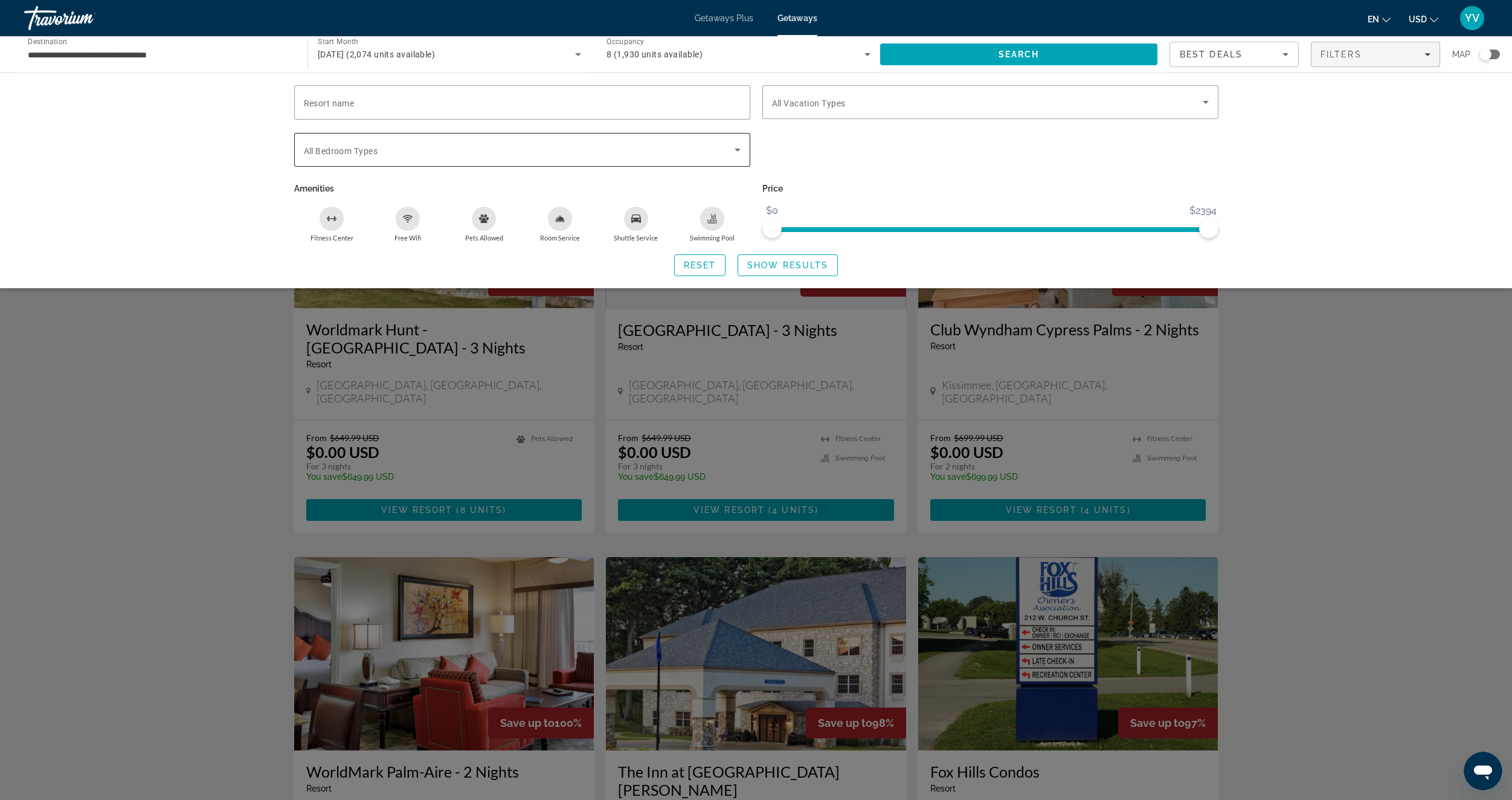
click at [645, 157] on div "Search widget" at bounding box center [523, 149] width 437 height 34
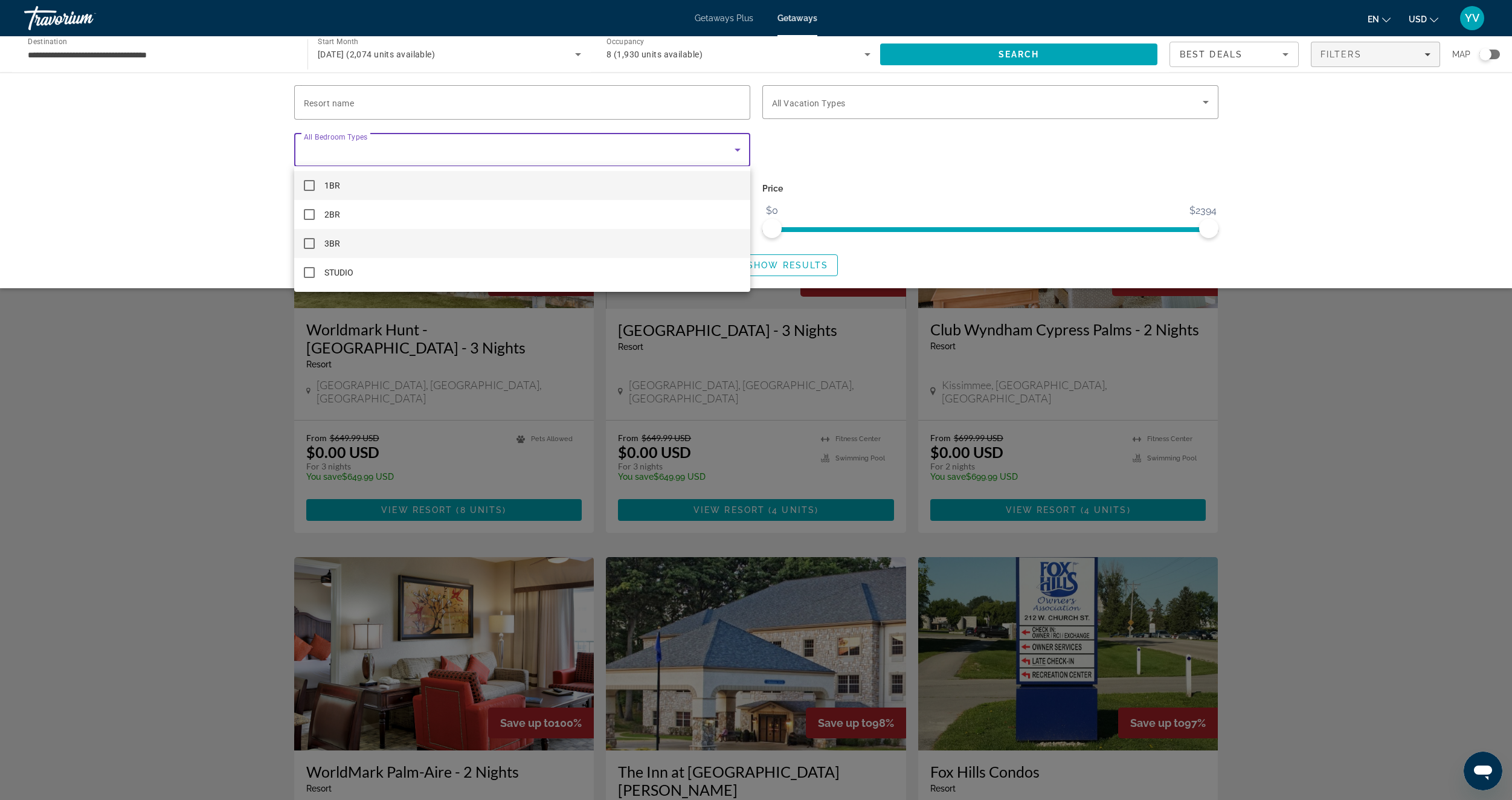
click at [428, 230] on mat-option "3BR" at bounding box center [522, 243] width 456 height 29
click at [1369, 196] on div at bounding box center [756, 400] width 1512 height 800
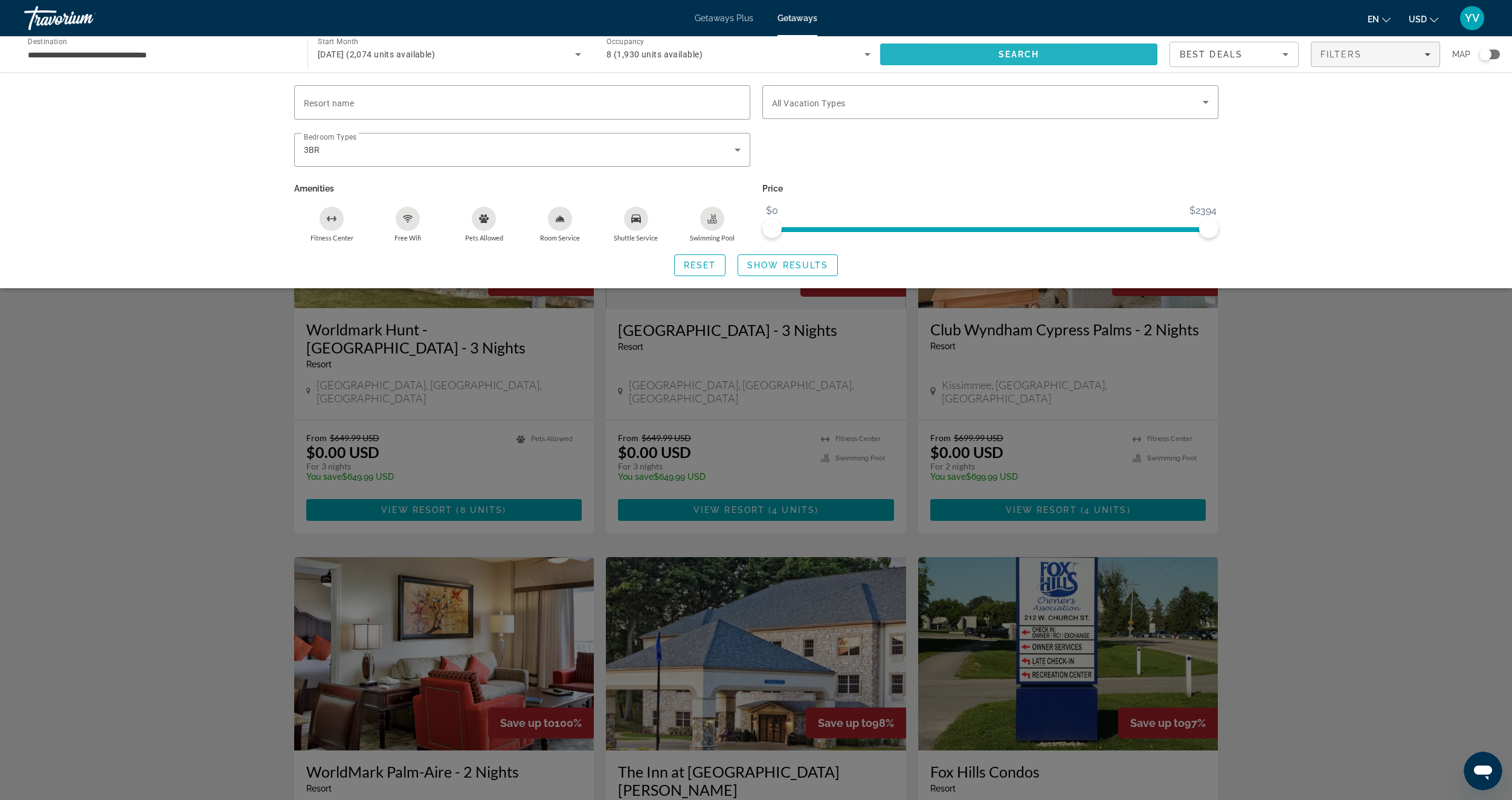
click at [966, 60] on span "Search" at bounding box center [1019, 54] width 277 height 29
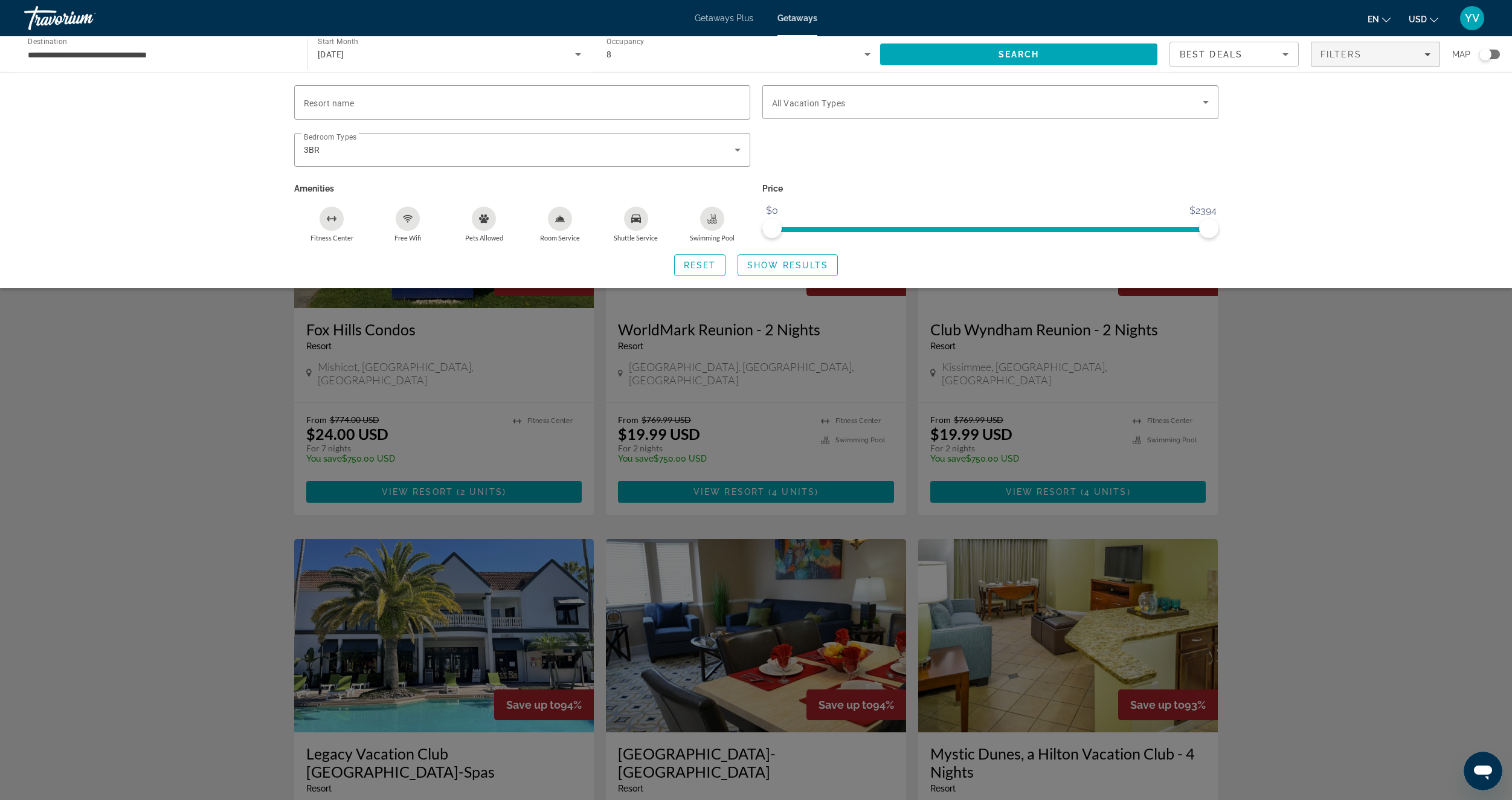
click at [1342, 458] on div "Search widget" at bounding box center [756, 490] width 1512 height 619
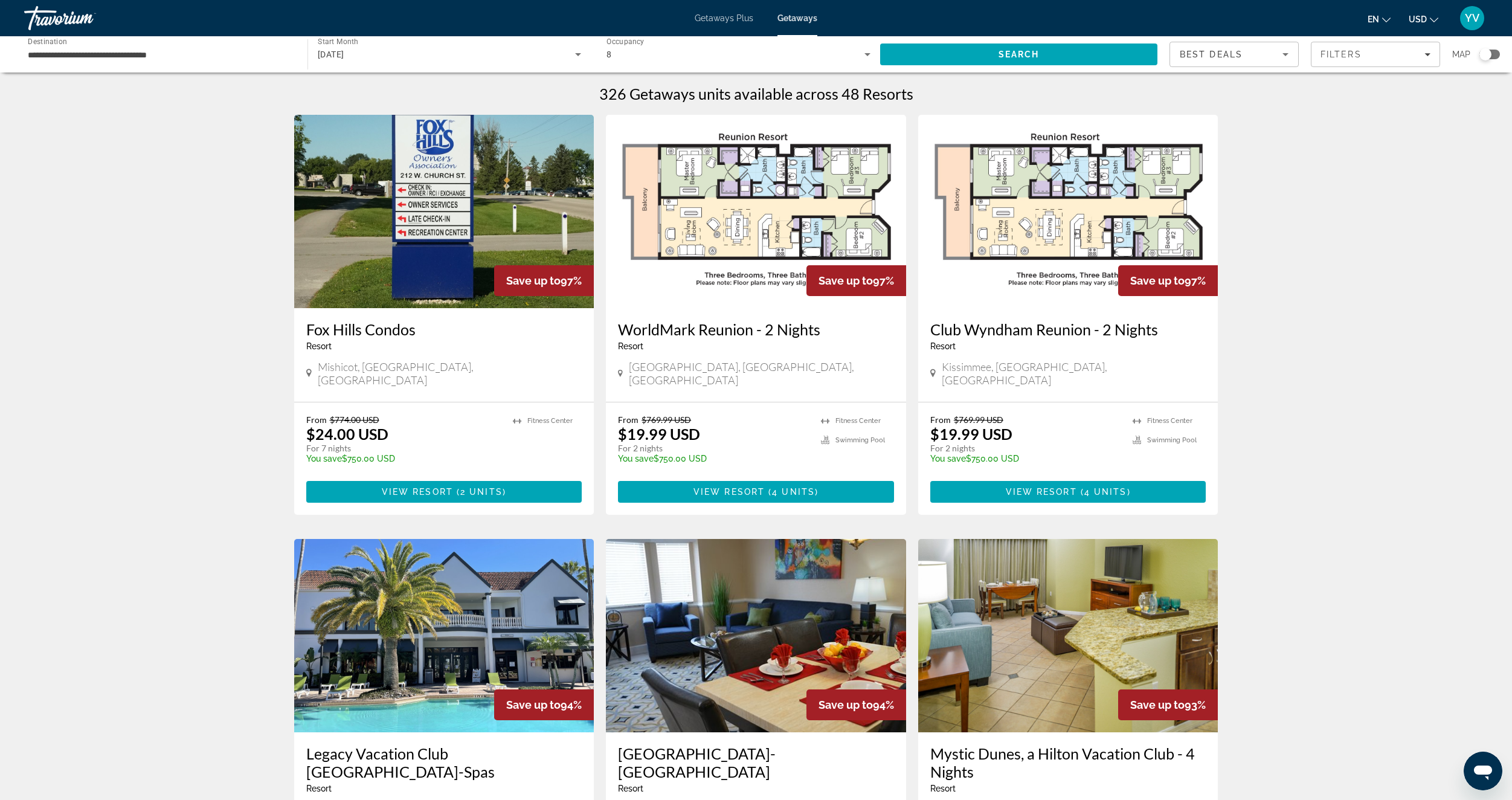
click at [1487, 52] on div "Search widget" at bounding box center [1486, 54] width 12 height 12
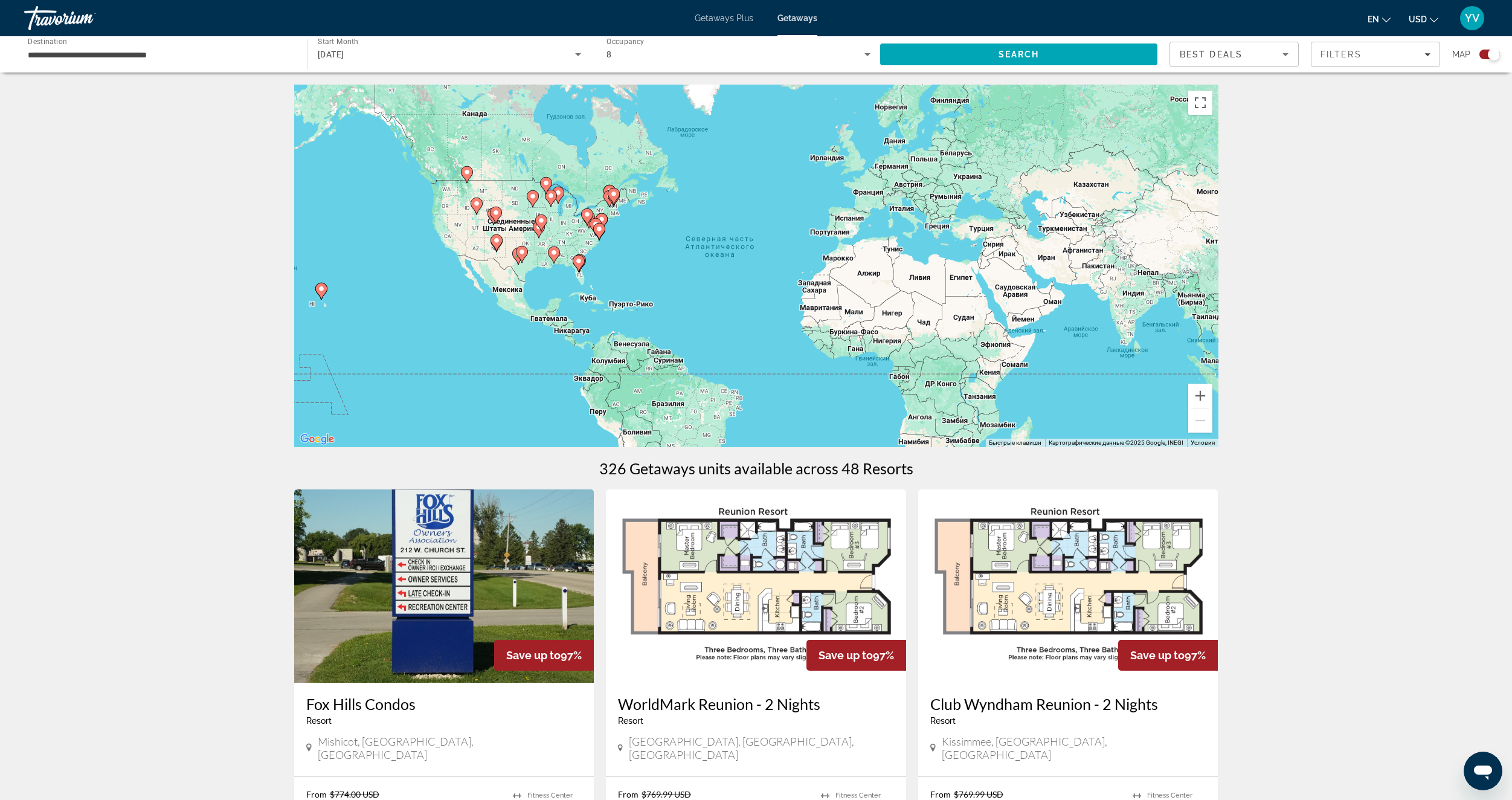
click at [586, 269] on div "Чтобы активировать перетаскивание с помощью клавиатуры, нажмите Alt + Ввод. Пос…" at bounding box center [756, 265] width 924 height 363
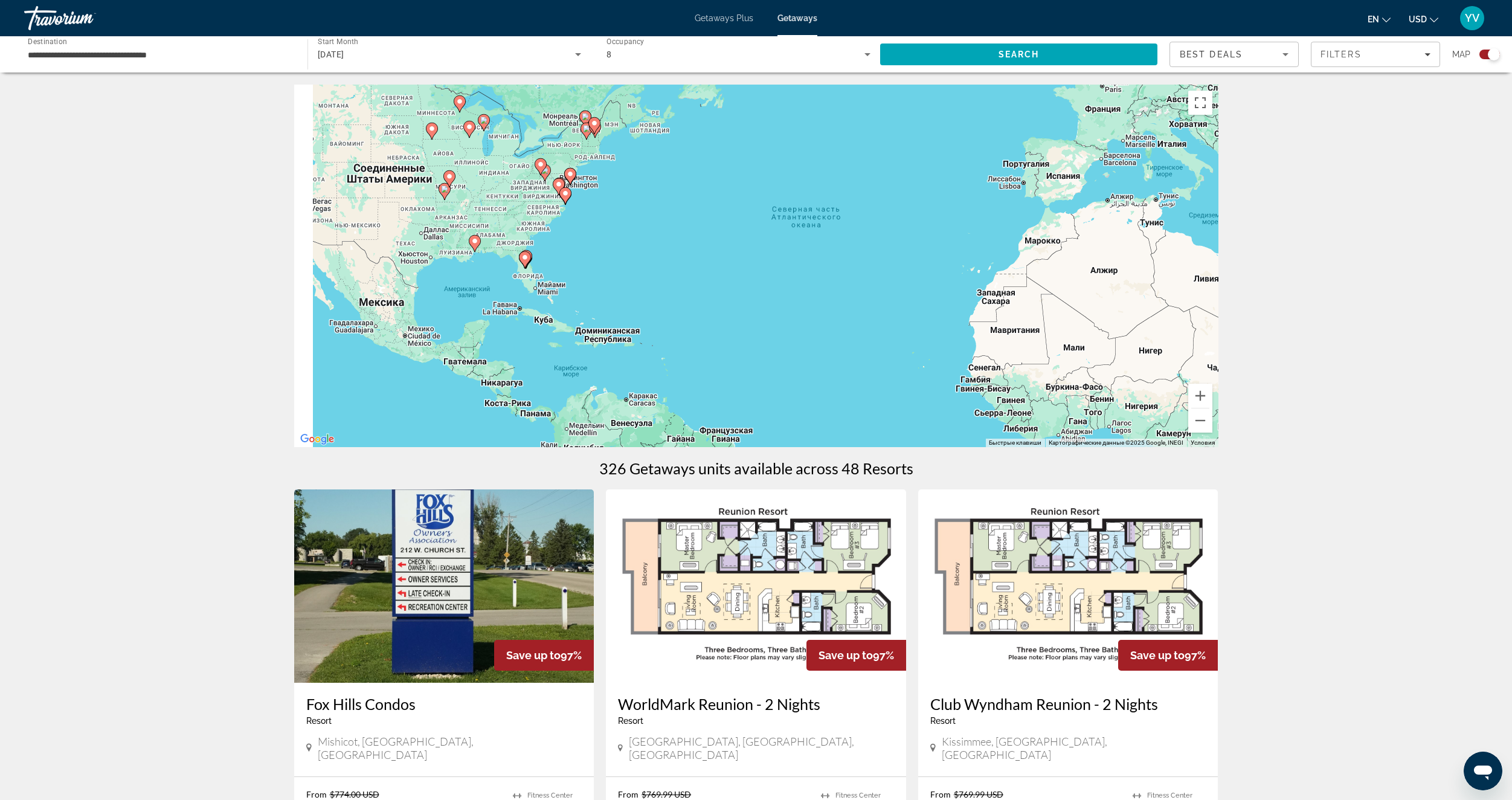
drag, startPoint x: 531, startPoint y: 300, endPoint x: 704, endPoint y: 297, distance: 173.0
click at [727, 305] on div "Чтобы активировать перетаскивание с помощью клавиатуры, нажмите Alt + Ввод. Пос…" at bounding box center [756, 265] width 924 height 363
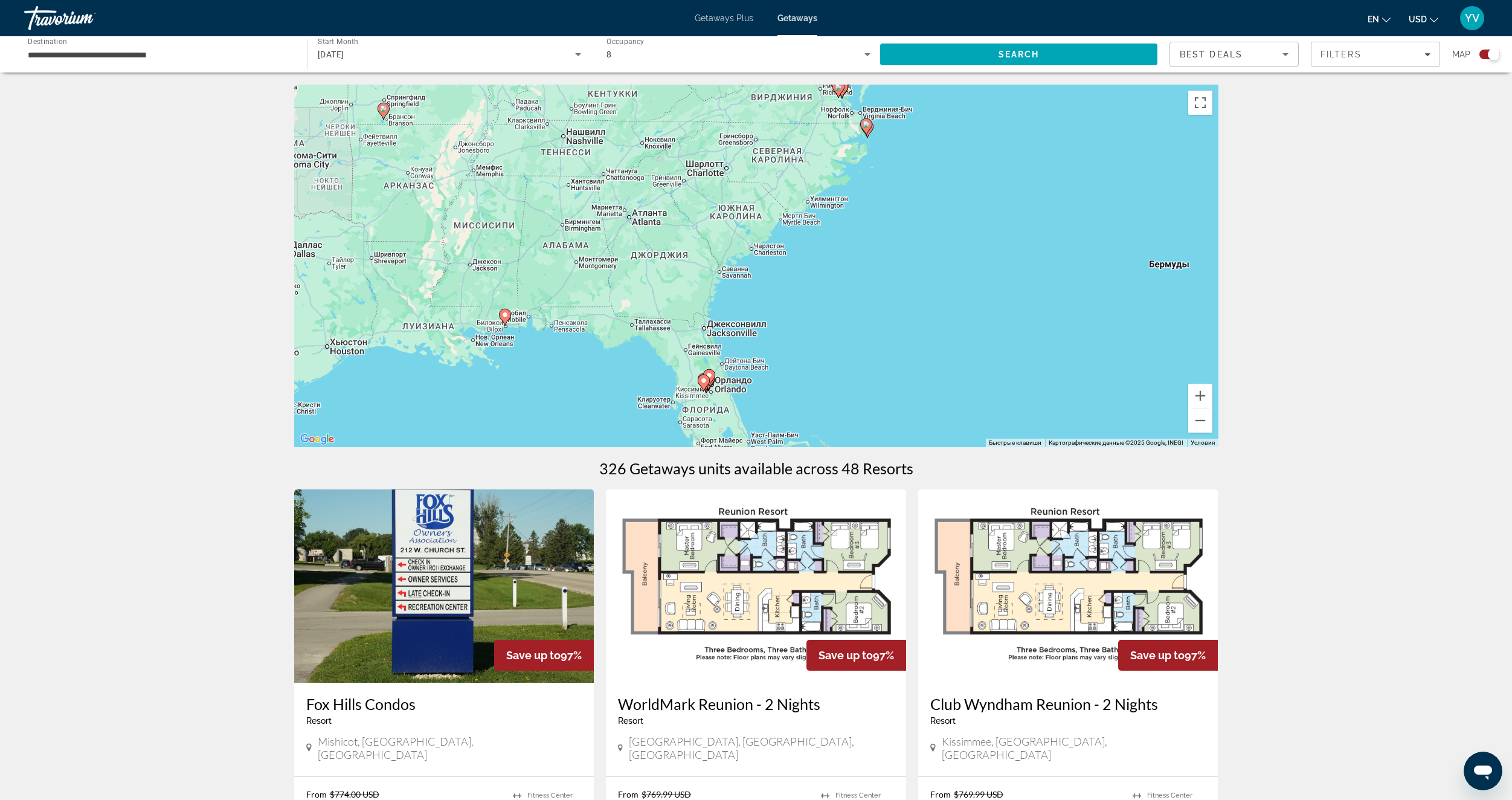
drag, startPoint x: 798, startPoint y: 344, endPoint x: 765, endPoint y: 373, distance: 43.9
click at [761, 383] on div "Чтобы активировать перетаскивание с помощью клавиатуры, нажмите Alt + Ввод. Пос…" at bounding box center [756, 265] width 924 height 363
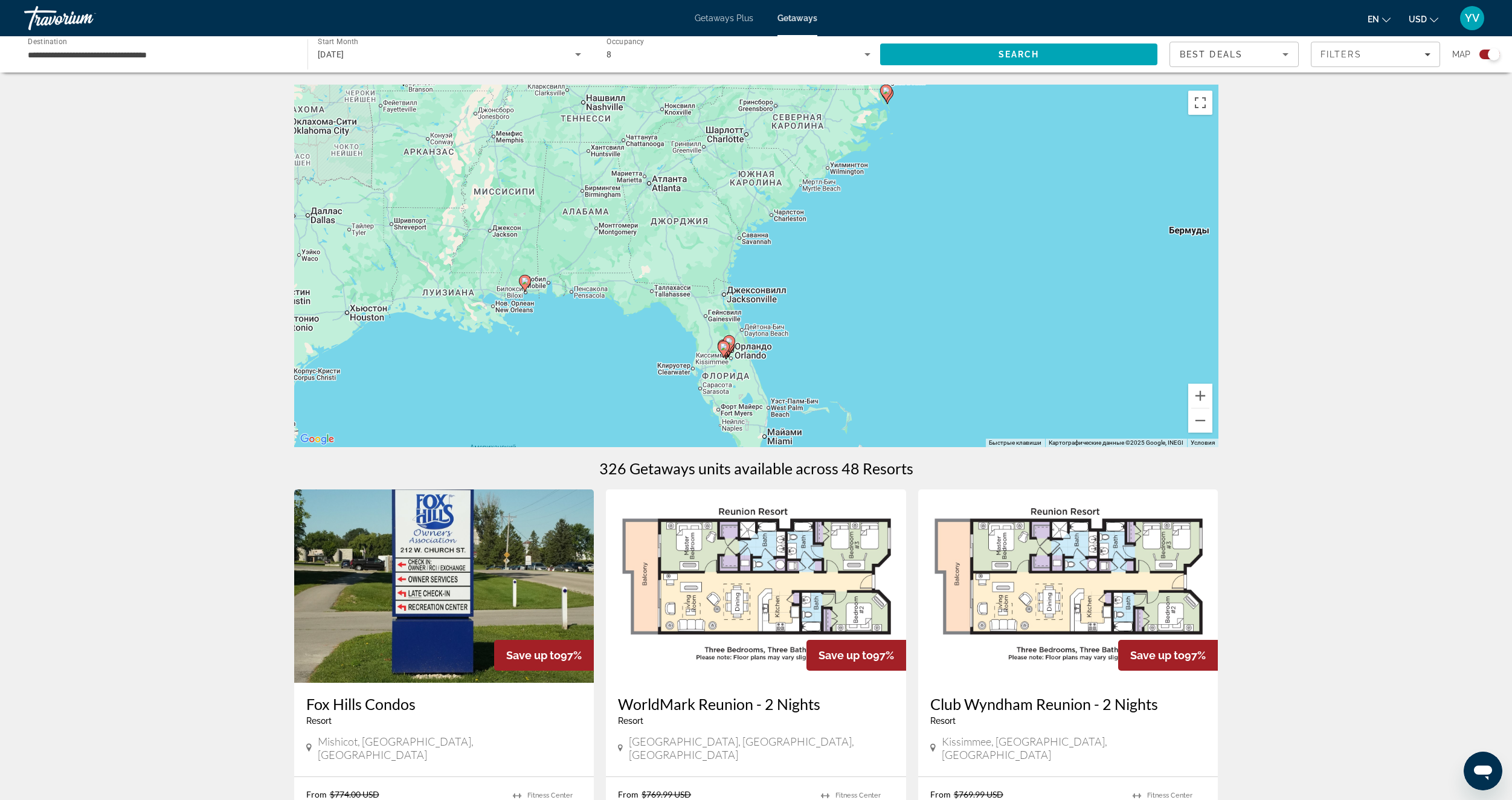
drag, startPoint x: 824, startPoint y: 305, endPoint x: 862, endPoint y: 206, distance: 106.0
click at [862, 206] on div "Чтобы активировать перетаскивание с помощью клавиатуры, нажмите Alt + Ввод. Пос…" at bounding box center [756, 265] width 924 height 363
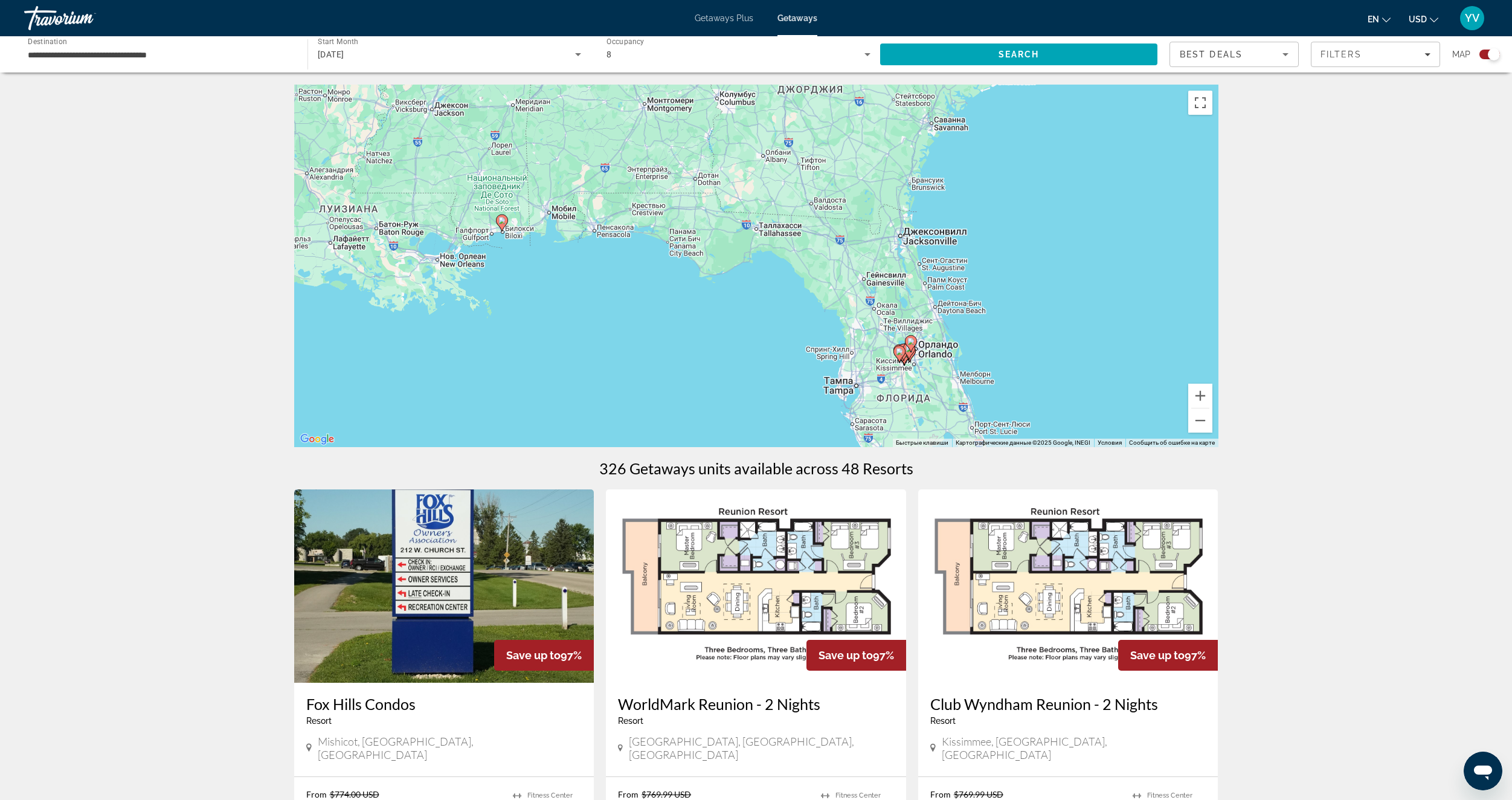
drag, startPoint x: 520, startPoint y: 250, endPoint x: 725, endPoint y: 277, distance: 206.8
click at [725, 277] on div "Чтобы активировать перетаскивание с помощью клавиатуры, нажмите Alt + Ввод. Пос…" at bounding box center [756, 265] width 924 height 363
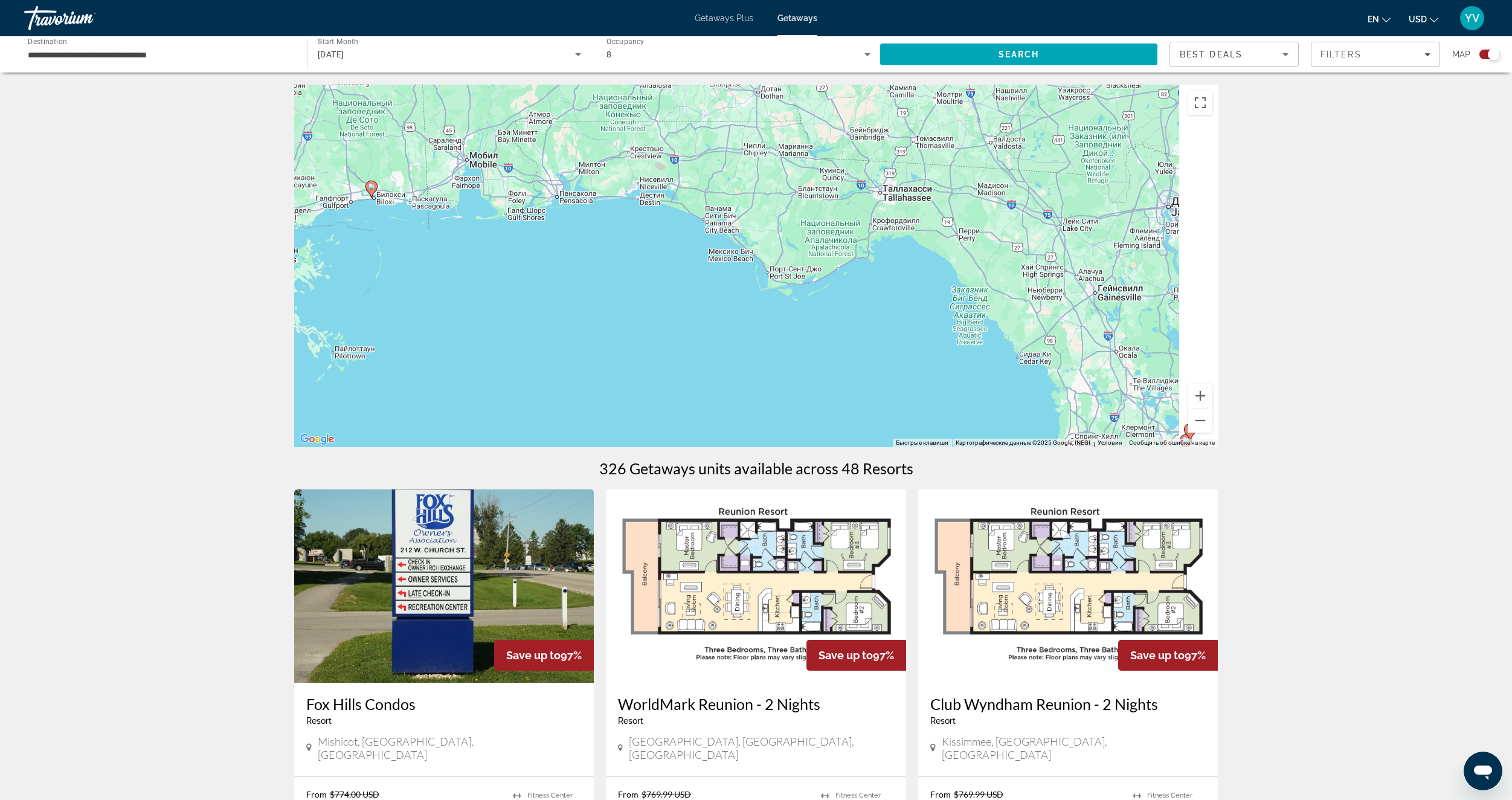
drag, startPoint x: 653, startPoint y: 353, endPoint x: 519, endPoint y: 206, distance: 198.9
click at [513, 212] on div "Чтобы активировать перетаскивание с помощью клавиатуры, нажмите Alt + Ввод. Пос…" at bounding box center [756, 265] width 924 height 363
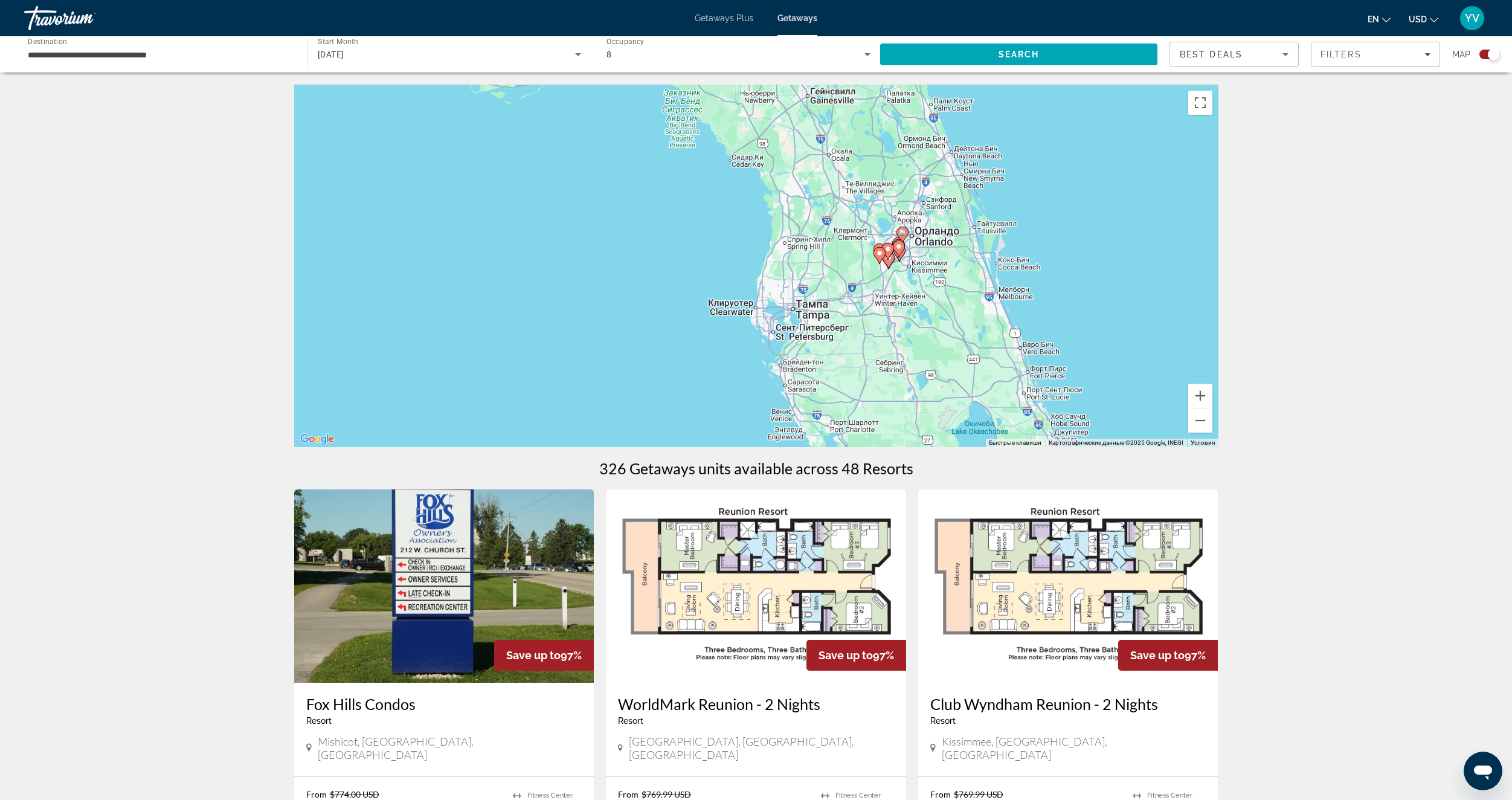
drag, startPoint x: 929, startPoint y: 245, endPoint x: 919, endPoint y: 258, distance: 16.4
click at [919, 258] on div "Чтобы активировать перетаскивание с помощью клавиатуры, нажмите Alt + Ввод. Пос…" at bounding box center [756, 265] width 924 height 363
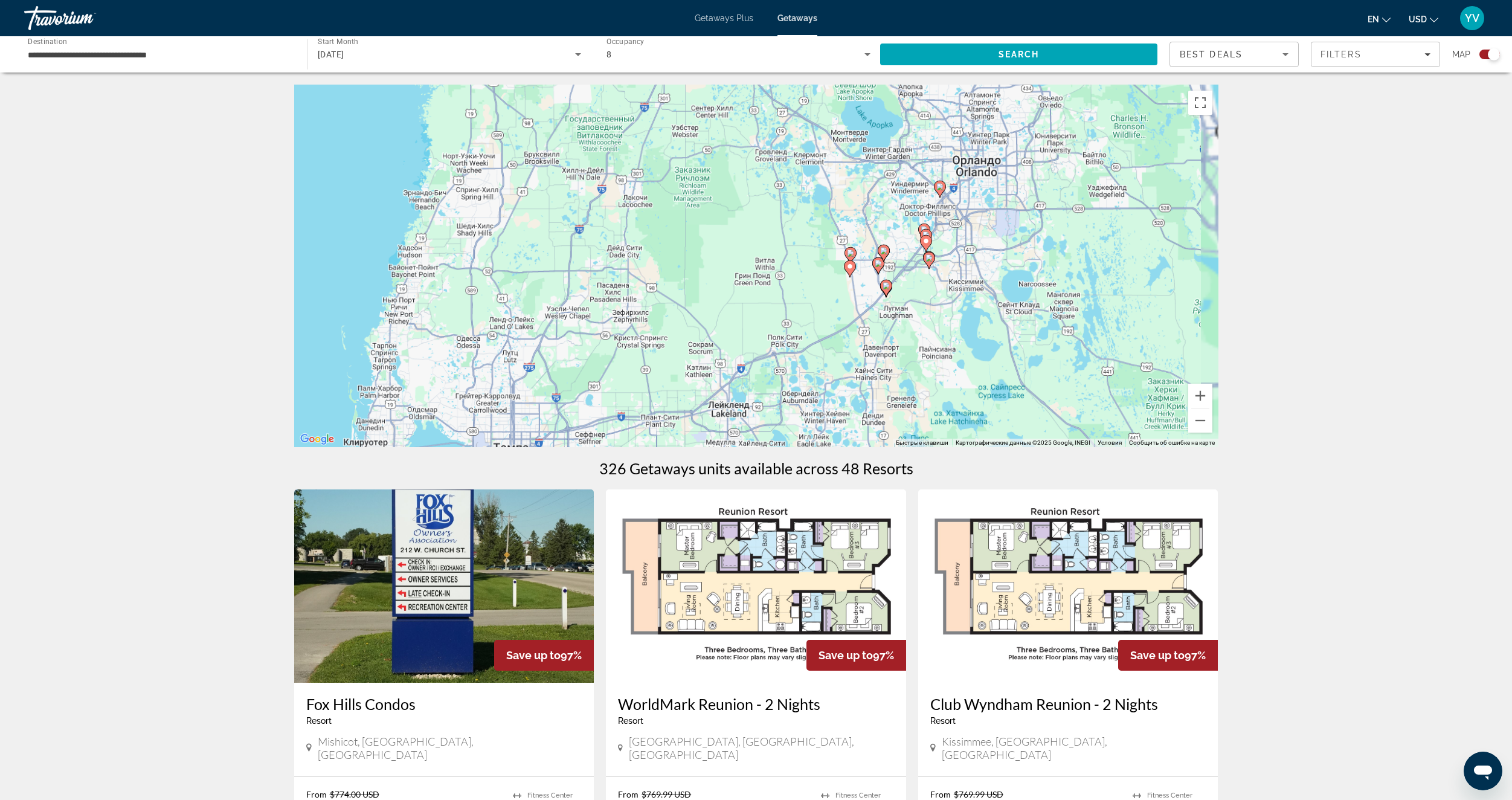
drag, startPoint x: 946, startPoint y: 300, endPoint x: 608, endPoint y: 228, distance: 345.6
click at [604, 228] on div "Чтобы активировать перетаскивание с помощью клавиатуры, нажмите Alt + Ввод. Пос…" at bounding box center [756, 265] width 924 height 363
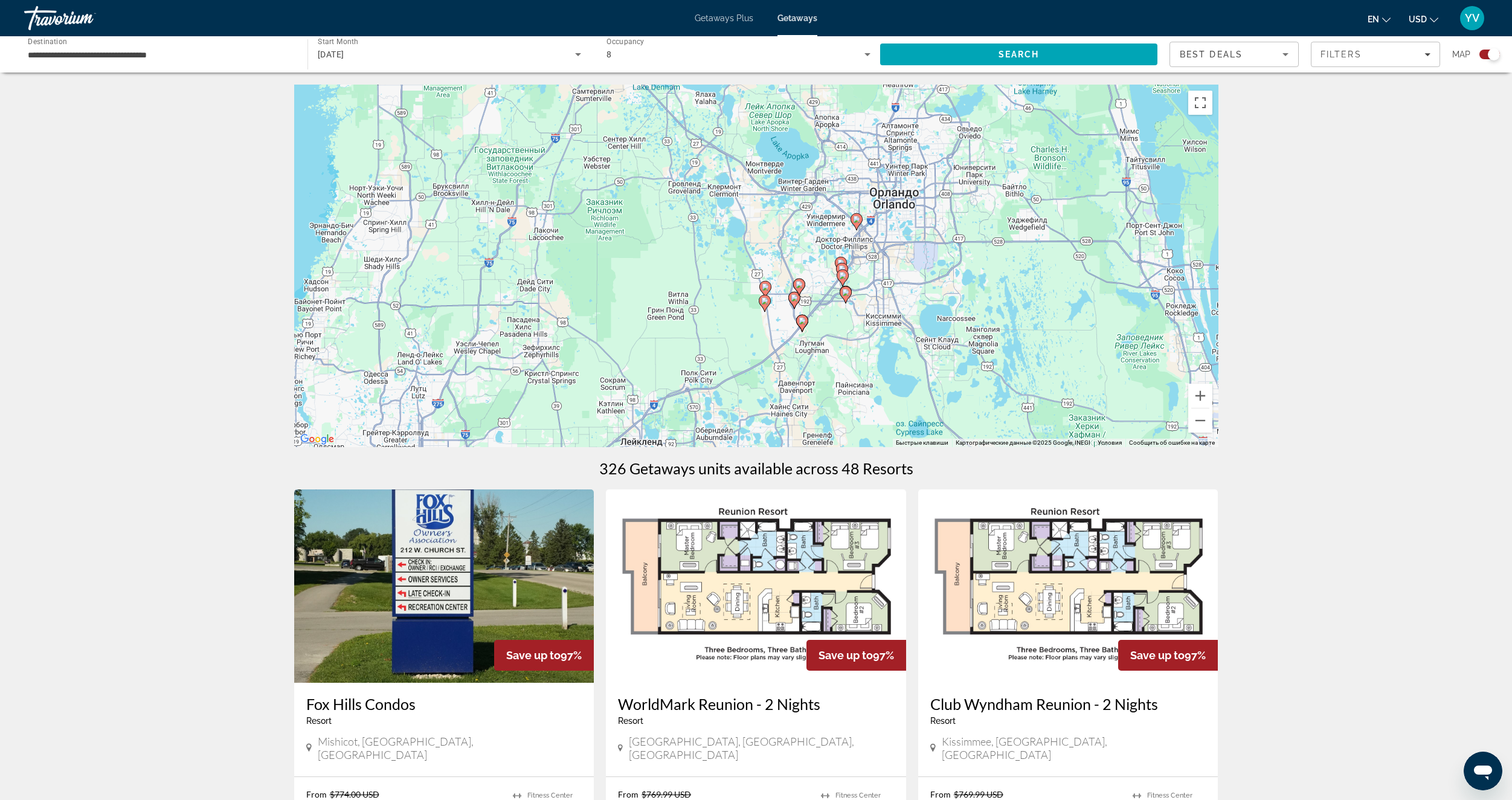
drag, startPoint x: 881, startPoint y: 217, endPoint x: 818, endPoint y: 238, distance: 66.4
click at [818, 238] on div "Чтобы активировать перетаскивание с помощью клавиатуры, нажмите Alt + Ввод. Пос…" at bounding box center [756, 265] width 924 height 363
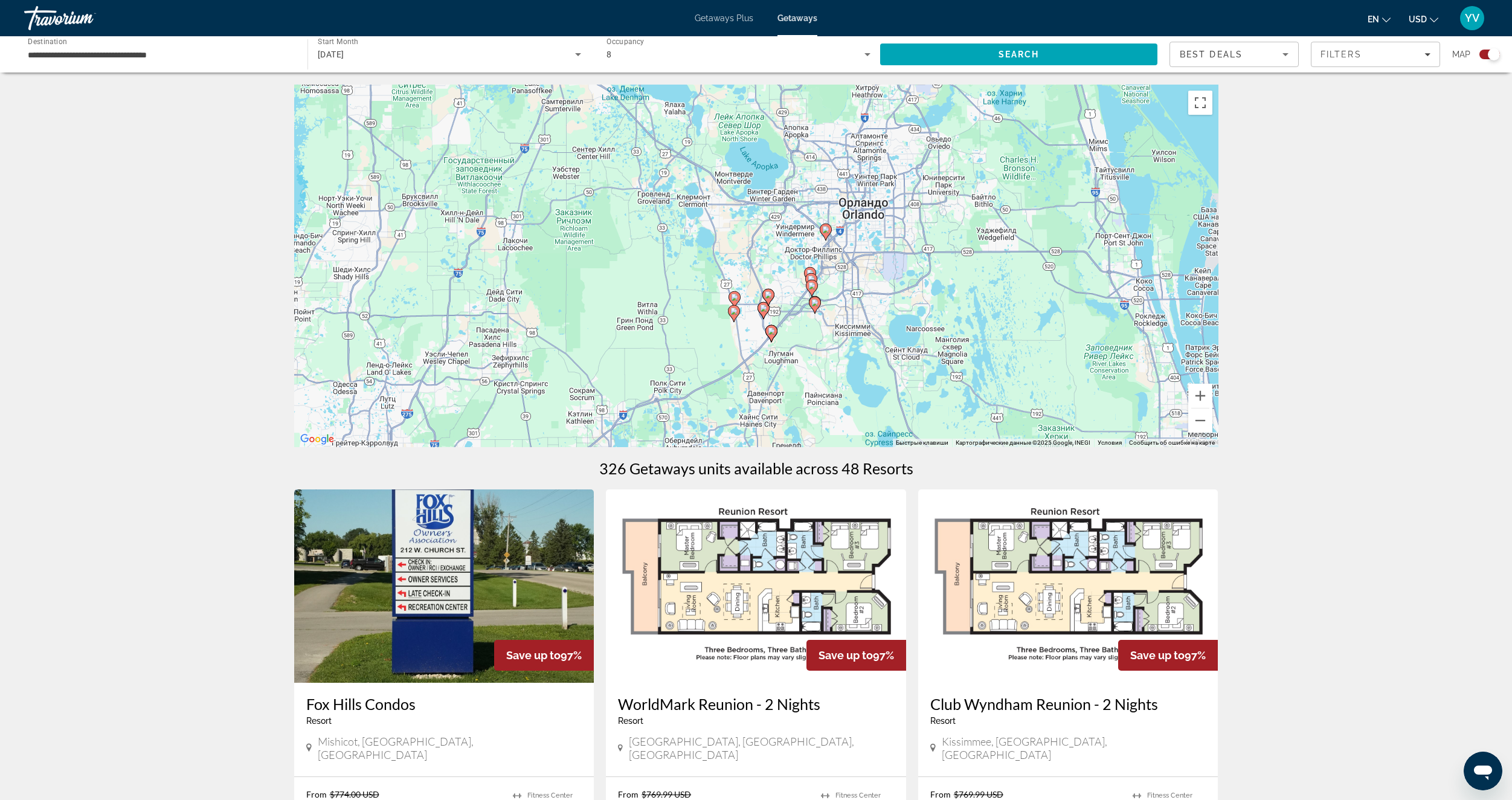
click at [825, 233] on icon "Main content" at bounding box center [825, 232] width 11 height 16
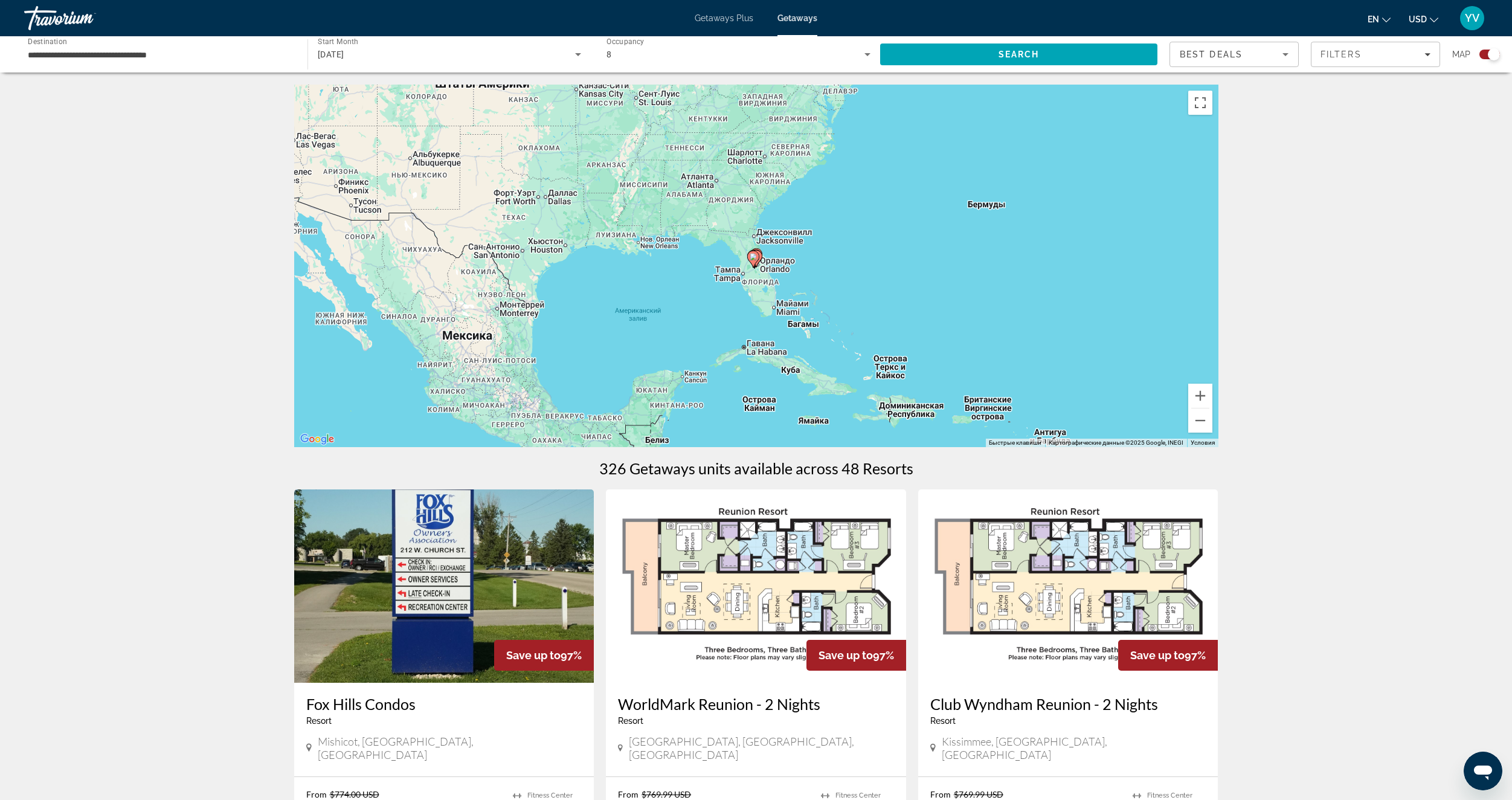
click at [761, 245] on div "Для навигации используйте клавиши со стрелками. Чтобы активировать перетаскиван…" at bounding box center [756, 265] width 924 height 363
click at [761, 255] on icon "Main content" at bounding box center [755, 258] width 11 height 16
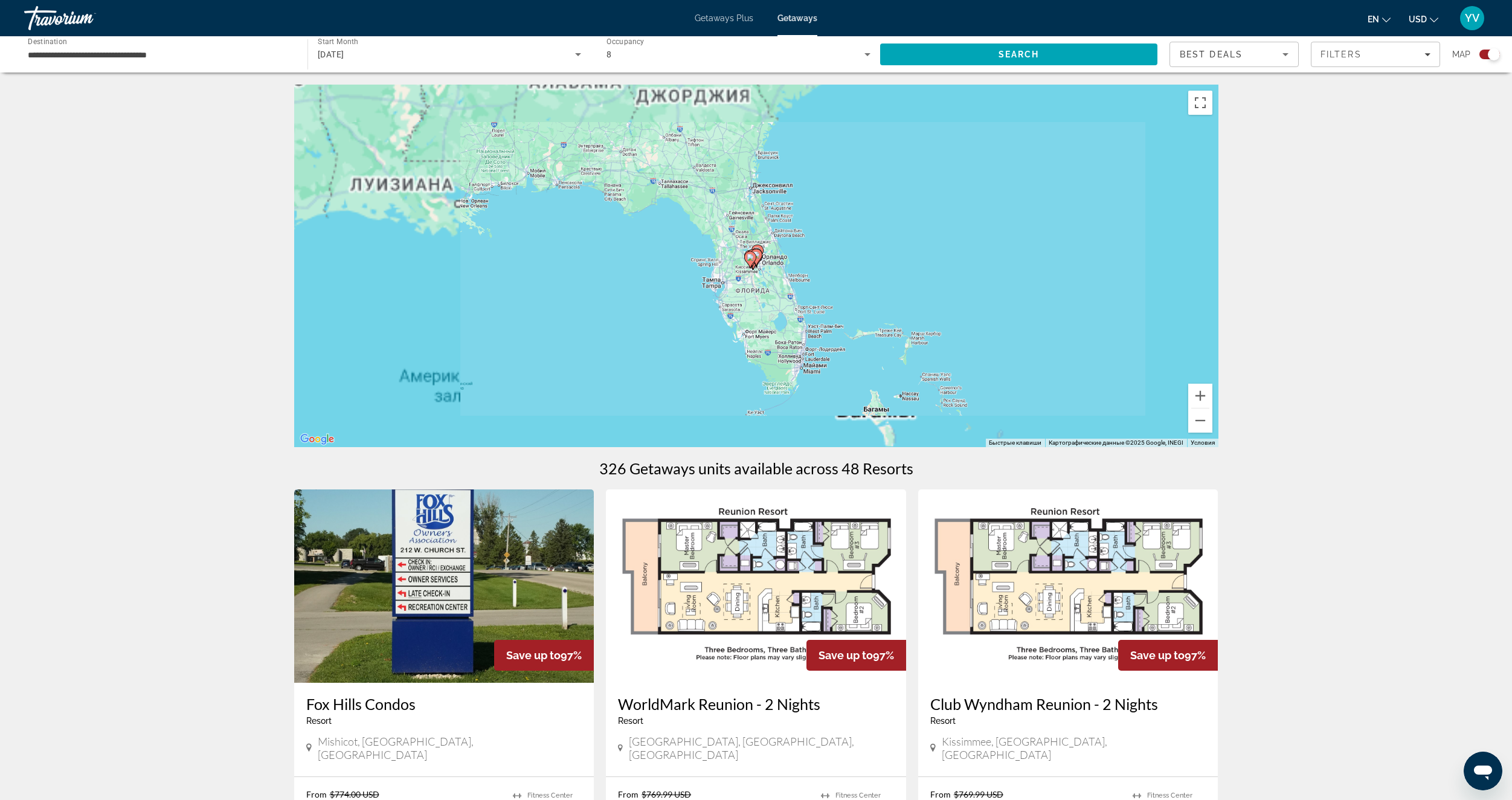
click at [761, 250] on gmp-advanced-marker "Main content" at bounding box center [756, 257] width 12 height 18
type input "**********"
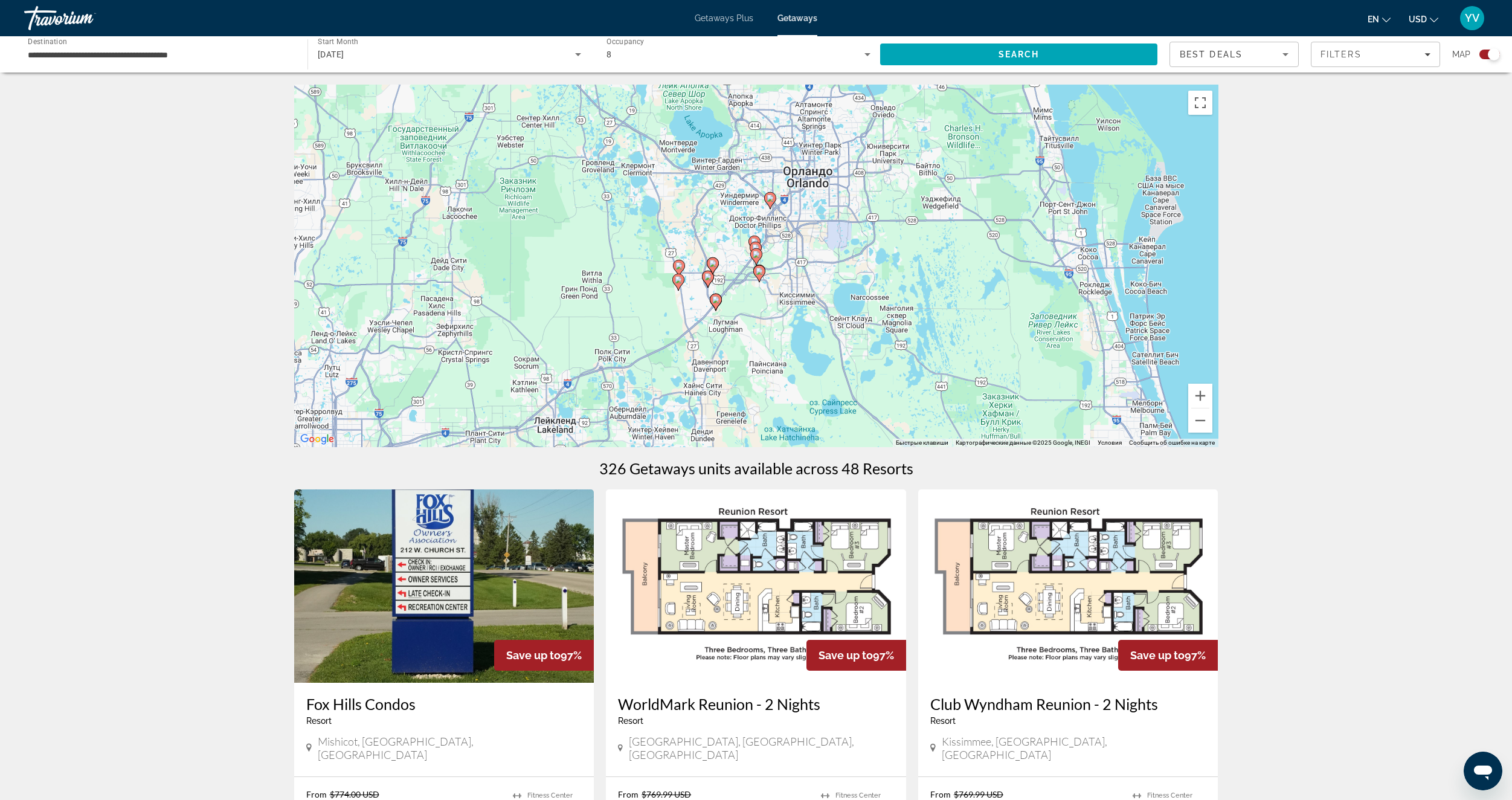
click at [776, 201] on gmp-advanced-marker "Main content" at bounding box center [770, 200] width 12 height 18
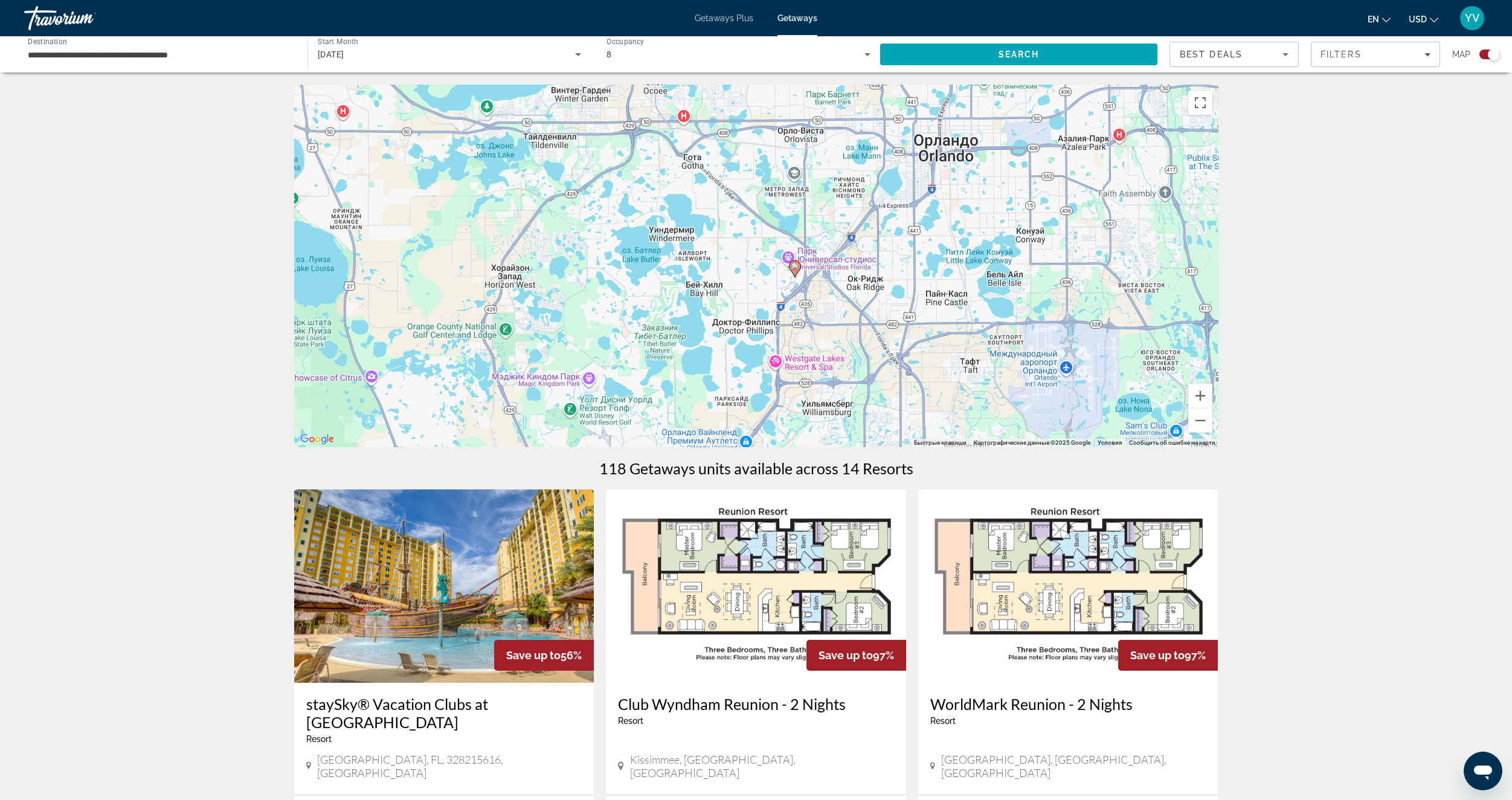
drag, startPoint x: 775, startPoint y: 296, endPoint x: 806, endPoint y: 165, distance: 134.6
click at [806, 165] on div "Чтобы активировать перетаскивание с помощью клавиатуры, нажмите Alt + Ввод. Пос…" at bounding box center [756, 265] width 924 height 363
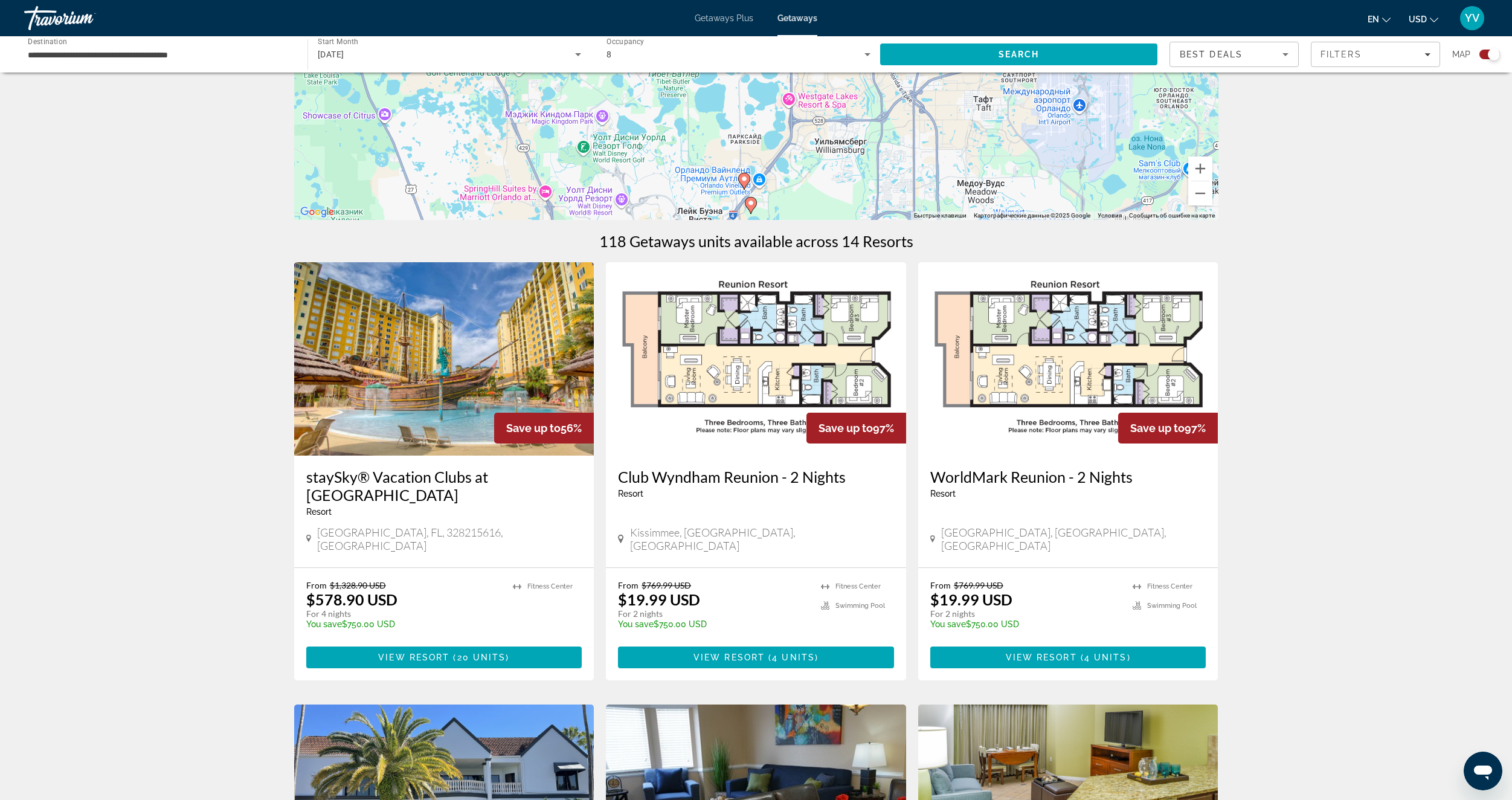
scroll to position [242, 0]
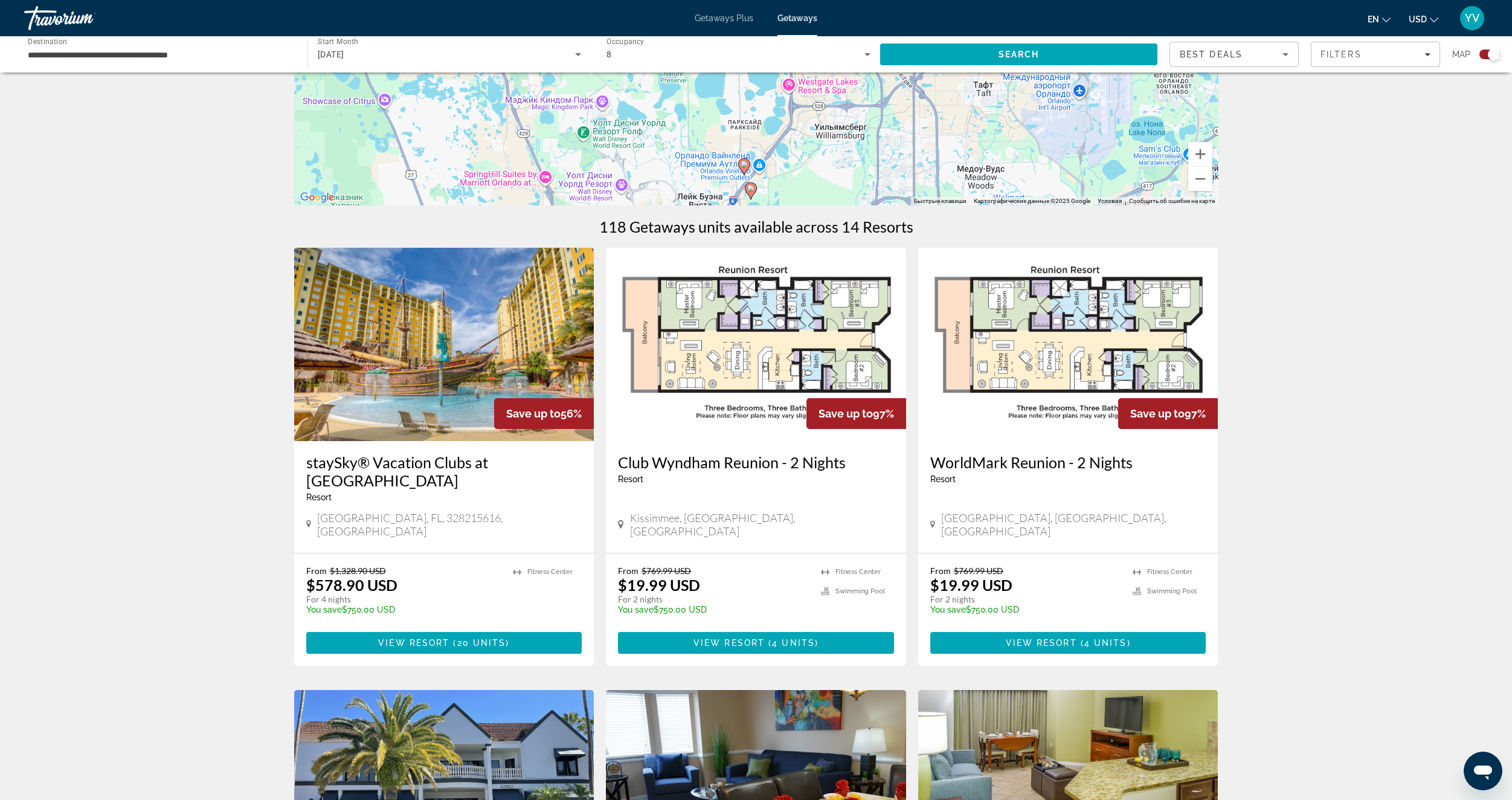
click at [770, 366] on img "Main content" at bounding box center [756, 344] width 301 height 193
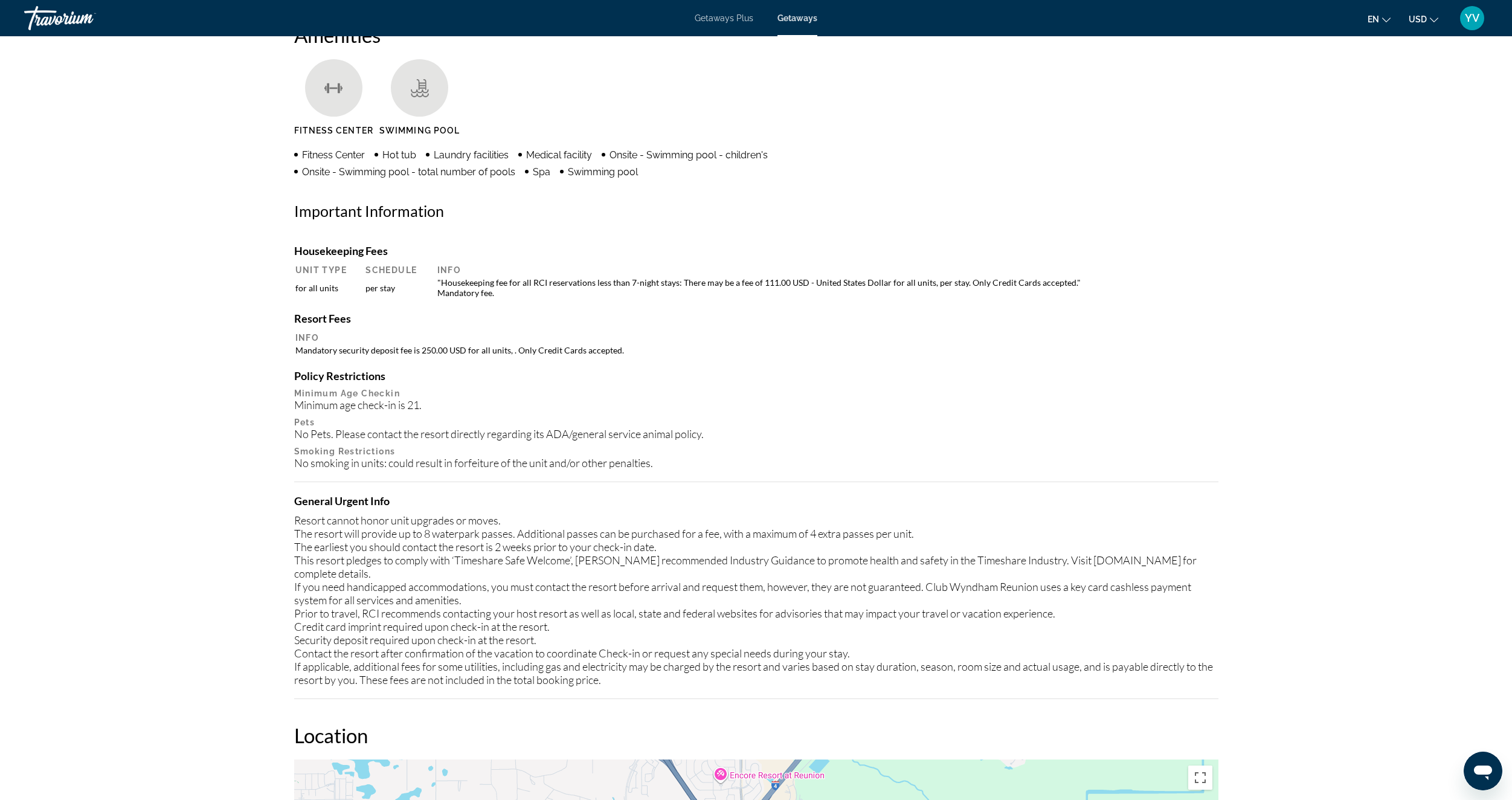
scroll to position [897, 0]
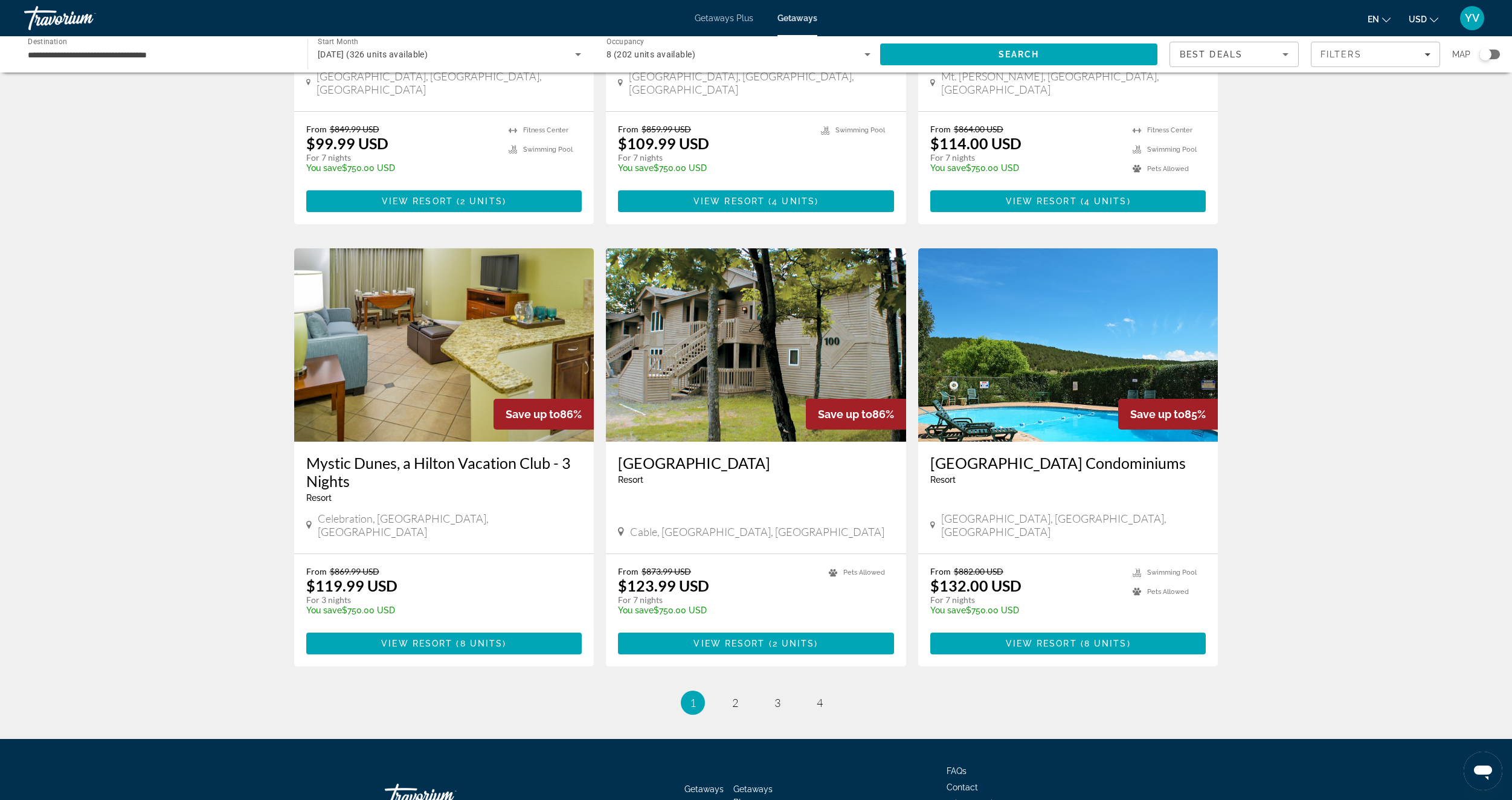
scroll to position [1190, 0]
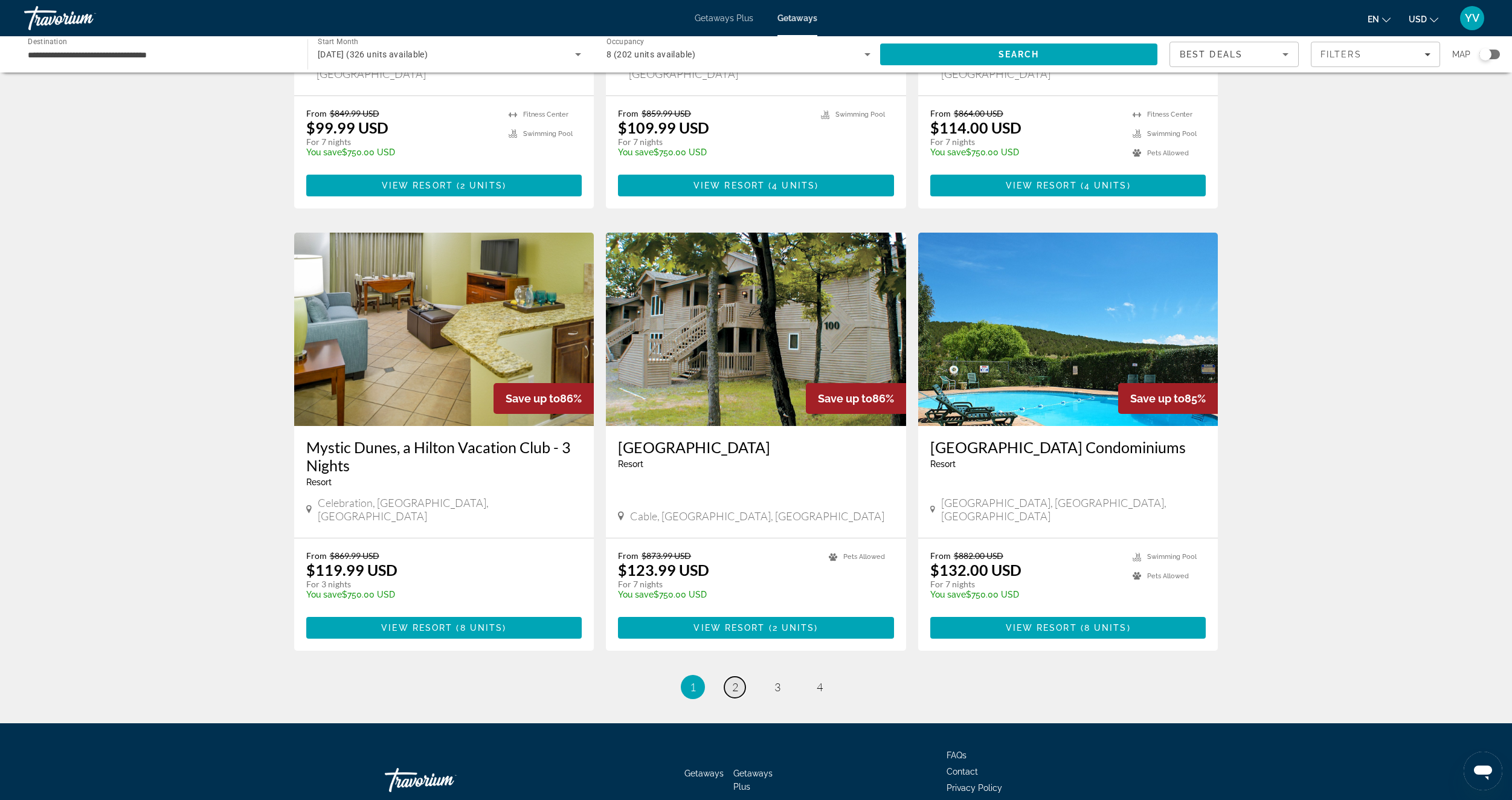
click at [733, 680] on span "2" at bounding box center [735, 687] width 6 height 14
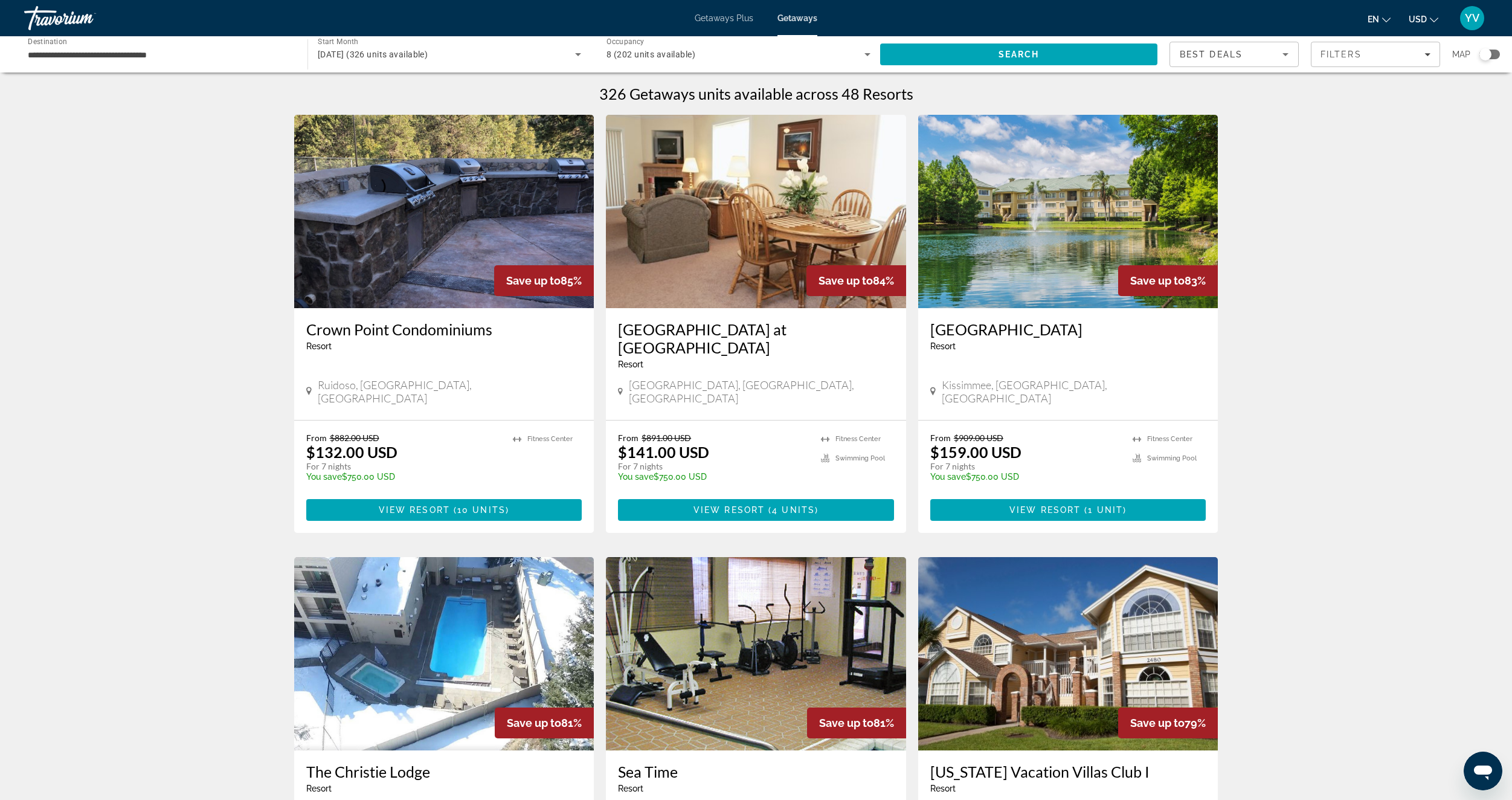
click at [625, 45] on span "Occupancy" at bounding box center [625, 41] width 38 height 9
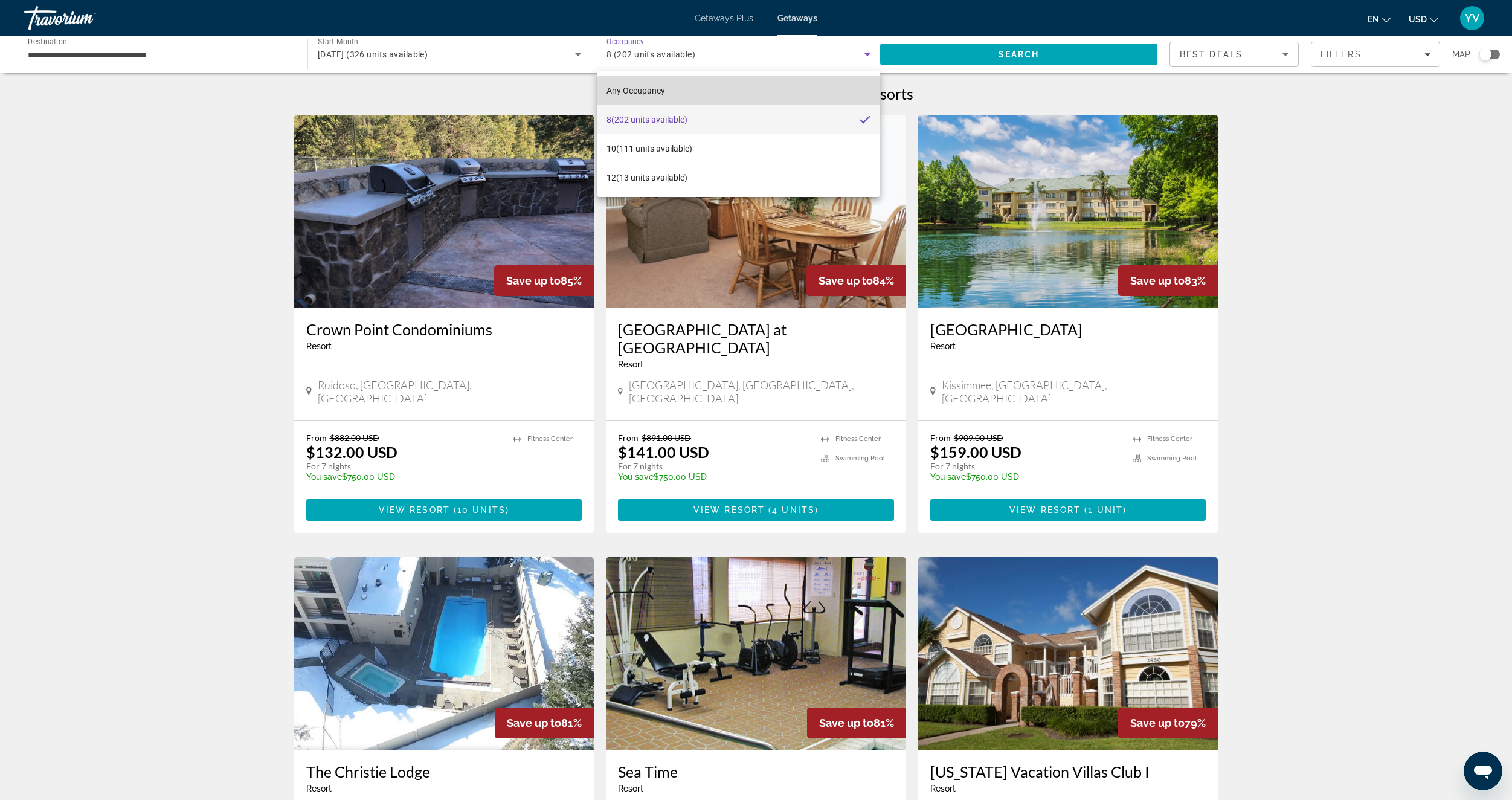
click at [643, 91] on span "Any Occupancy" at bounding box center [636, 91] width 59 height 10
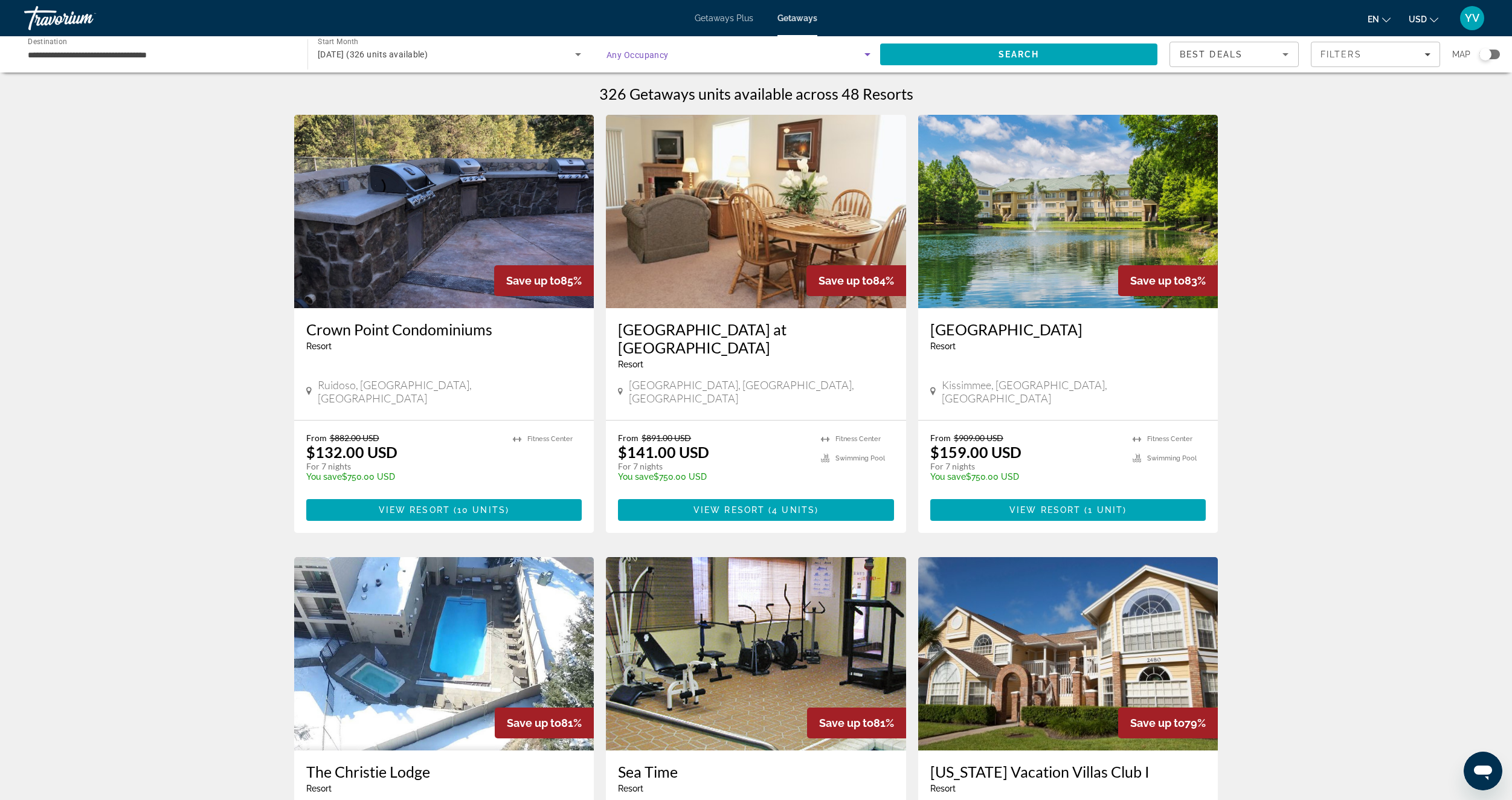
click at [740, 18] on span "Getaways Plus" at bounding box center [724, 19] width 59 height 10
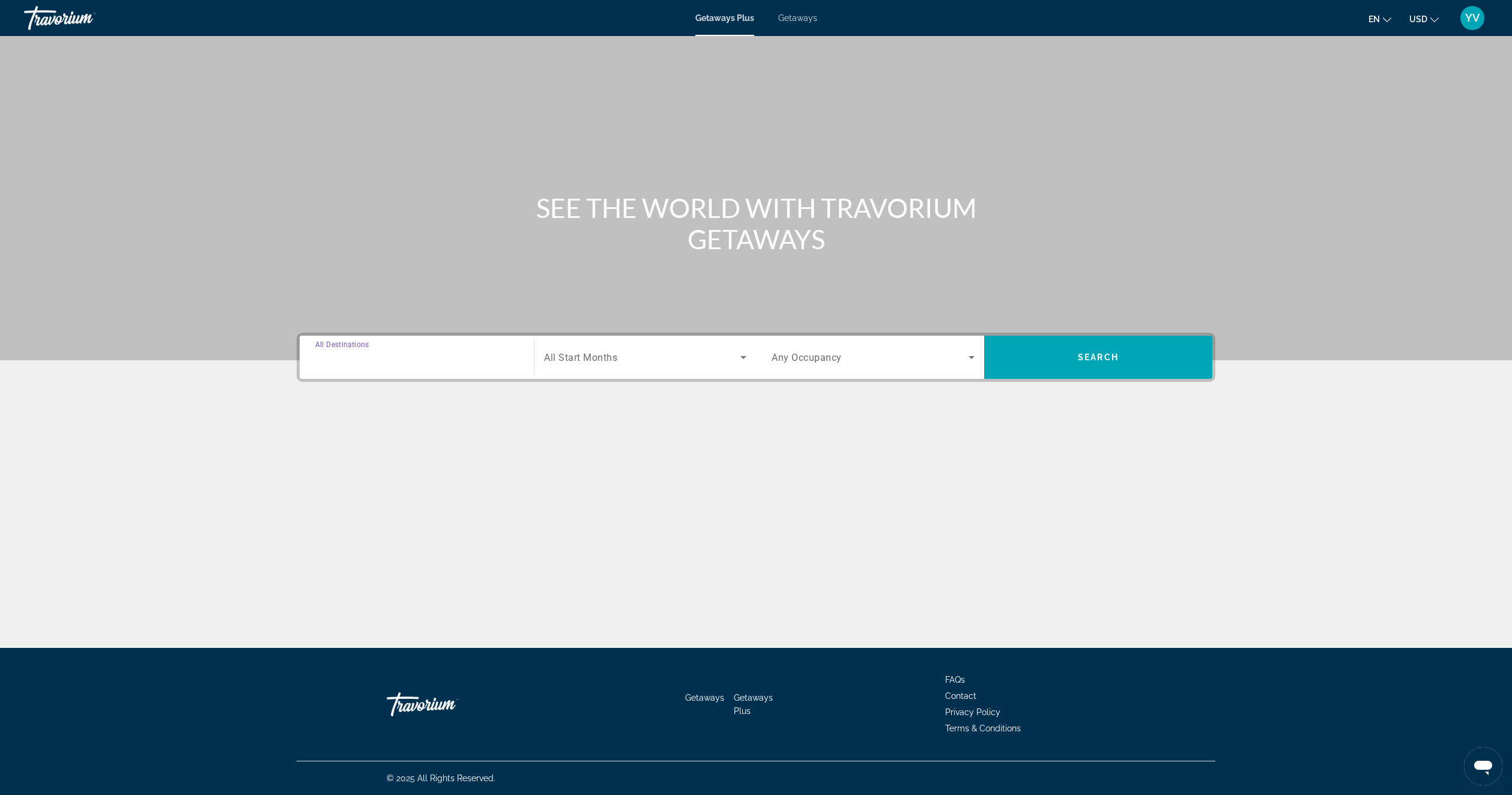
click at [421, 360] on input "Destination All Destinations" at bounding box center [416, 357] width 203 height 14
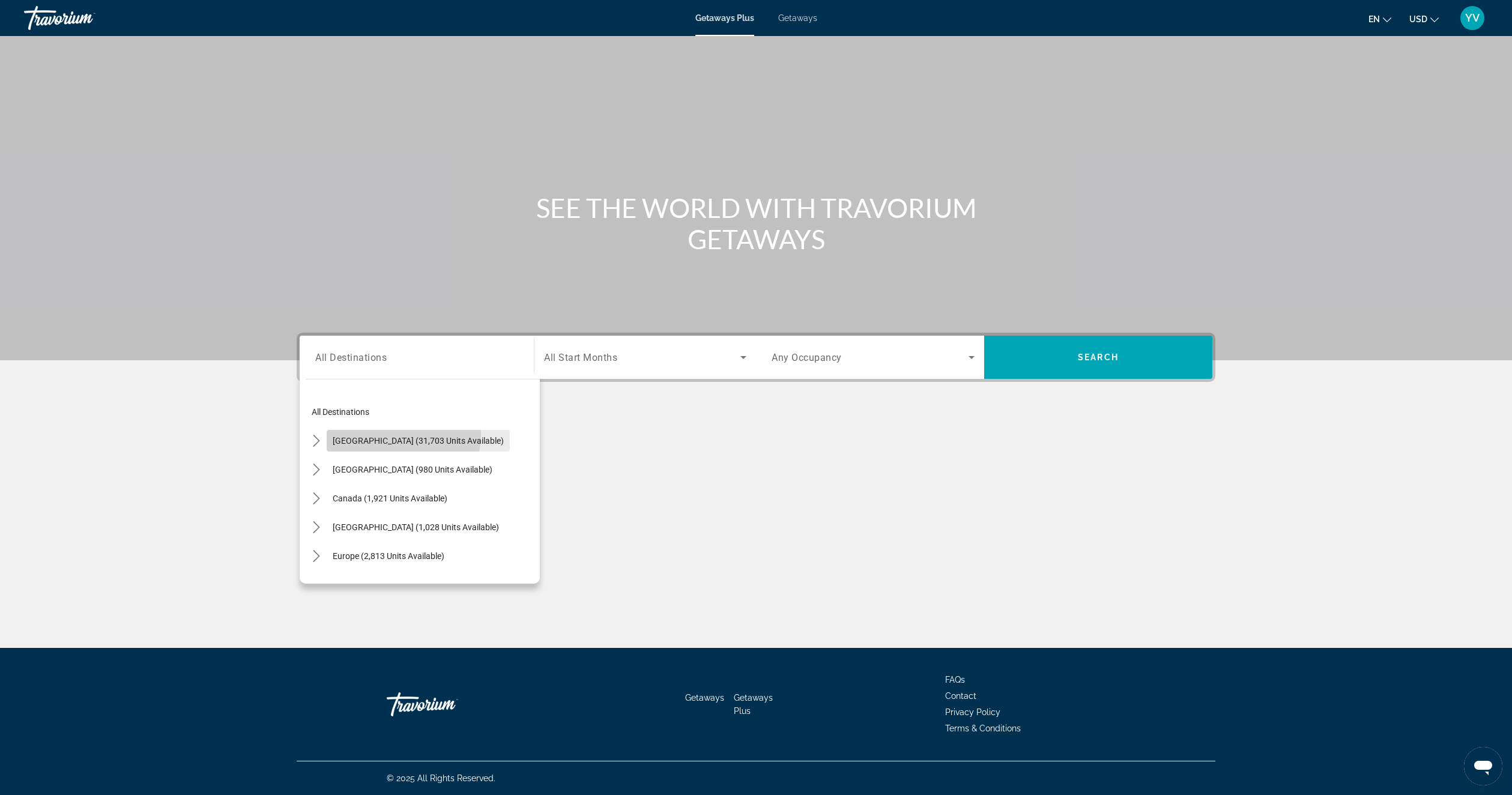
click at [392, 434] on span "Select destination: United States (31,703 units available)" at bounding box center [418, 440] width 183 height 29
type input "**********"
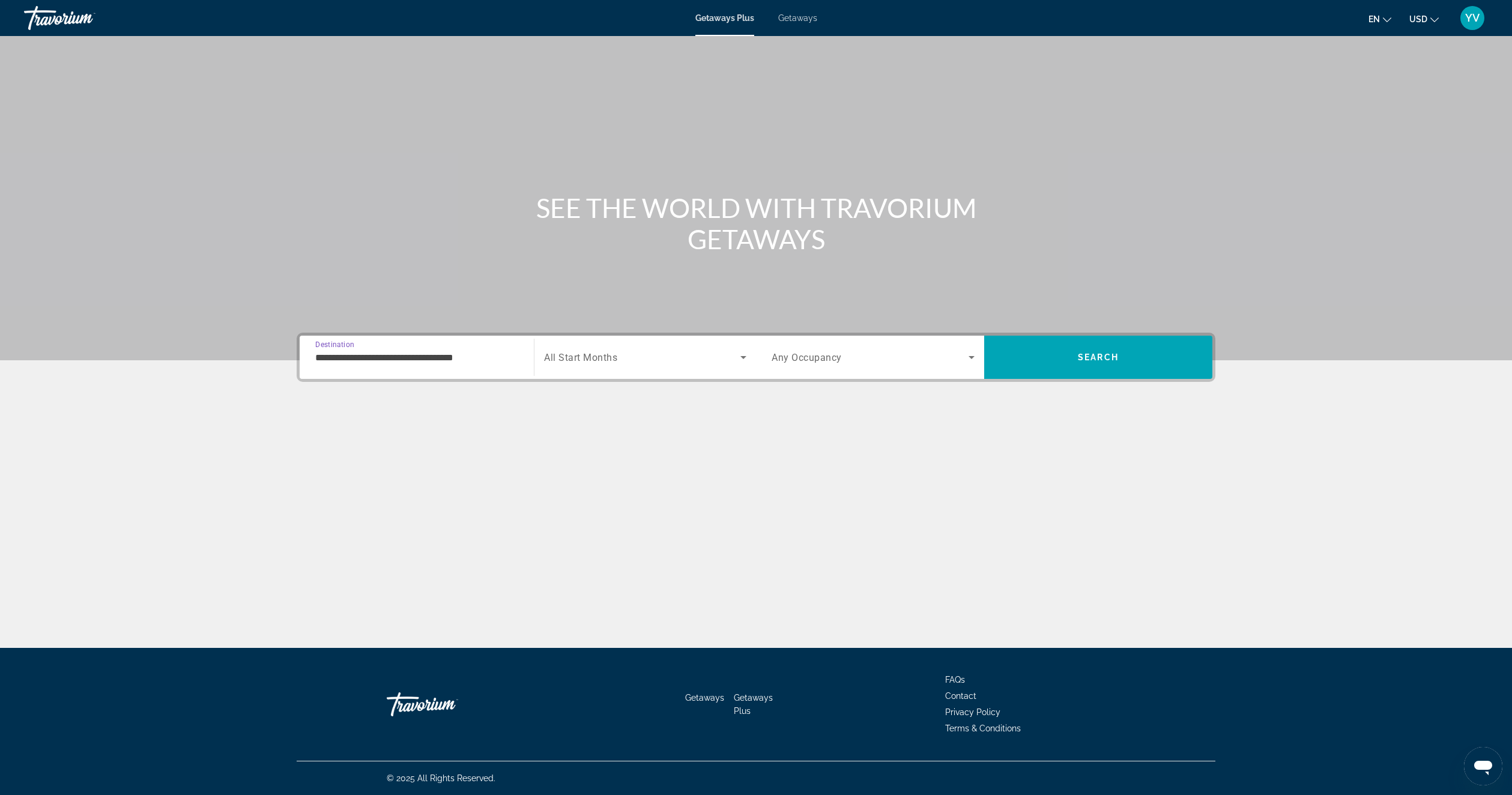
click at [651, 348] on div "Search widget" at bounding box center [645, 357] width 202 height 33
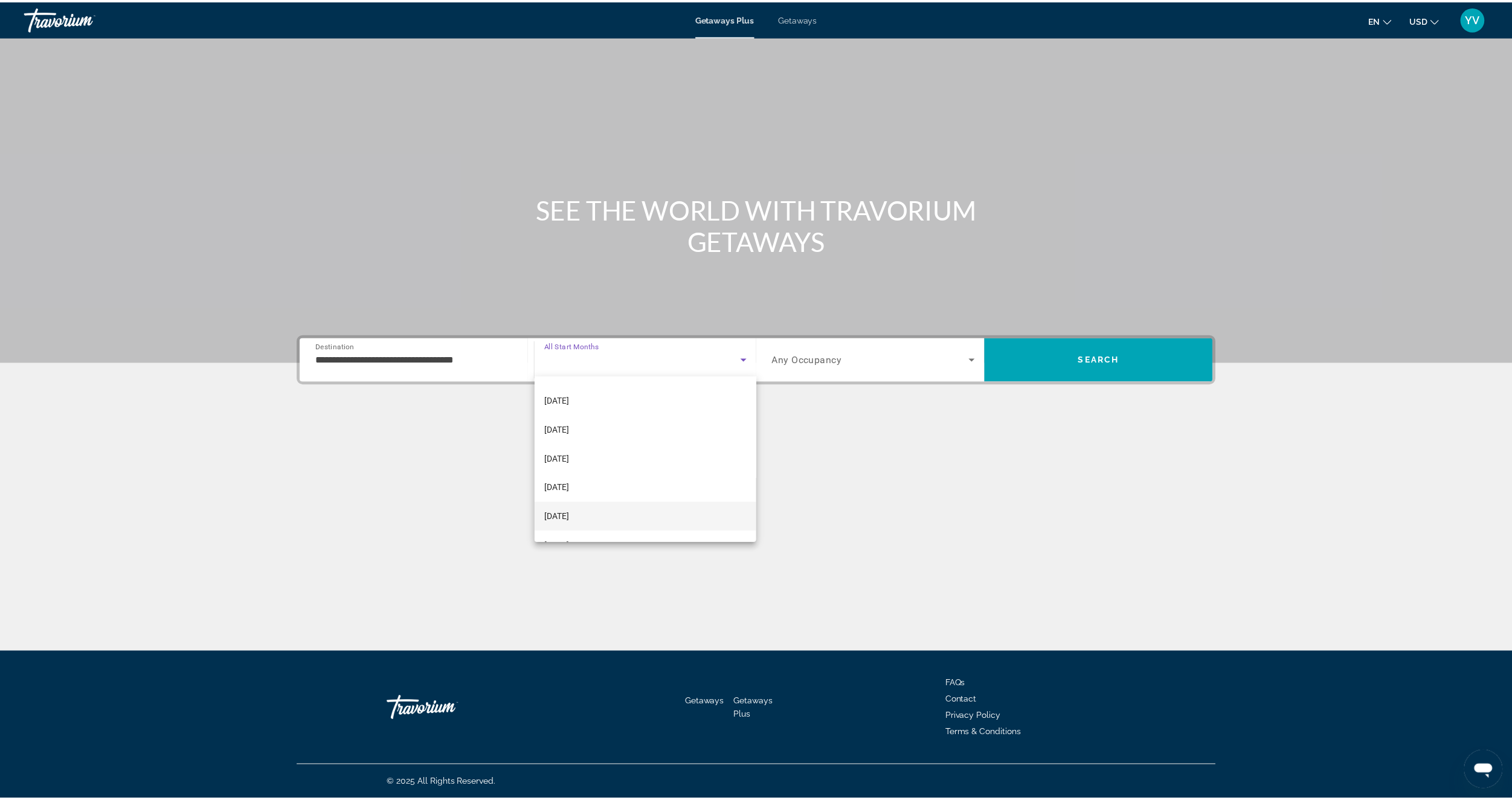
scroll to position [61, 0]
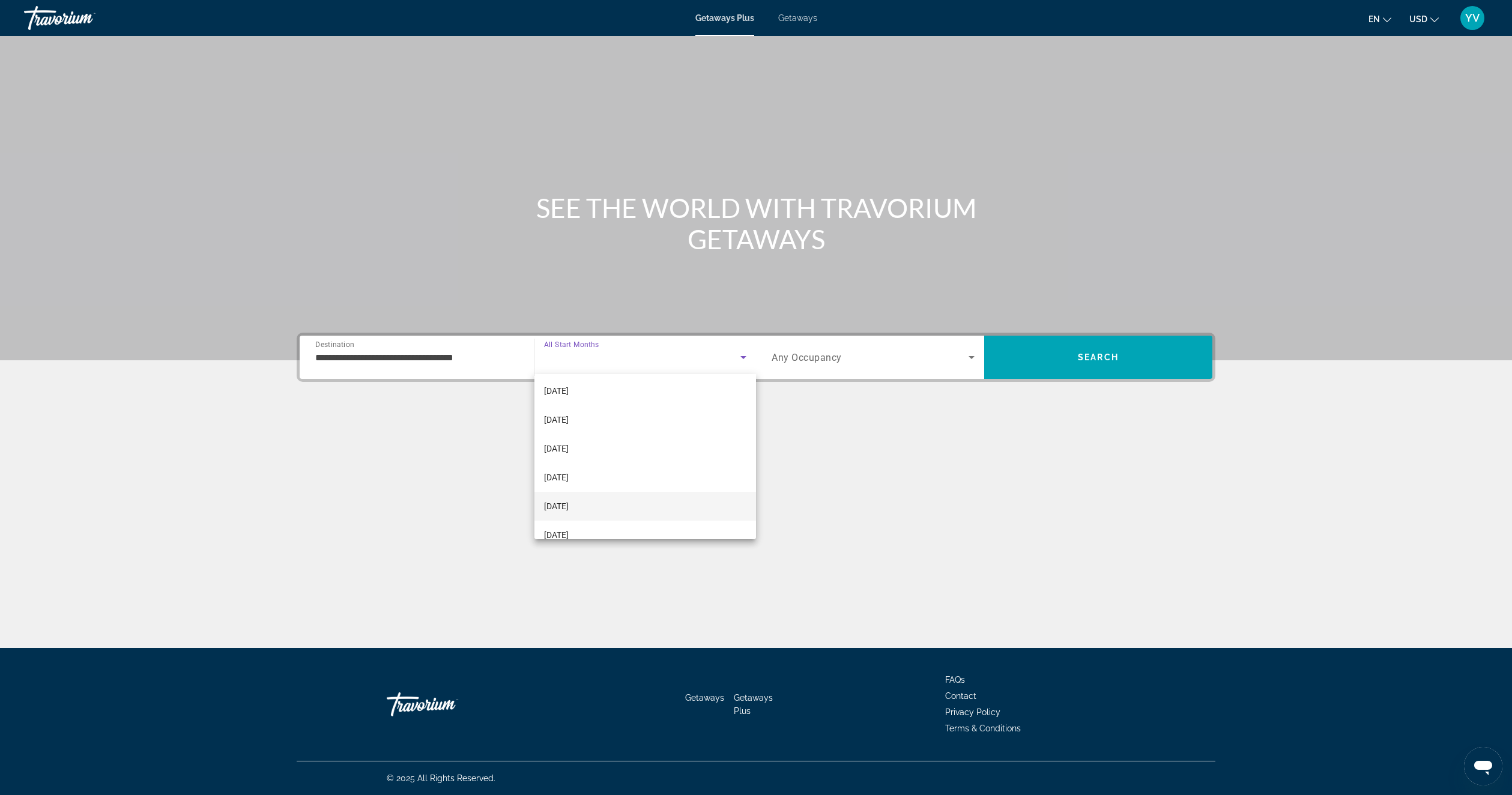
click at [584, 495] on mat-option "[DATE]" at bounding box center [645, 506] width 221 height 29
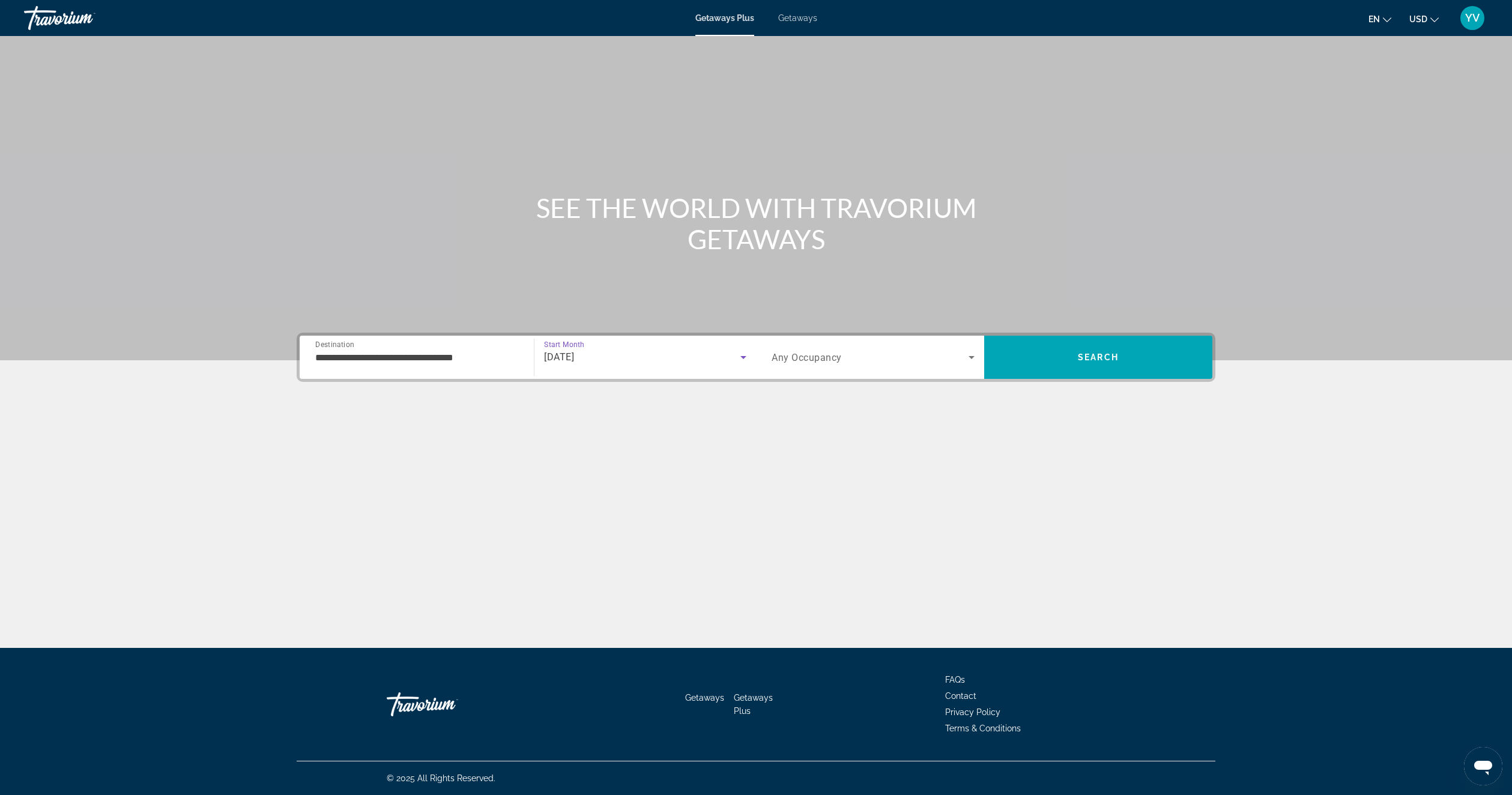
click at [894, 367] on div "Search widget" at bounding box center [873, 357] width 203 height 33
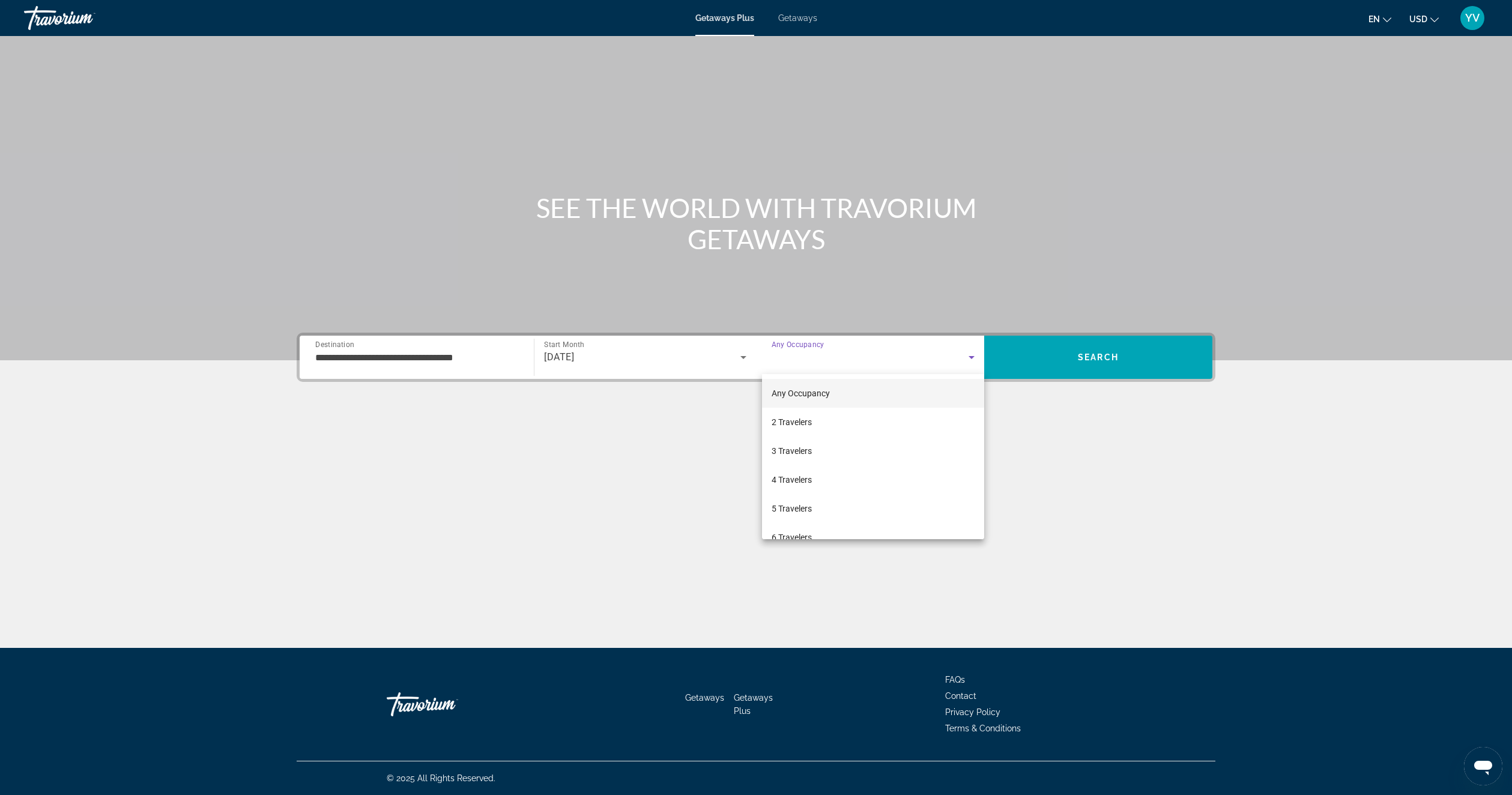
click at [1129, 367] on div at bounding box center [756, 397] width 1512 height 795
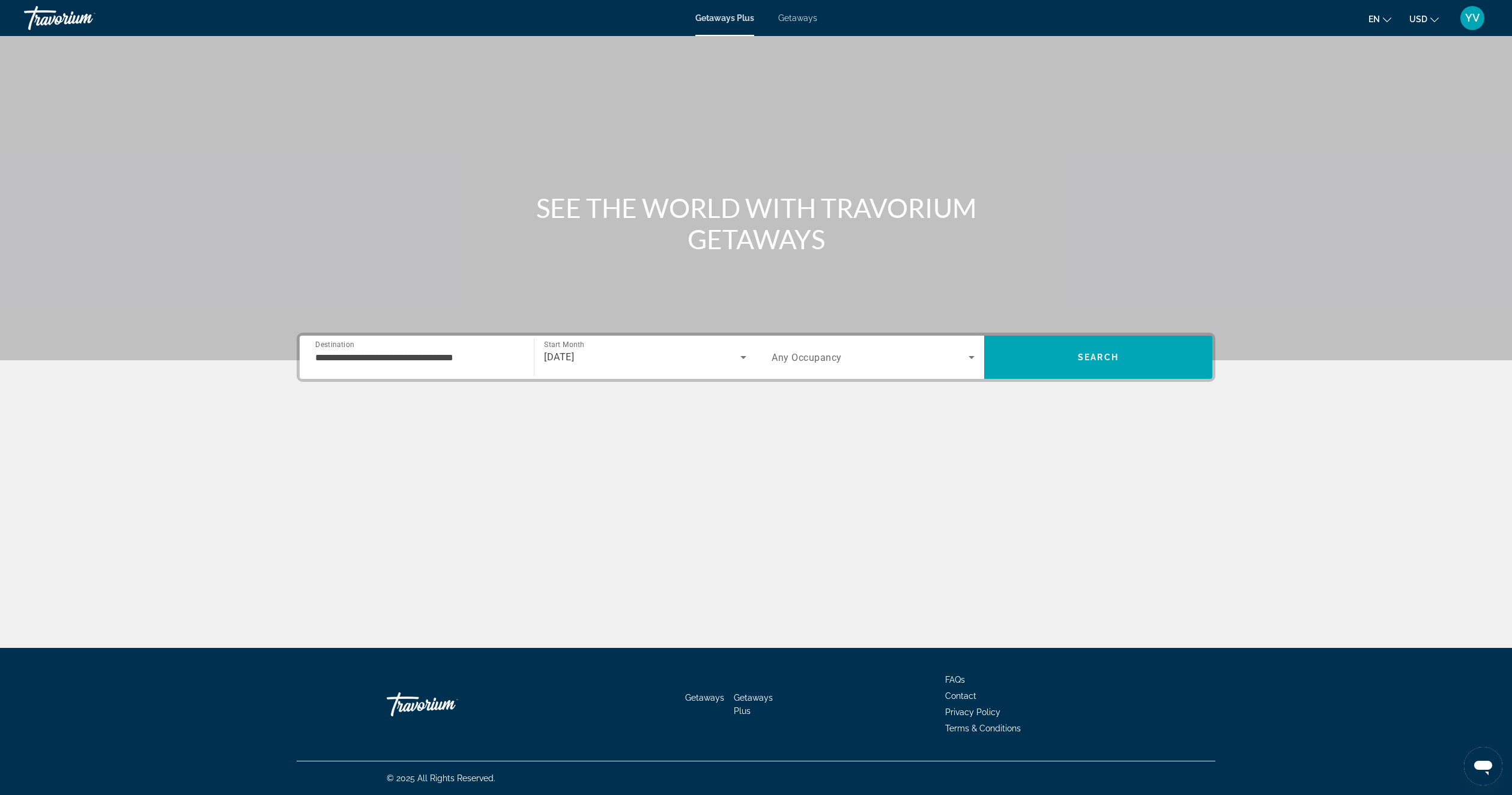
click at [947, 355] on span "Search widget" at bounding box center [871, 357] width 197 height 14
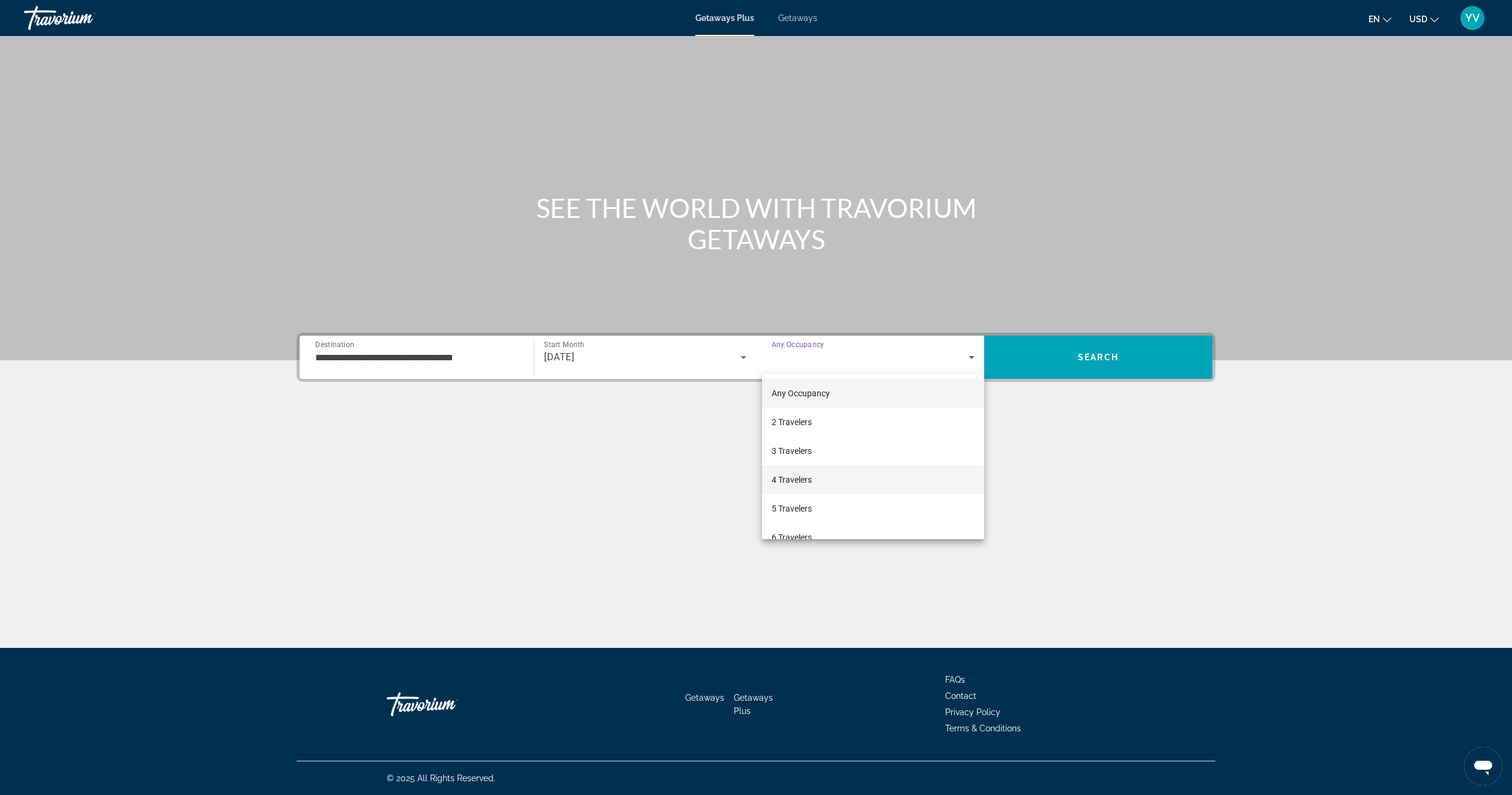
click at [829, 483] on mat-option "4 Travelers" at bounding box center [873, 479] width 222 height 29
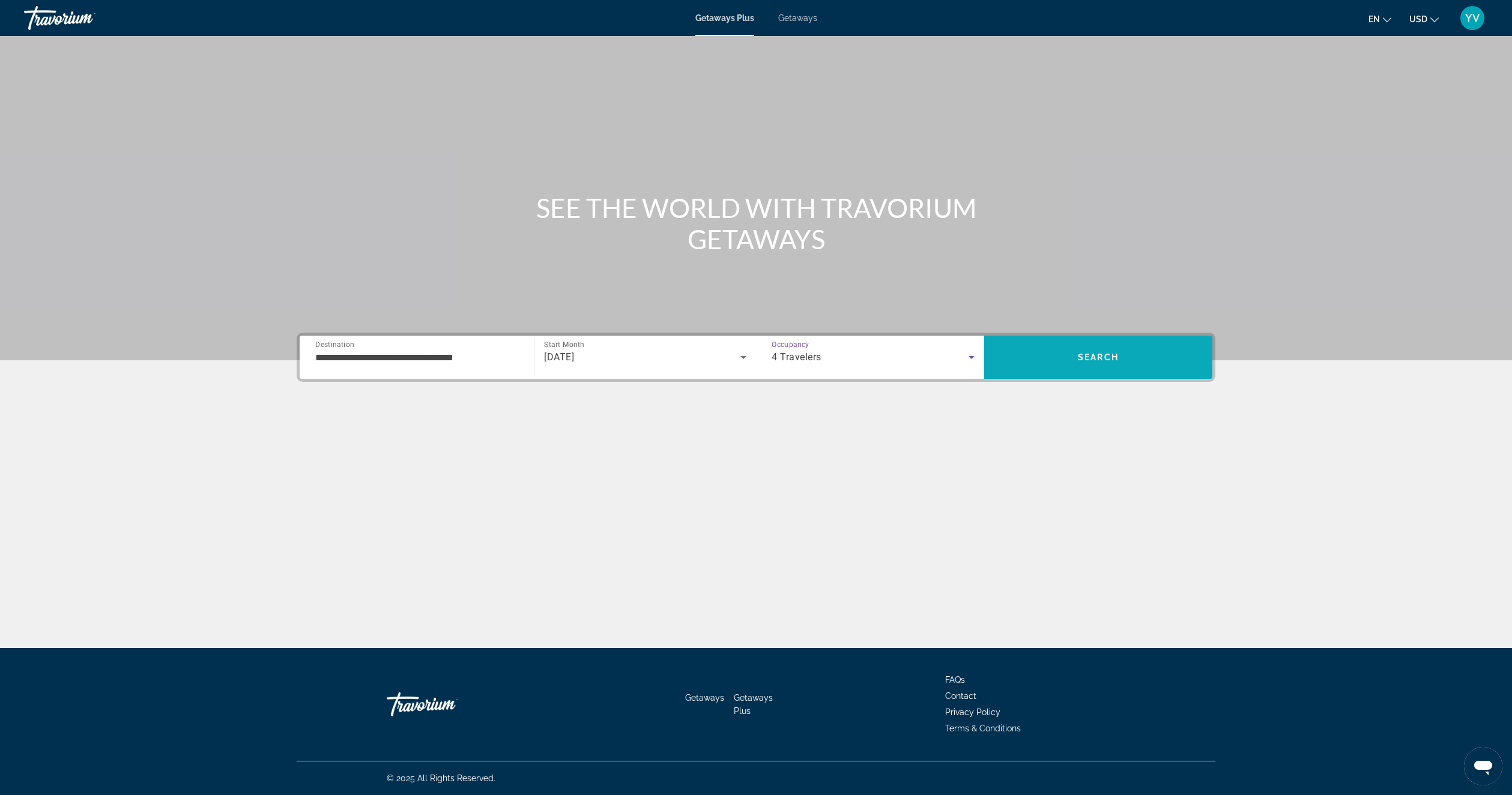
click at [1095, 352] on span "Search" at bounding box center [1098, 357] width 41 height 10
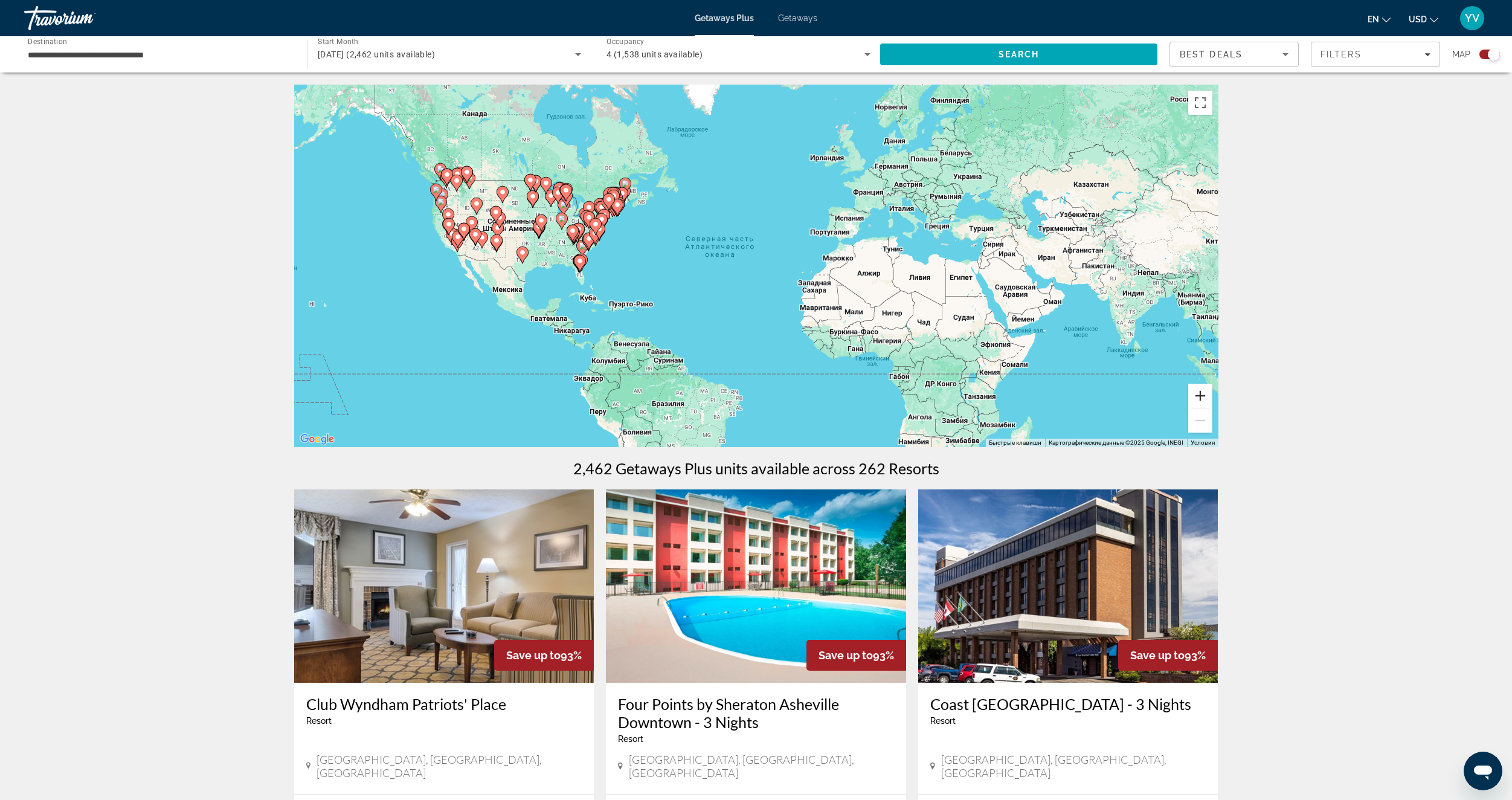
click at [1208, 395] on button "Увеличить" at bounding box center [1201, 395] width 24 height 24
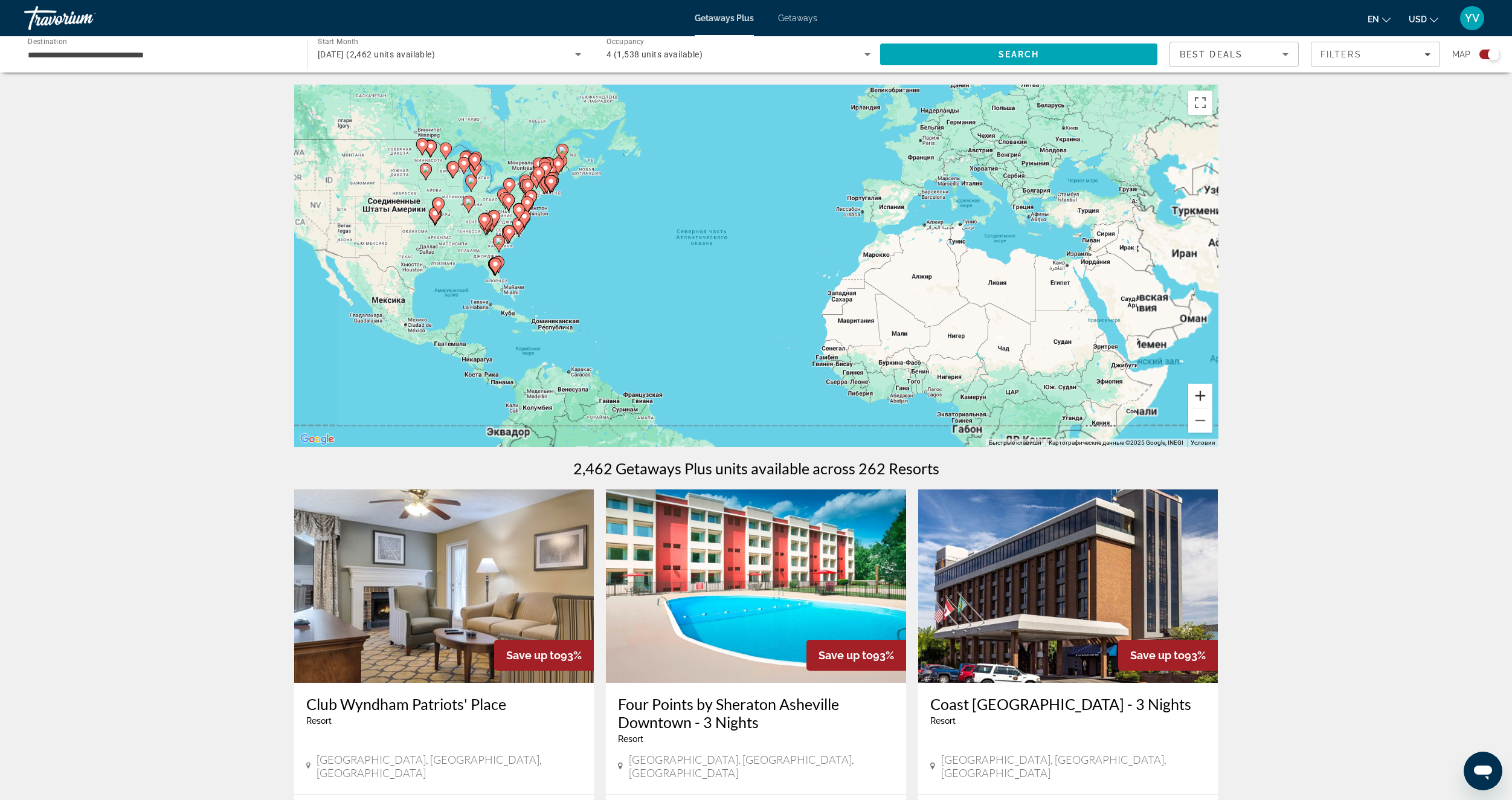
click at [1208, 395] on button "Увеличить" at bounding box center [1201, 395] width 24 height 24
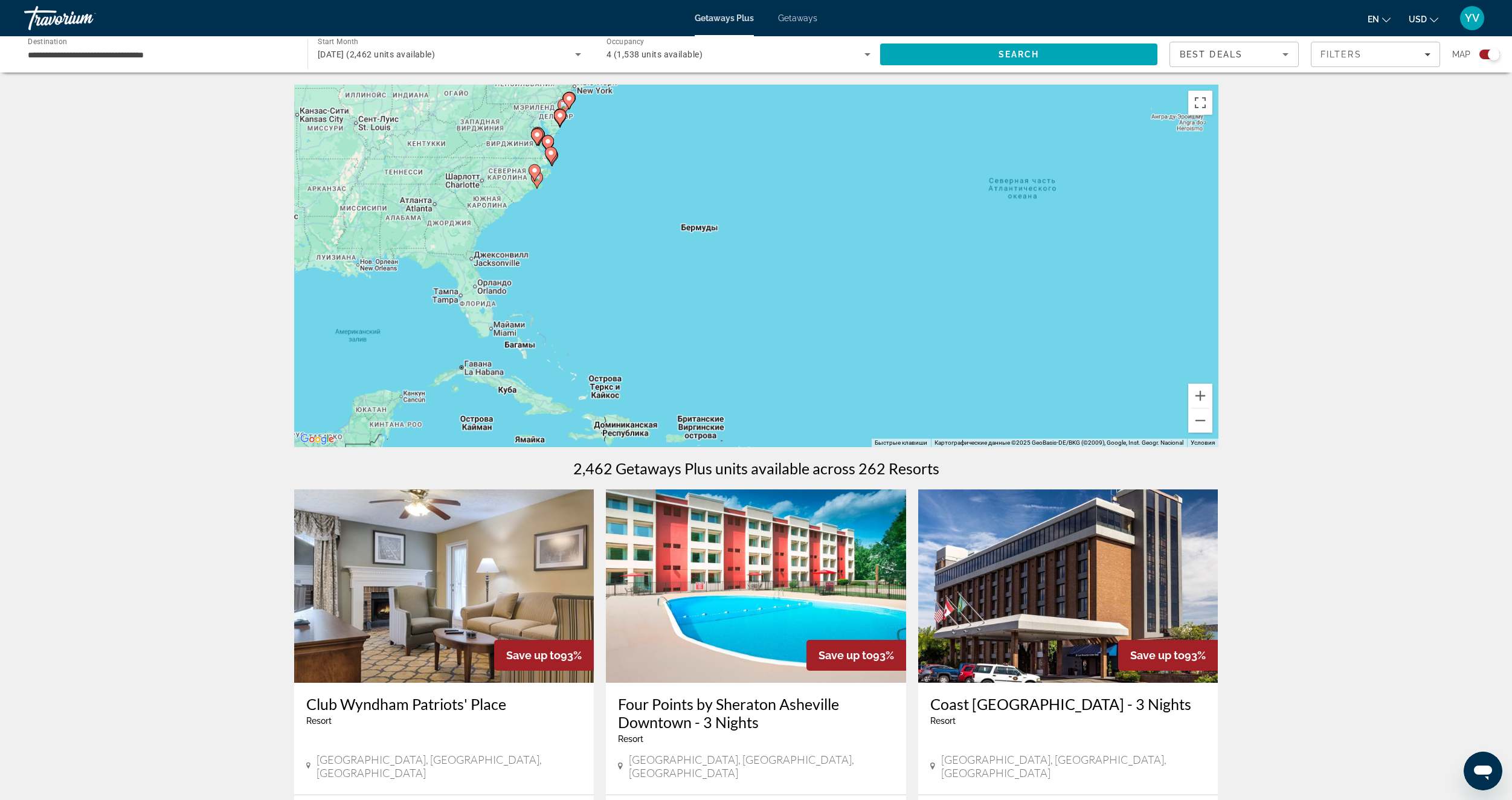
drag, startPoint x: 523, startPoint y: 296, endPoint x: 1019, endPoint y: 321, distance: 496.6
click at [1019, 321] on div "Чтобы активировать перетаскивание с помощью клавиатуры, нажмите Alt + Ввод. Пос…" at bounding box center [756, 265] width 924 height 363
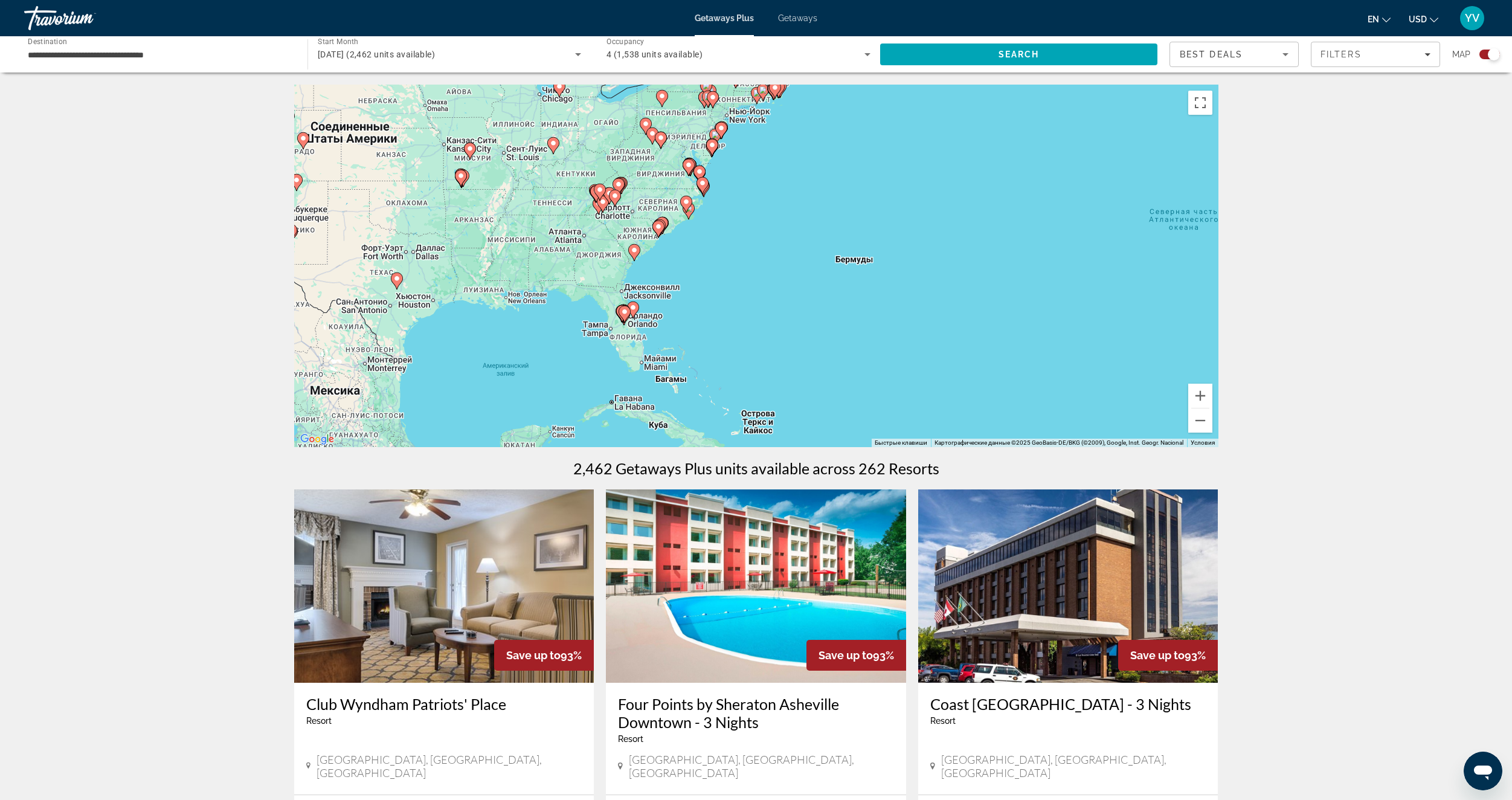
click at [632, 307] on image "Main content" at bounding box center [633, 308] width 7 height 7
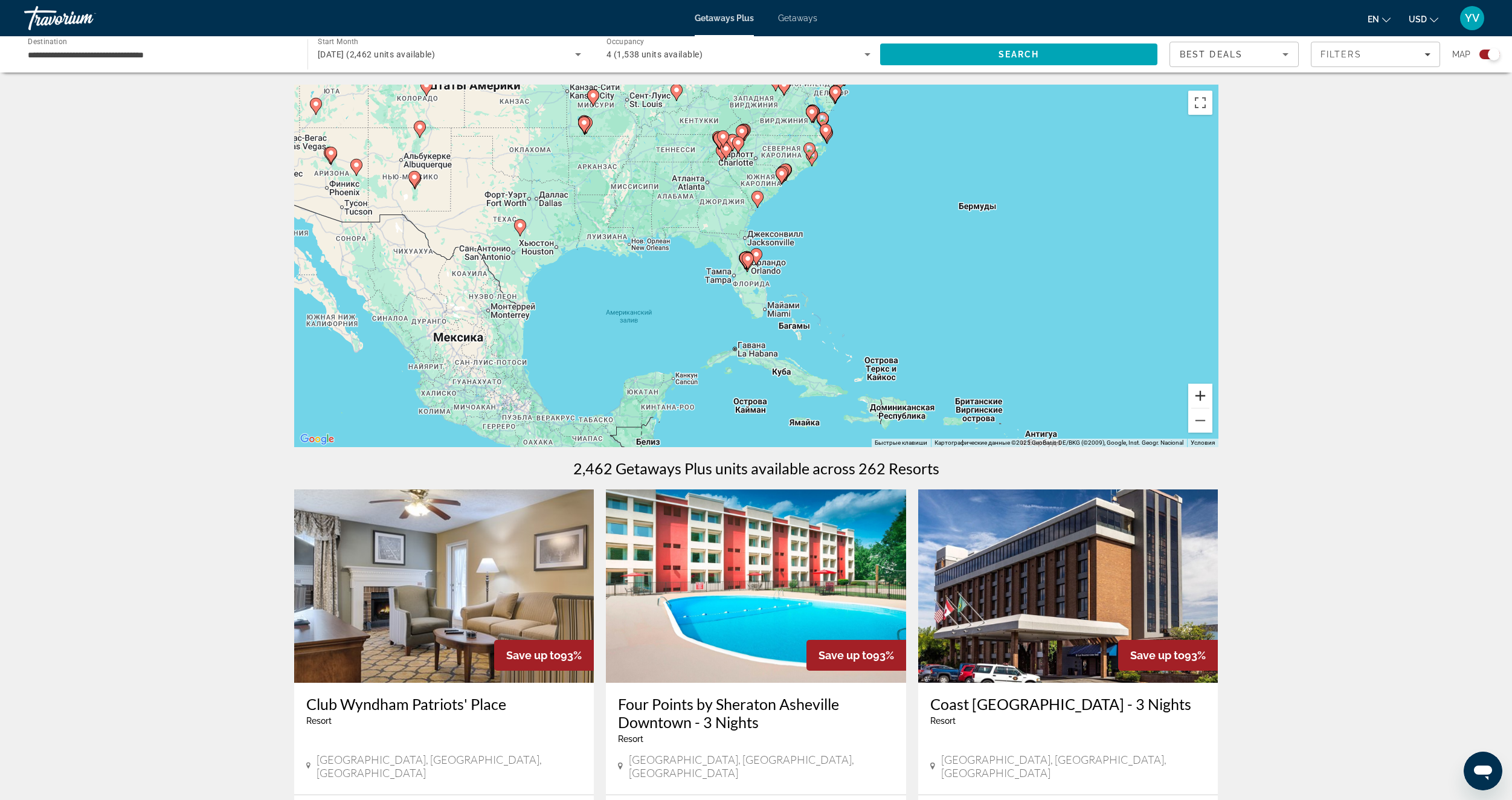
click at [1201, 403] on button "Увеличить" at bounding box center [1201, 395] width 24 height 24
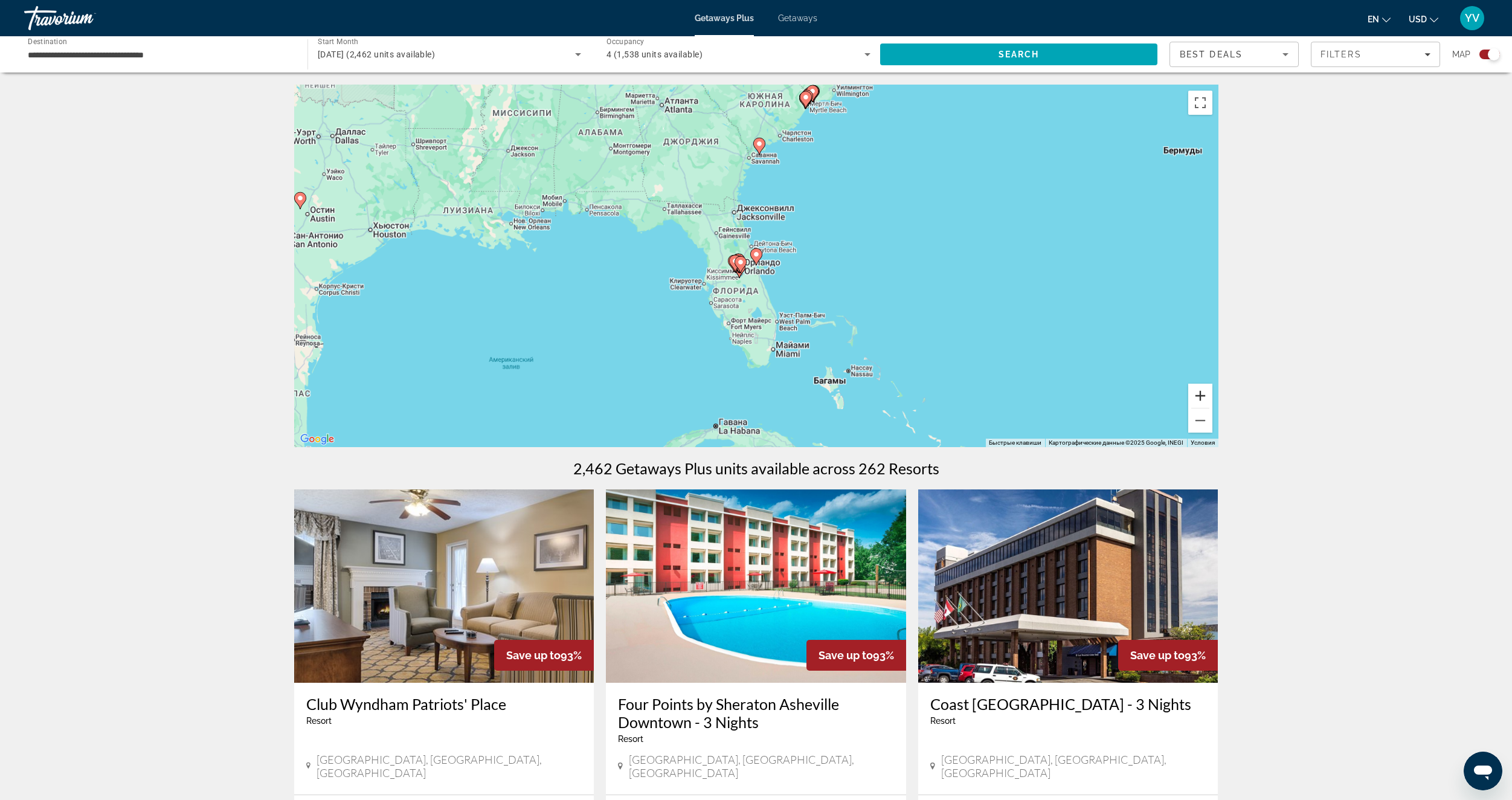
click at [1201, 403] on button "Увеличить" at bounding box center [1201, 395] width 24 height 24
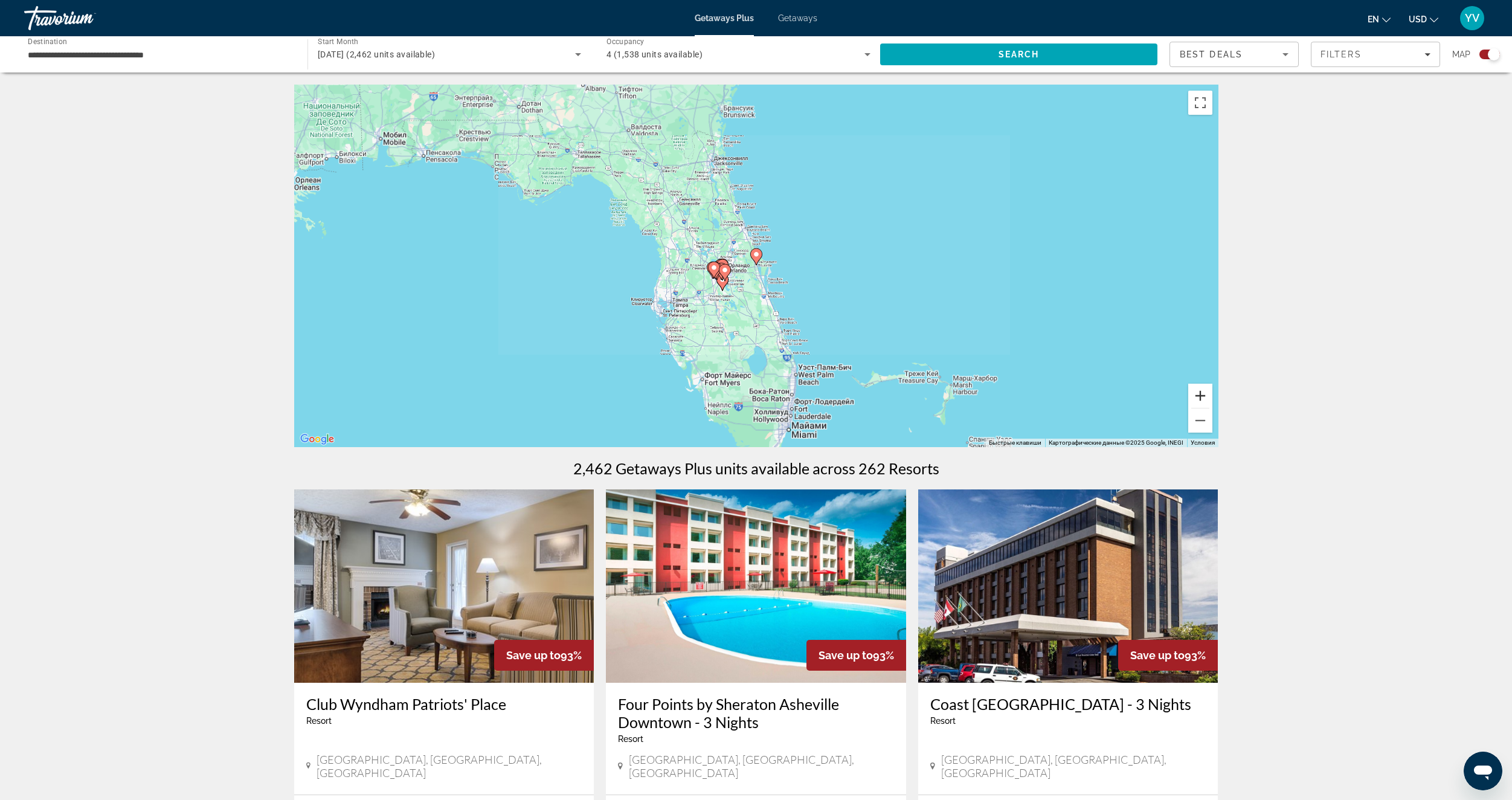
click at [1201, 403] on button "Увеличить" at bounding box center [1201, 395] width 24 height 24
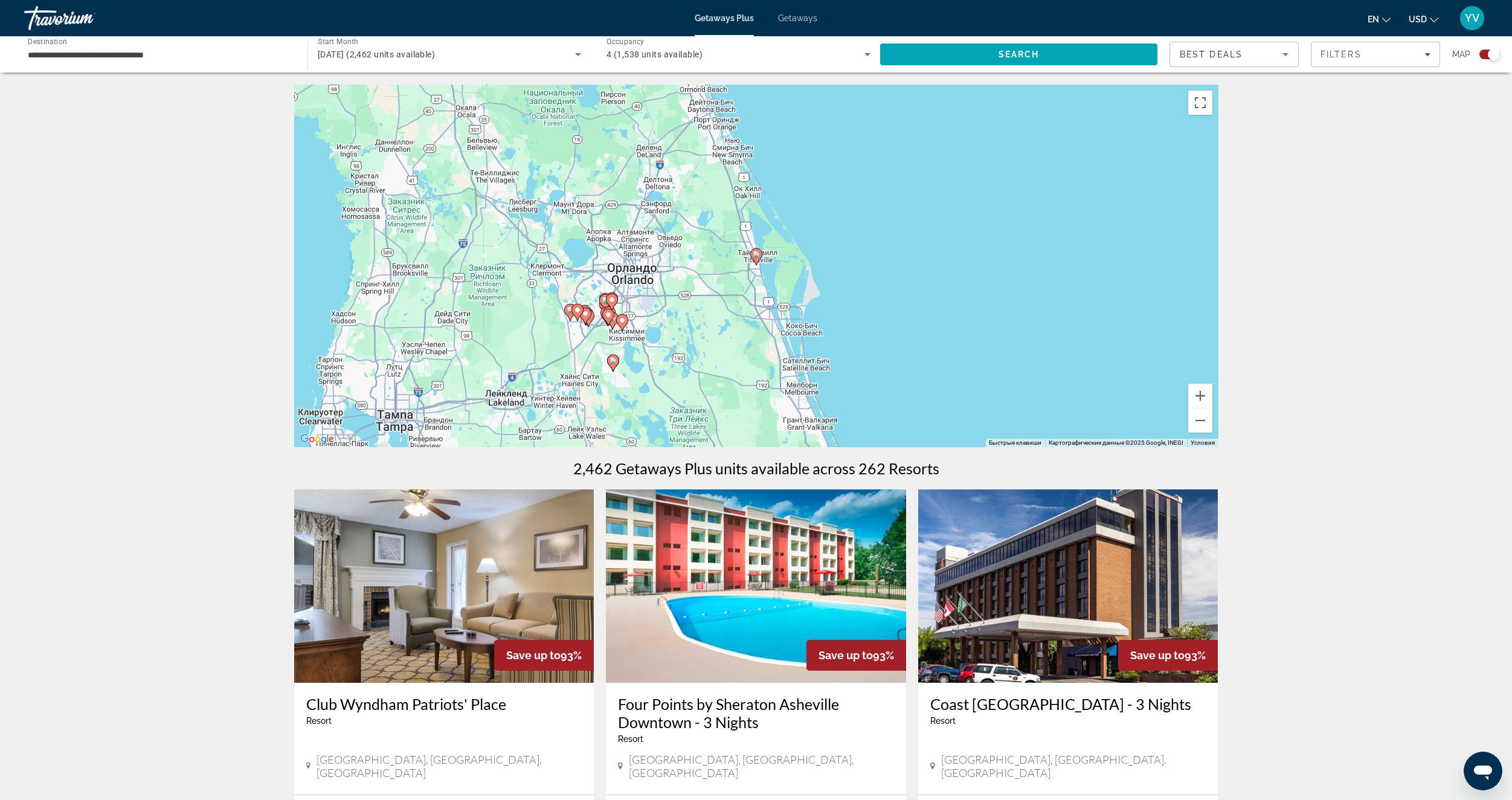
click at [754, 258] on icon "Main content" at bounding box center [755, 257] width 11 height 16
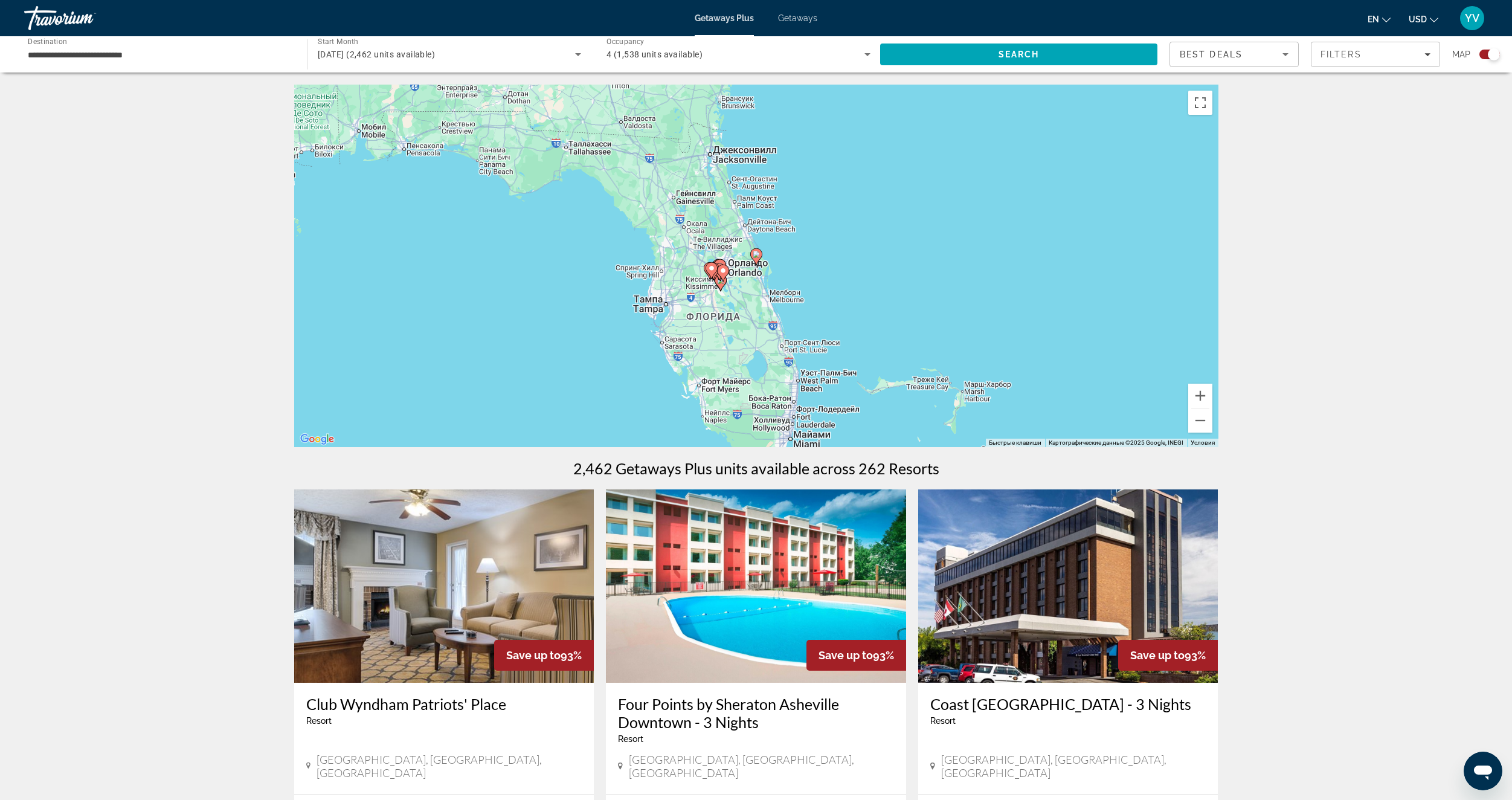
click at [757, 253] on image "Main content" at bounding box center [757, 254] width 7 height 7
type input "**********"
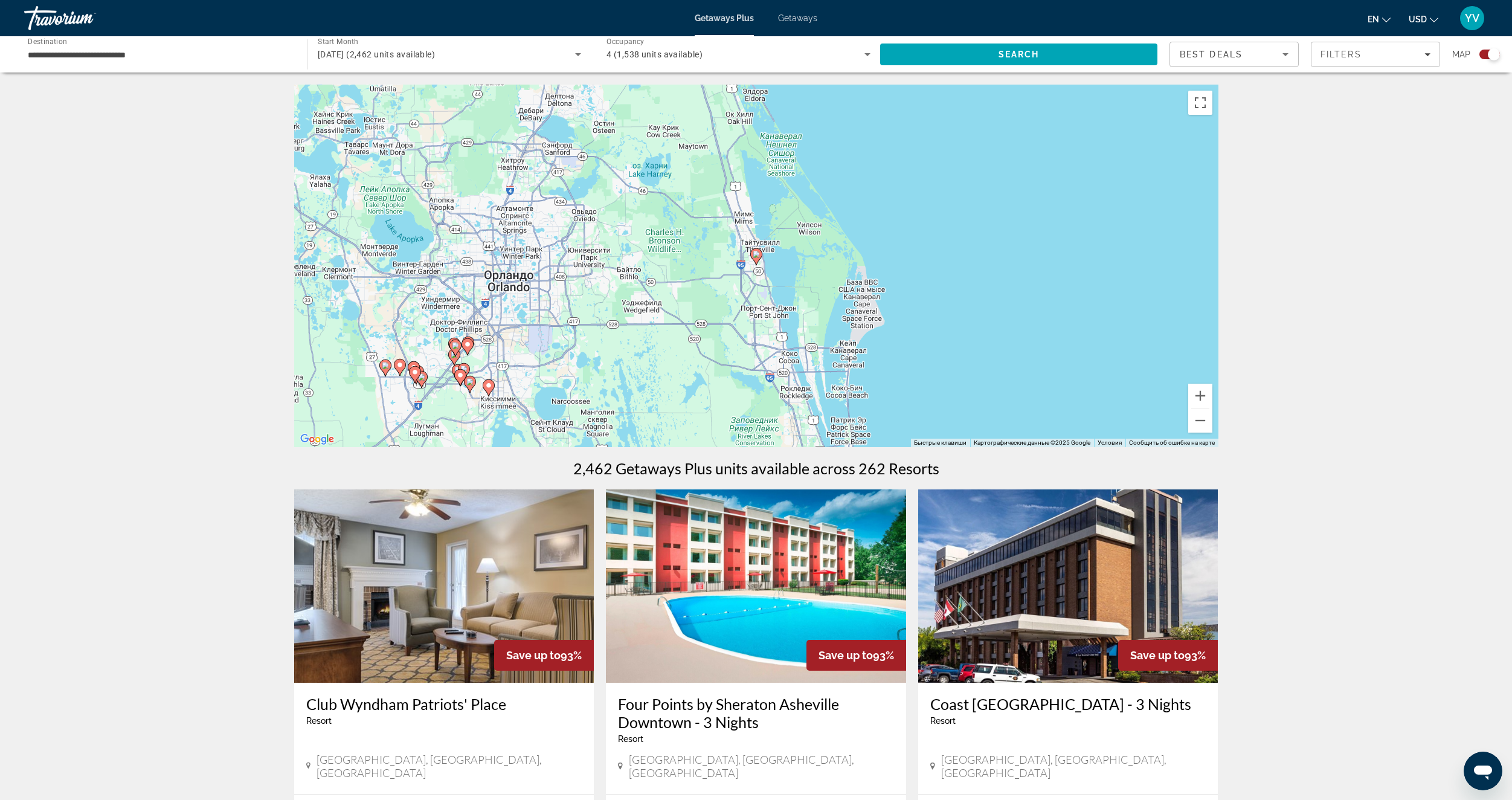
click at [752, 257] on icon "Main content" at bounding box center [755, 257] width 11 height 16
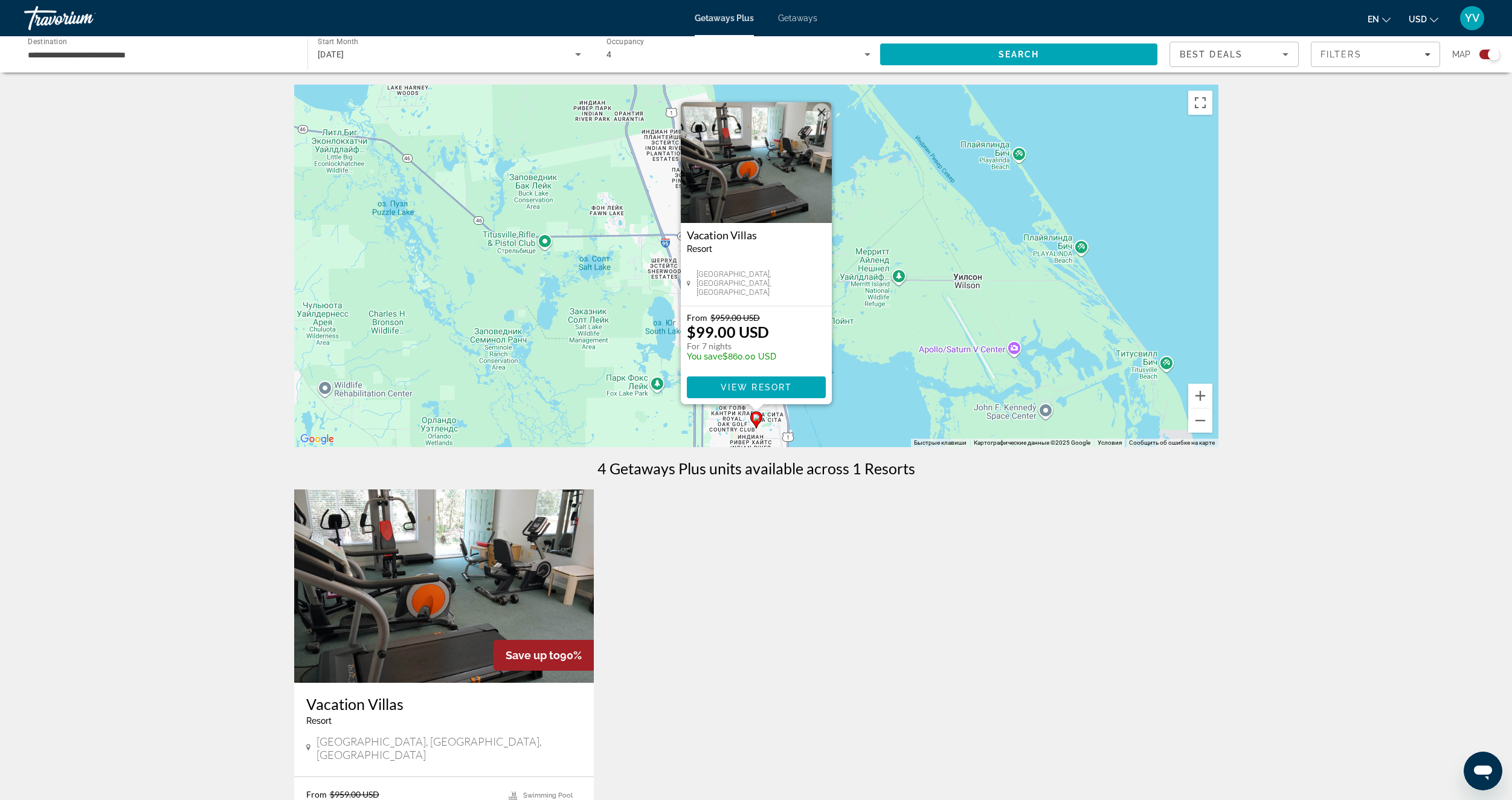
click at [890, 157] on div "Чтобы активировать перетаскивание с помощью клавиатуры, нажмите Alt + Ввод. Пос…" at bounding box center [756, 265] width 924 height 363
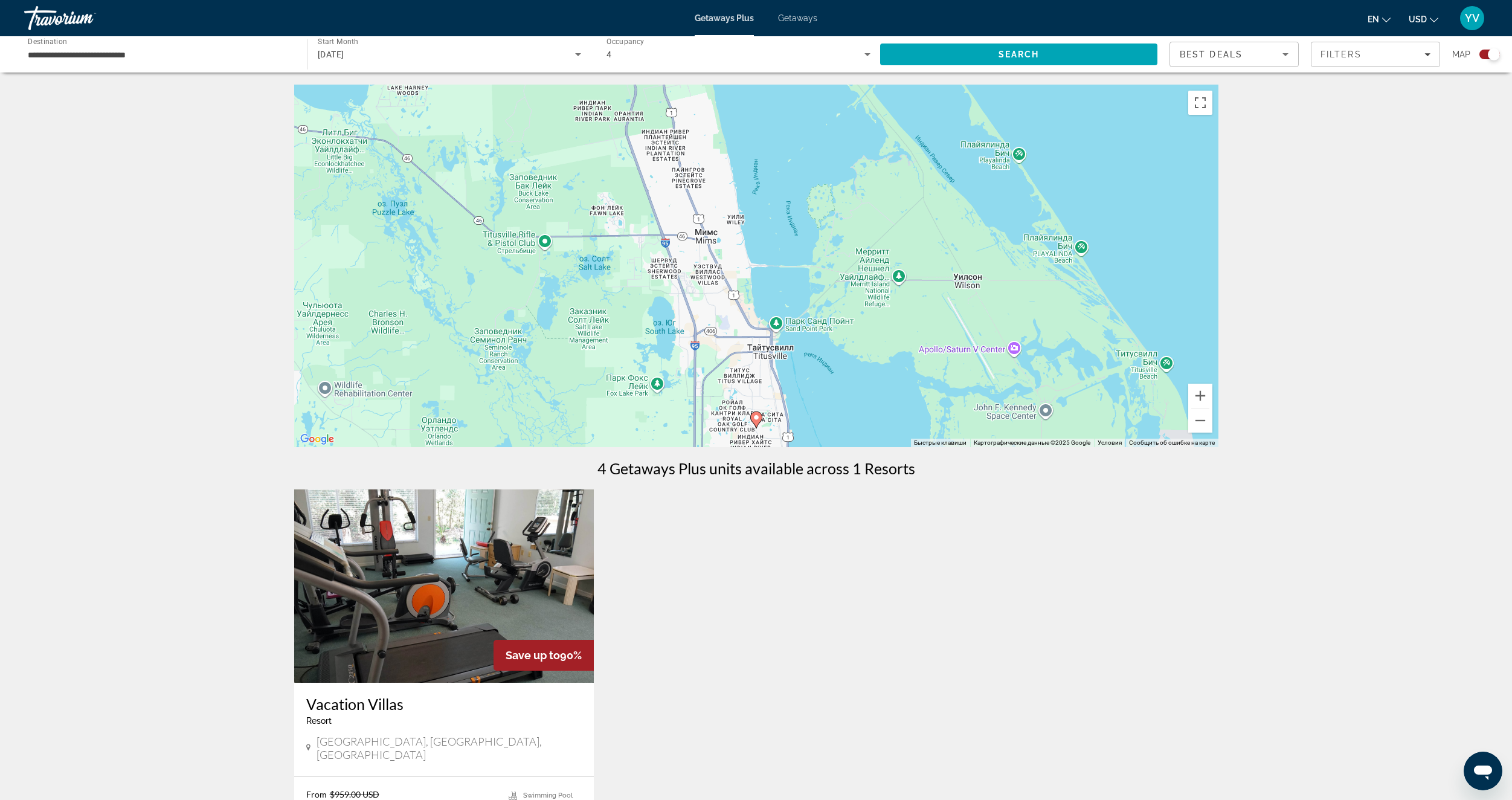
drag, startPoint x: 784, startPoint y: 159, endPoint x: 887, endPoint y: 166, distance: 103.2
click at [886, 166] on div "Чтобы активировать перетаскивание с помощью клавиатуры, нажмите Alt + Ввод. Пос…" at bounding box center [756, 265] width 924 height 363
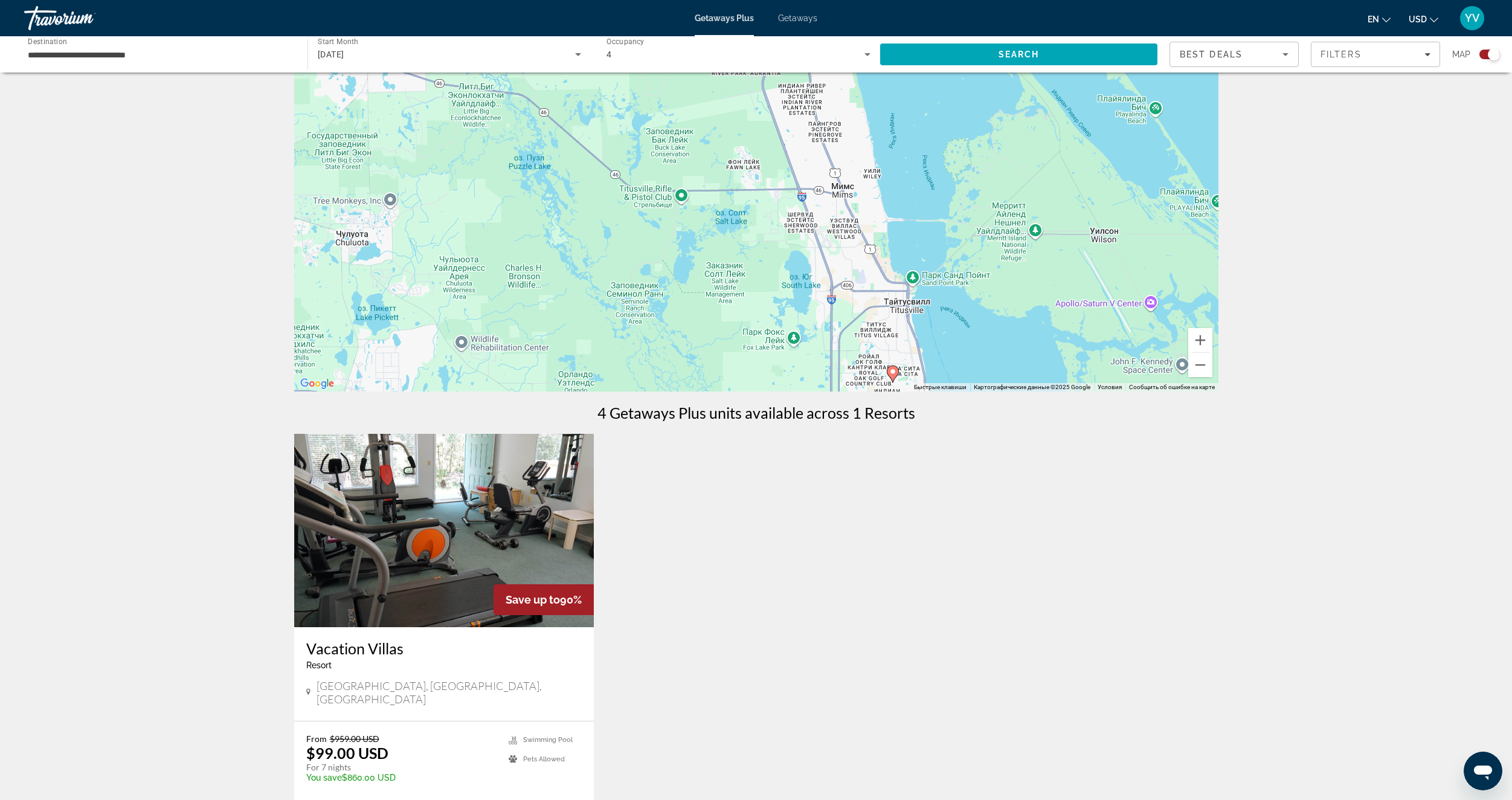
scroll to position [61, 0]
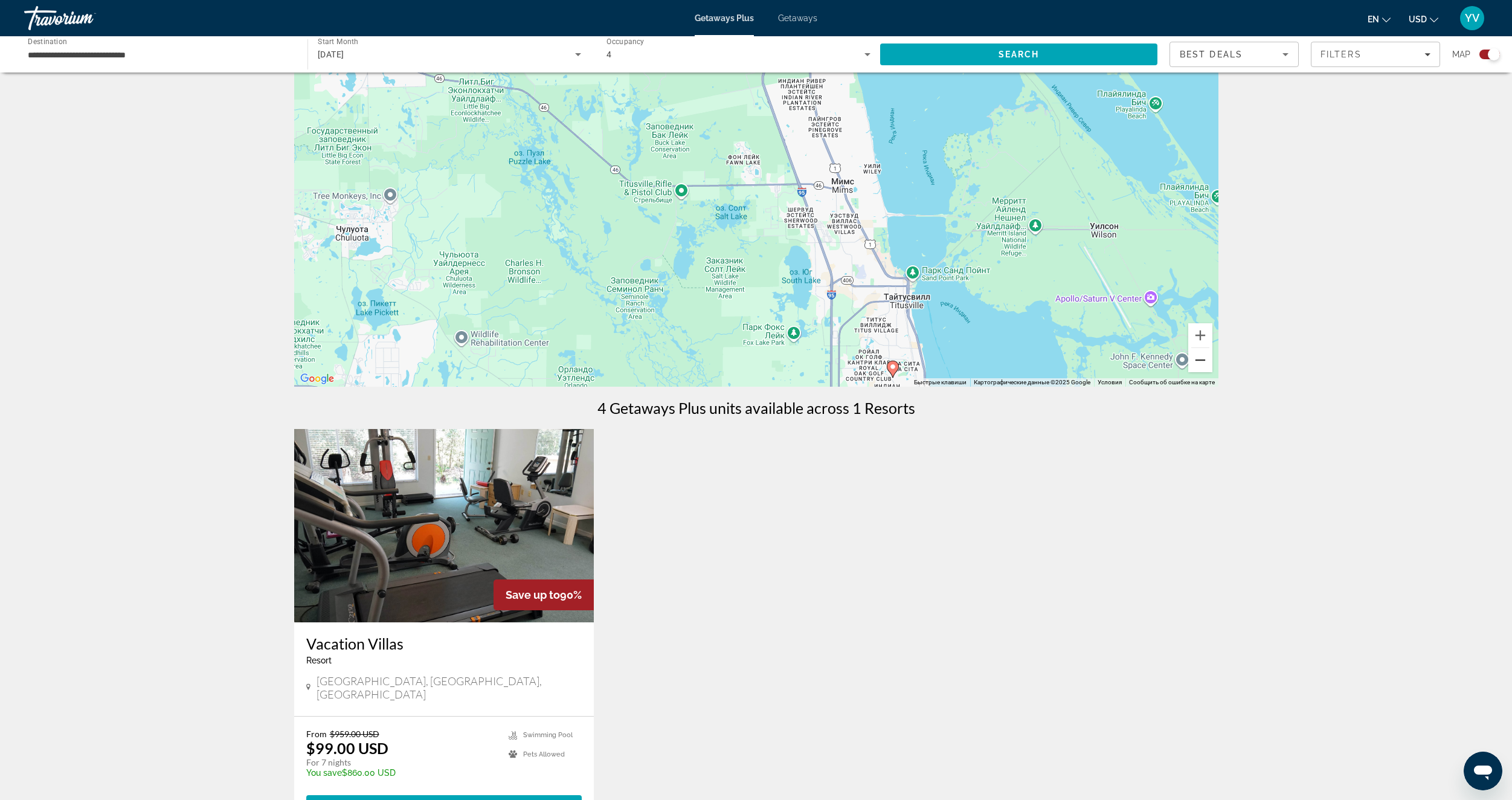
click at [1201, 364] on button "Уменьшить" at bounding box center [1201, 360] width 24 height 24
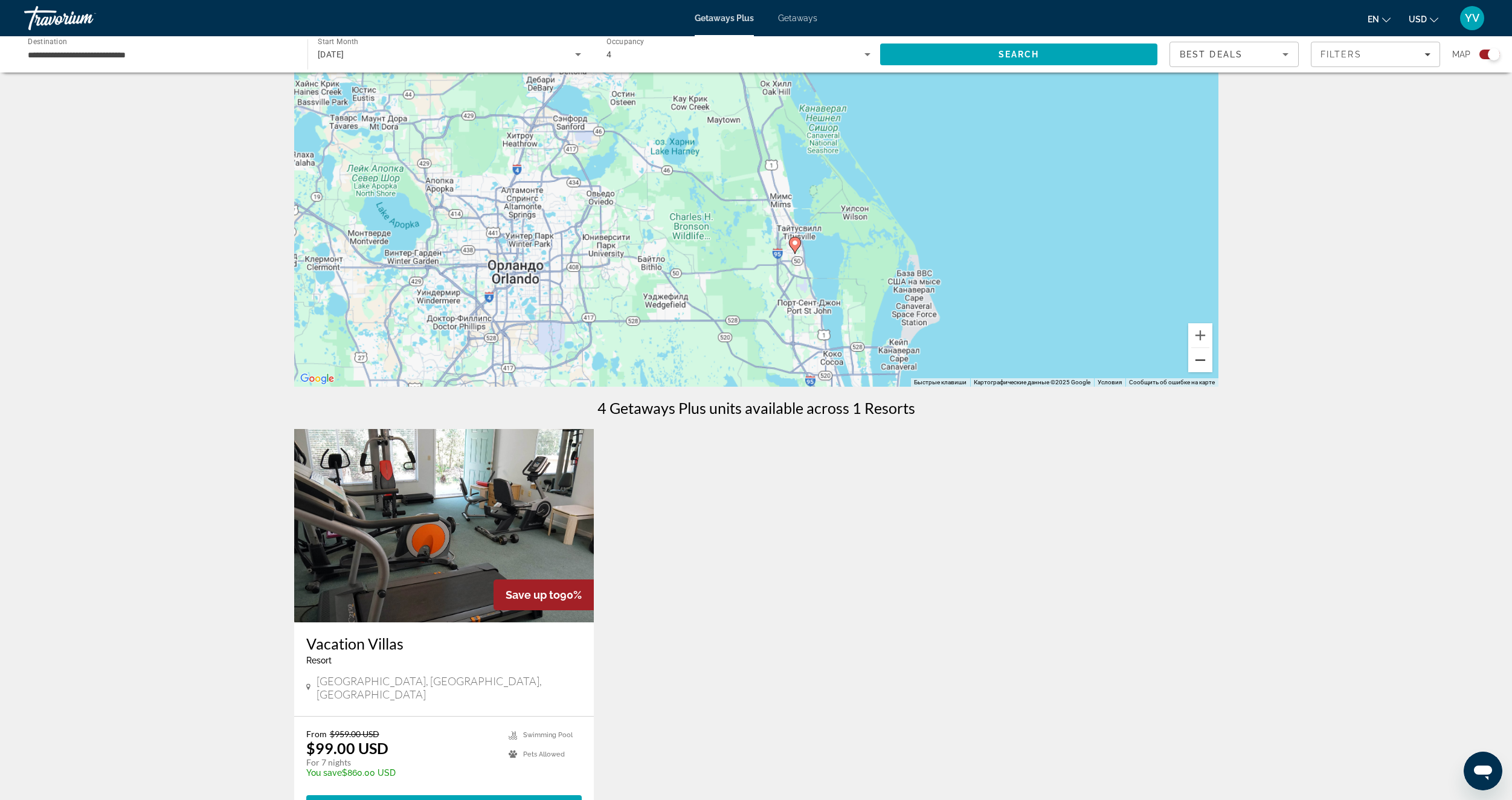
click at [1201, 364] on button "Уменьшить" at bounding box center [1201, 360] width 24 height 24
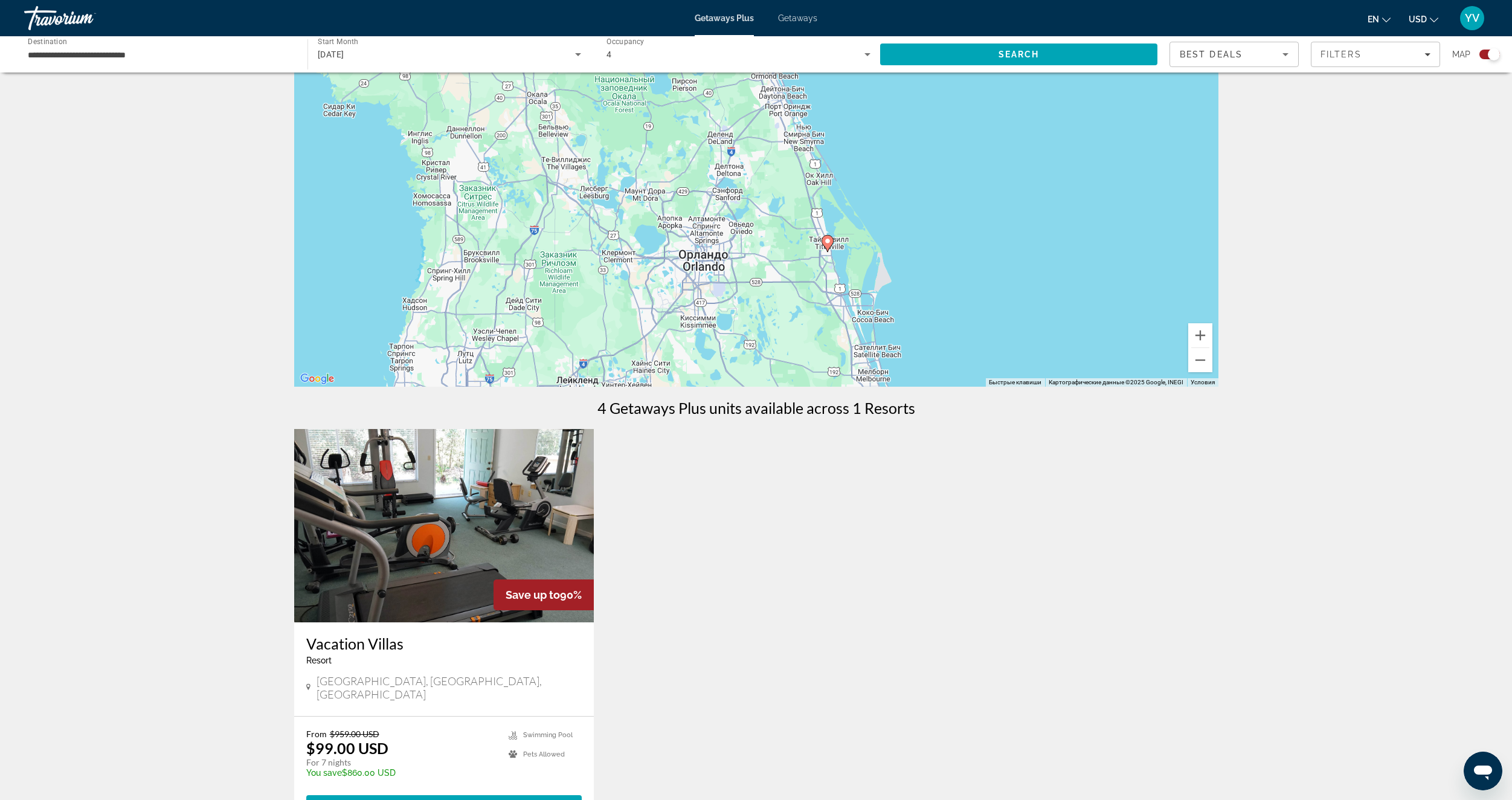
drag, startPoint x: 957, startPoint y: 136, endPoint x: 902, endPoint y: 148, distance: 56.3
click at [1007, 178] on div "Чтобы активировать перетаскивание с помощью клавиатуры, нажмите Alt + Ввод. Пос…" at bounding box center [756, 206] width 924 height 363
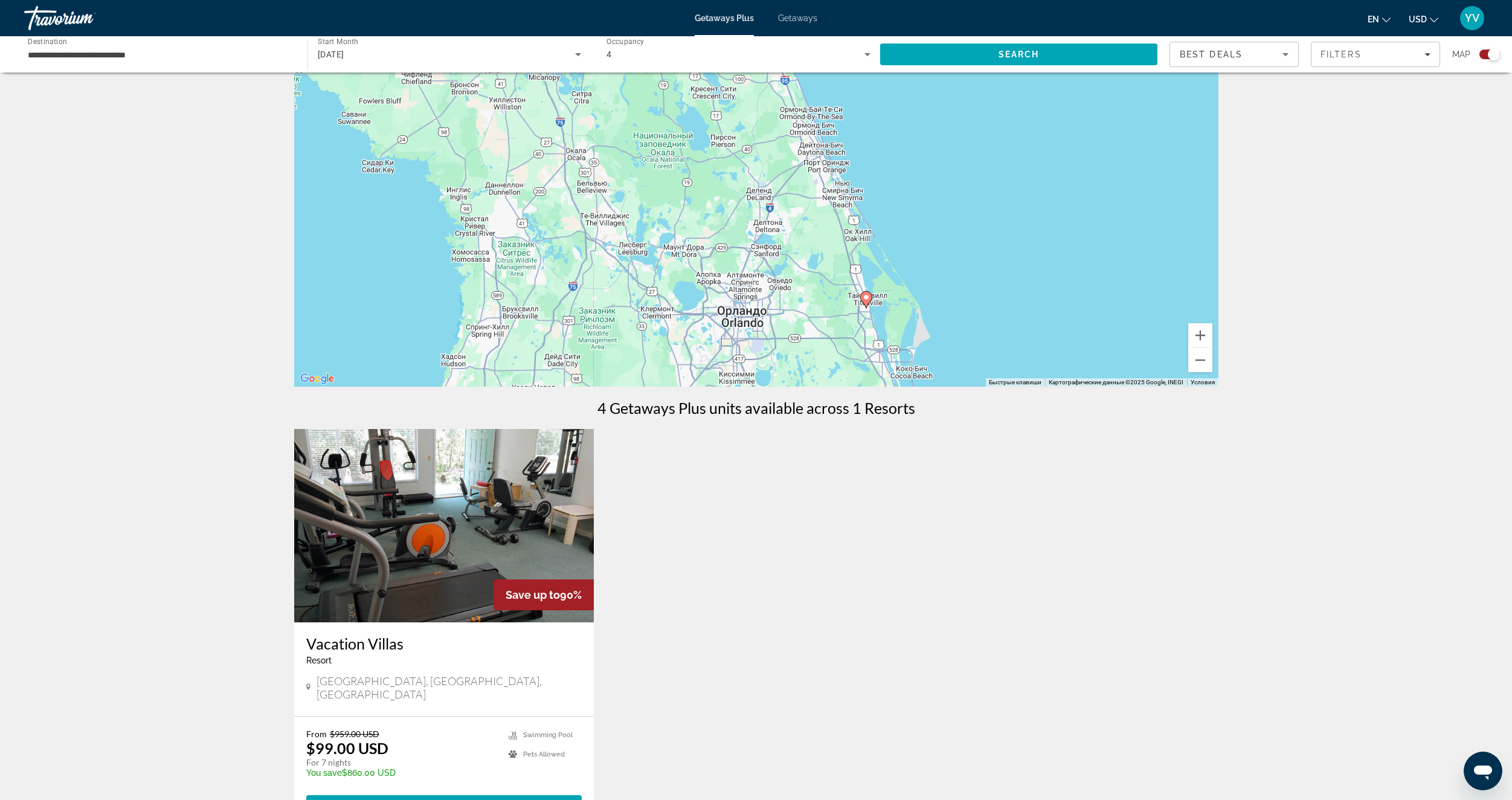
click at [785, 18] on span "Getaways" at bounding box center [797, 19] width 39 height 10
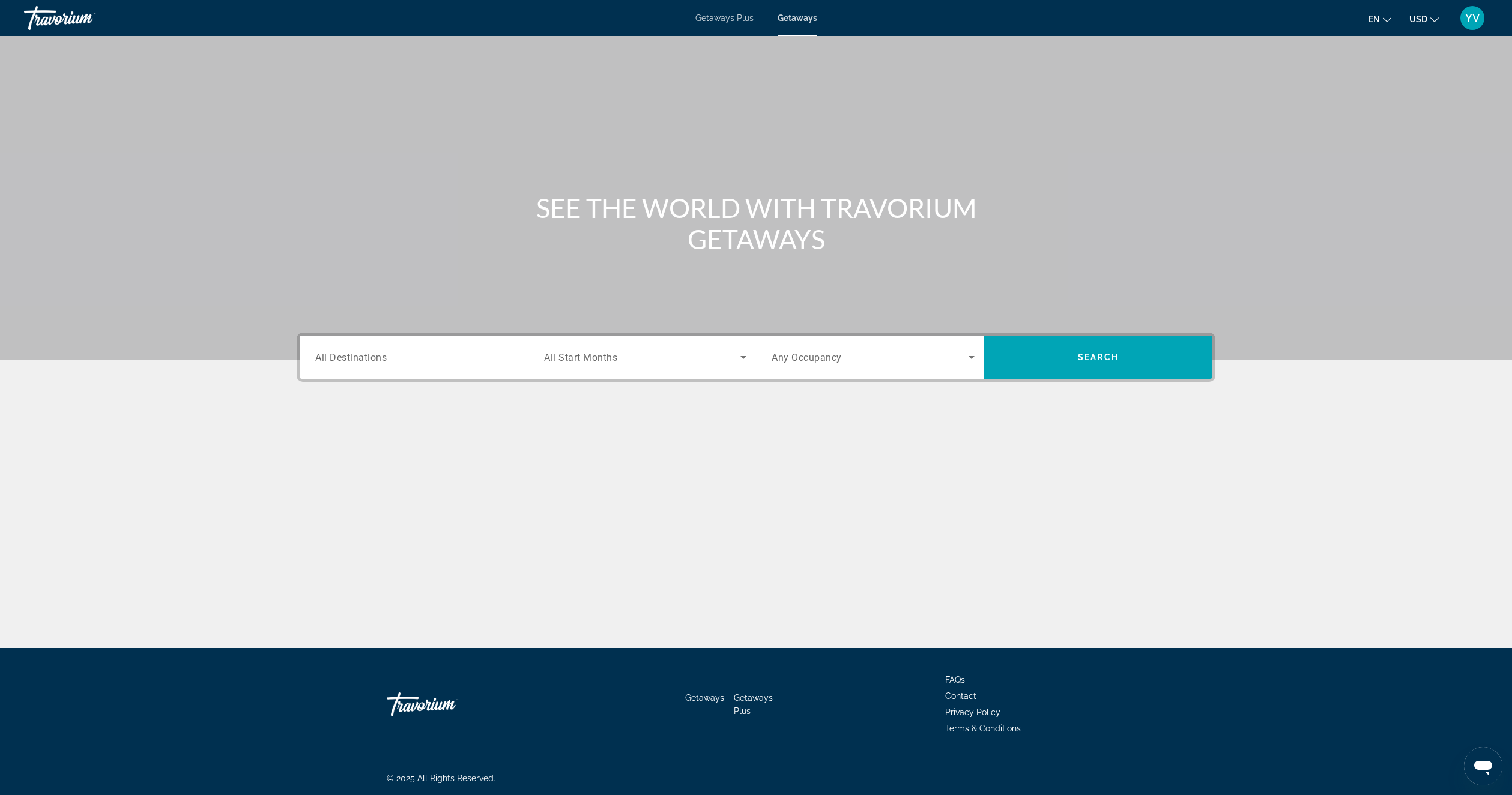
click at [405, 355] on input "Destination All Destinations" at bounding box center [416, 357] width 203 height 14
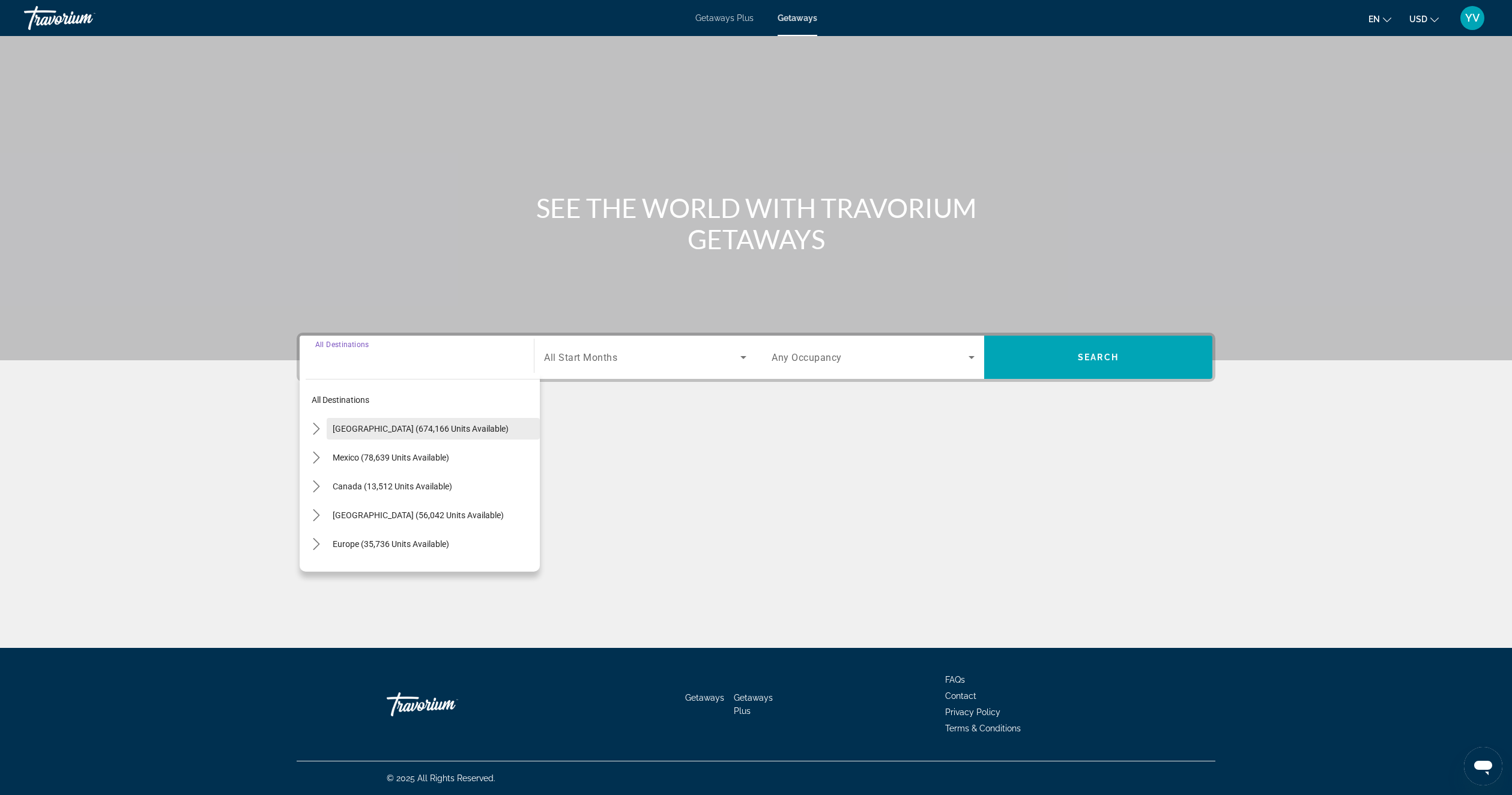
click at [391, 427] on span "[GEOGRAPHIC_DATA] (674,166 units available)" at bounding box center [421, 429] width 176 height 10
type input "**********"
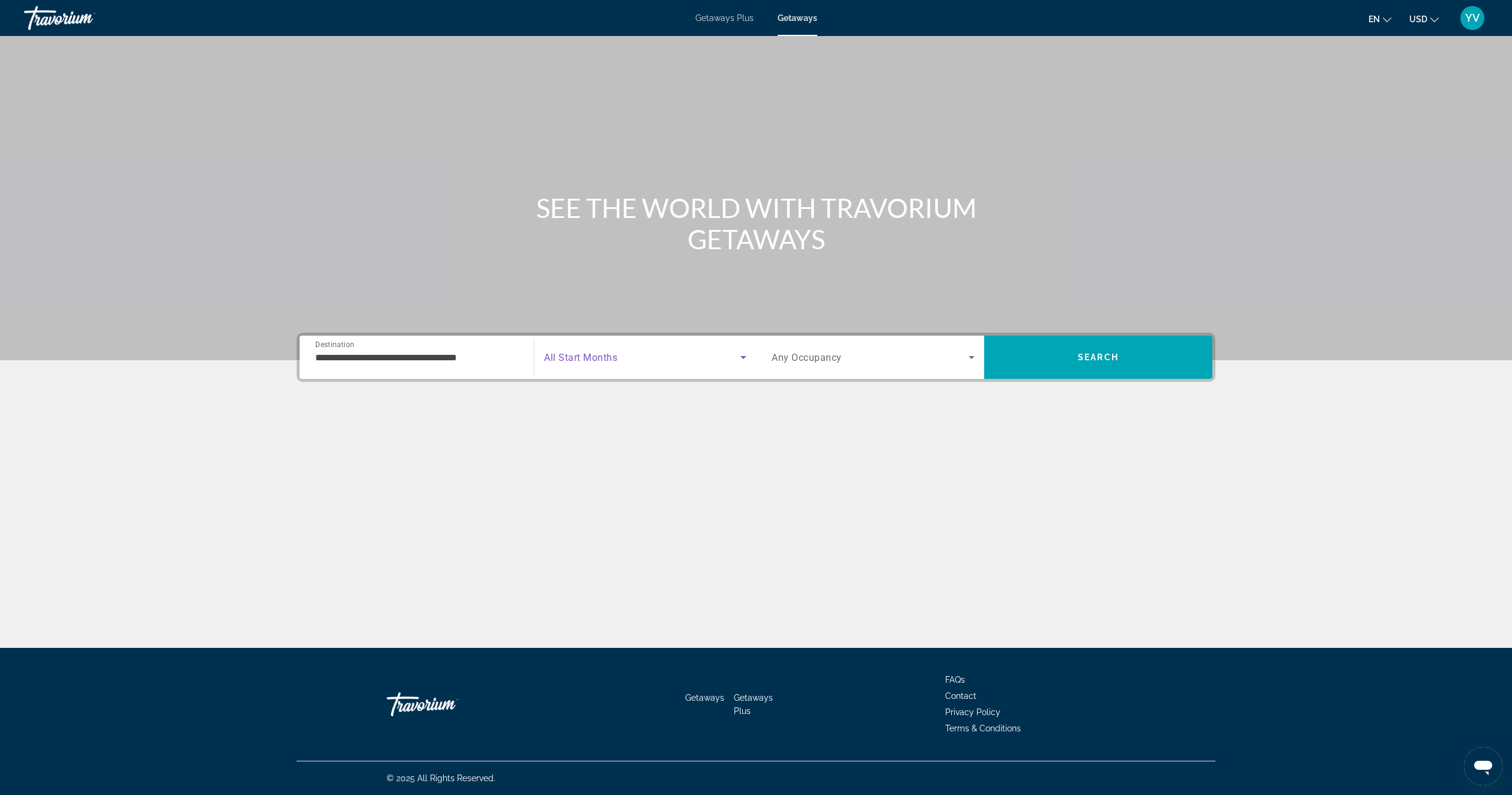
click at [654, 362] on span "Search widget" at bounding box center [642, 357] width 197 height 14
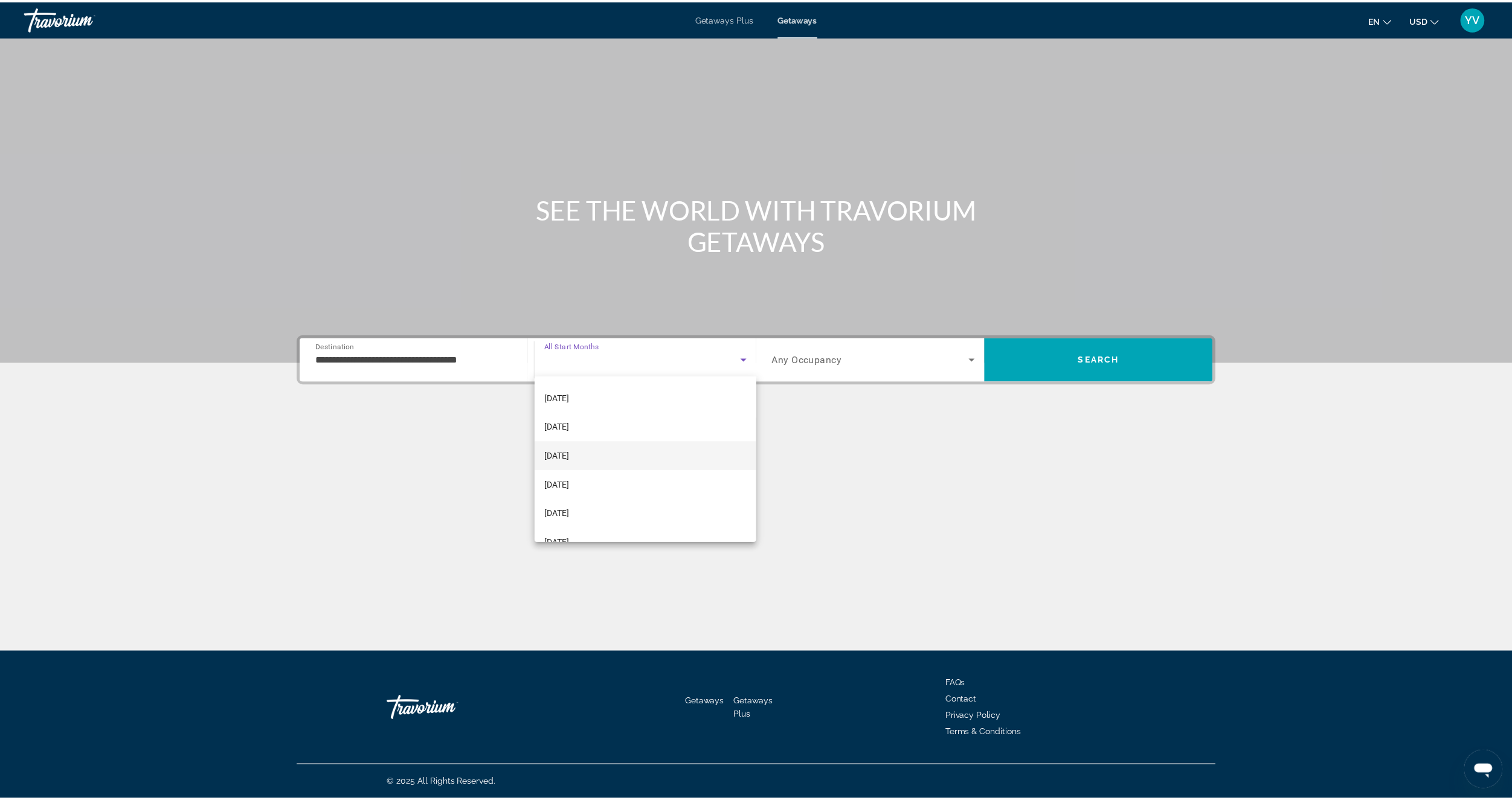
scroll to position [121, 0]
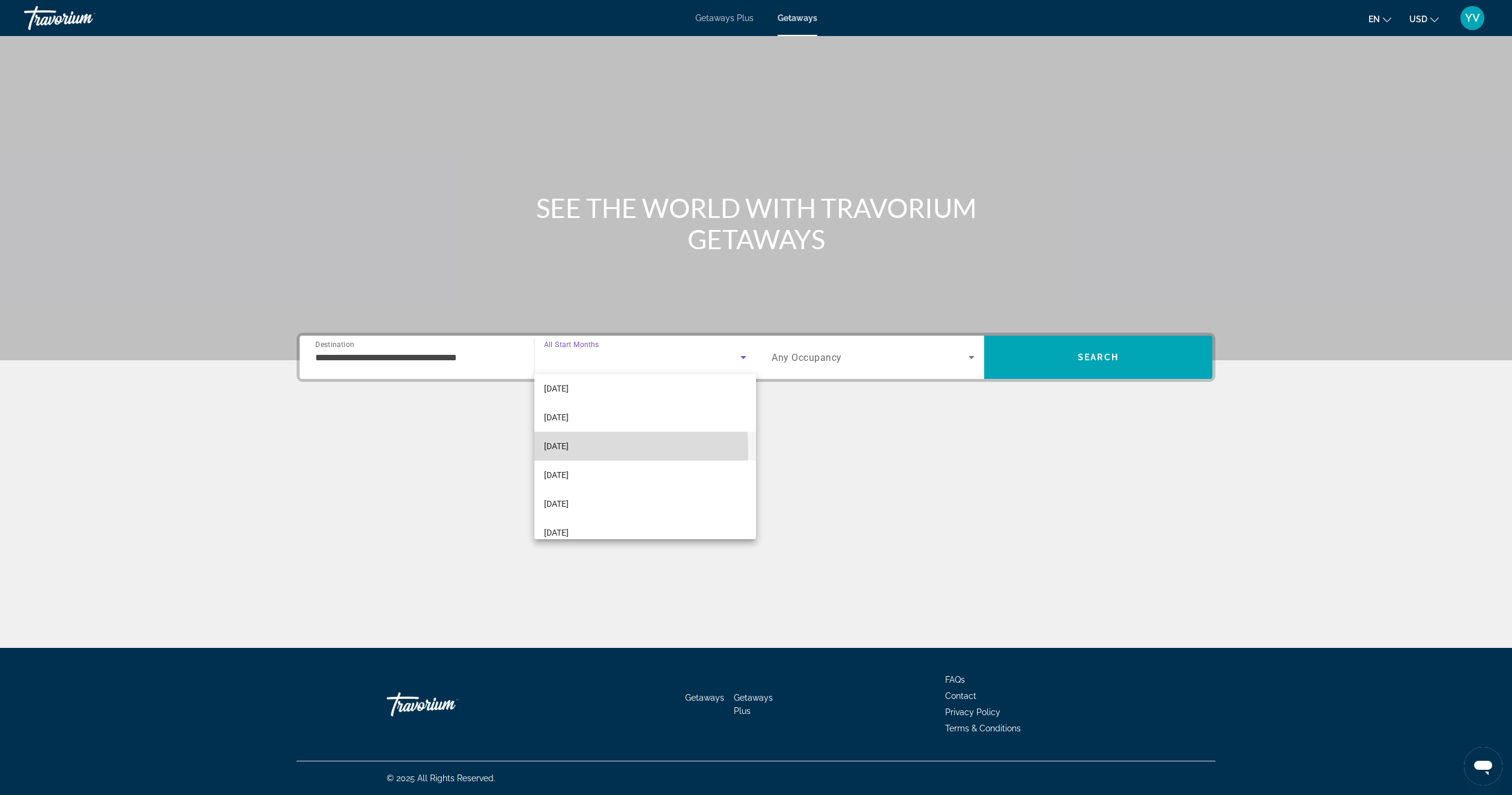
click at [568, 450] on span "[DATE]" at bounding box center [556, 446] width 25 height 14
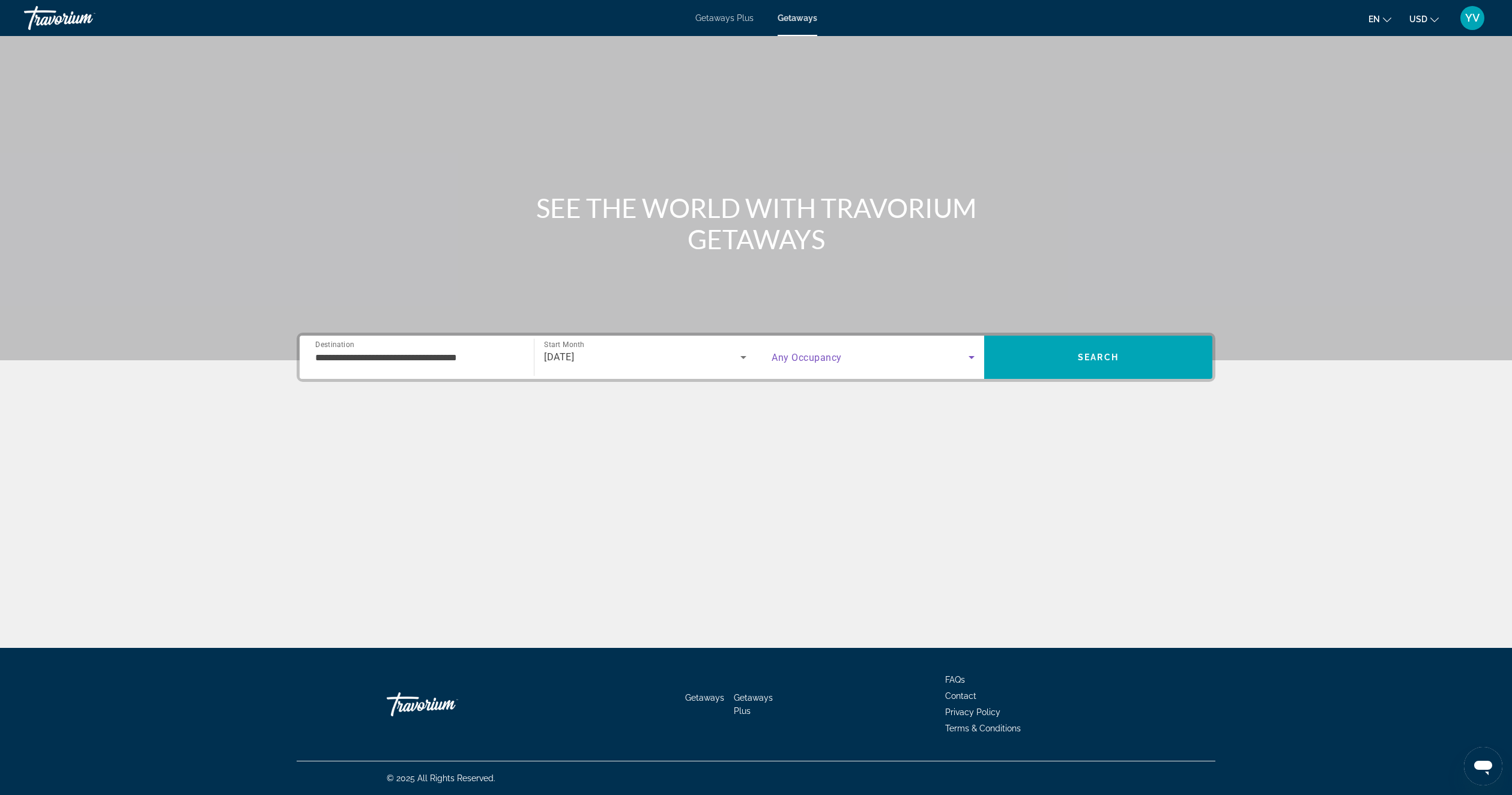
click at [885, 353] on span "Search widget" at bounding box center [871, 357] width 197 height 14
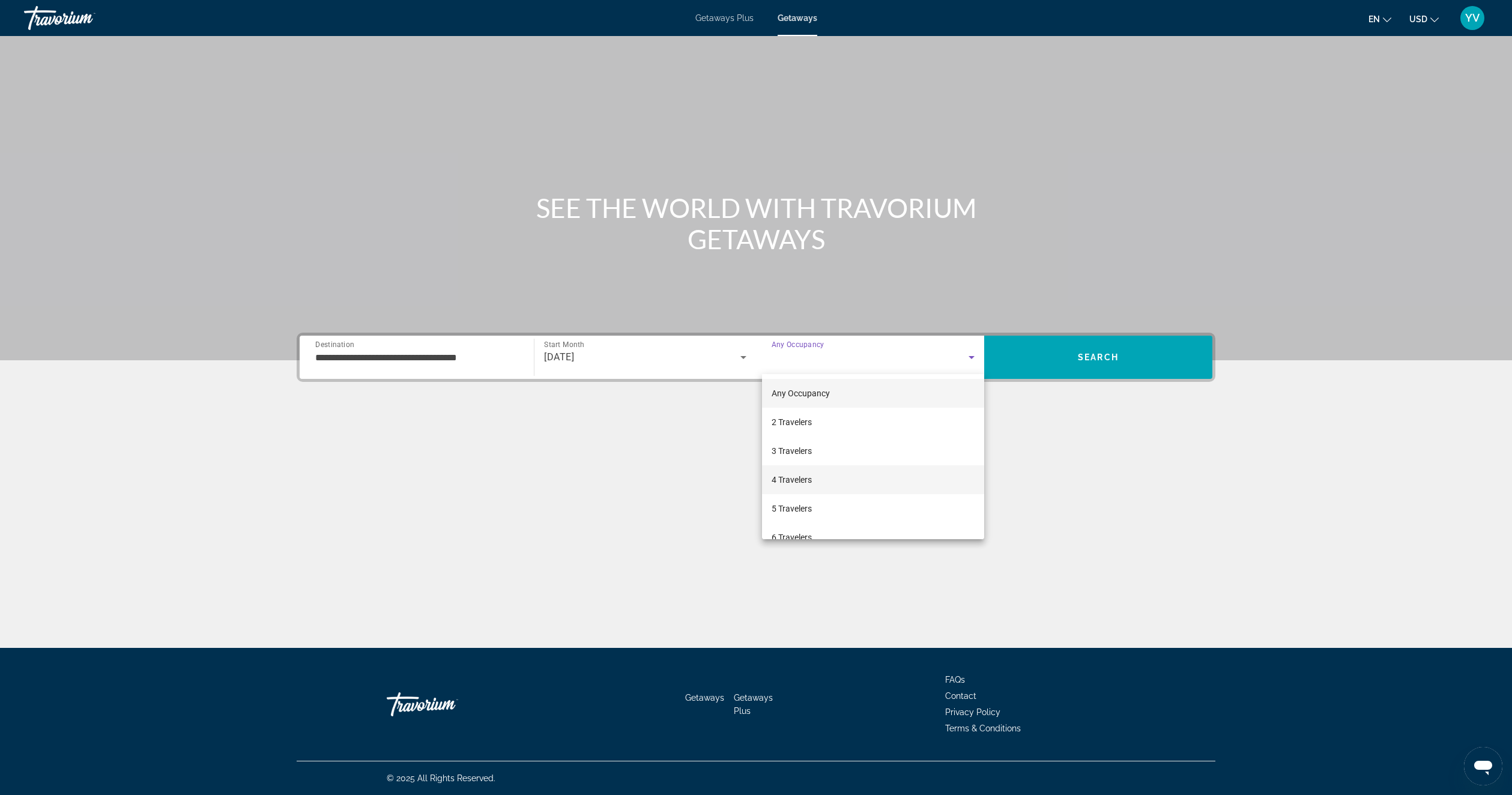
click at [819, 477] on mat-option "4 Travelers" at bounding box center [873, 479] width 222 height 29
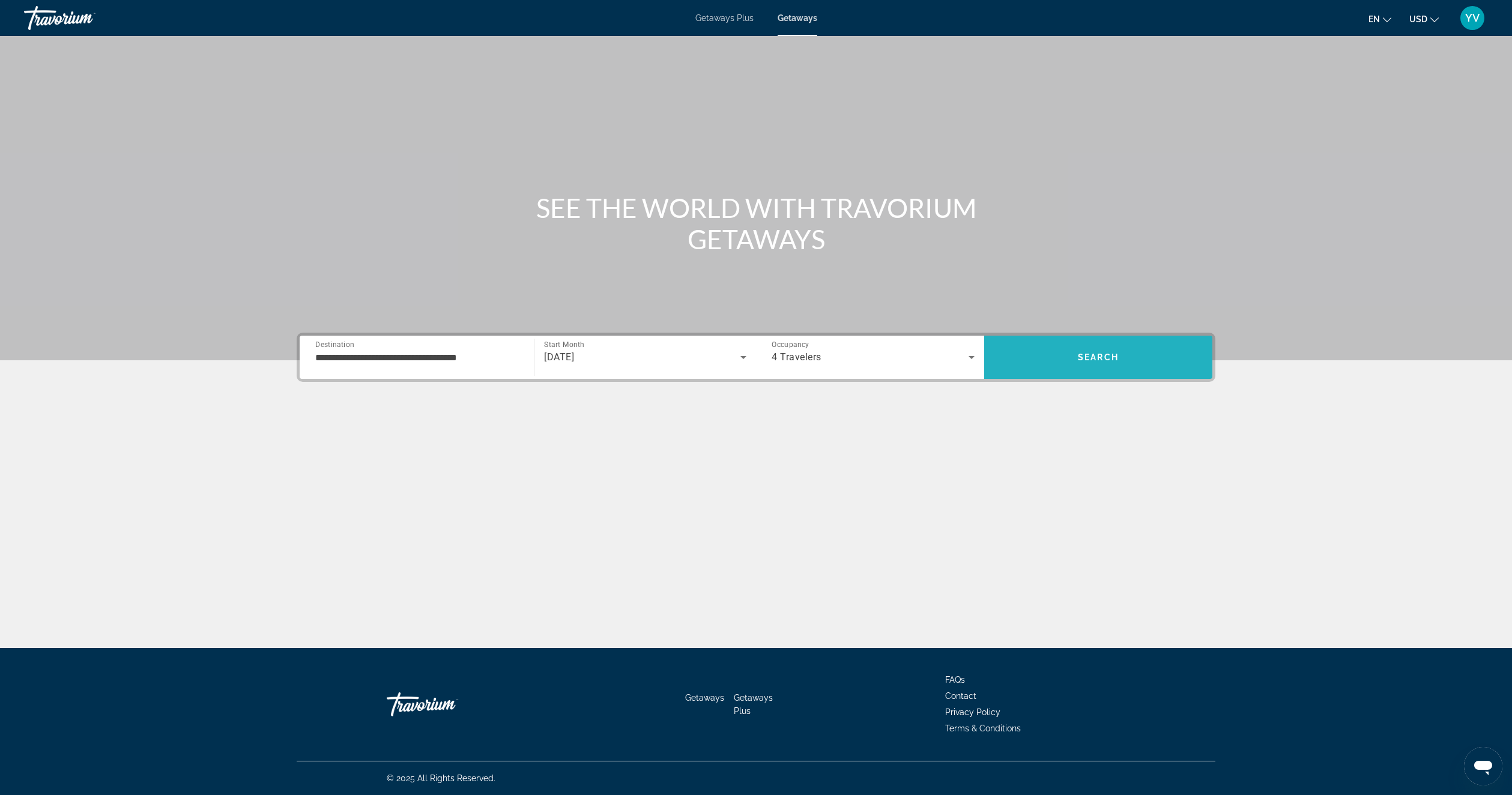
click at [1109, 355] on span "Search" at bounding box center [1098, 357] width 41 height 10
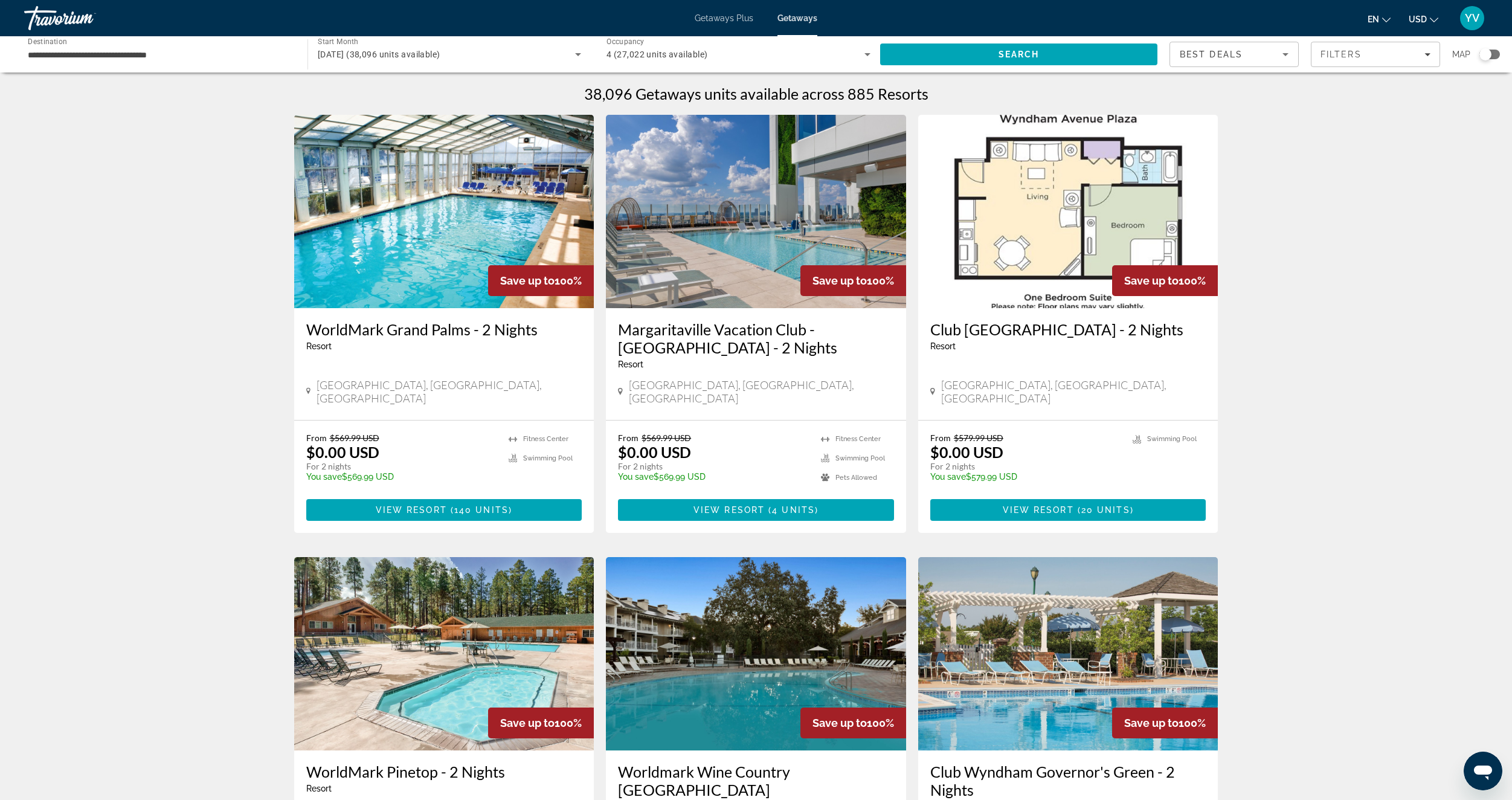
click at [1490, 49] on div "Search widget" at bounding box center [1486, 54] width 12 height 12
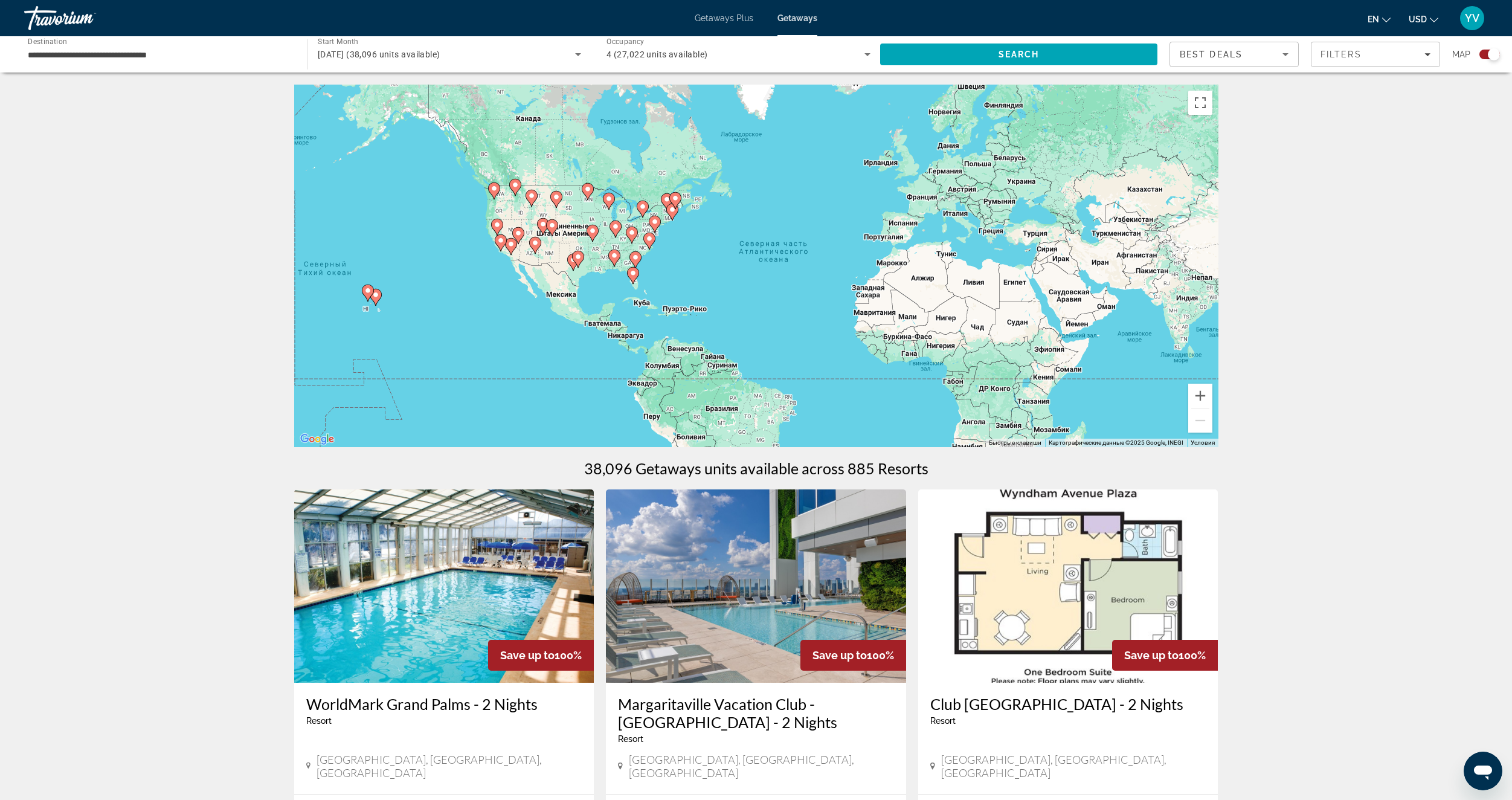
drag, startPoint x: 592, startPoint y: 268, endPoint x: 647, endPoint y: 273, distance: 55.2
click at [647, 273] on div "Чтобы активировать перетаскивание с помощью клавиатуры, нажмите Alt + Ввод. Пос…" at bounding box center [756, 265] width 924 height 363
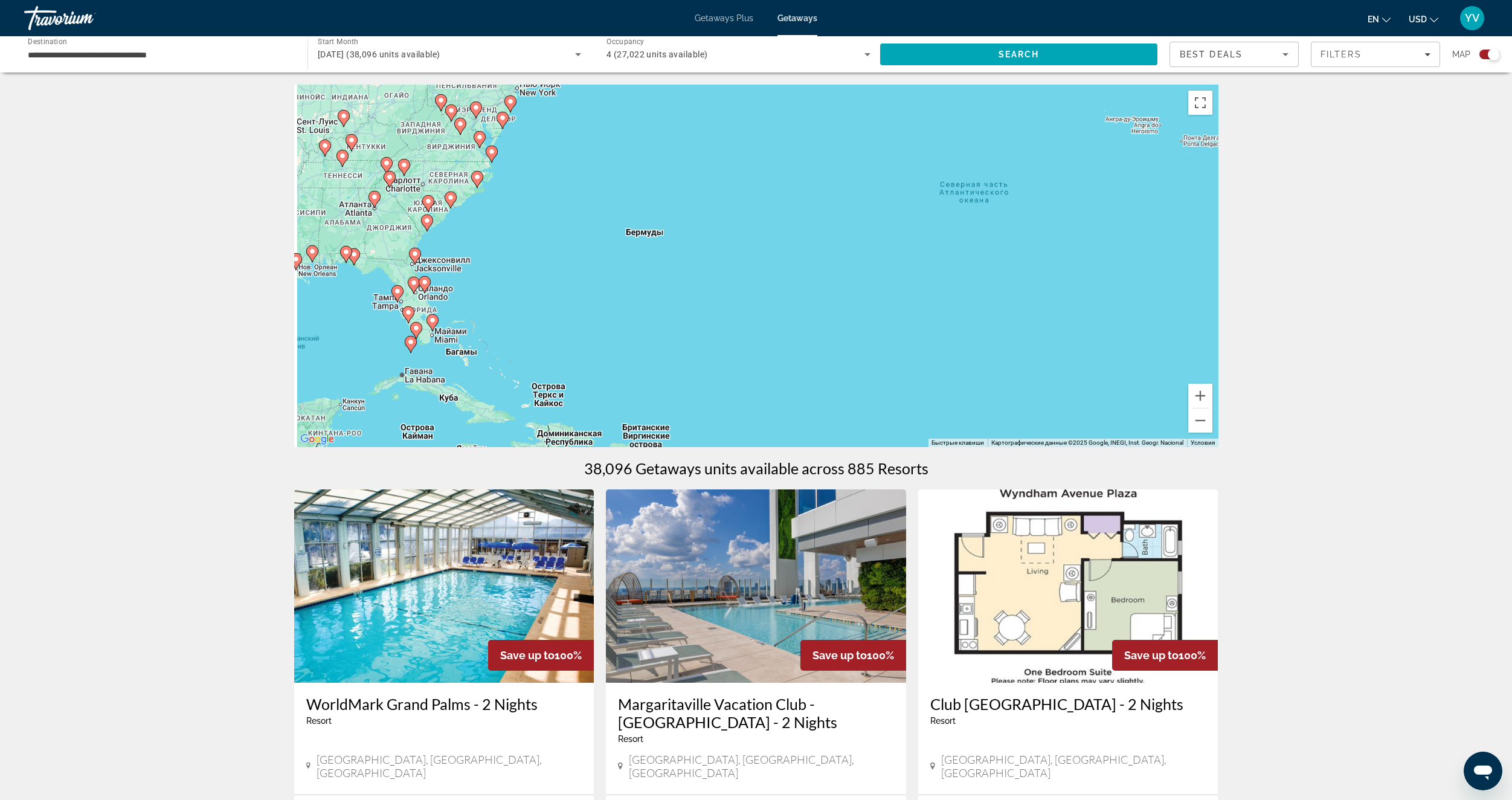
drag, startPoint x: 655, startPoint y: 285, endPoint x: 986, endPoint y: 288, distance: 331.0
click at [989, 285] on div "Чтобы активировать перетаскивание с помощью клавиатуры, нажмите Alt + Ввод. Пос…" at bounding box center [756, 265] width 924 height 363
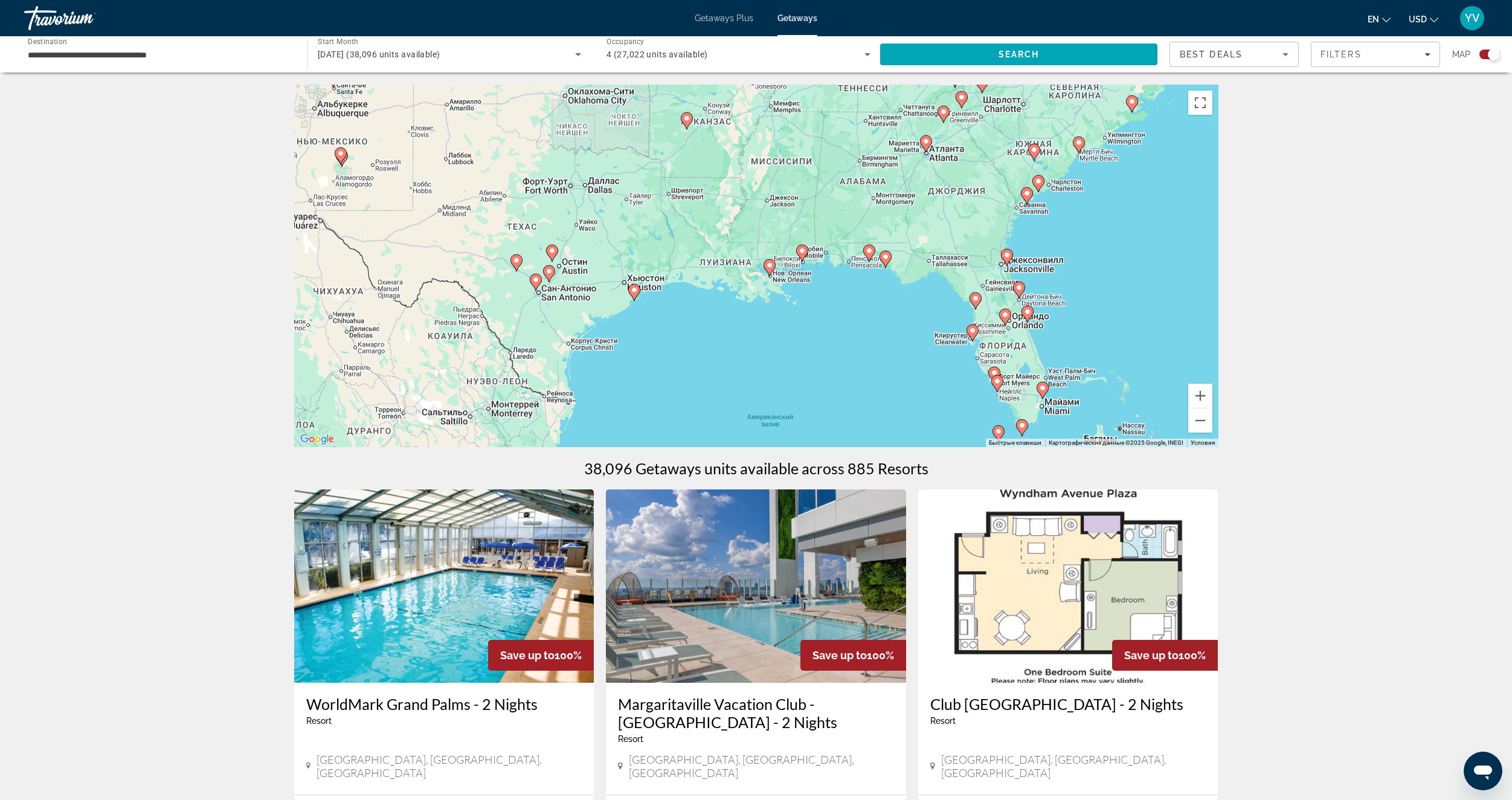
drag, startPoint x: 992, startPoint y: 349, endPoint x: 912, endPoint y: 258, distance: 121.2
click at [893, 250] on div "Чтобы активировать перетаскивание с помощью клавиатуры, нажмите Alt + Ввод. Пос…" at bounding box center [756, 265] width 924 height 363
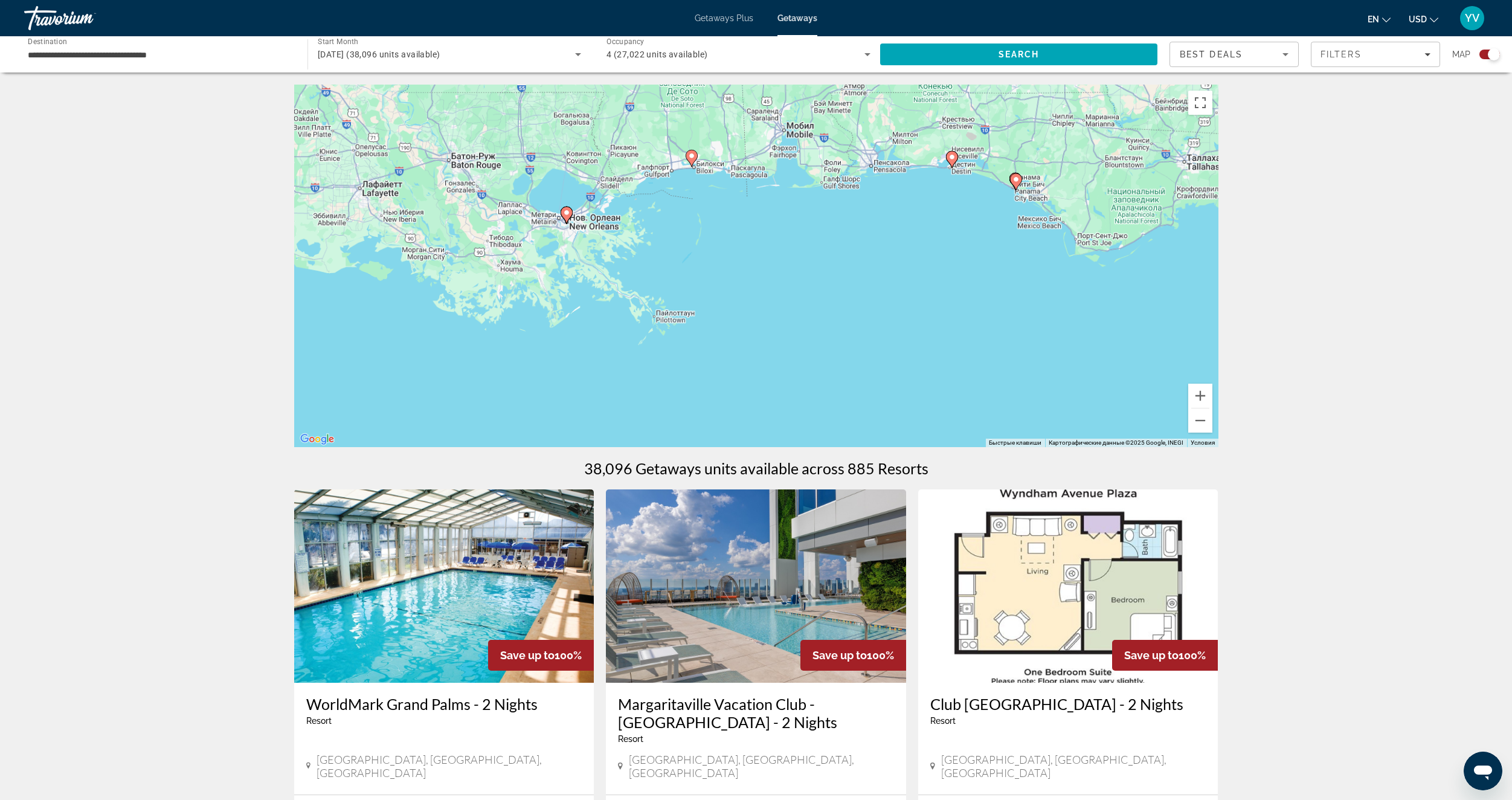
drag, startPoint x: 1083, startPoint y: 283, endPoint x: 715, endPoint y: 211, distance: 375.0
click at [722, 211] on div "Чтобы активировать перетаскивание с помощью клавиатуры, нажмите Alt + Ввод. Пос…" at bounding box center [756, 265] width 924 height 363
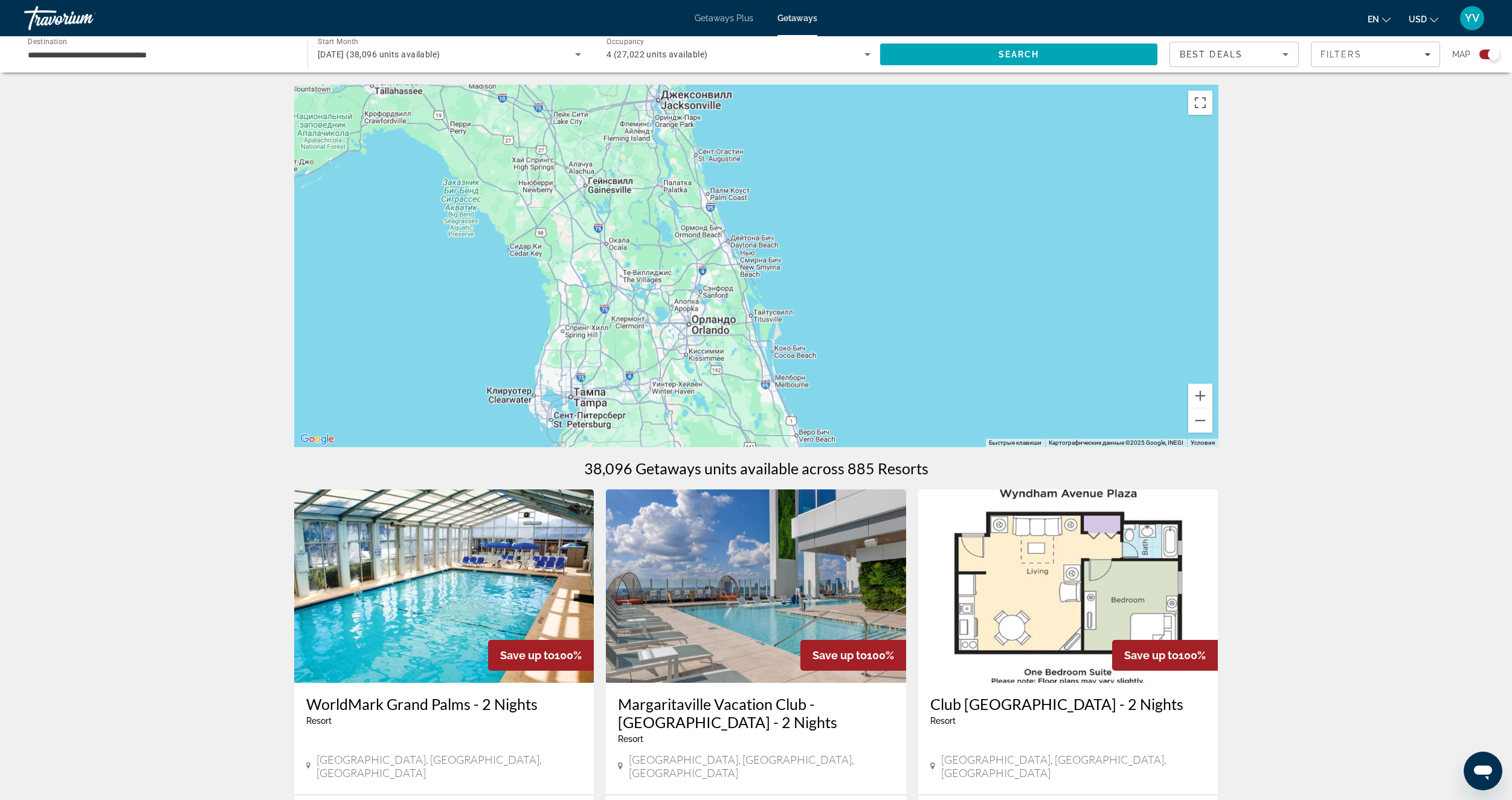
drag, startPoint x: 770, startPoint y: 233, endPoint x: 542, endPoint y: 271, distance: 231.1
click at [531, 280] on div "Чтобы активировать перетаскивание с помощью клавиатуры, нажмите Alt + Ввод. Пос…" at bounding box center [756, 265] width 924 height 363
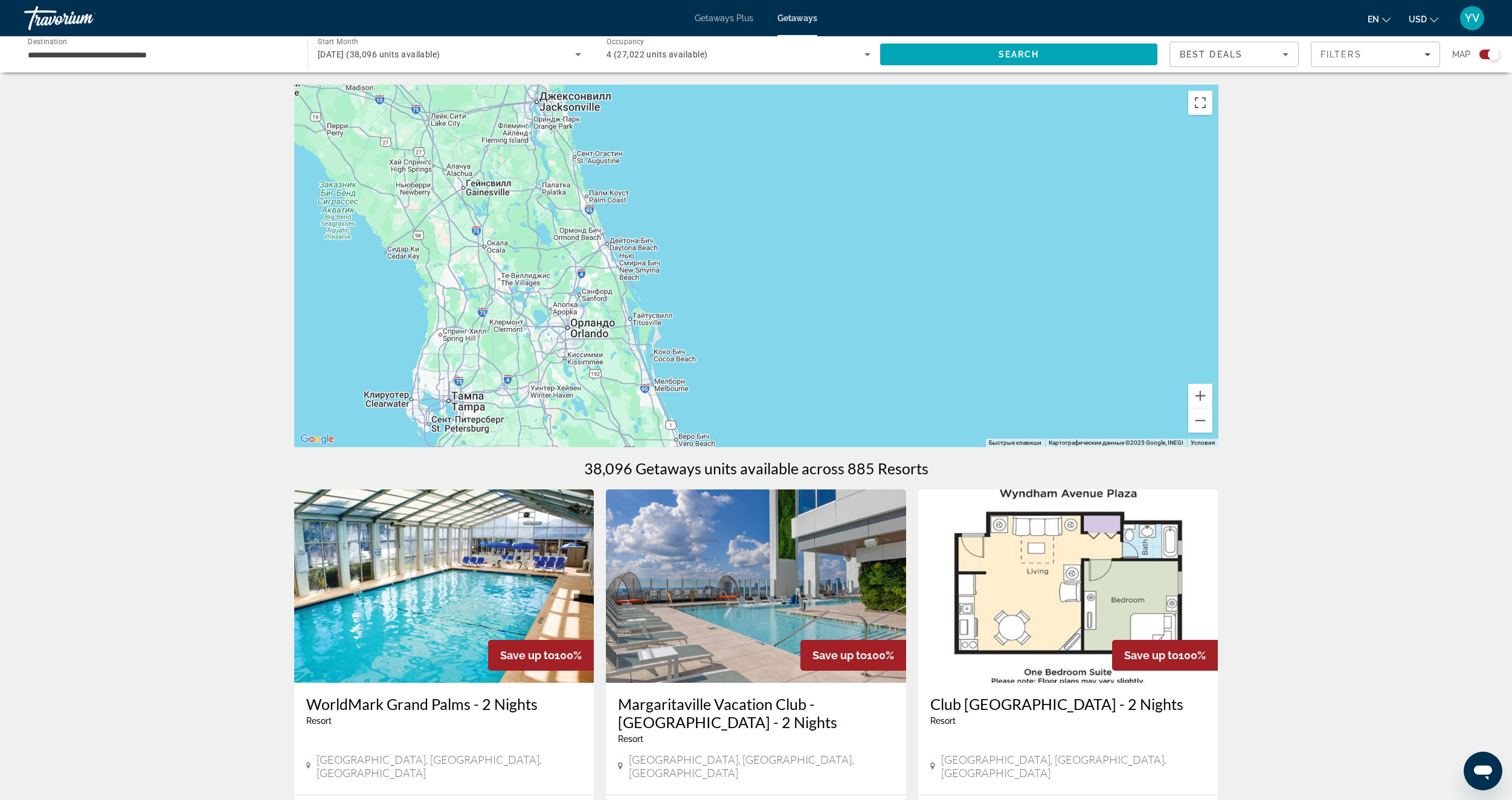
drag, startPoint x: 742, startPoint y: 245, endPoint x: 821, endPoint y: 250, distance: 79.2
click at [830, 250] on div "Чтобы активировать перетаскивание с помощью клавиатуры, нажмите Alt + Ввод. Пос…" at bounding box center [756, 265] width 924 height 363
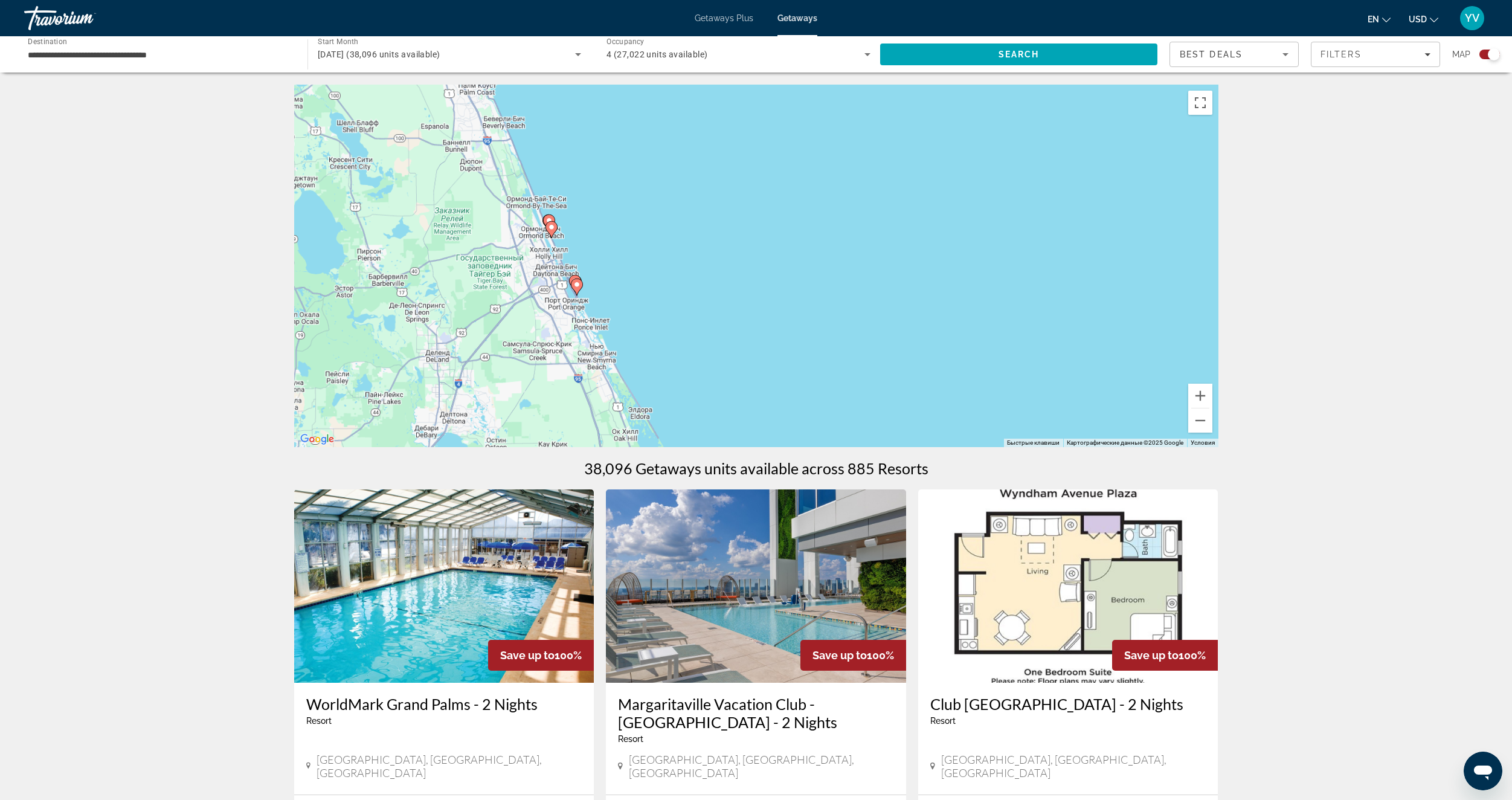
drag, startPoint x: 697, startPoint y: 250, endPoint x: 815, endPoint y: 275, distance: 120.6
click at [815, 275] on div "Чтобы активировать перетаскивание с помощью клавиатуры, нажмите Alt + Ввод. Пос…" at bounding box center [756, 265] width 924 height 363
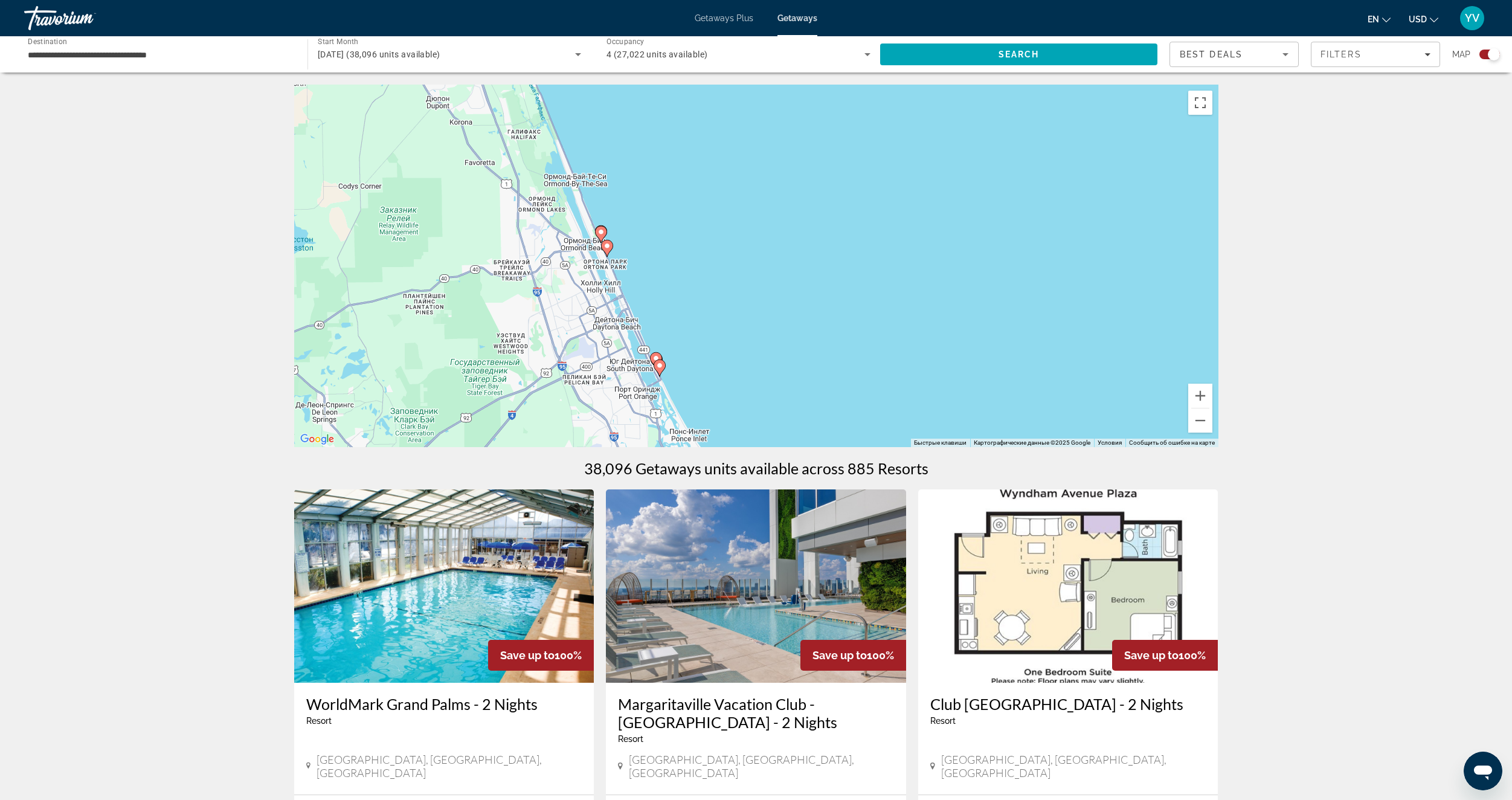
drag, startPoint x: 657, startPoint y: 283, endPoint x: 709, endPoint y: 271, distance: 53.4
click at [727, 270] on div "Чтобы активировать перетаскивание с помощью клавиатуры, нажмите Alt + Ввод. Пос…" at bounding box center [756, 265] width 924 height 363
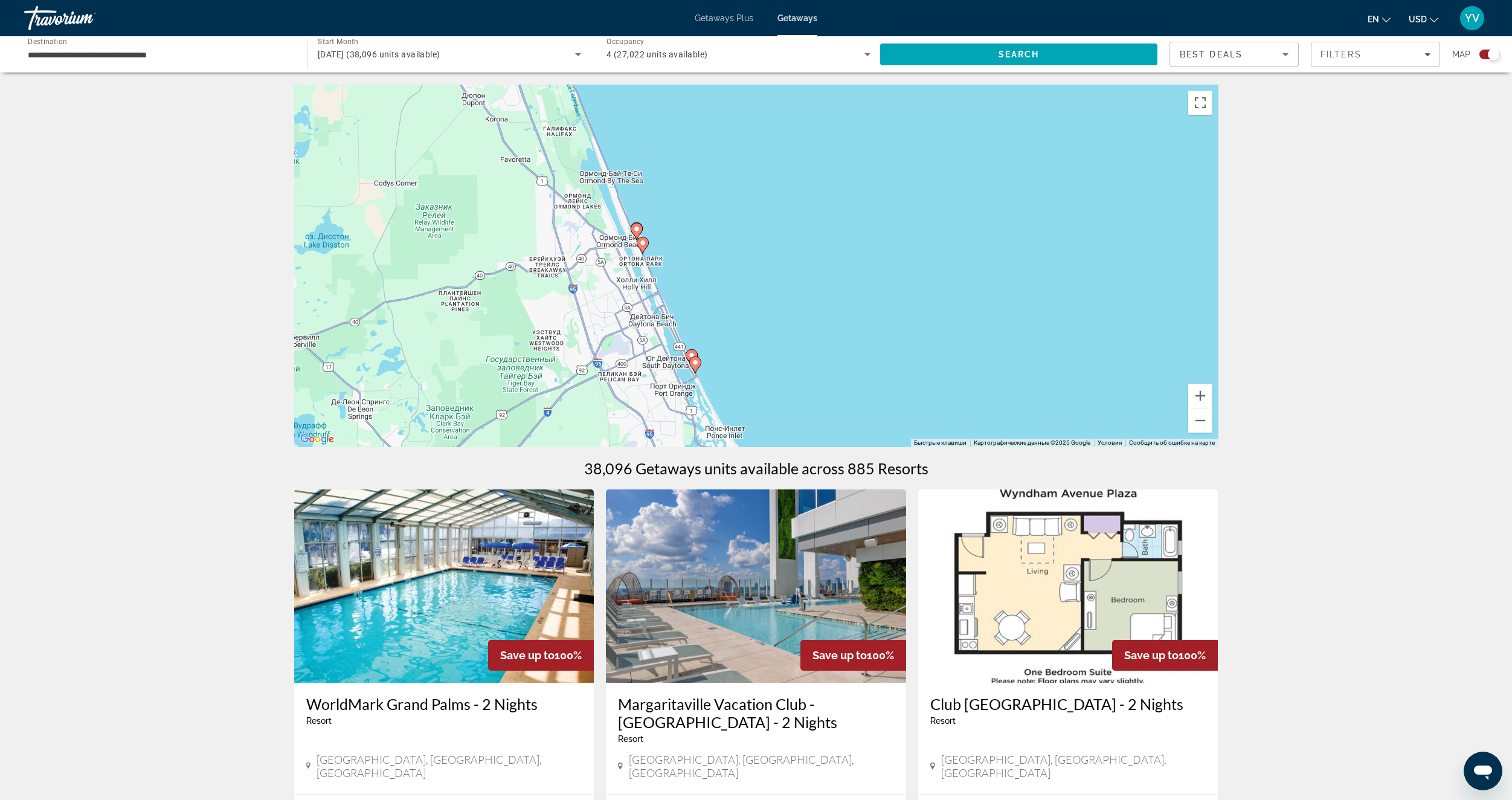
click at [639, 231] on image "Main content" at bounding box center [637, 229] width 7 height 7
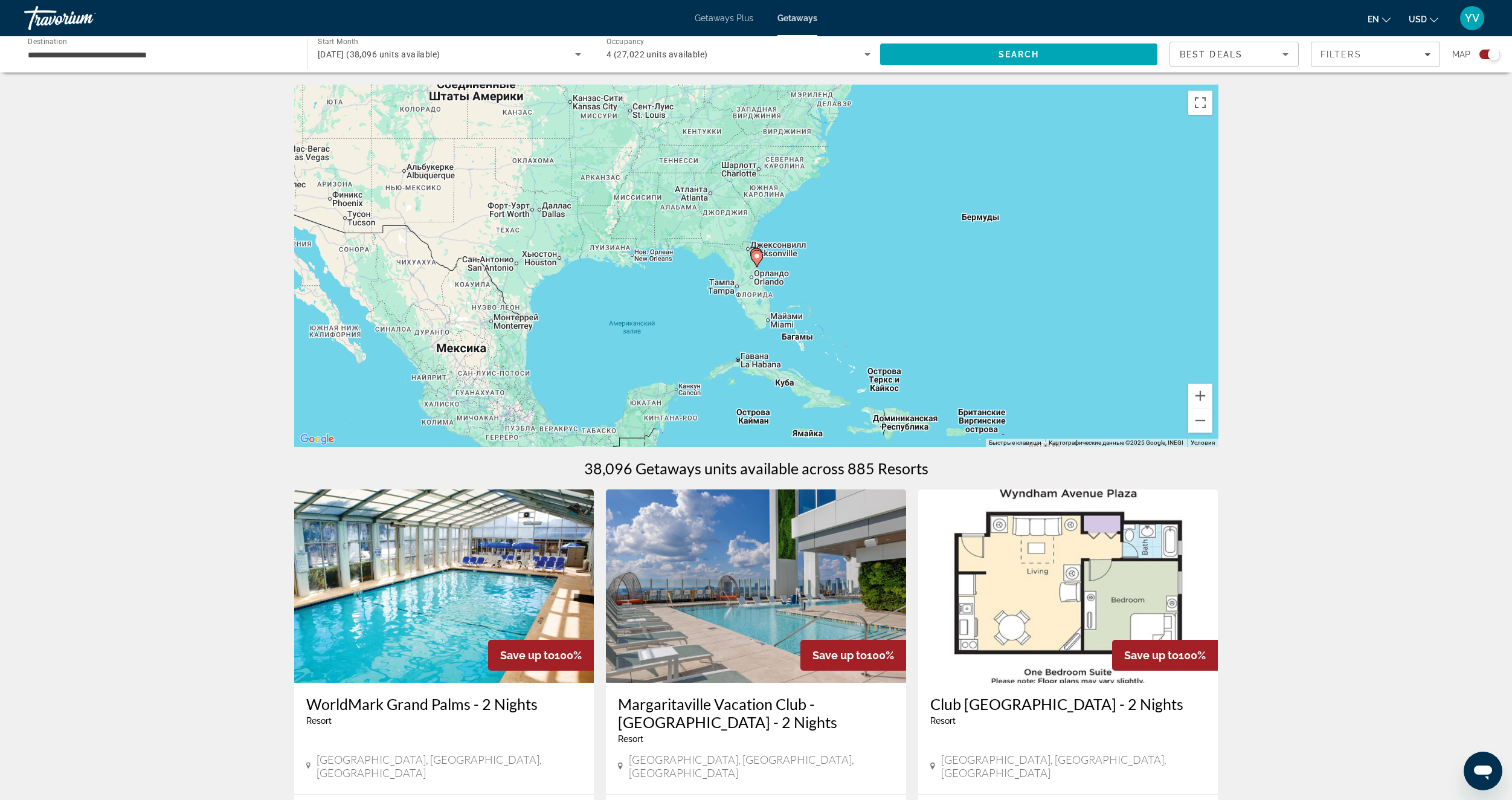
click at [795, 268] on div "Для навигации используйте клавиши со стрелками. Чтобы активировать перетаскиван…" at bounding box center [756, 265] width 924 height 363
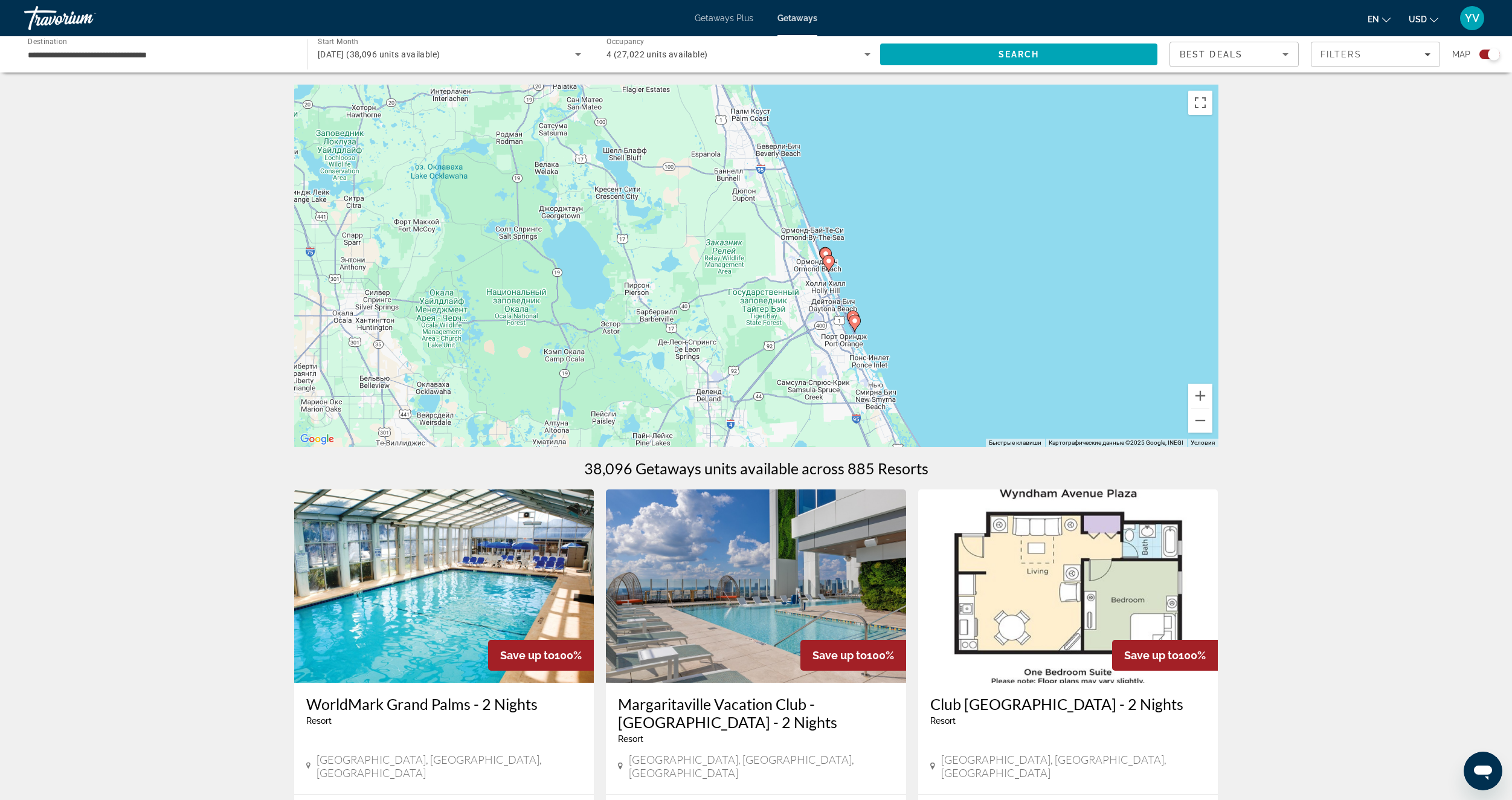
drag, startPoint x: 922, startPoint y: 280, endPoint x: 873, endPoint y: 279, distance: 49.0
click at [874, 279] on div "Чтобы активировать перетаскивание с помощью клавиатуры, нажмите Alt + Ввод. Пос…" at bounding box center [756, 265] width 924 height 363
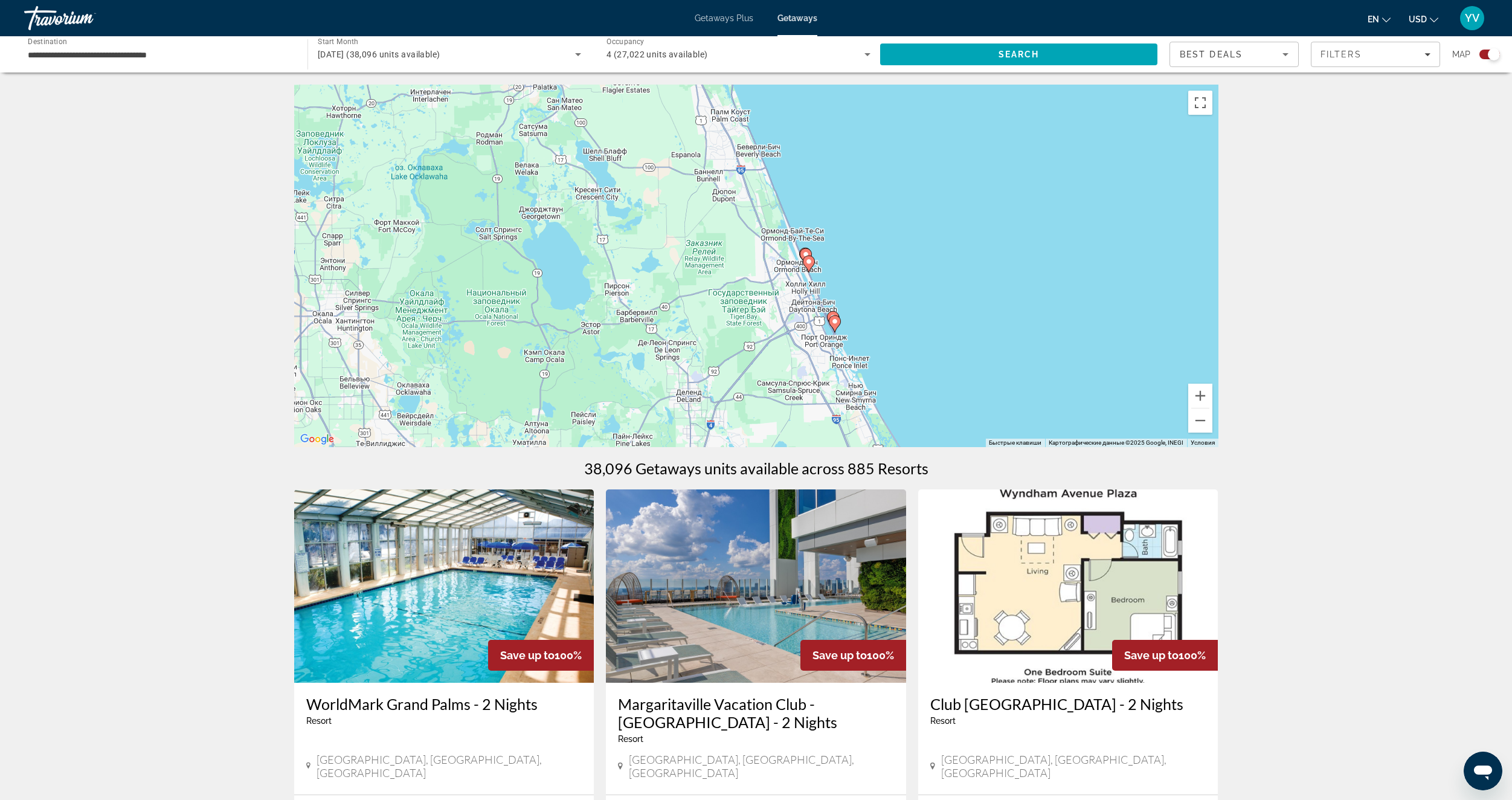
click at [812, 262] on image "Main content" at bounding box center [809, 261] width 7 height 7
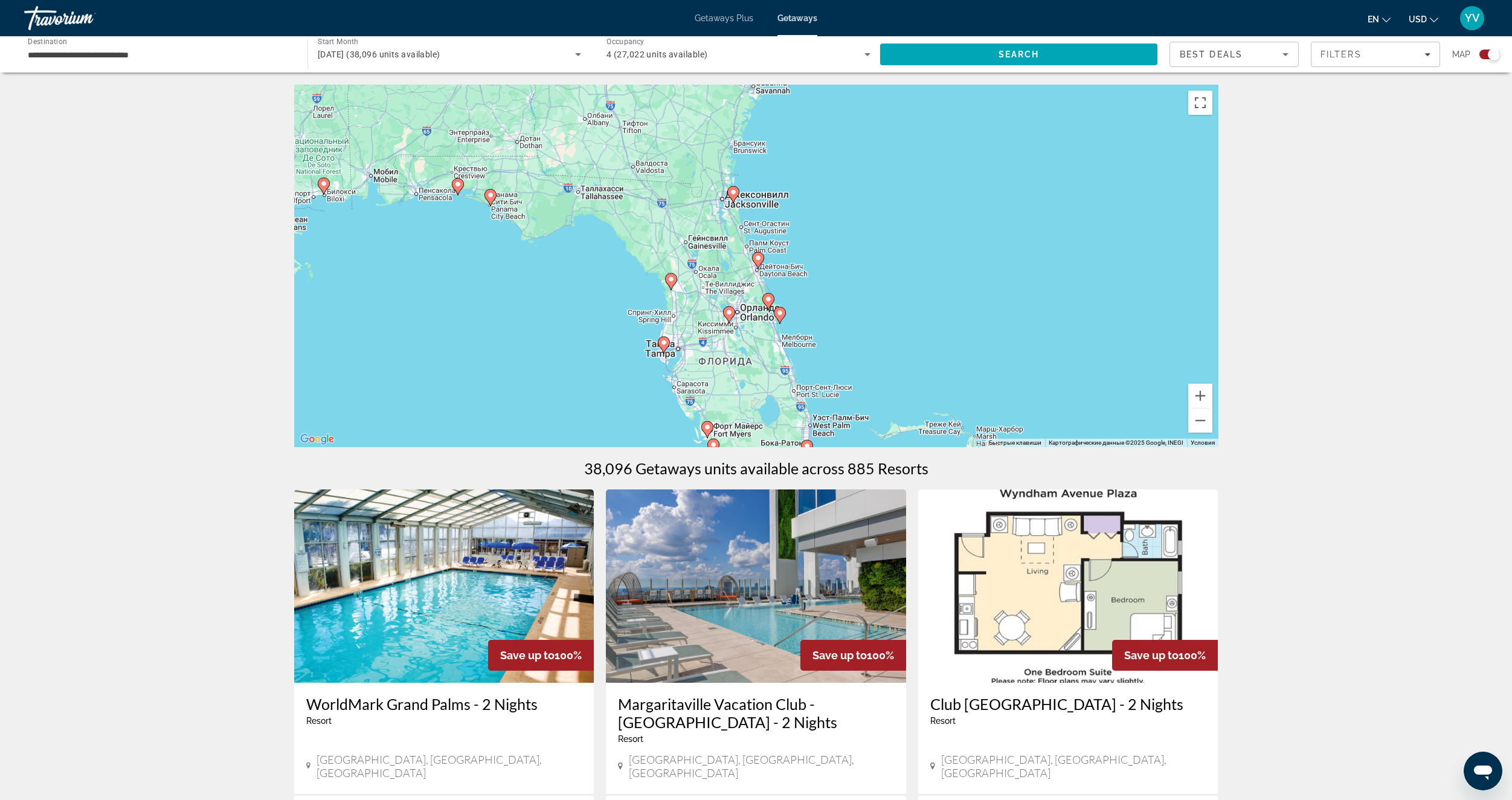
click at [761, 268] on gmp-advanced-marker "Main content" at bounding box center [758, 260] width 12 height 18
type input "**********"
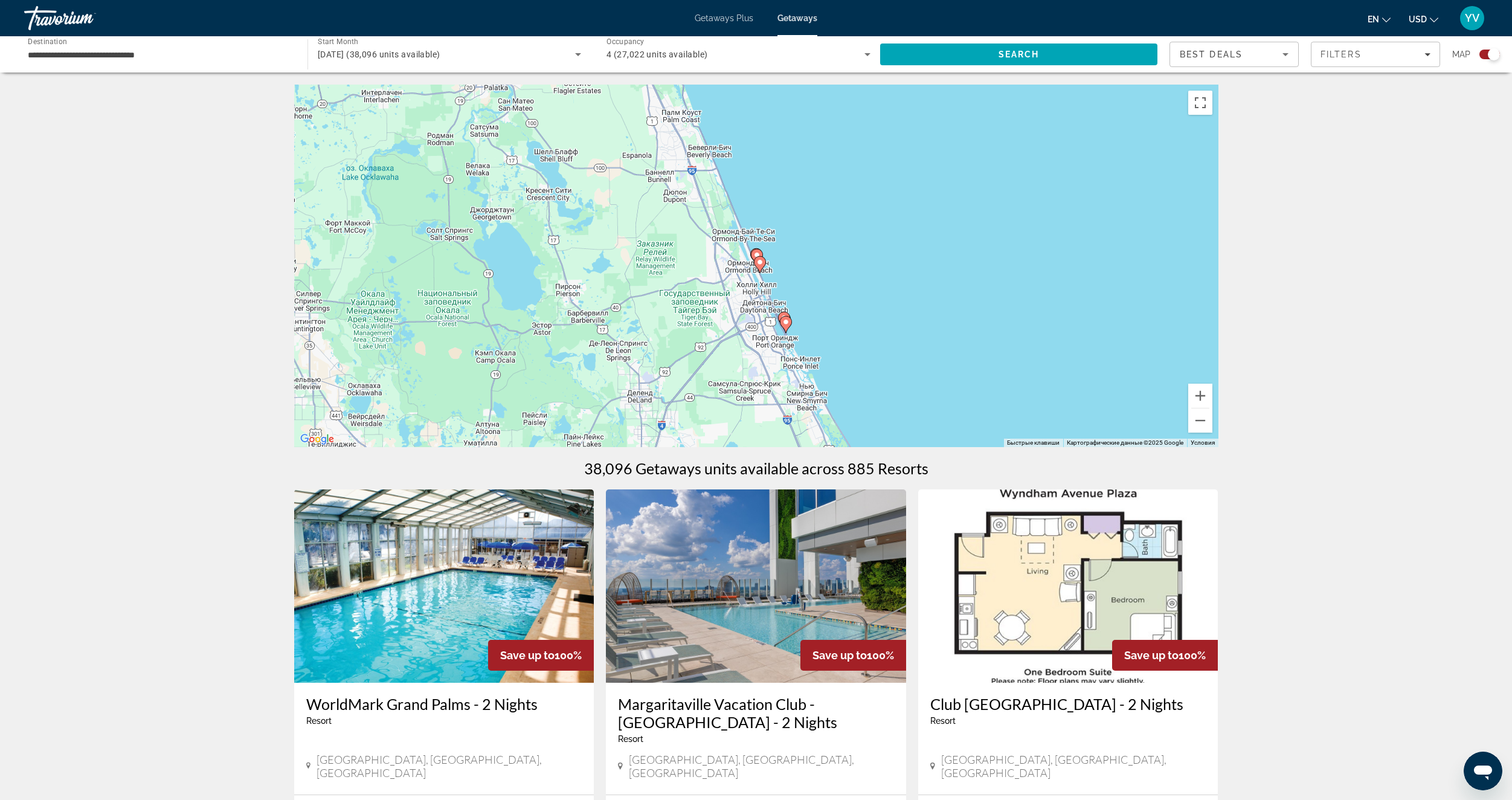
click at [757, 267] on icon "Main content" at bounding box center [759, 265] width 11 height 16
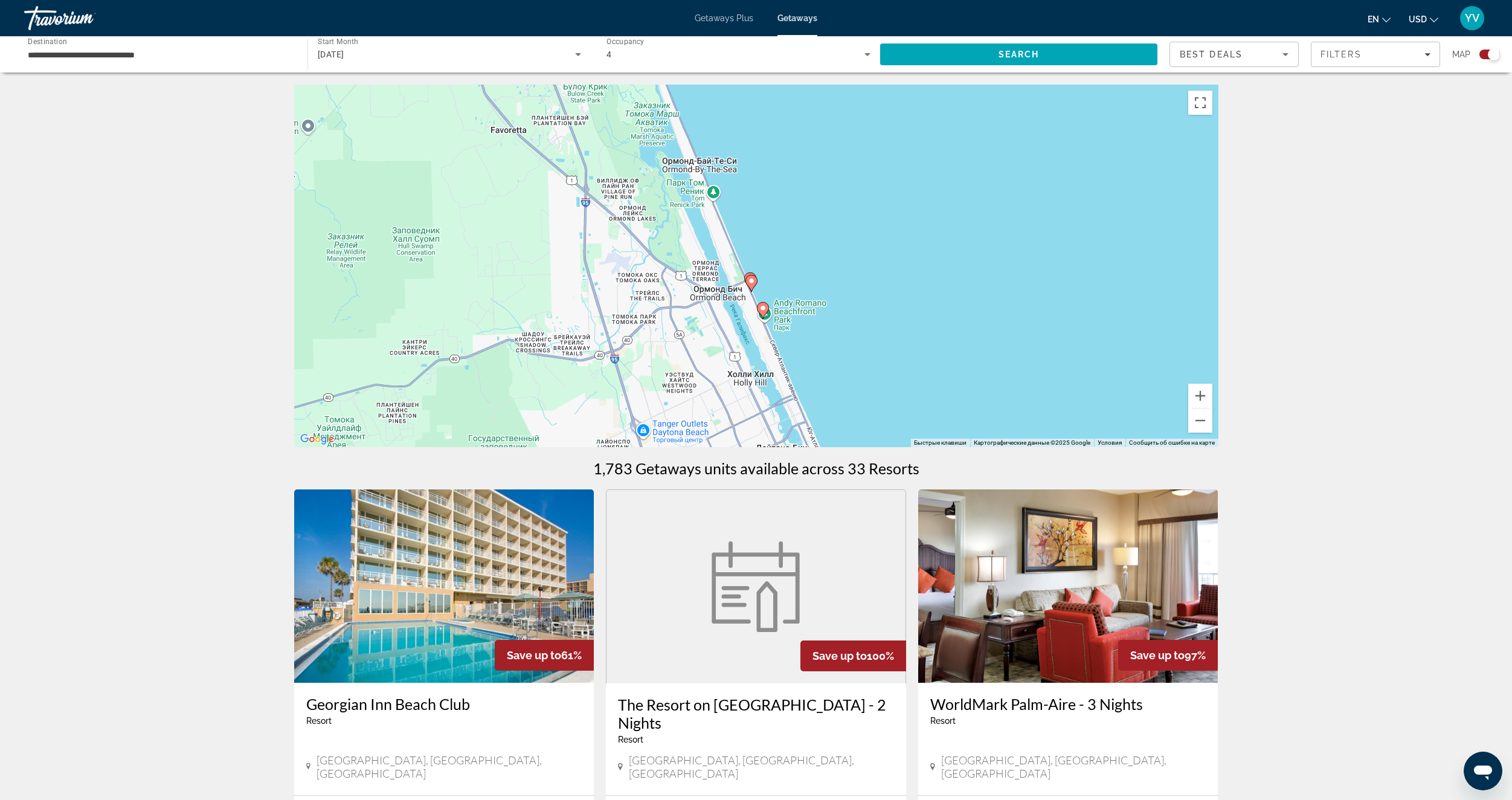
drag, startPoint x: 806, startPoint y: 349, endPoint x: 808, endPoint y: 247, distance: 102.0
click at [808, 247] on div "Чтобы активировать перетаскивание с помощью клавиатуры, нажмите Alt + Ввод. Пос…" at bounding box center [756, 265] width 924 height 363
click at [752, 283] on image "Main content" at bounding box center [752, 280] width 7 height 7
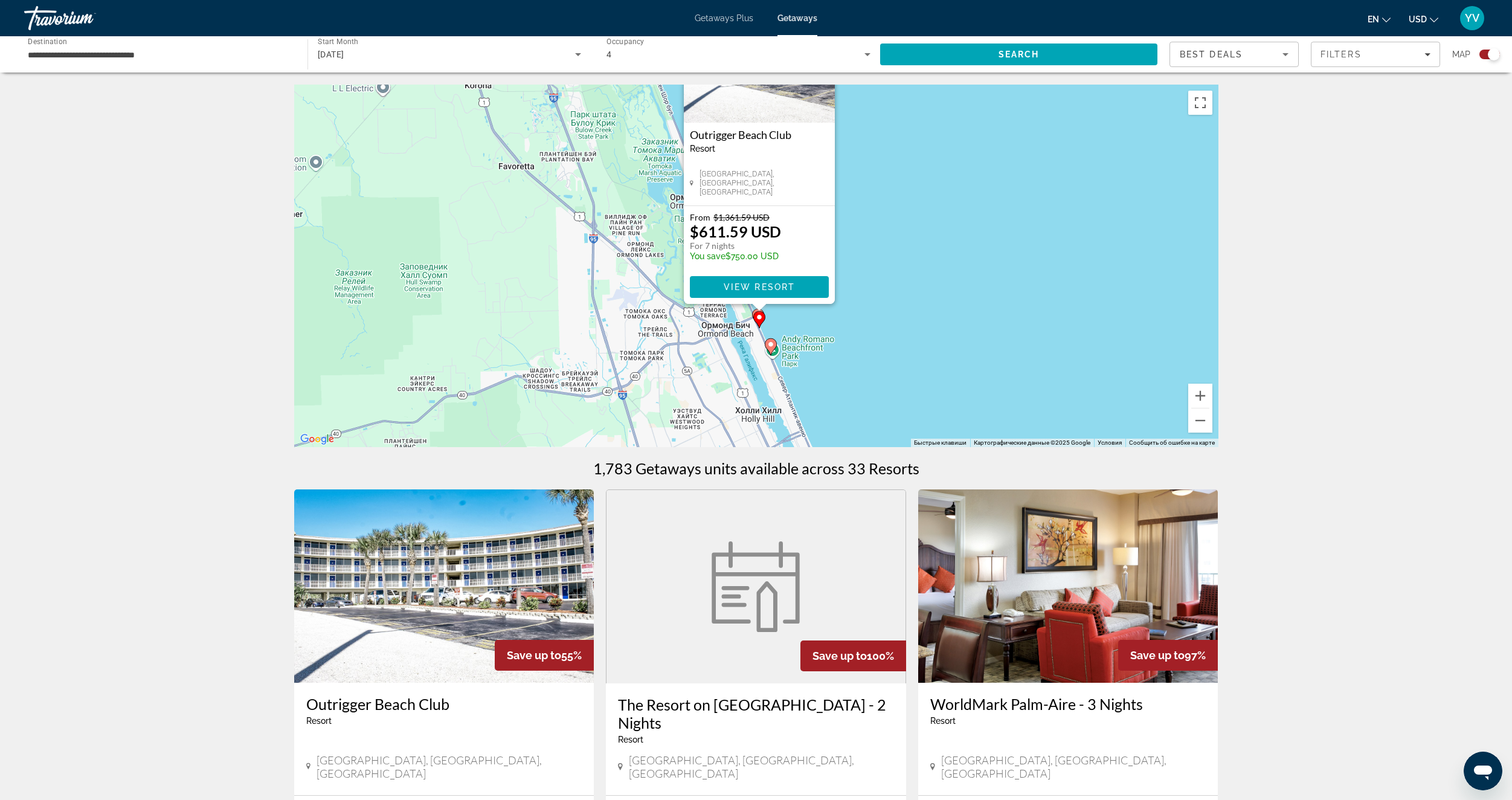
drag, startPoint x: 892, startPoint y: 359, endPoint x: 899, endPoint y: 219, distance: 140.2
click at [899, 219] on div "Чтобы активировать перетаскивание с помощью клавиатуры, нажмите Alt + Ввод. Пос…" at bounding box center [756, 265] width 924 height 363
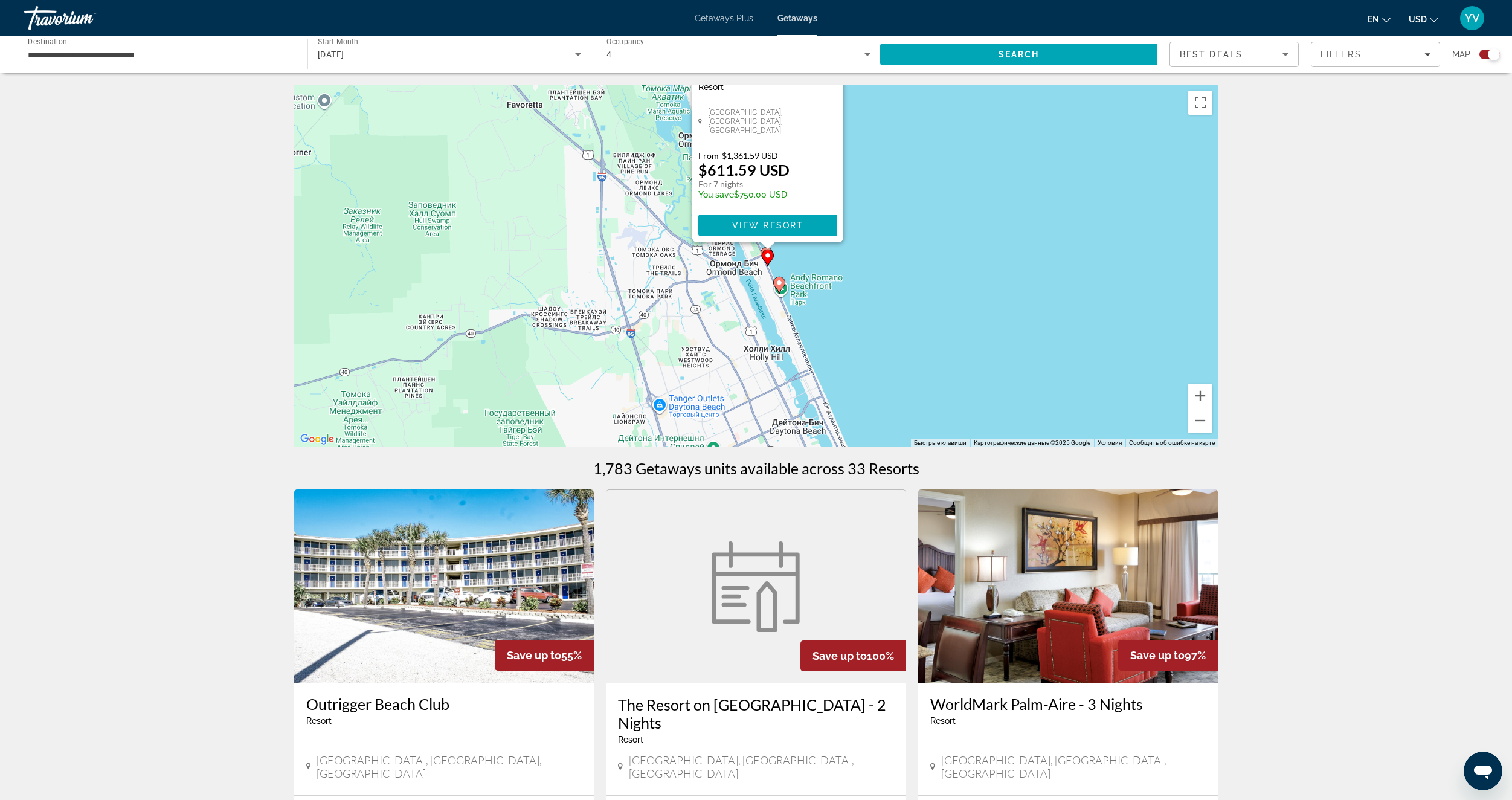
click at [899, 219] on div "Чтобы активировать перетаскивание с помощью клавиатуры, нажмите Alt + Ввод. Пос…" at bounding box center [756, 265] width 924 height 363
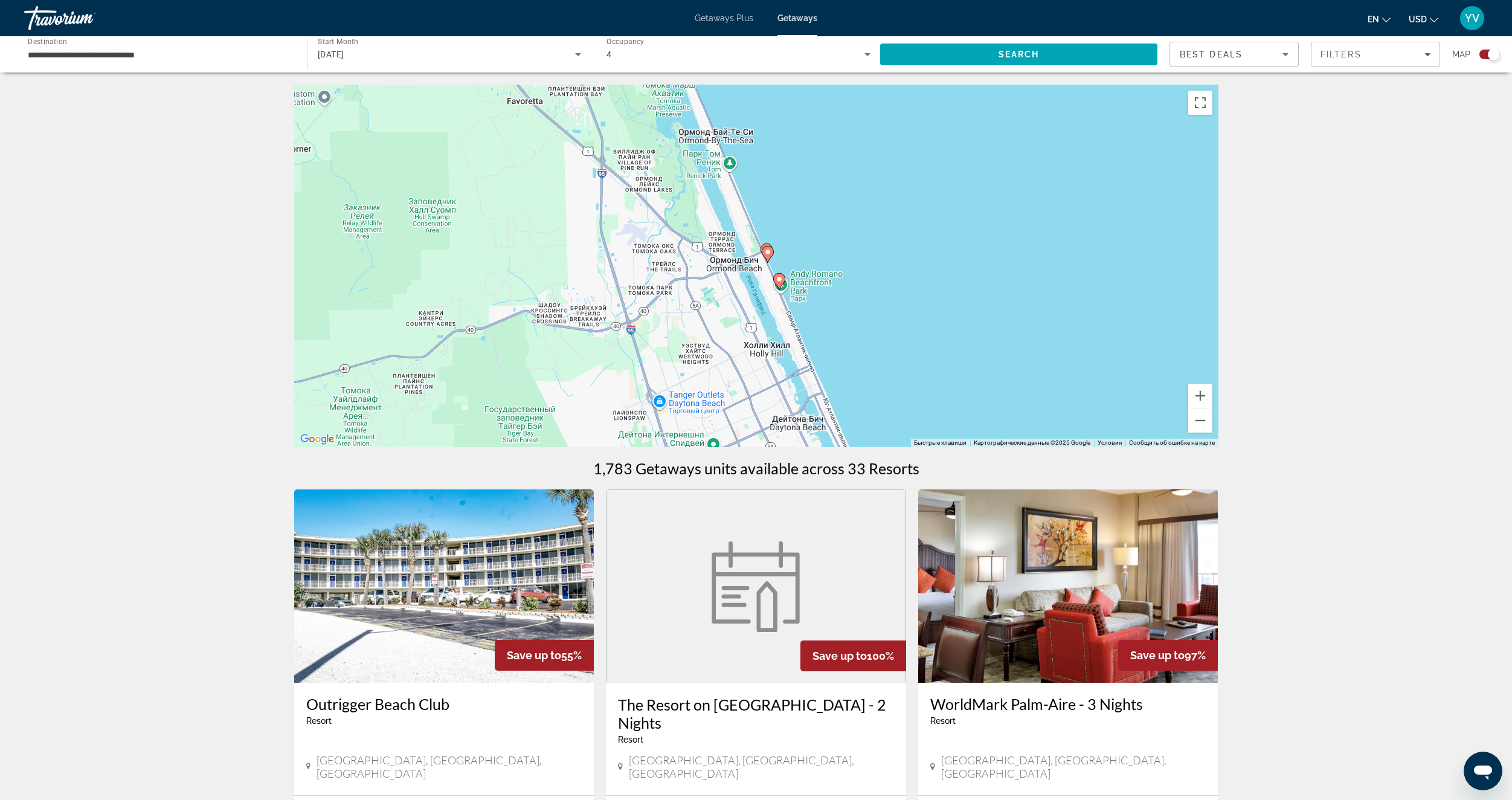
drag, startPoint x: 912, startPoint y: 273, endPoint x: 894, endPoint y: 135, distance: 139.2
click at [892, 148] on div "Чтобы активировать перетаскивание с помощью клавиатуры, нажмите Alt + Ввод. Пос…" at bounding box center [756, 265] width 924 height 363
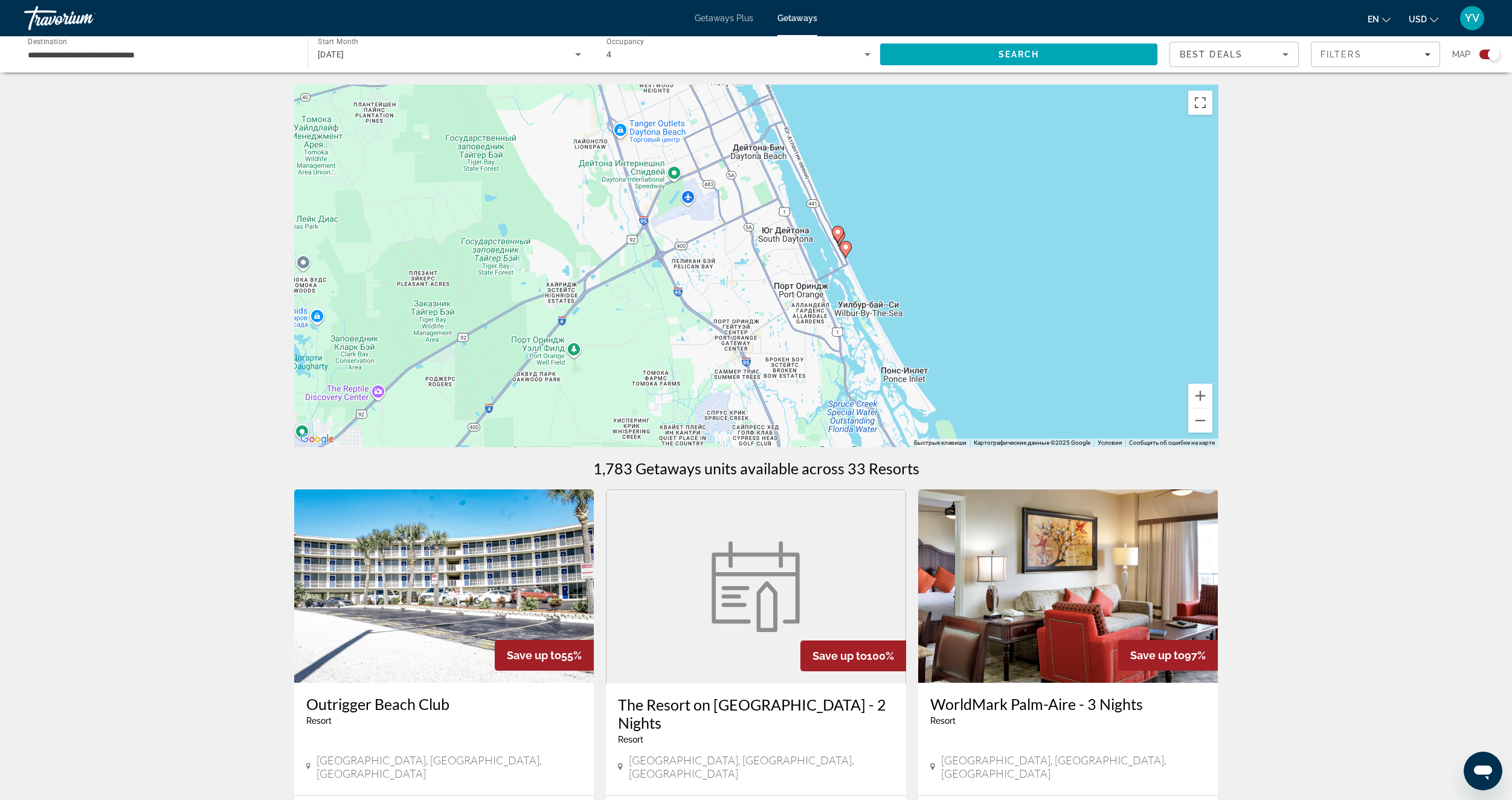
click at [837, 233] on image "Main content" at bounding box center [838, 232] width 7 height 7
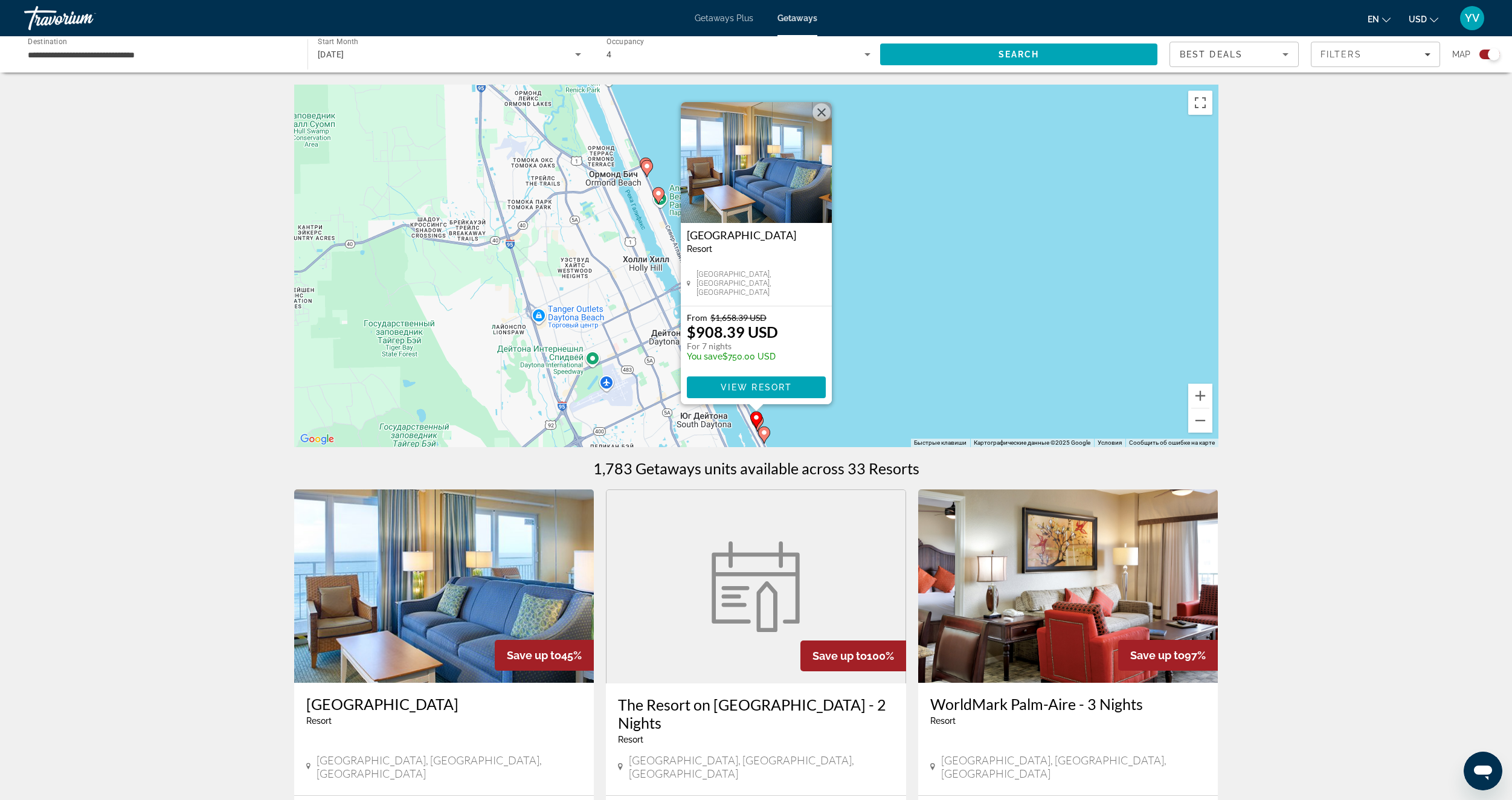
click at [886, 375] on div "Чтобы активировать перетаскивание с помощью клавиатуры, нажмите Alt + Ввод. Пос…" at bounding box center [756, 265] width 924 height 363
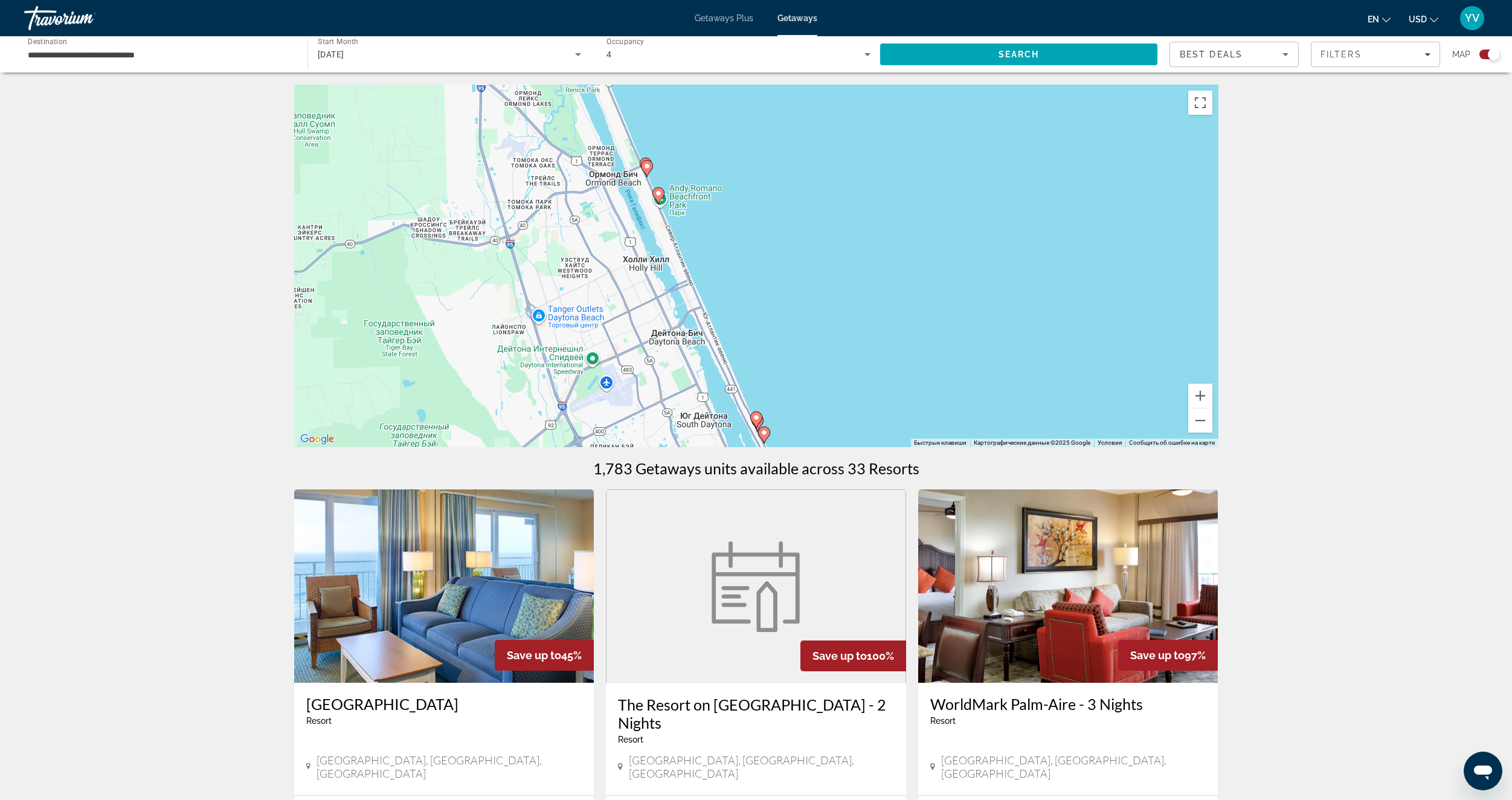
click at [768, 435] on icon "Main content" at bounding box center [763, 435] width 11 height 16
click at [763, 434] on image "Main content" at bounding box center [765, 432] width 7 height 7
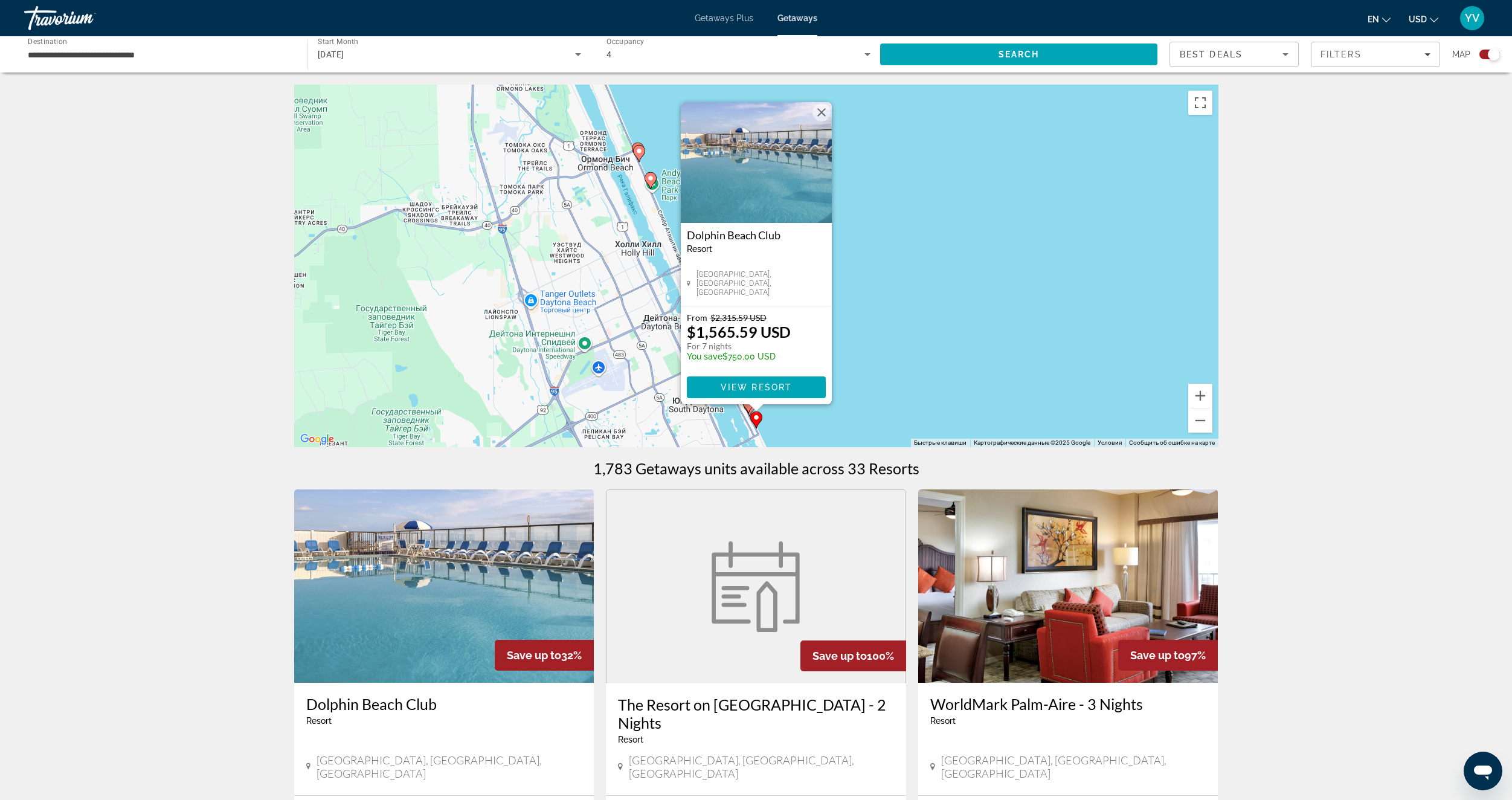
click at [941, 333] on div "Чтобы активировать перетаскивание с помощью клавиатуры, нажмите Alt + Ввод. Пос…" at bounding box center [756, 265] width 924 height 363
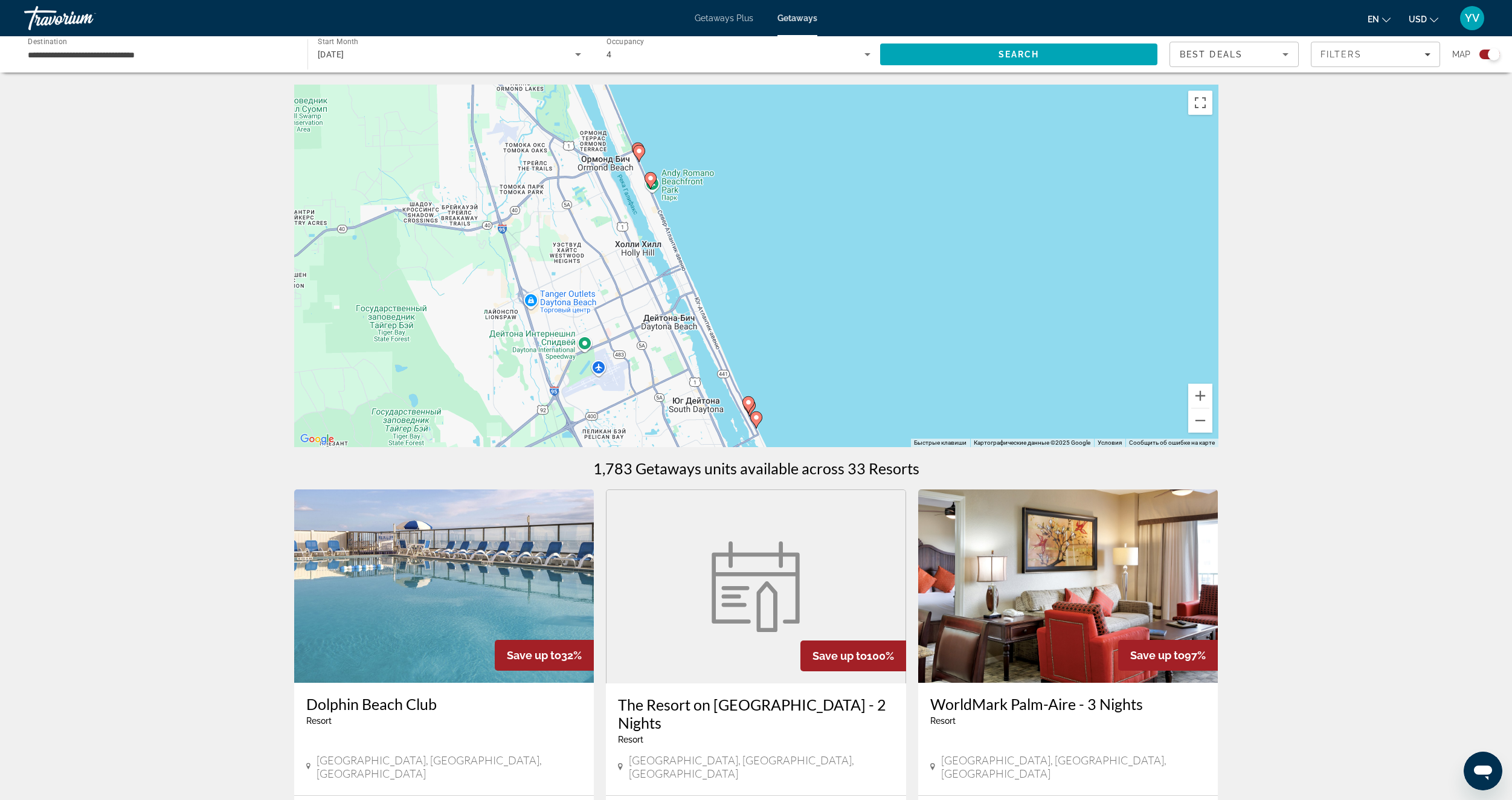
click at [754, 405] on gmp-advanced-marker "Main content" at bounding box center [748, 404] width 12 height 18
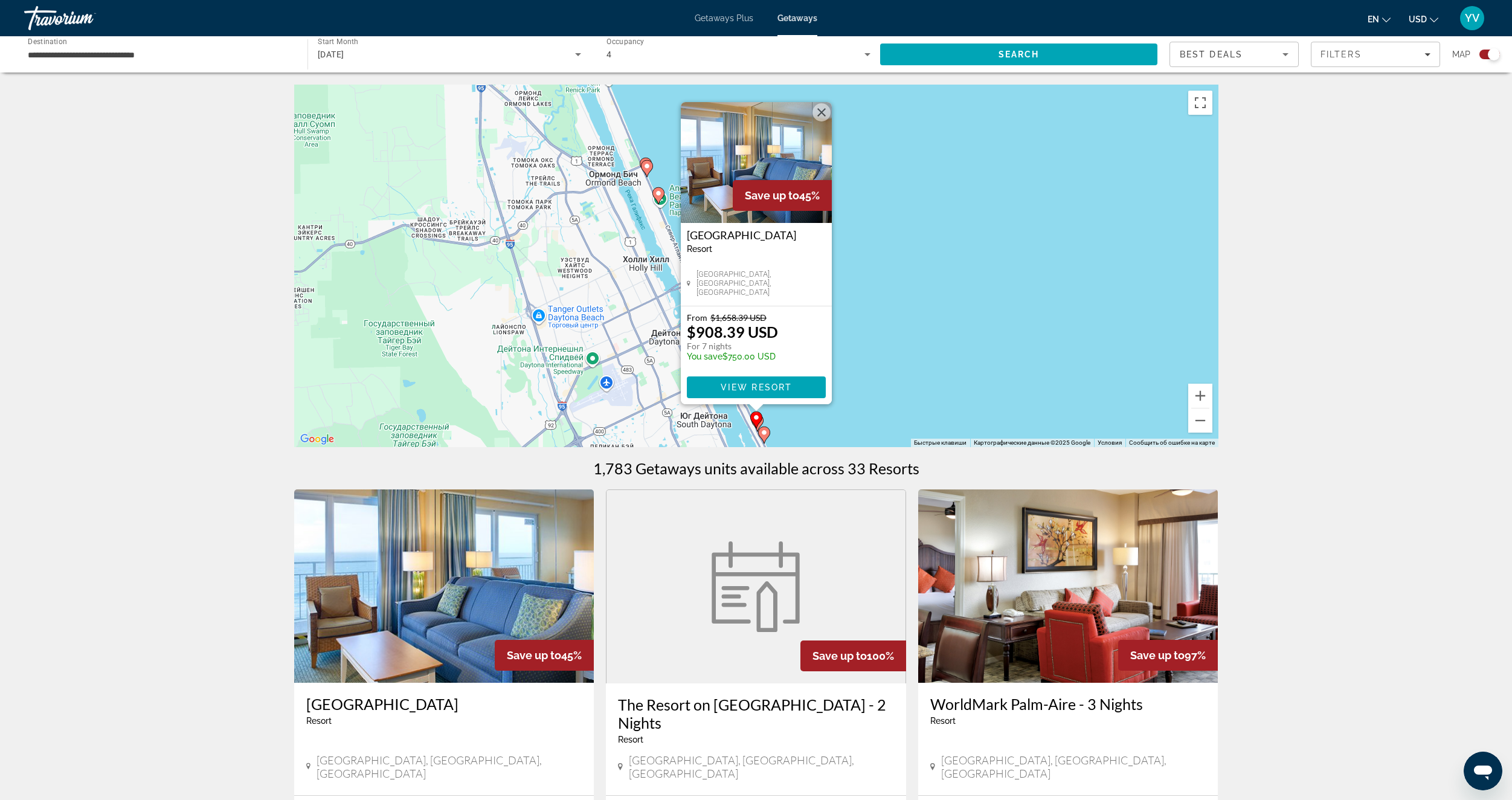
click at [871, 348] on div "Чтобы активировать перетаскивание с помощью клавиатуры, нажмите Alt + Ввод. Пос…" at bounding box center [756, 265] width 924 height 363
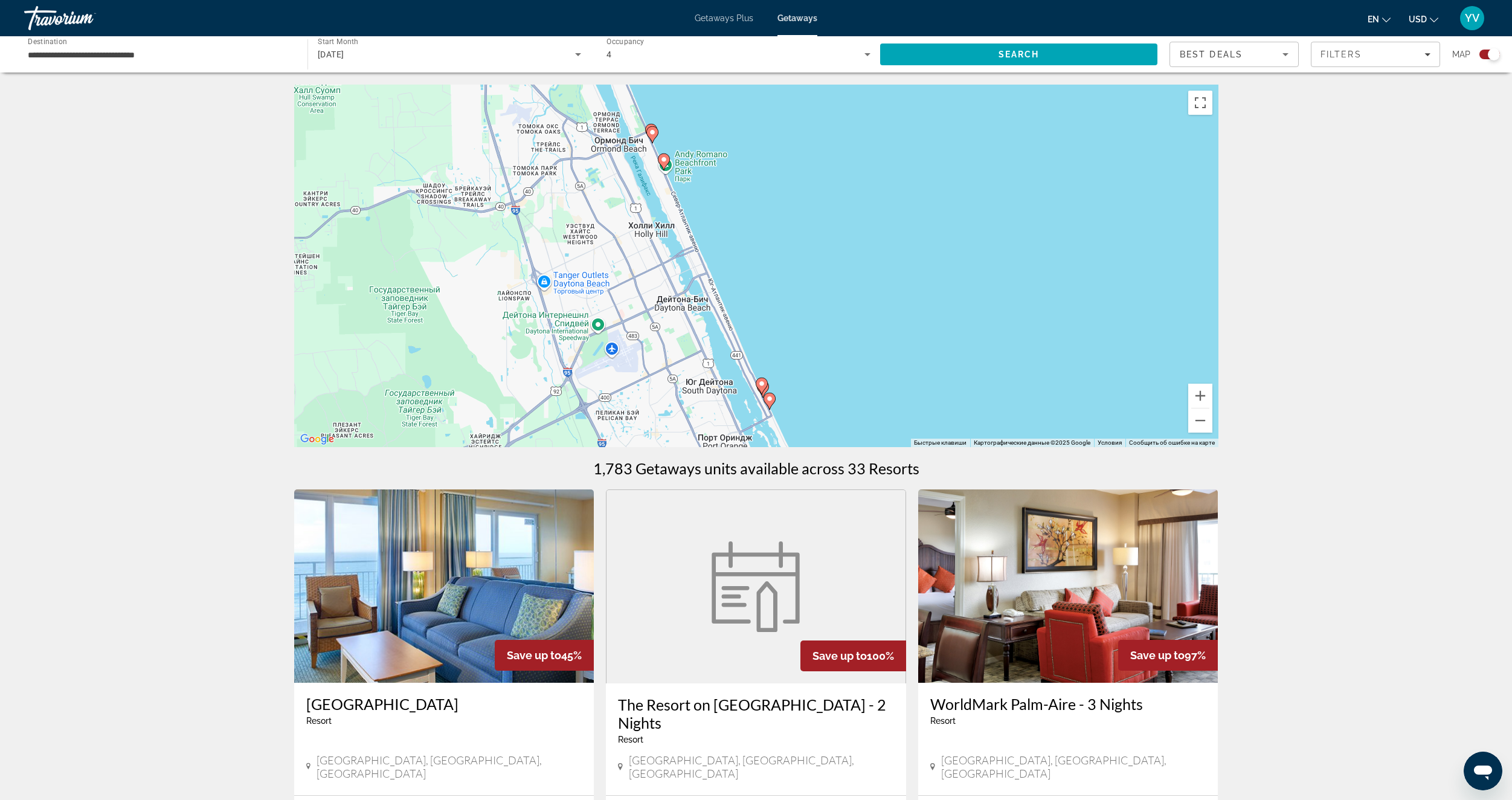
drag, startPoint x: 820, startPoint y: 391, endPoint x: 832, endPoint y: 320, distance: 72.0
click at [832, 320] on div "Чтобы активировать перетаскивание с помощью клавиатуры, нажмите Alt + Ввод. Пос…" at bounding box center [756, 265] width 924 height 363
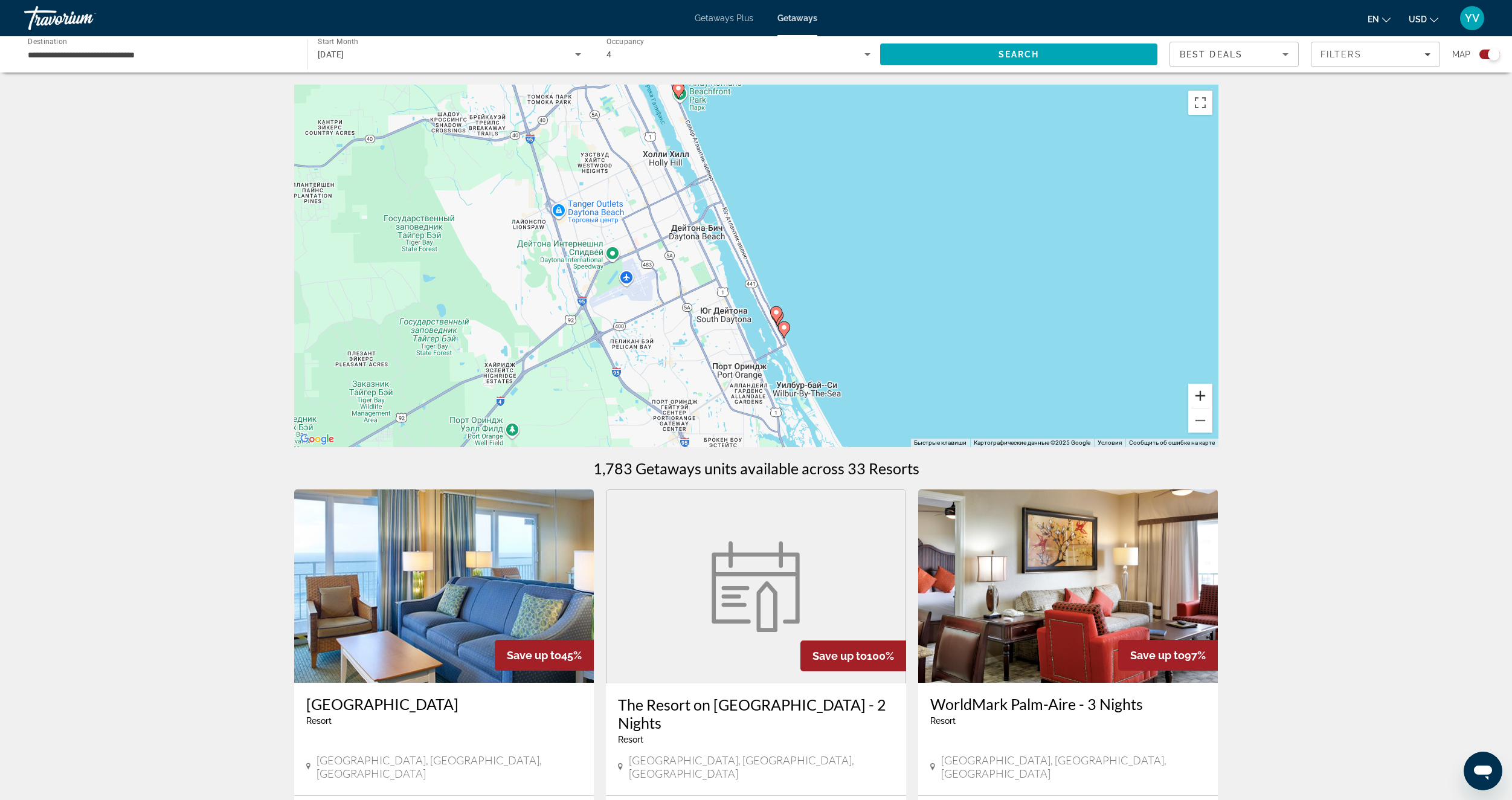
click at [1208, 396] on button "Увеличить" at bounding box center [1201, 395] width 24 height 24
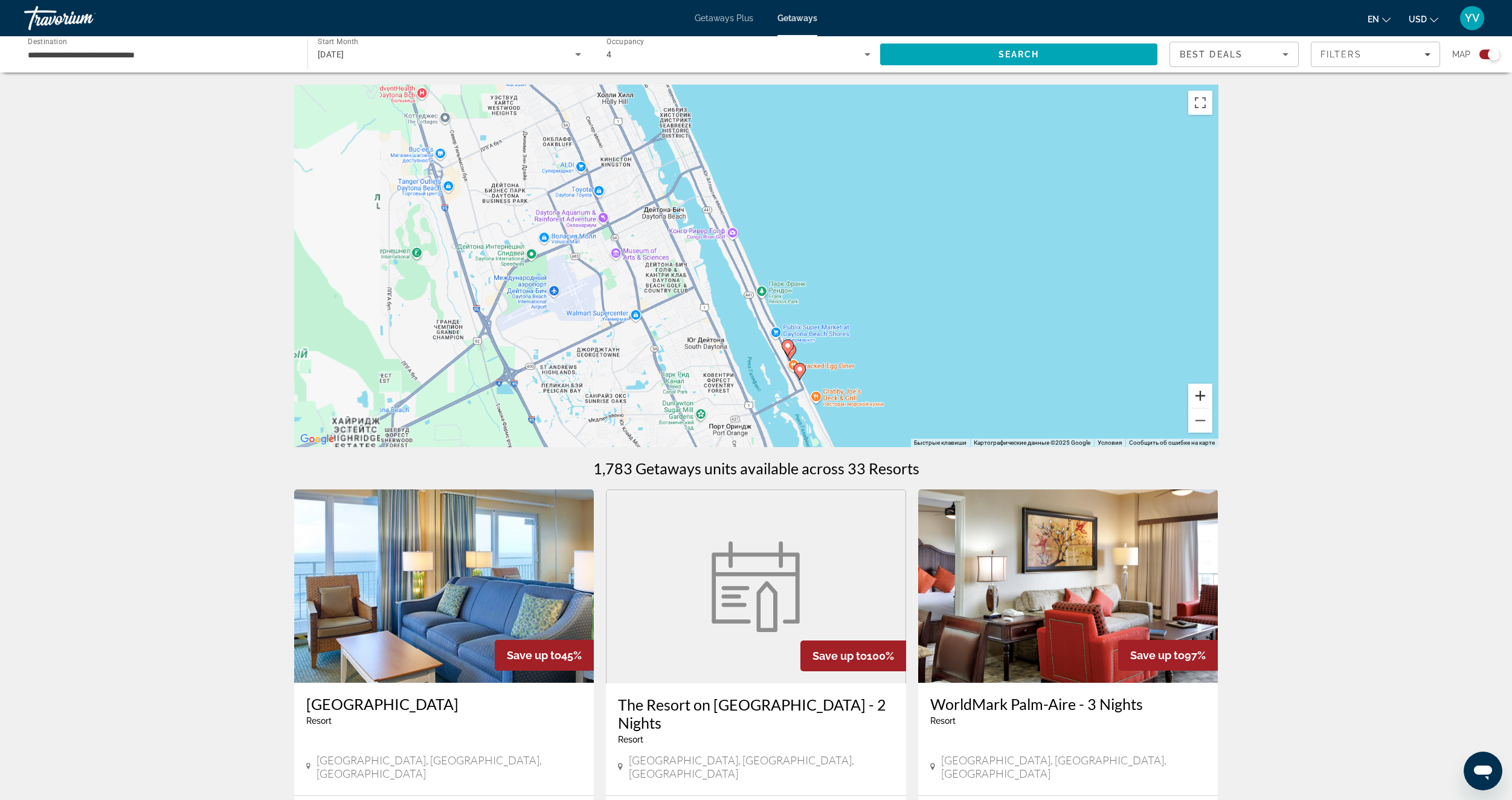
click at [1207, 396] on button "Увеличить" at bounding box center [1201, 395] width 24 height 24
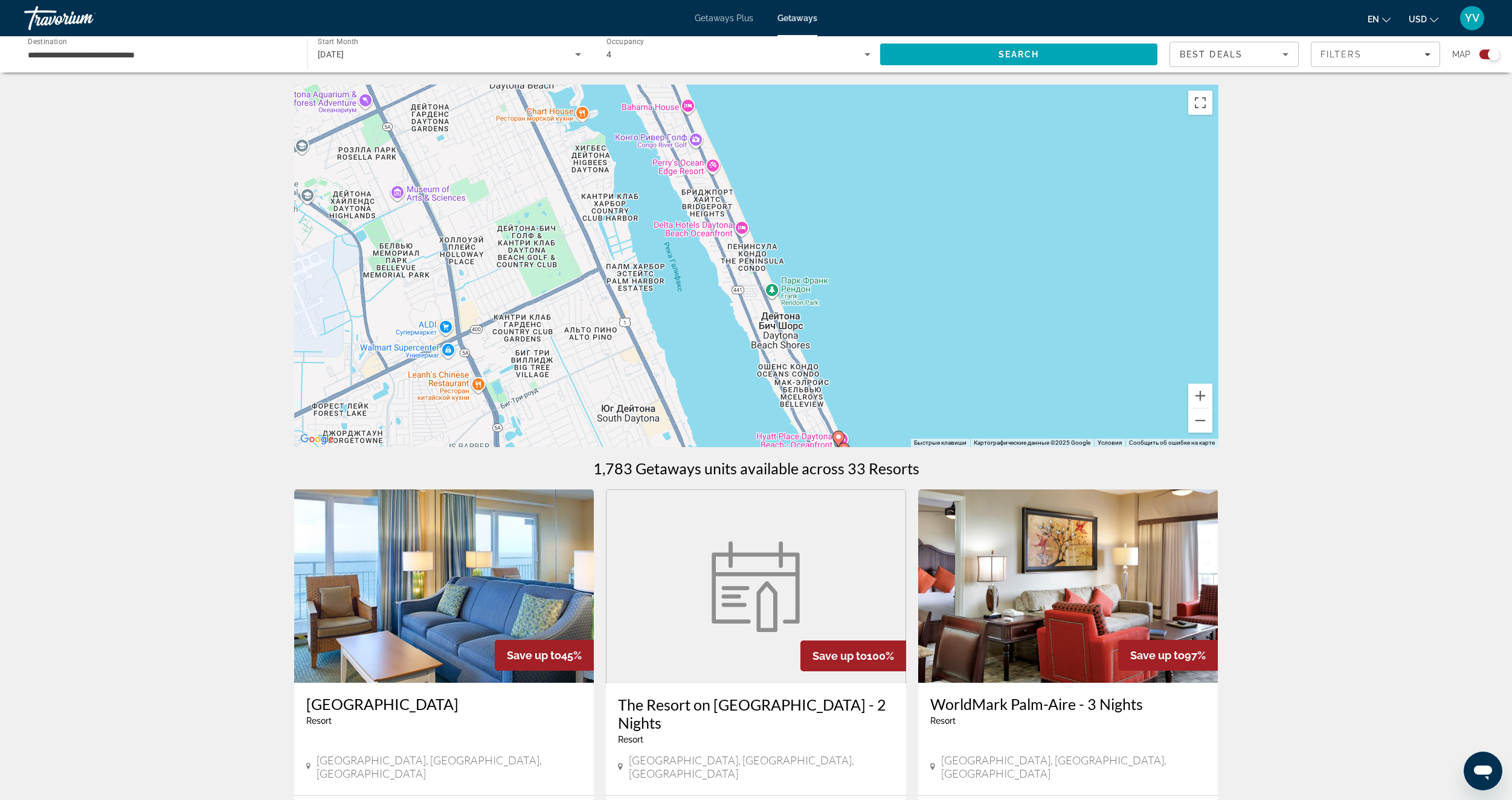
drag, startPoint x: 952, startPoint y: 364, endPoint x: 934, endPoint y: 190, distance: 174.9
click at [934, 181] on div "Чтобы активировать перетаскивание с помощью клавиатуры, нажмите Alt + Ввод. Пос…" at bounding box center [756, 265] width 924 height 363
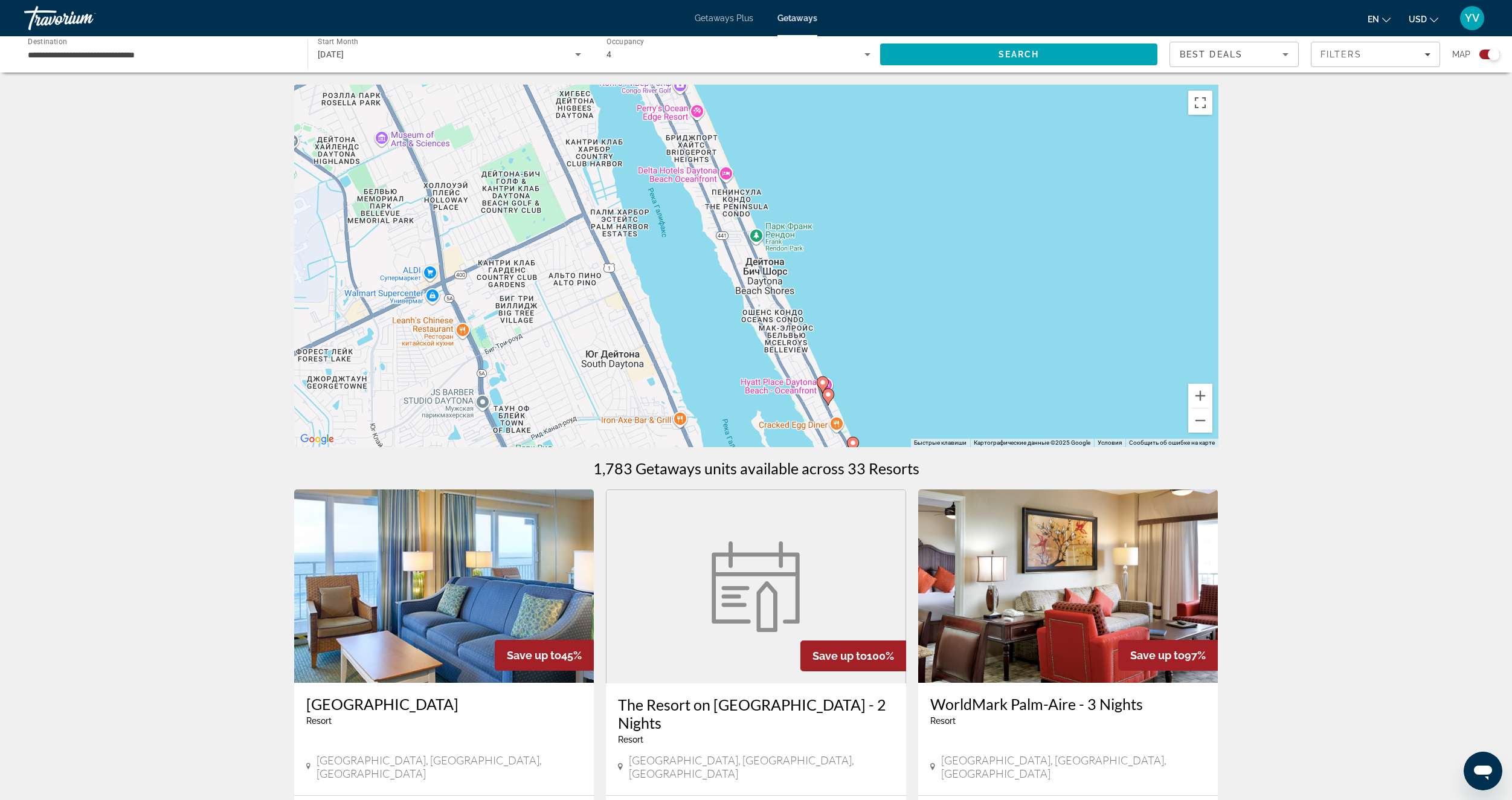
drag, startPoint x: 908, startPoint y: 289, endPoint x: 895, endPoint y: 233, distance: 57.5
click at [895, 233] on div "Чтобы активировать перетаскивание с помощью клавиатуры, нажмите Alt + Ввод. Пос…" at bounding box center [756, 265] width 924 height 363
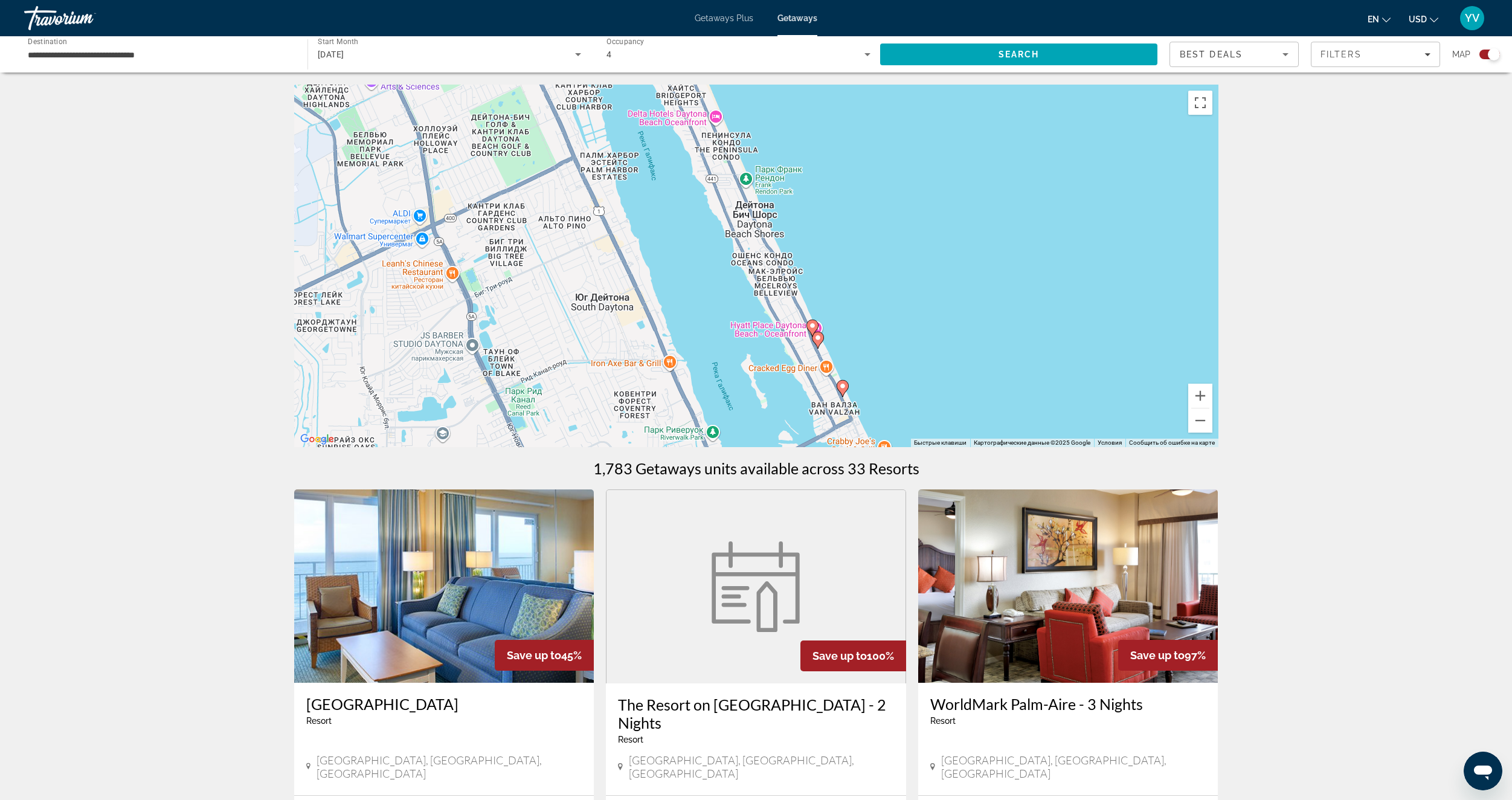
click at [817, 340] on image "Main content" at bounding box center [818, 338] width 7 height 7
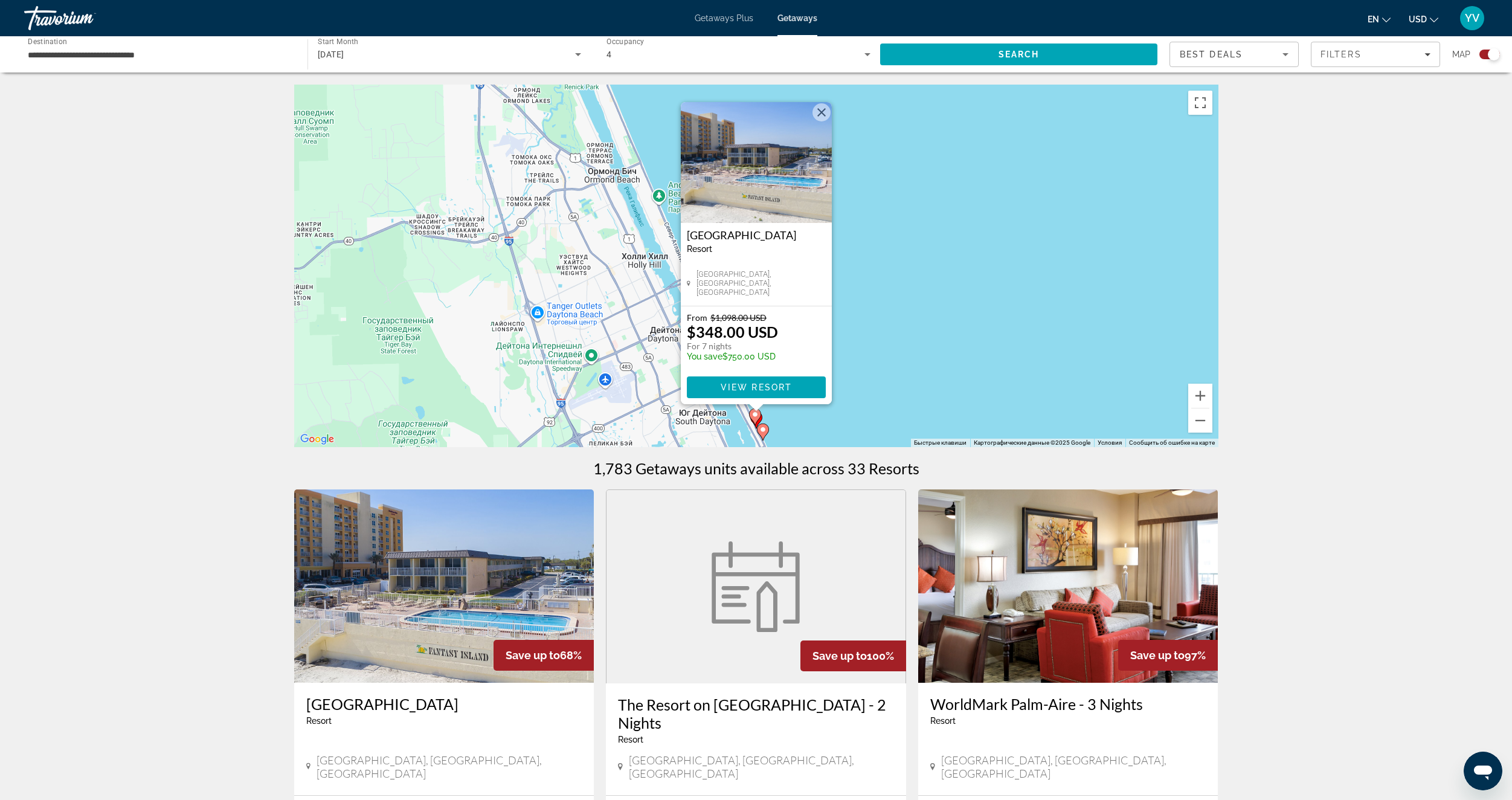
click at [907, 273] on div "Чтобы активировать перетаскивание с помощью клавиатуры, нажмите Alt + Ввод. Пос…" at bounding box center [756, 265] width 924 height 363
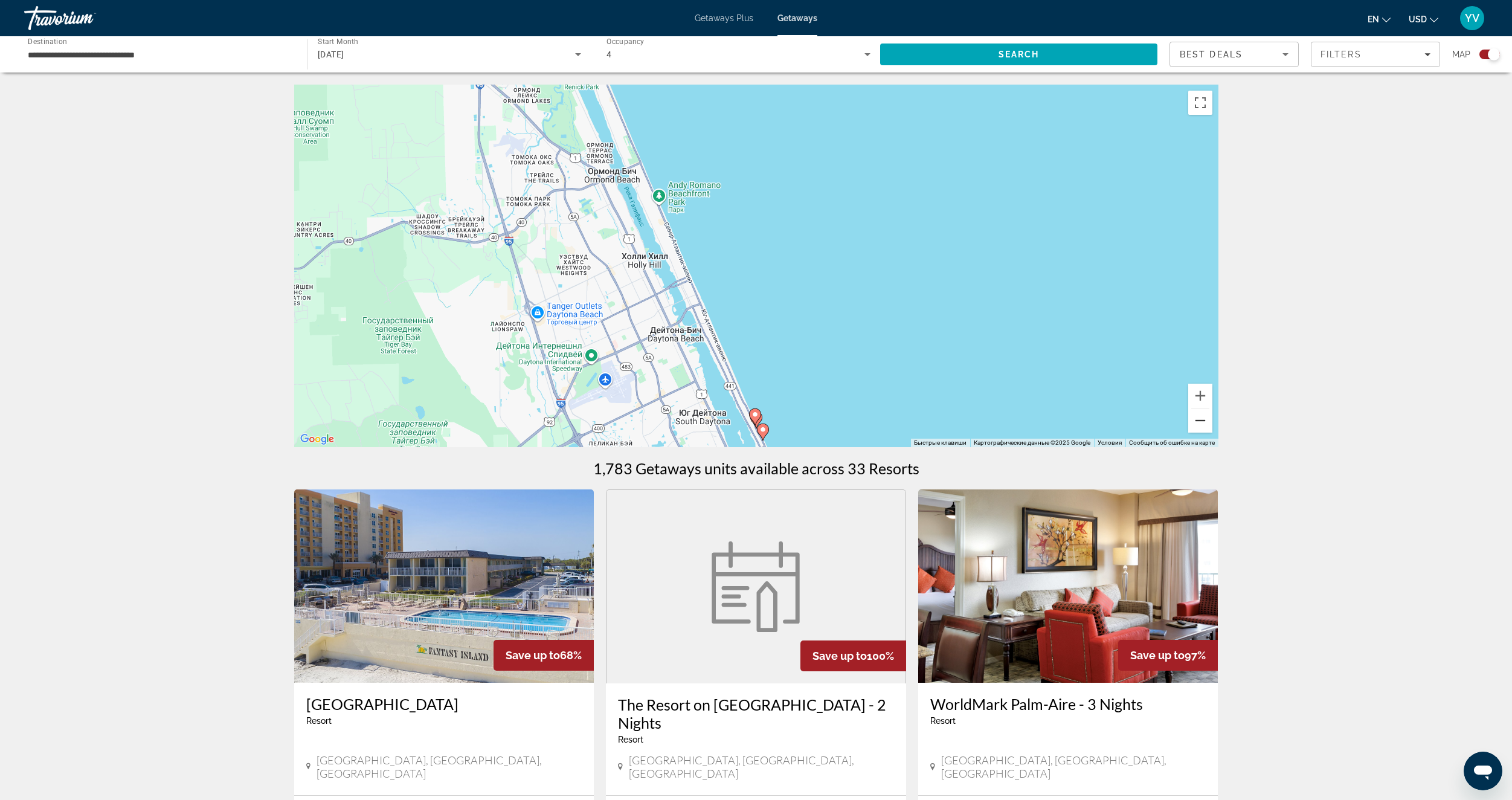
click at [1201, 422] on button "Уменьшить" at bounding box center [1201, 420] width 24 height 24
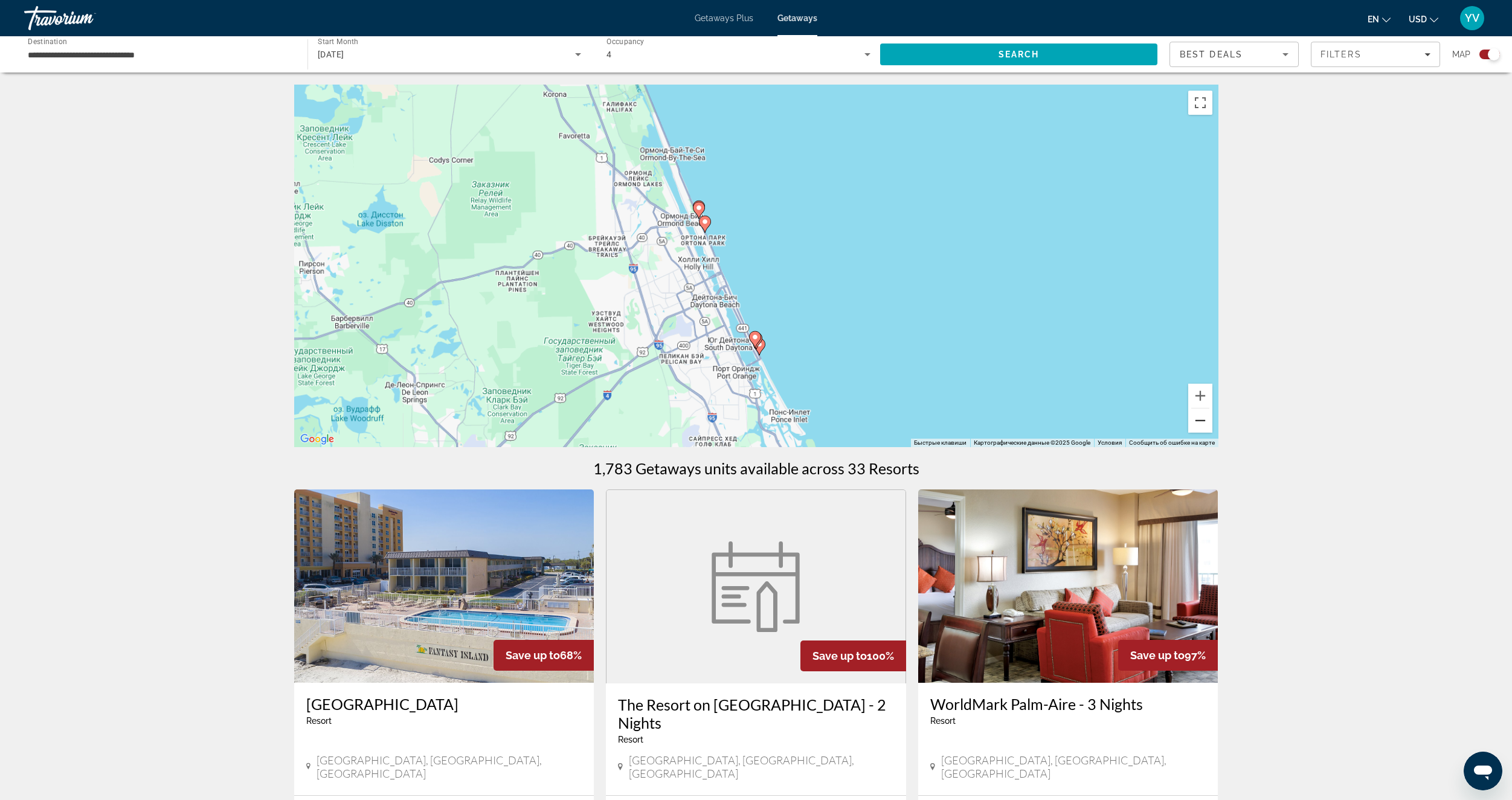
click at [1201, 422] on button "Уменьшить" at bounding box center [1201, 420] width 24 height 24
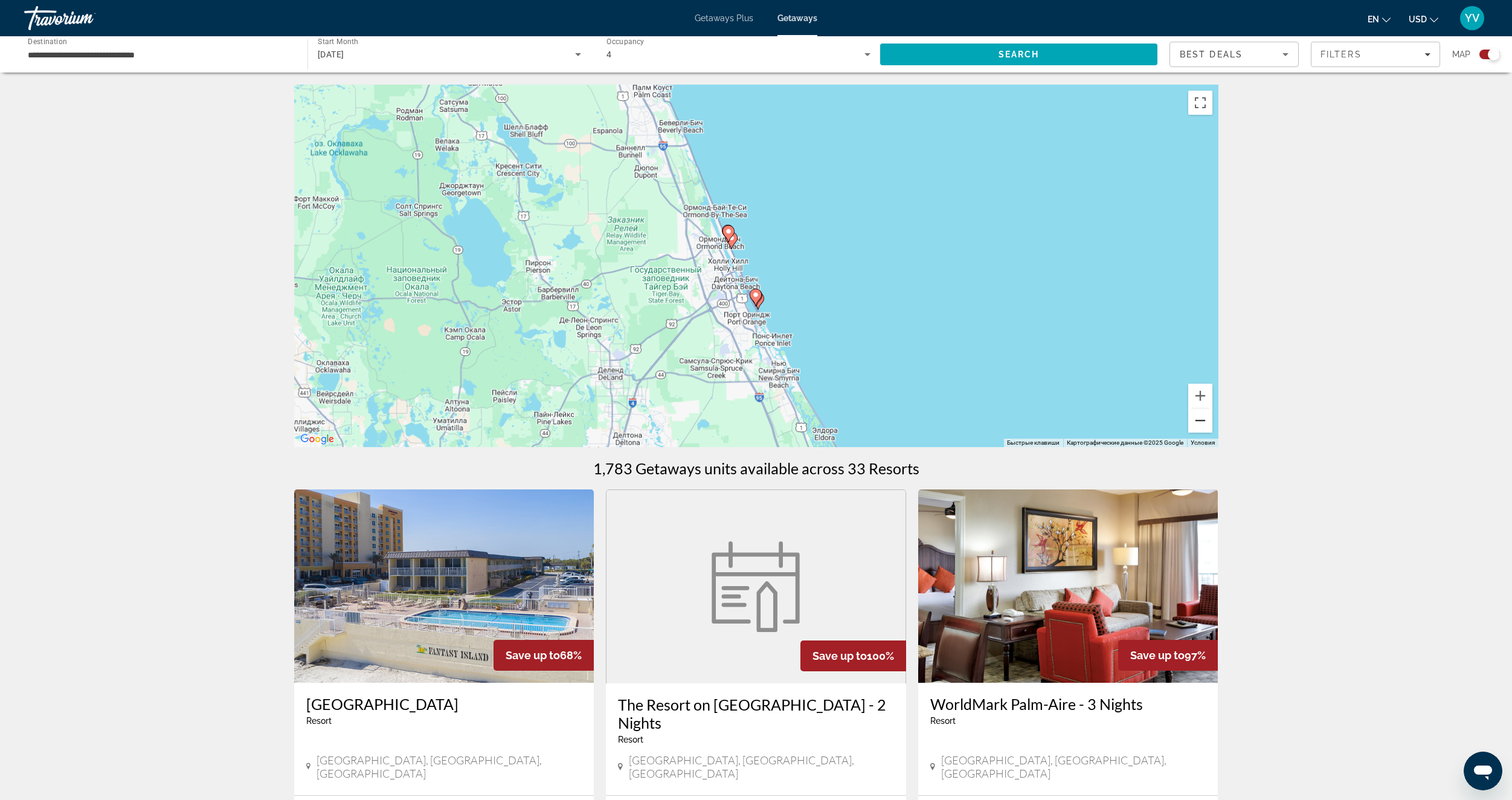
click at [1201, 422] on button "Уменьшить" at bounding box center [1201, 420] width 24 height 24
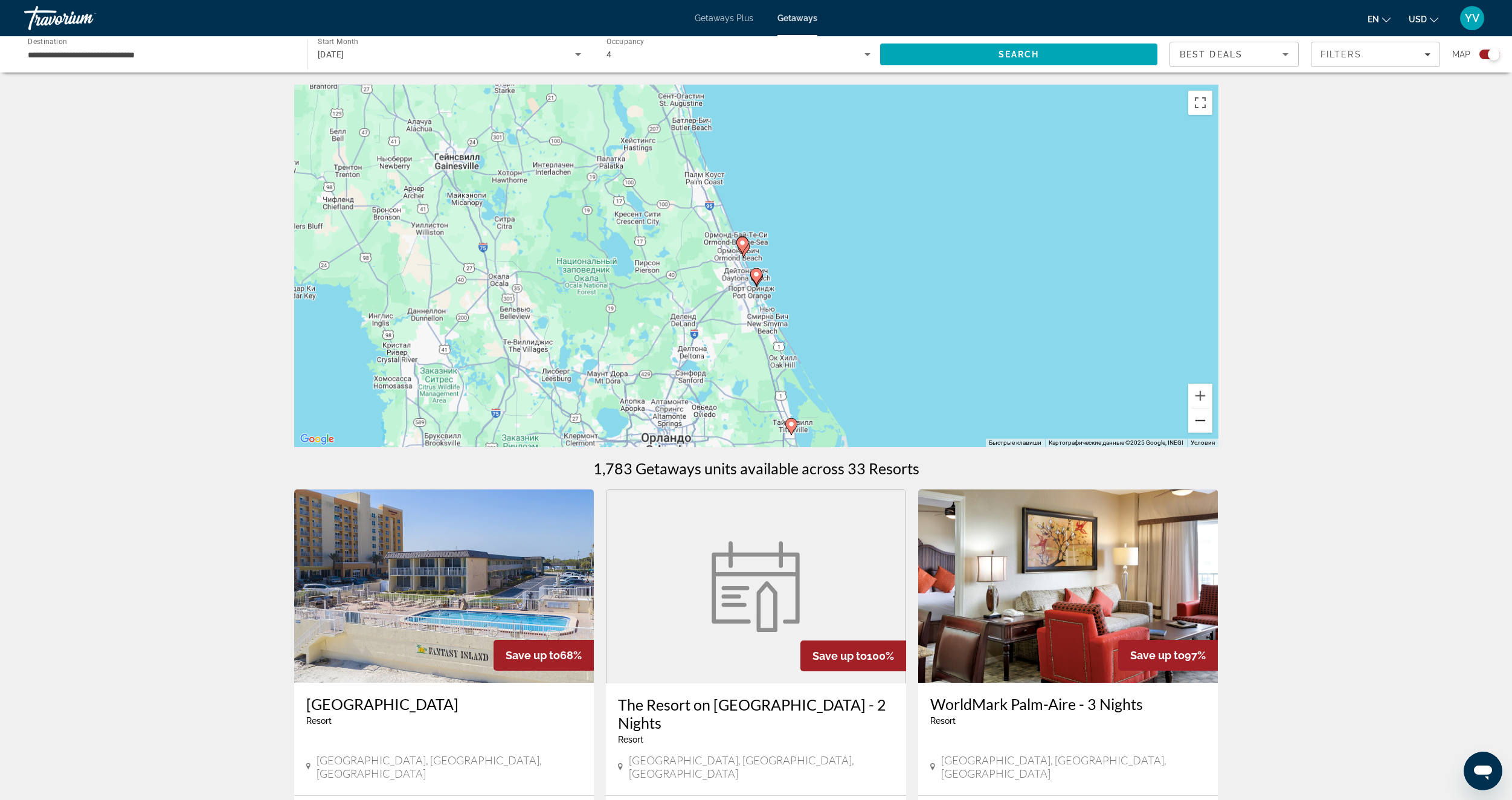
click at [1201, 422] on button "Уменьшить" at bounding box center [1201, 420] width 24 height 24
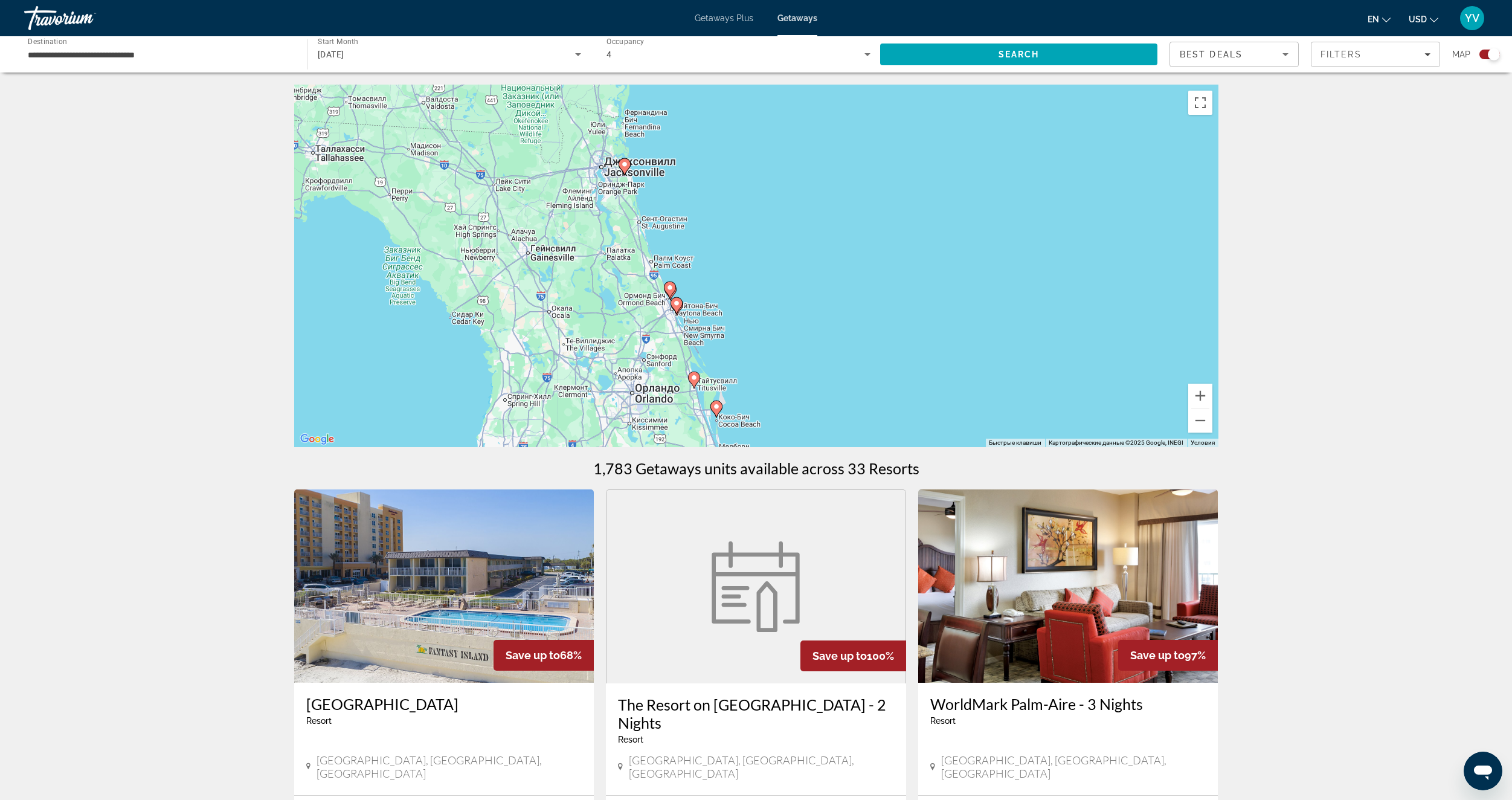
drag, startPoint x: 1067, startPoint y: 305, endPoint x: 981, endPoint y: 346, distance: 95.3
click at [981, 346] on div "Чтобы активировать перетаскивание с помощью клавиатуры, нажмите Alt + Ввод. Пос…" at bounding box center [756, 265] width 924 height 363
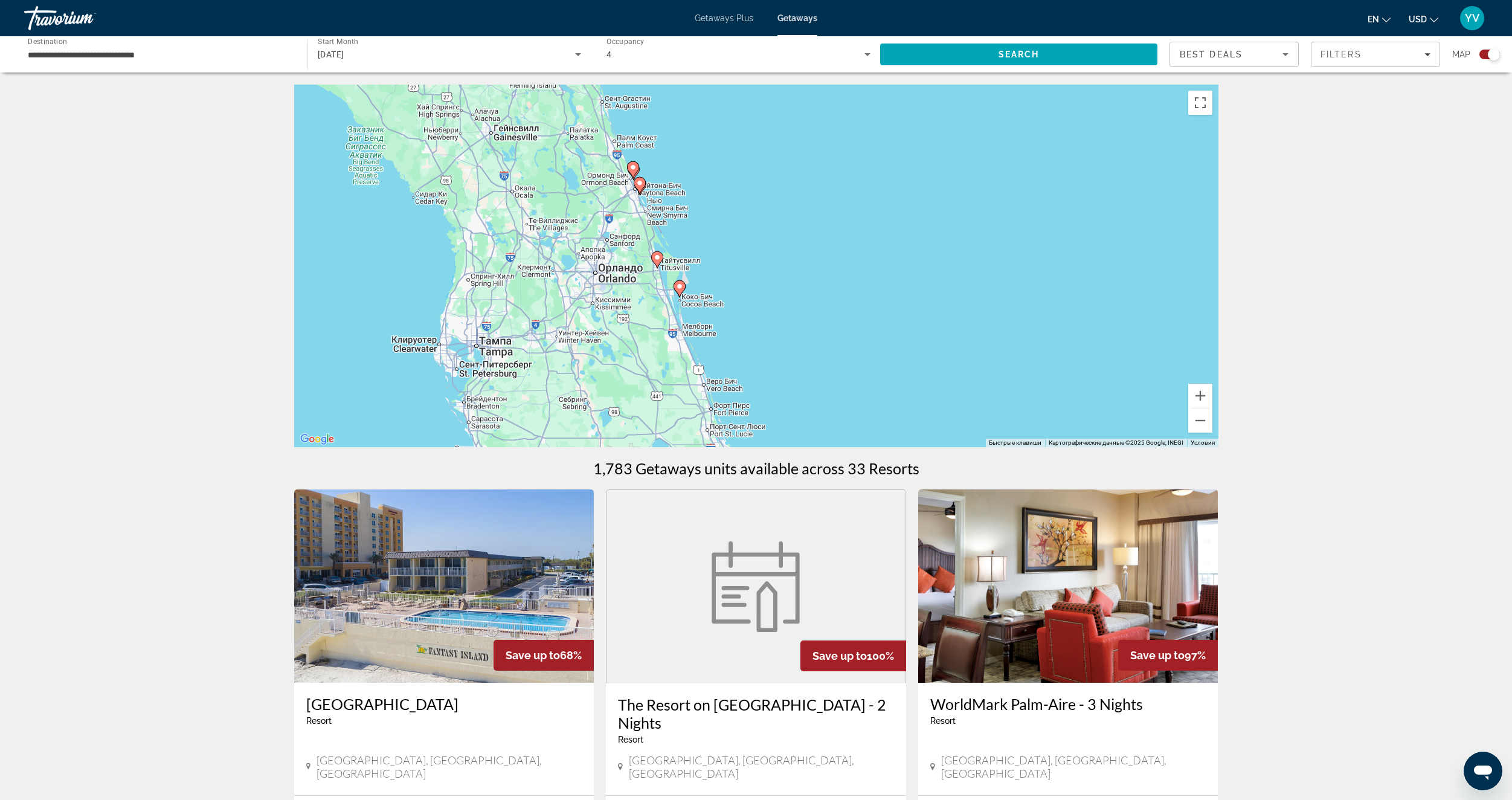
drag, startPoint x: 977, startPoint y: 343, endPoint x: 942, endPoint y: 203, distance: 144.3
click at [942, 205] on div "Чтобы активировать перетаскивание с помощью клавиатуры, нажмите Alt + Ввод. Пос…" at bounding box center [756, 265] width 924 height 363
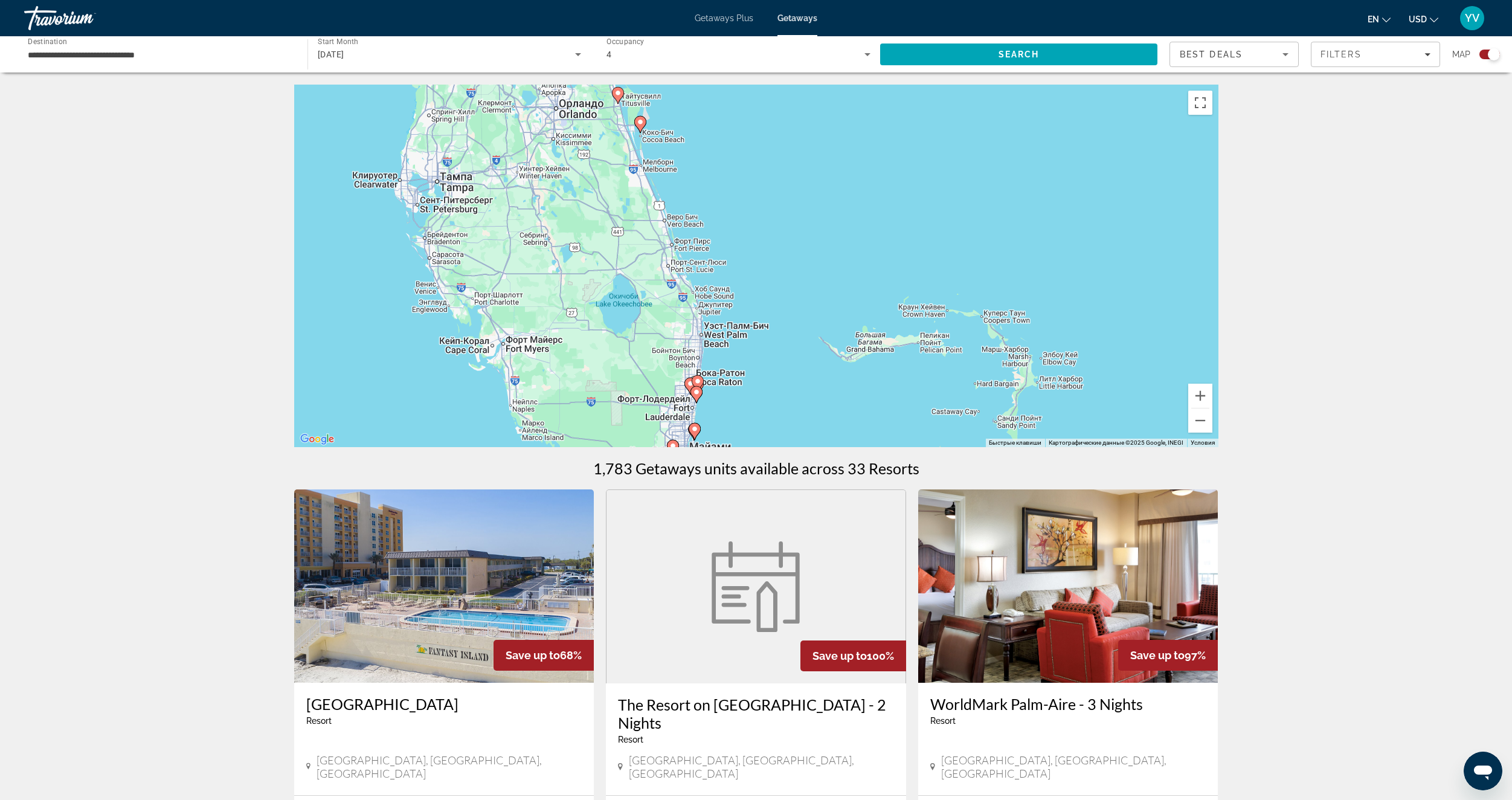
drag, startPoint x: 701, startPoint y: 390, endPoint x: 740, endPoint y: 319, distance: 81.0
click at [740, 319] on div "Чтобы активировать перетаскивание с помощью клавиатуры, нажмите Alt + Ввод. Пос…" at bounding box center [756, 265] width 924 height 363
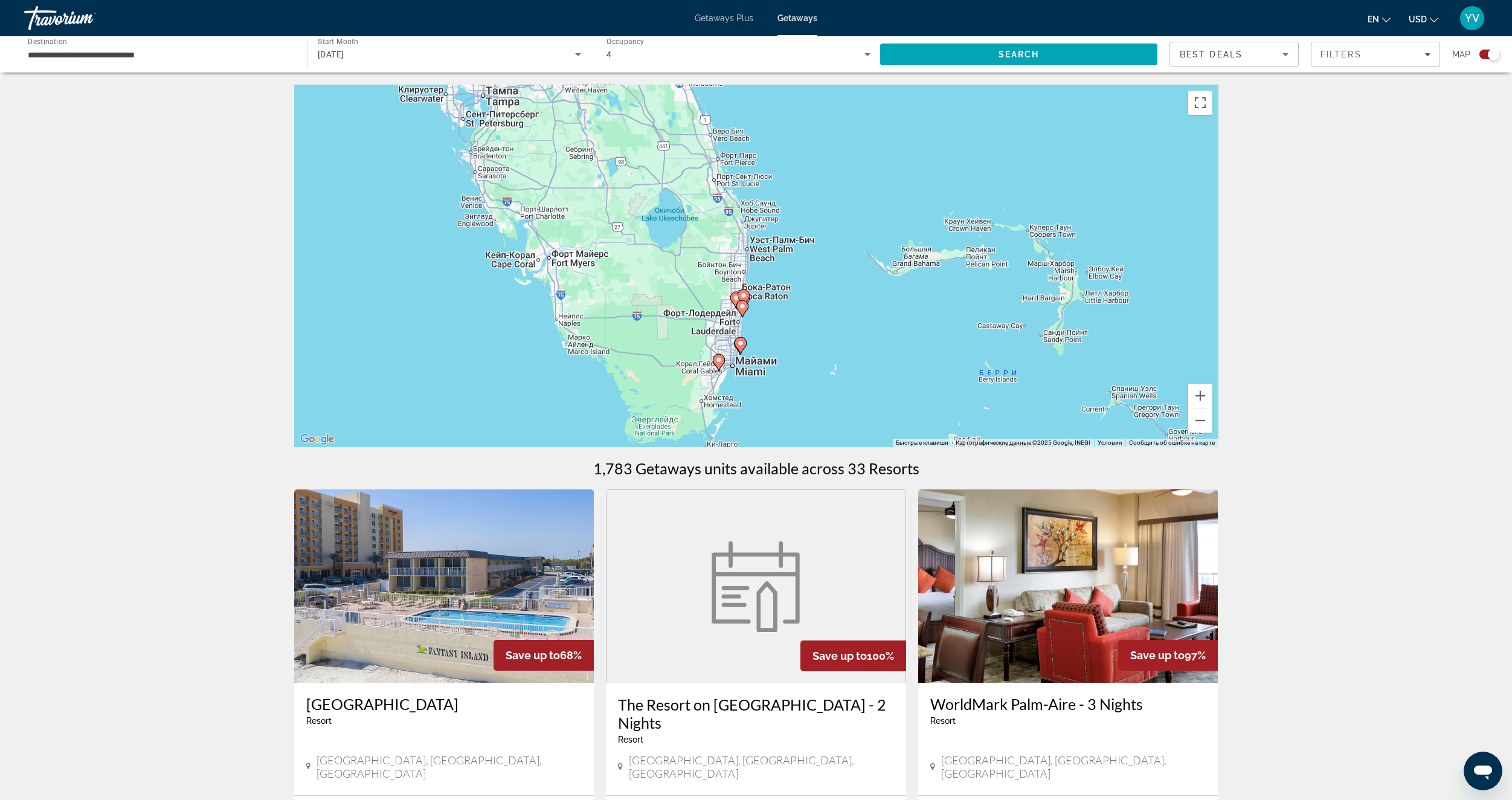
click at [745, 294] on image "Main content" at bounding box center [744, 295] width 7 height 7
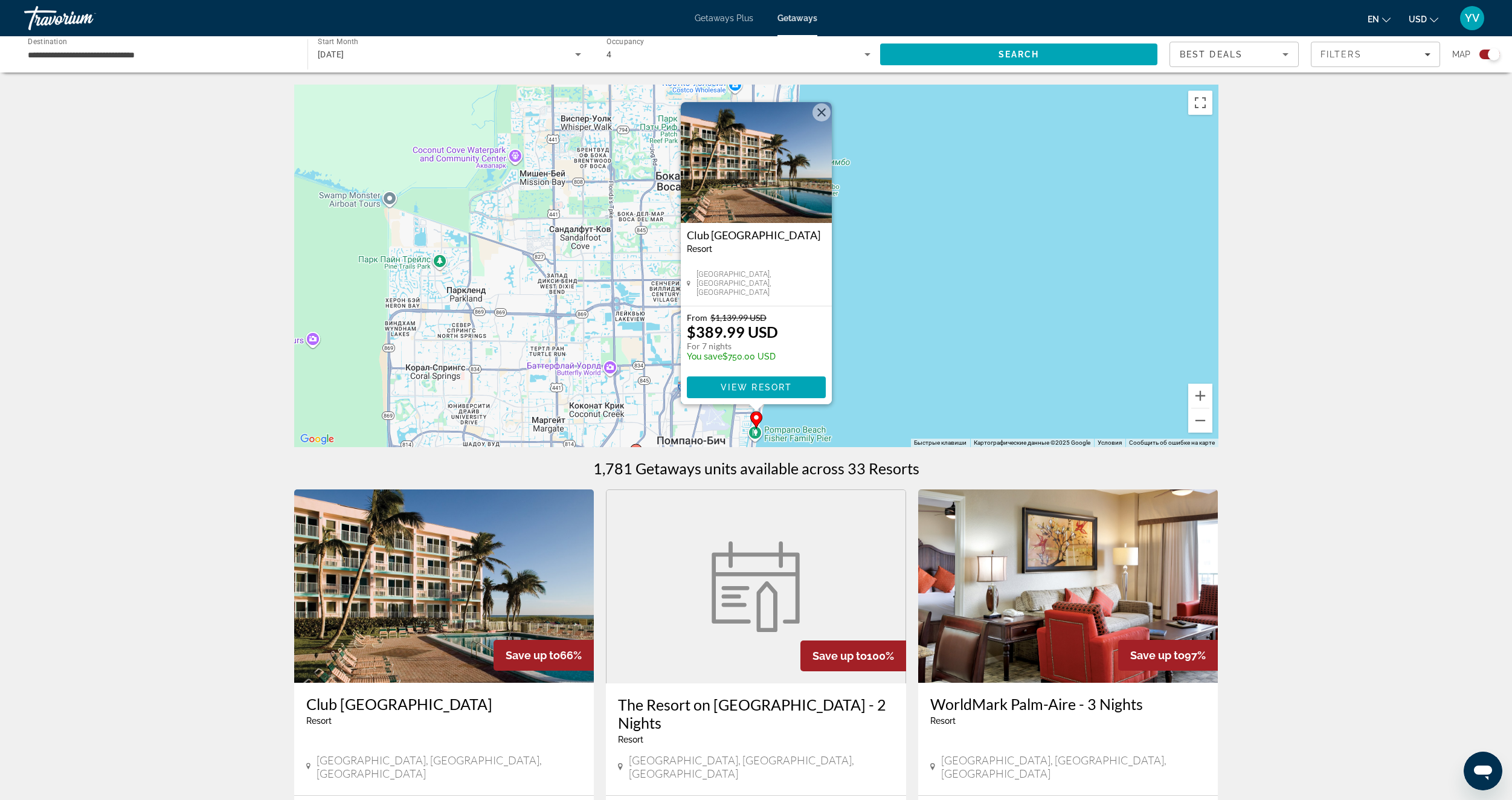
click at [913, 383] on div "Чтобы активировать перетаскивание с помощью клавиатуры, нажмите Alt + Ввод. Пос…" at bounding box center [756, 265] width 924 height 363
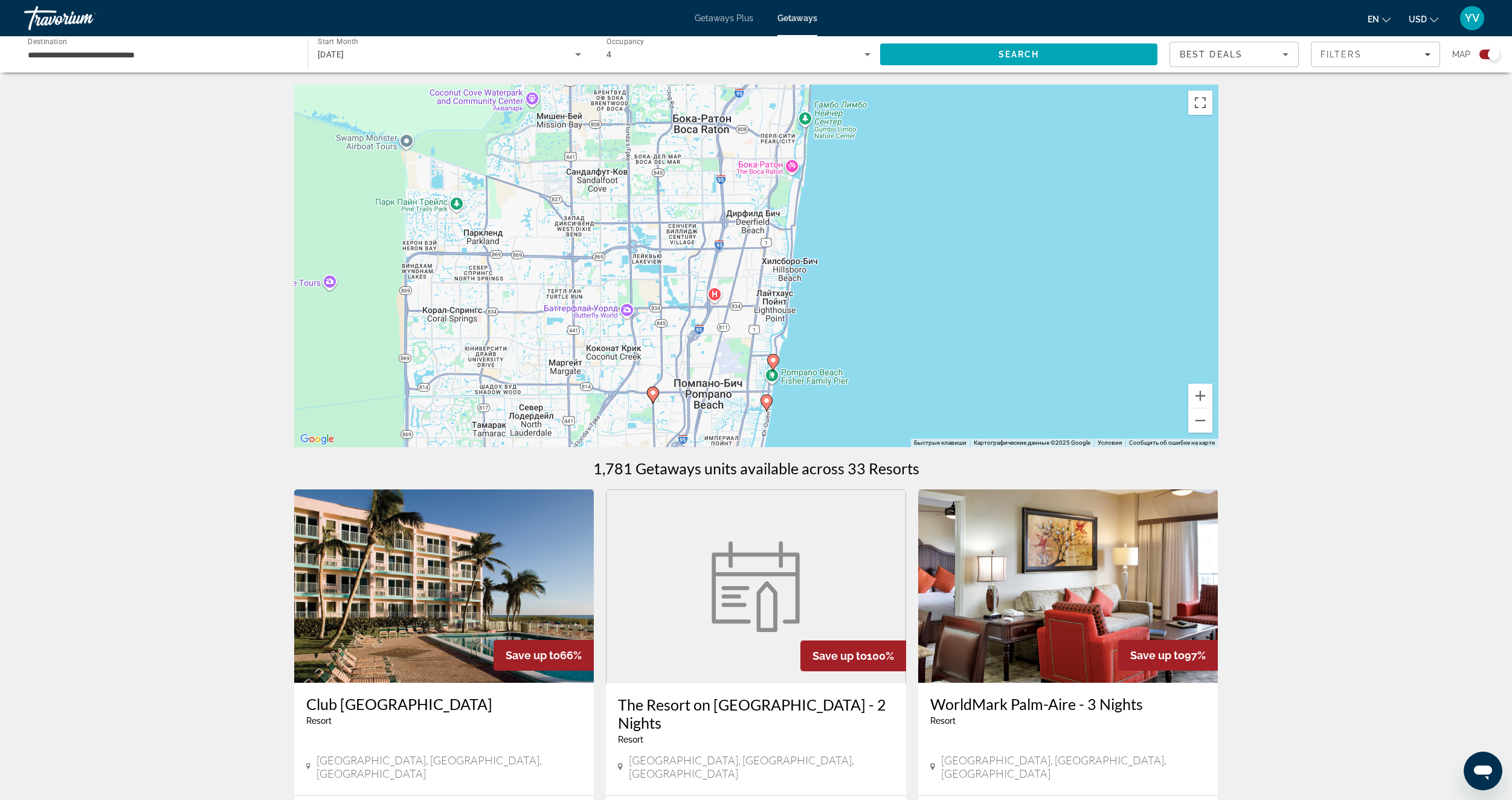
drag, startPoint x: 851, startPoint y: 337, endPoint x: 863, endPoint y: 292, distance: 46.6
click at [863, 292] on div "Чтобы активировать перетаскивание с помощью клавиатуры, нажмите Alt + Ввод. Пос…" at bounding box center [756, 265] width 924 height 363
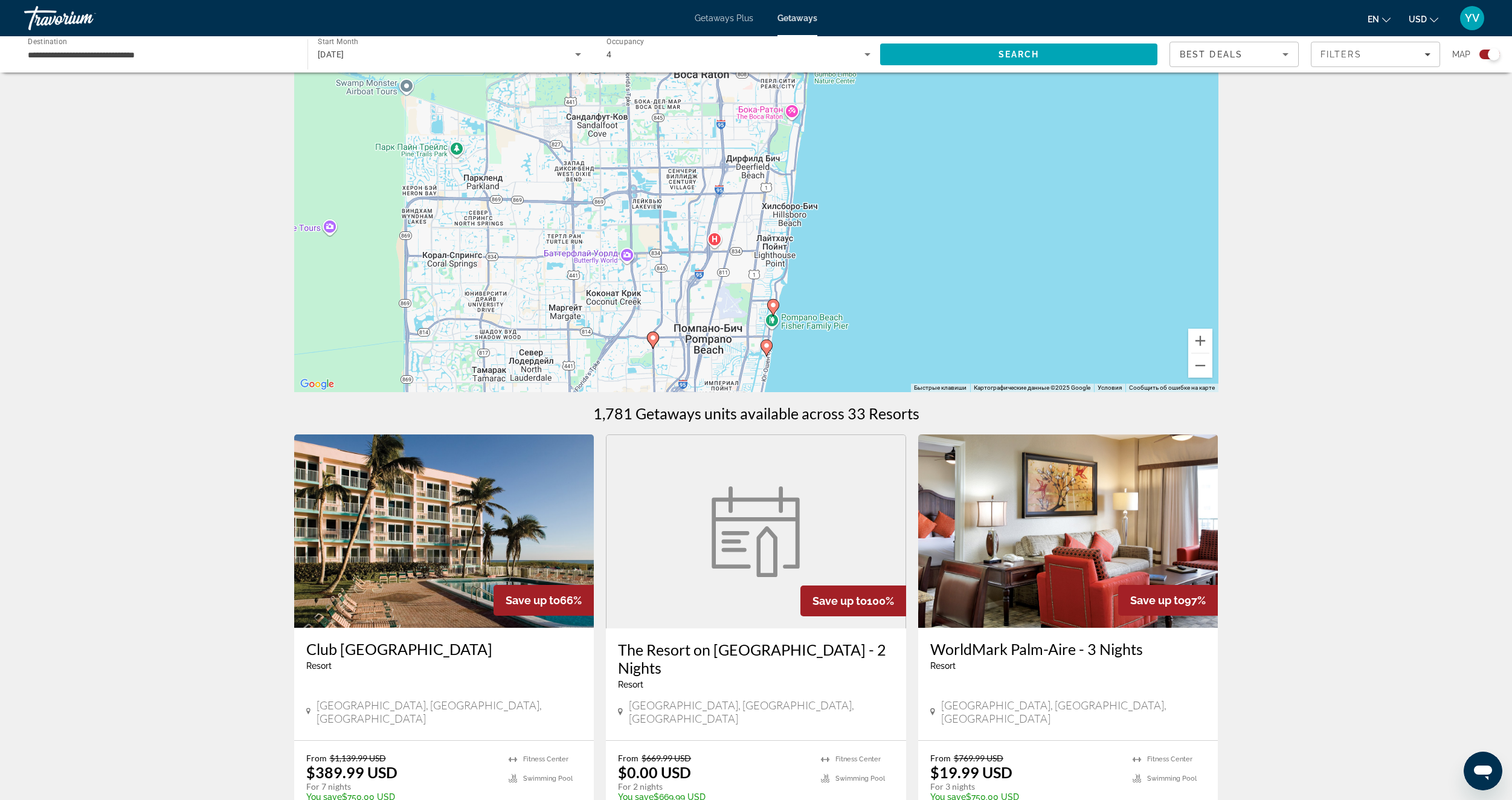
scroll to position [61, 0]
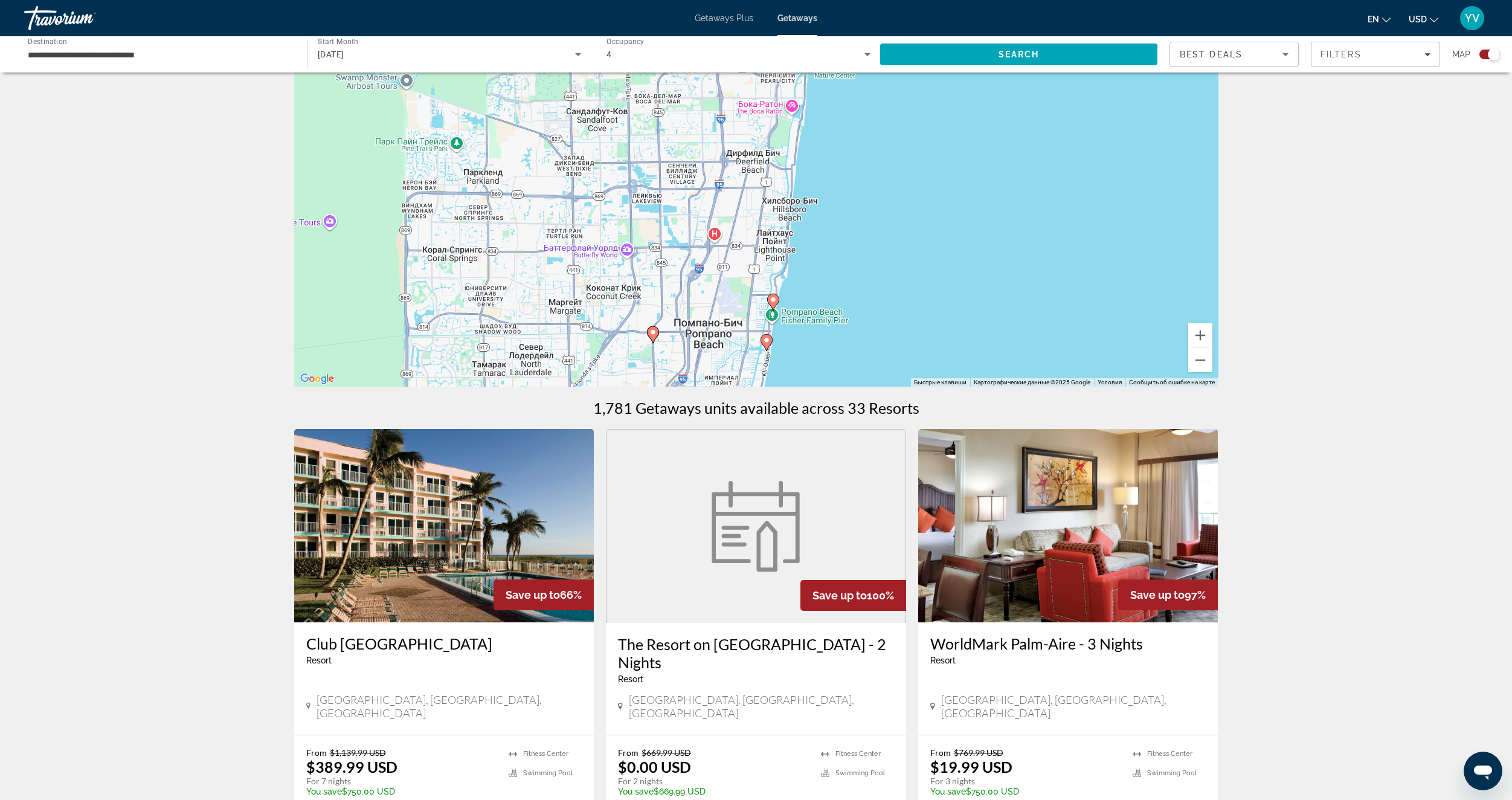
click at [774, 299] on image "Main content" at bounding box center [773, 300] width 7 height 7
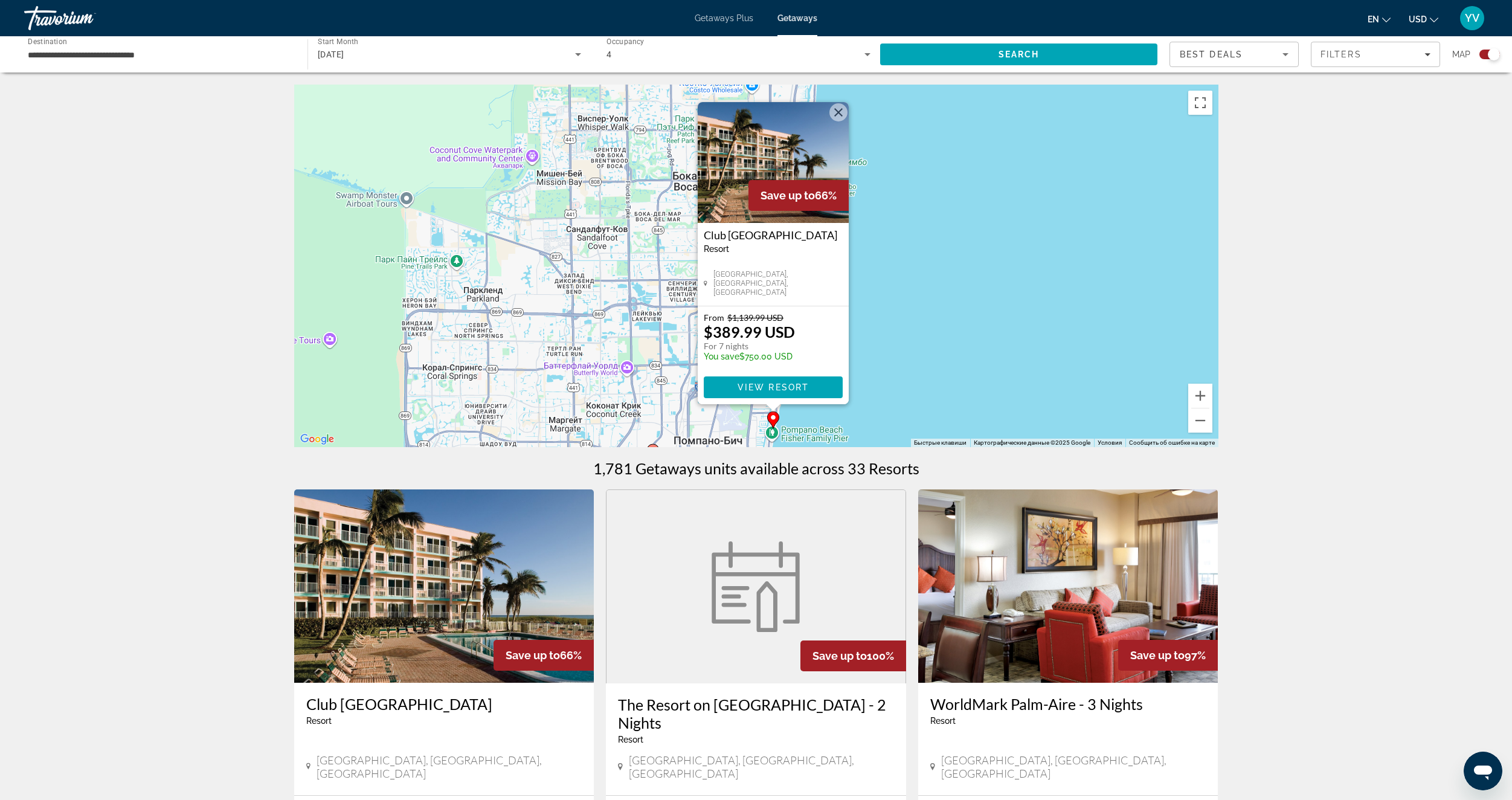
click at [942, 344] on div "Чтобы активировать перетаскивание с помощью клавиатуры, нажмите Alt + Ввод. Пос…" at bounding box center [756, 265] width 924 height 363
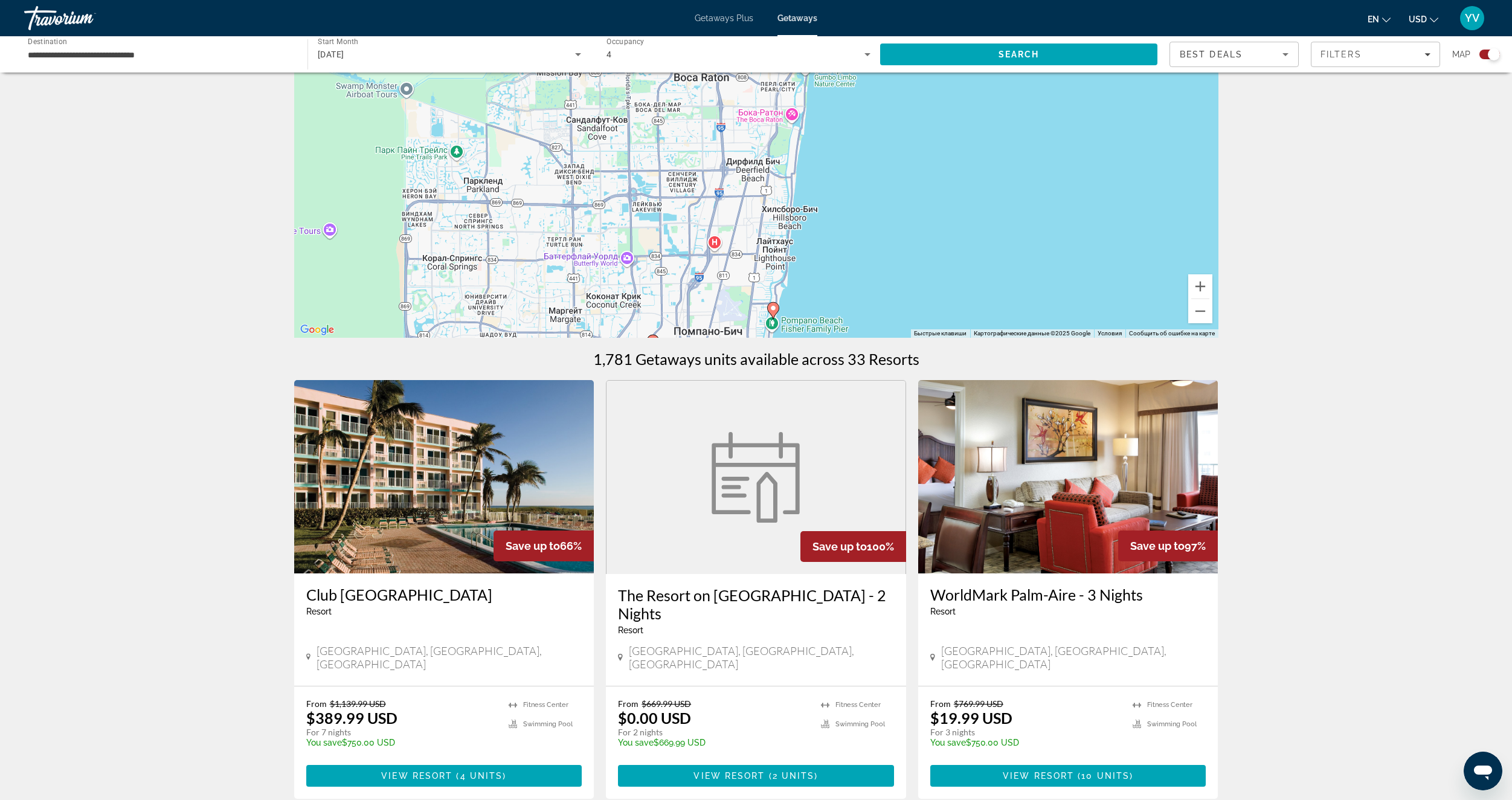
scroll to position [121, 0]
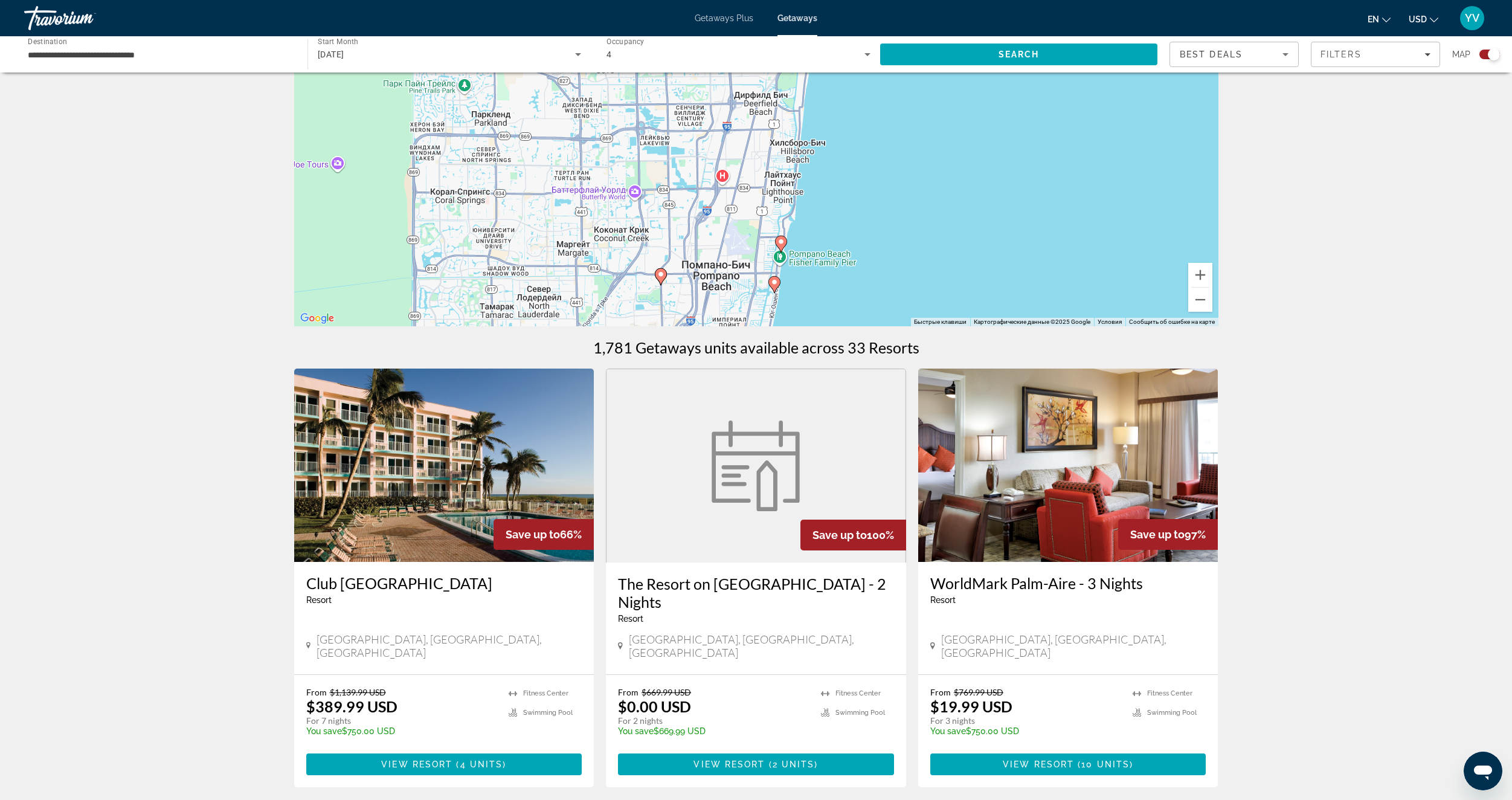
drag, startPoint x: 927, startPoint y: 253, endPoint x: 946, endPoint y: 162, distance: 93.0
click at [948, 162] on div "Чтобы активировать перетаскивание с помощью клавиатуры, нажмите Alt + Ввод. Пос…" at bounding box center [756, 145] width 924 height 363
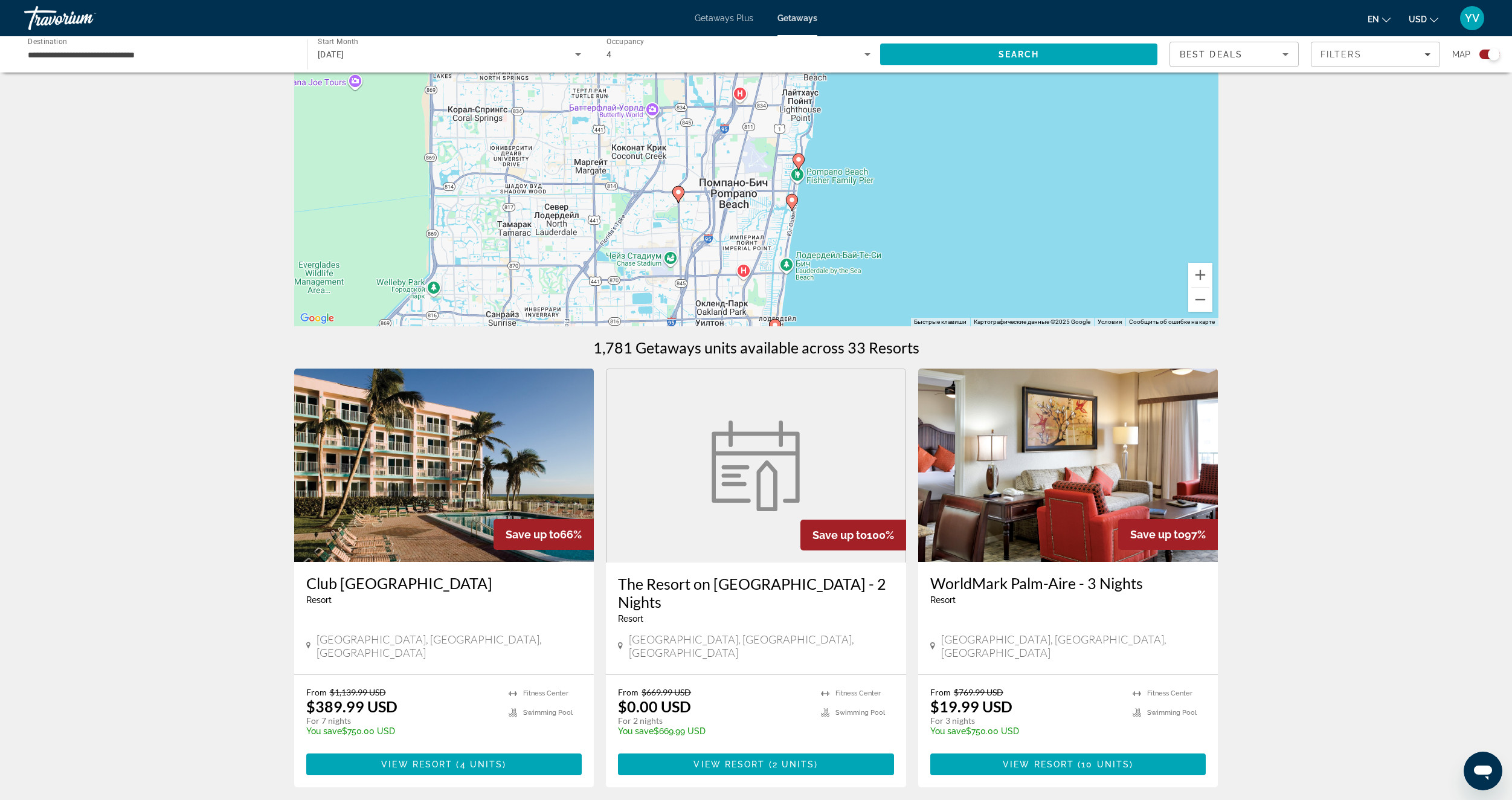
click at [800, 157] on image "Main content" at bounding box center [799, 159] width 7 height 7
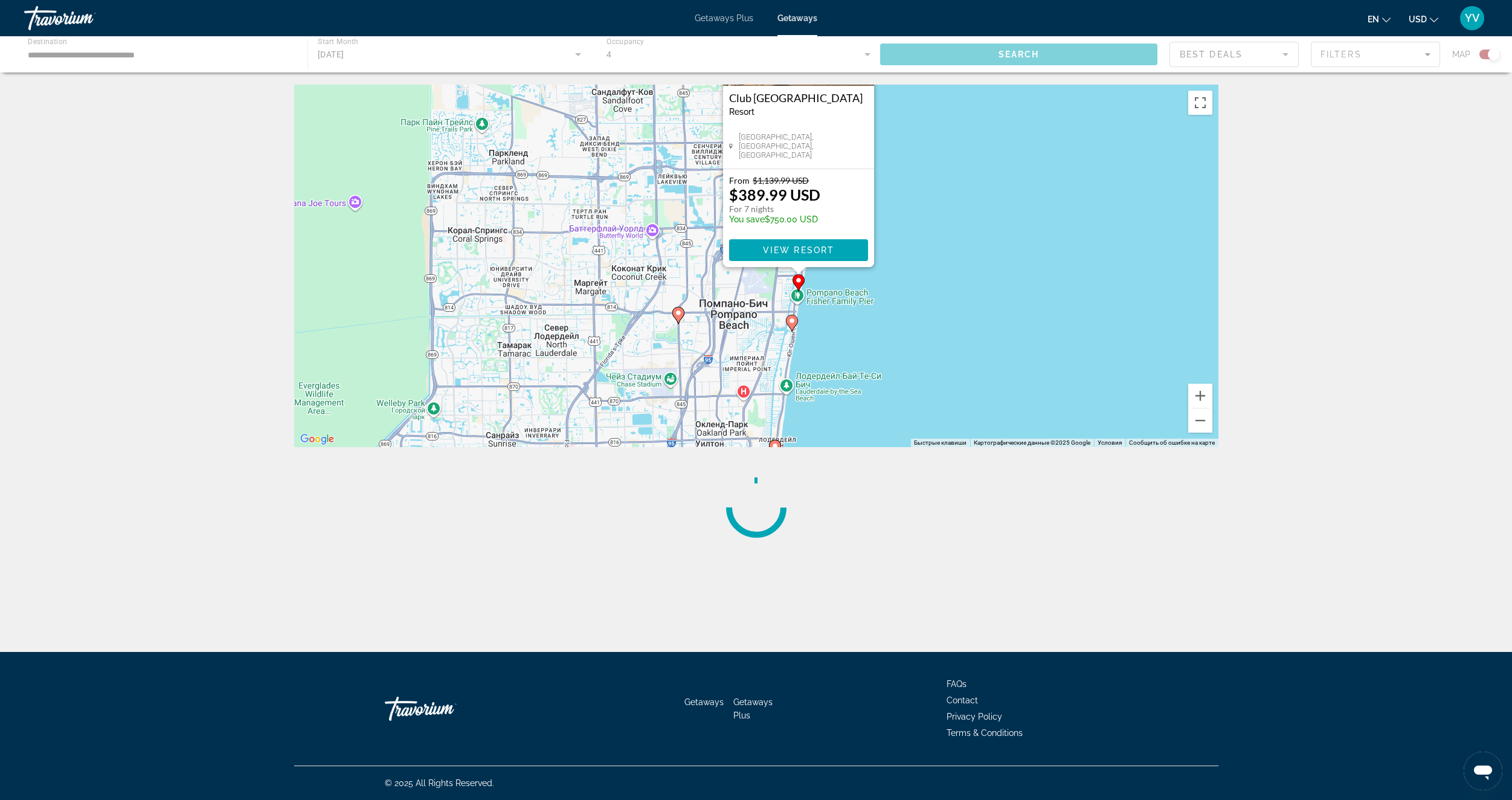
scroll to position [0, 0]
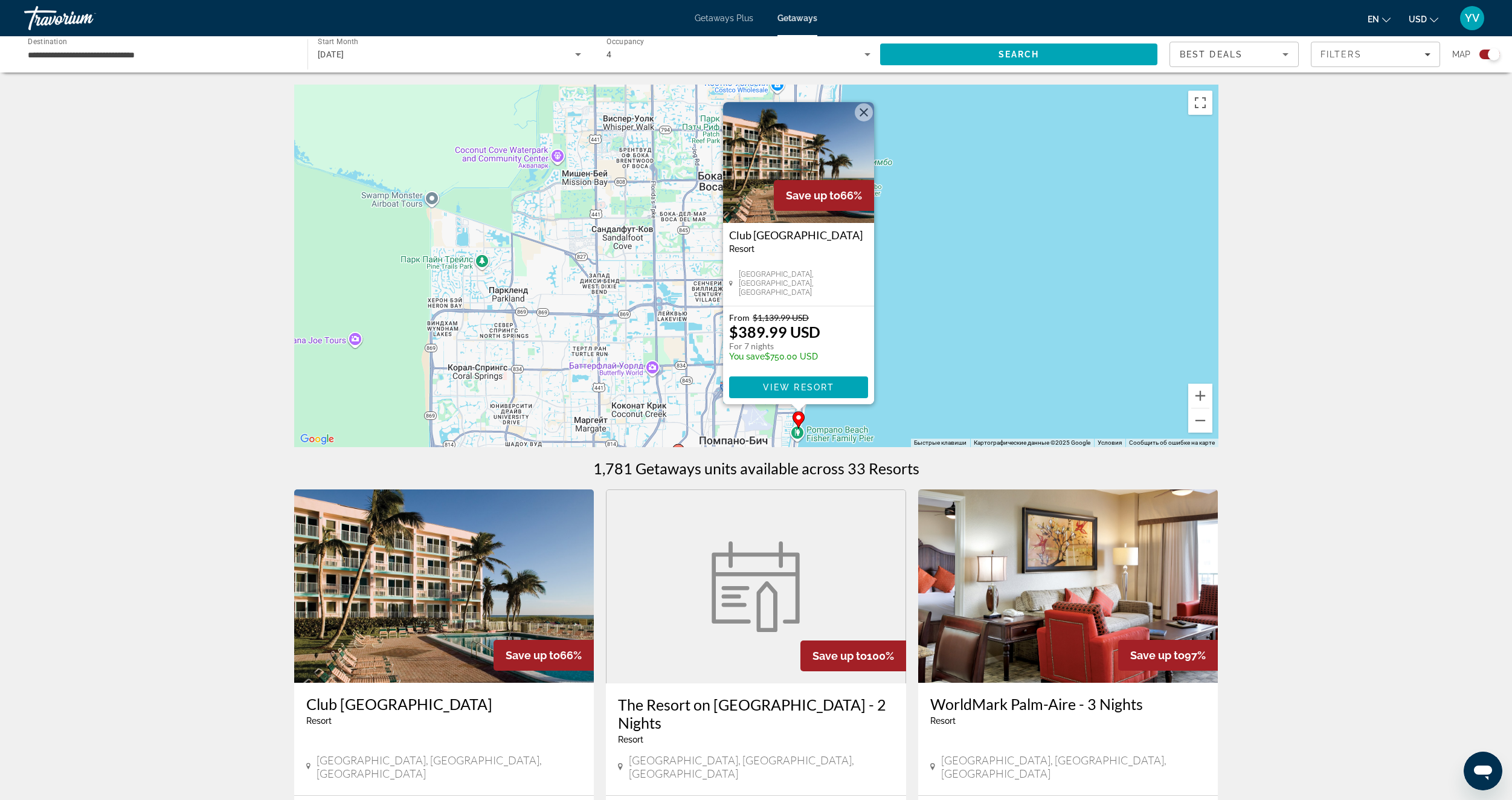
click at [948, 270] on div "Чтобы активировать перетаскивание с помощью клавиатуры, нажмите Alt + Ввод. Пос…" at bounding box center [756, 265] width 924 height 363
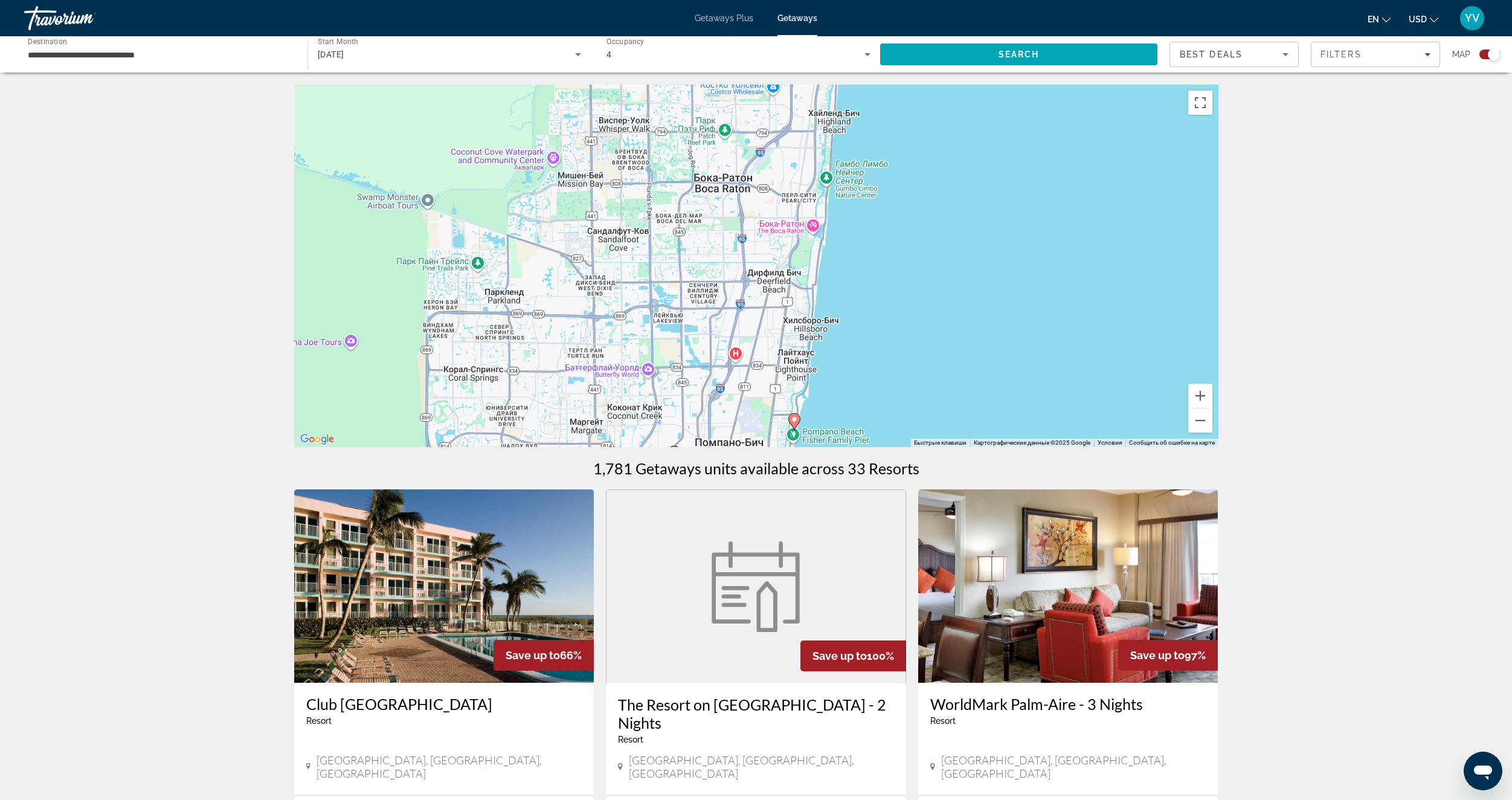
drag, startPoint x: 860, startPoint y: 251, endPoint x: 877, endPoint y: 128, distance: 124.2
click at [877, 128] on div "Чтобы активировать перетаскивание с помощью клавиатуры, нажмите Alt + Ввод. Пос…" at bounding box center [756, 265] width 924 height 363
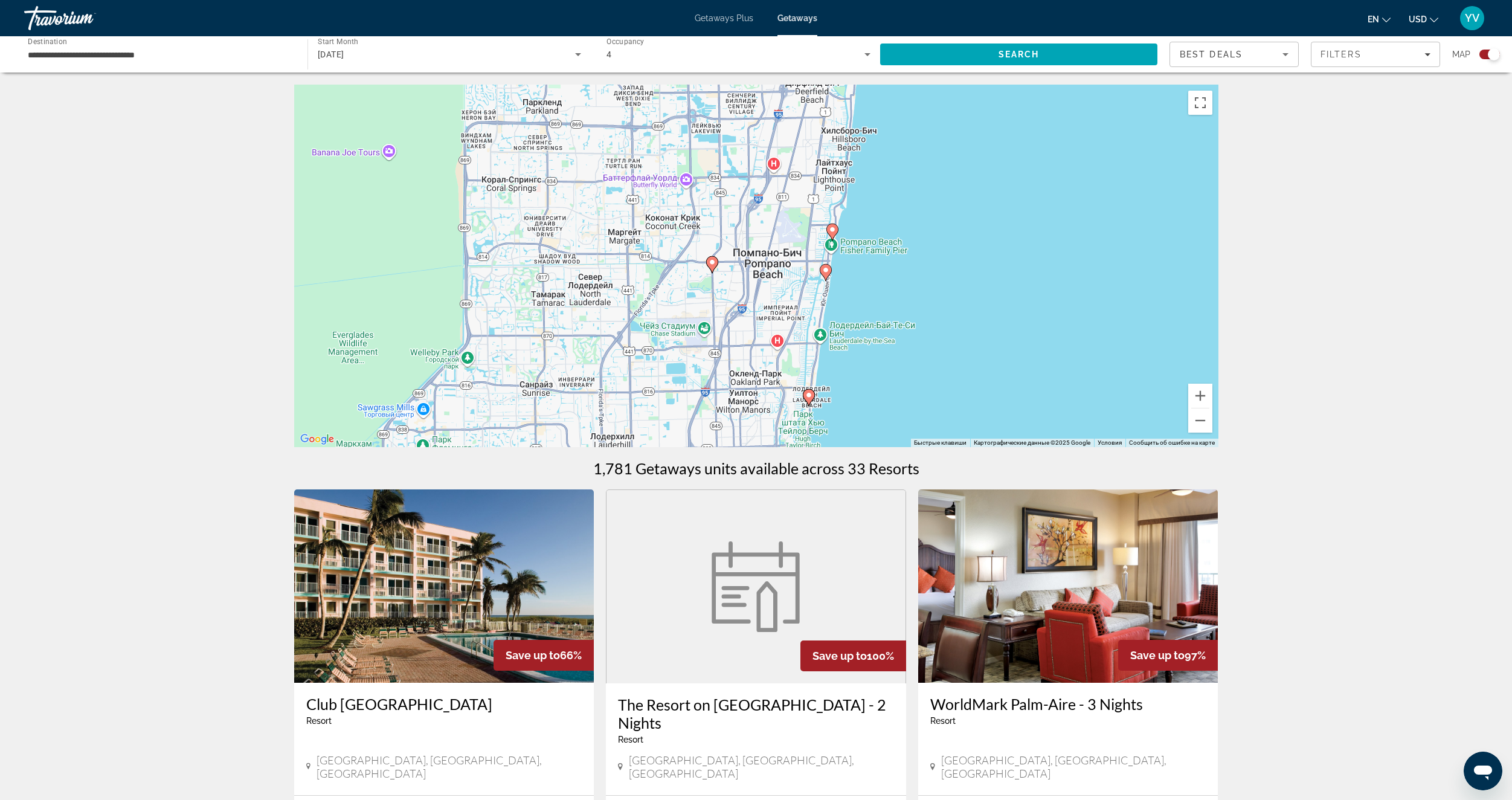
click at [712, 263] on image "Main content" at bounding box center [712, 262] width 7 height 7
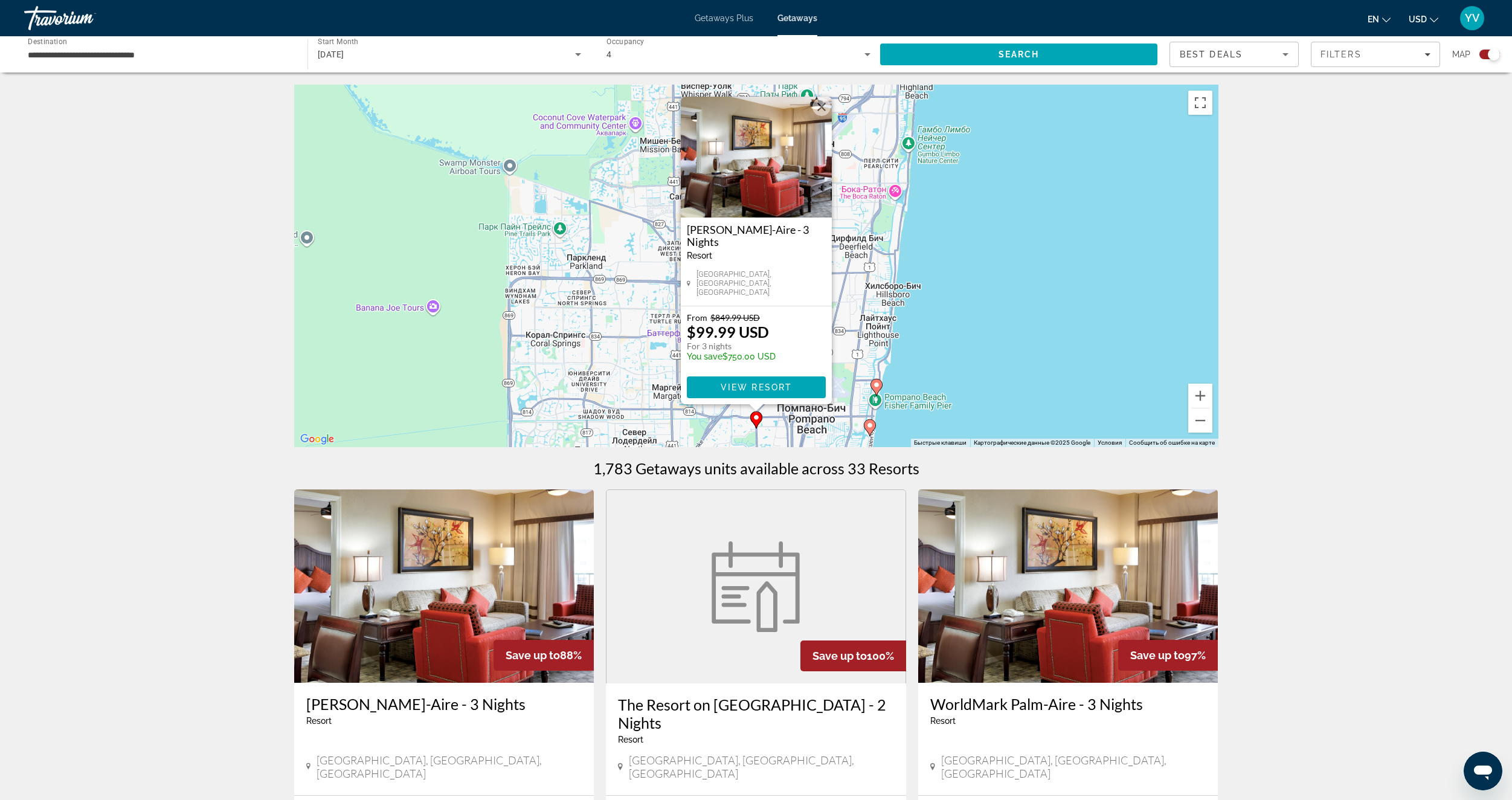
click at [981, 352] on div "Чтобы активировать перетаскивание с помощью клавиатуры, нажмите Alt + Ввод. Пос…" at bounding box center [756, 265] width 924 height 363
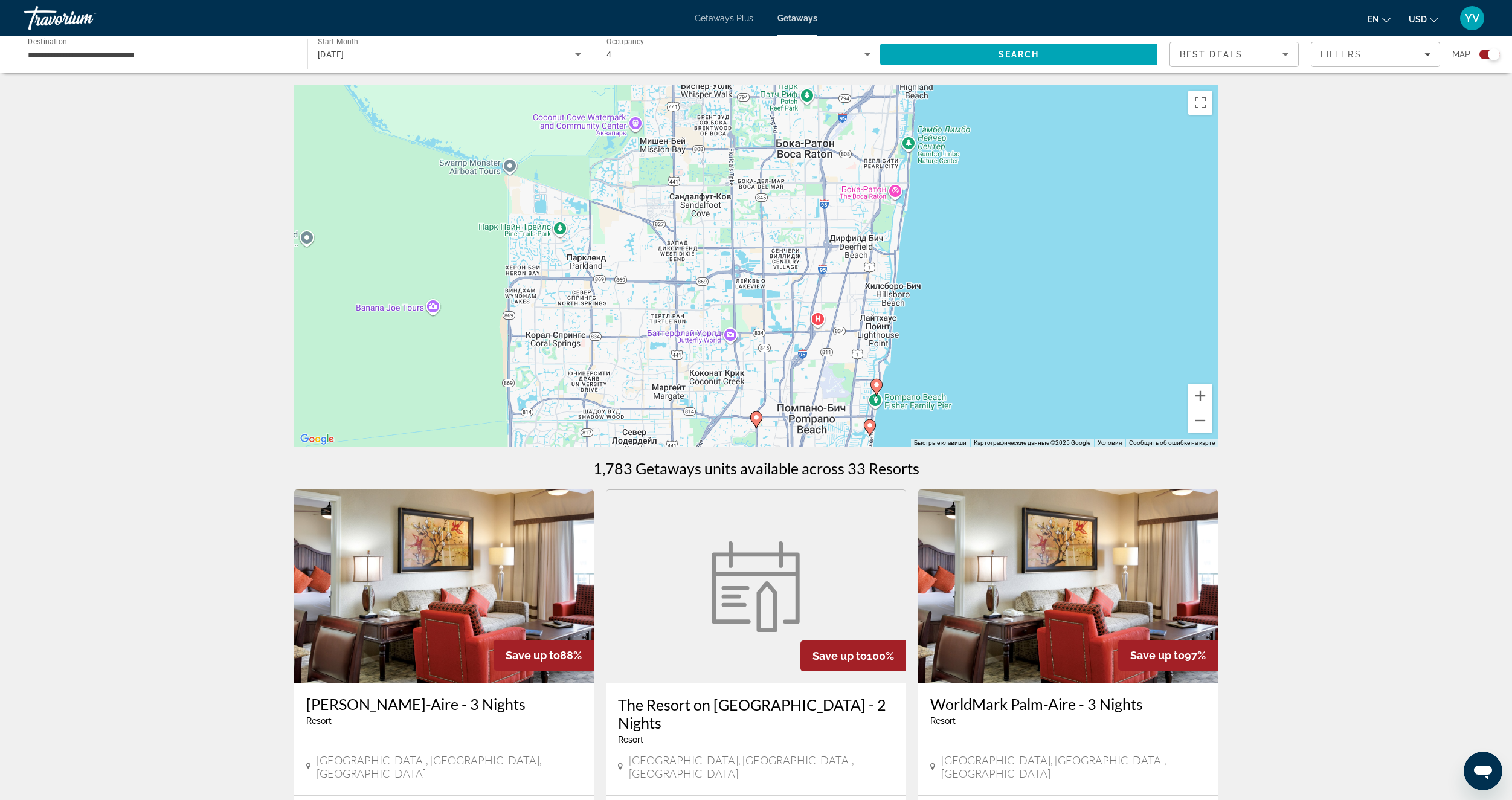
click at [870, 422] on image "Main content" at bounding box center [870, 425] width 7 height 7
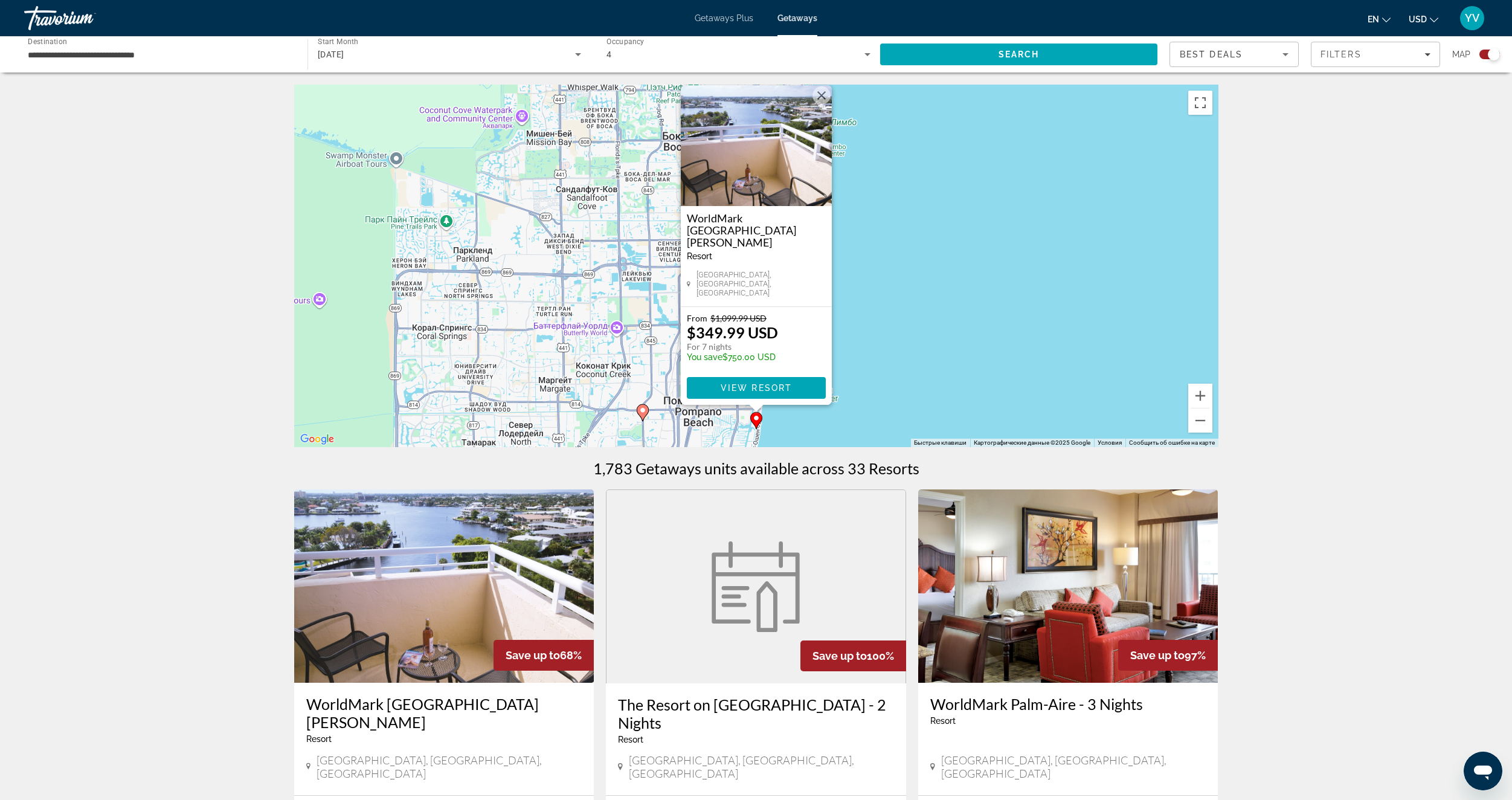
click at [901, 361] on div "Чтобы активировать перетаскивание с помощью клавиатуры, нажмите Alt + Ввод. Пос…" at bounding box center [756, 265] width 924 height 363
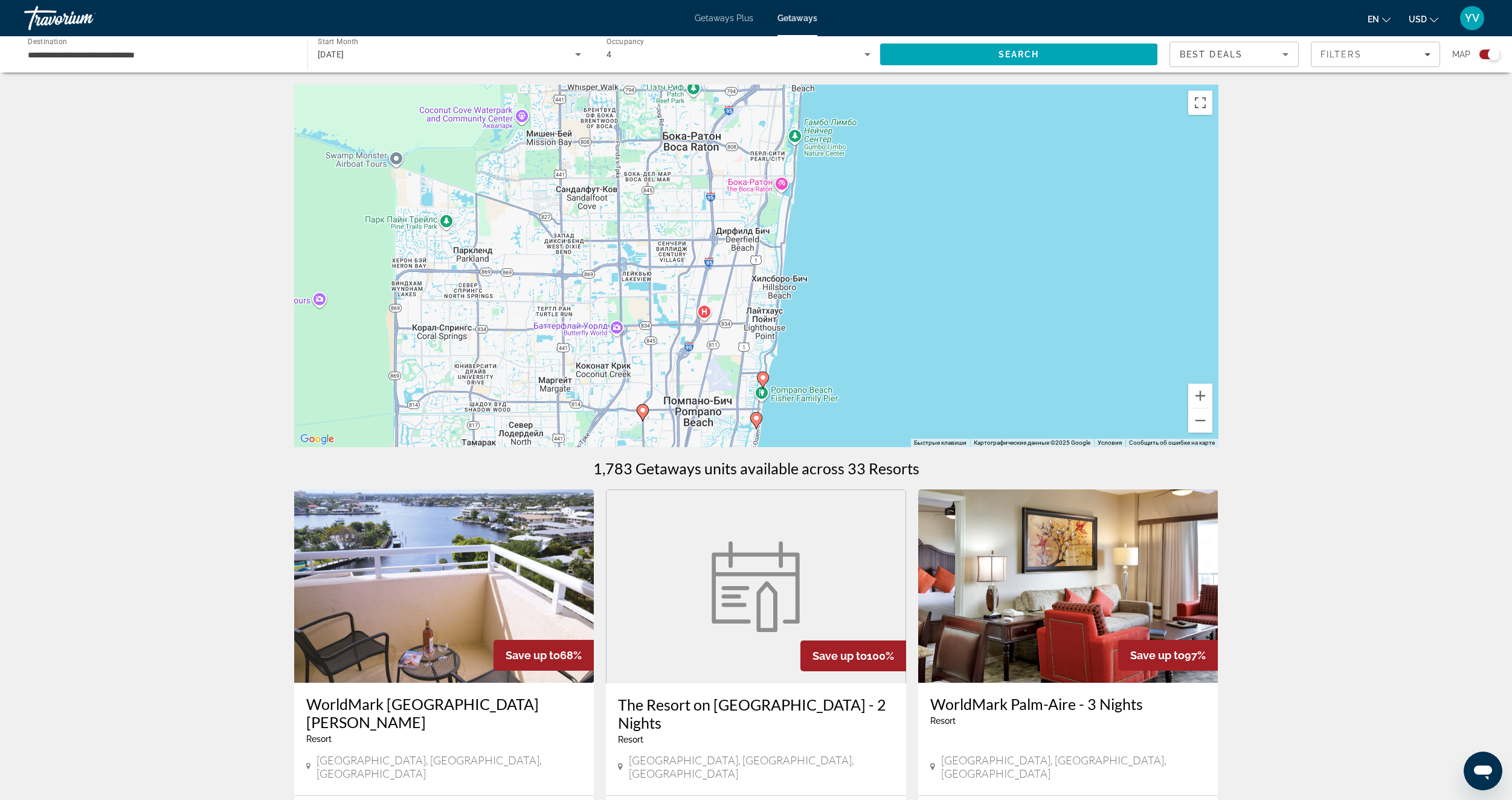
click at [766, 375] on image "Main content" at bounding box center [763, 378] width 7 height 7
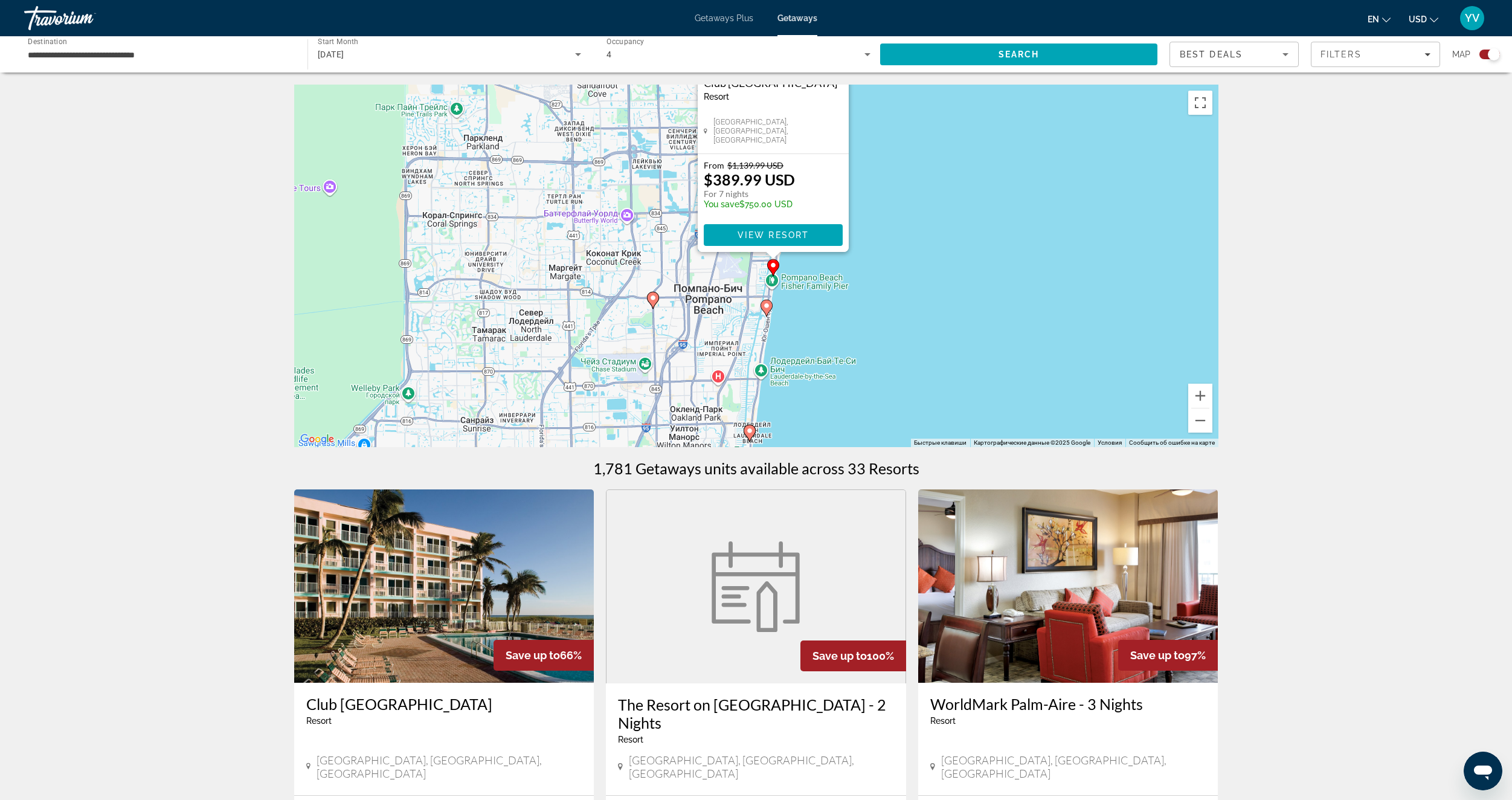
drag, startPoint x: 1024, startPoint y: 324, endPoint x: 1025, endPoint y: 178, distance: 146.0
click at [1040, 151] on div "Чтобы активировать перетаскивание с помощью клавиатуры, нажмите Alt + Ввод. Пос…" at bounding box center [756, 265] width 924 height 363
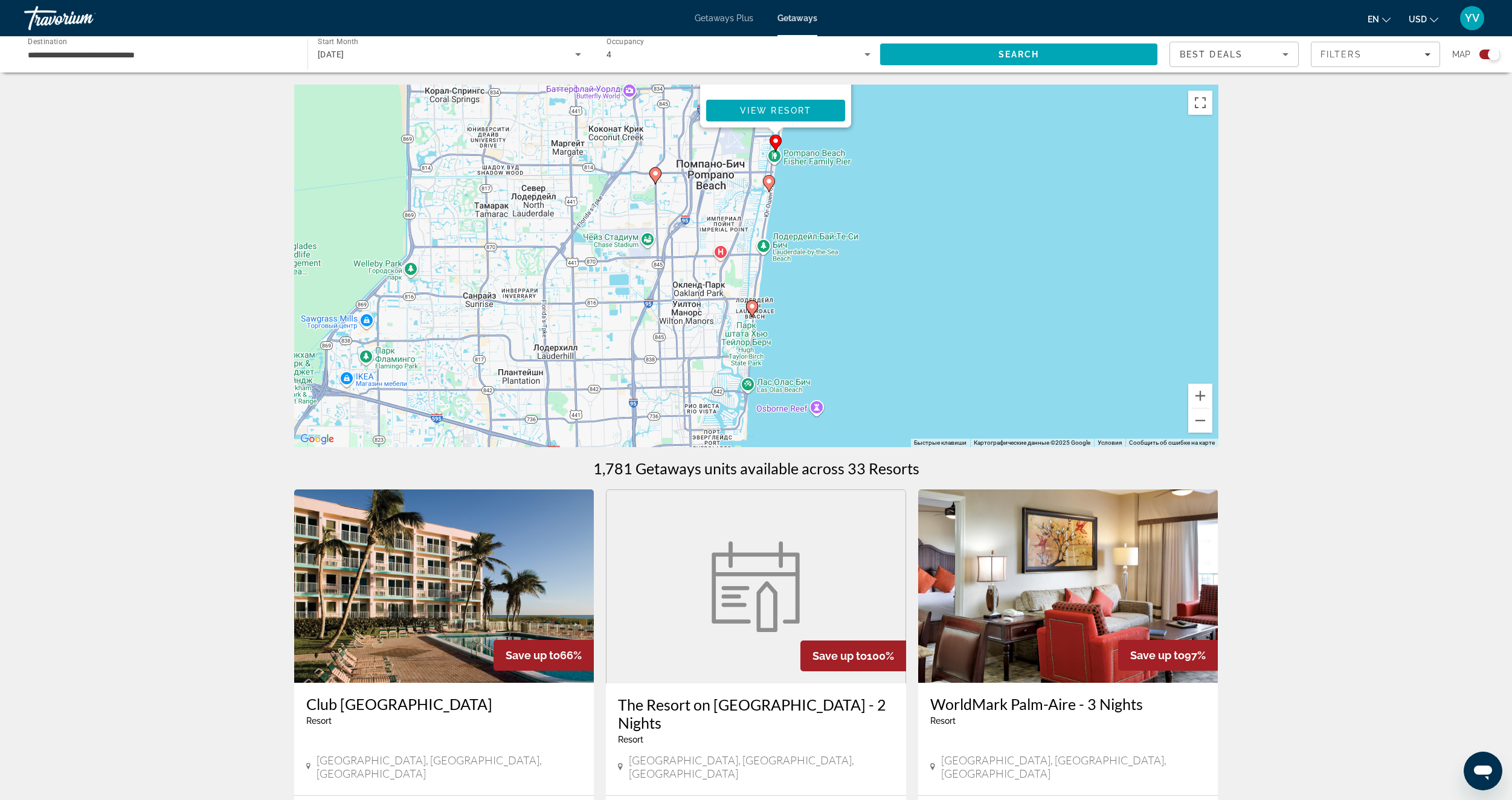
drag, startPoint x: 961, startPoint y: 298, endPoint x: 967, endPoint y: 231, distance: 67.3
click at [967, 231] on div "Чтобы активировать перетаскивание с помощью клавиатуры, нажмите Alt + Ввод. Пос…" at bounding box center [756, 265] width 924 height 363
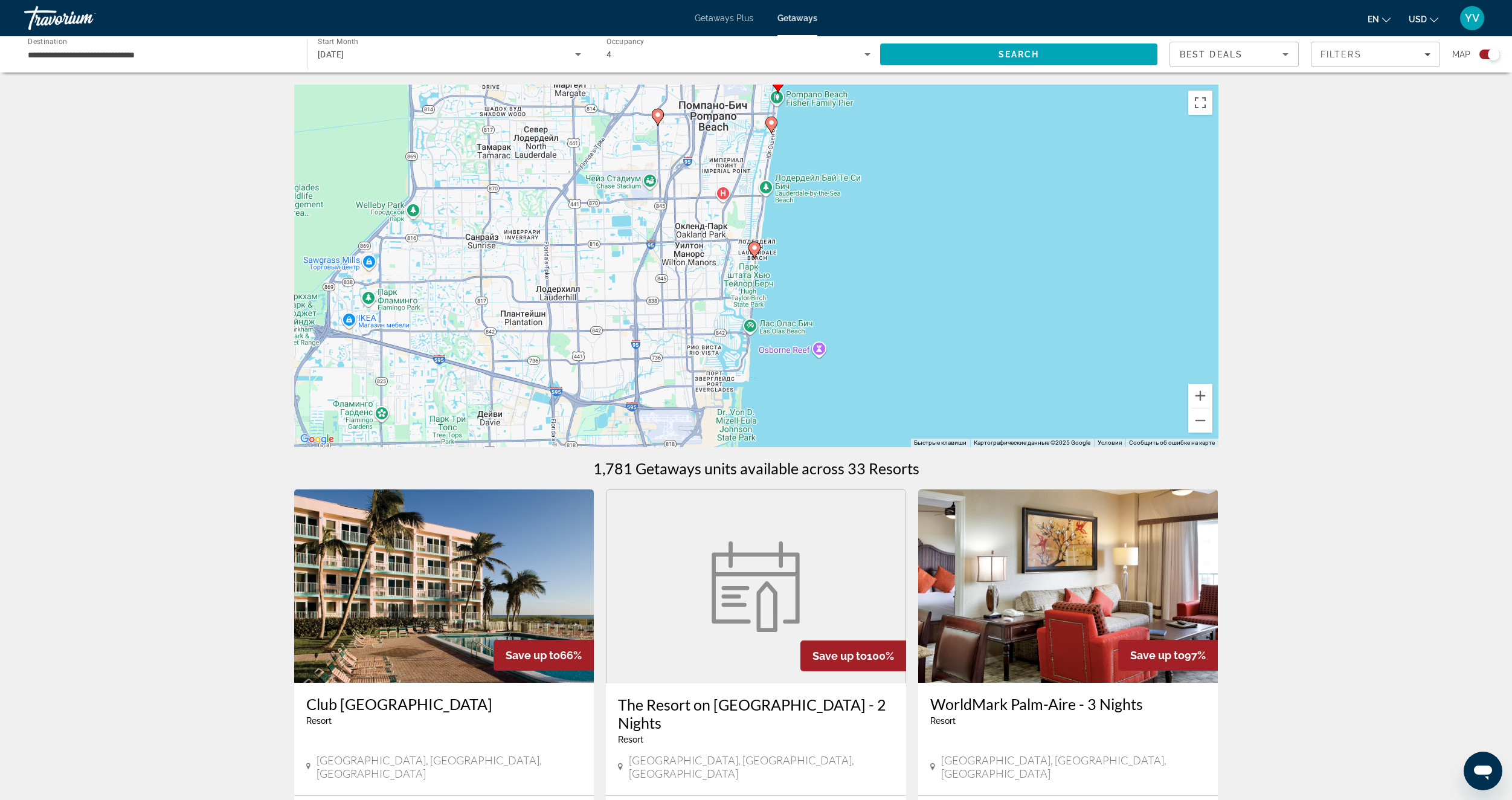
click at [752, 249] on image "Main content" at bounding box center [755, 248] width 7 height 7
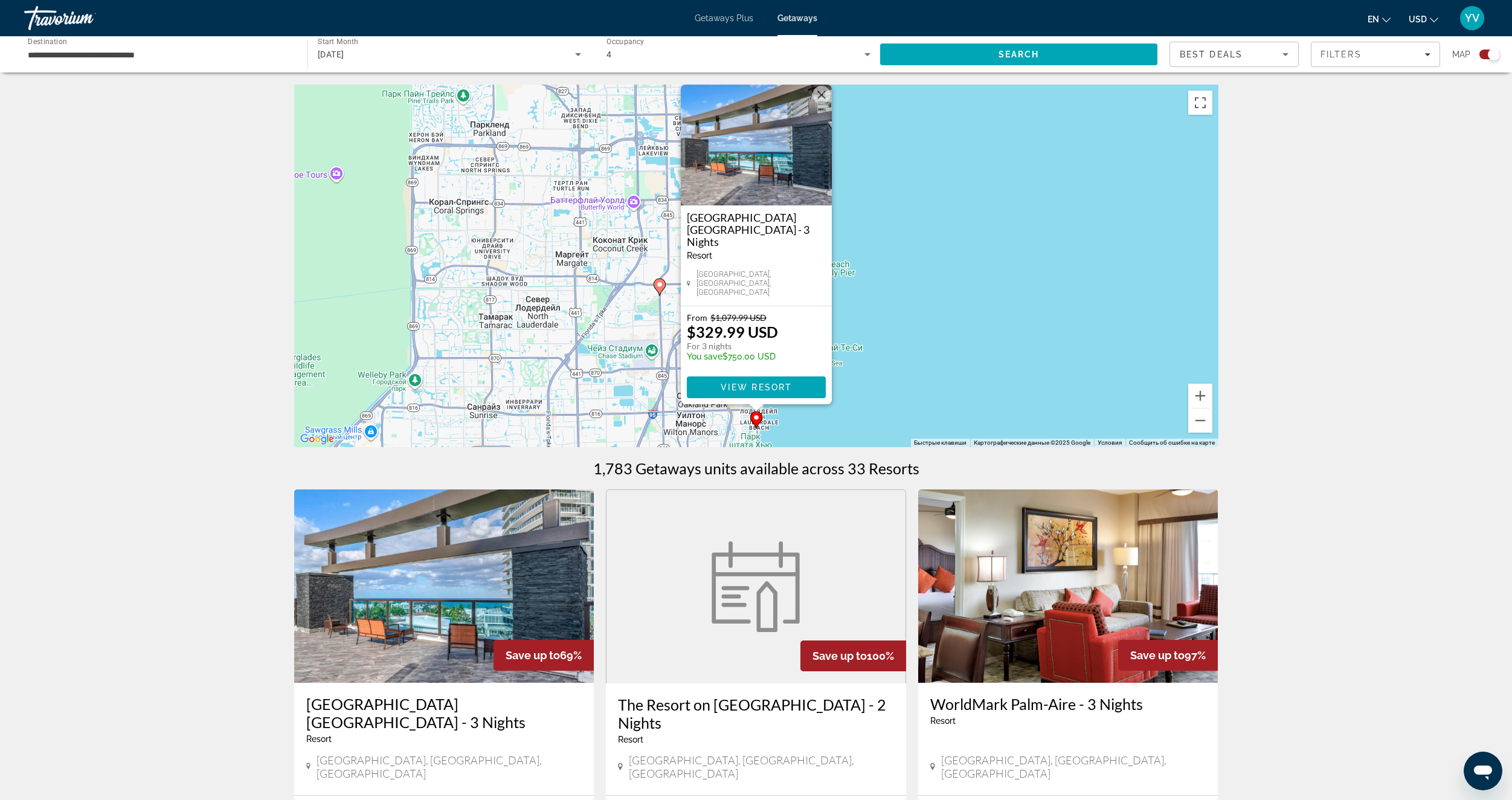
click at [942, 223] on div "Для навигации используйте клавиши со стрелками. Чтобы активировать перетаскиван…" at bounding box center [756, 265] width 924 height 363
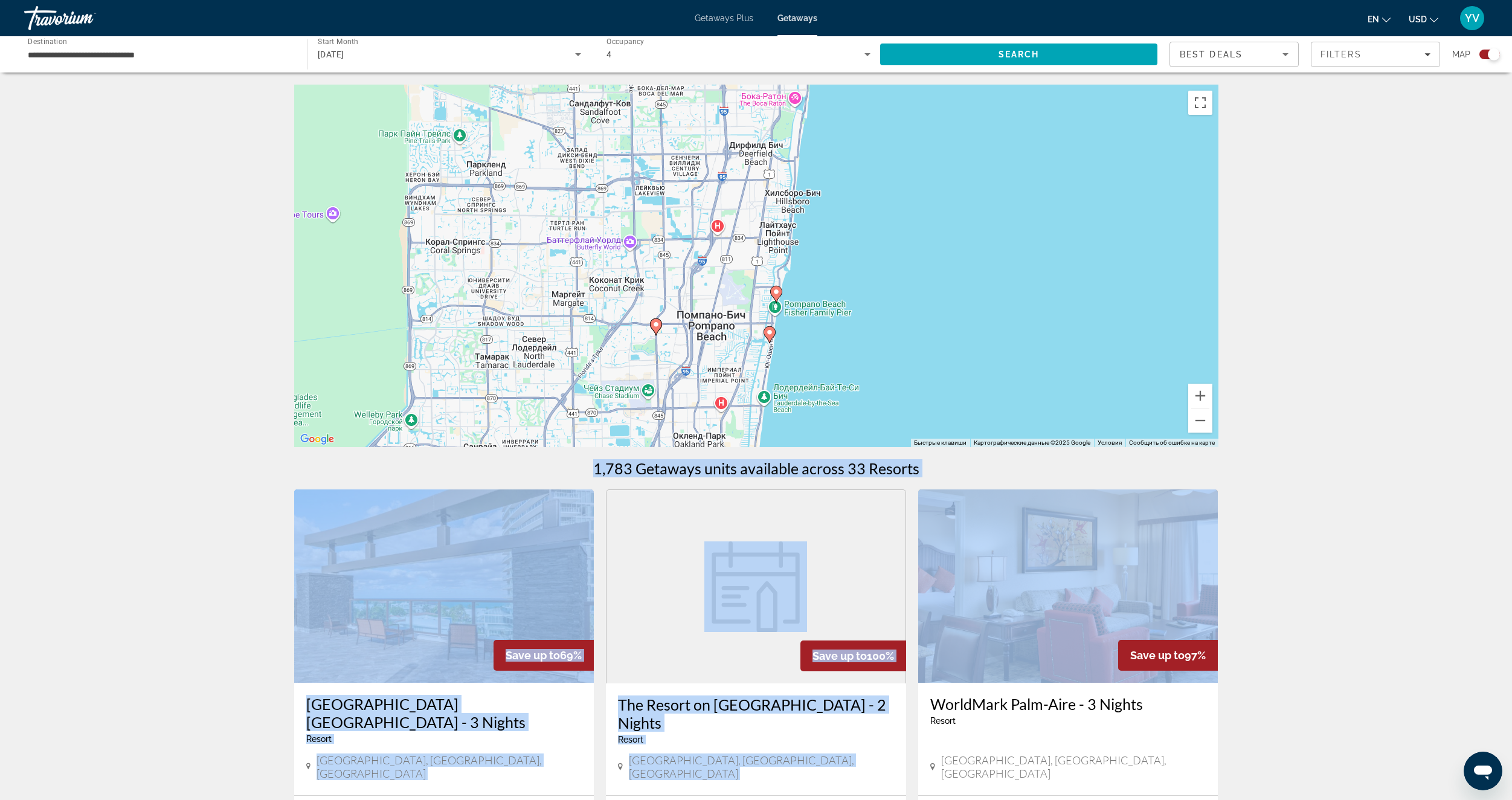
drag, startPoint x: 942, startPoint y: 223, endPoint x: 957, endPoint y: 447, distance: 224.5
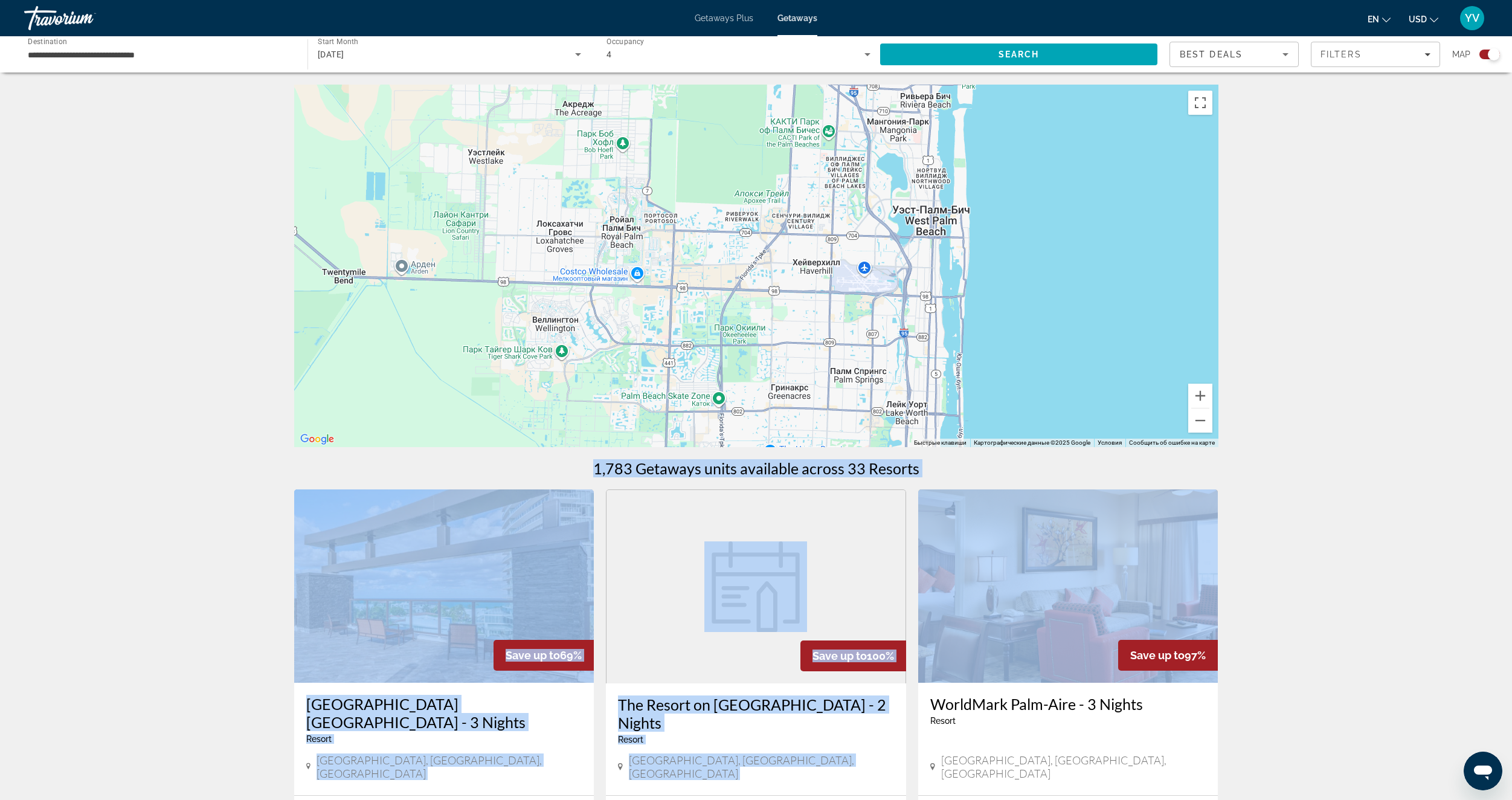
click at [1053, 259] on div "Чтобы активировать перетаскивание с помощью клавиатуры, нажмите Alt + Ввод. Пос…" at bounding box center [756, 265] width 924 height 363
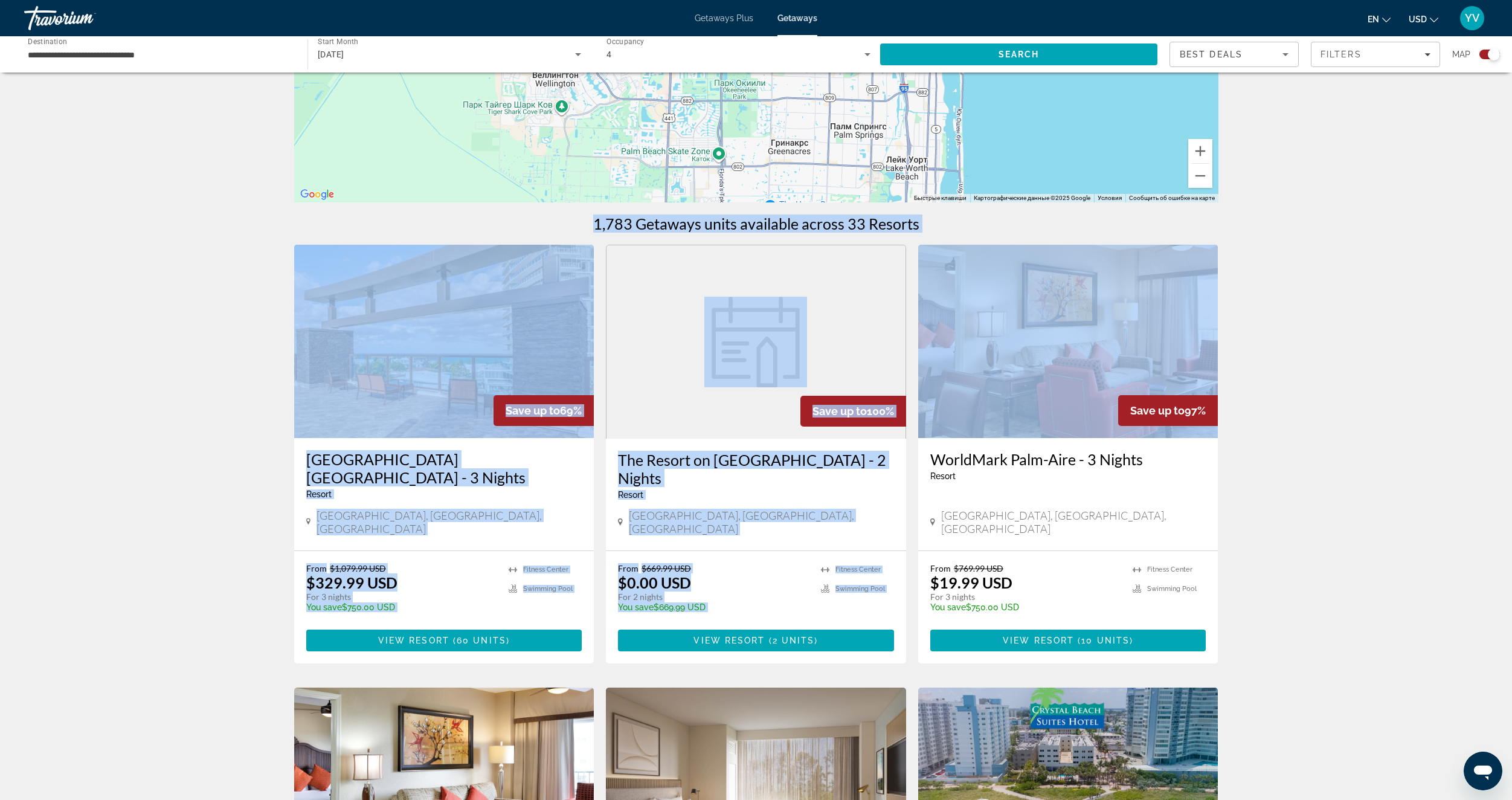
scroll to position [422, 0]
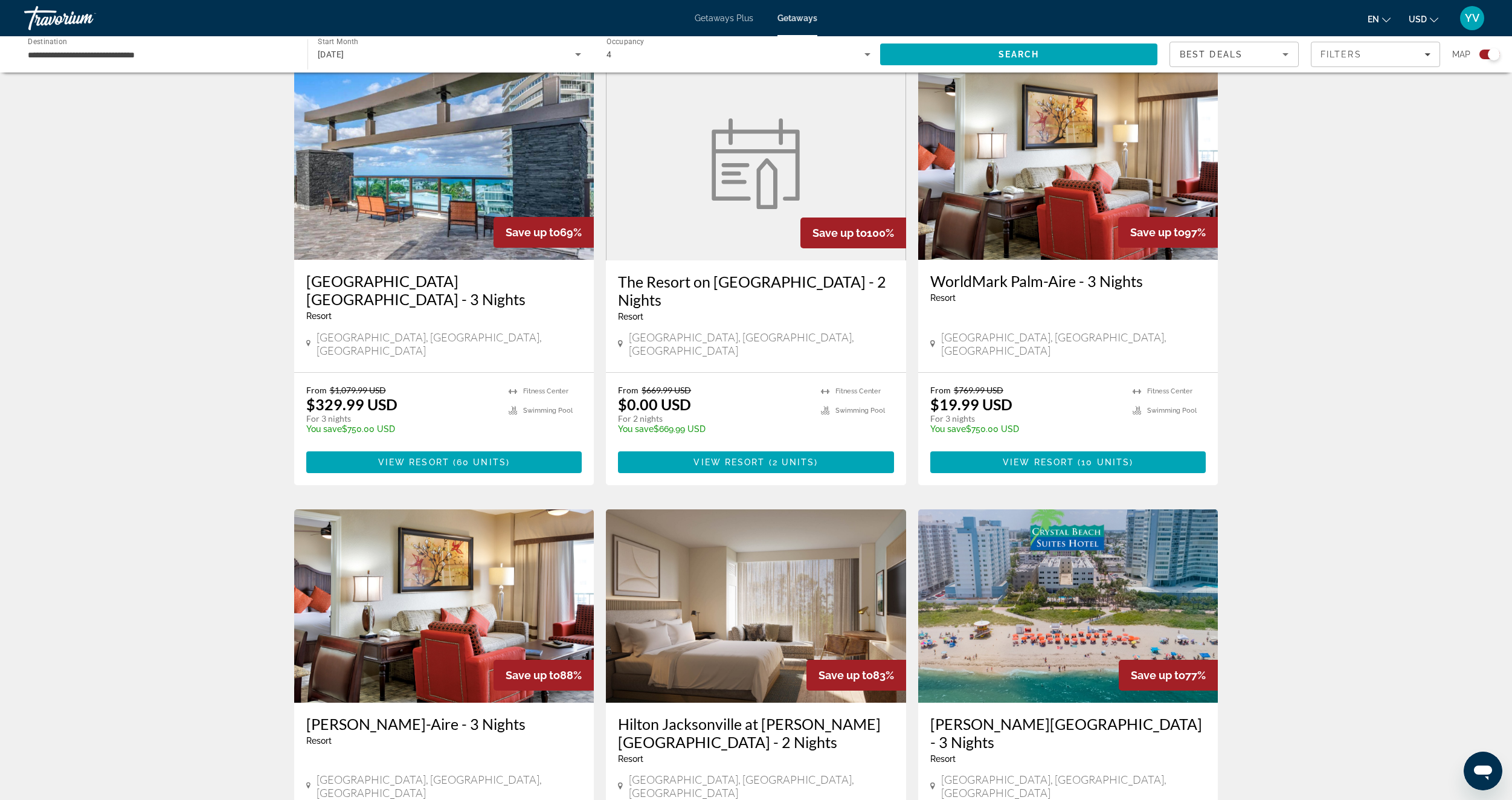
click at [1314, 211] on div "← Переместить влево → Переместить вправо ↑ Переместить вверх ↓ Переместить вниз…" at bounding box center [756, 761] width 1512 height 2199
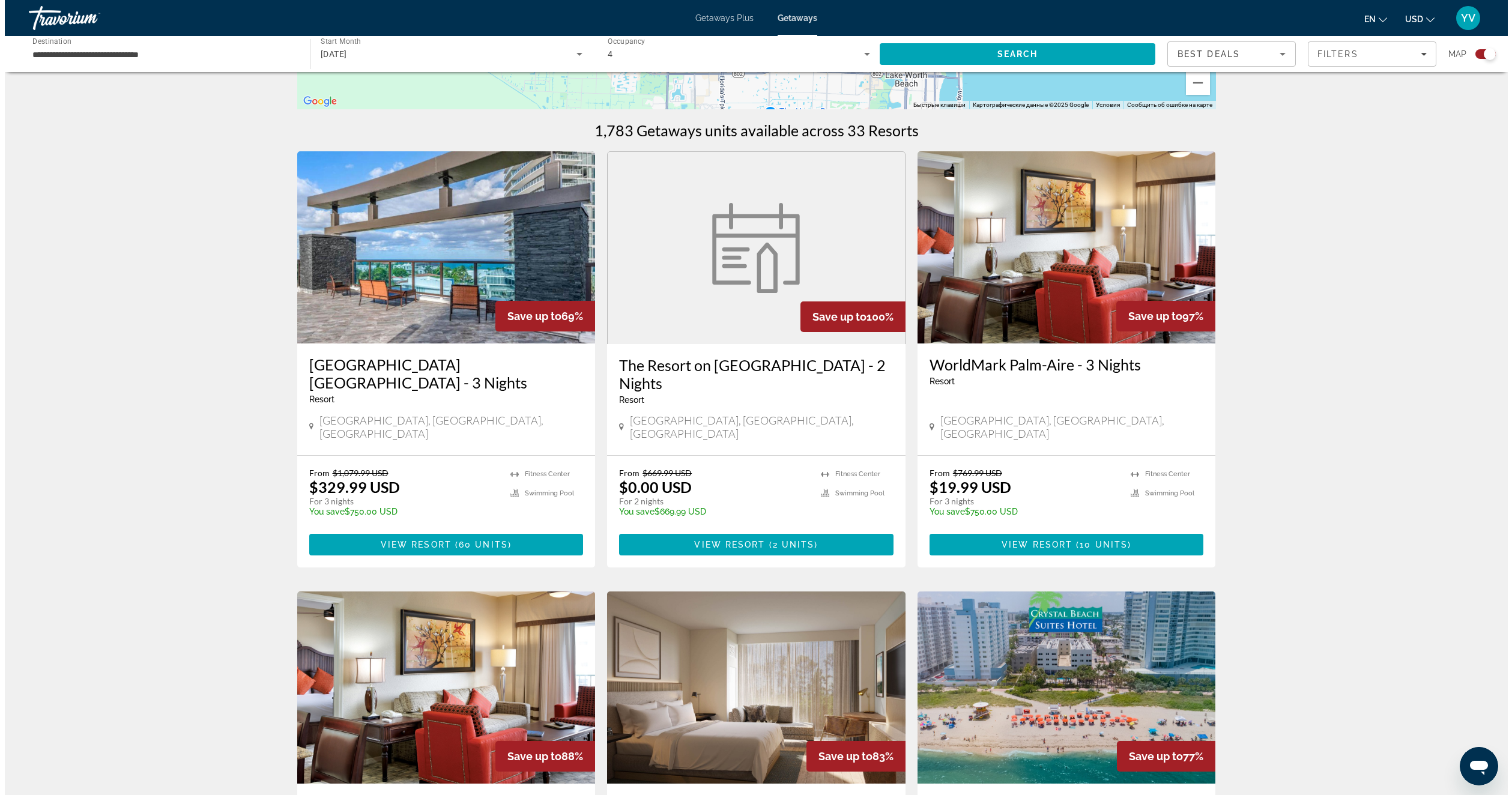
scroll to position [0, 0]
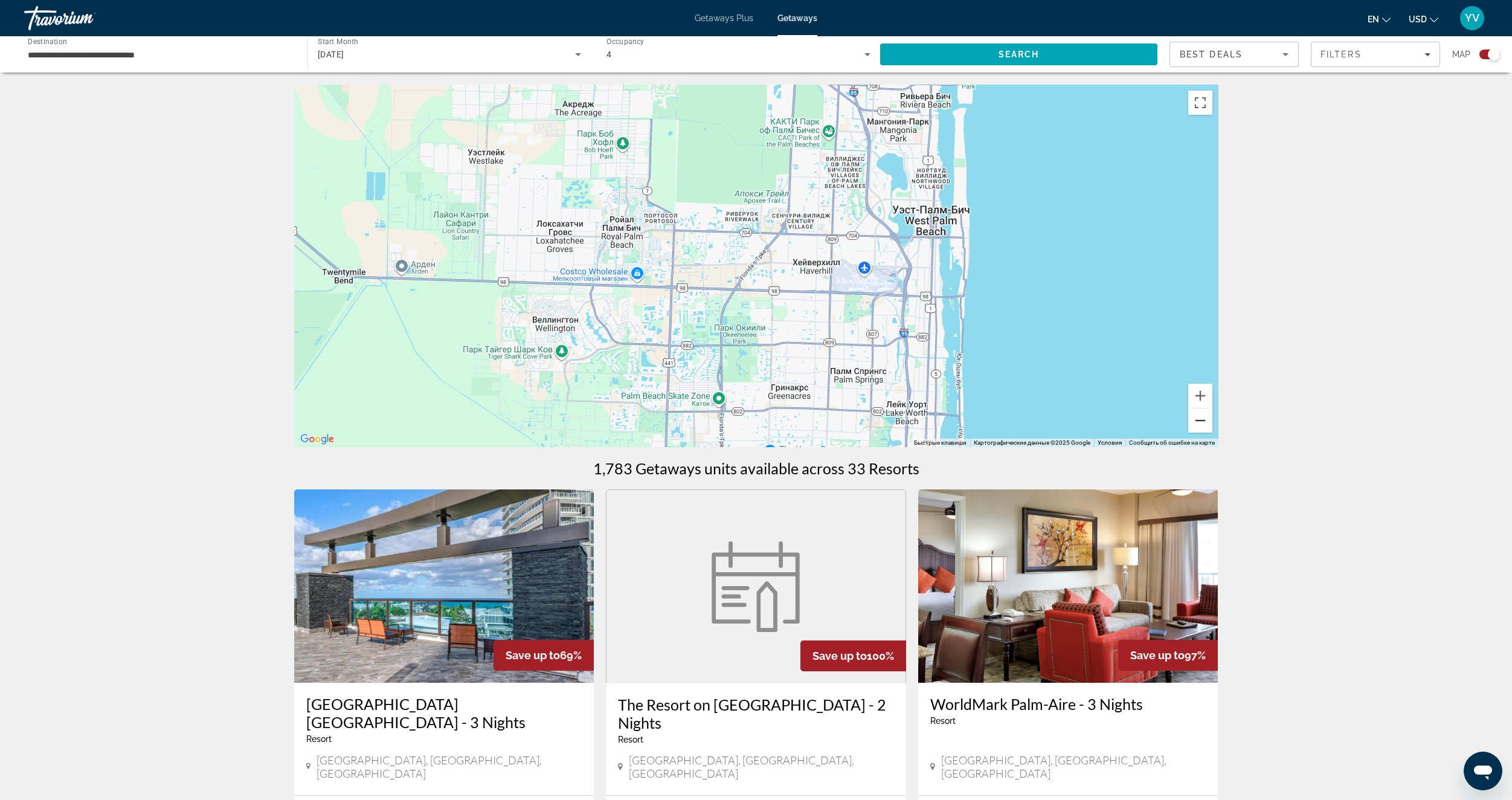
click at [1195, 424] on button "Уменьшить" at bounding box center [1201, 420] width 24 height 24
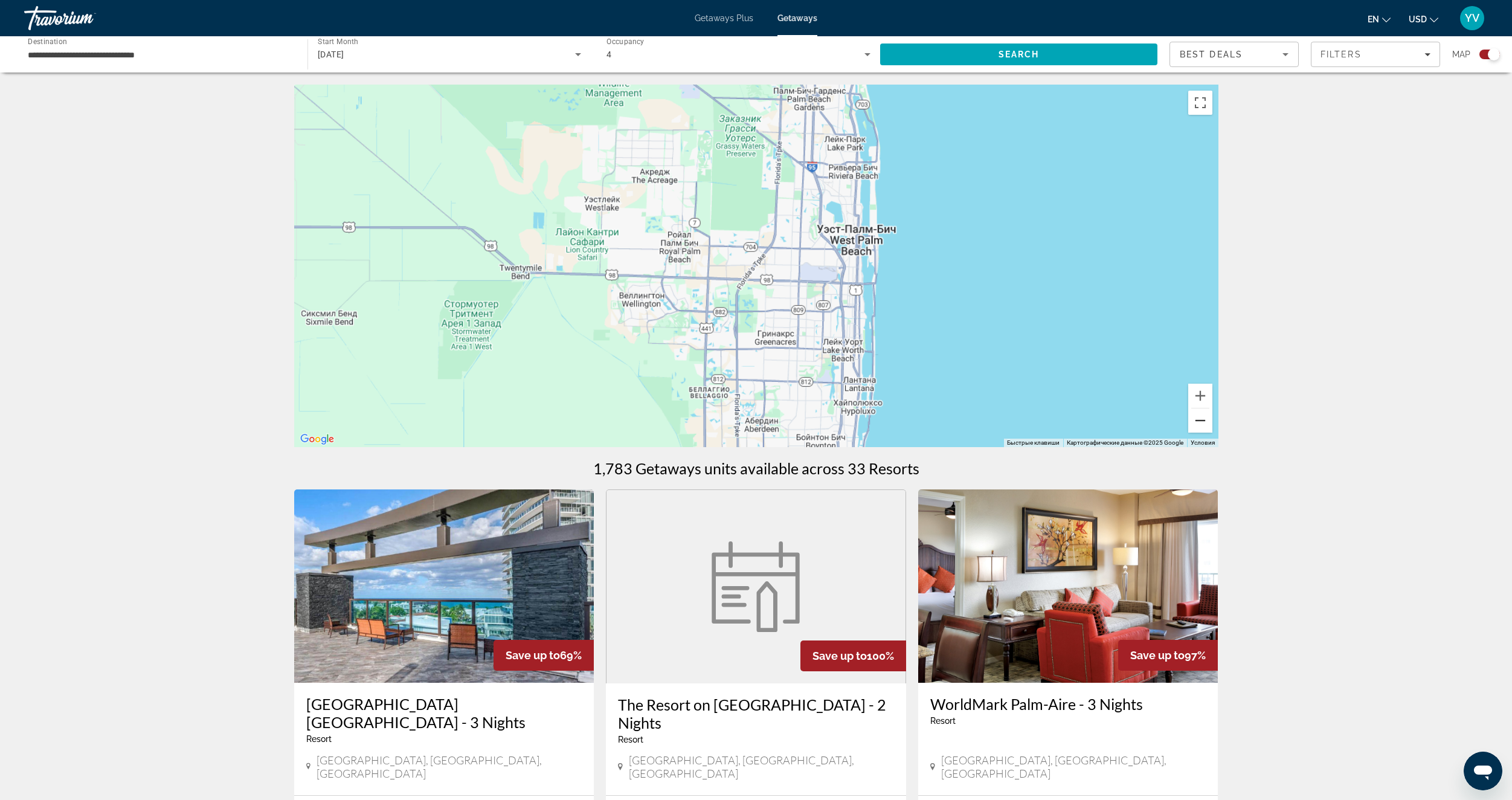
click at [1195, 424] on button "Уменьшить" at bounding box center [1201, 420] width 24 height 24
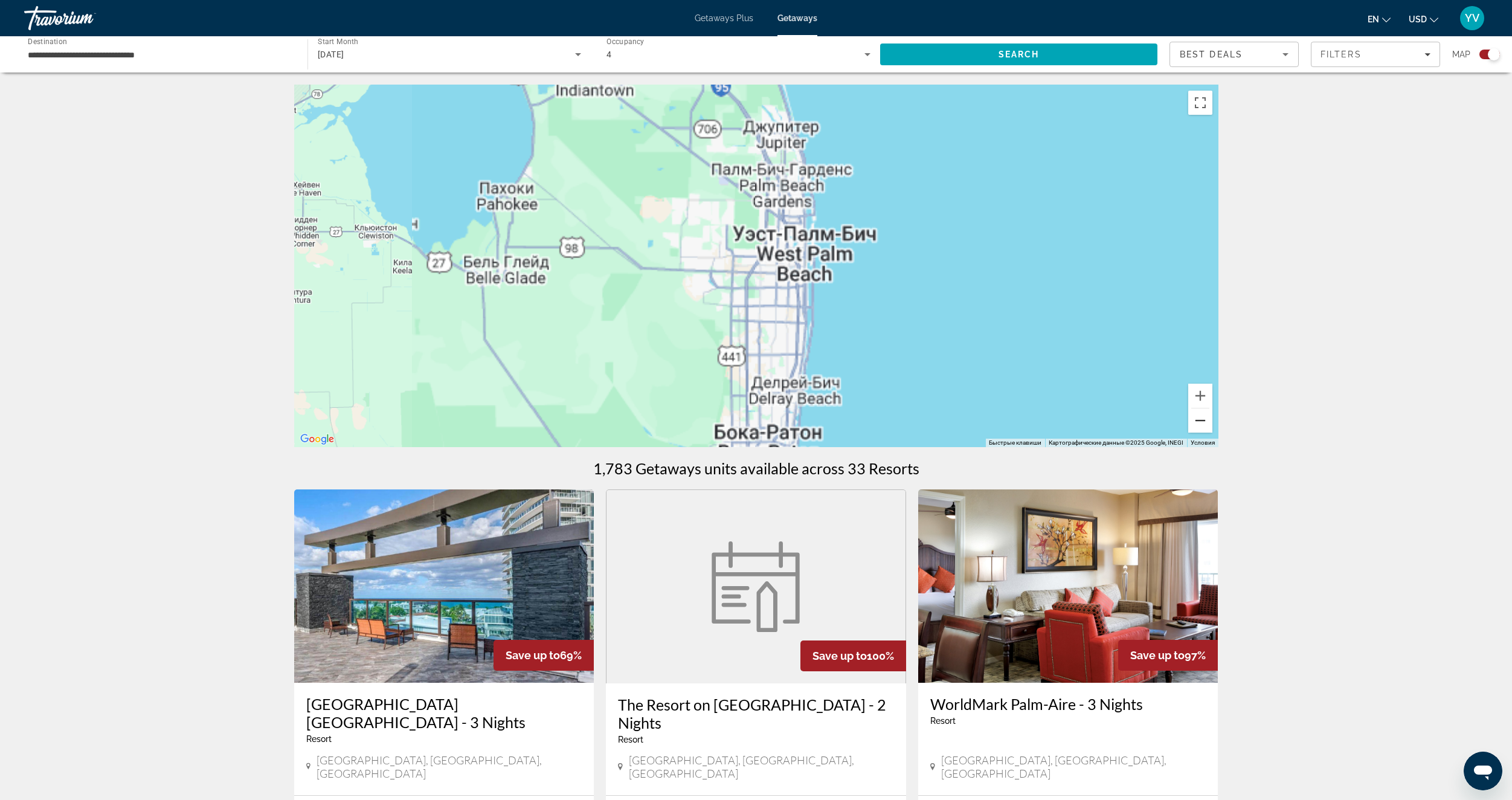
click at [1195, 424] on button "Уменьшить" at bounding box center [1201, 420] width 24 height 24
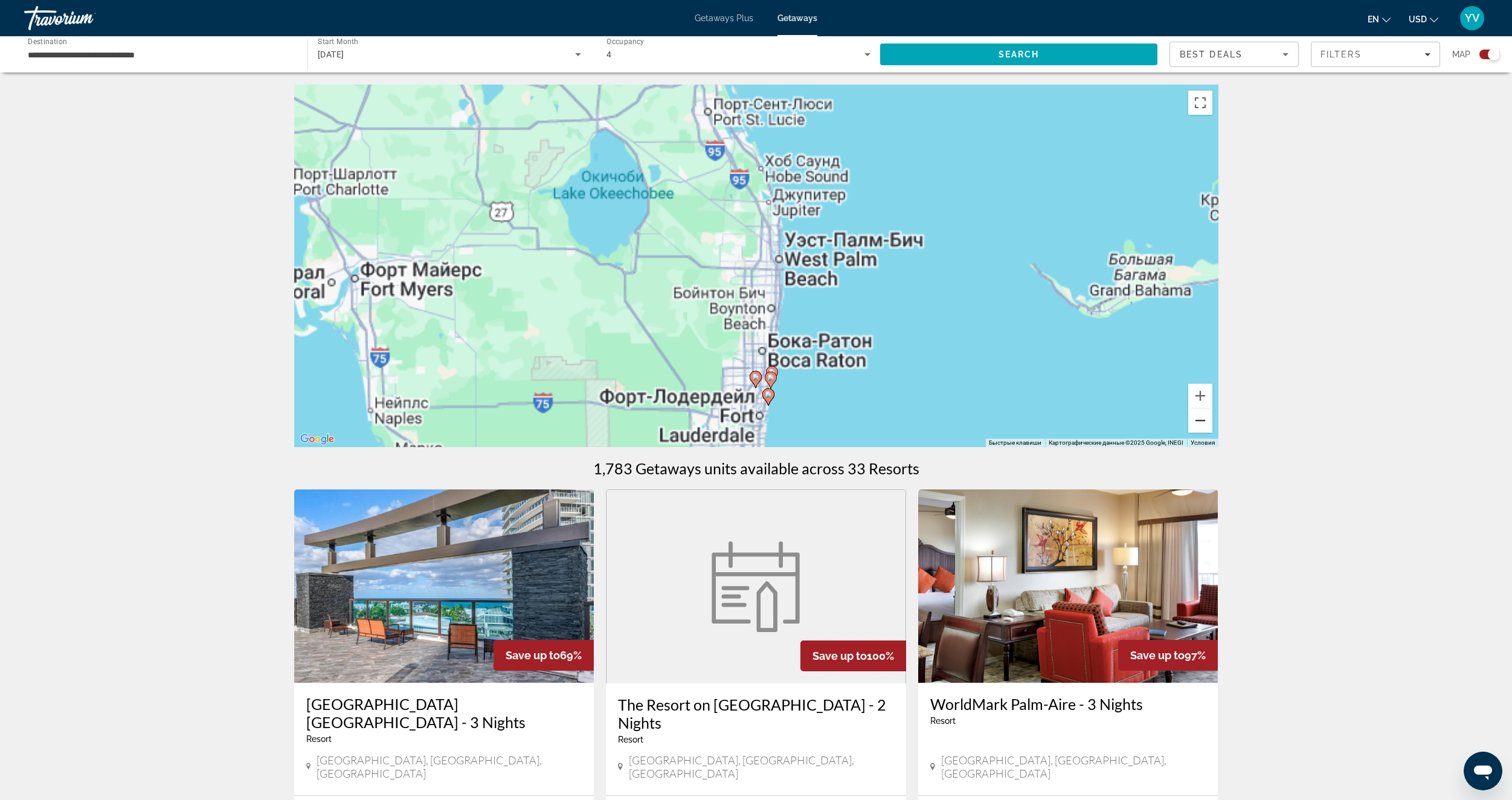
click at [1195, 424] on button "Уменьшить" at bounding box center [1201, 420] width 24 height 24
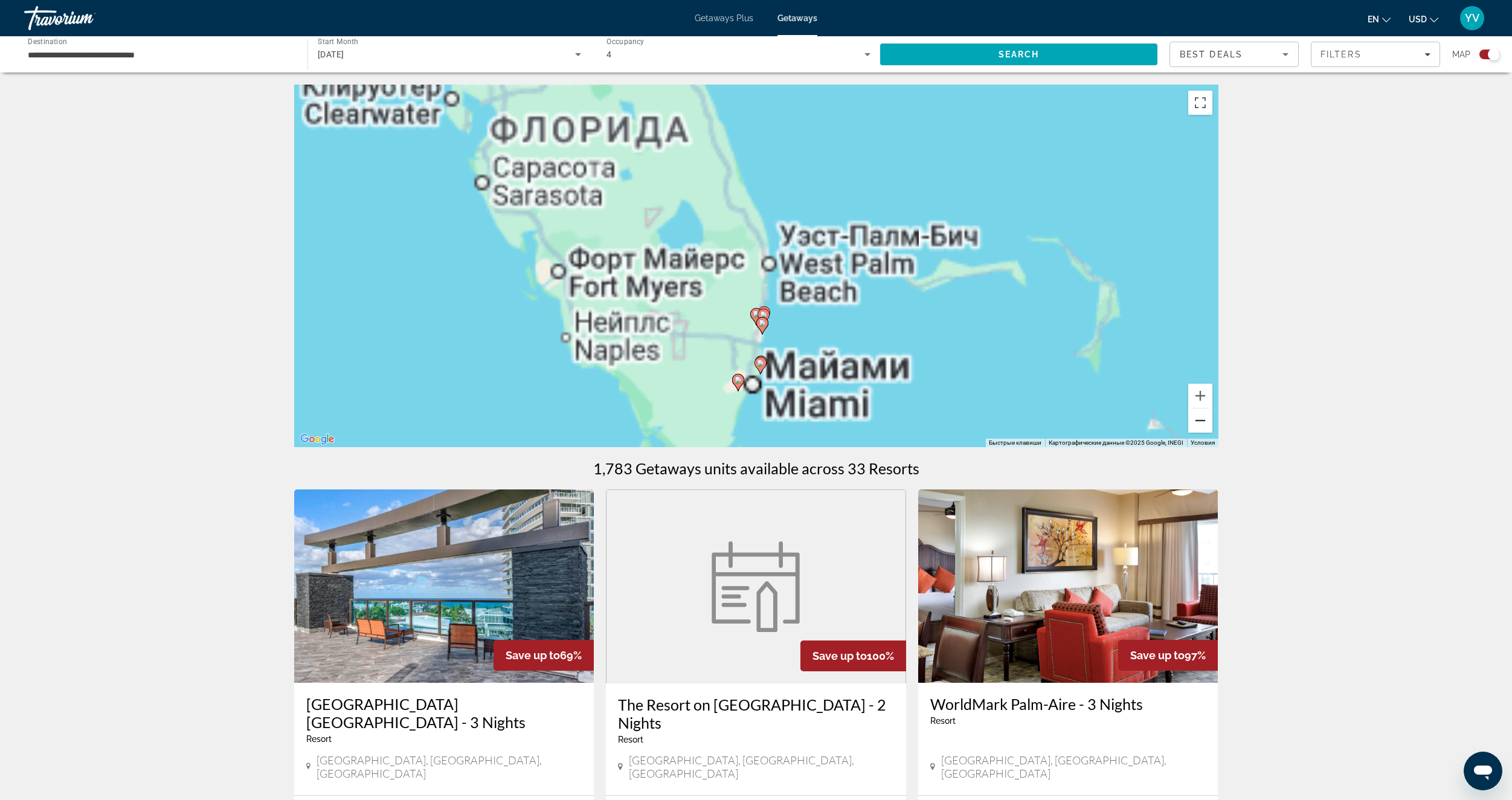
click at [1195, 424] on button "Уменьшить" at bounding box center [1201, 420] width 24 height 24
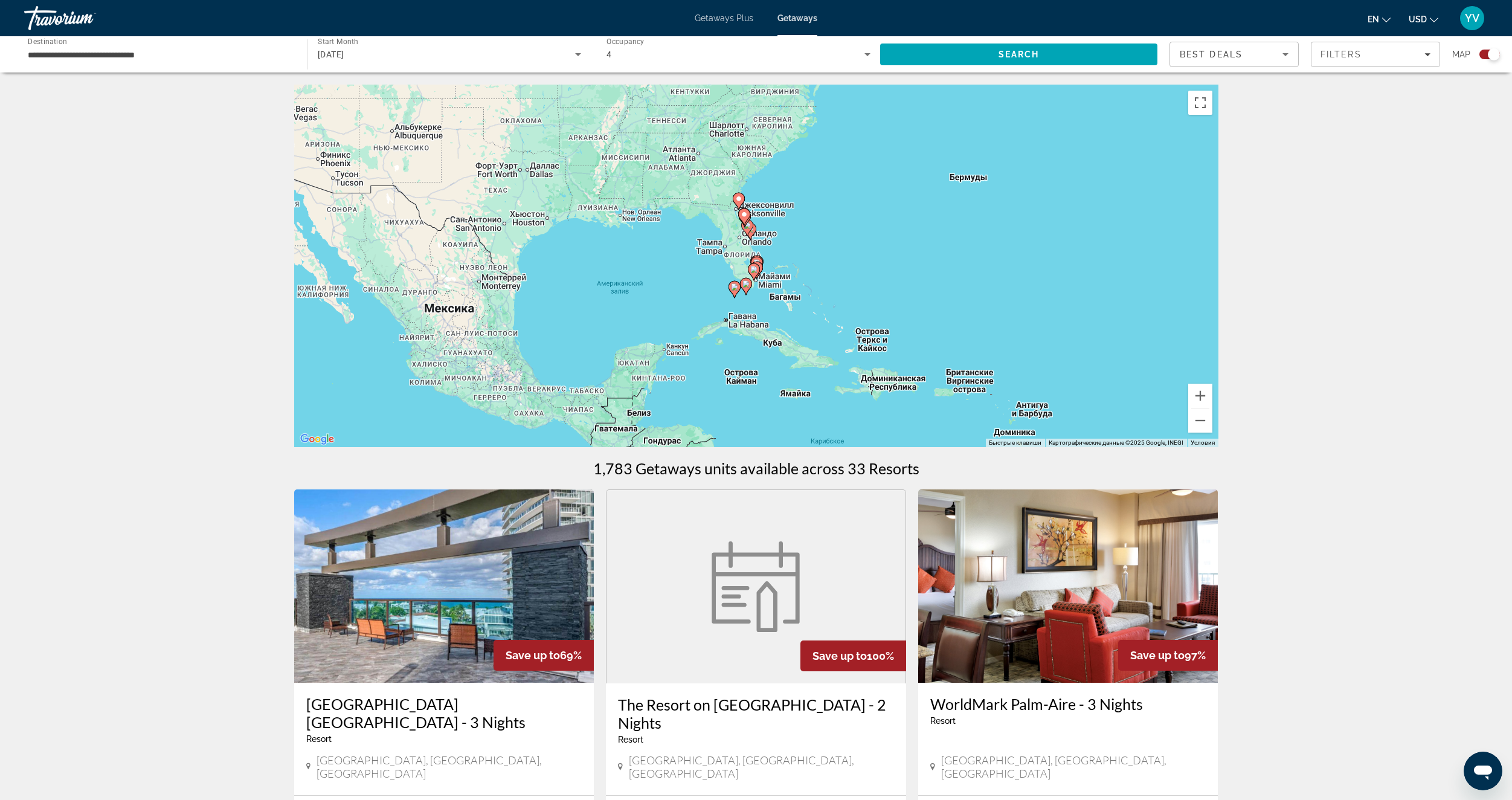
click at [361, 47] on div "[DATE]" at bounding box center [446, 54] width 258 height 14
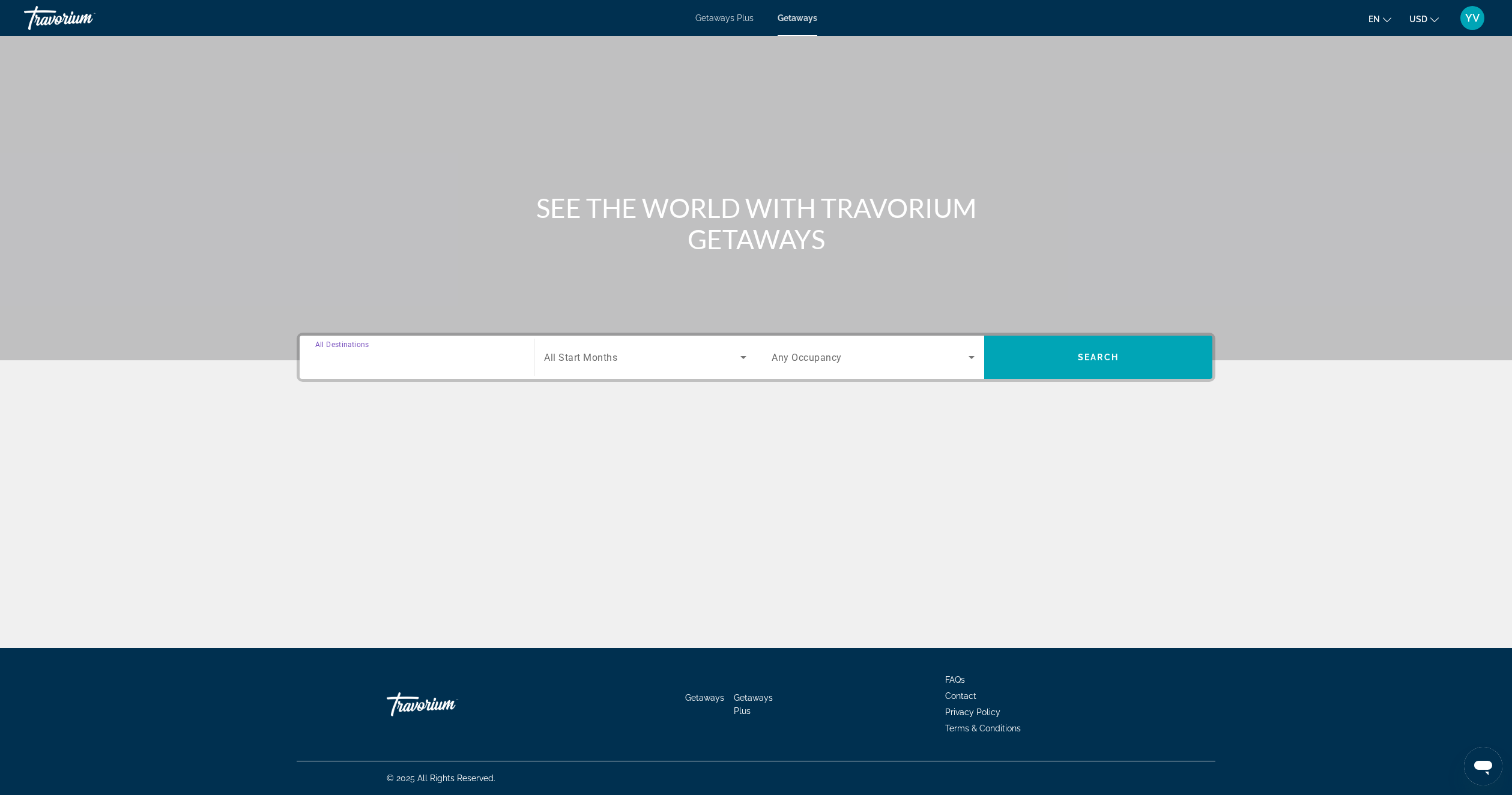
click at [459, 360] on input "Destination All Destinations" at bounding box center [416, 357] width 203 height 14
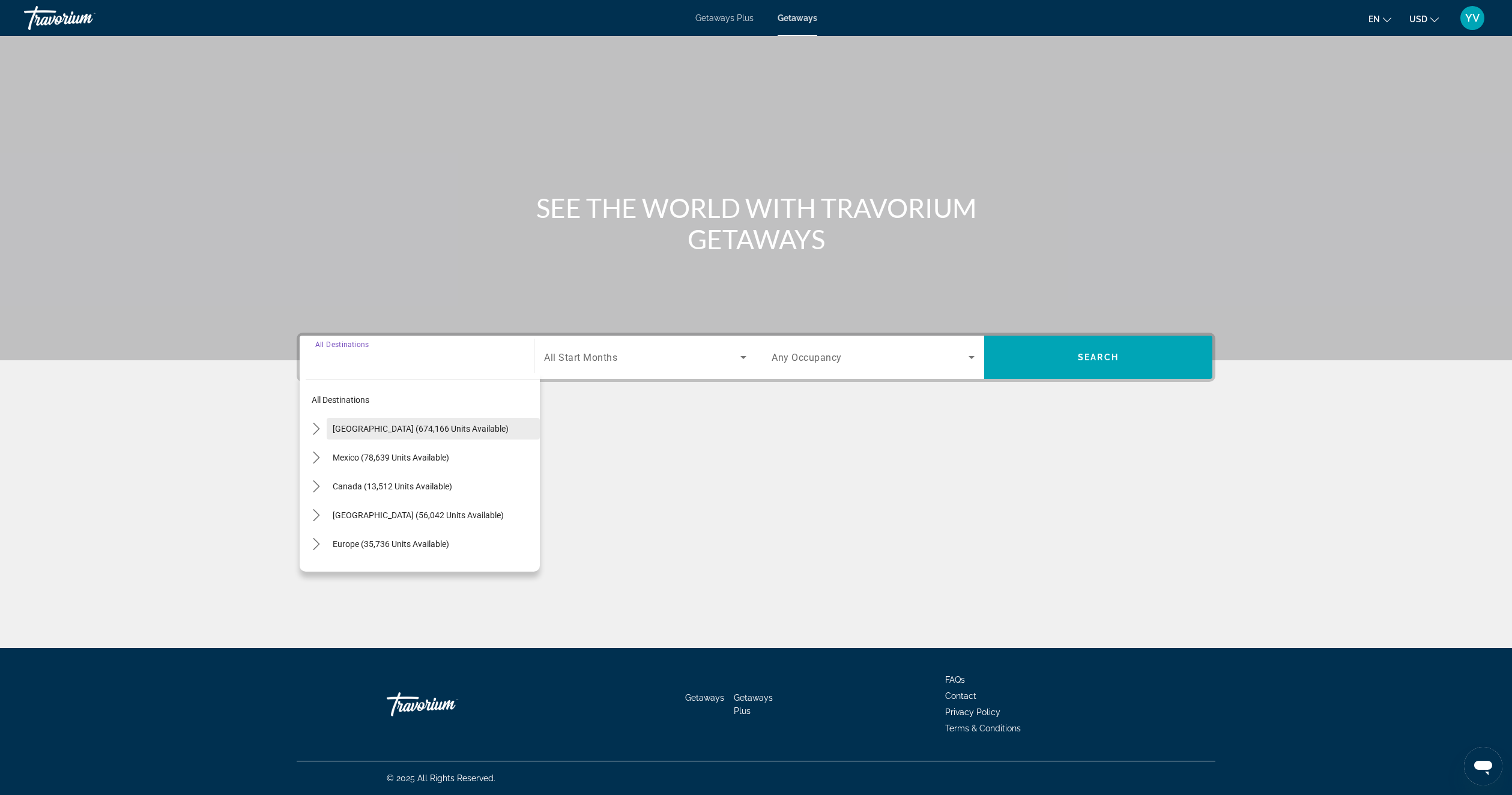
click at [435, 428] on span "[GEOGRAPHIC_DATA] (674,166 units available)" at bounding box center [421, 429] width 176 height 10
type input "**********"
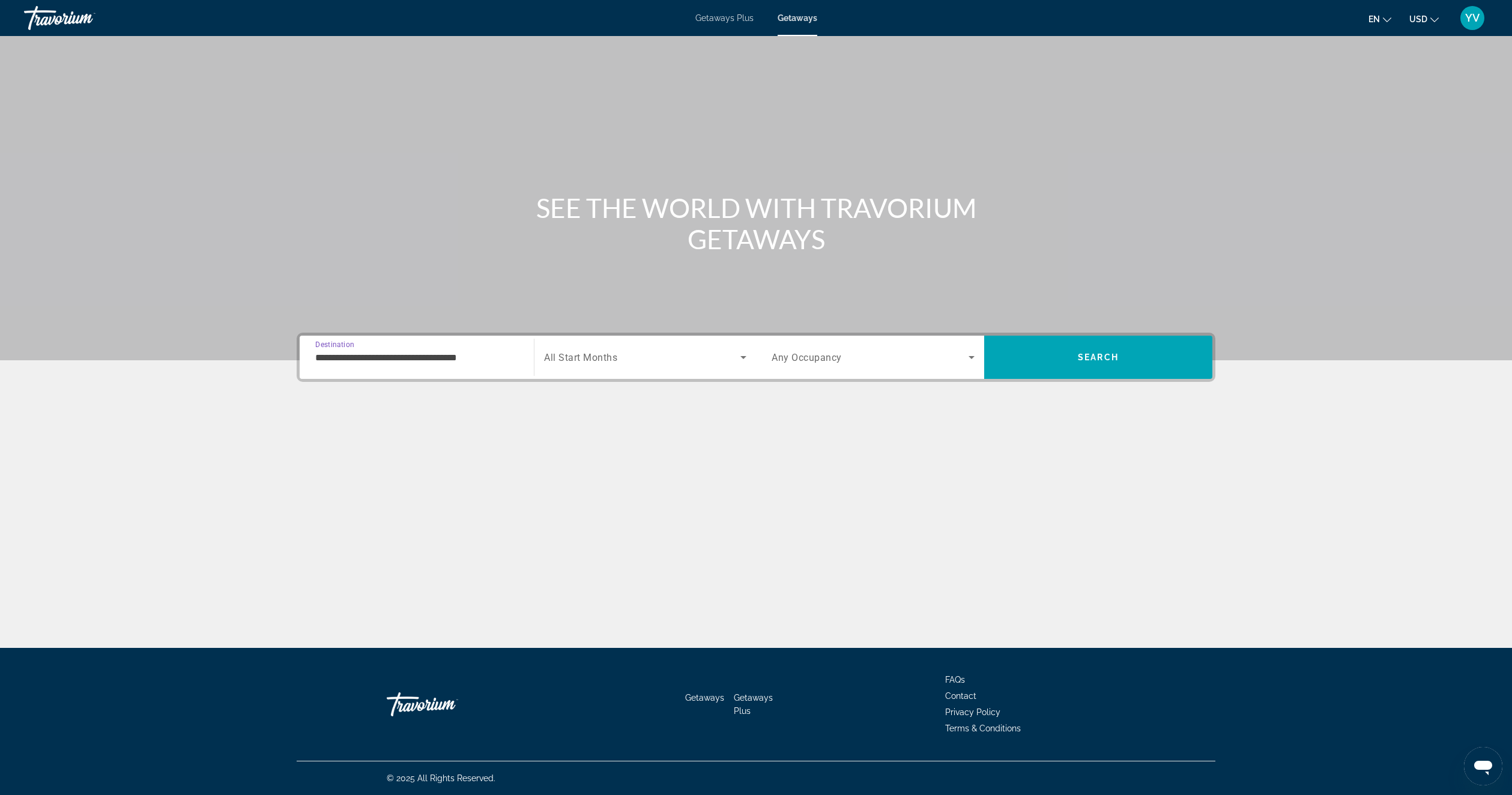
click at [631, 369] on div "Search widget" at bounding box center [645, 357] width 202 height 33
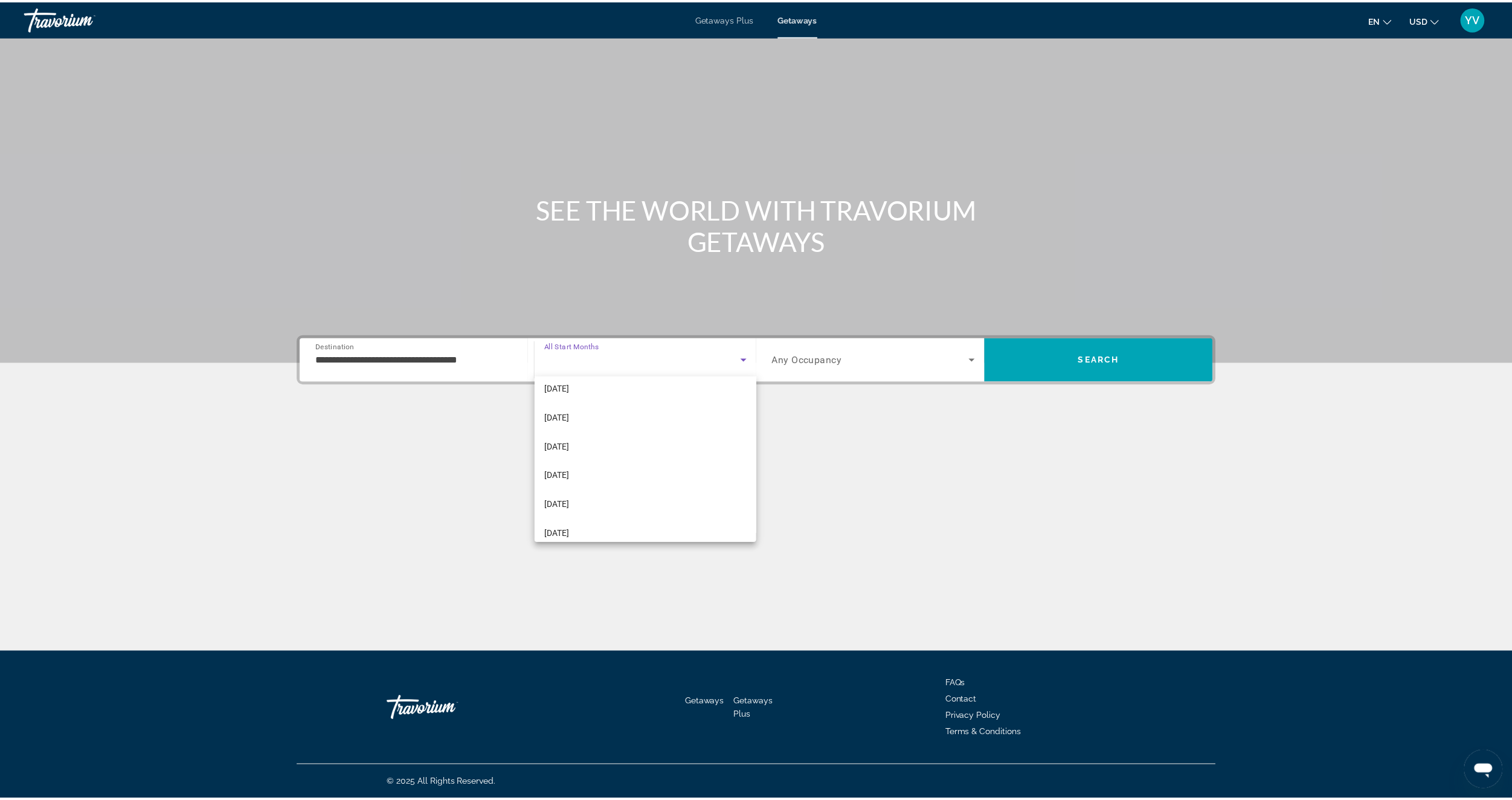
scroll to position [242, 0]
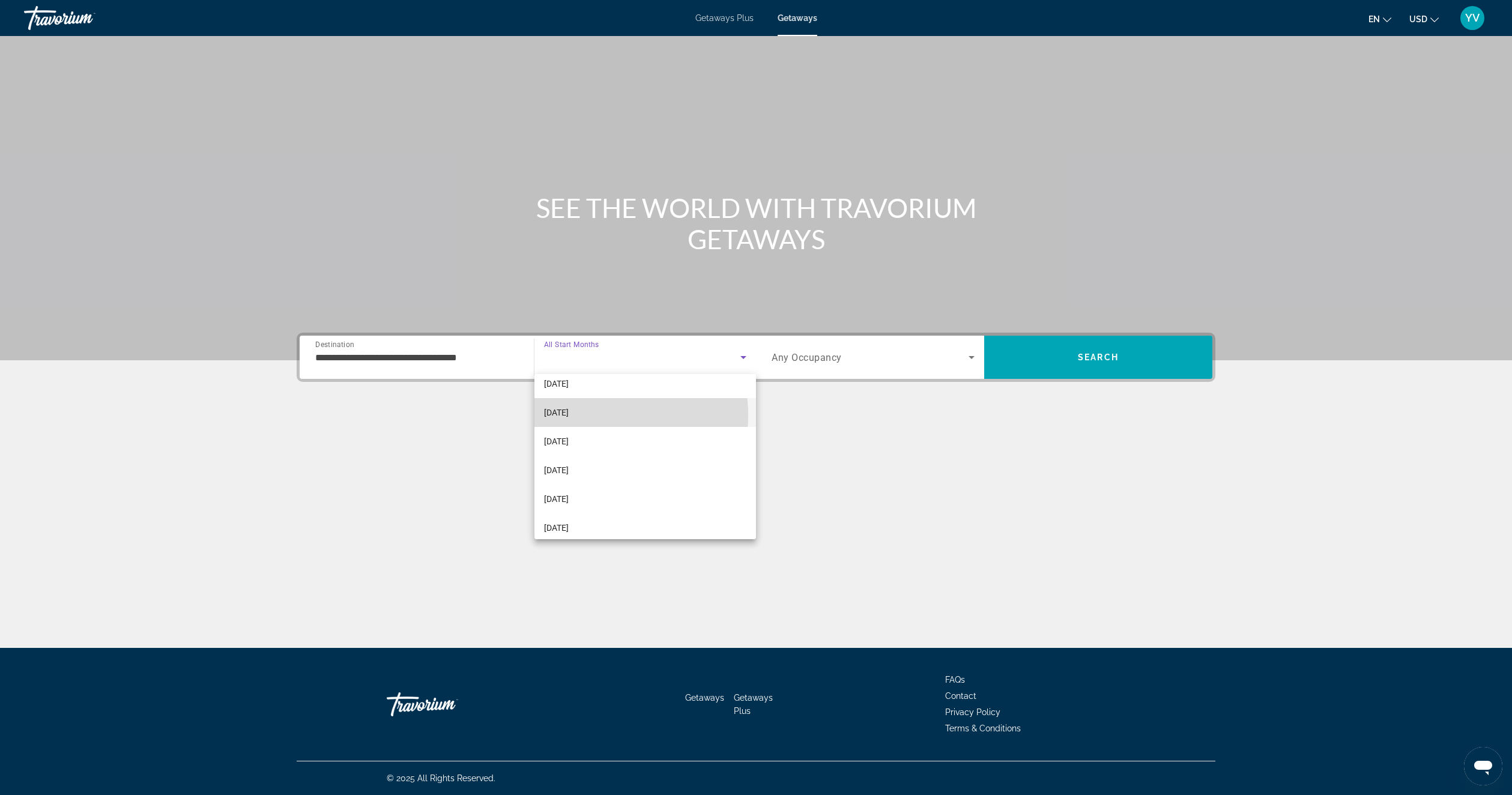
click at [568, 416] on span "[DATE]" at bounding box center [556, 412] width 25 height 14
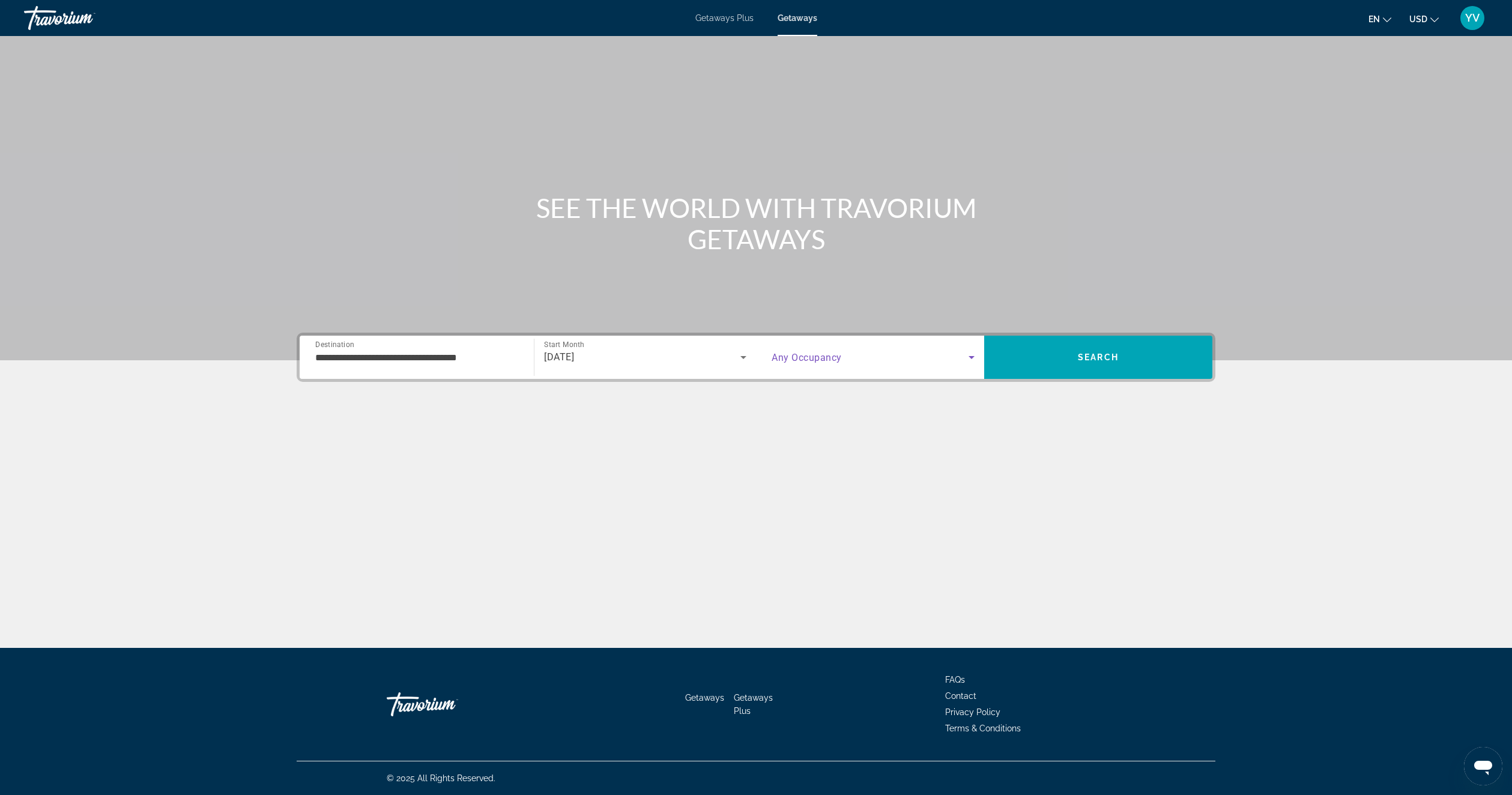
click at [811, 350] on span "Search widget" at bounding box center [871, 357] width 197 height 14
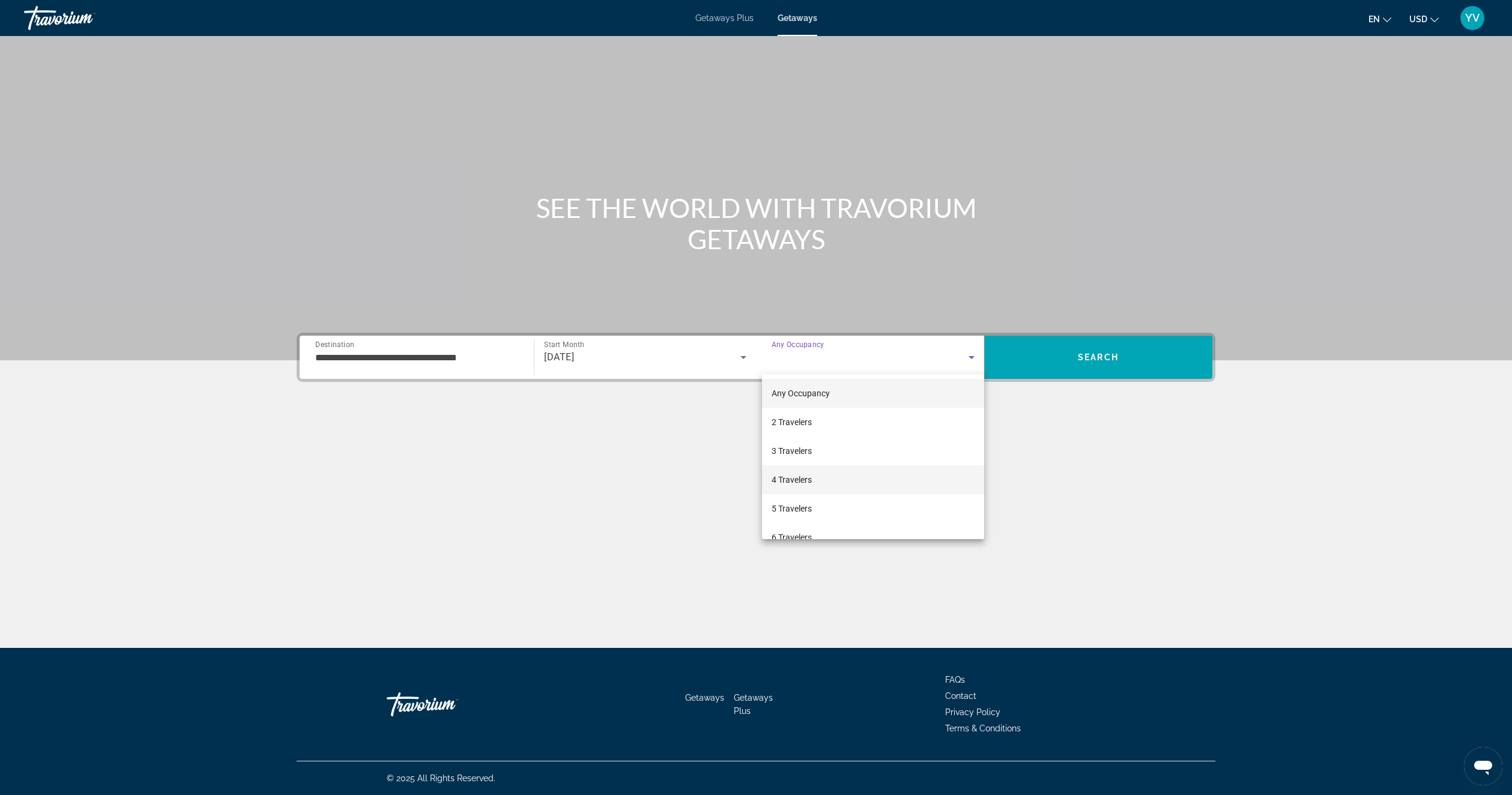
click at [795, 476] on span "4 Travelers" at bounding box center [792, 479] width 40 height 14
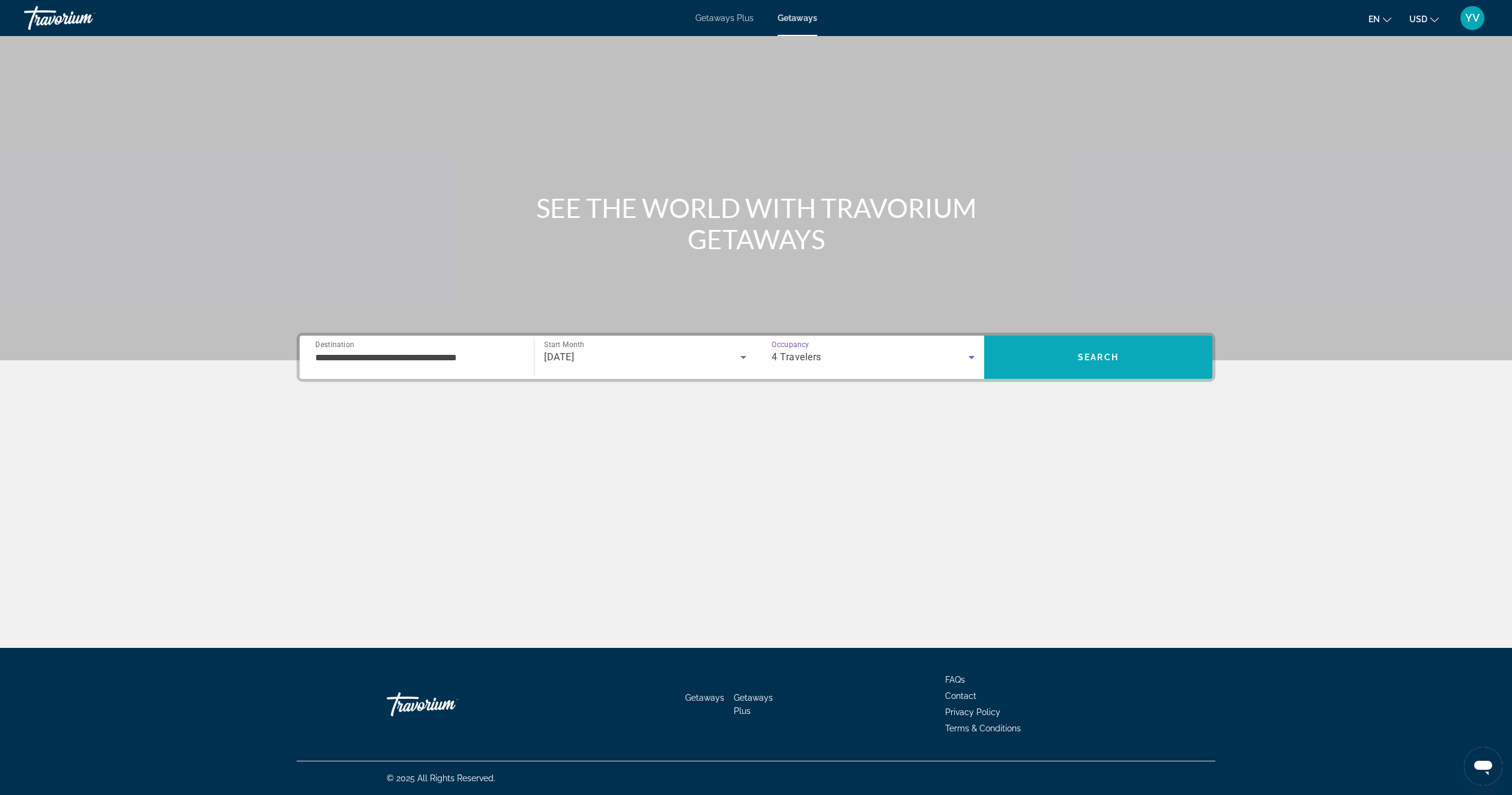
click at [1108, 350] on span "Search" at bounding box center [1098, 357] width 228 height 29
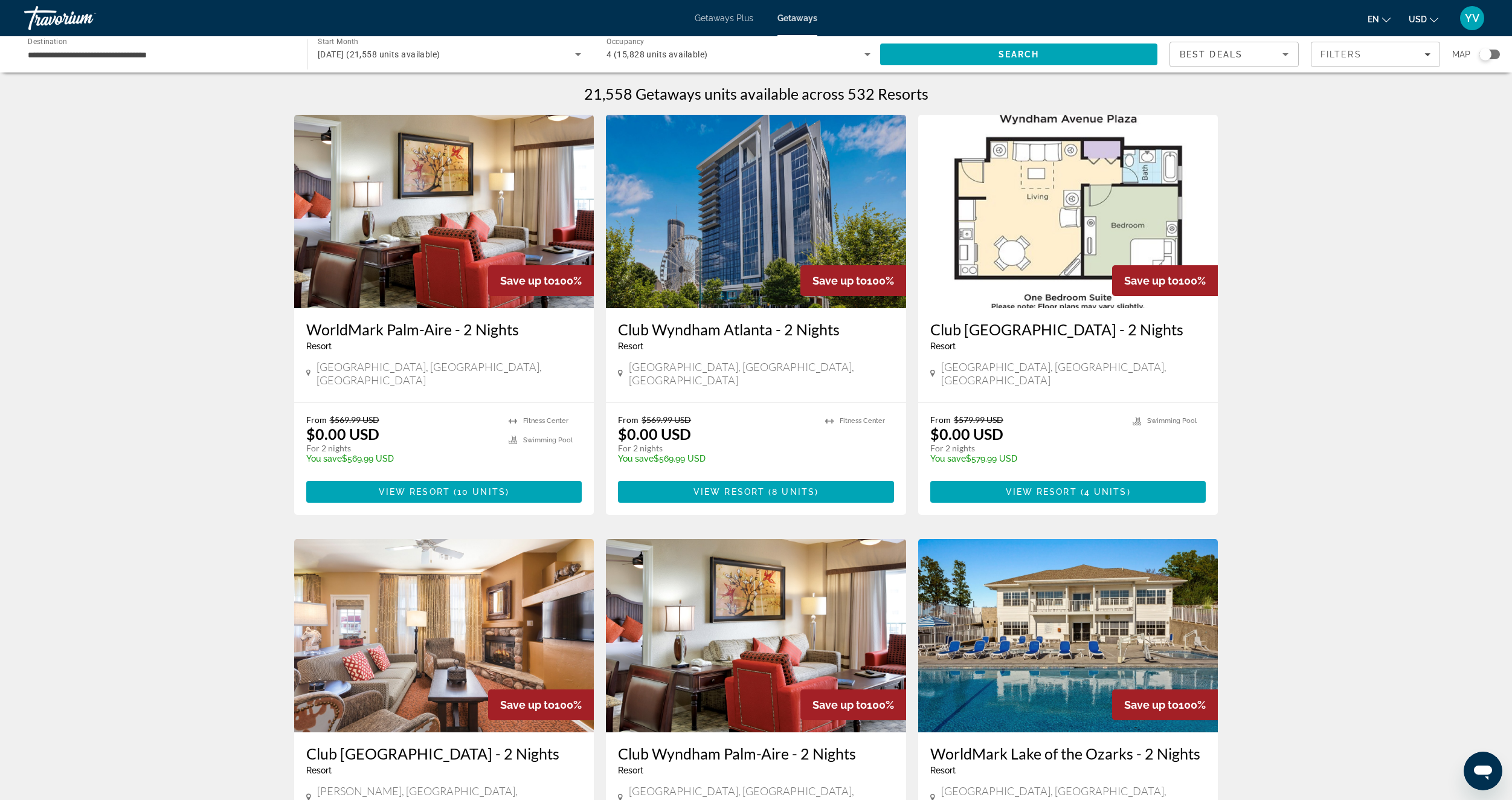
click at [1485, 51] on div "Search widget" at bounding box center [1486, 54] width 12 height 12
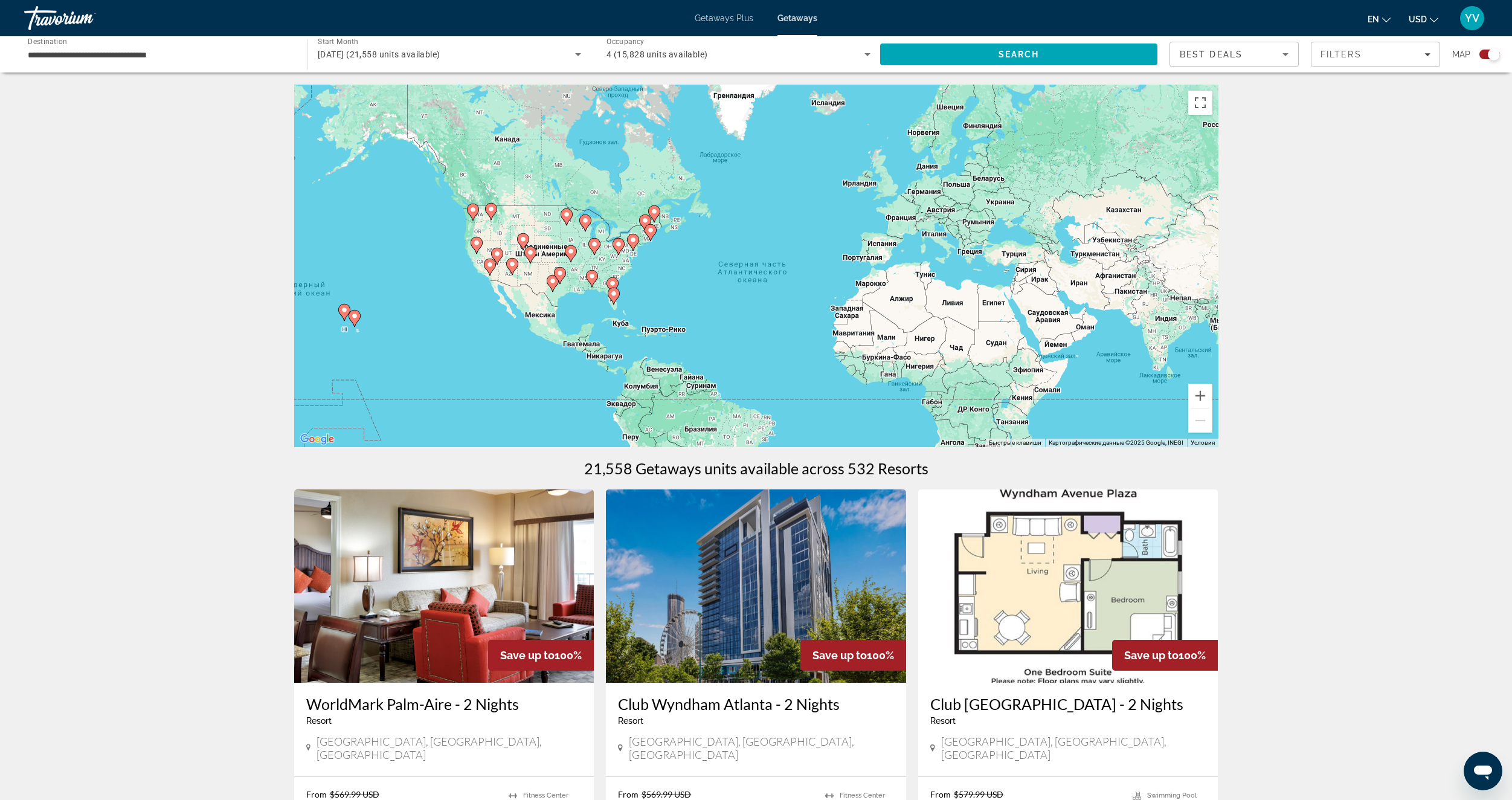
drag, startPoint x: 437, startPoint y: 240, endPoint x: 545, endPoint y: 281, distance: 115.5
click at [482, 279] on div "Чтобы активировать перетаскивание с помощью клавиатуры, нажмите Alt + Ввод. Пос…" at bounding box center [756, 265] width 924 height 363
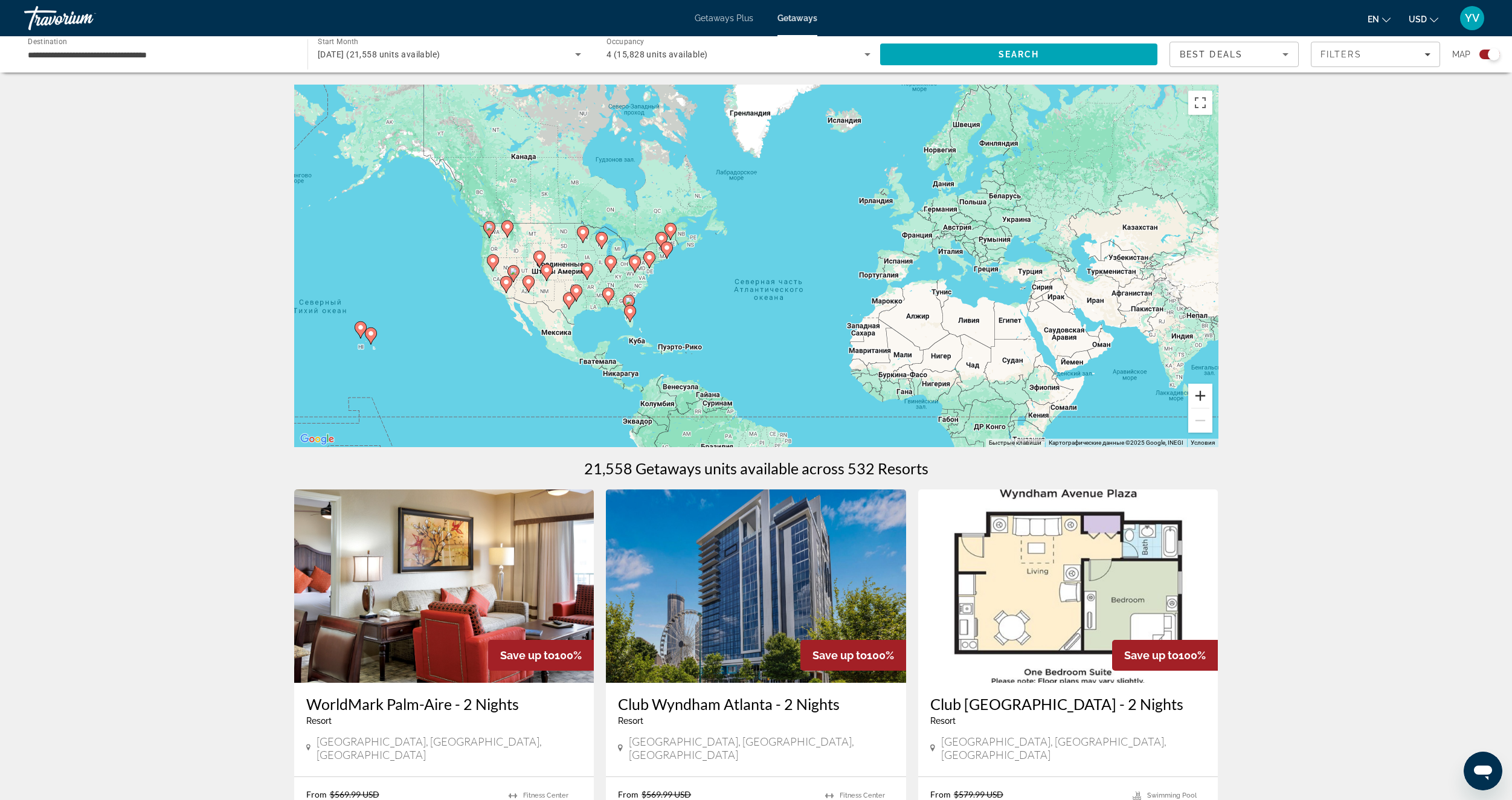
click at [1193, 391] on button "Увеличить" at bounding box center [1201, 395] width 24 height 24
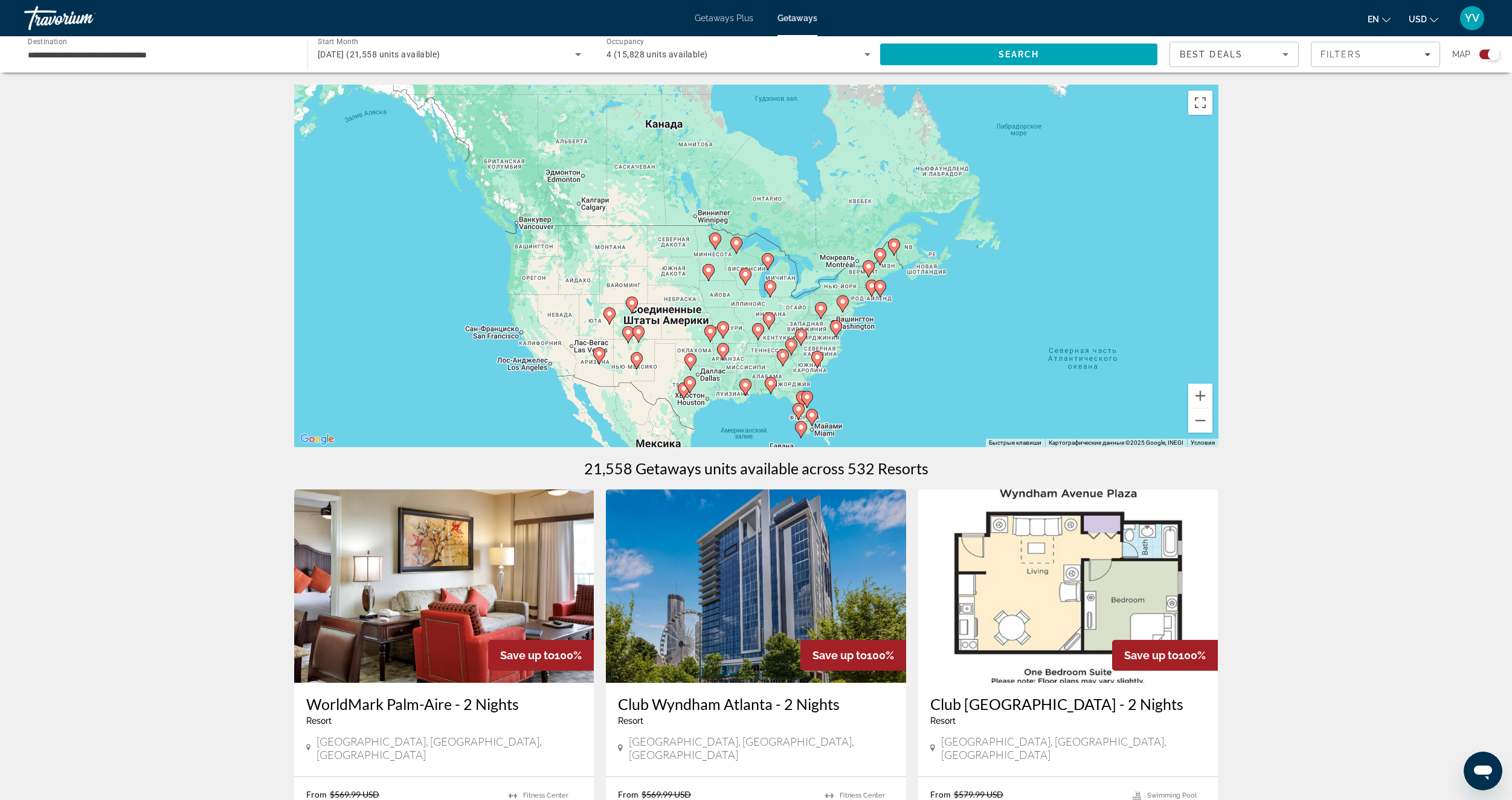
drag, startPoint x: 682, startPoint y: 288, endPoint x: 959, endPoint y: 335, distance: 281.0
click at [959, 335] on div "Чтобы активировать перетаскивание с помощью клавиатуры, нажмите Alt + Ввод. Пос…" at bounding box center [756, 265] width 924 height 363
click at [1201, 394] on button "Увеличить" at bounding box center [1201, 395] width 24 height 24
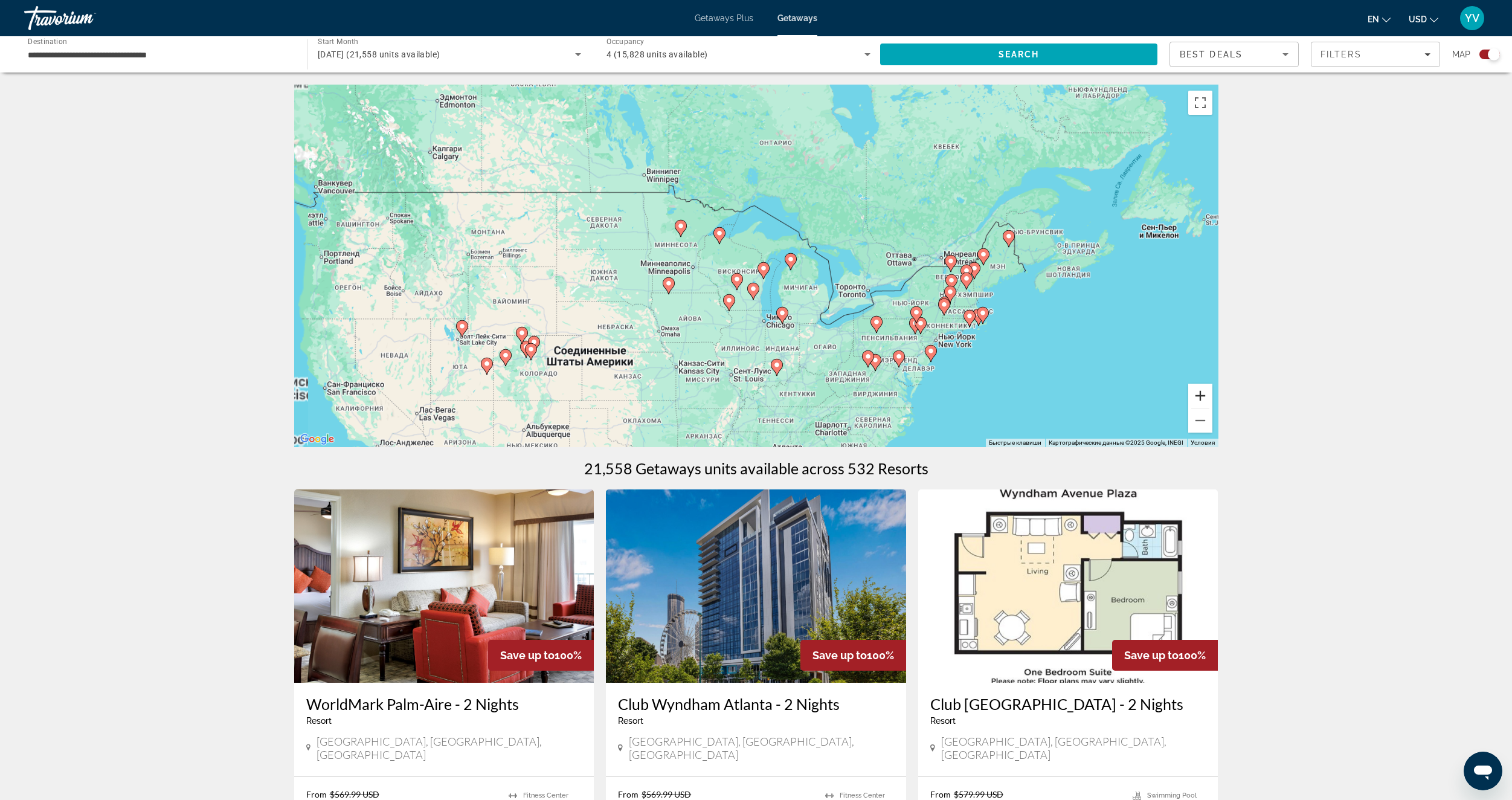
drag, startPoint x: 1201, startPoint y: 394, endPoint x: 911, endPoint y: 370, distance: 291.0
click at [1200, 394] on button "Увеличить" at bounding box center [1201, 395] width 24 height 24
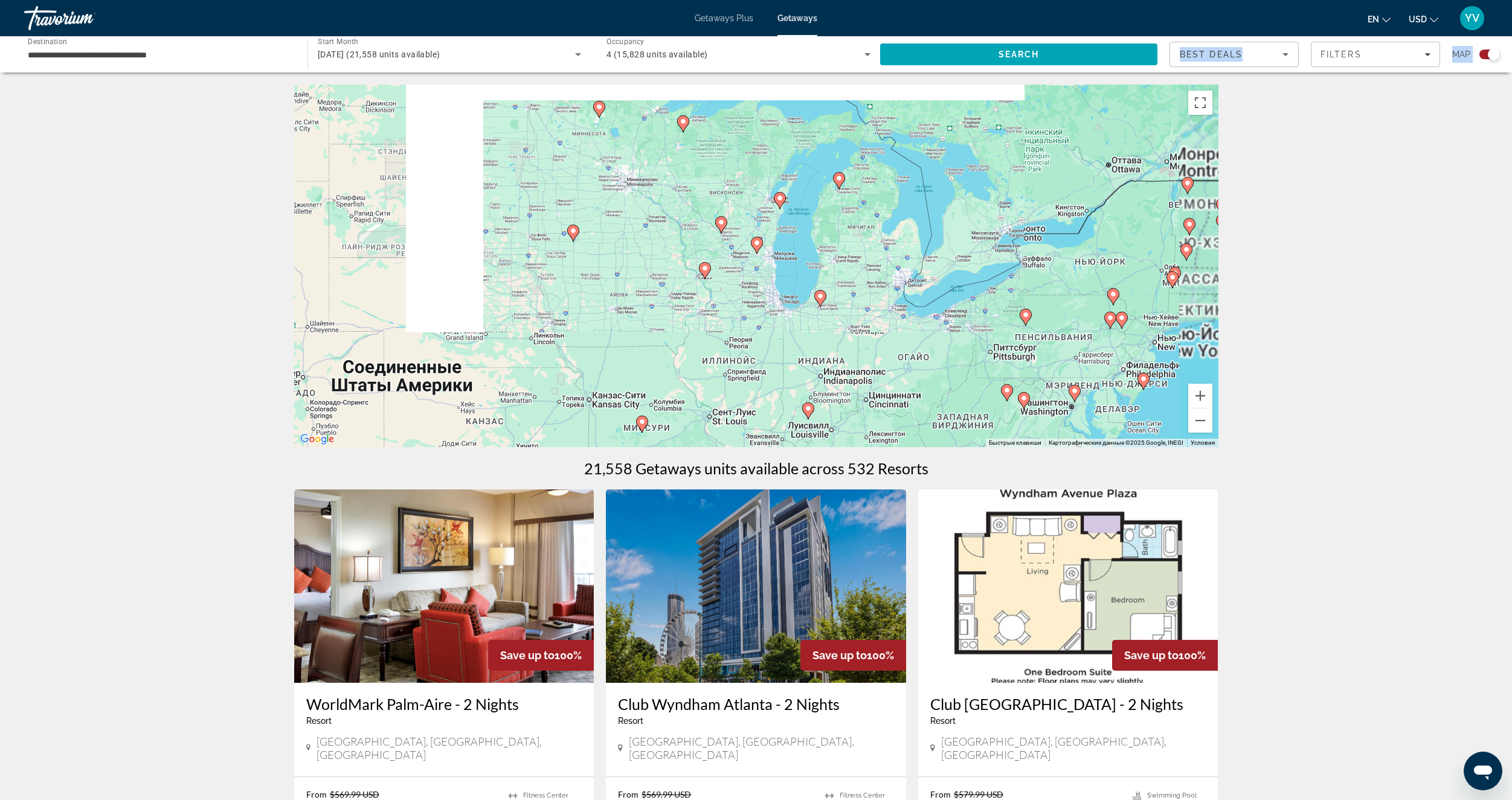
drag, startPoint x: 910, startPoint y: 318, endPoint x: 871, endPoint y: 78, distance: 243.1
click at [875, 20] on div "**********" at bounding box center [756, 400] width 1512 height 800
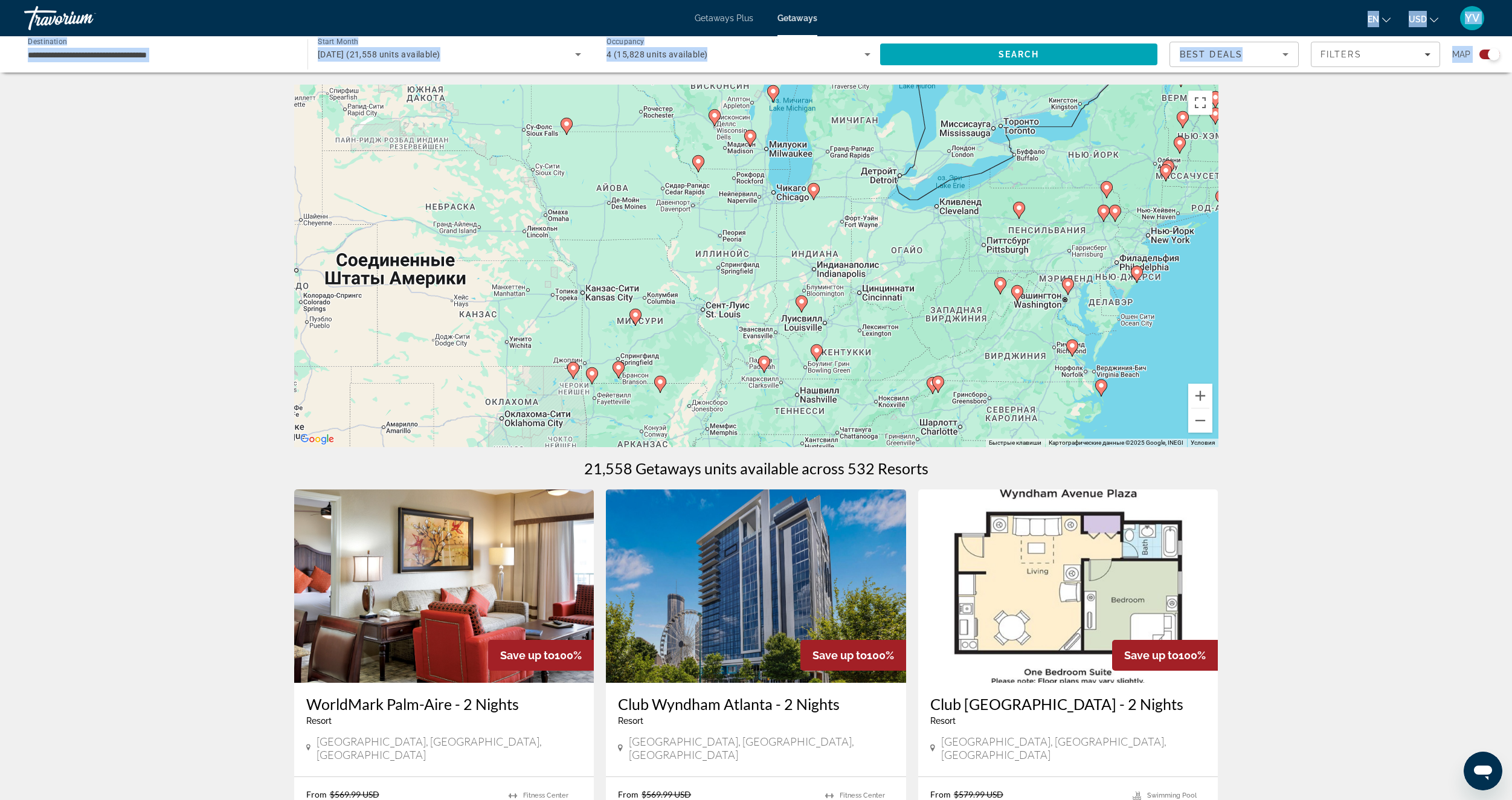
drag, startPoint x: 922, startPoint y: 250, endPoint x: 908, endPoint y: 93, distance: 157.6
click at [908, 93] on div "Чтобы активировать перетаскивание с помощью клавиатуры, нажмите Alt + Ввод. Пос…" at bounding box center [756, 265] width 924 height 363
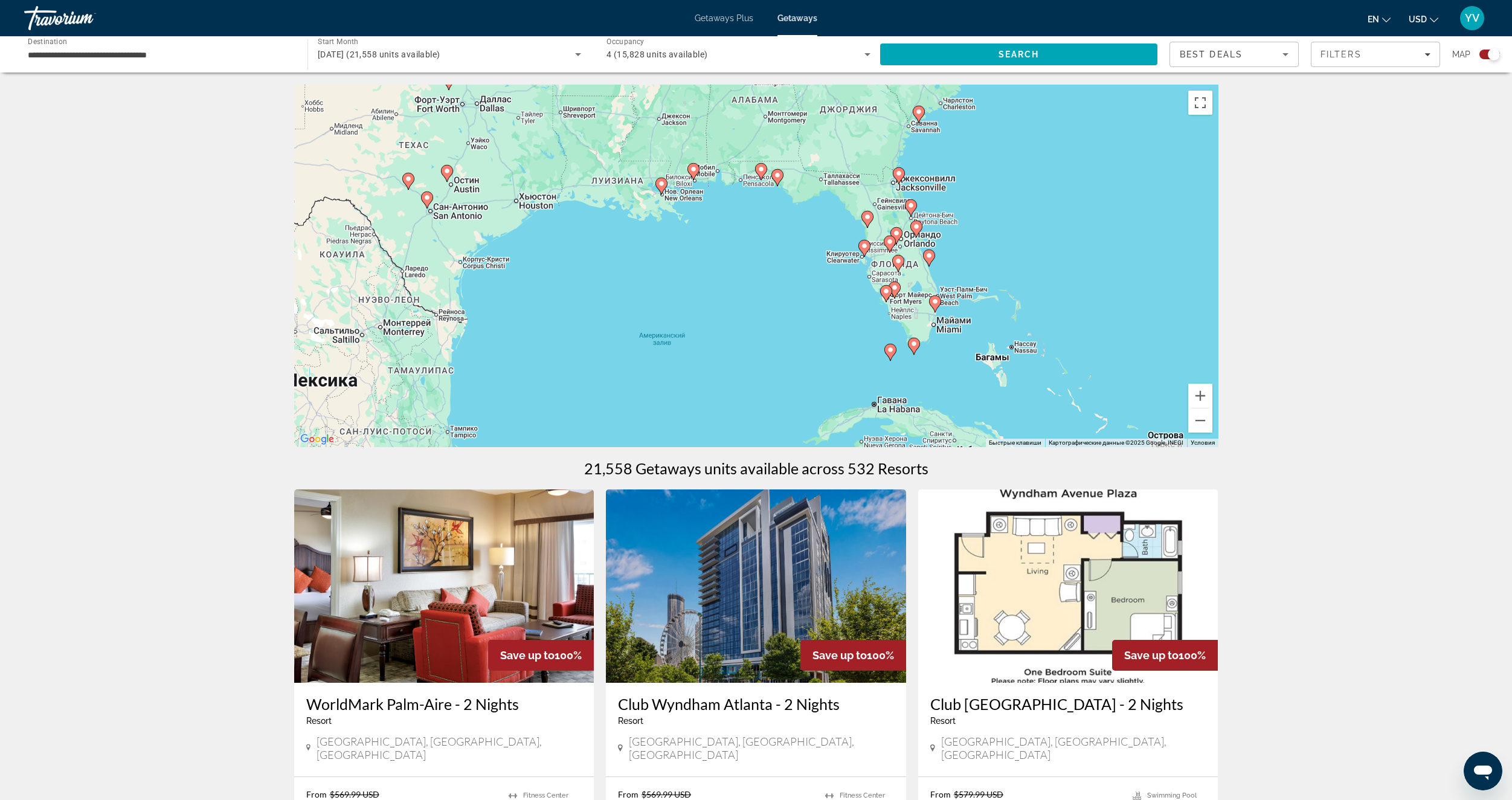
drag, startPoint x: 902, startPoint y: 270, endPoint x: 878, endPoint y: 203, distance: 71.2
click at [878, 203] on div "Чтобы активировать перетаскивание с помощью клавиатуры, нажмите Alt + Ввод. Пос…" at bounding box center [756, 265] width 924 height 363
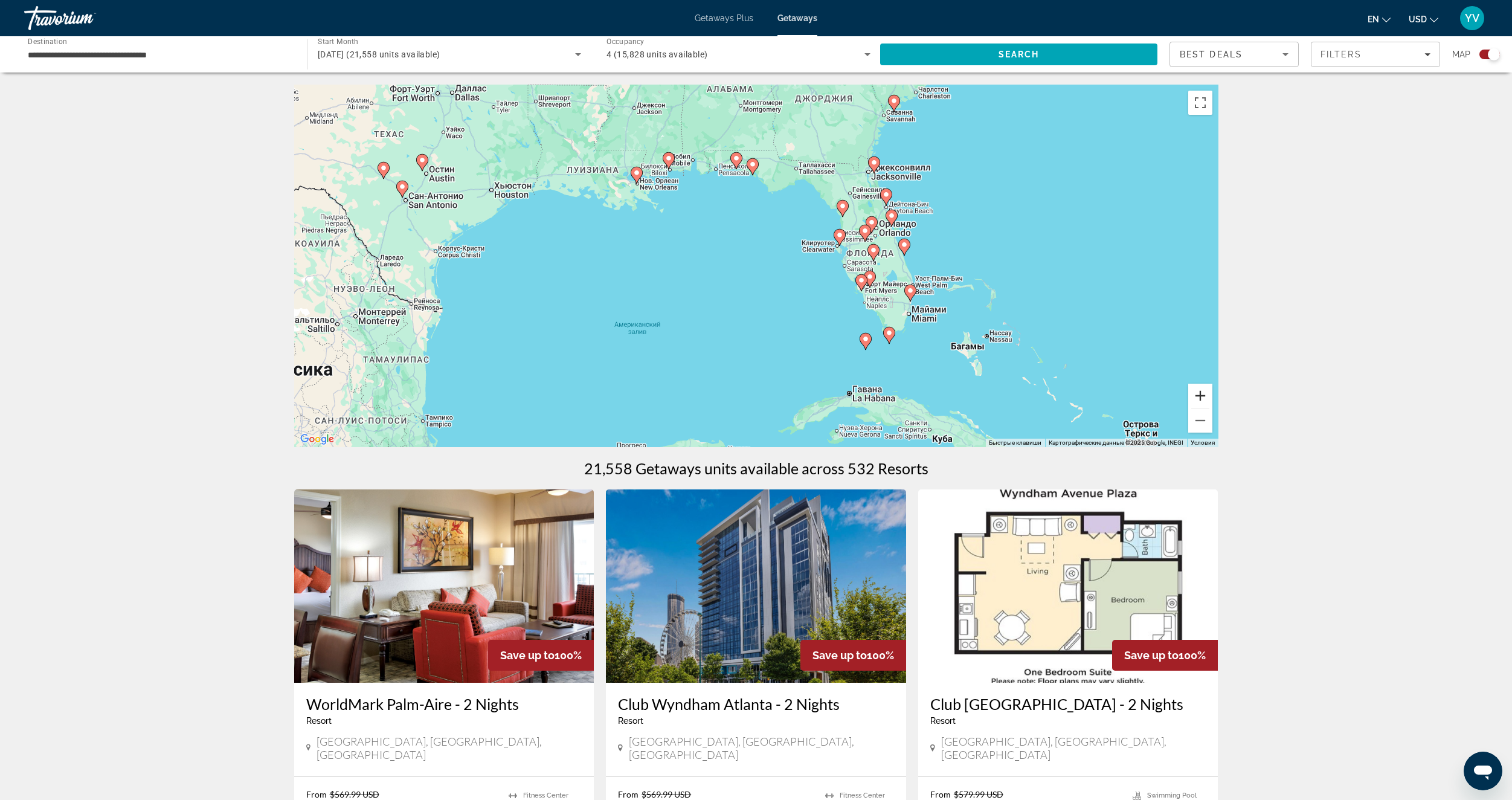
click at [1206, 390] on button "Увеличить" at bounding box center [1201, 395] width 24 height 24
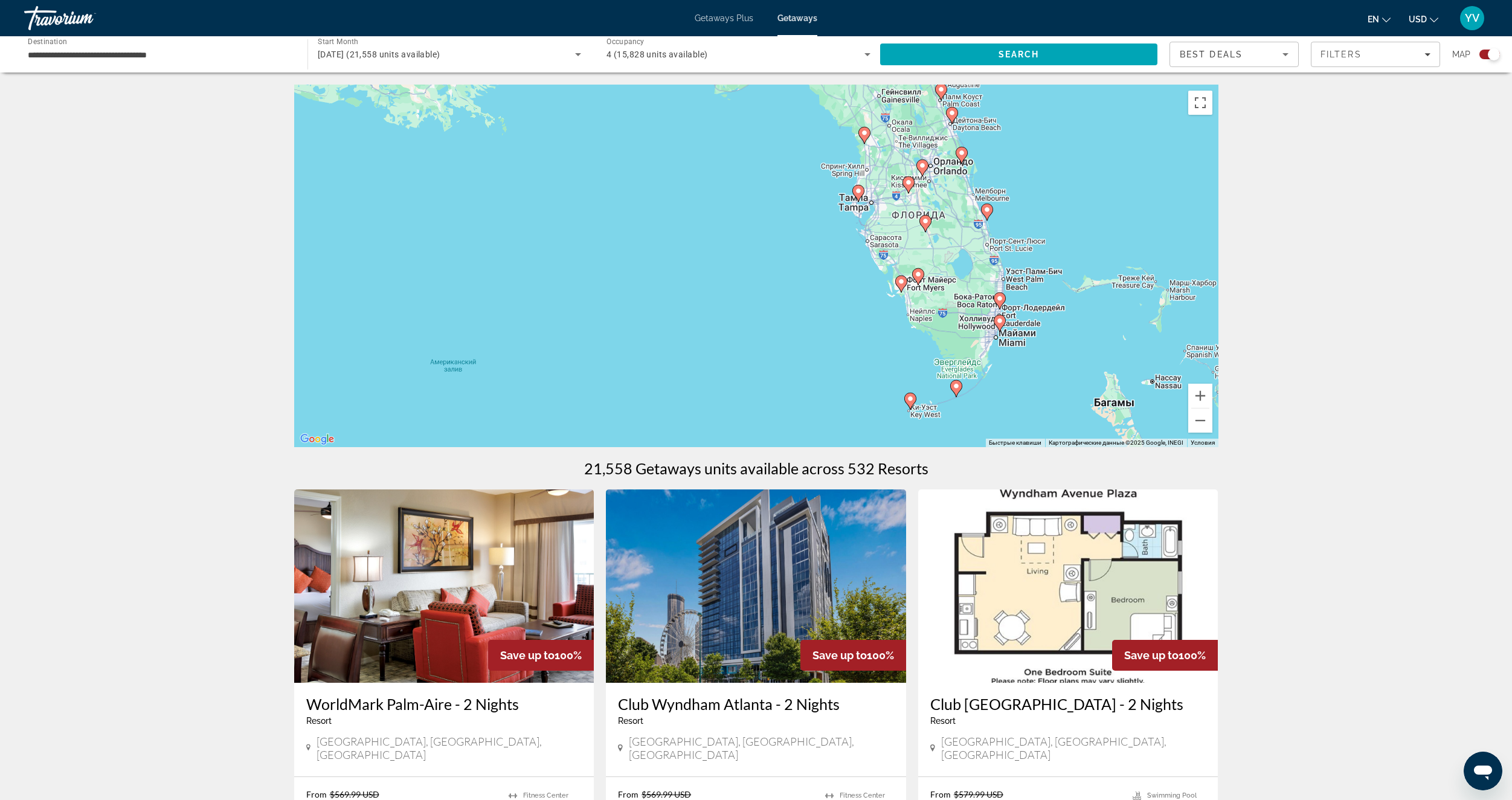
drag, startPoint x: 902, startPoint y: 332, endPoint x: 790, endPoint y: 327, distance: 112.1
click at [789, 325] on div "Чтобы активировать перетаскивание с помощью клавиатуры, нажмите Alt + Ввод. Пос…" at bounding box center [756, 265] width 924 height 363
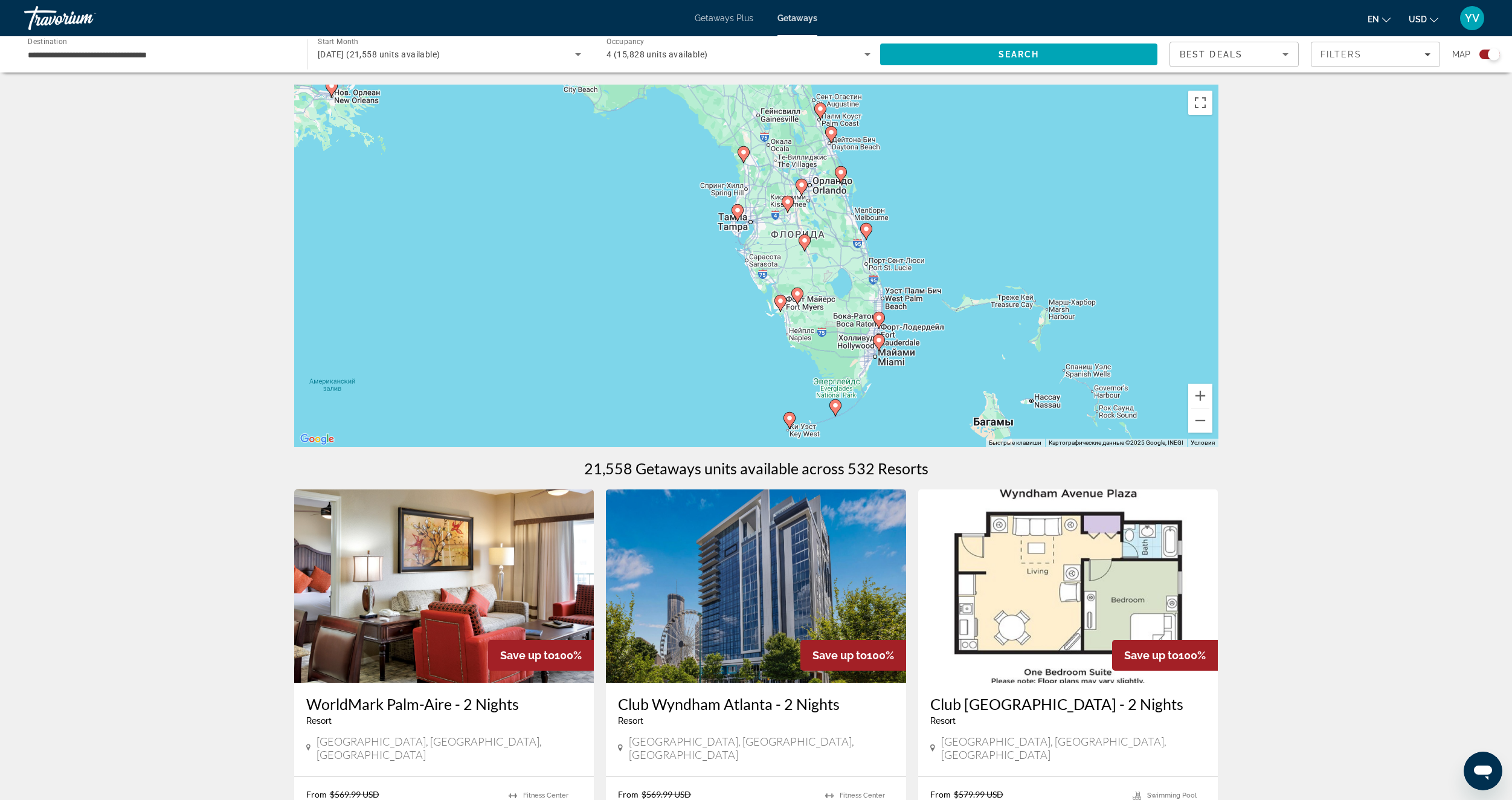
click at [795, 420] on icon "Main content" at bounding box center [789, 420] width 11 height 16
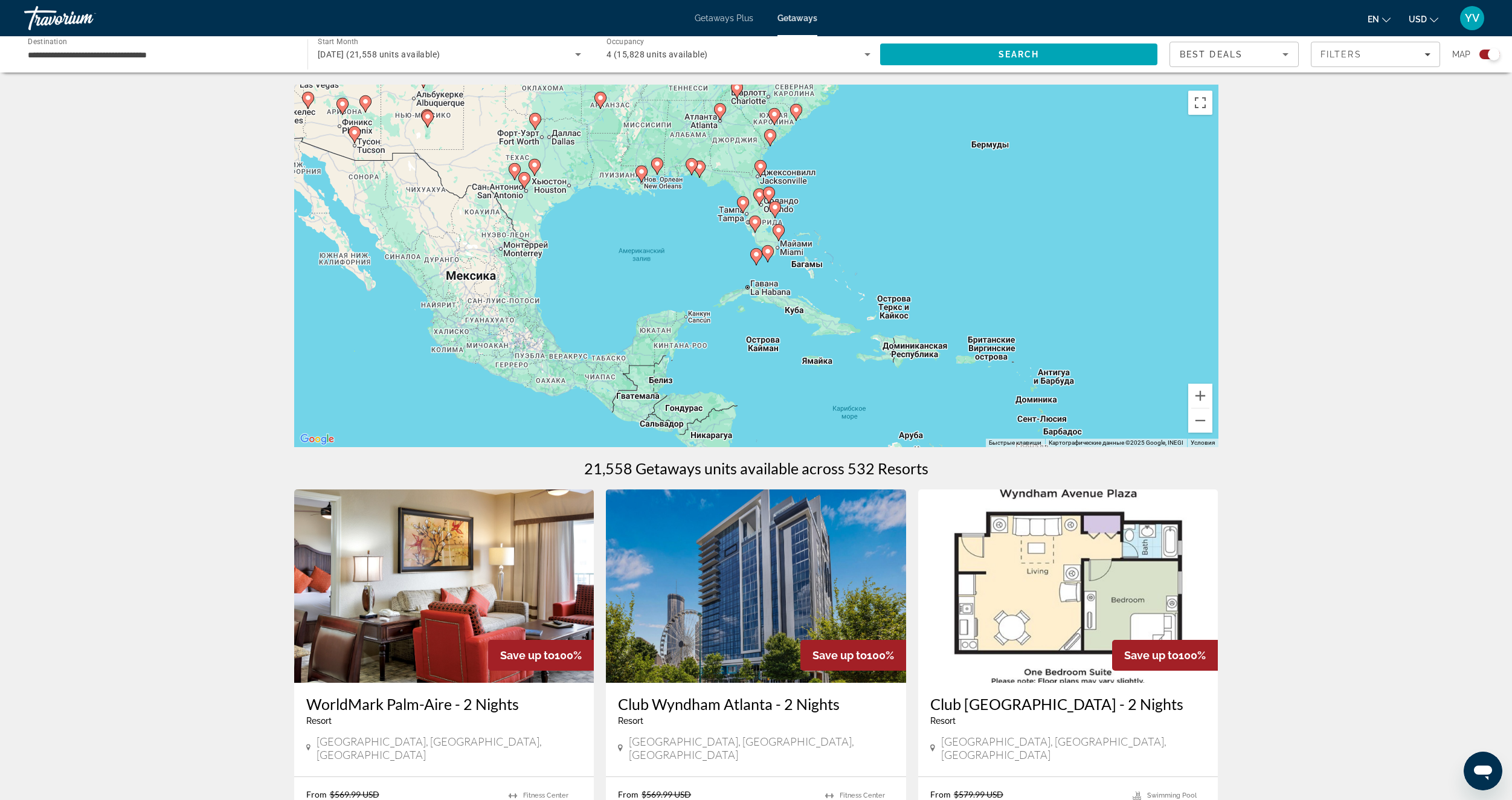
click at [755, 260] on icon "Main content" at bounding box center [755, 257] width 11 height 16
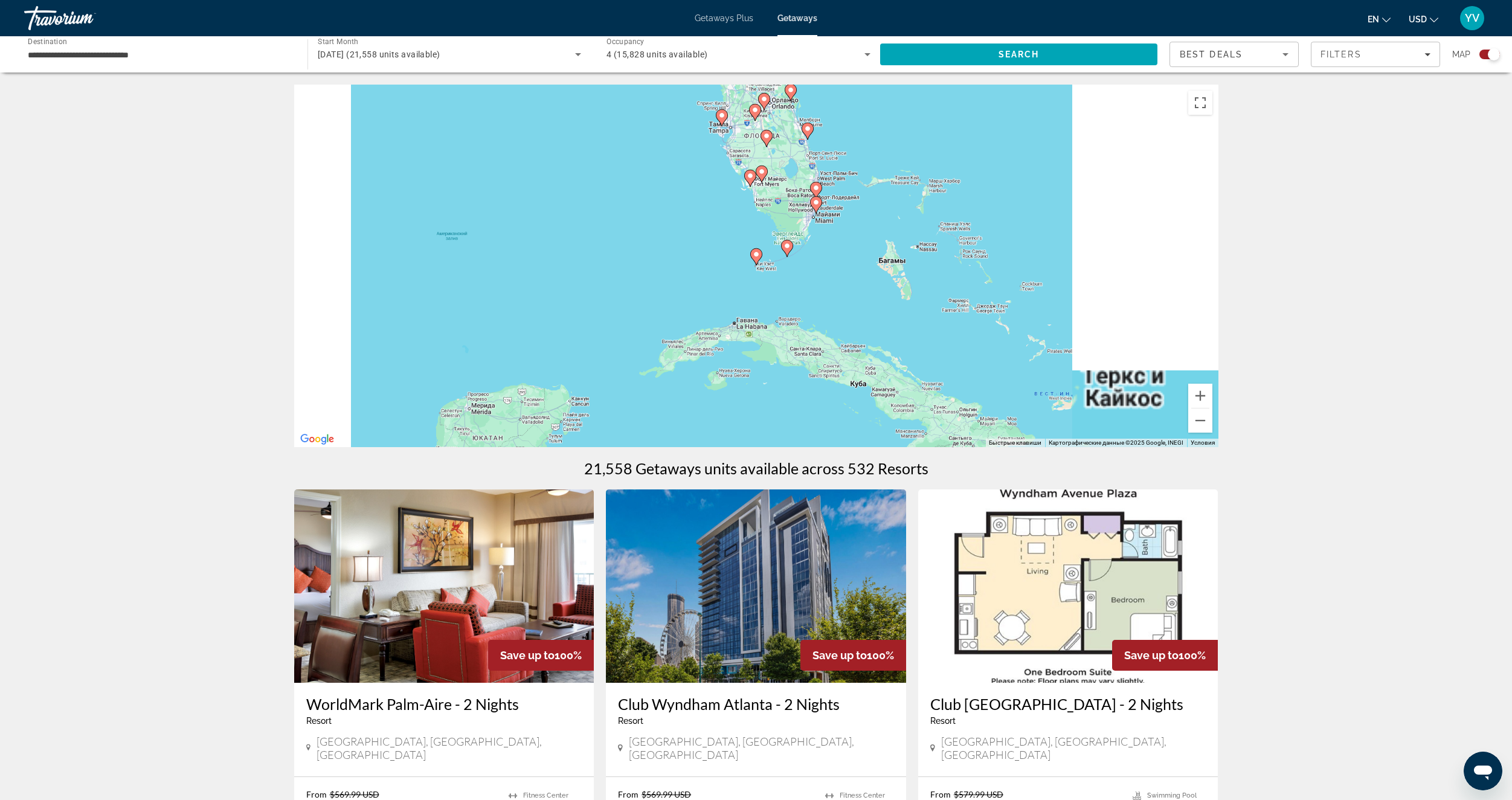
click at [755, 260] on icon "Main content" at bounding box center [755, 257] width 11 height 16
type input "**********"
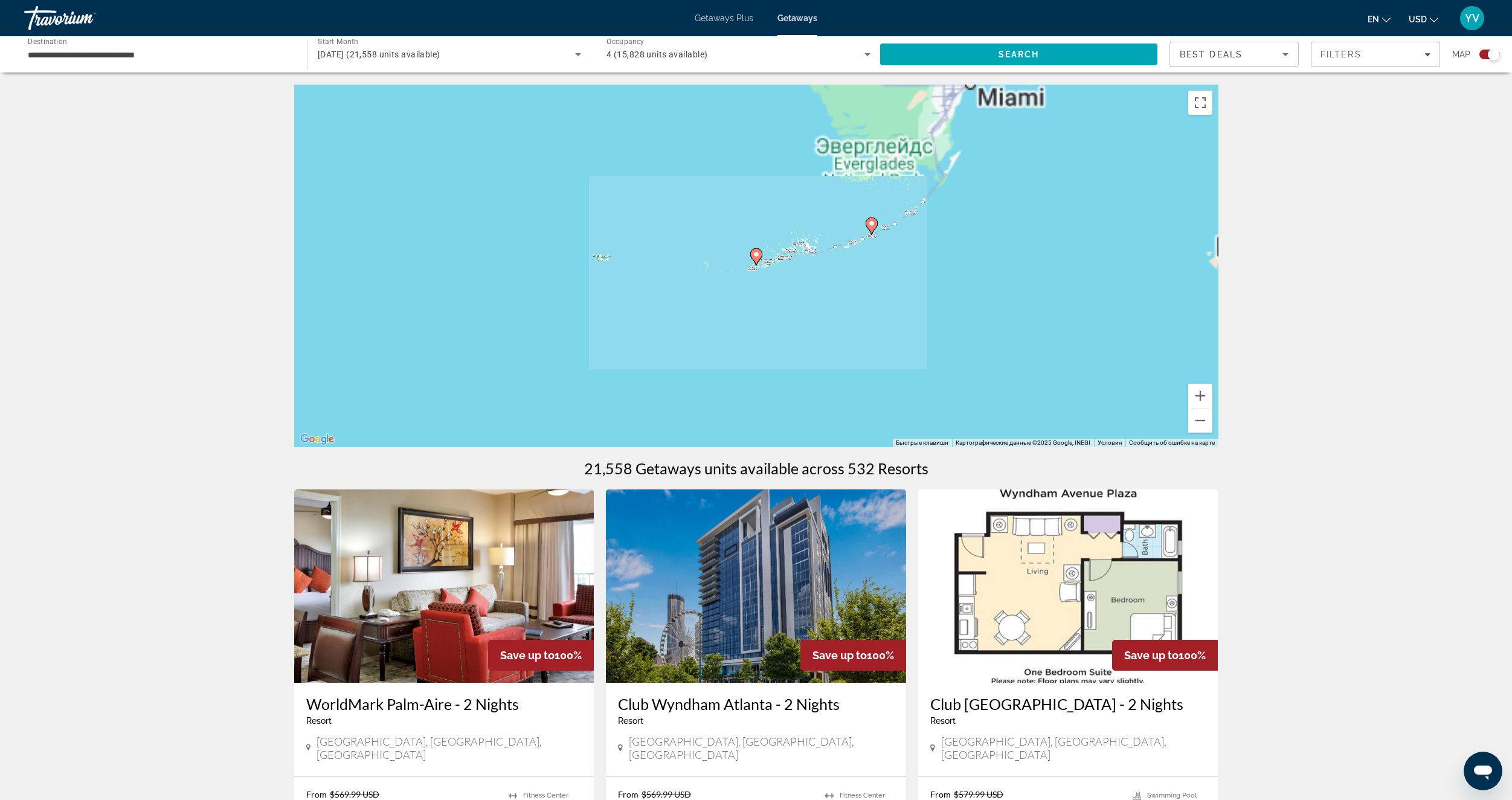
click at [755, 260] on icon "Main content" at bounding box center [755, 257] width 11 height 16
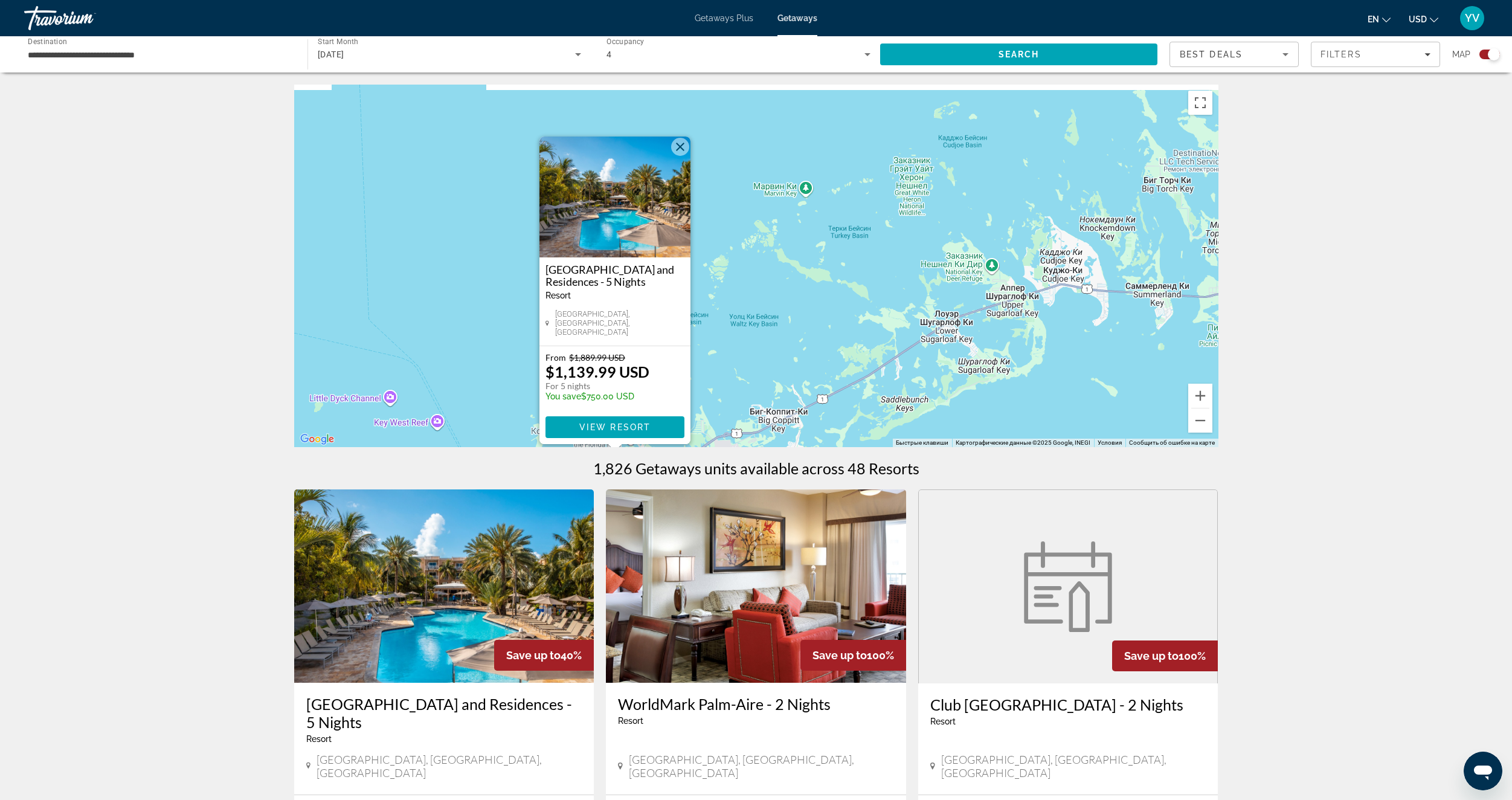
drag, startPoint x: 1002, startPoint y: 258, endPoint x: 787, endPoint y: 284, distance: 216.6
click at [789, 286] on div "Чтобы активировать перетаскивание с помощью клавиатуры, нажмите Alt + Ввод. Пос…" at bounding box center [756, 265] width 924 height 363
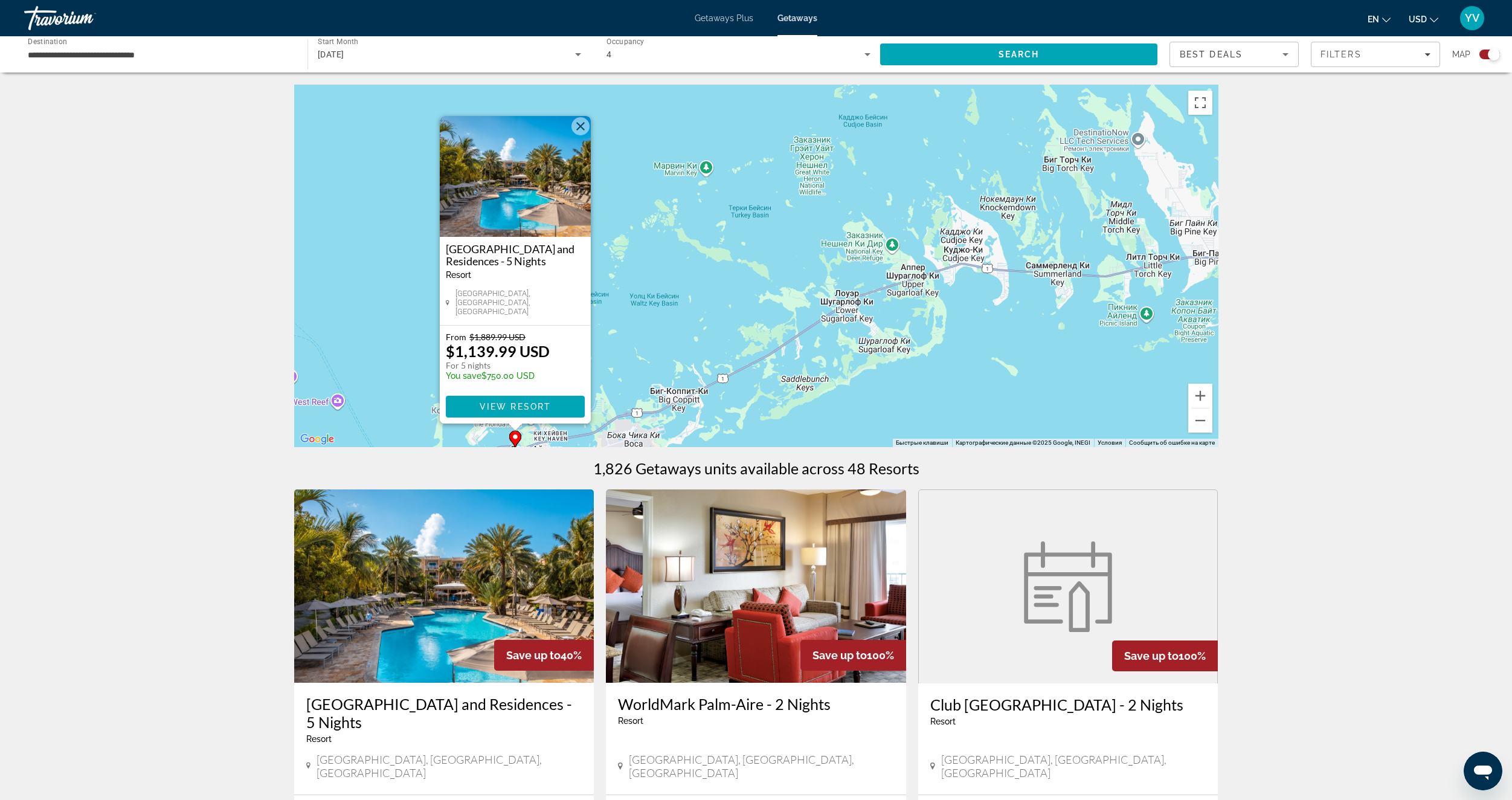
drag, startPoint x: 999, startPoint y: 269, endPoint x: 789, endPoint y: 349, distance: 224.7
click at [793, 363] on div "Чтобы активировать перетаскивание с помощью клавиатуры, нажмите Alt + Ввод. Пос…" at bounding box center [756, 265] width 924 height 363
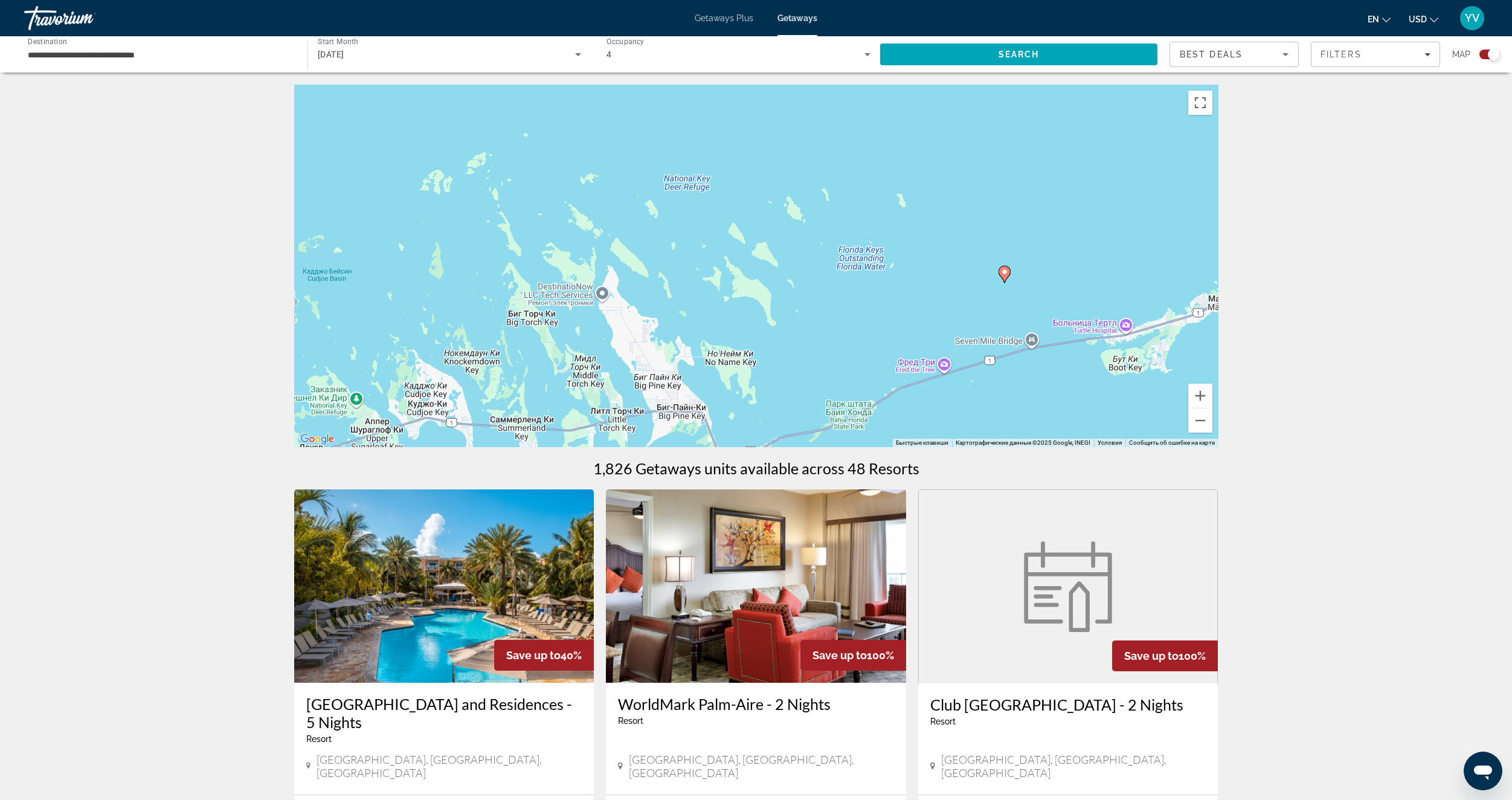
drag, startPoint x: 880, startPoint y: 227, endPoint x: 860, endPoint y: 163, distance: 67.1
click at [862, 163] on div "Чтобы активировать перетаскивание с помощью клавиатуры, нажмите Alt + Ввод. Пос…" at bounding box center [756, 265] width 924 height 363
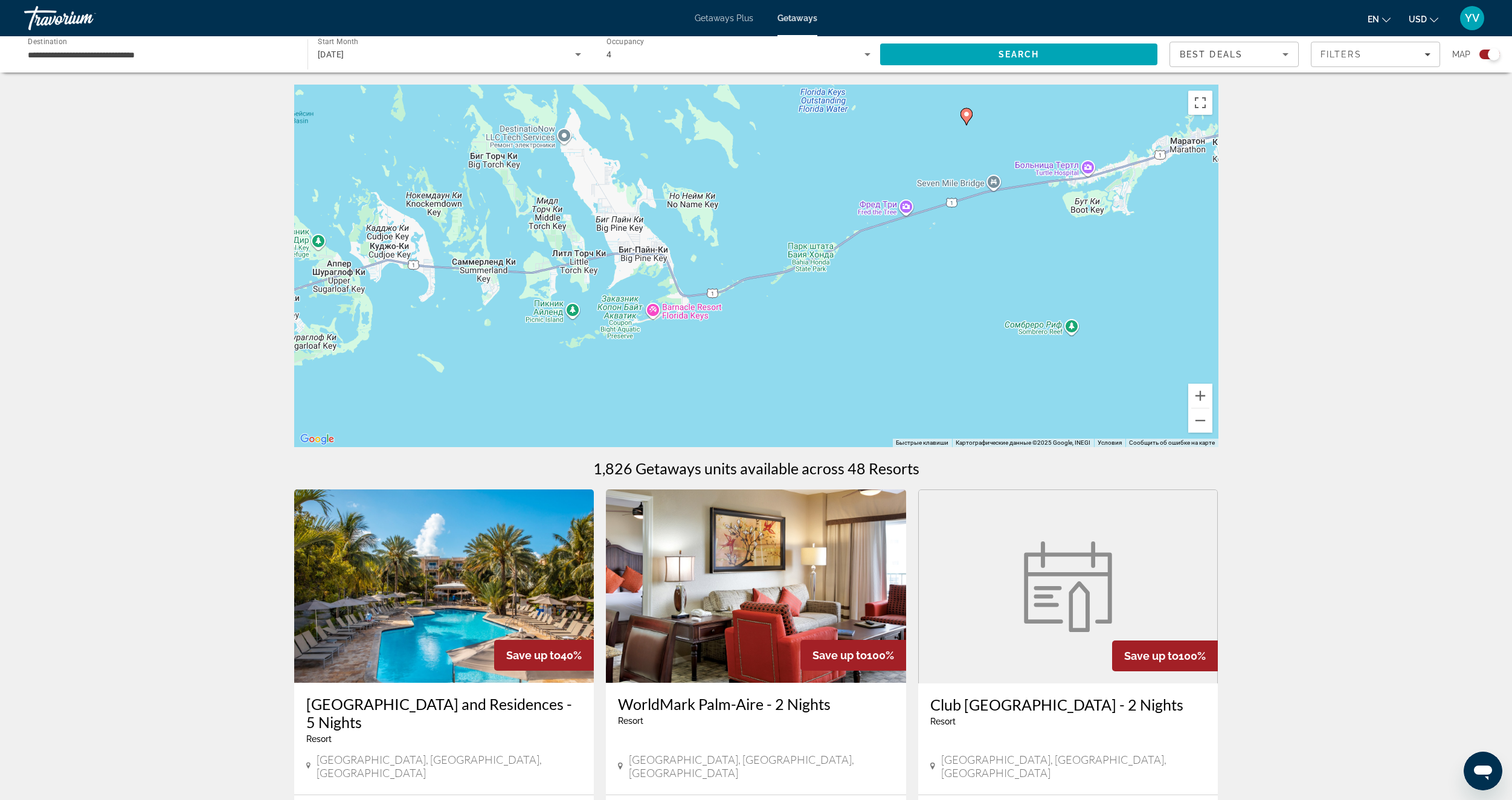
drag, startPoint x: 830, startPoint y: 240, endPoint x: 747, endPoint y: 281, distance: 92.6
click at [762, 270] on div "Чтобы активировать перетаскивание с помощью клавиатуры, нажмите Alt + Ввод. Пос…" at bounding box center [756, 265] width 924 height 363
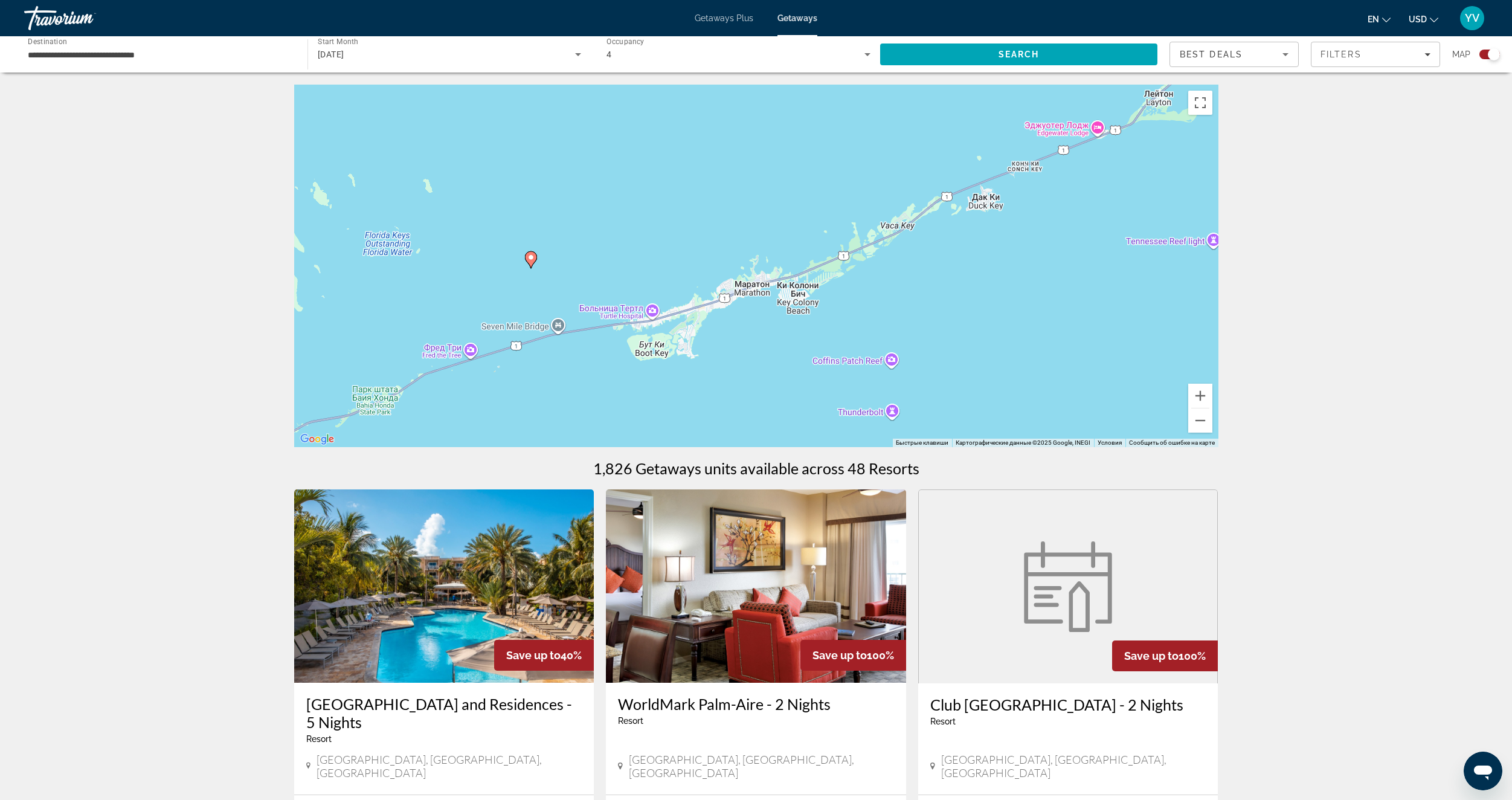
drag, startPoint x: 870, startPoint y: 269, endPoint x: 815, endPoint y: 303, distance: 64.7
click at [820, 300] on div "Чтобы активировать перетаскивание с помощью клавиатуры, нажмите Alt + Ввод. Пос…" at bounding box center [756, 265] width 924 height 363
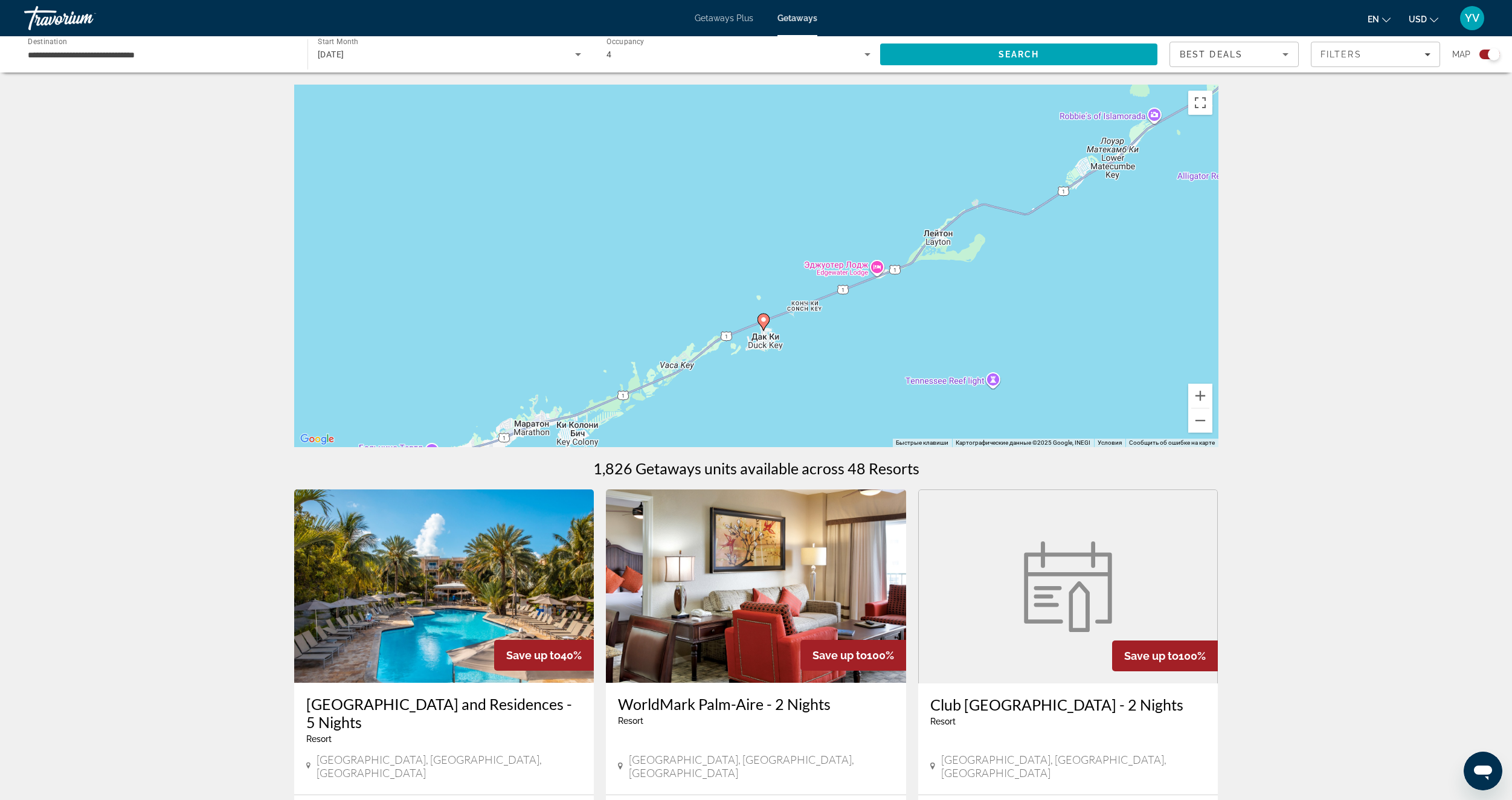
drag, startPoint x: 931, startPoint y: 227, endPoint x: 790, endPoint y: 280, distance: 150.6
click at [758, 334] on div "Чтобы активировать перетаскивание с помощью клавиатуры, нажмите Alt + Ввод. Пос…" at bounding box center [756, 265] width 924 height 363
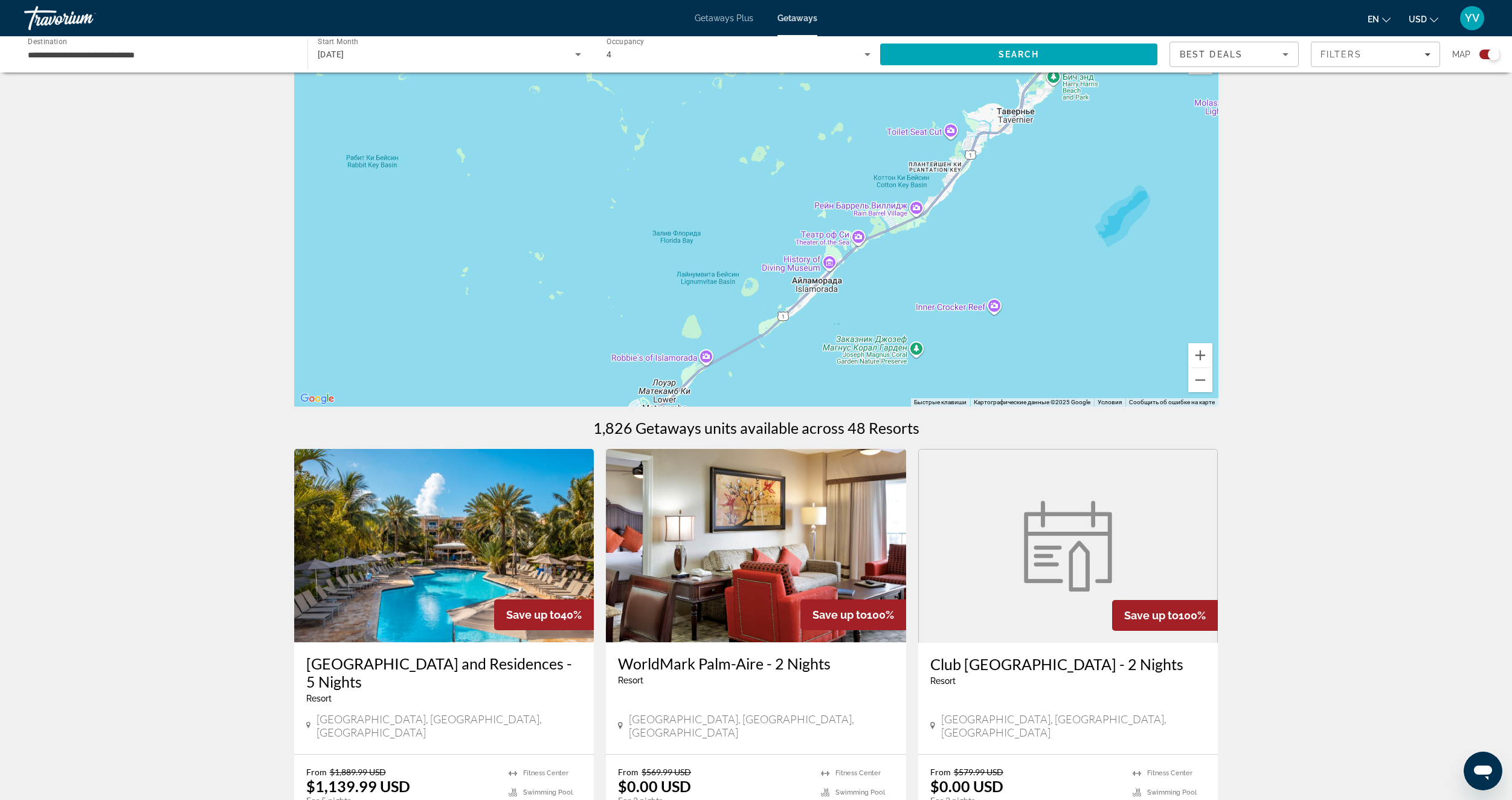
scroll to position [181, 0]
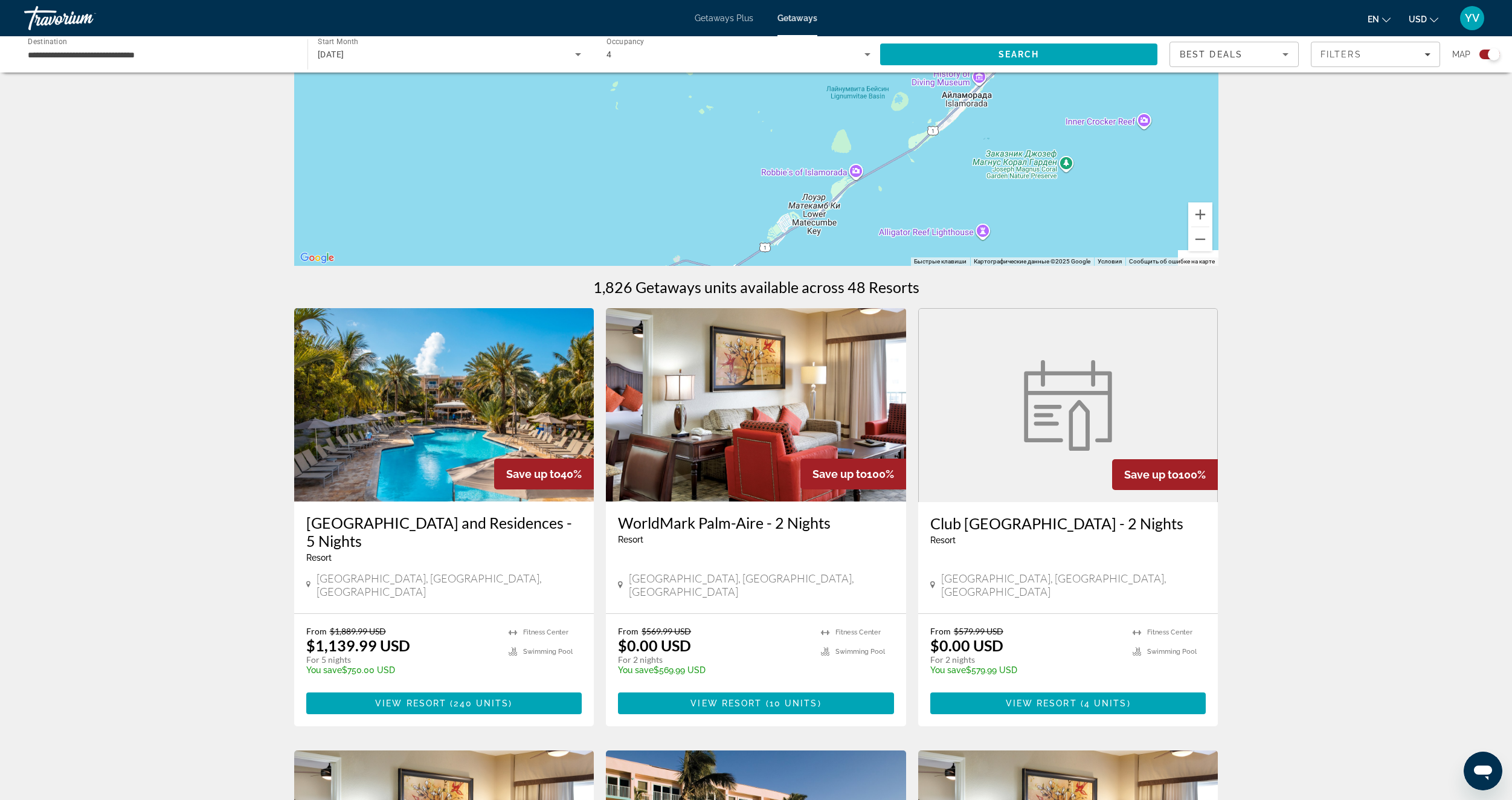
drag, startPoint x: 906, startPoint y: 258, endPoint x: 1063, endPoint y: 109, distance: 216.4
click at [1063, 109] on div "Чтобы активировать перетаскивание с помощью клавиатуры, нажмите Alt + Ввод. Пос…" at bounding box center [756, 85] width 924 height 363
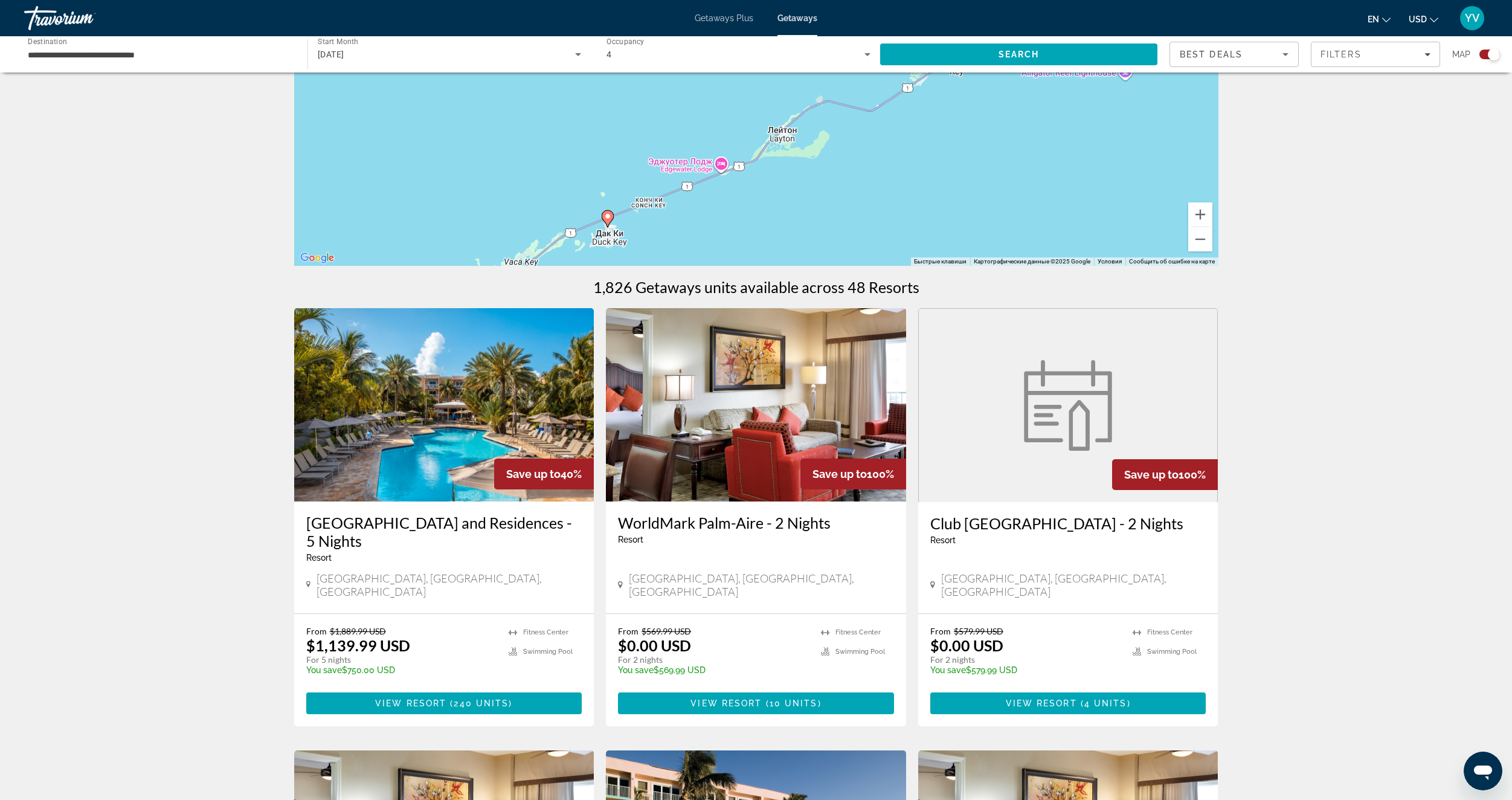
drag, startPoint x: 928, startPoint y: 193, endPoint x: 1024, endPoint y: 120, distance: 120.6
click at [1024, 120] on div "Чтобы активировать перетаскивание с помощью клавиатуры, нажмите Alt + Ввод. Пос…" at bounding box center [756, 85] width 924 height 363
click at [607, 217] on image "Main content" at bounding box center [609, 214] width 7 height 7
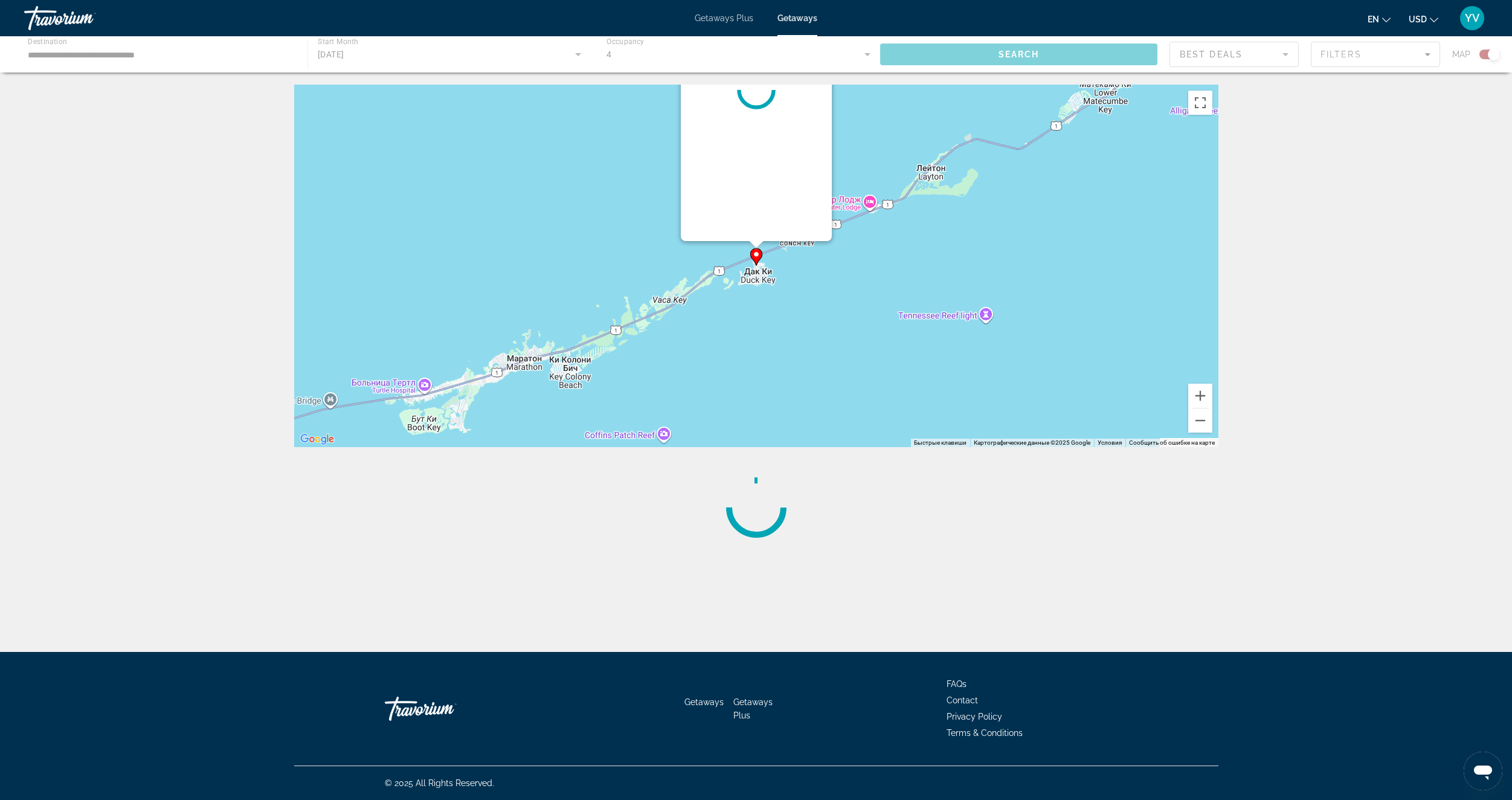
scroll to position [0, 0]
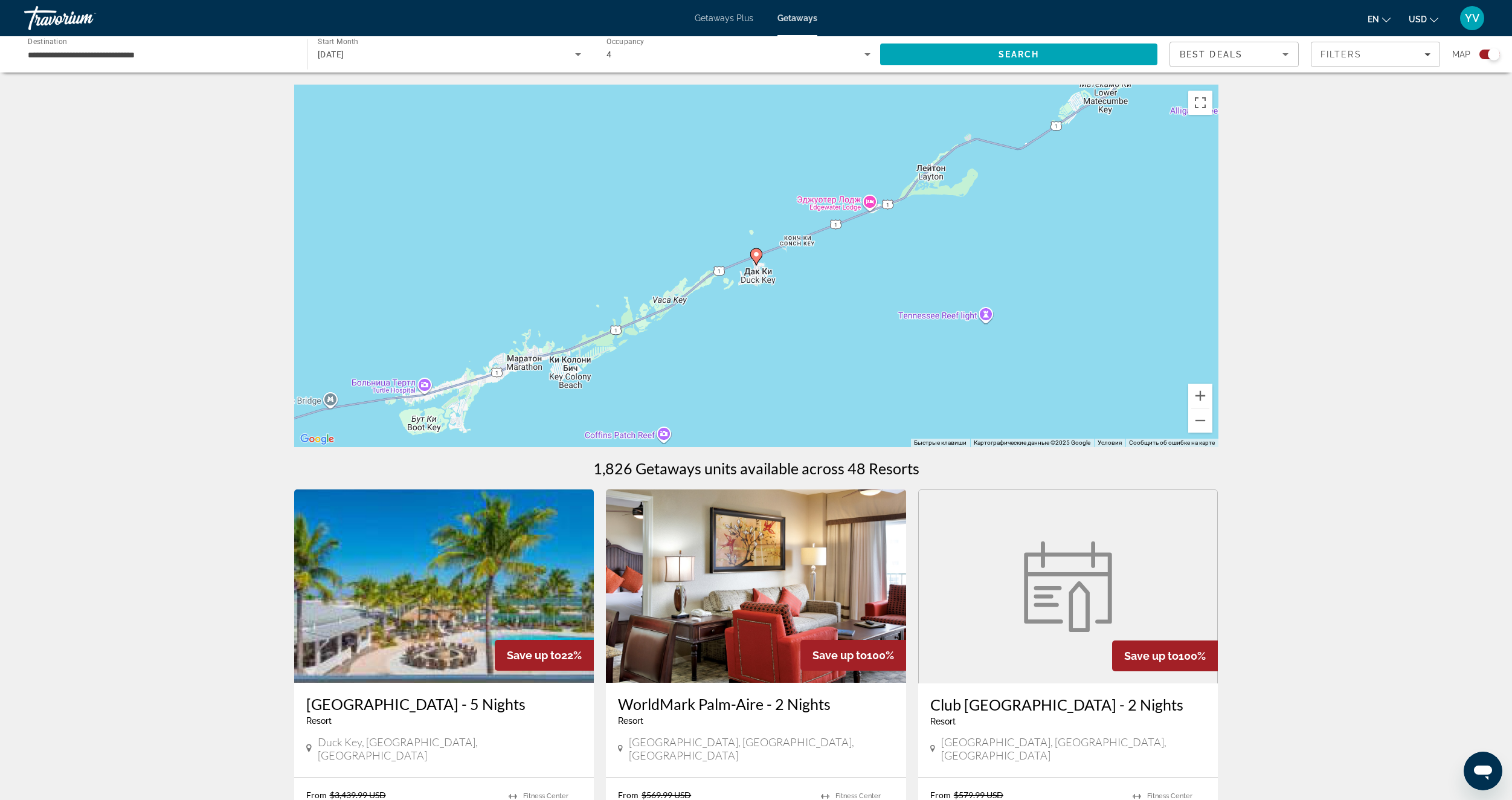
click at [757, 258] on image "Main content" at bounding box center [757, 254] width 7 height 7
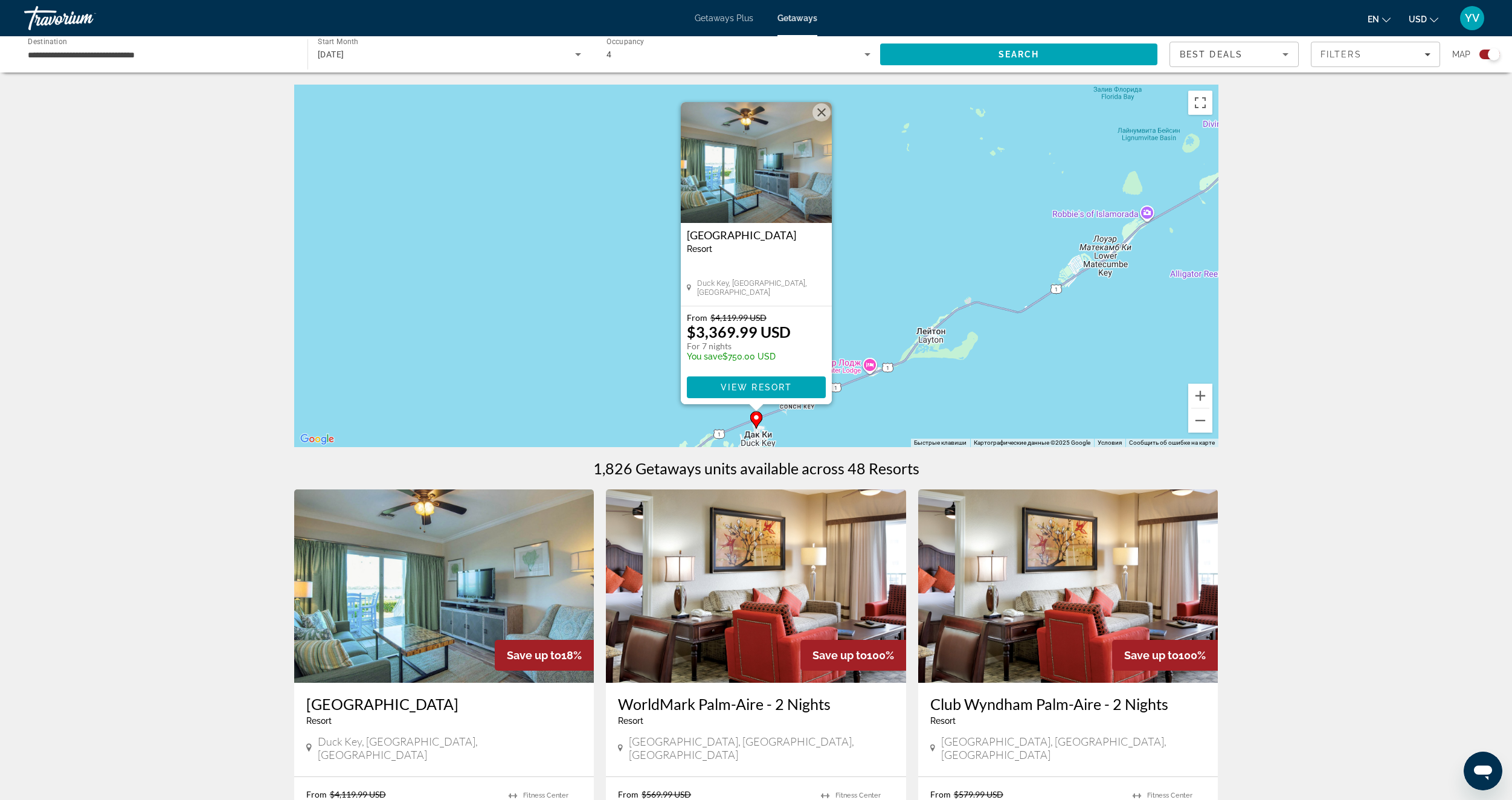
click at [1002, 212] on div "Чтобы активировать перетаскивание с помощью клавиатуры, нажмите Alt + Ввод. Пос…" at bounding box center [756, 265] width 924 height 363
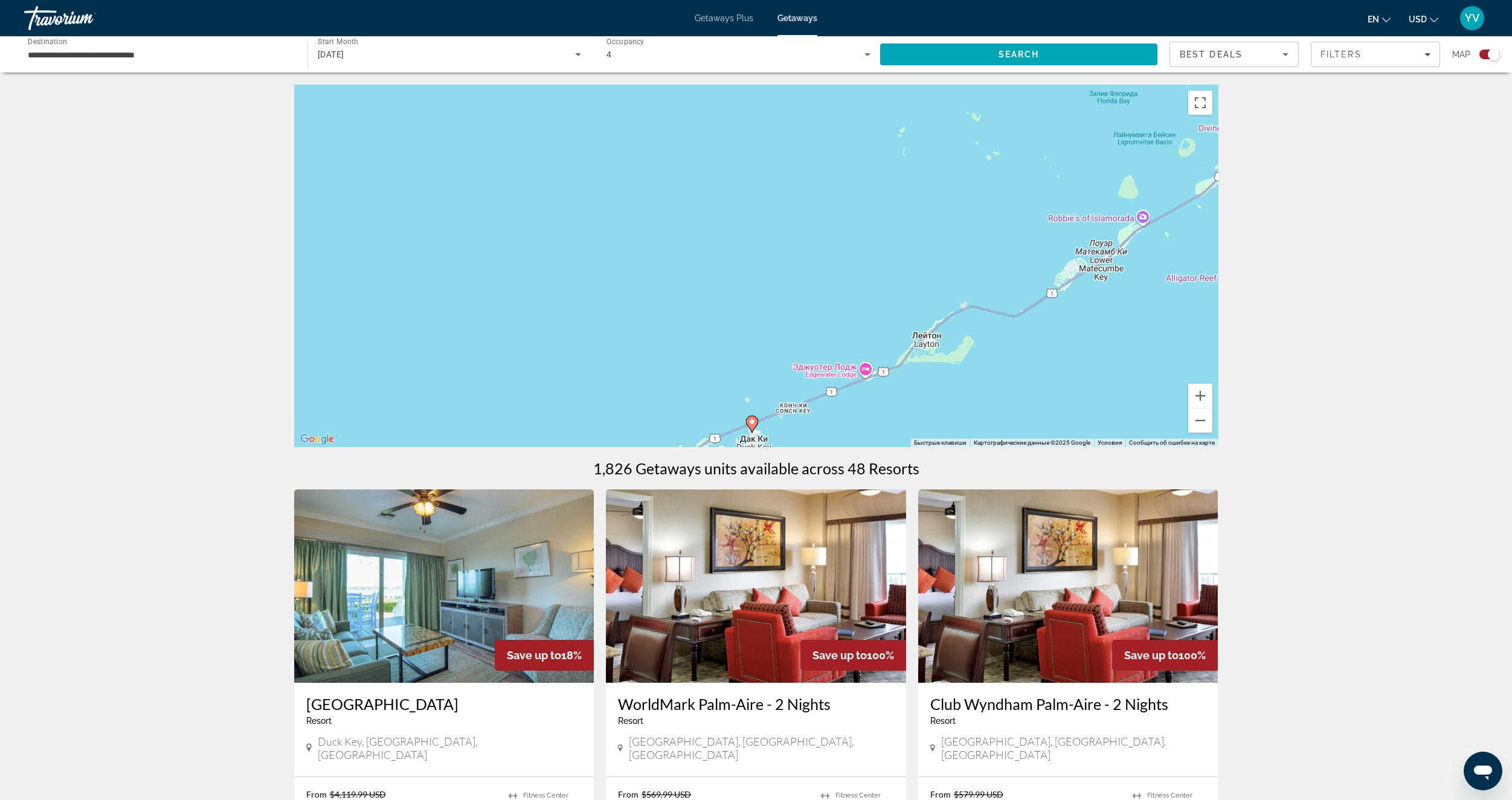
drag, startPoint x: 997, startPoint y: 214, endPoint x: 877, endPoint y: 283, distance: 138.4
click at [894, 281] on div "Чтобы активировать перетаскивание с помощью клавиатуры, нажмите Alt + Ввод. Пос…" at bounding box center [756, 265] width 924 height 363
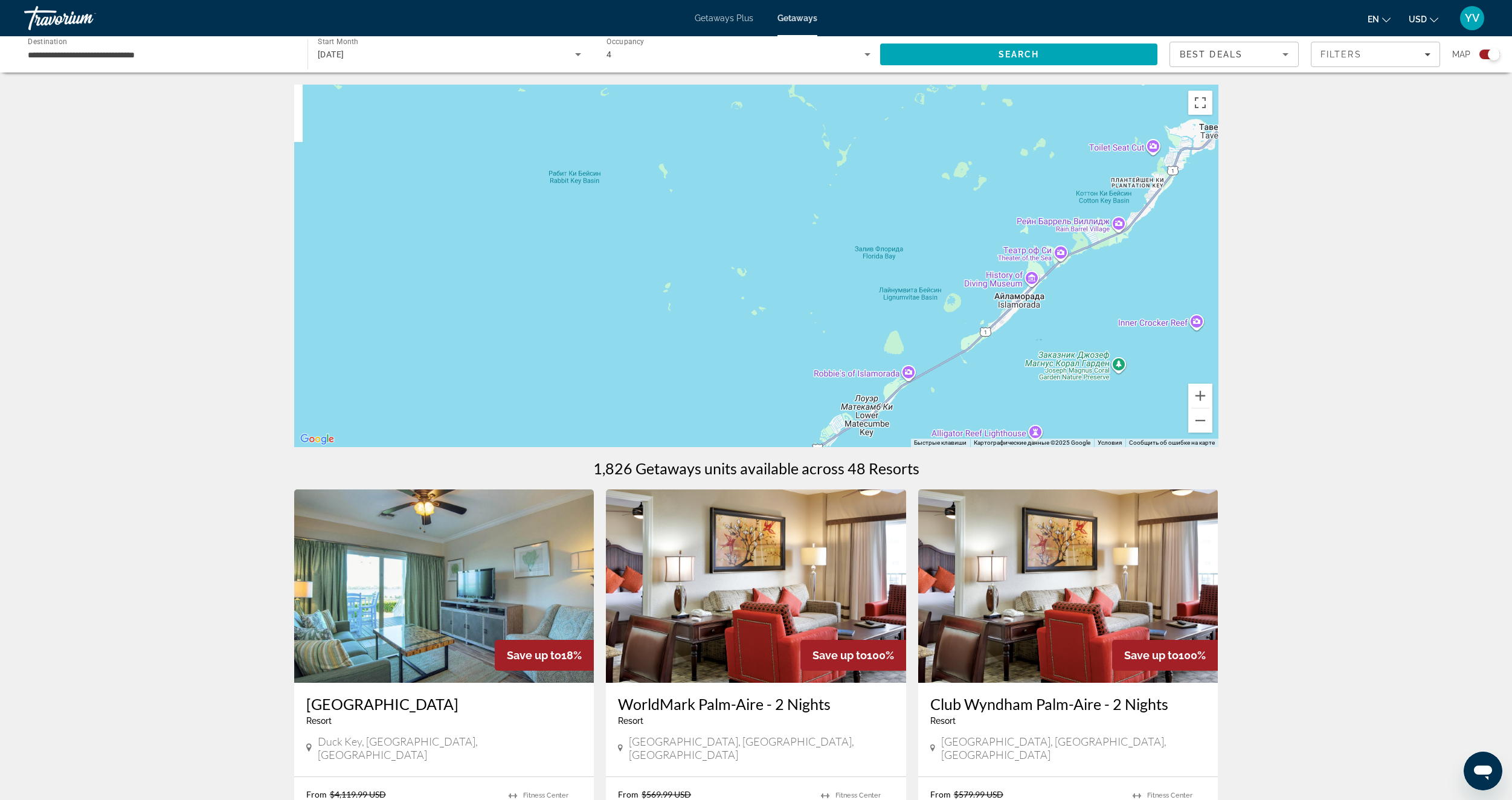
drag, startPoint x: 934, startPoint y: 230, endPoint x: 840, endPoint y: 309, distance: 122.8
click at [846, 308] on div "Чтобы активировать перетаскивание с помощью клавиатуры, нажмите Alt + Ввод. Пос…" at bounding box center [756, 265] width 924 height 363
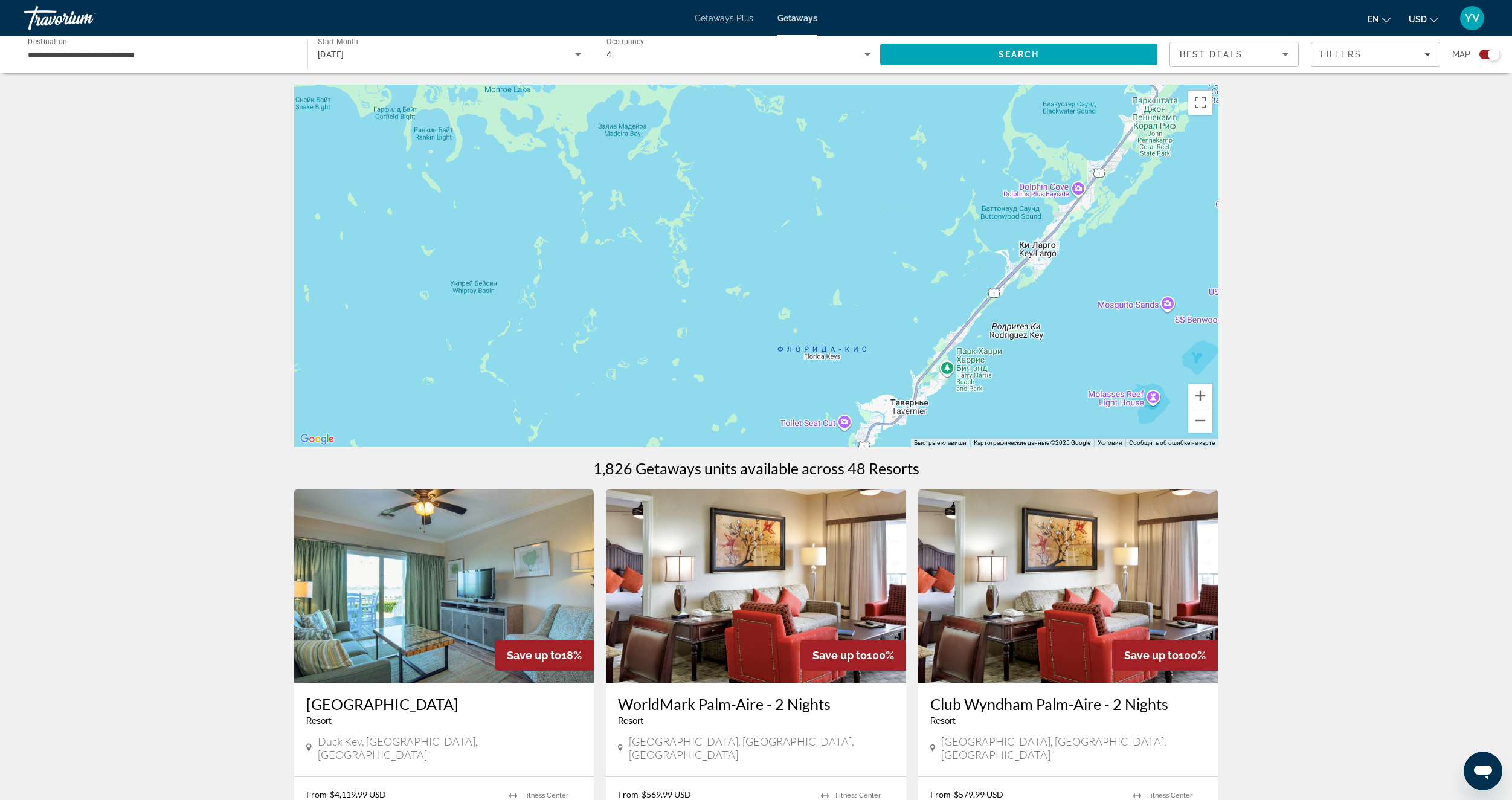
drag, startPoint x: 891, startPoint y: 226, endPoint x: 808, endPoint y: 308, distance: 116.7
click at [812, 308] on div "Чтобы активировать перетаскивание с помощью клавиатуры, нажмите Alt + Ввод. Пос…" at bounding box center [756, 265] width 924 height 363
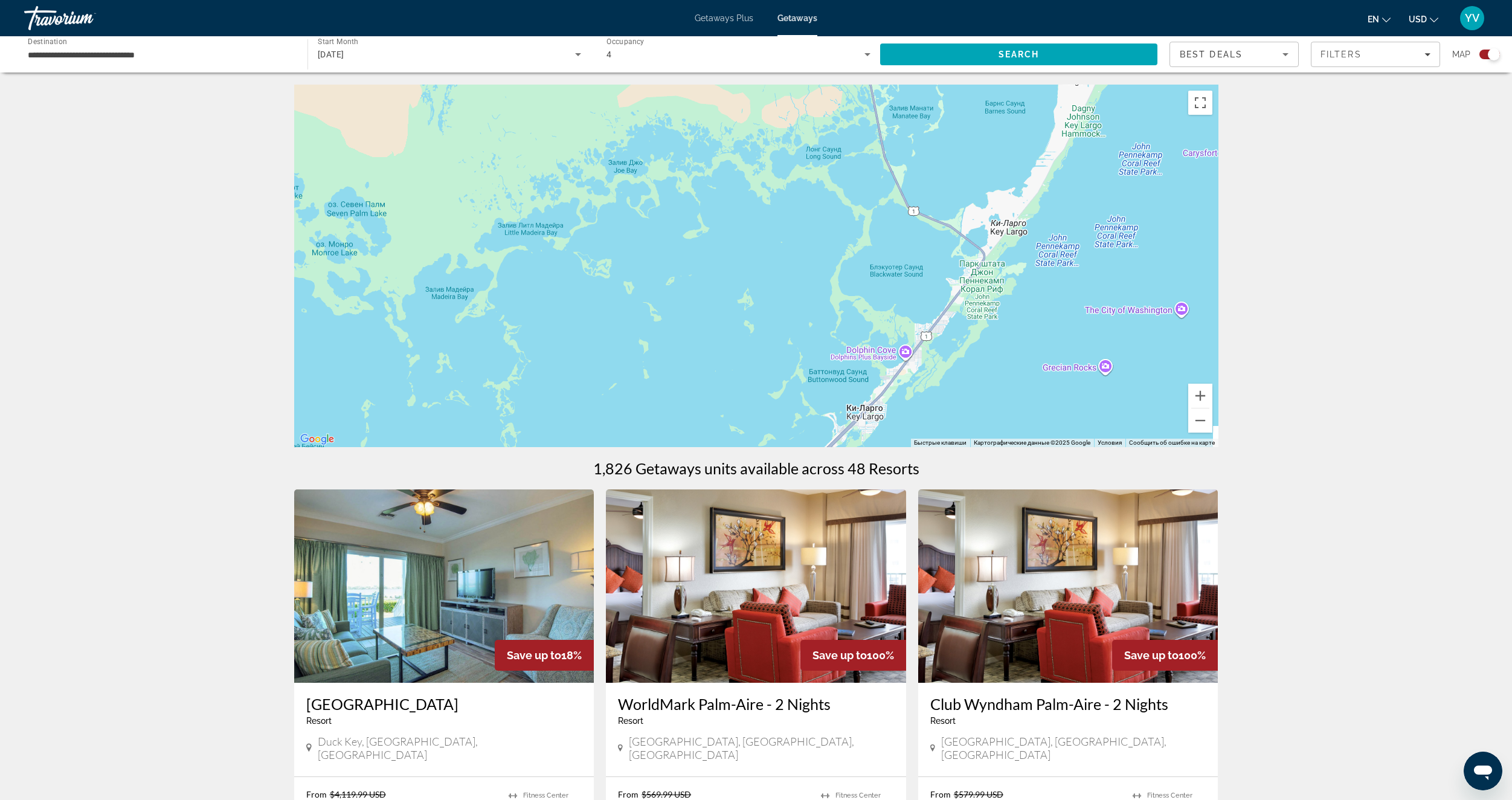
drag, startPoint x: 840, startPoint y: 245, endPoint x: 792, endPoint y: 293, distance: 67.9
click at [796, 293] on div "Чтобы активировать перетаскивание с помощью клавиатуры, нажмите Alt + Ввод. Пос…" at bounding box center [756, 265] width 924 height 363
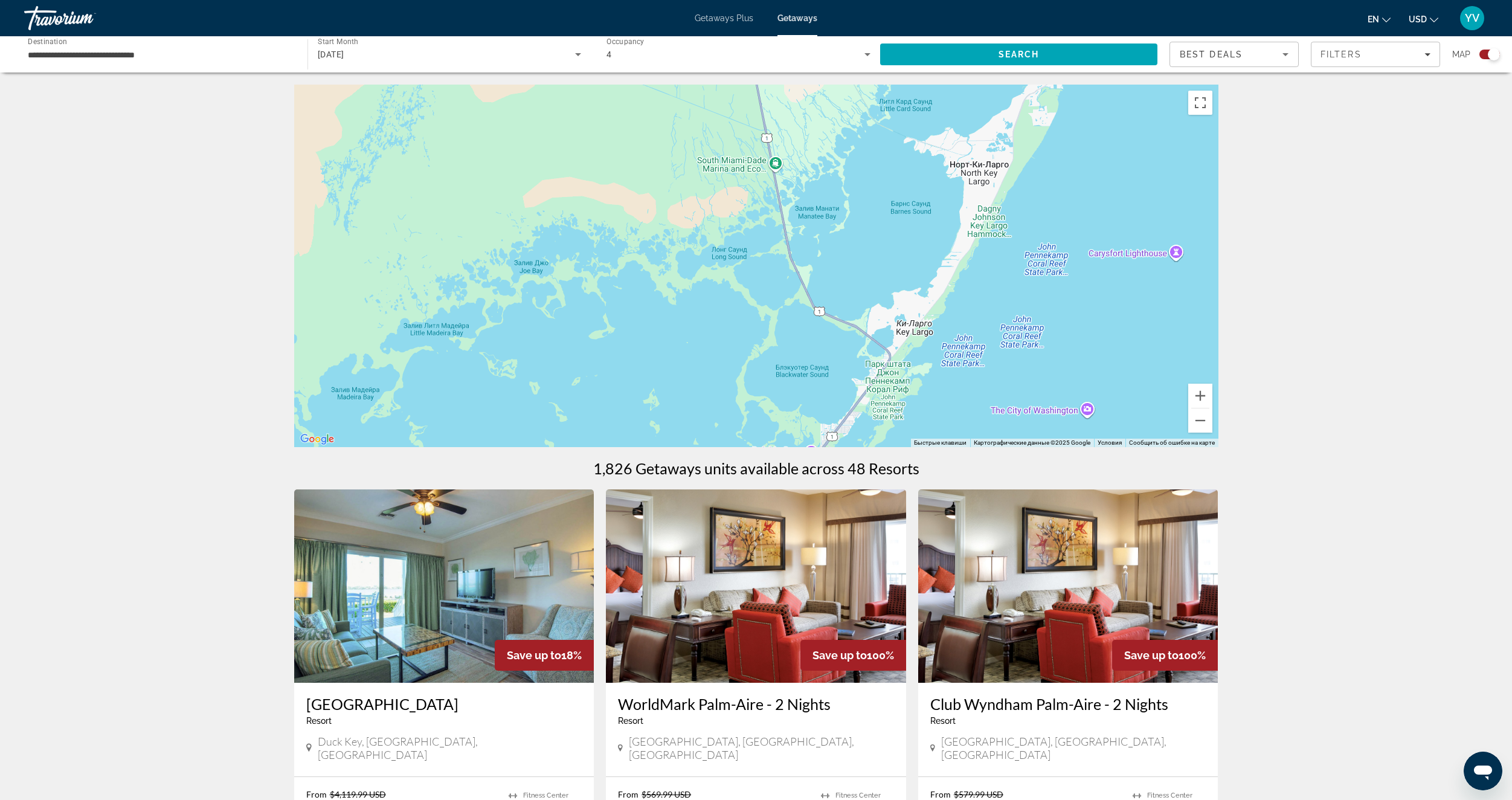
drag, startPoint x: 804, startPoint y: 293, endPoint x: 770, endPoint y: 353, distance: 69.0
click at [770, 353] on div "Чтобы активировать перетаскивание с помощью клавиатуры, нажмите Alt + Ввод. Пос…" at bounding box center [756, 265] width 924 height 363
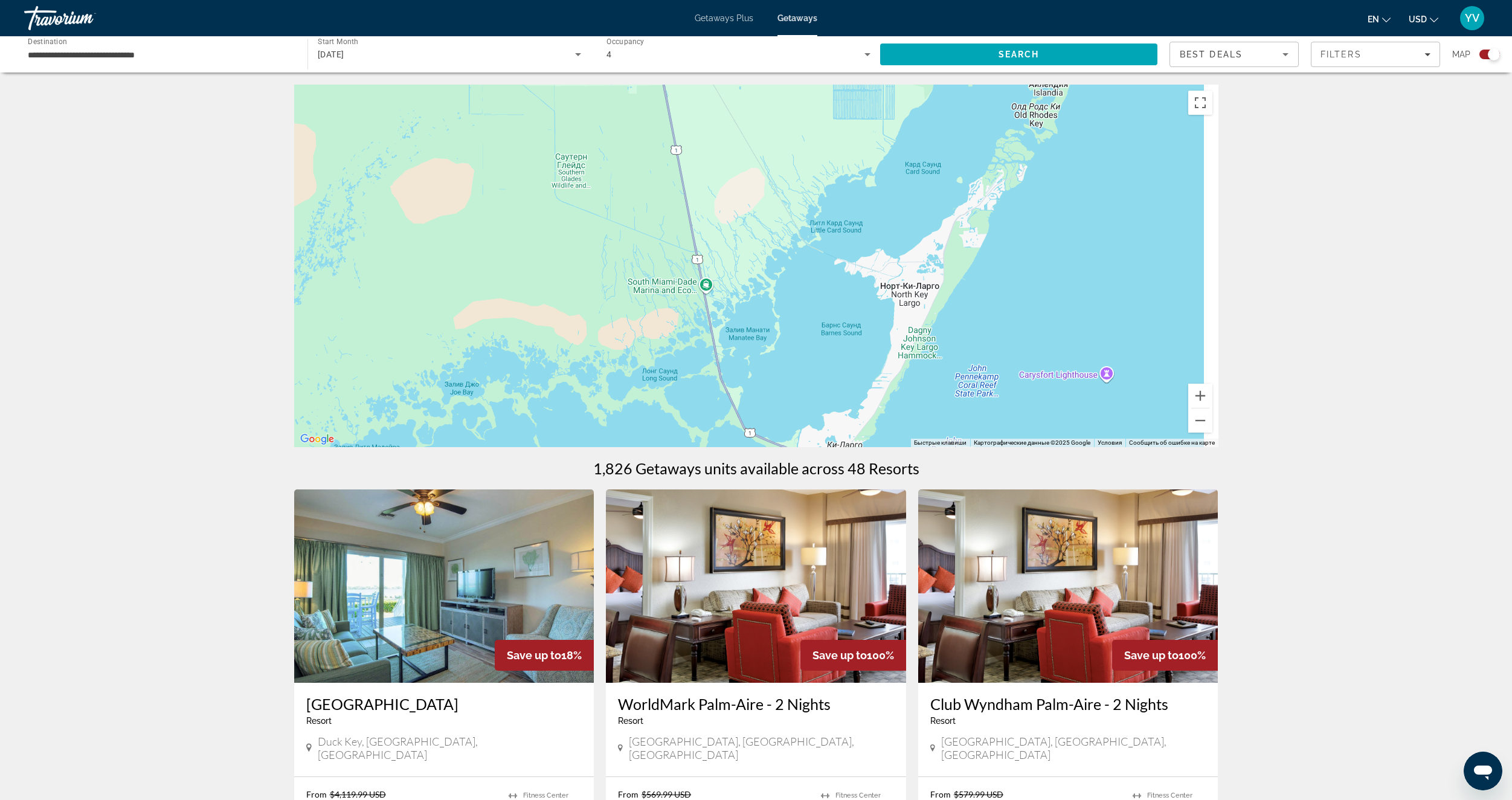
drag, startPoint x: 797, startPoint y: 294, endPoint x: 752, endPoint y: 382, distance: 98.8
click at [752, 382] on div "Чтобы активировать перетаскивание с помощью клавиатуры, нажмите Alt + Ввод. Пос…" at bounding box center [756, 265] width 924 height 363
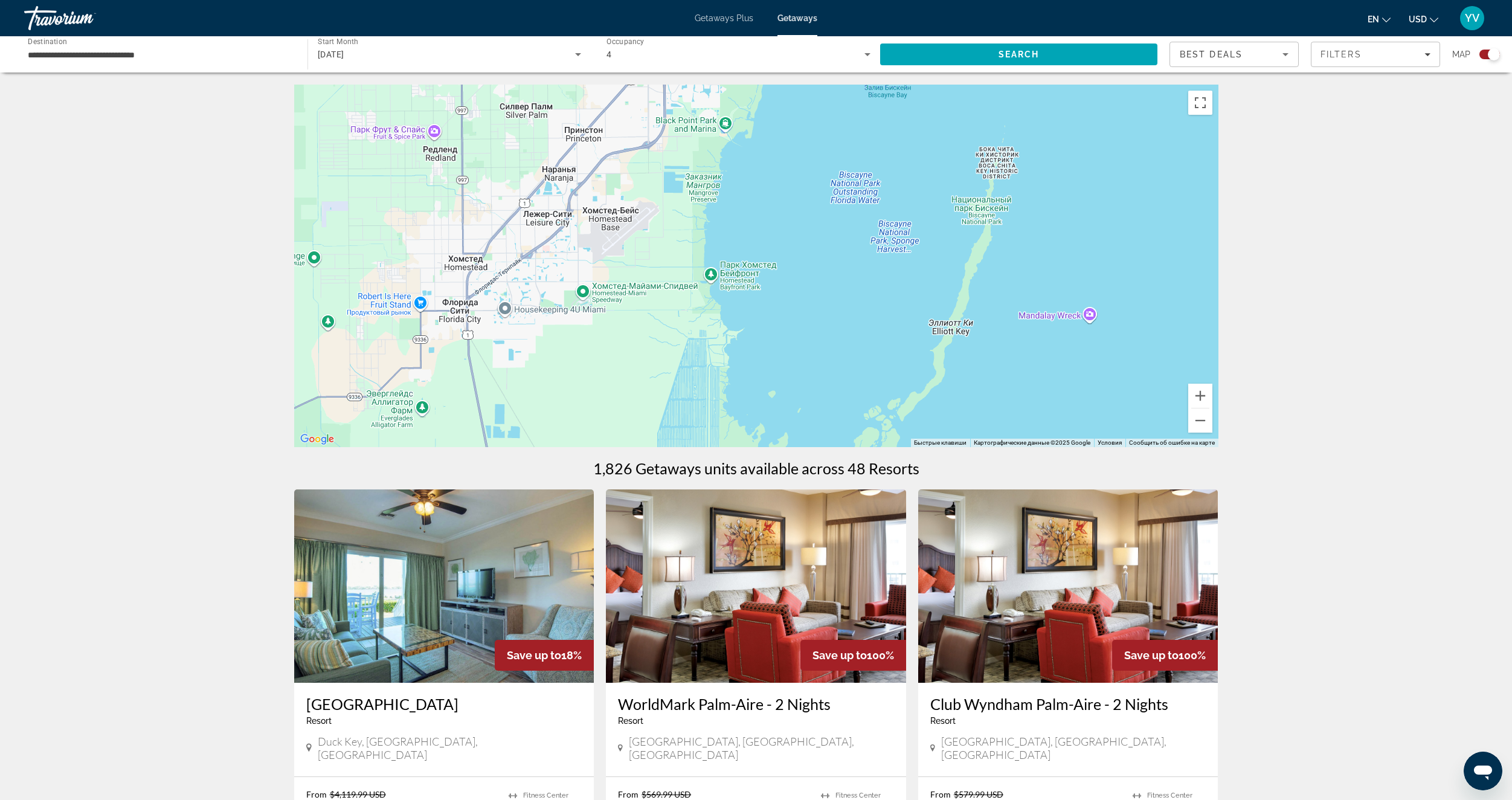
drag, startPoint x: 761, startPoint y: 282, endPoint x: 799, endPoint y: 384, distance: 108.8
click at [799, 384] on div "Чтобы активировать перетаскивание с помощью клавиатуры, нажмите Alt + Ввод. Пос…" at bounding box center [756, 265] width 924 height 363
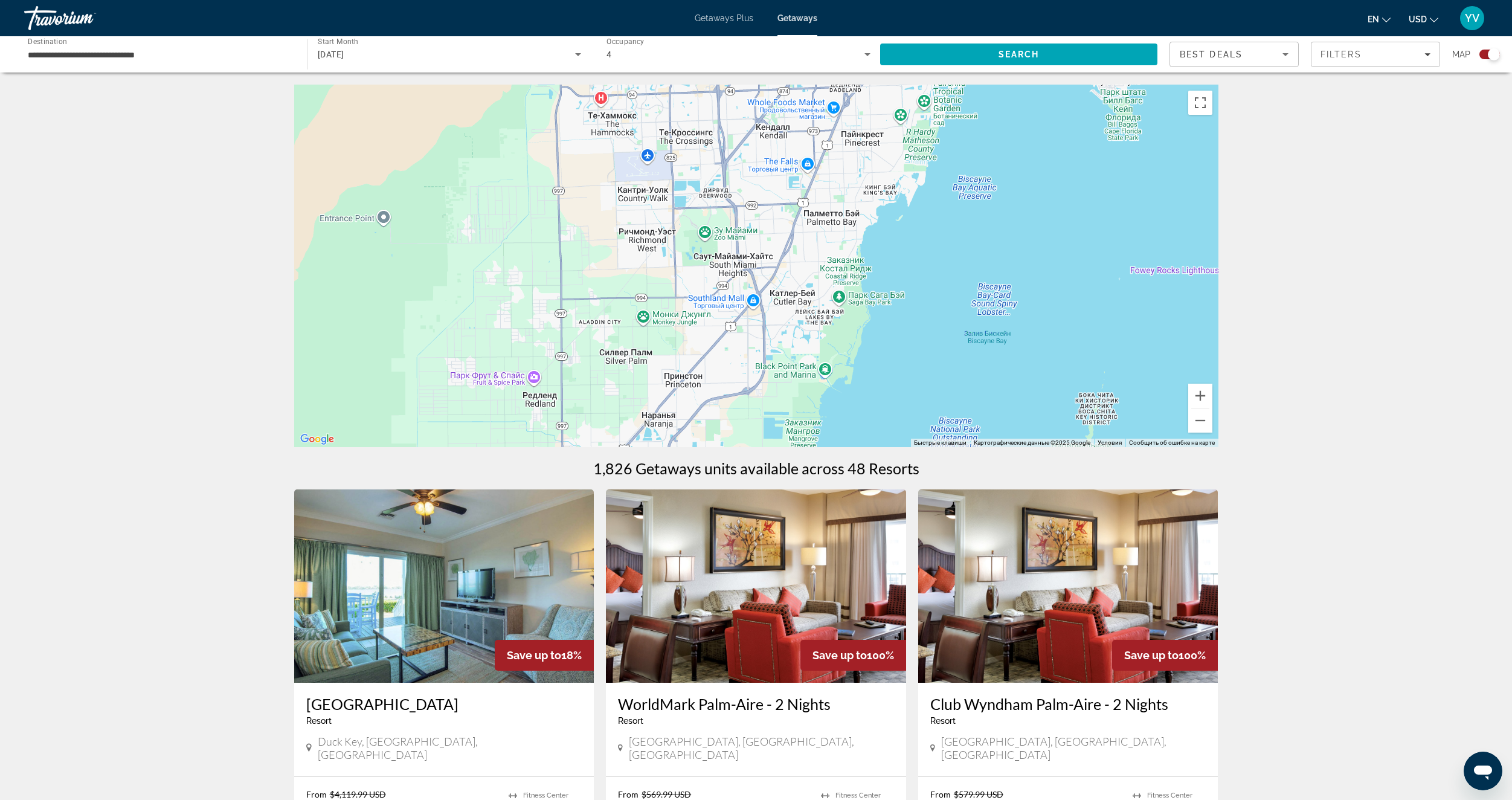
drag, startPoint x: 830, startPoint y: 250, endPoint x: 789, endPoint y: 351, distance: 109.0
click at [789, 350] on div "Main content" at bounding box center [756, 265] width 924 height 363
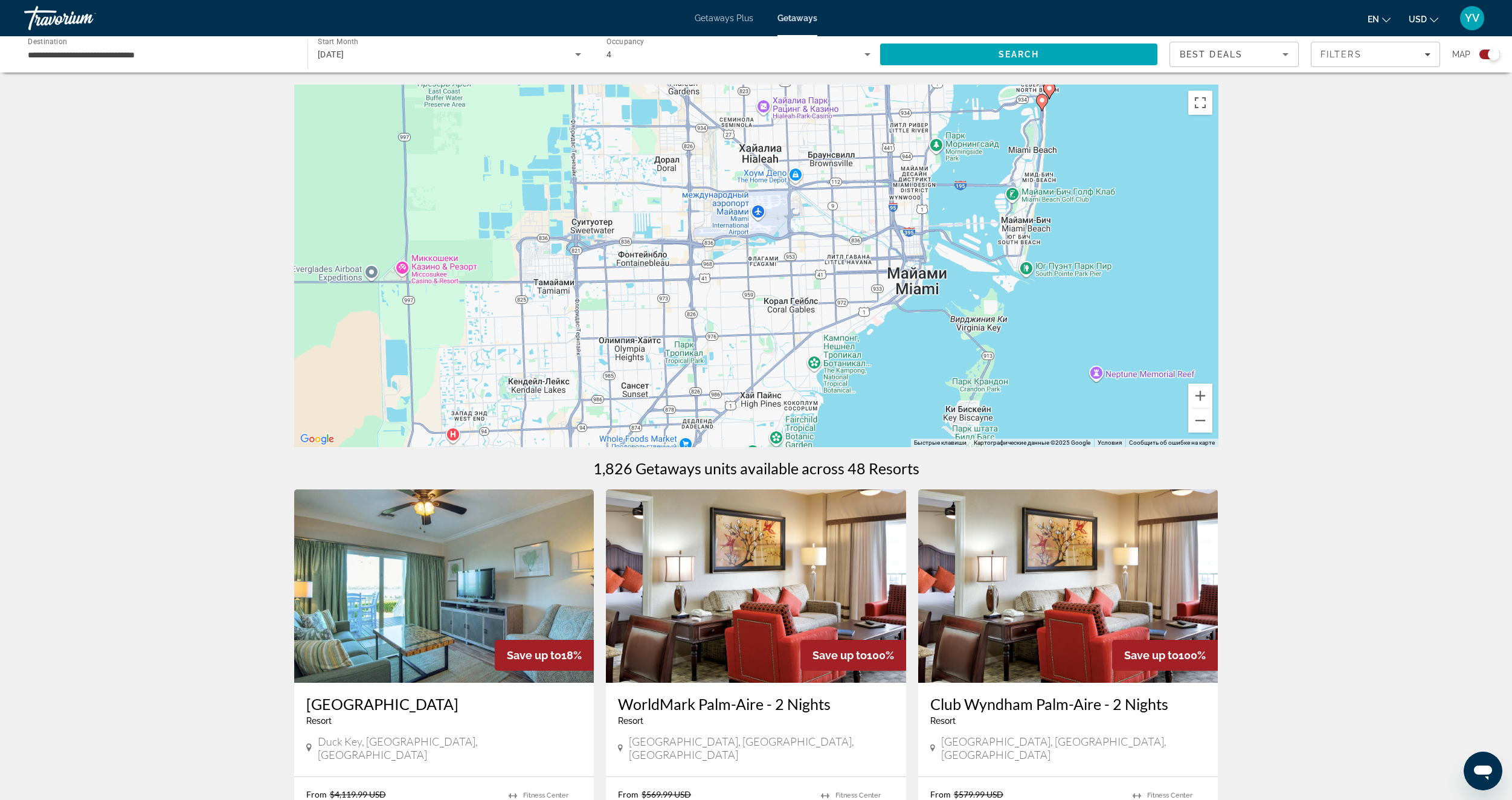
drag, startPoint x: 847, startPoint y: 358, endPoint x: 827, endPoint y: 360, distance: 20.1
click at [812, 390] on div "Чтобы активировать перетаскивание с помощью клавиатуры, нажмите Alt + Ввод. Пос…" at bounding box center [756, 265] width 924 height 363
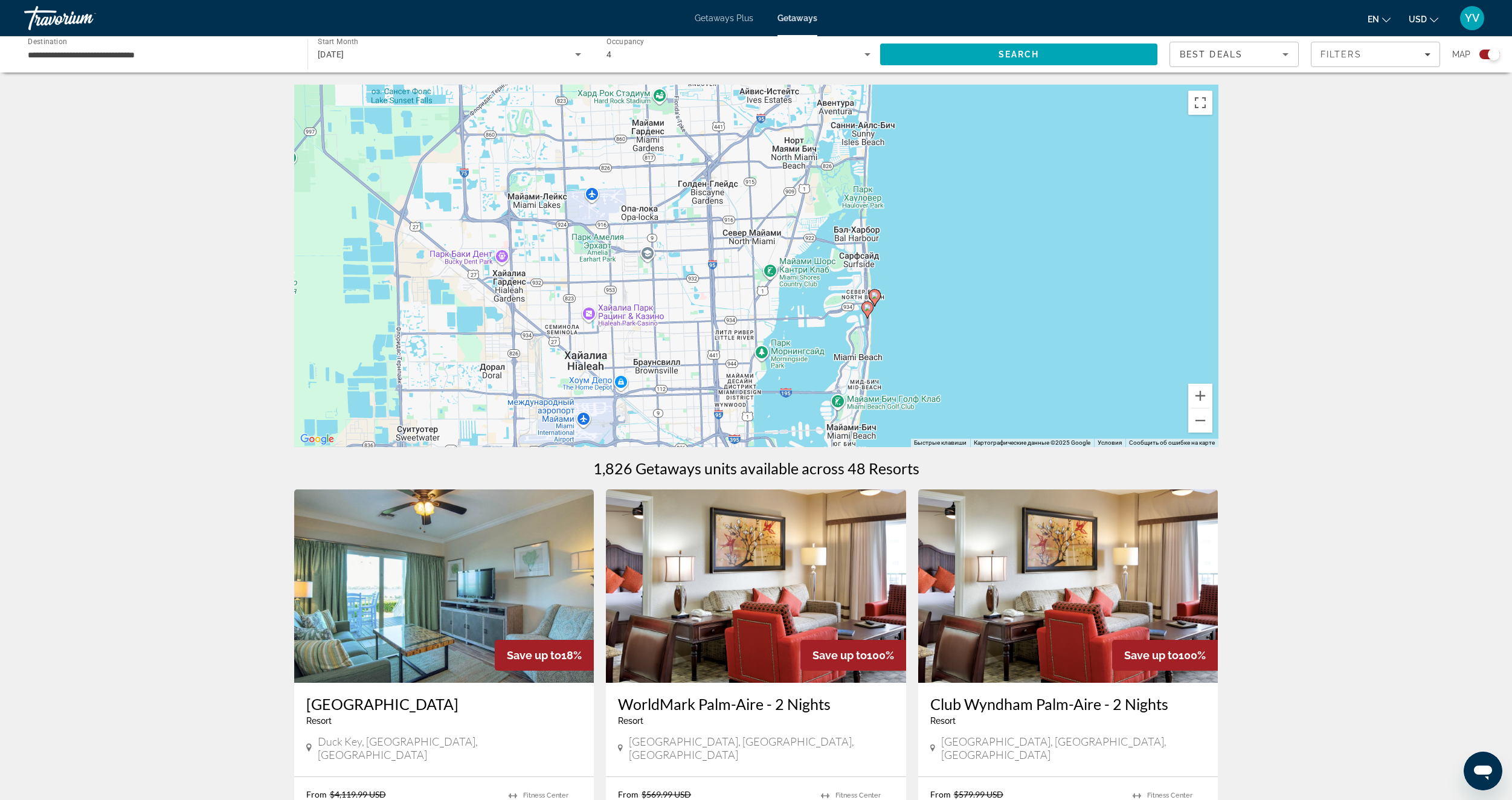
click at [875, 296] on image "Main content" at bounding box center [875, 295] width 7 height 7
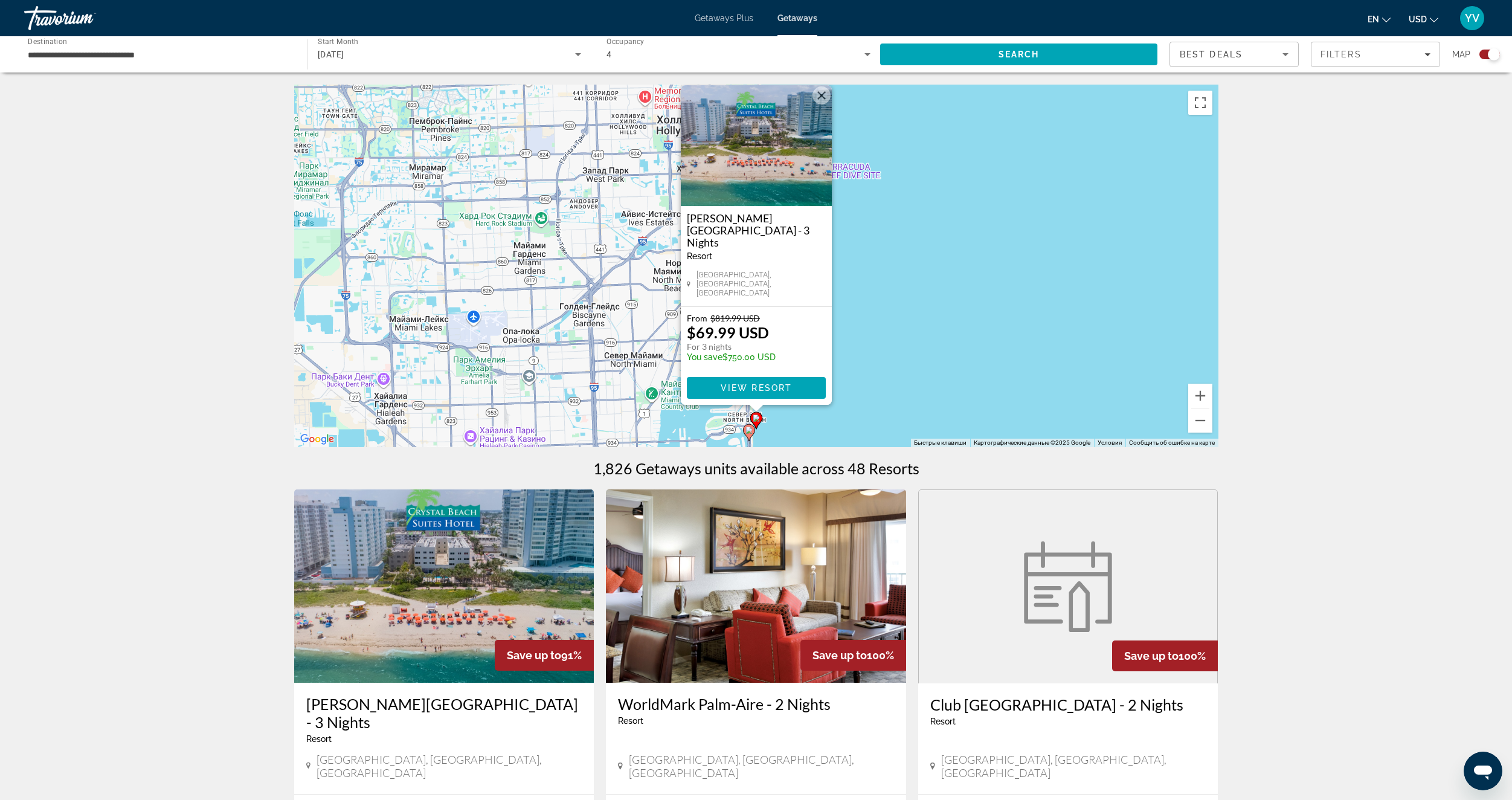
click at [909, 273] on div "Чтобы активировать перетаскивание с помощью клавиатуры, нажмите Alt + Ввод. Пос…" at bounding box center [756, 265] width 924 height 363
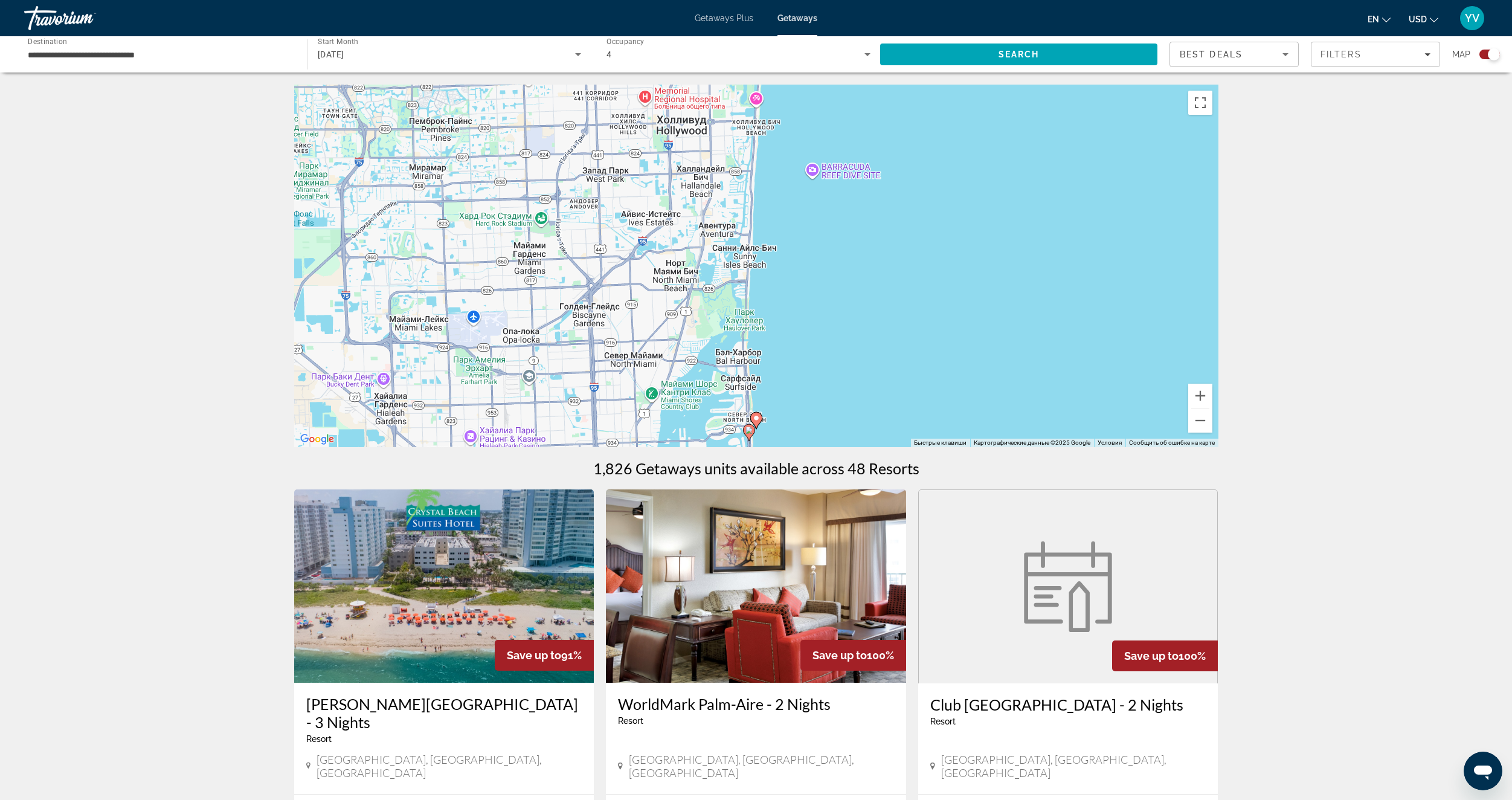
drag, startPoint x: 879, startPoint y: 228, endPoint x: 860, endPoint y: 336, distance: 109.7
click at [862, 331] on div "Чтобы активировать перетаскивание с помощью клавиатуры, нажмите Alt + Ввод. Пос…" at bounding box center [756, 265] width 924 height 363
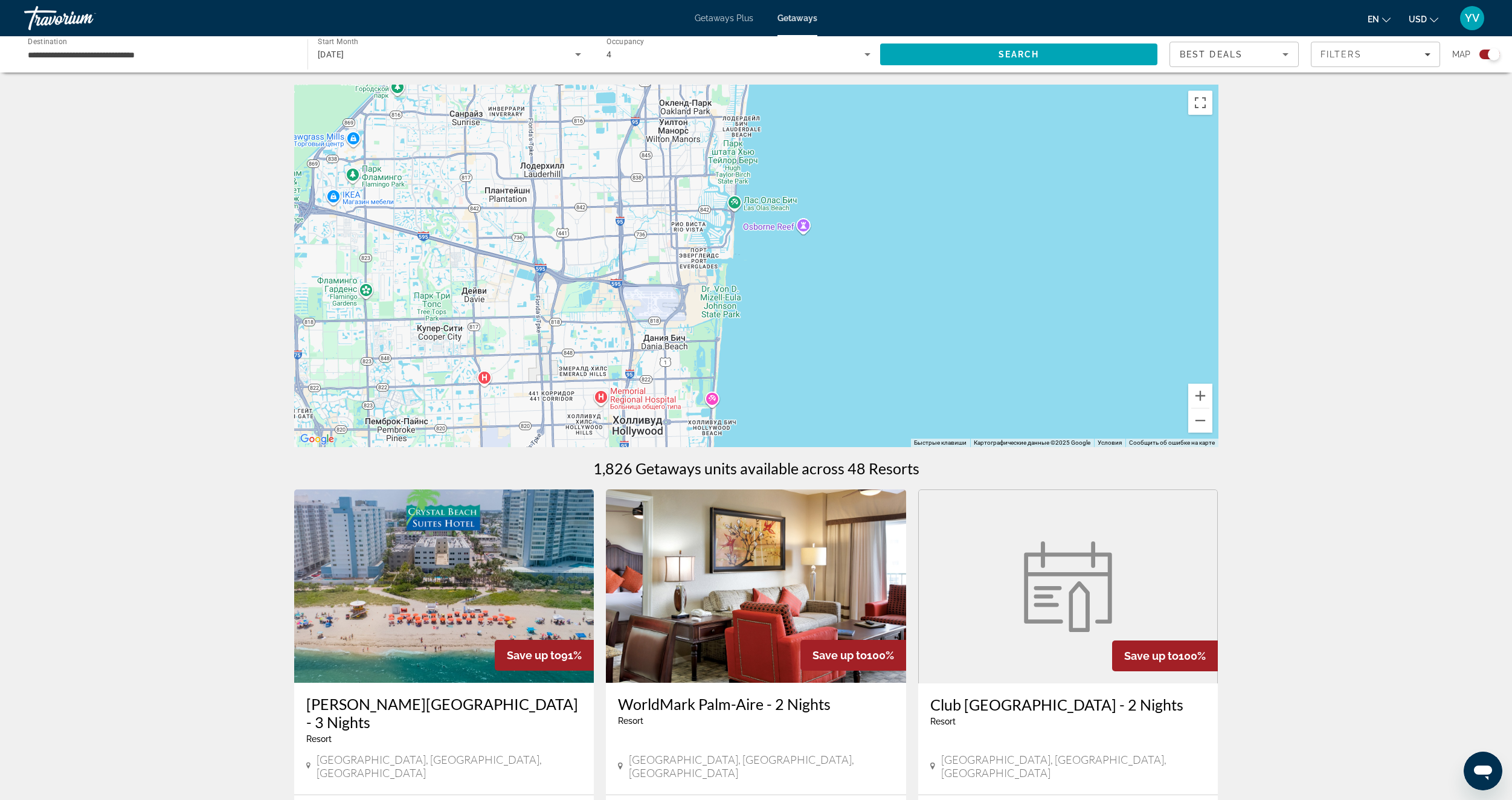
drag, startPoint x: 855, startPoint y: 369, endPoint x: 863, endPoint y: 396, distance: 28.2
click at [863, 402] on div "Чтобы активировать перетаскивание с помощью клавиатуры, нажмите Alt + Ввод. Пос…" at bounding box center [756, 265] width 924 height 363
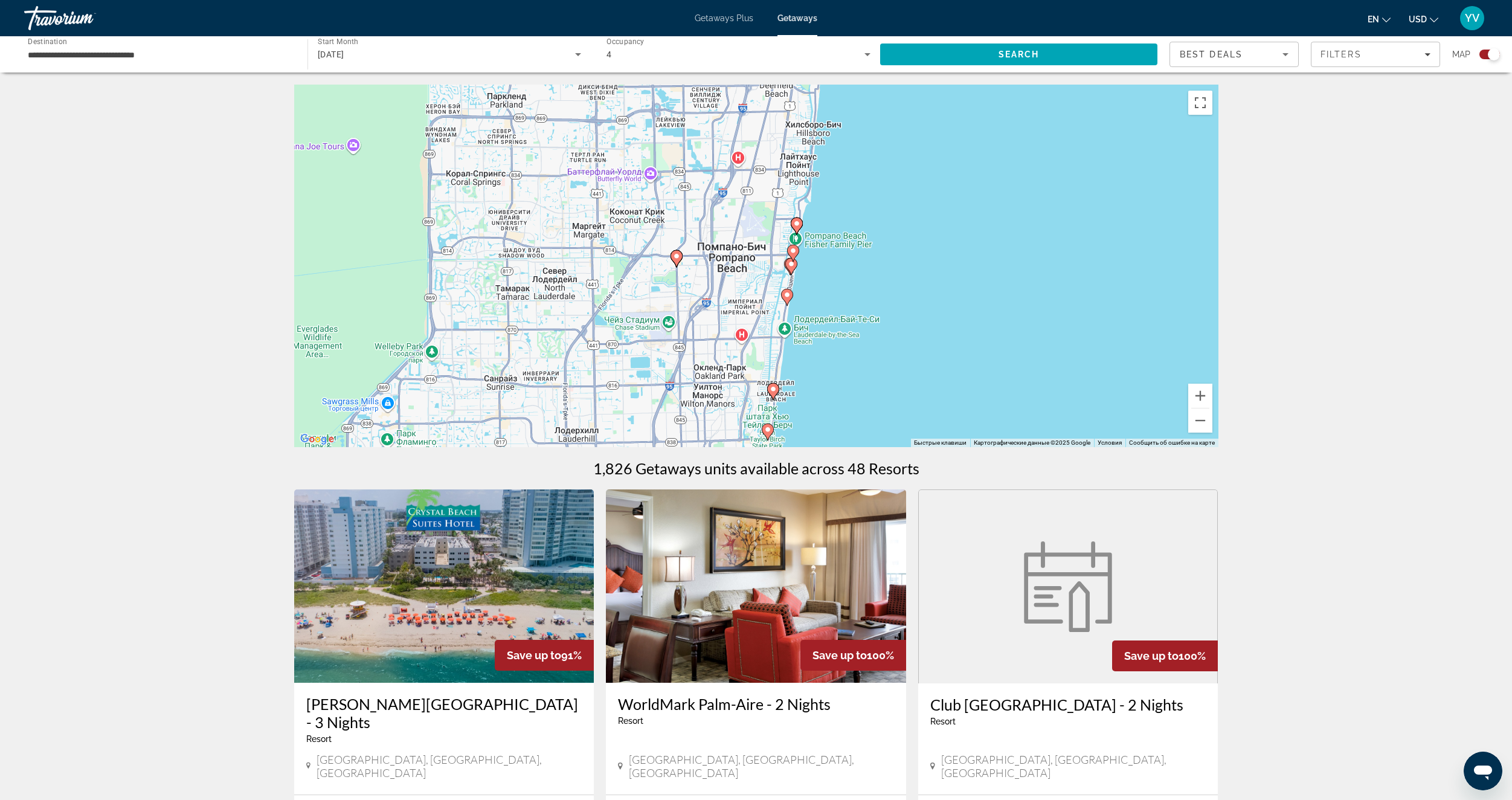
click at [847, 334] on div "Чтобы активировать перетаскивание с помощью клавиатуры, нажмите Alt + Ввод. Пос…" at bounding box center [756, 265] width 924 height 363
click at [785, 297] on div "Lauderdale-By-[GEOGRAPHIC_DATA]" at bounding box center [815, 305] width 109 height 18
click at [885, 267] on button "Закрыть" at bounding box center [884, 271] width 29 height 29
click at [785, 298] on icon "Main content" at bounding box center [786, 297] width 11 height 16
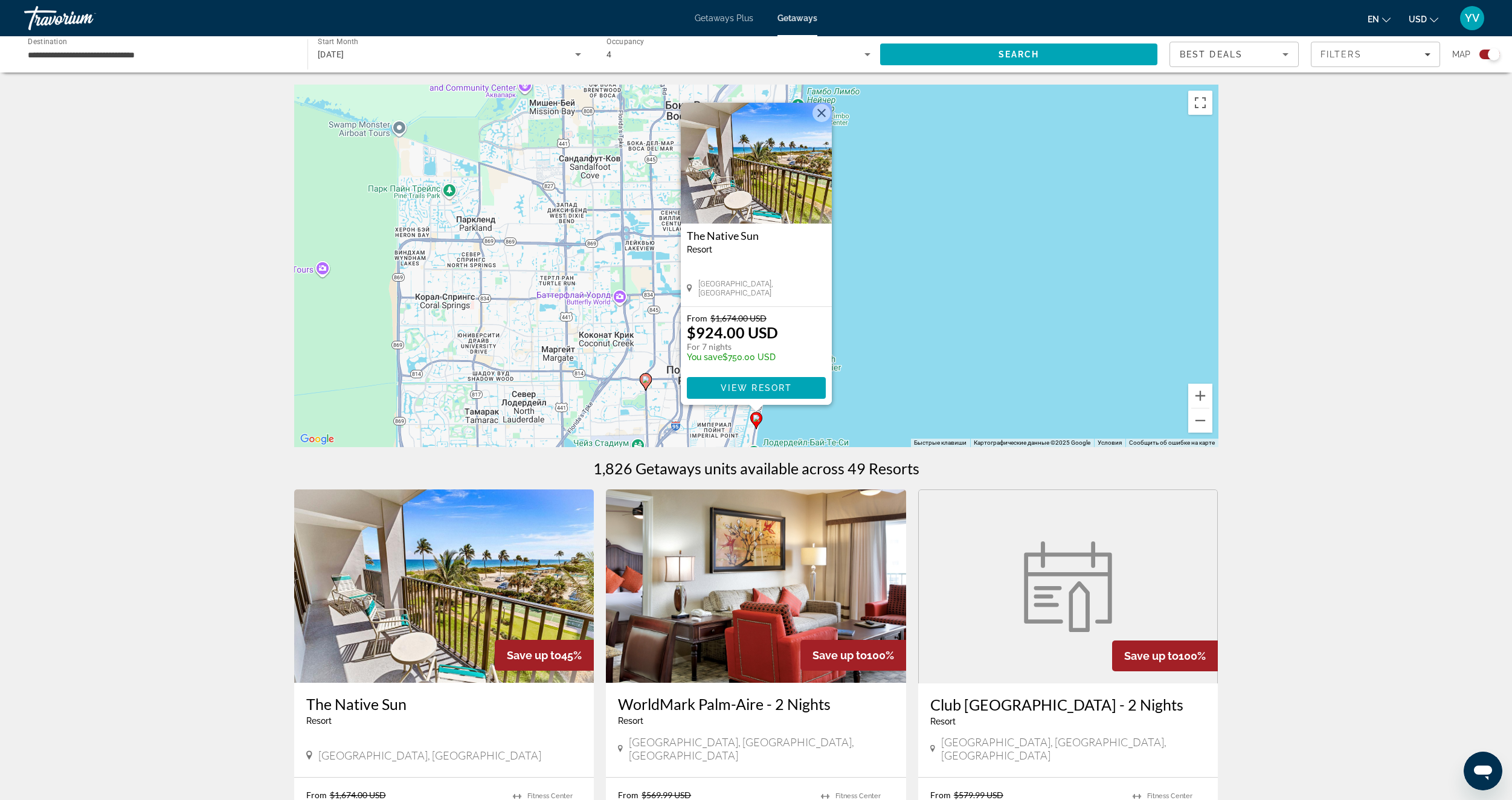
click at [912, 191] on div "Чтобы активировать перетаскивание с помощью клавиатуры, нажмите Alt + Ввод. Пос…" at bounding box center [756, 265] width 924 height 363
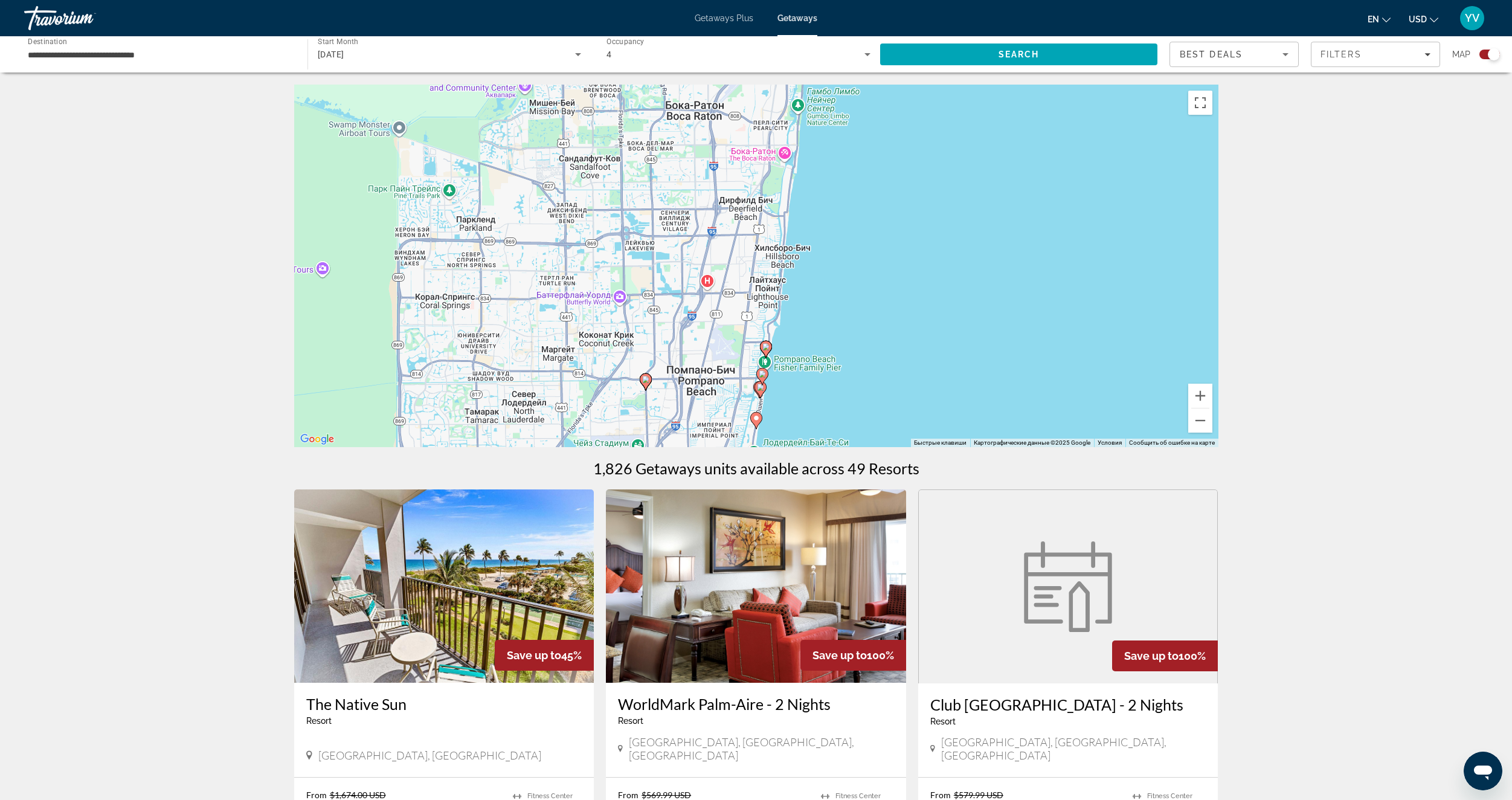
click at [912, 191] on div "Чтобы активировать перетаскивание с помощью клавиатуры, нажмите Alt + Ввод. Пос…" at bounding box center [756, 265] width 924 height 363
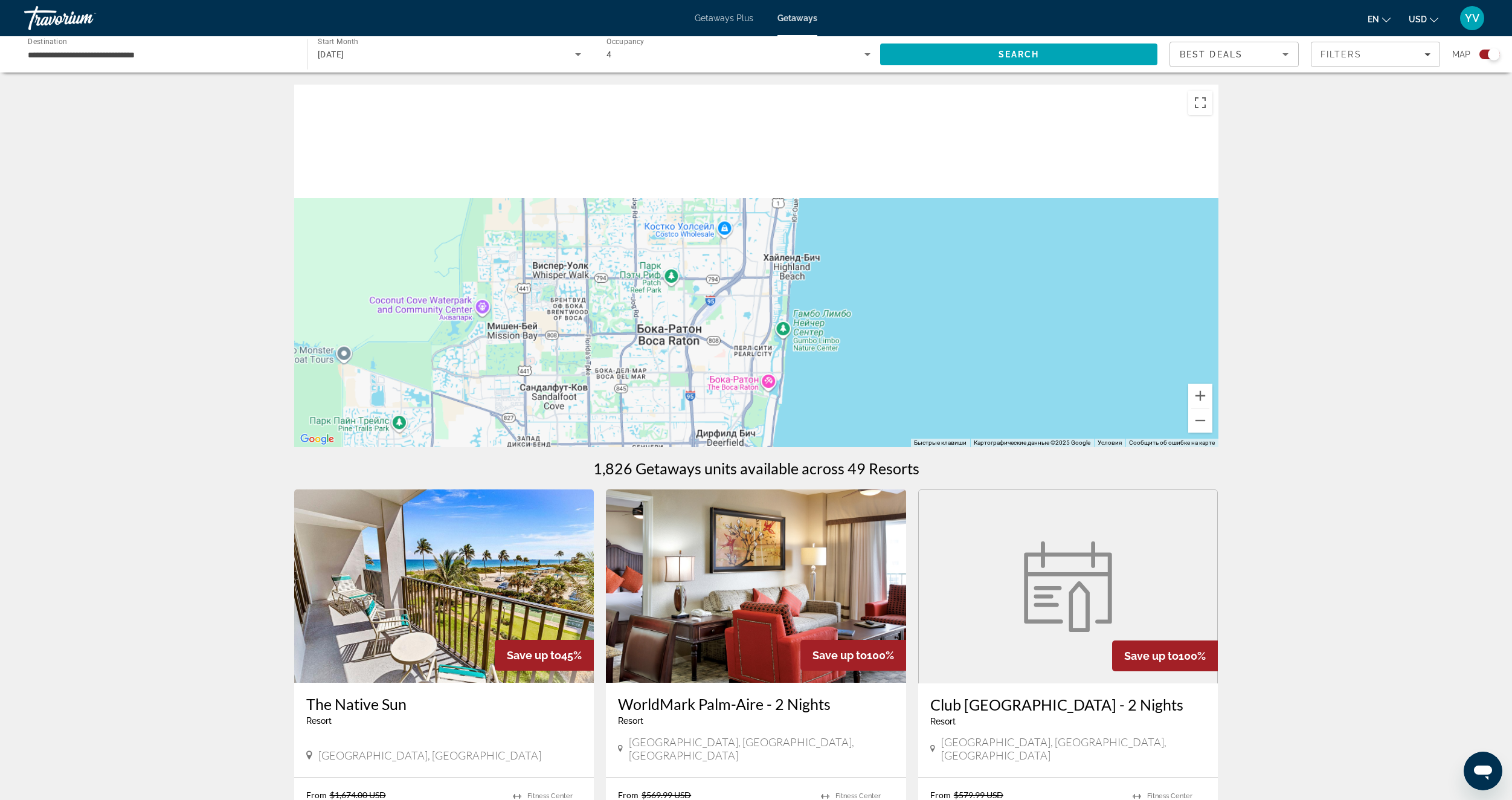
drag, startPoint x: 909, startPoint y: 427, endPoint x: 904, endPoint y: 391, distance: 36.3
click at [906, 437] on div "Чтобы активировать перетаскивание с помощью клавиатуры, нажмите Alt + Ввод. Пос…" at bounding box center [756, 265] width 924 height 363
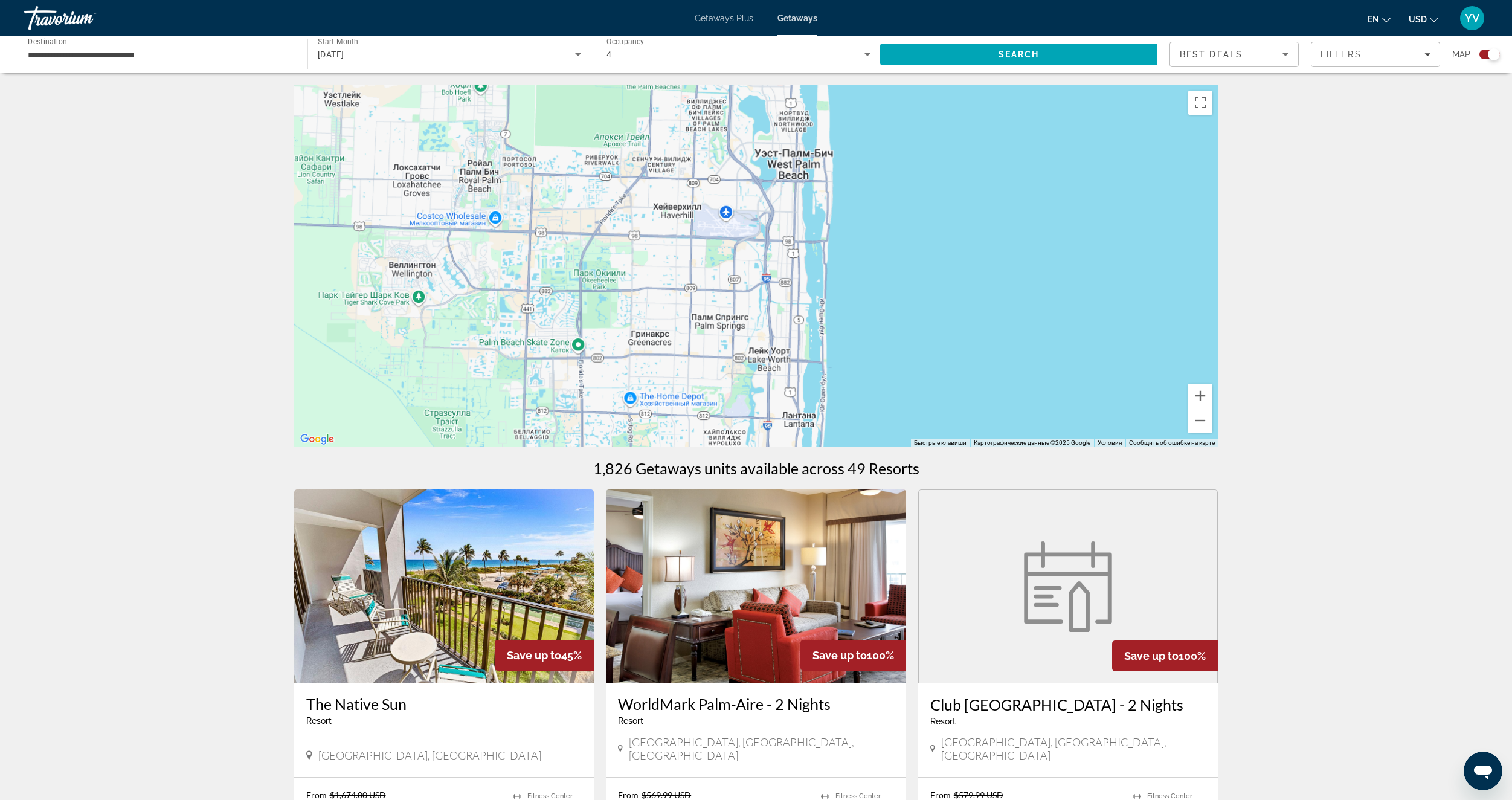
drag, startPoint x: 887, startPoint y: 365, endPoint x: 891, endPoint y: 390, distance: 25.3
click at [889, 415] on div "Чтобы активировать перетаскивание с помощью клавиатуры, нажмите Alt + Ввод. Пос…" at bounding box center [756, 265] width 924 height 363
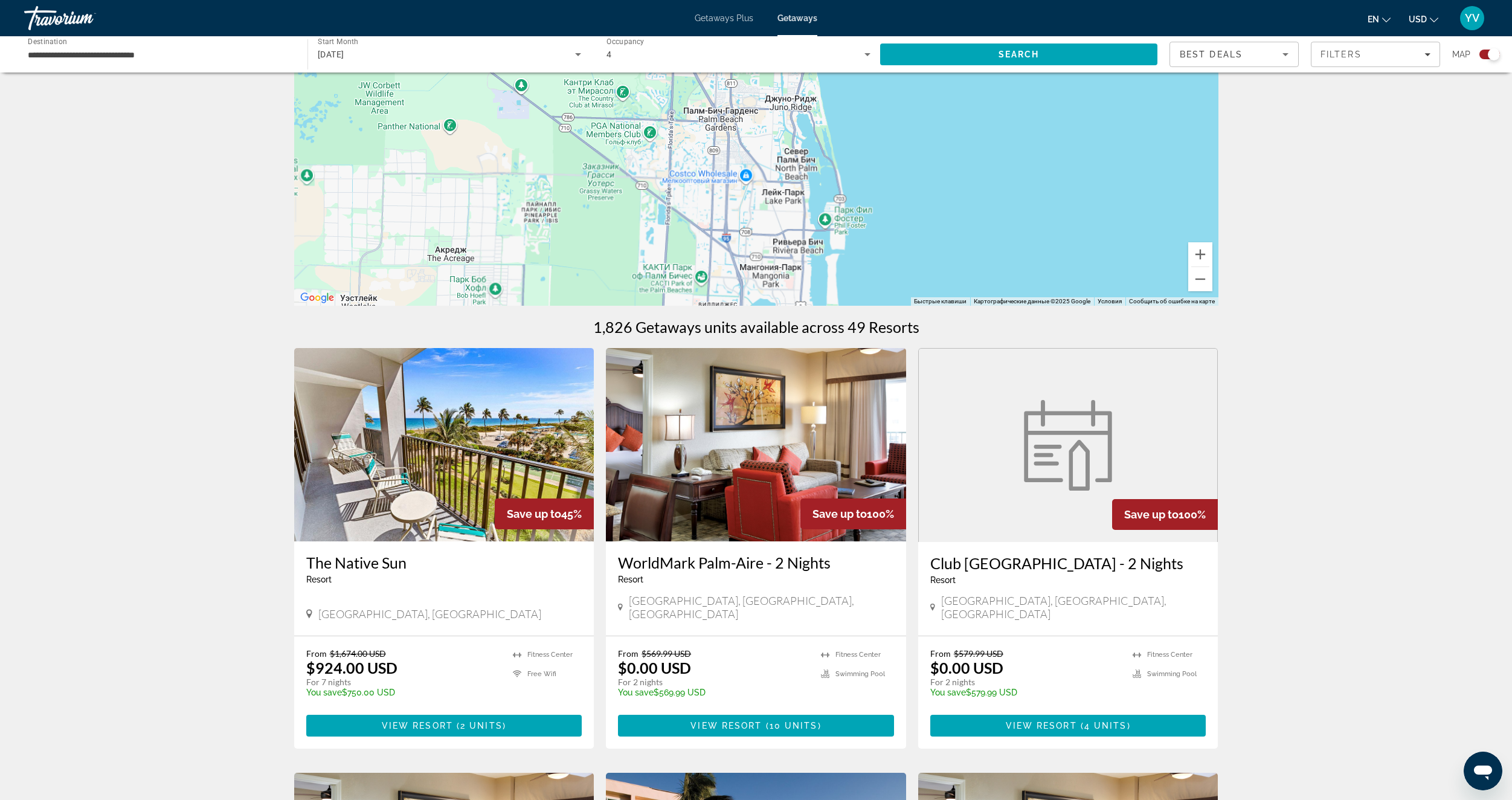
scroll to position [181, 0]
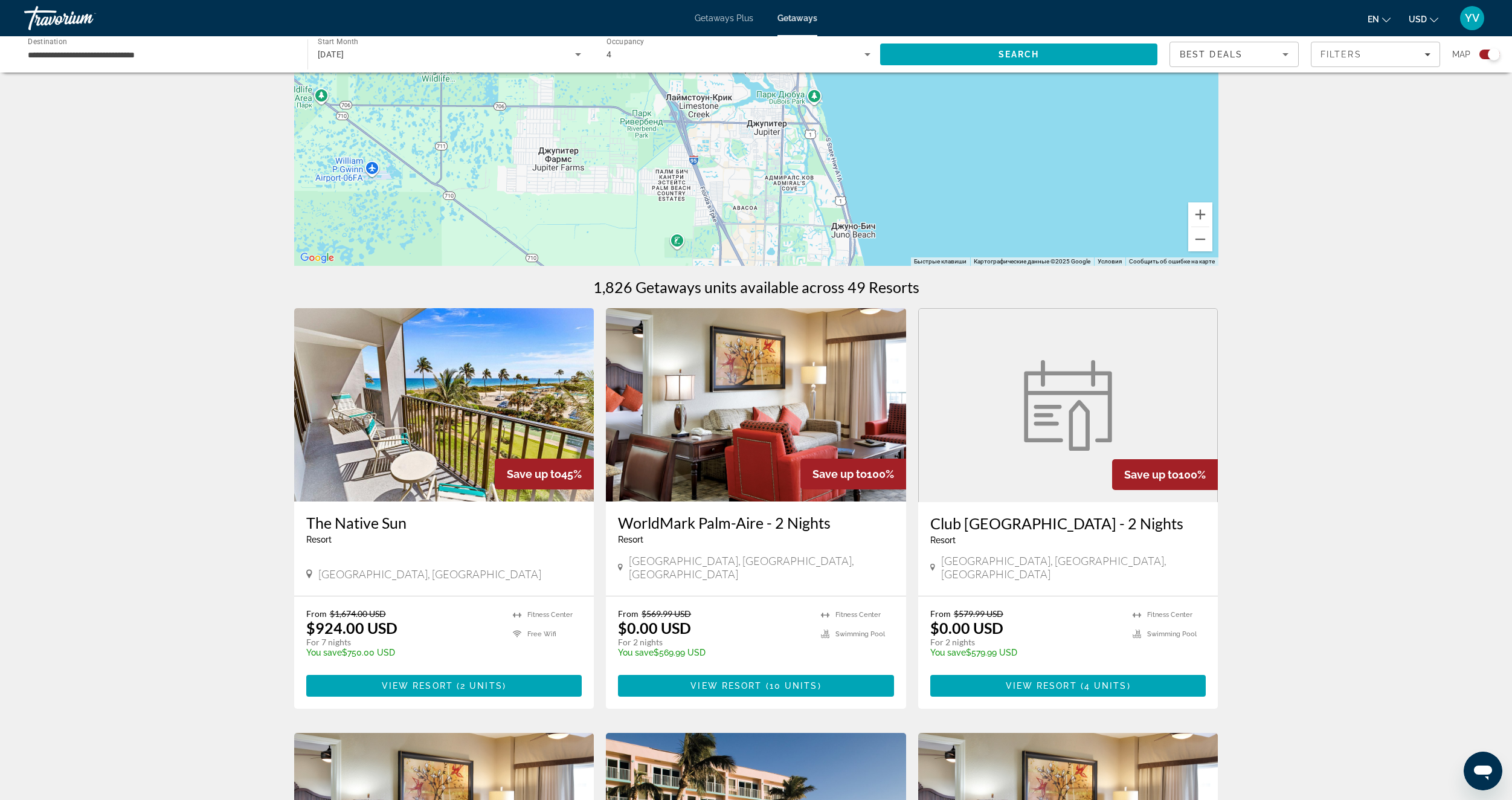
drag, startPoint x: 859, startPoint y: 161, endPoint x: 912, endPoint y: 390, distance: 235.1
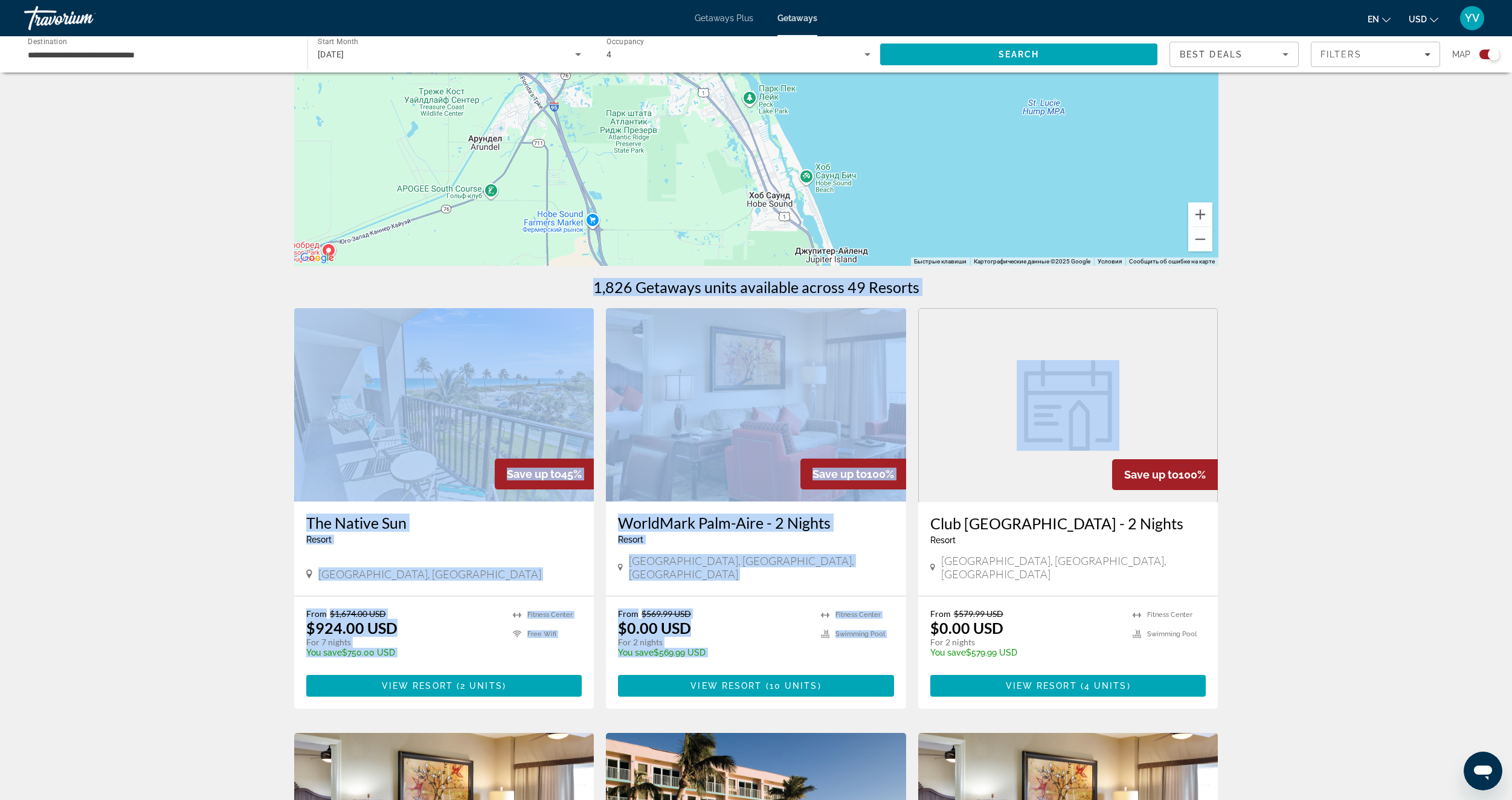
drag, startPoint x: 1279, startPoint y: 253, endPoint x: 1301, endPoint y: 457, distance: 205.2
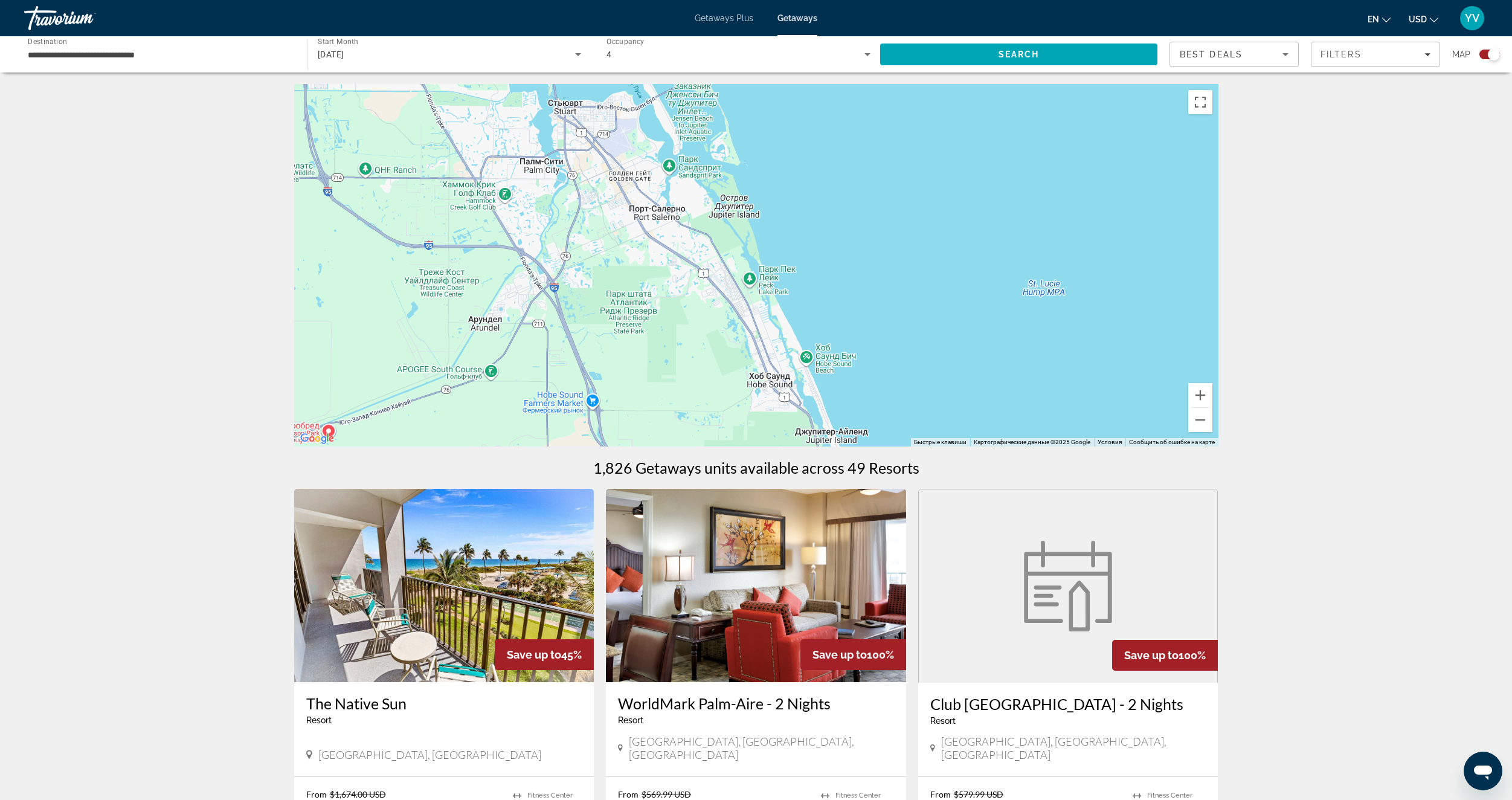
scroll to position [0, 0]
drag
click at [989, 311] on div "Main content" at bounding box center [756, 265] width 924 height 363
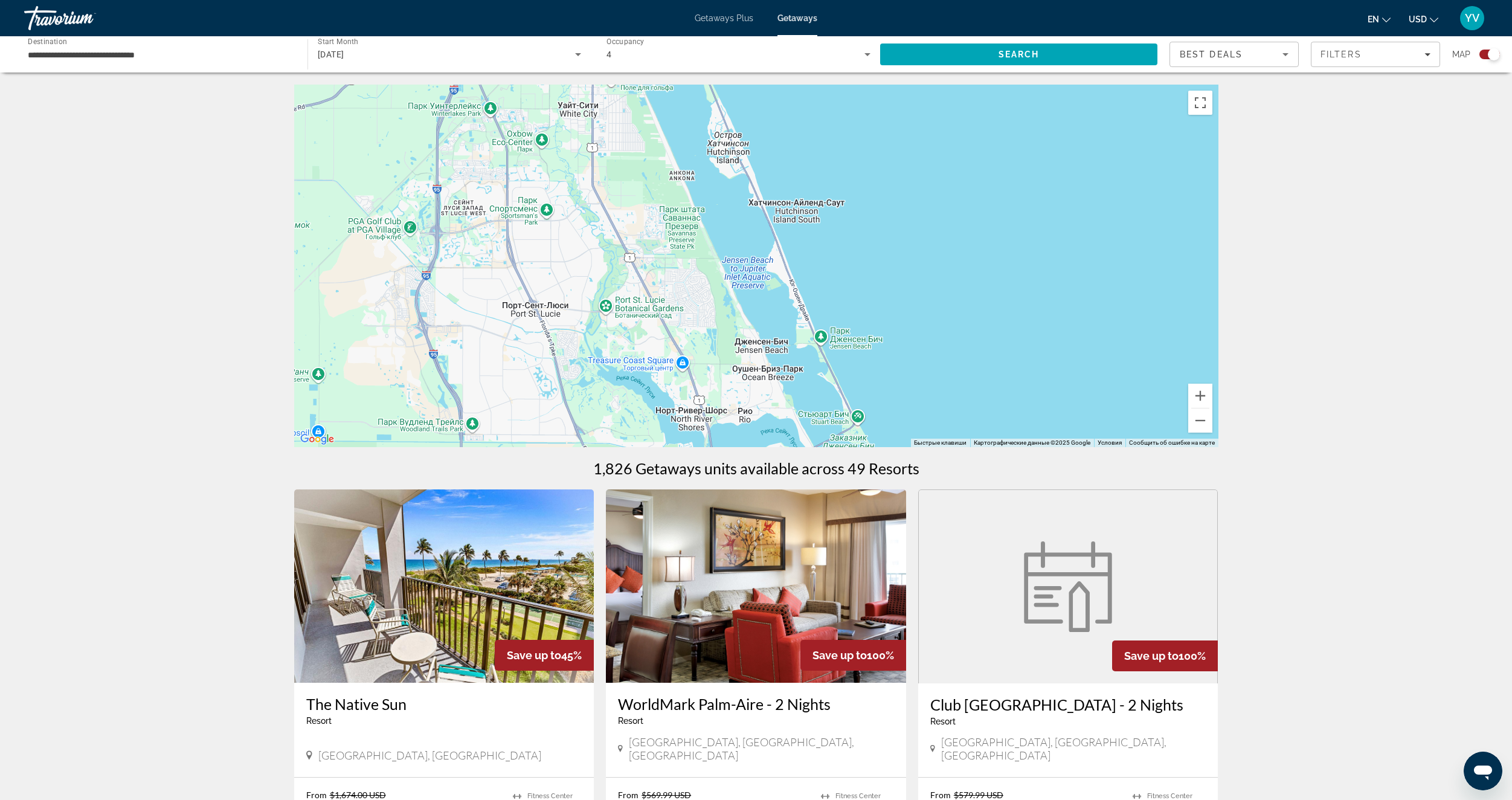
click at [969, 363] on div "Main content" at bounding box center [756, 265] width 924 height 363
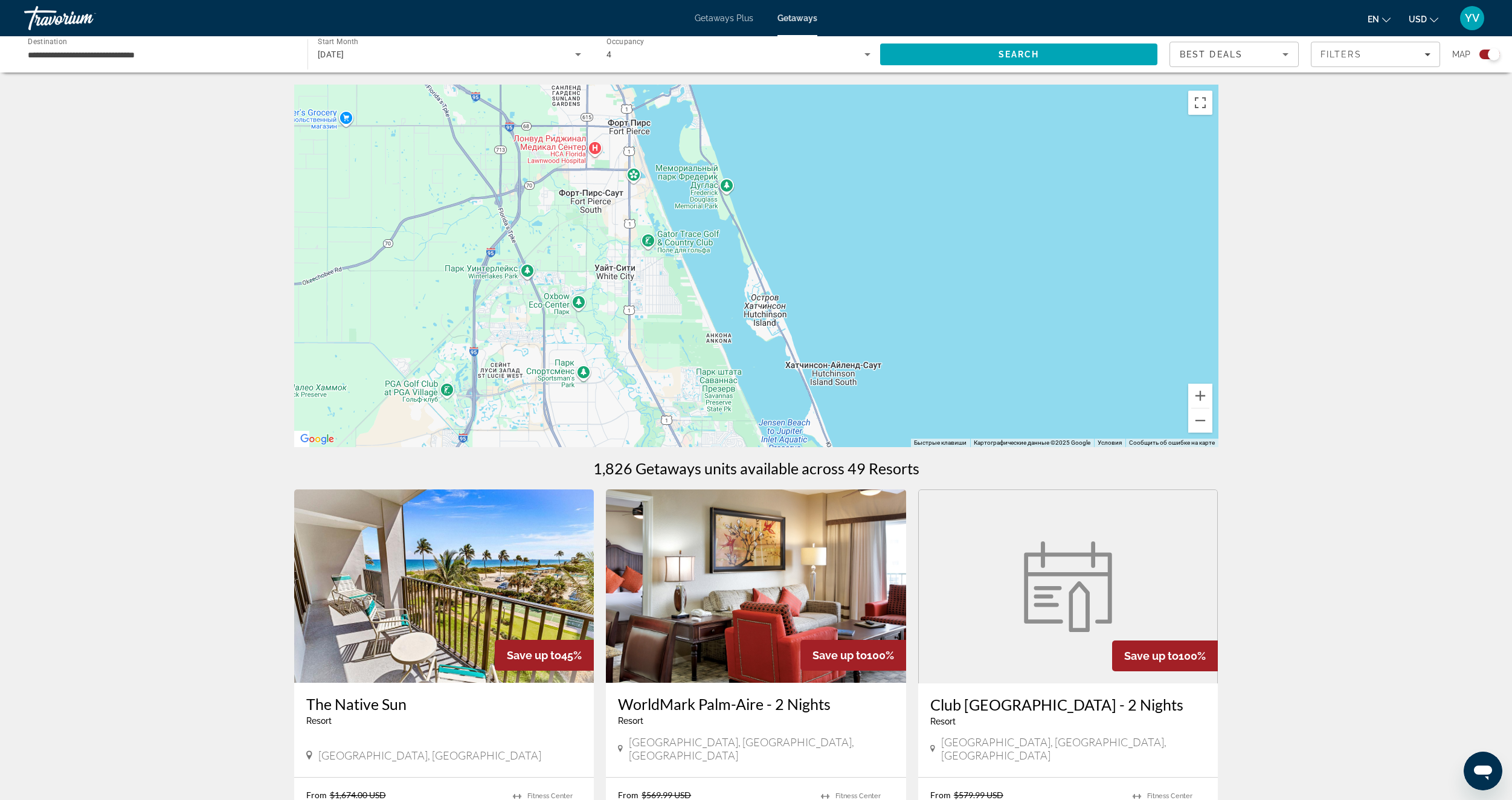
click at [934, 334] on div "Main content" at bounding box center [756, 265] width 924 height 363
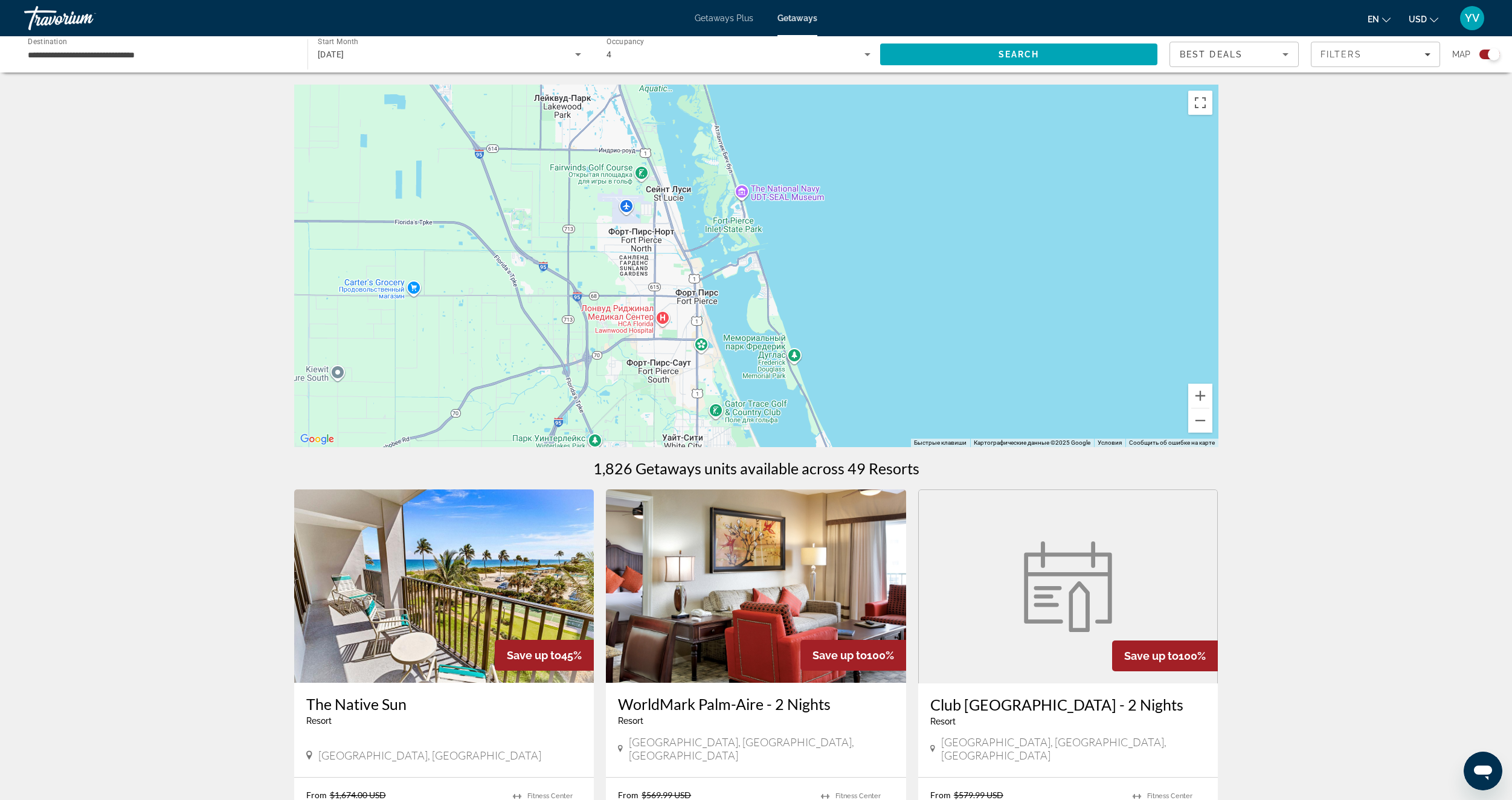
click at [930, 335] on div "Main content" at bounding box center [756, 265] width 924 height 363
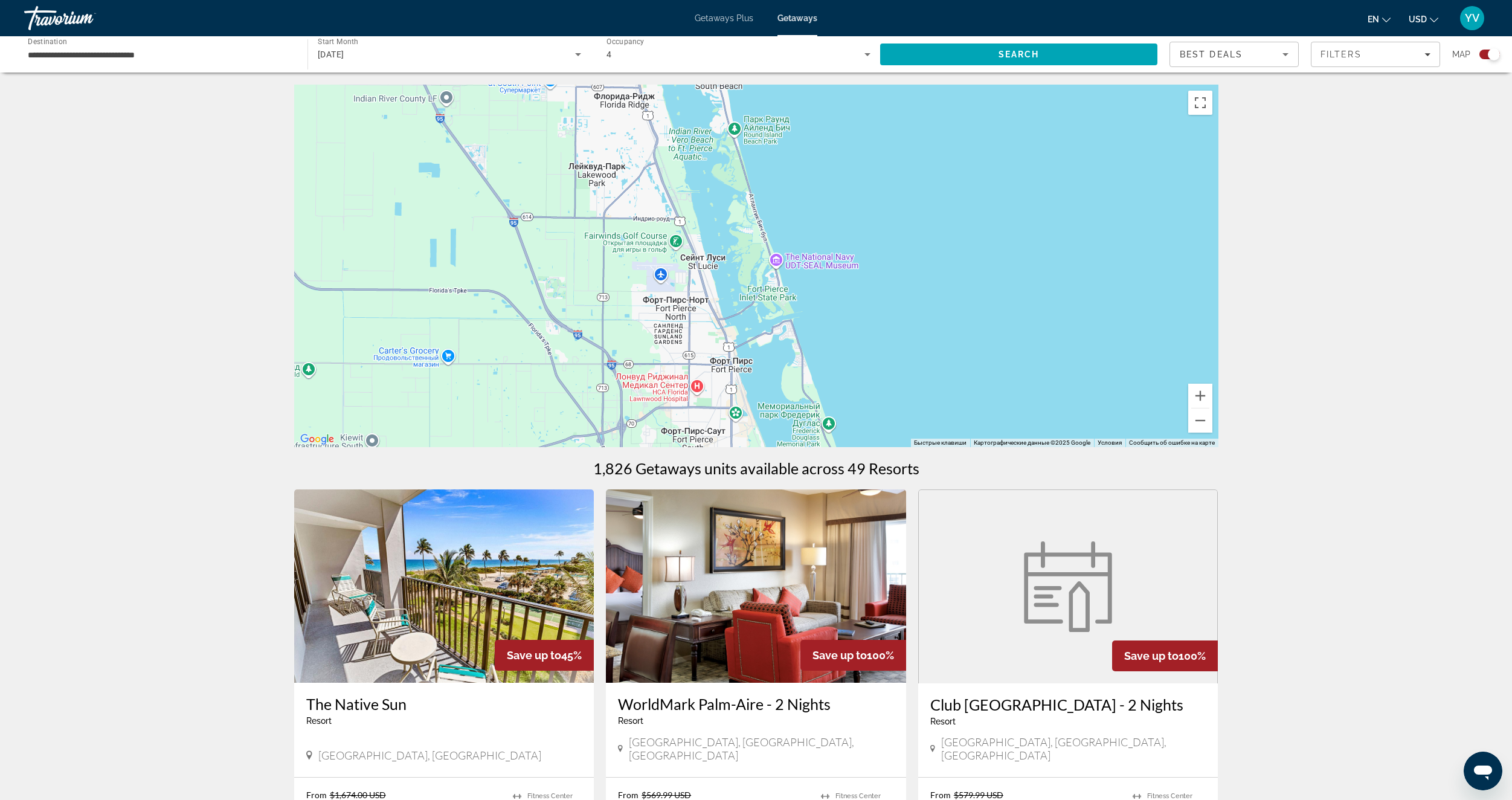
click at [957, 367] on div "Main content" at bounding box center [756, 265] width 924 height 363
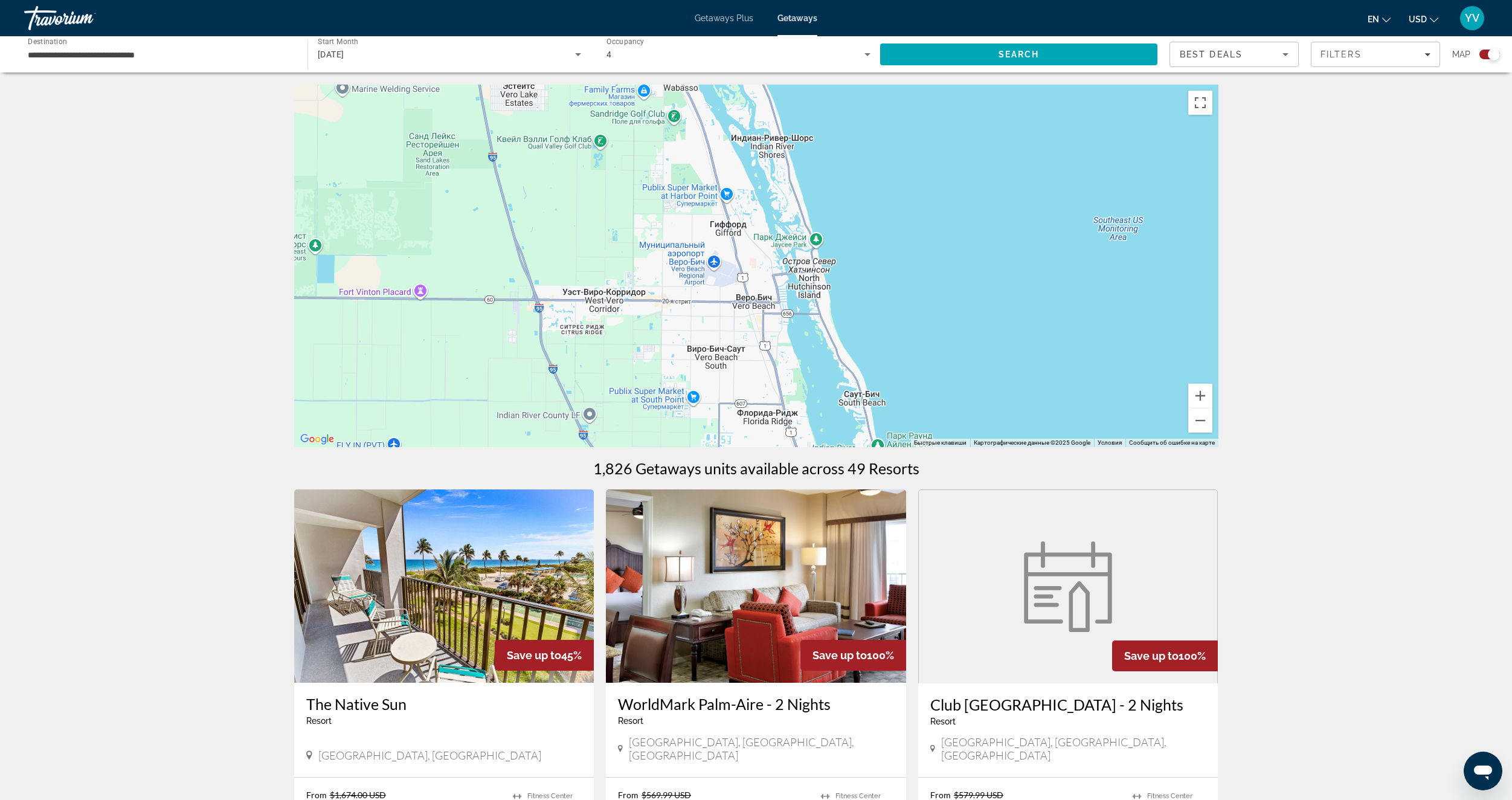
click at [942, 398] on div "Main content" at bounding box center [756, 265] width 924 height 363
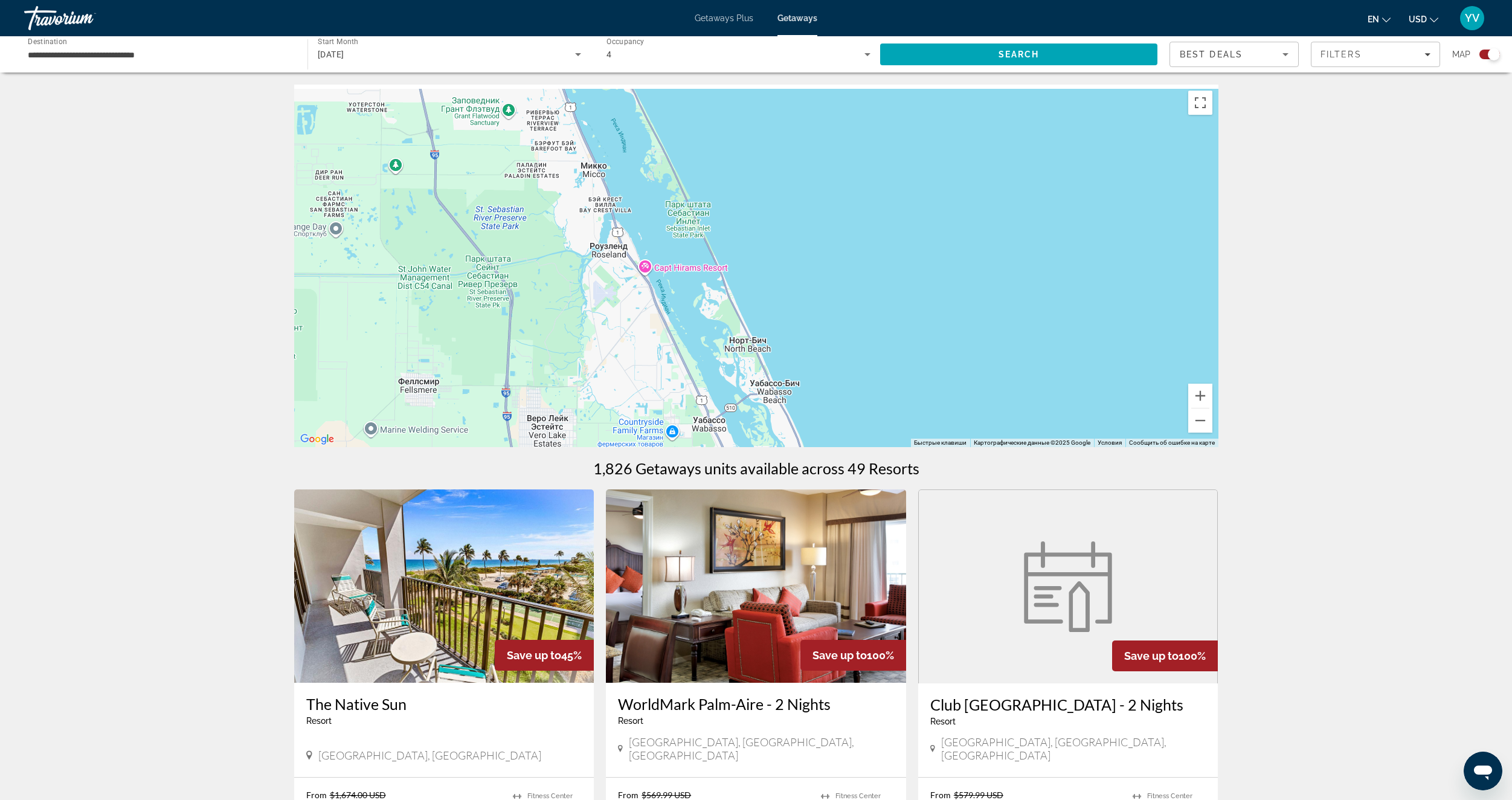
click at [935, 413] on div "Main content" at bounding box center [756, 265] width 924 height 363
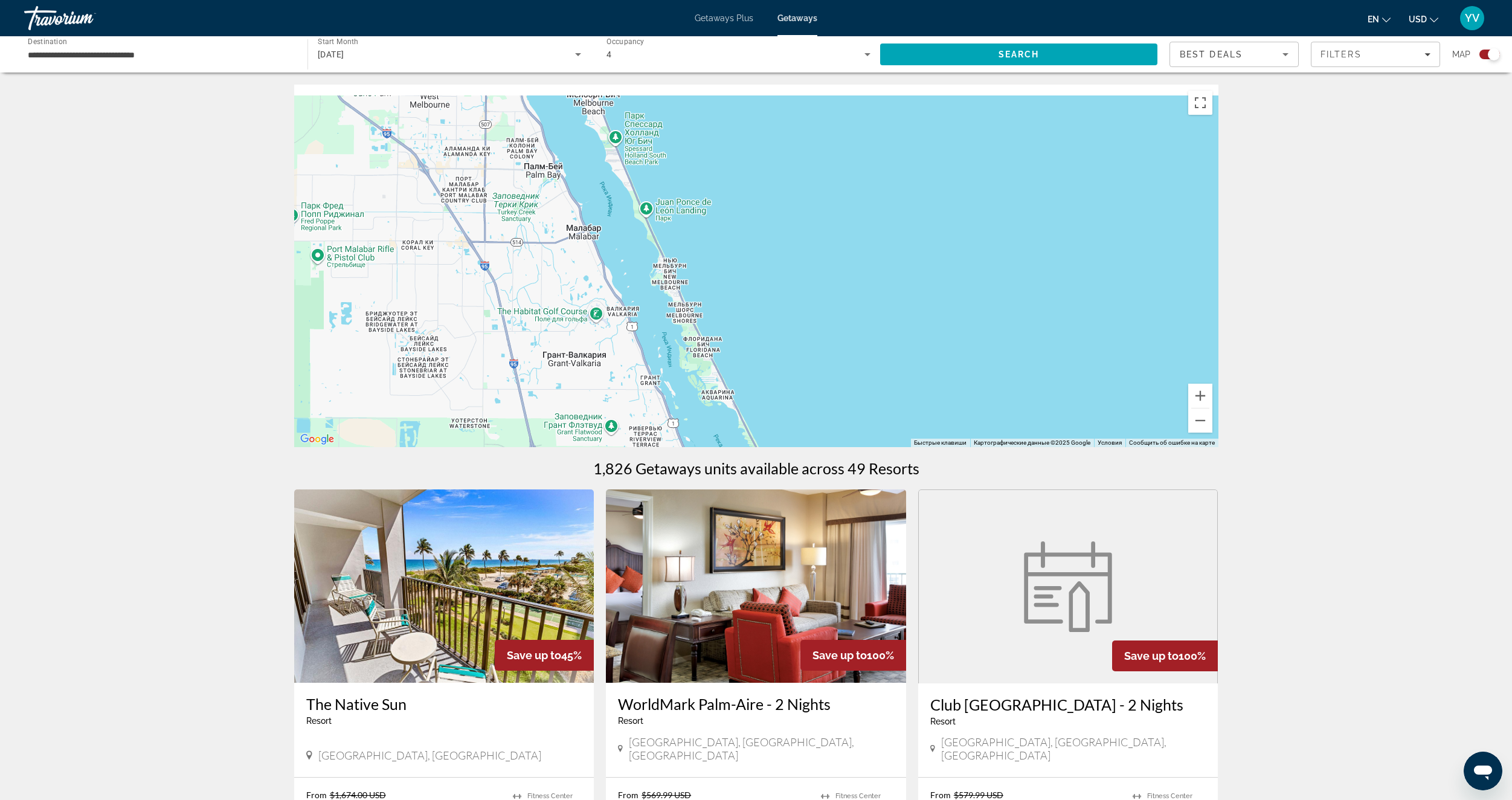
click at [949, 419] on div "Main content" at bounding box center [756, 265] width 924 height 363
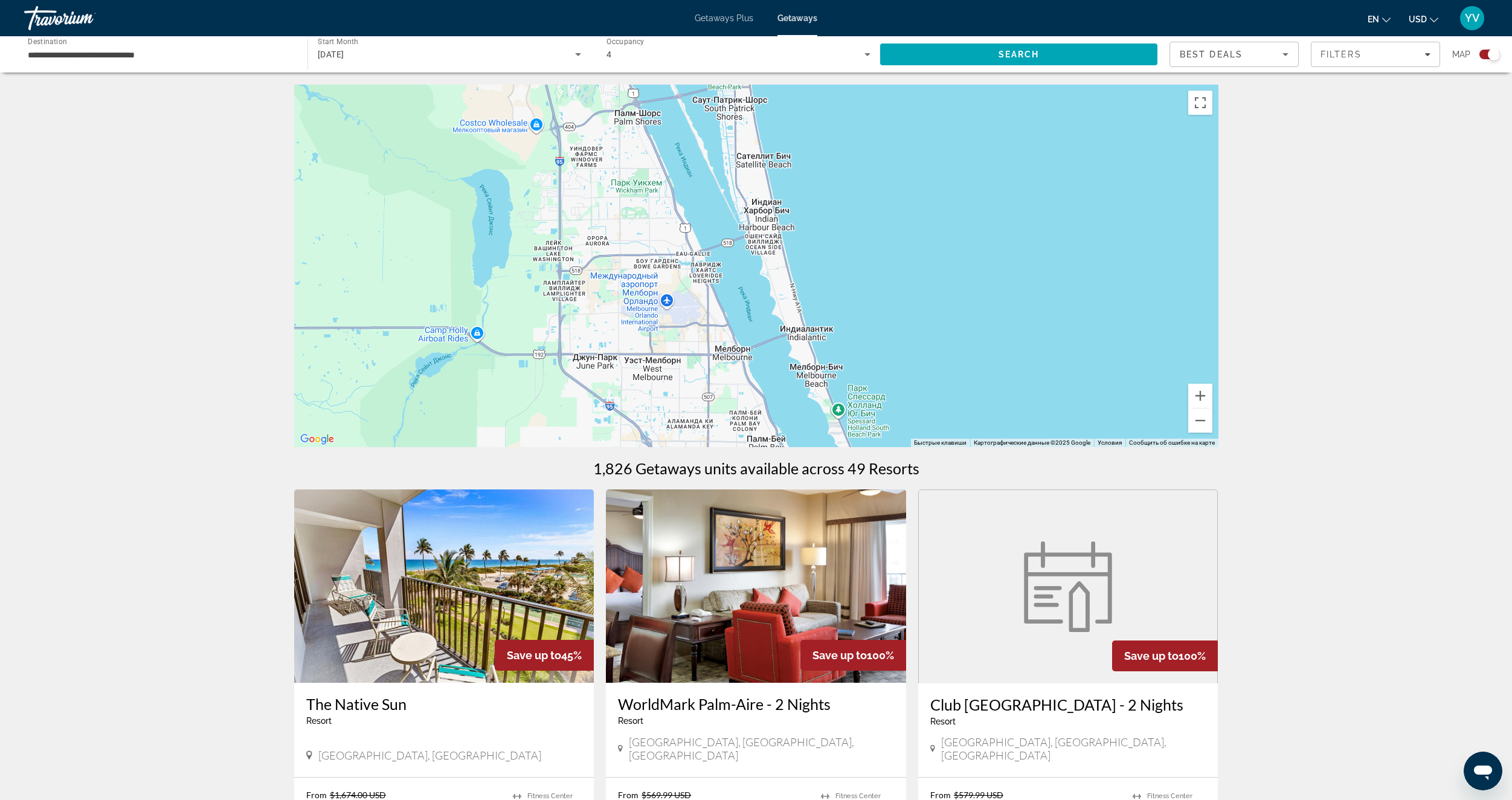
click at [909, 402] on div "Main content" at bounding box center [756, 265] width 924 height 363
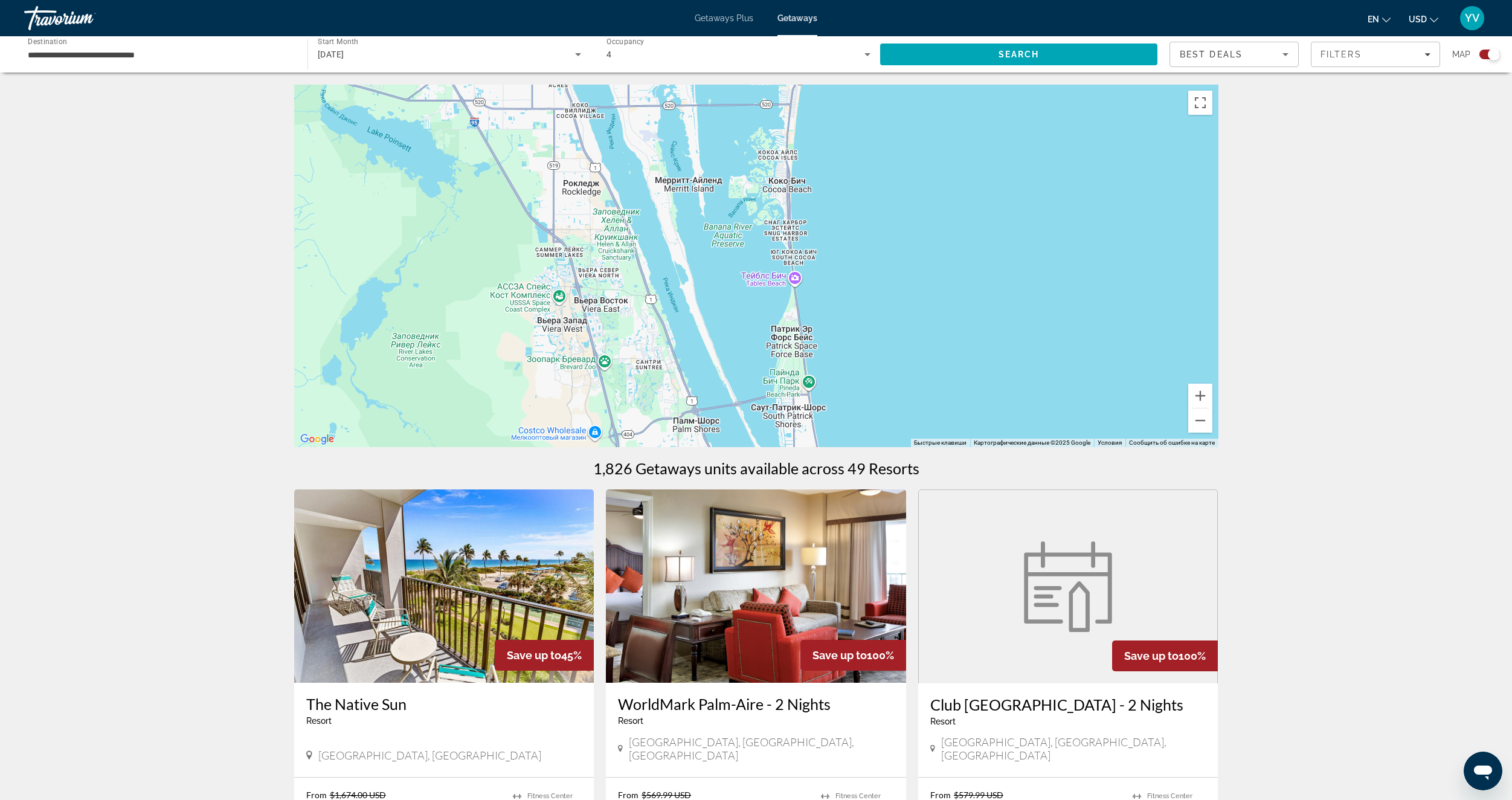
click at [901, 379] on div "Main content" at bounding box center [756, 265] width 924 height 363
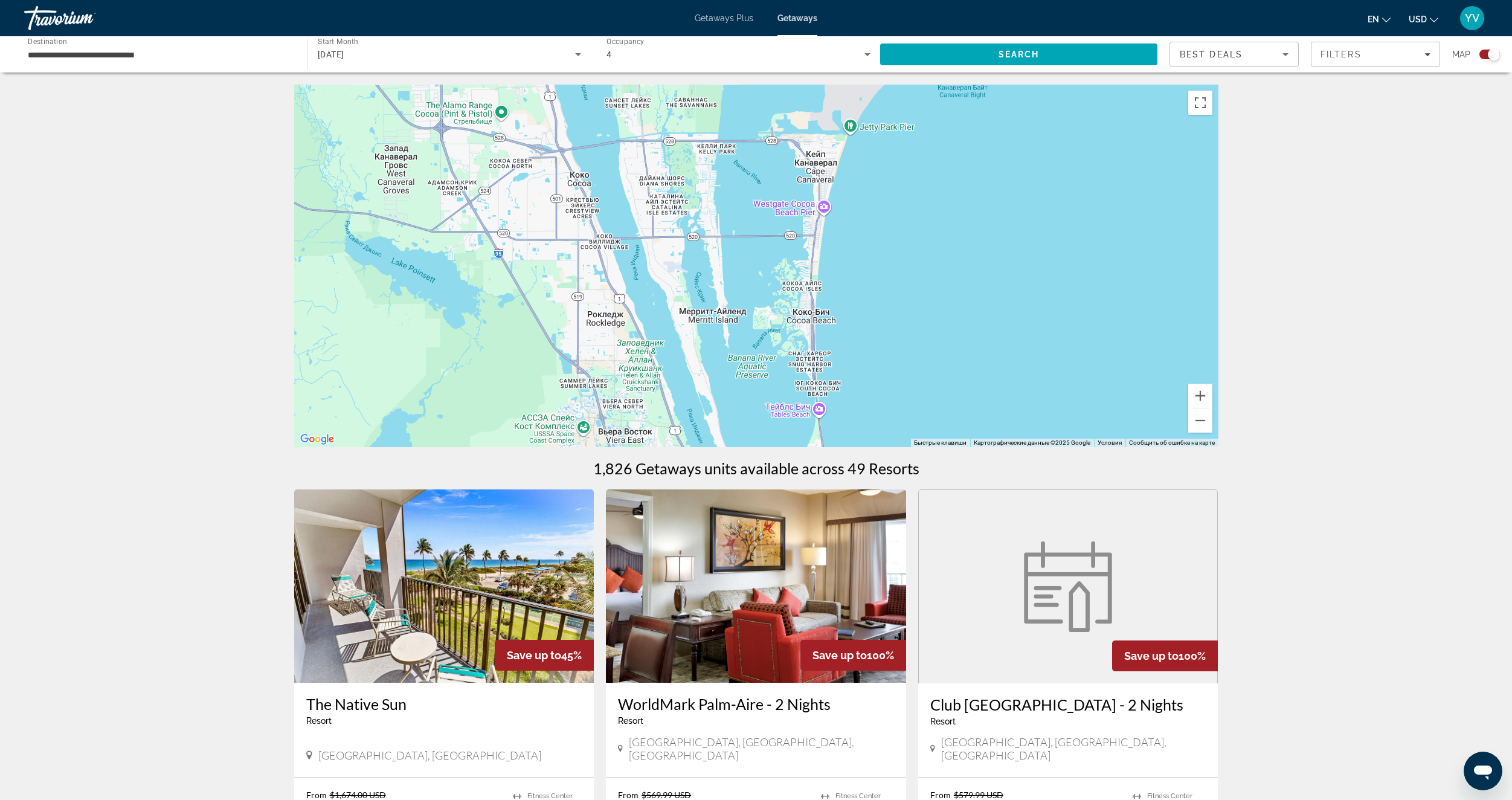
click at [889, 389] on div "Main content" at bounding box center [756, 265] width 924 height 363
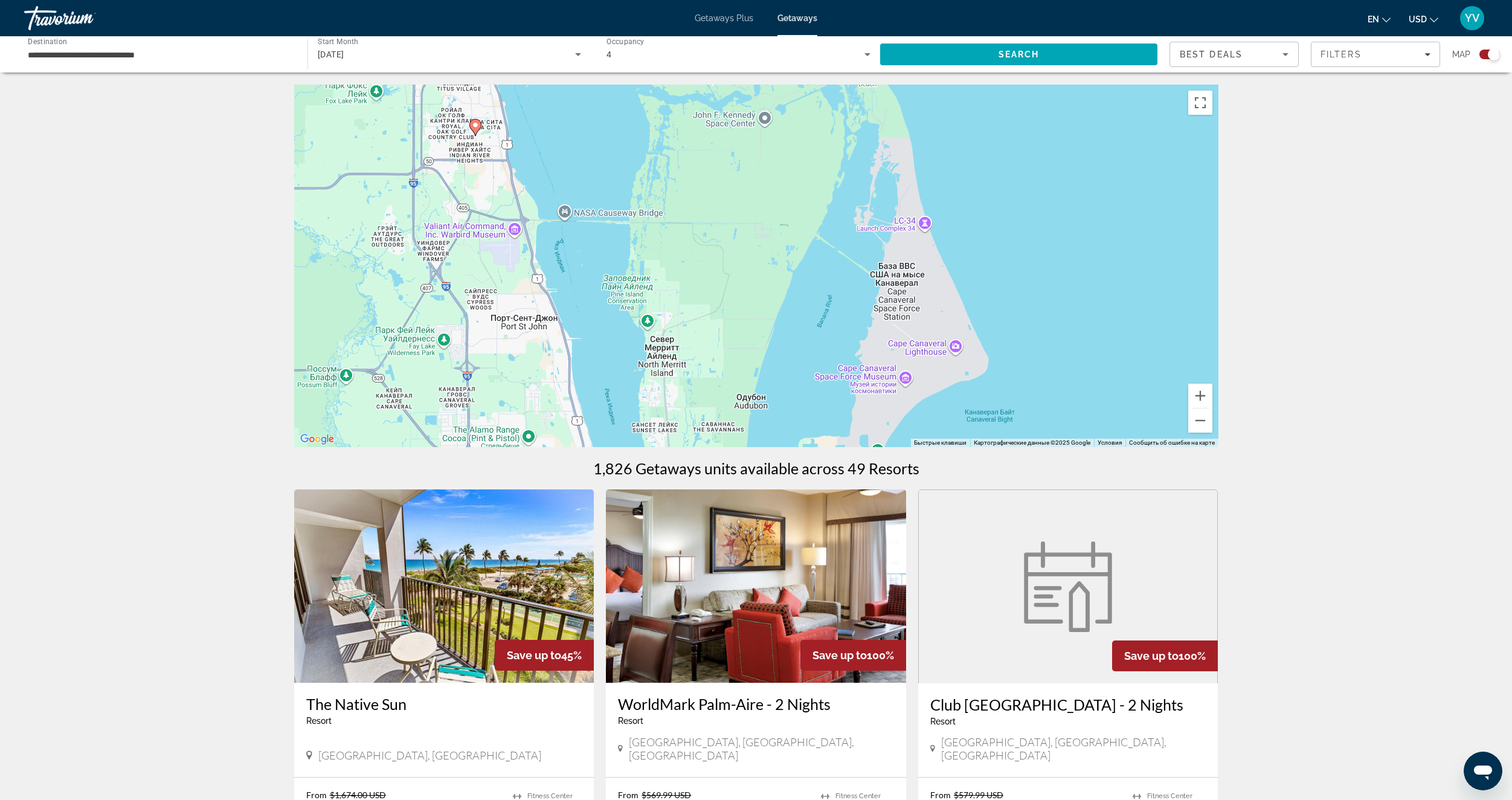
click at [968, 363] on div "Чтобы активировать перетаскивание с помощью клавиатуры, нажмите Alt + Ввод. Пос…" at bounding box center [756, 265] width 924 height 363
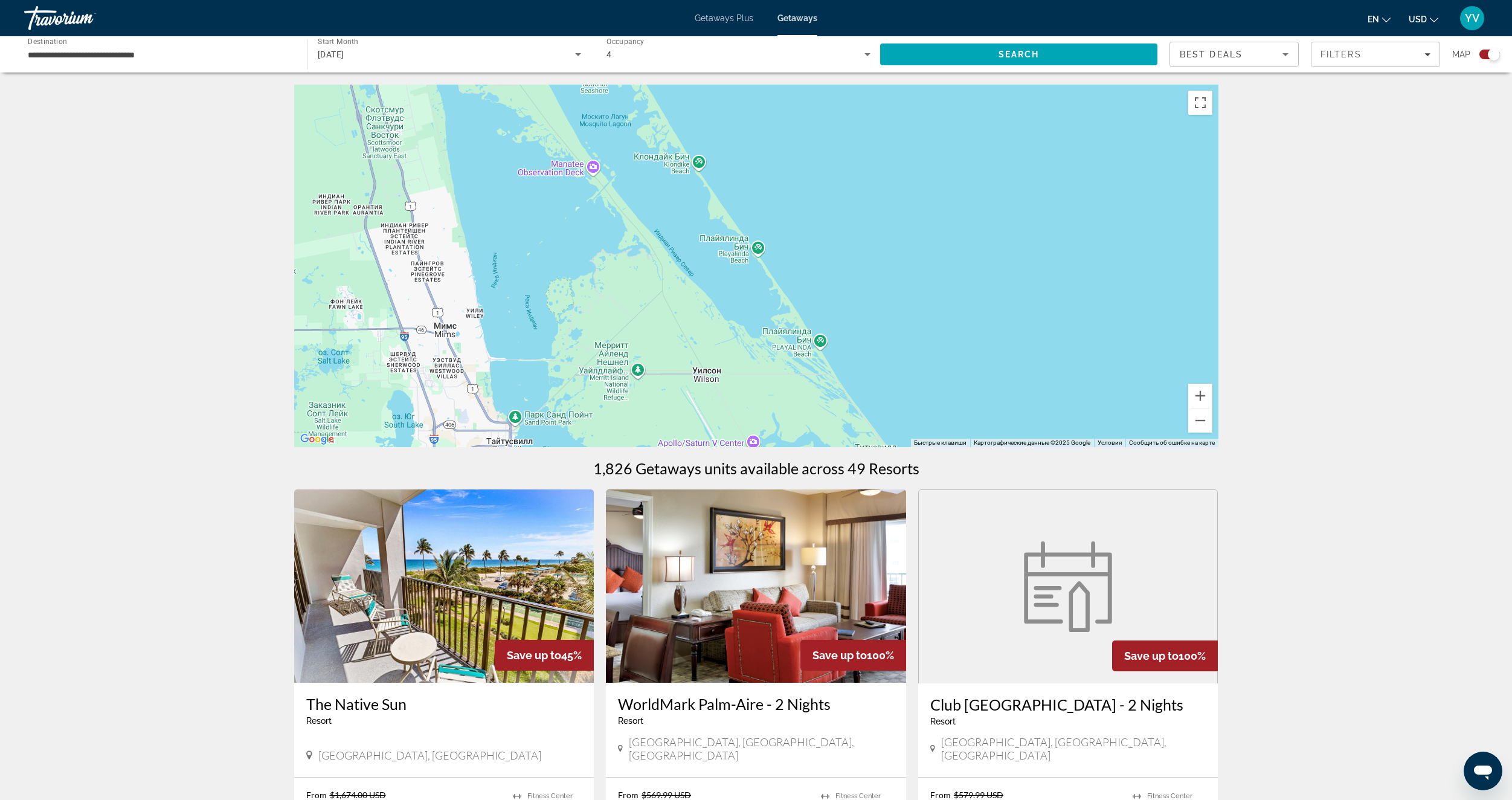
click at [1007, 396] on div "Чтобы активировать перетаскивание с помощью клавиатуры, нажмите Alt + Ввод. Пос…" at bounding box center [756, 265] width 924 height 363
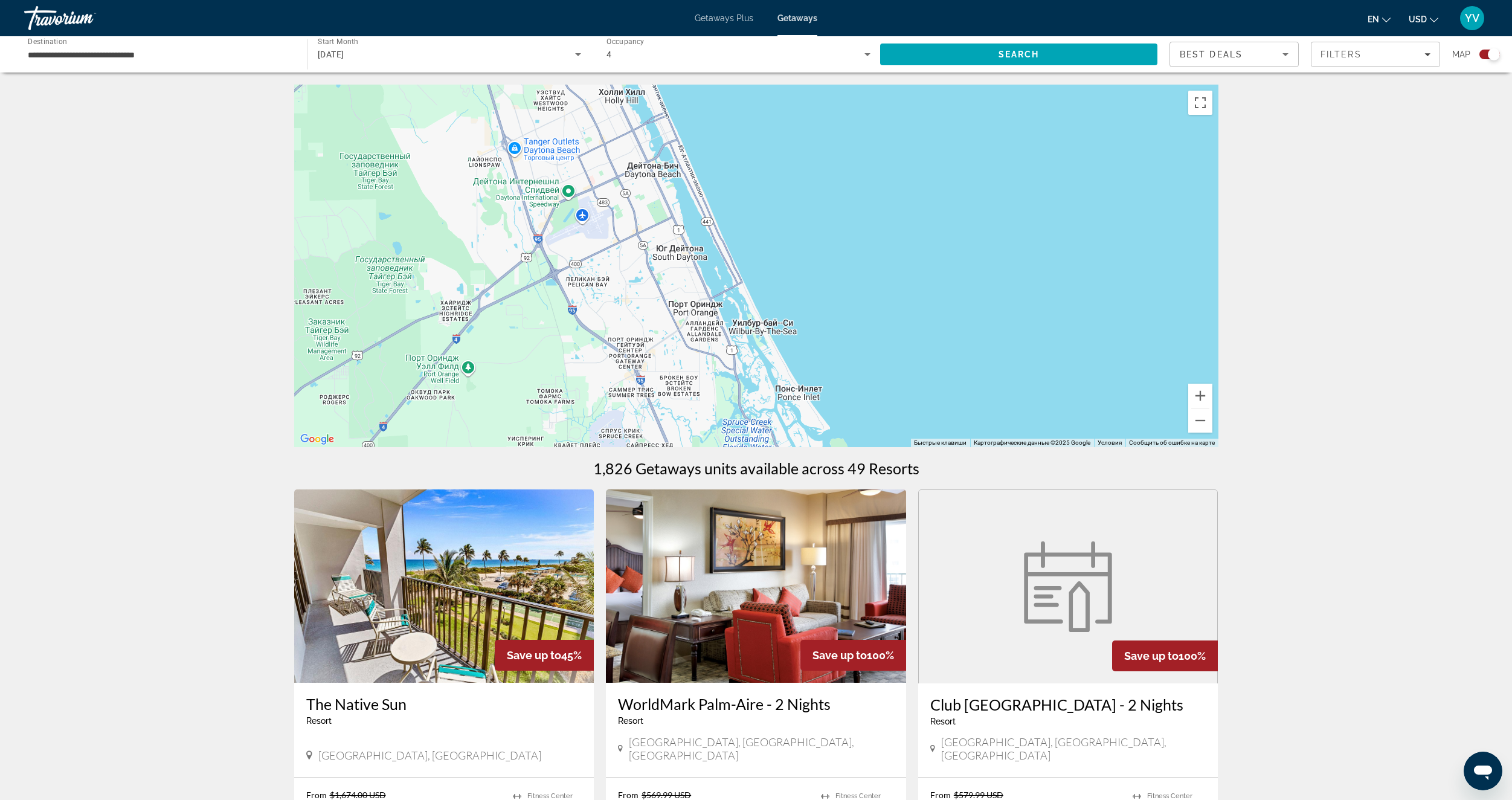
click at [913, 407] on div "Чтобы активировать перетаскивание с помощью клавиатуры, нажмите Alt + Ввод. Пос…" at bounding box center [756, 265] width 924 height 363
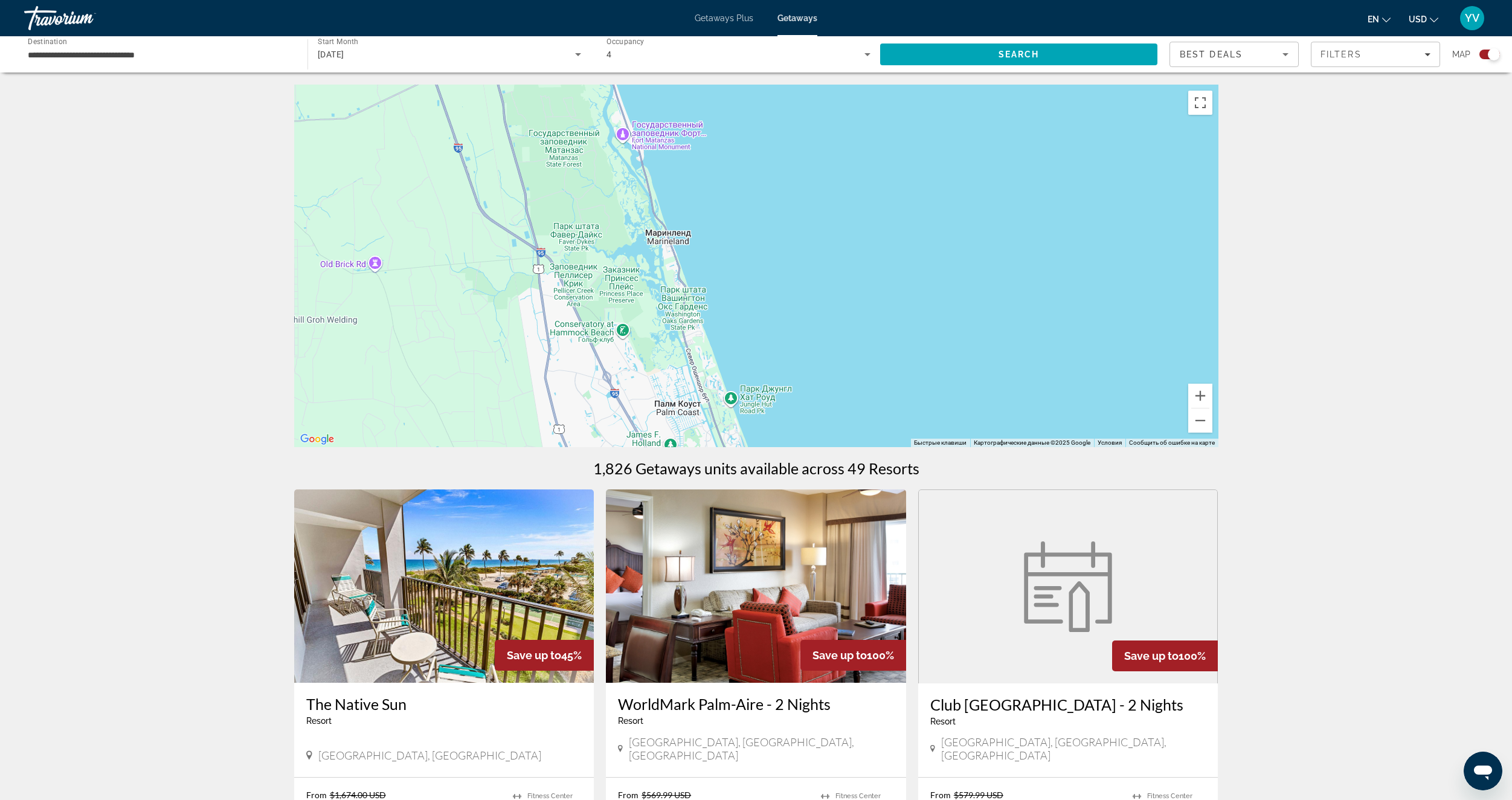
click at [875, 379] on div "Чтобы активировать перетаскивание с помощью клавиатуры, нажмите Alt + Ввод. Пос…" at bounding box center [756, 265] width 924 height 363
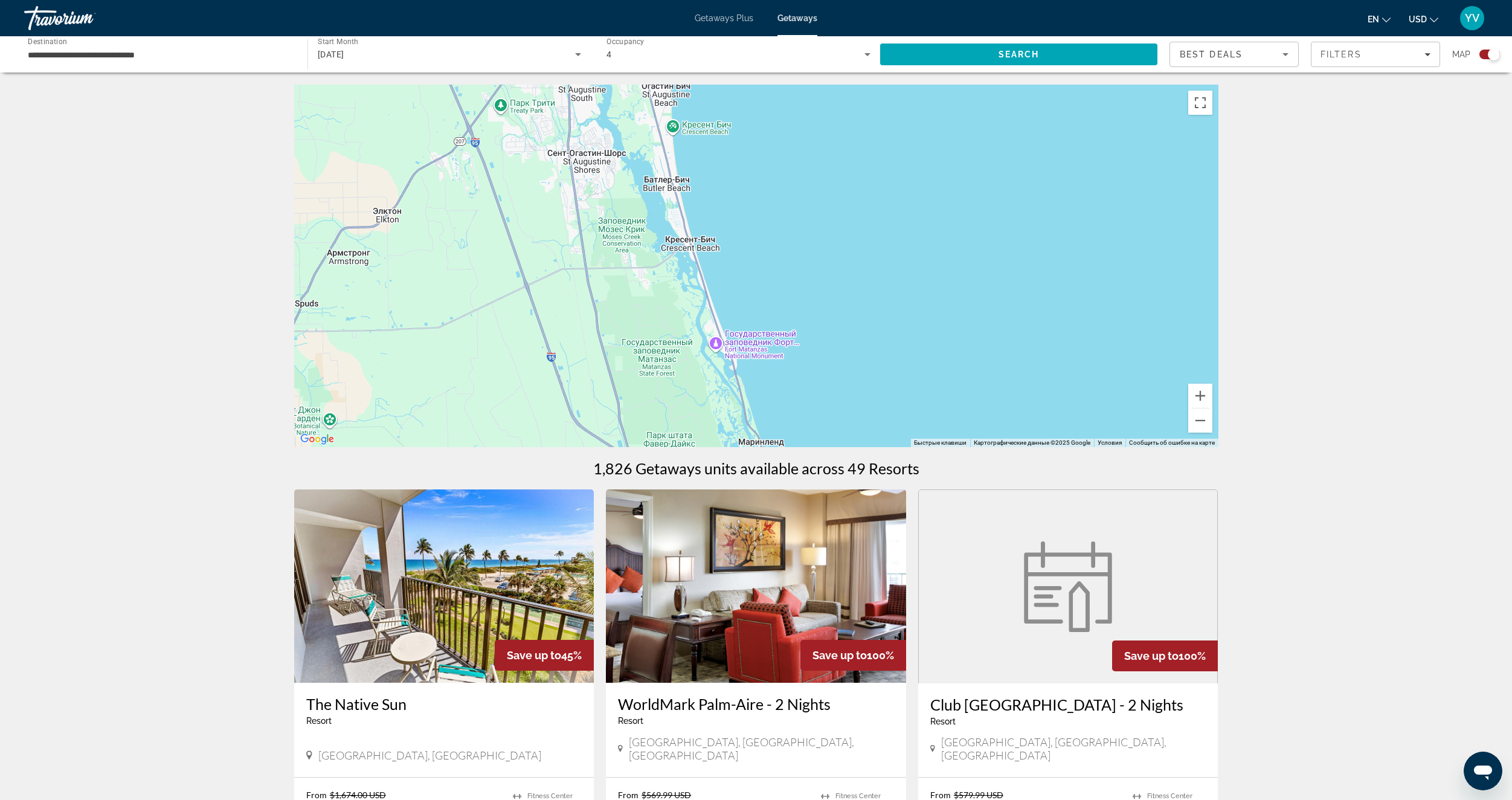
click at [866, 353] on div "Чтобы активировать перетаскивание с помощью клавиатуры, нажмите Alt + Ввод. Пос…" at bounding box center [756, 265] width 924 height 363
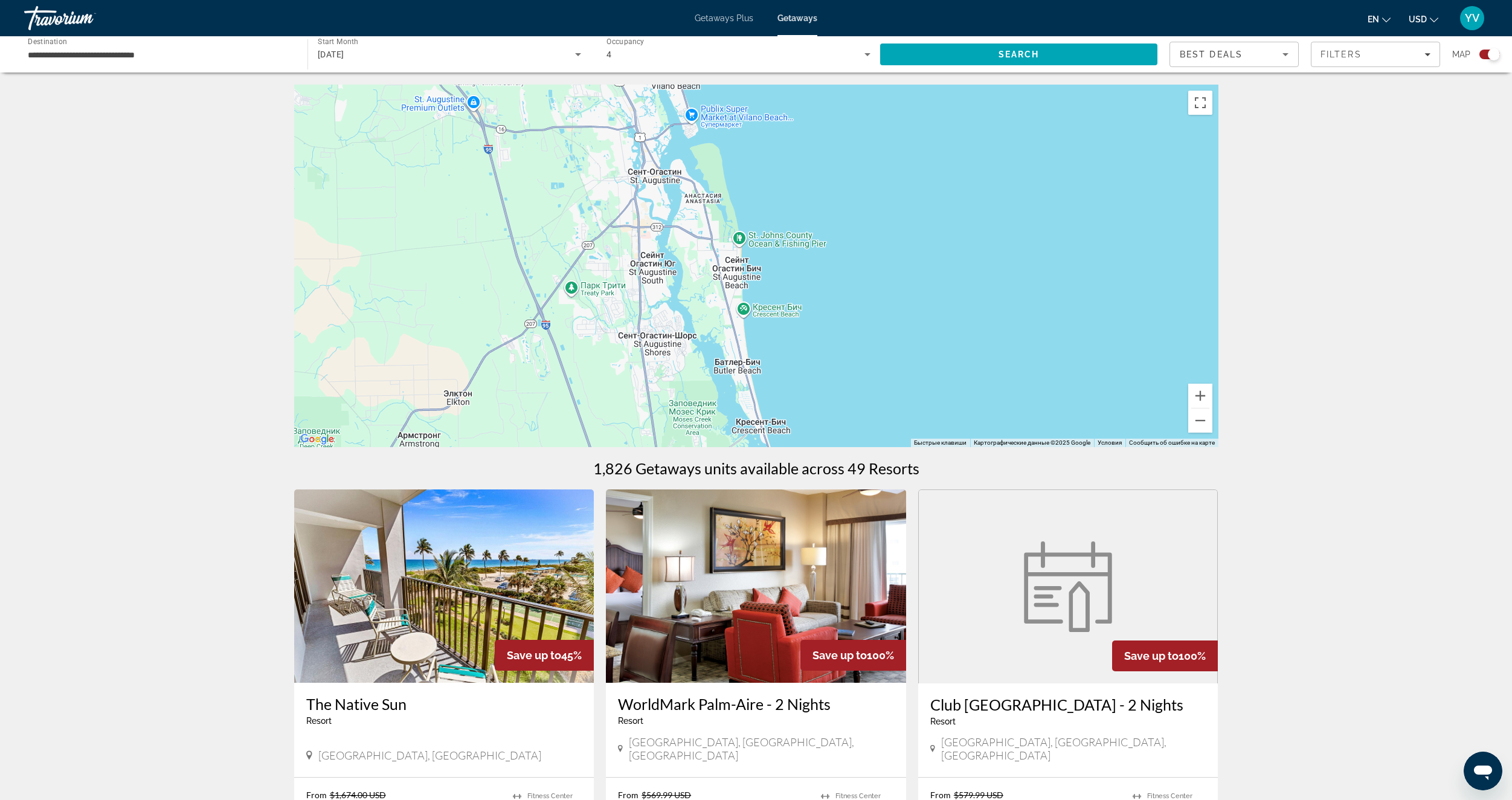
click at [850, 365] on div "Чтобы активировать перетаскивание с помощью клавиатуры, нажмите Alt + Ввод. Пос…" at bounding box center [756, 265] width 924 height 363
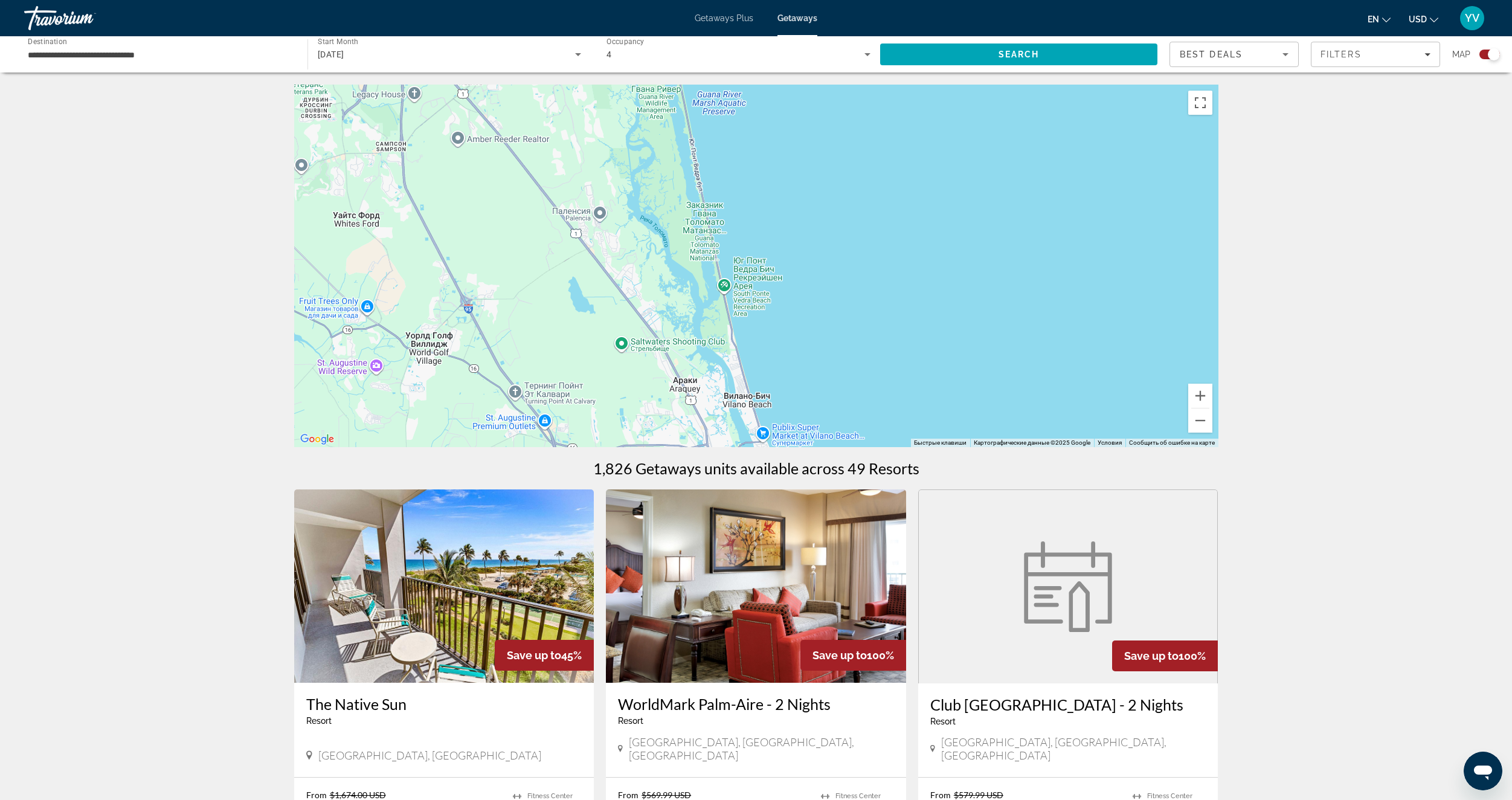
click at [847, 365] on div "Чтобы активировать перетаскивание с помощью клавиатуры, нажмите Alt + Ввод. Пос…" at bounding box center [756, 265] width 924 height 363
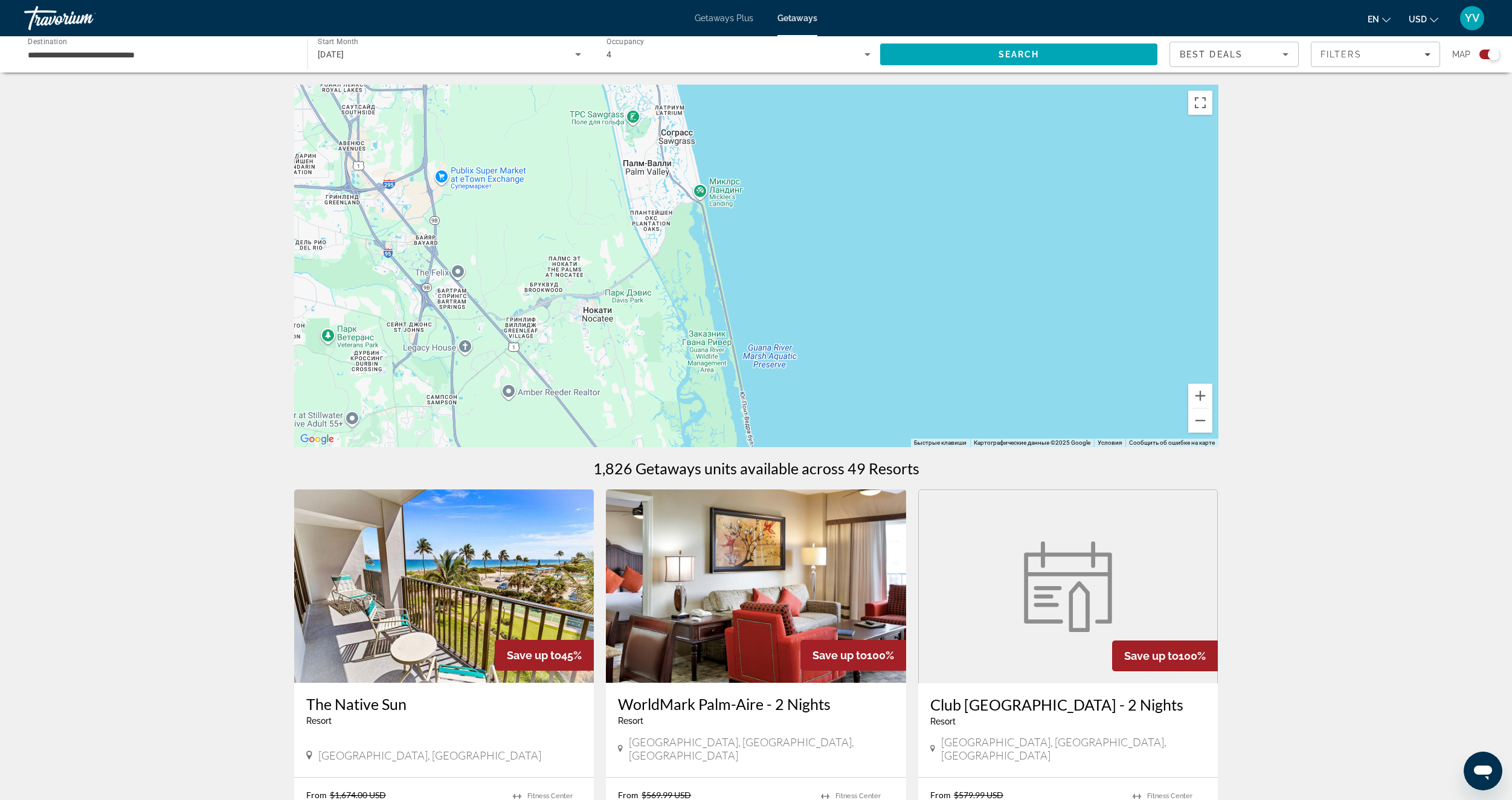
click at [849, 376] on div "Чтобы активировать перетаскивание с помощью клавиатуры, нажмите Alt + Ввод. Пос…" at bounding box center [756, 265] width 924 height 363
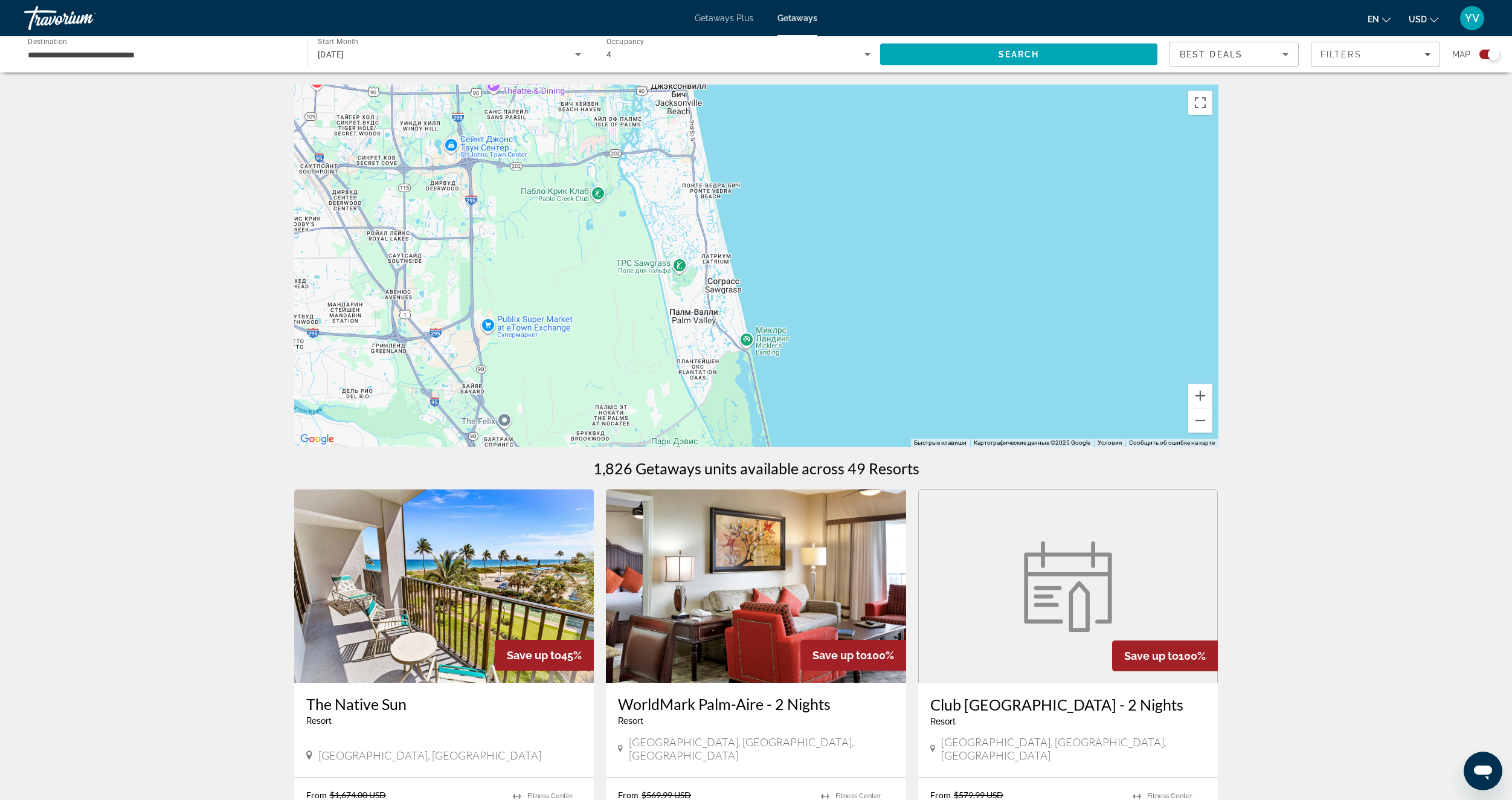
click at [835, 375] on div "Чтобы активировать перетаскивание с помощью клавиатуры, нажмите Alt + Ввод. Пос…" at bounding box center [756, 265] width 924 height 363
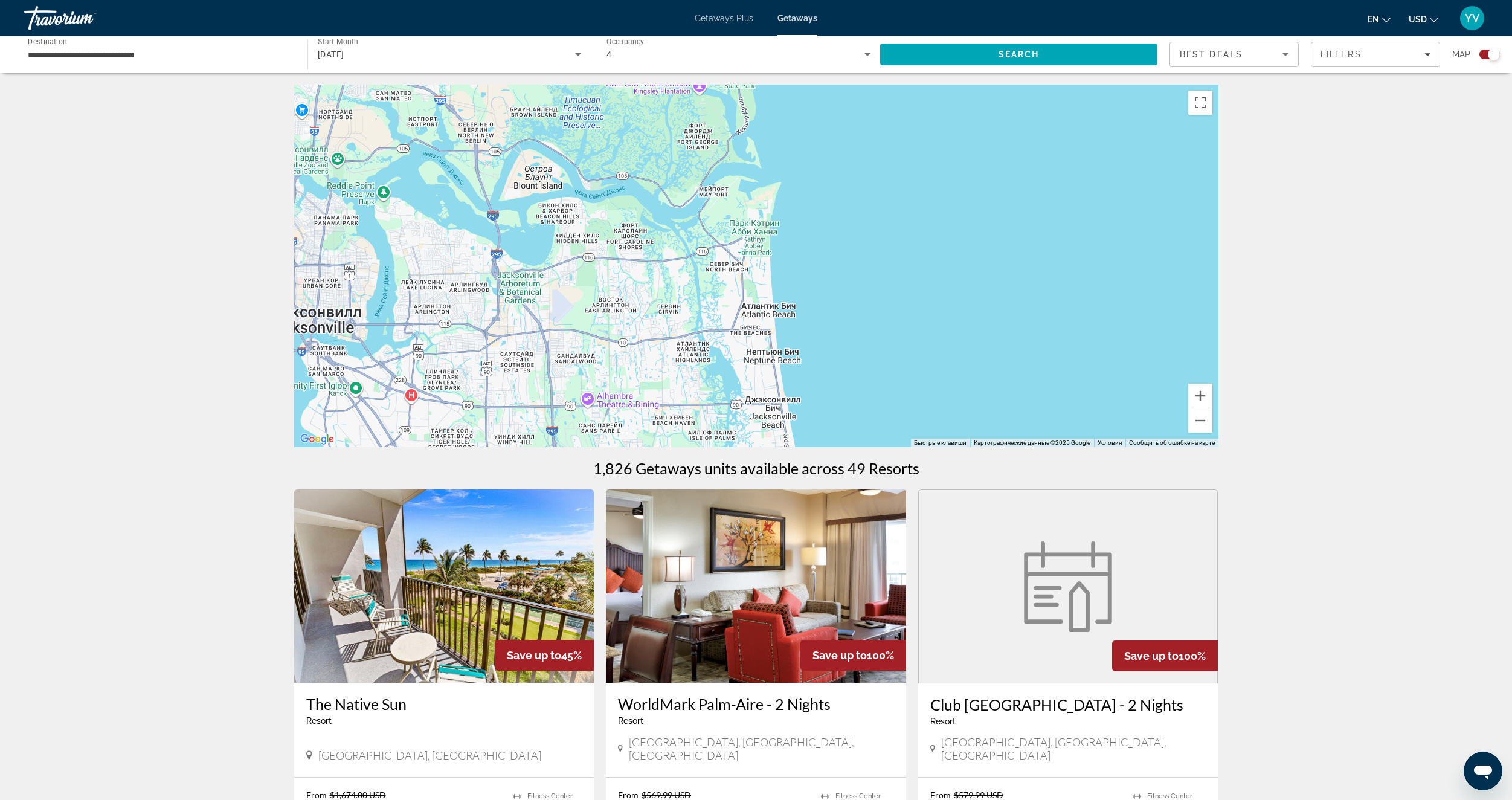
click at [904, 442] on div "Чтобы активировать перетаскивание с помощью клавиатуры, нажмите Alt + Ввод. Пос…" at bounding box center [756, 265] width 924 height 363
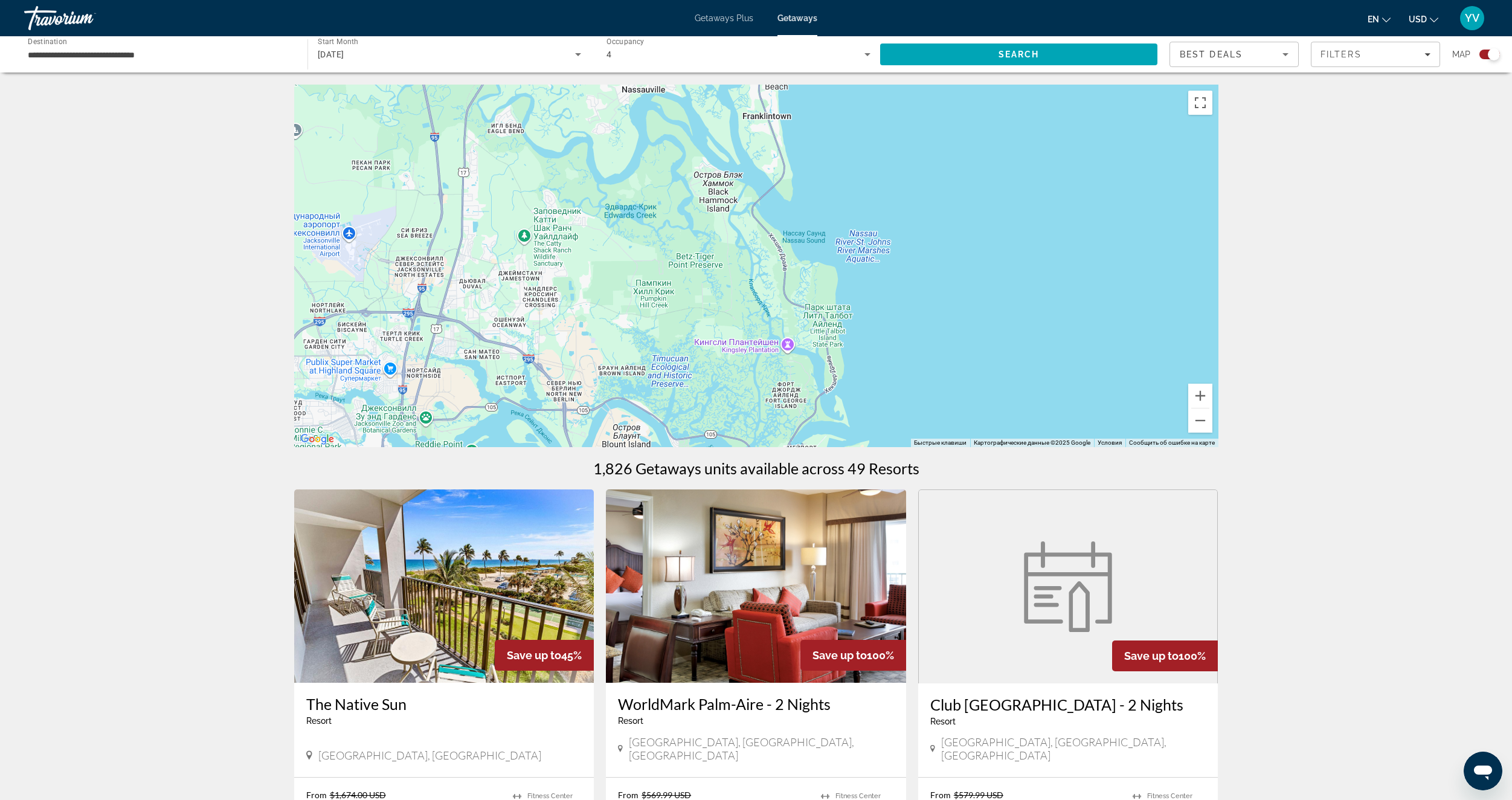
click at [925, 398] on div "Чтобы активировать перетаскивание с помощью клавиатуры, нажмите Alt + Ввод. Пос…" at bounding box center [756, 265] width 924 height 363
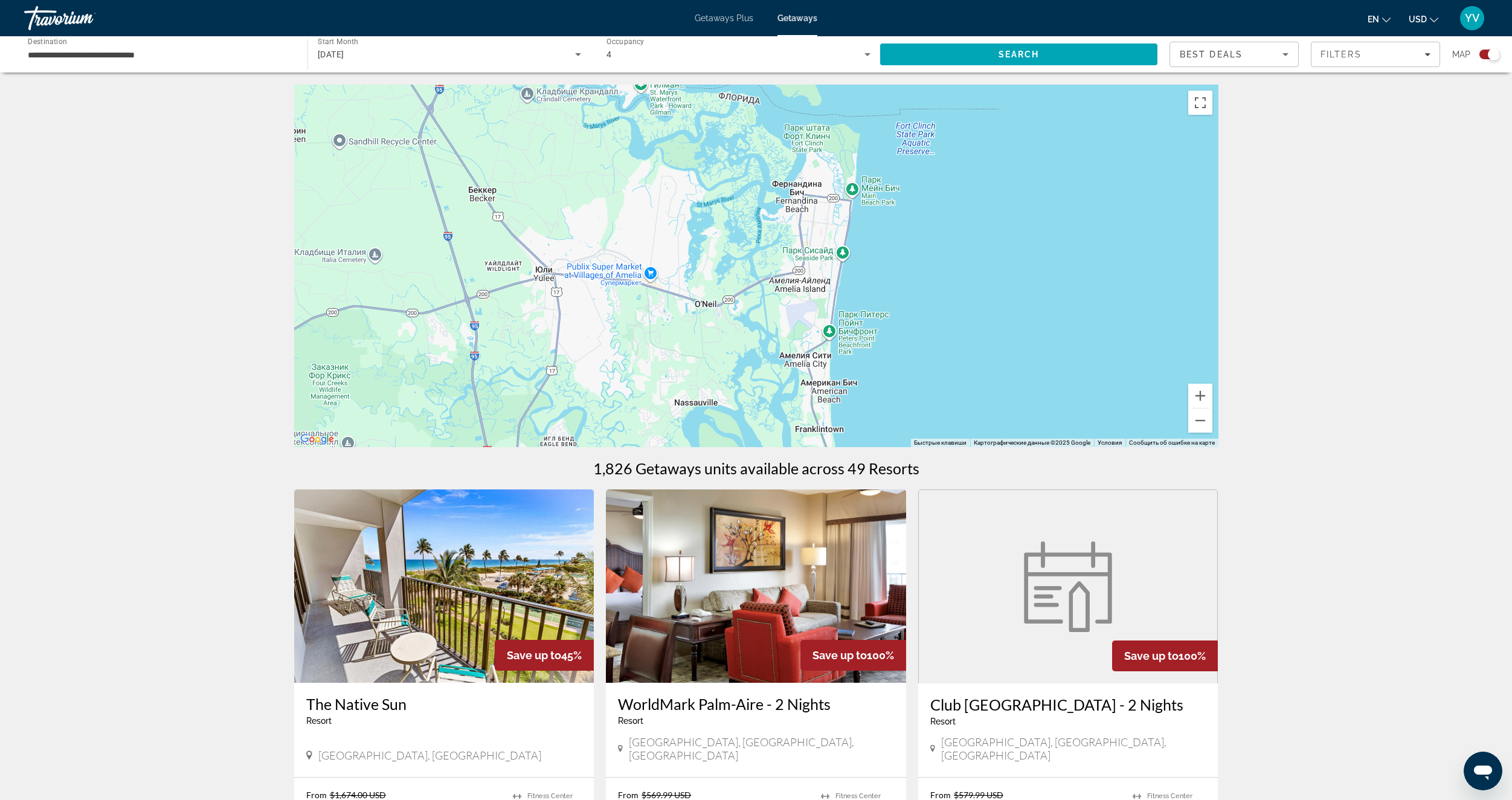
click at [922, 365] on div "Main content" at bounding box center [756, 265] width 924 height 363
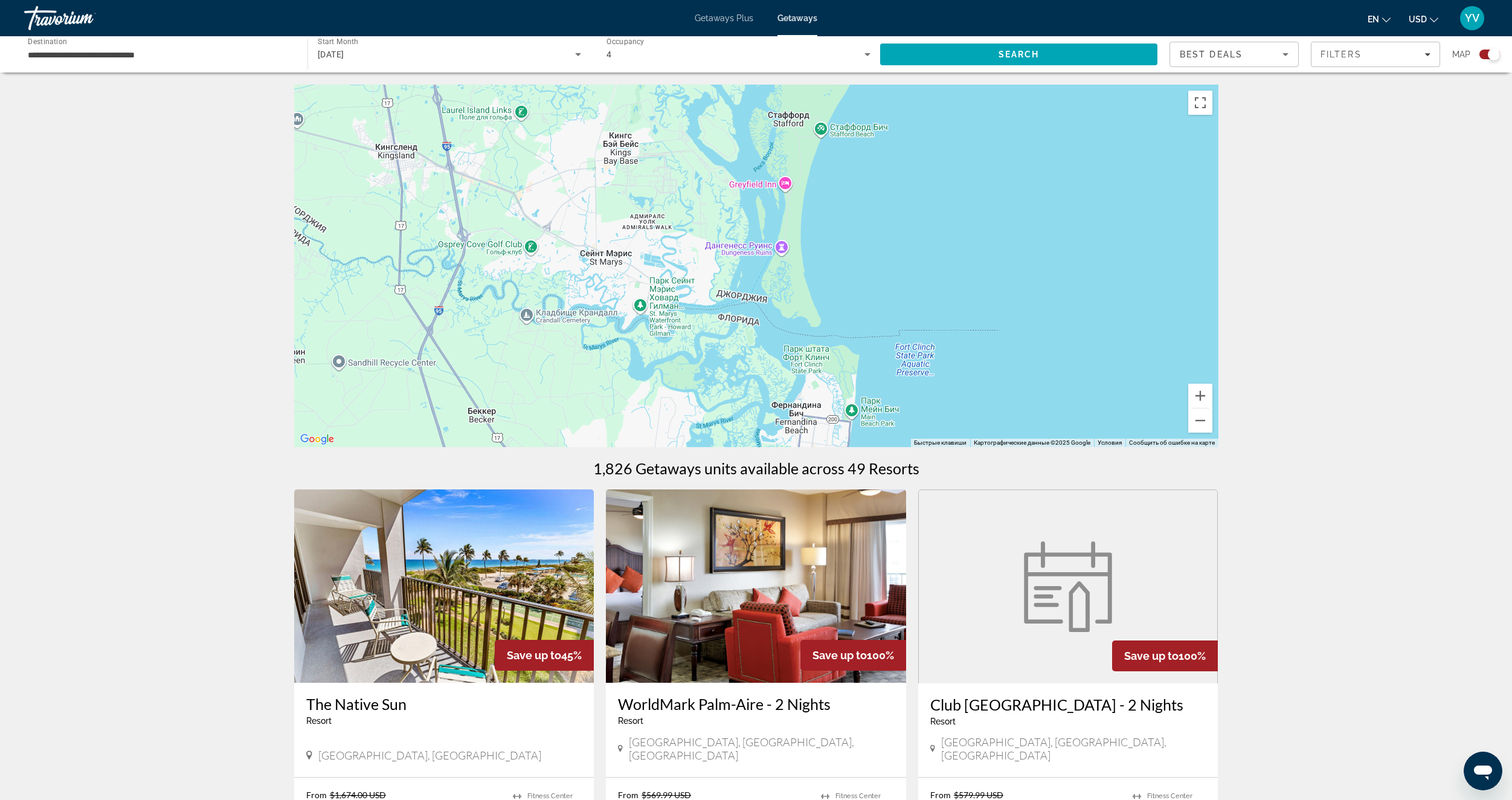
click at [934, 397] on div "Main content" at bounding box center [756, 265] width 924 height 363
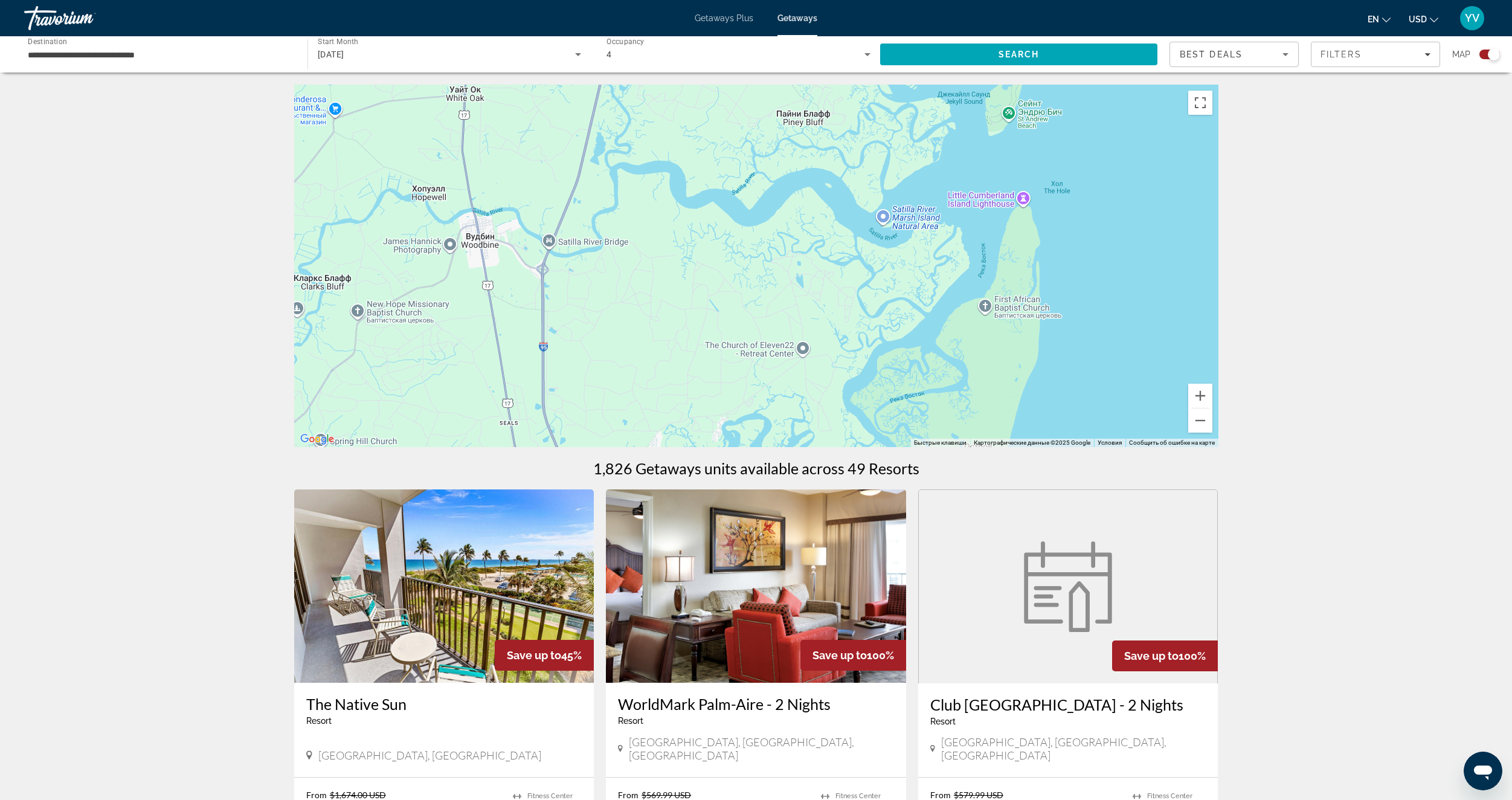
click at [981, 371] on div "Main content" at bounding box center [756, 265] width 924 height 363
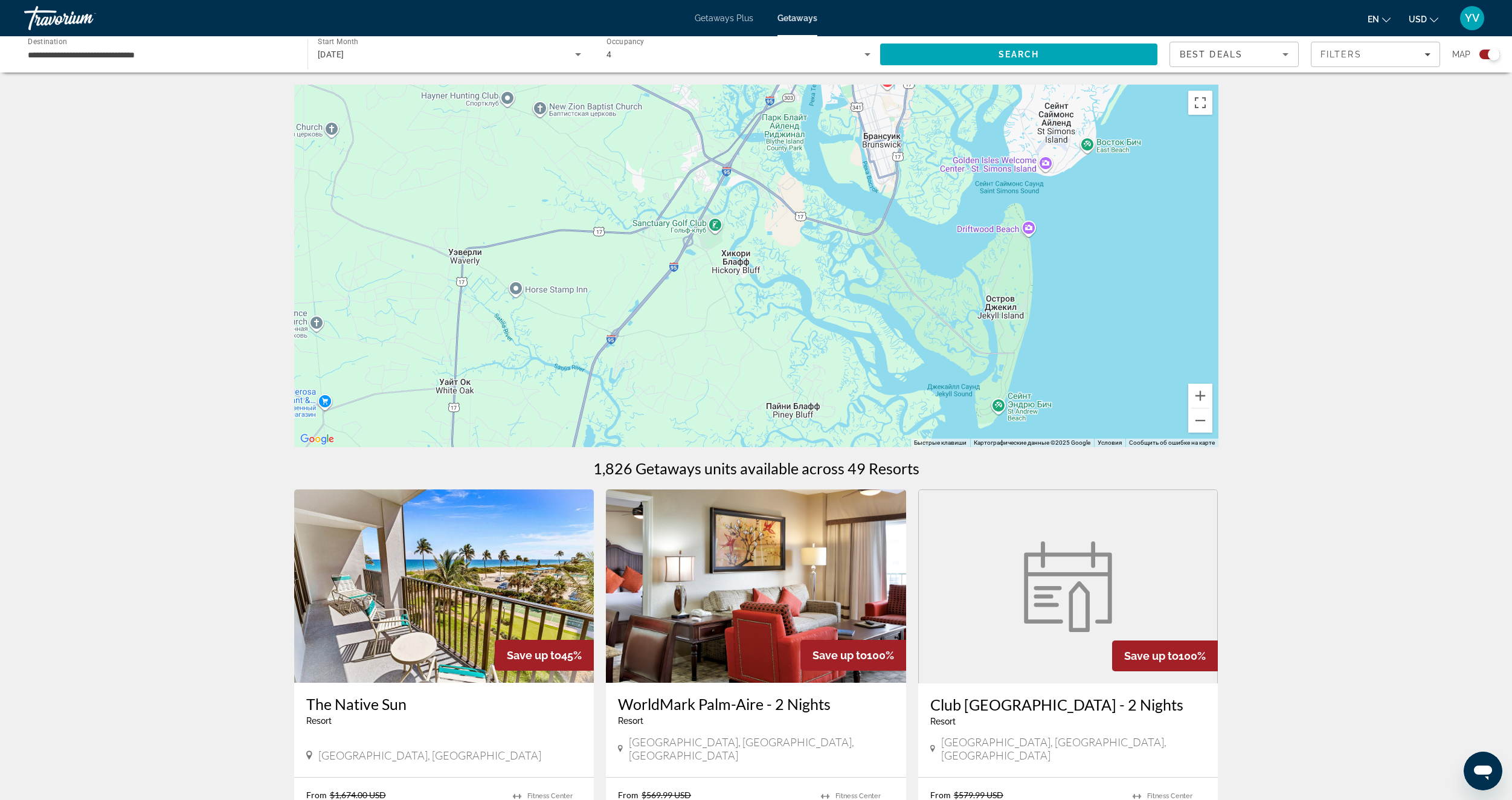
click at [977, 375] on div "Main content" at bounding box center [756, 265] width 924 height 363
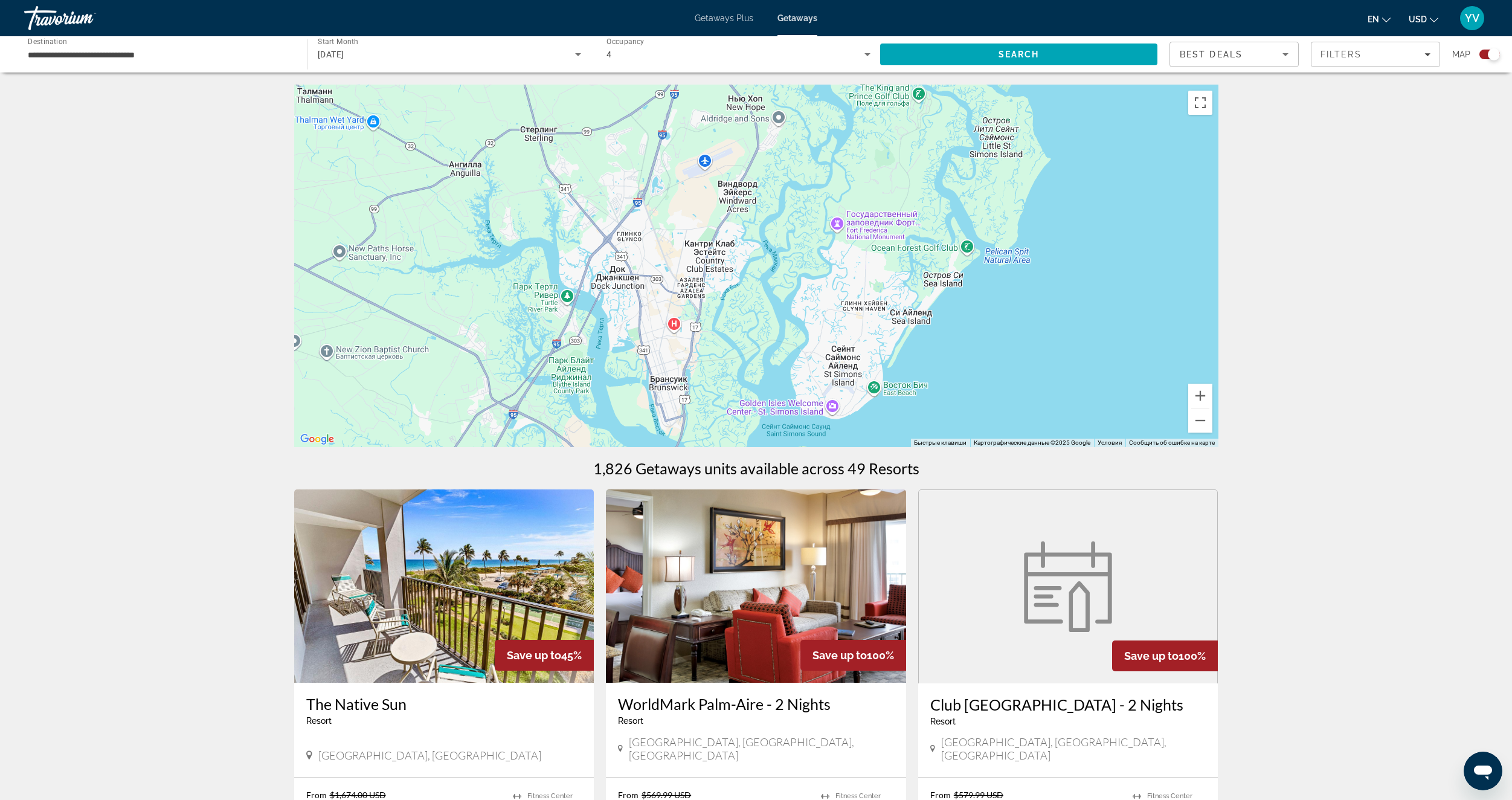
click at [767, 316] on div "Main content" at bounding box center [756, 265] width 924 height 363
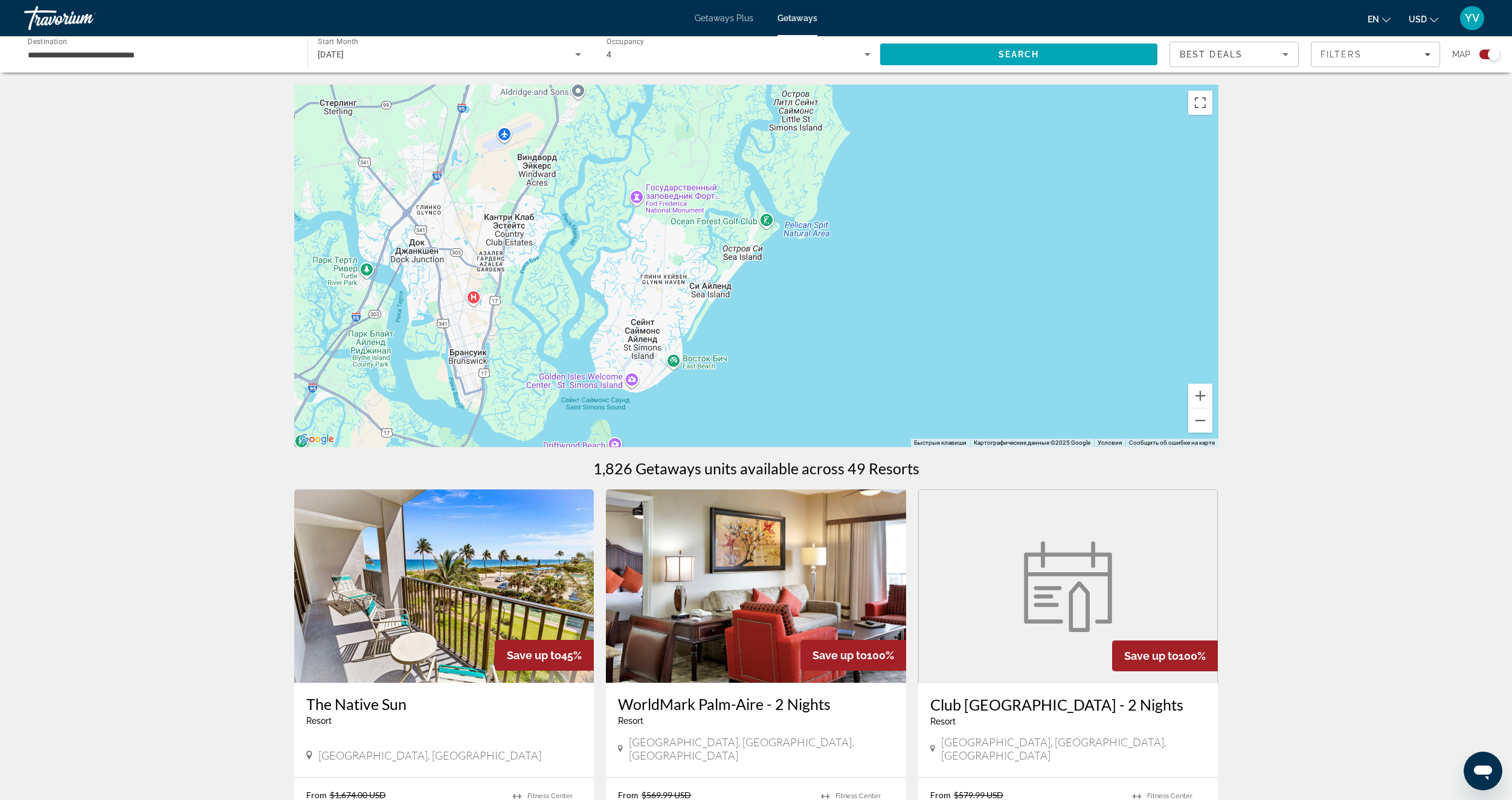
click at [837, 400] on div "Main content" at bounding box center [756, 265] width 924 height 363
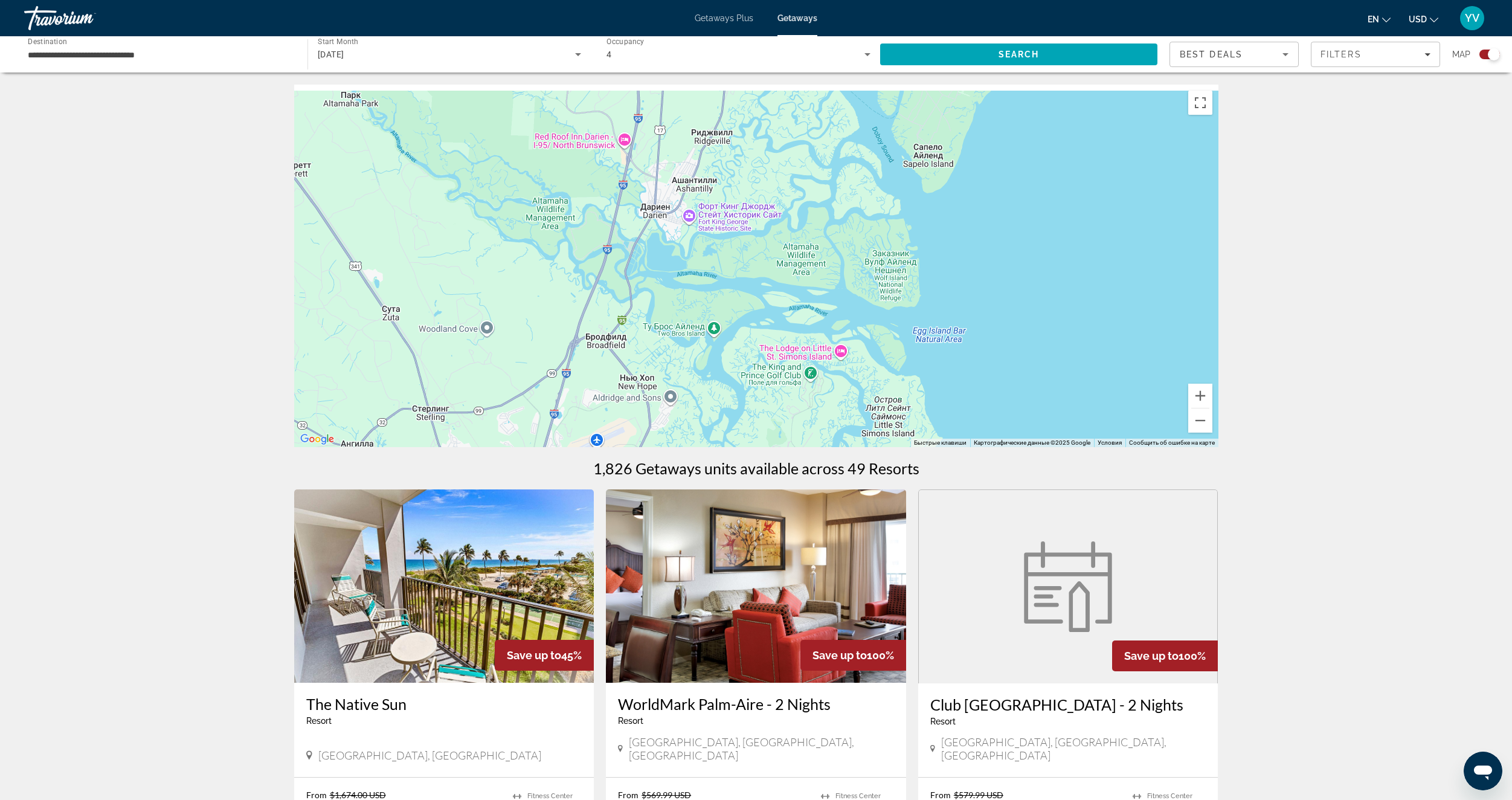
click at [860, 371] on div "Main content" at bounding box center [756, 265] width 924 height 363
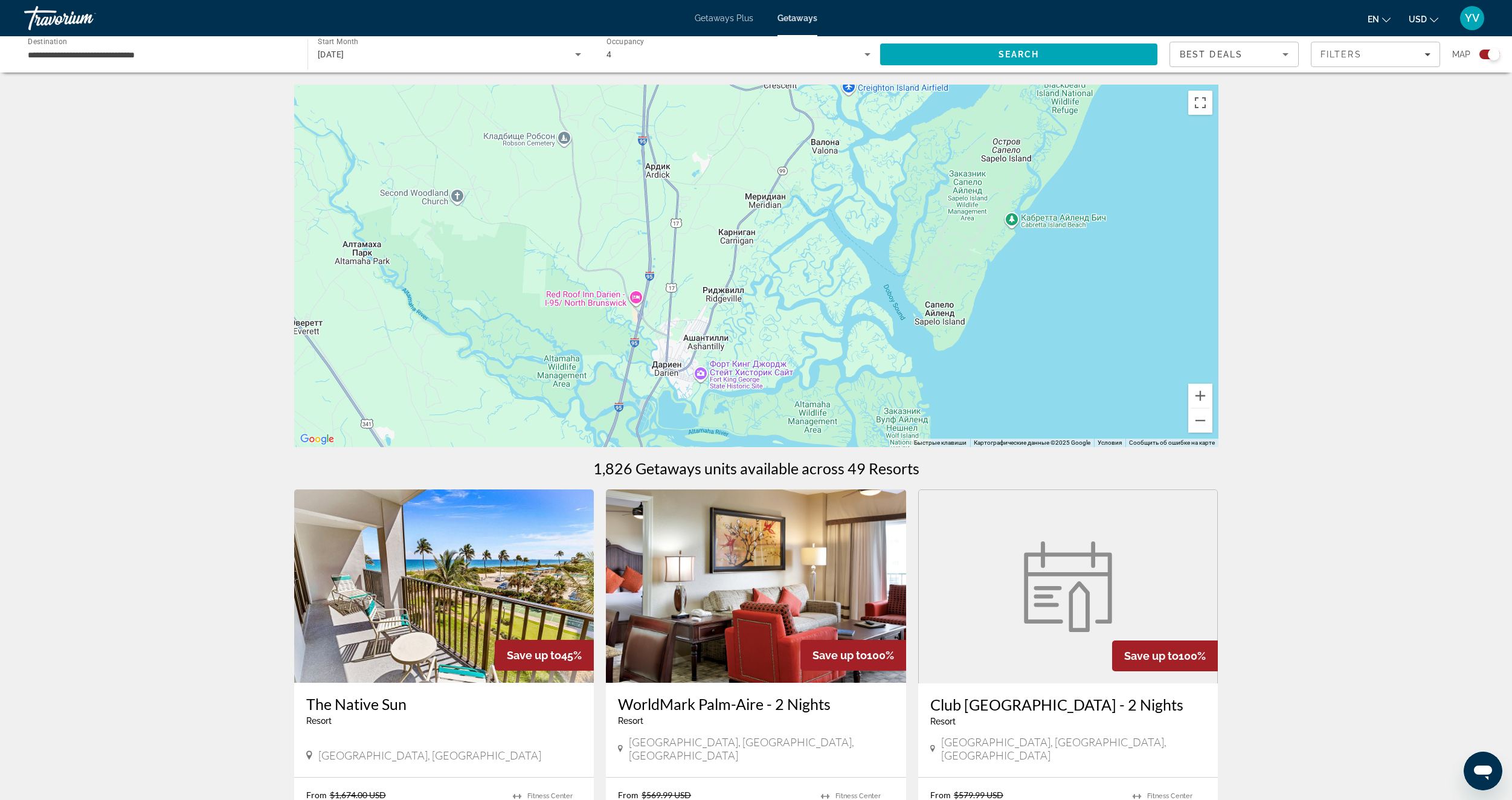
click at [829, 332] on div "Main content" at bounding box center [756, 265] width 924 height 363
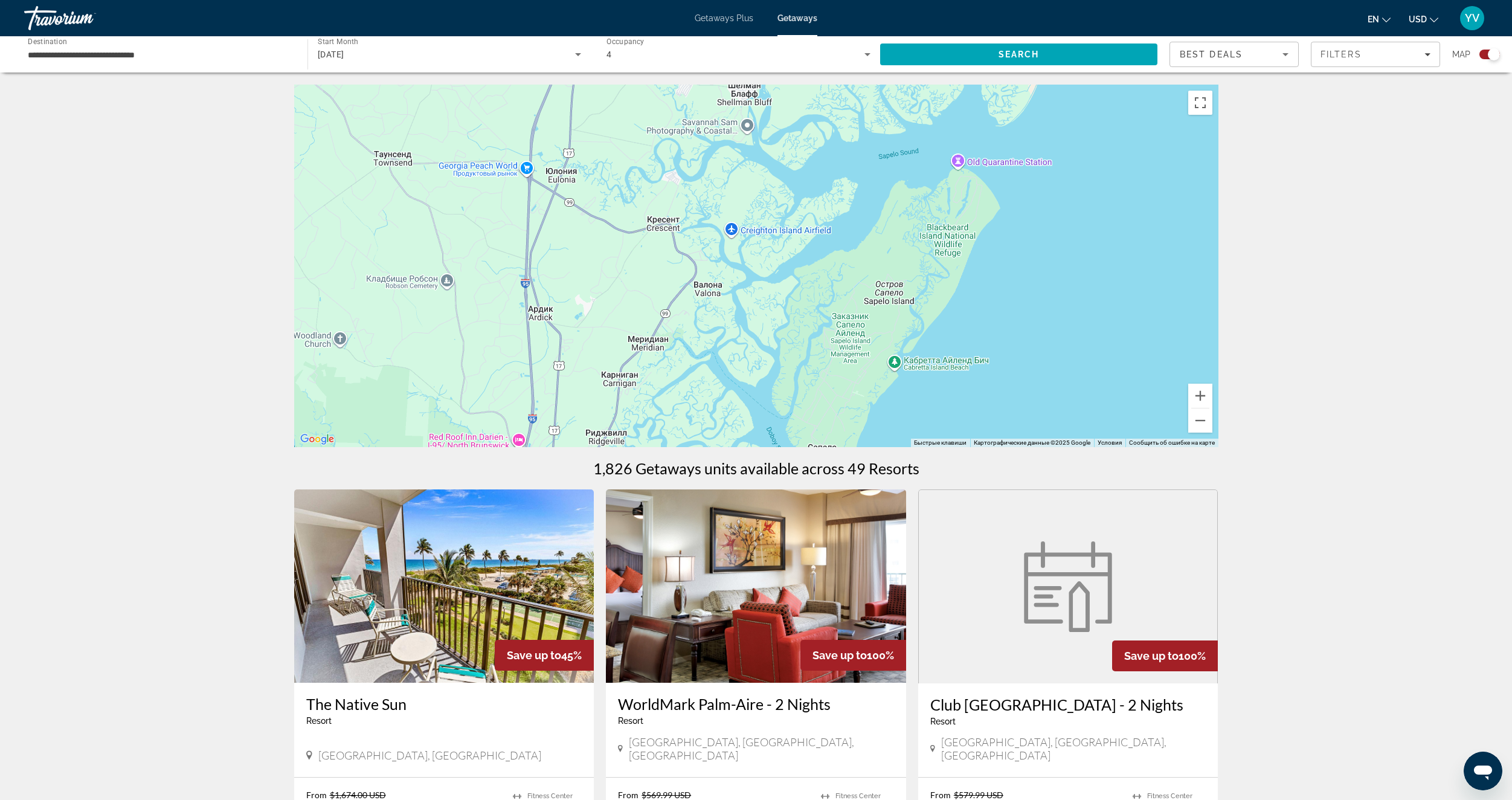
click at [798, 368] on div "Main content" at bounding box center [756, 265] width 924 height 363
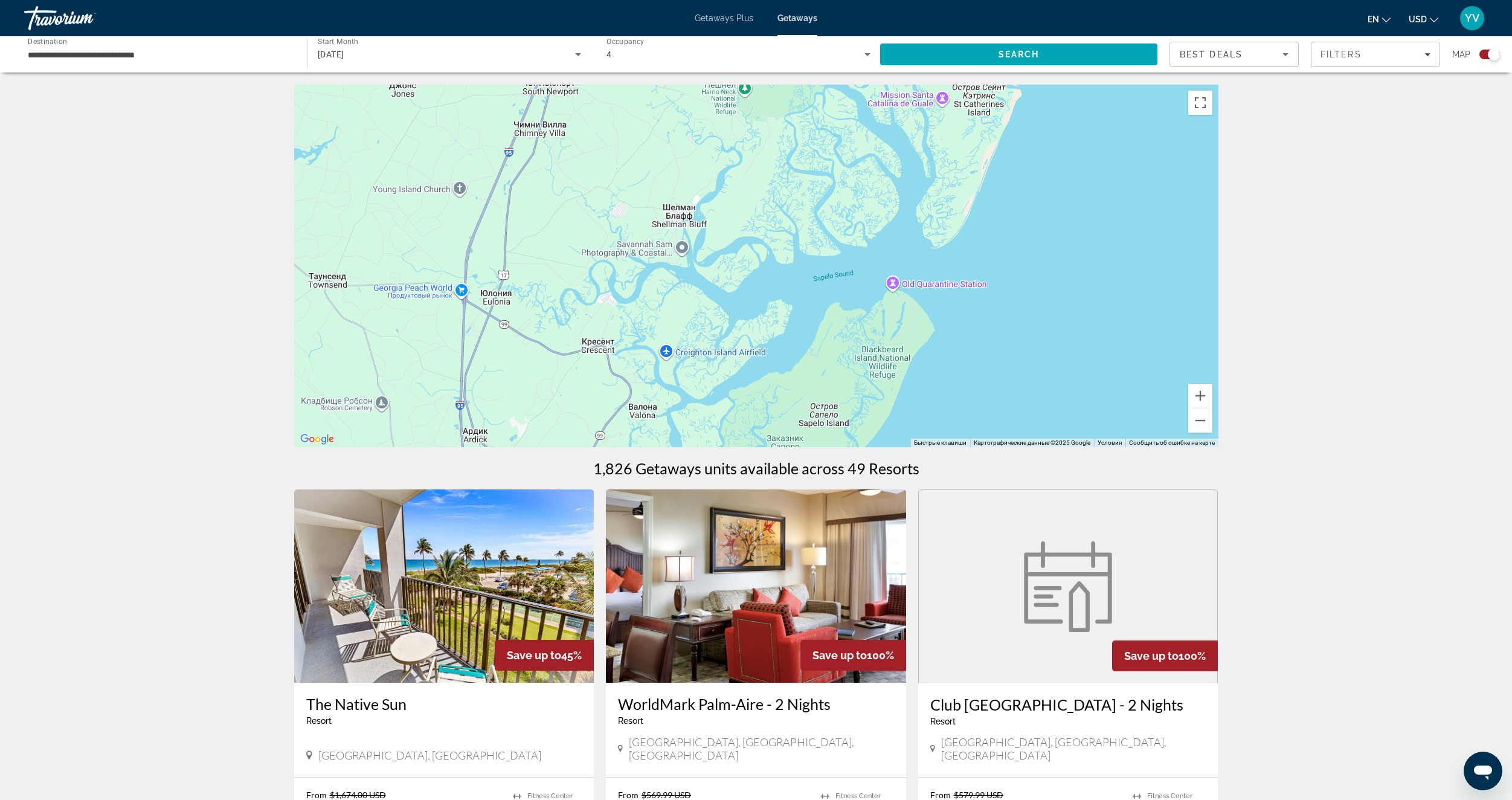
click at [793, 358] on div "Main content" at bounding box center [756, 265] width 924 height 363
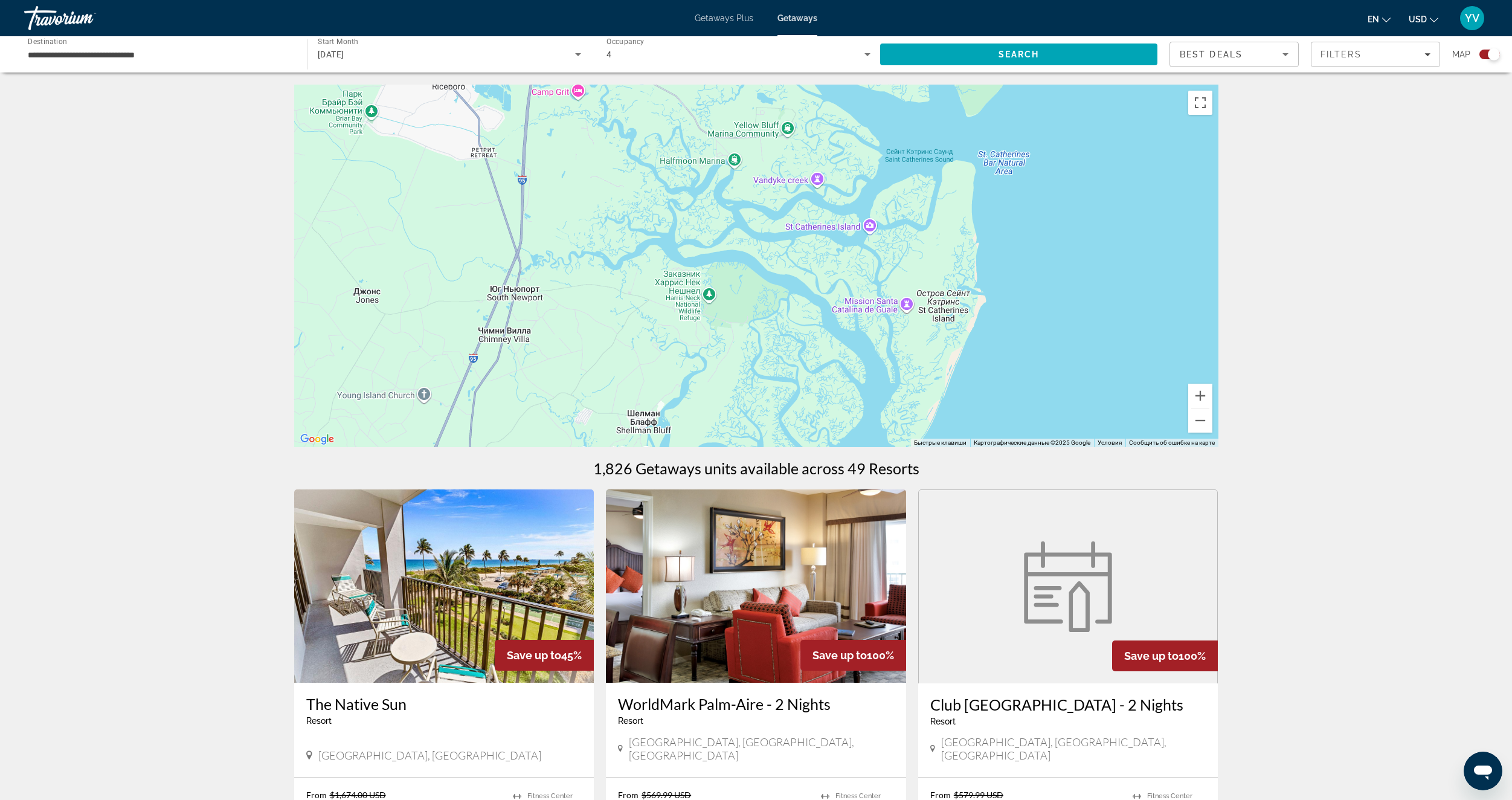
click at [810, 360] on div "Main content" at bounding box center [756, 265] width 924 height 363
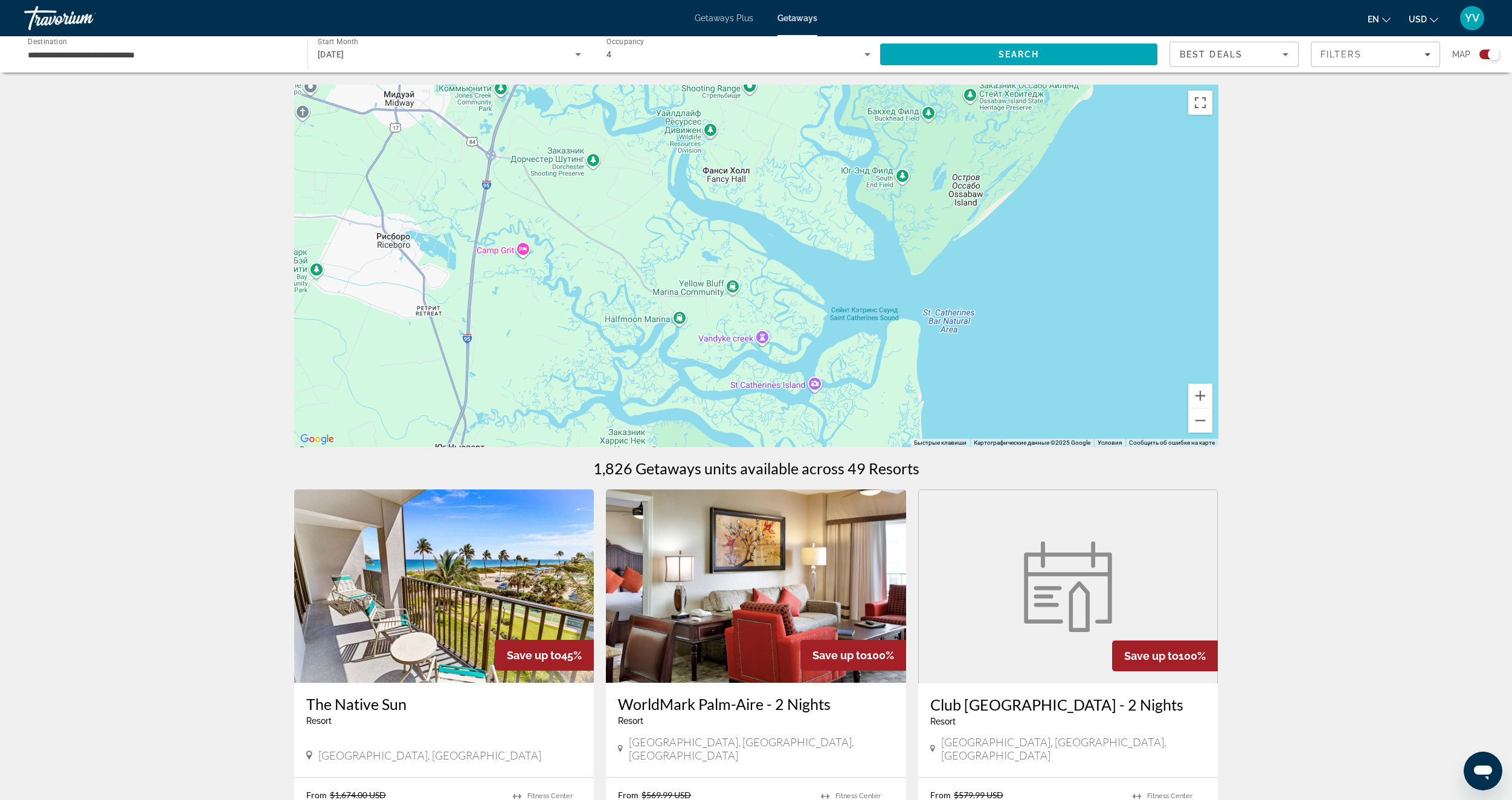
click at [815, 381] on div "Main content" at bounding box center [756, 265] width 924 height 363
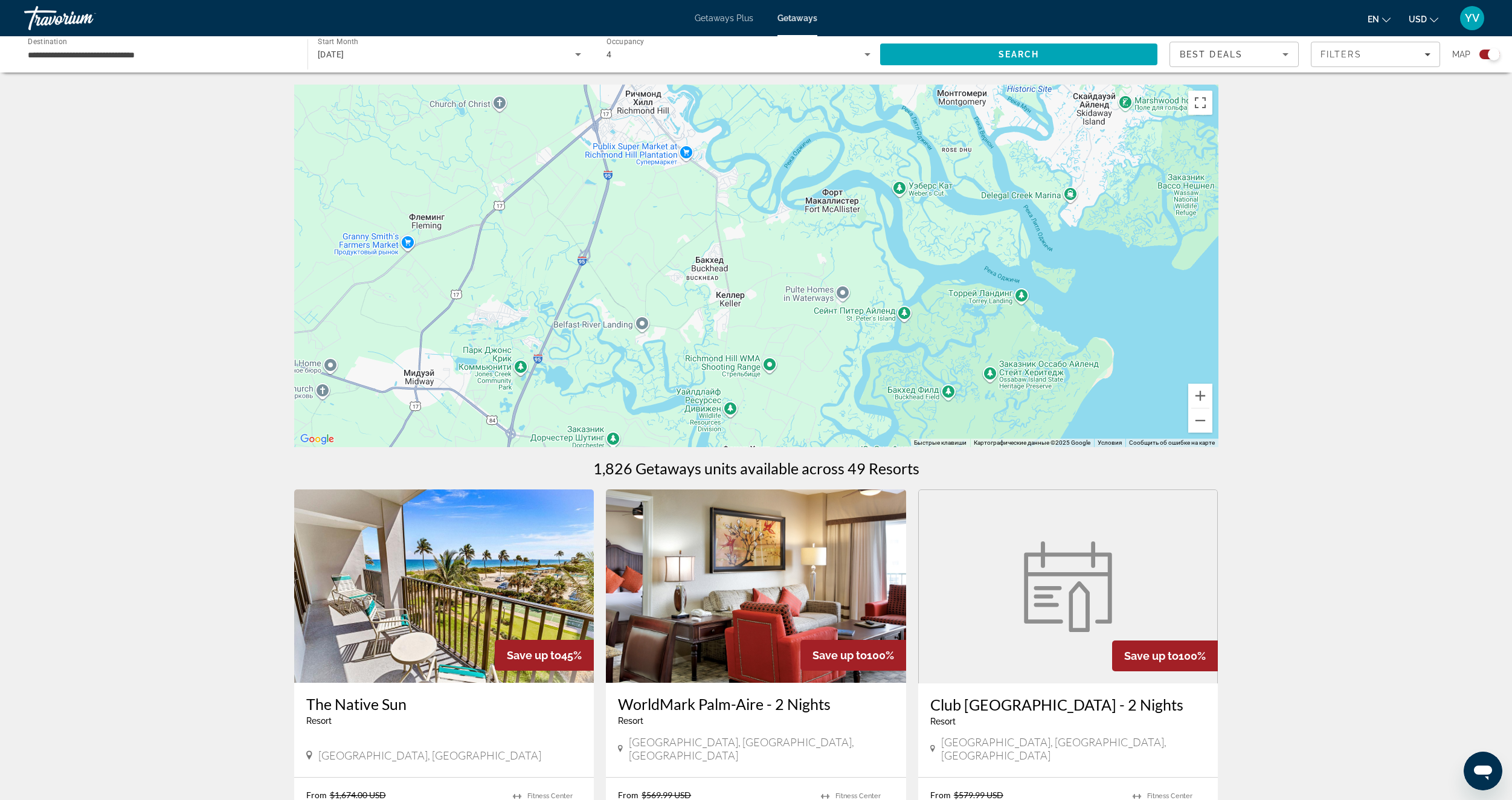
click at [805, 380] on div "Main content" at bounding box center [756, 265] width 924 height 363
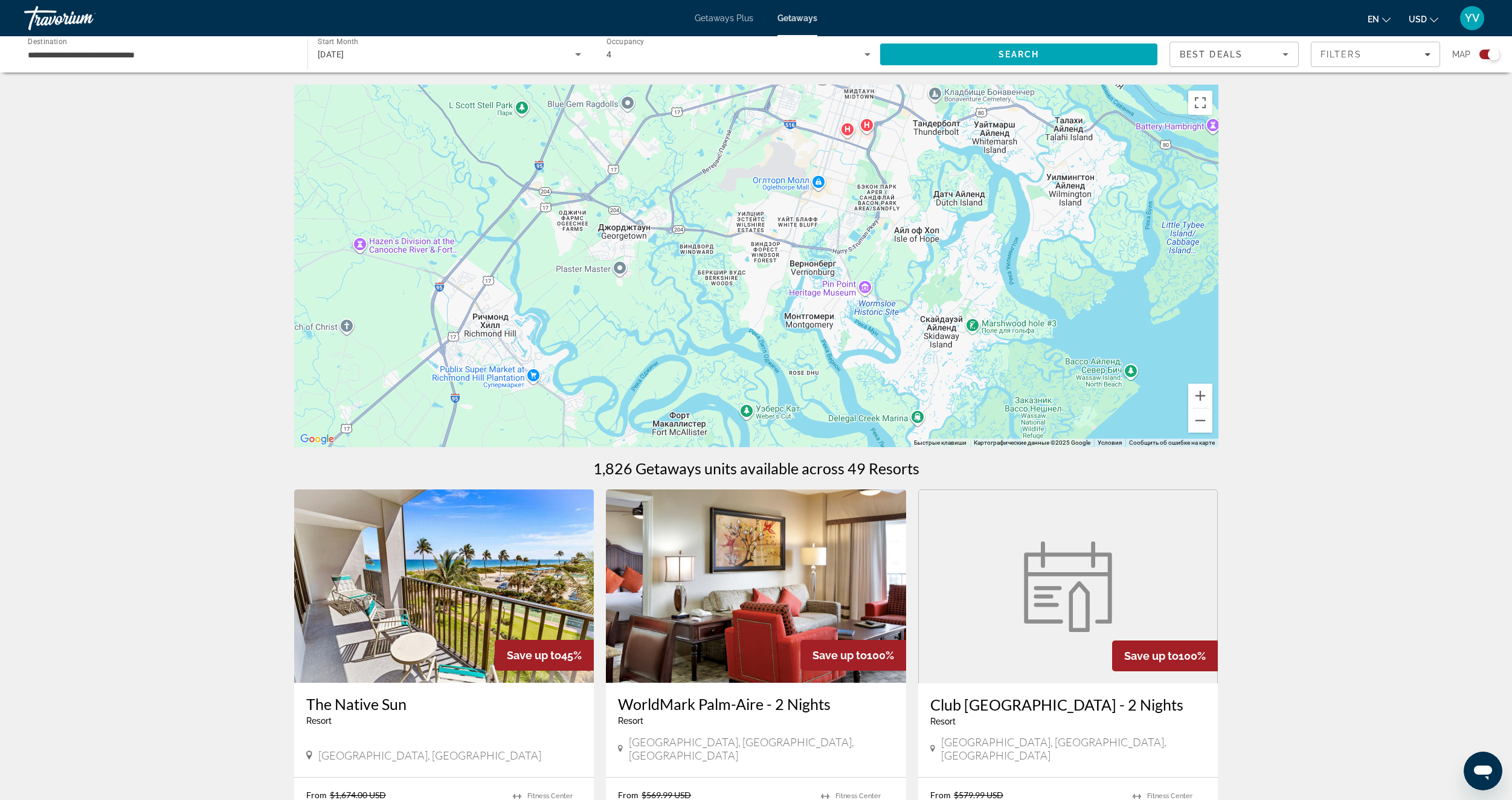
click at [781, 387] on div "Main content" at bounding box center [756, 265] width 924 height 363
